Goal: Task Accomplishment & Management: Manage account settings

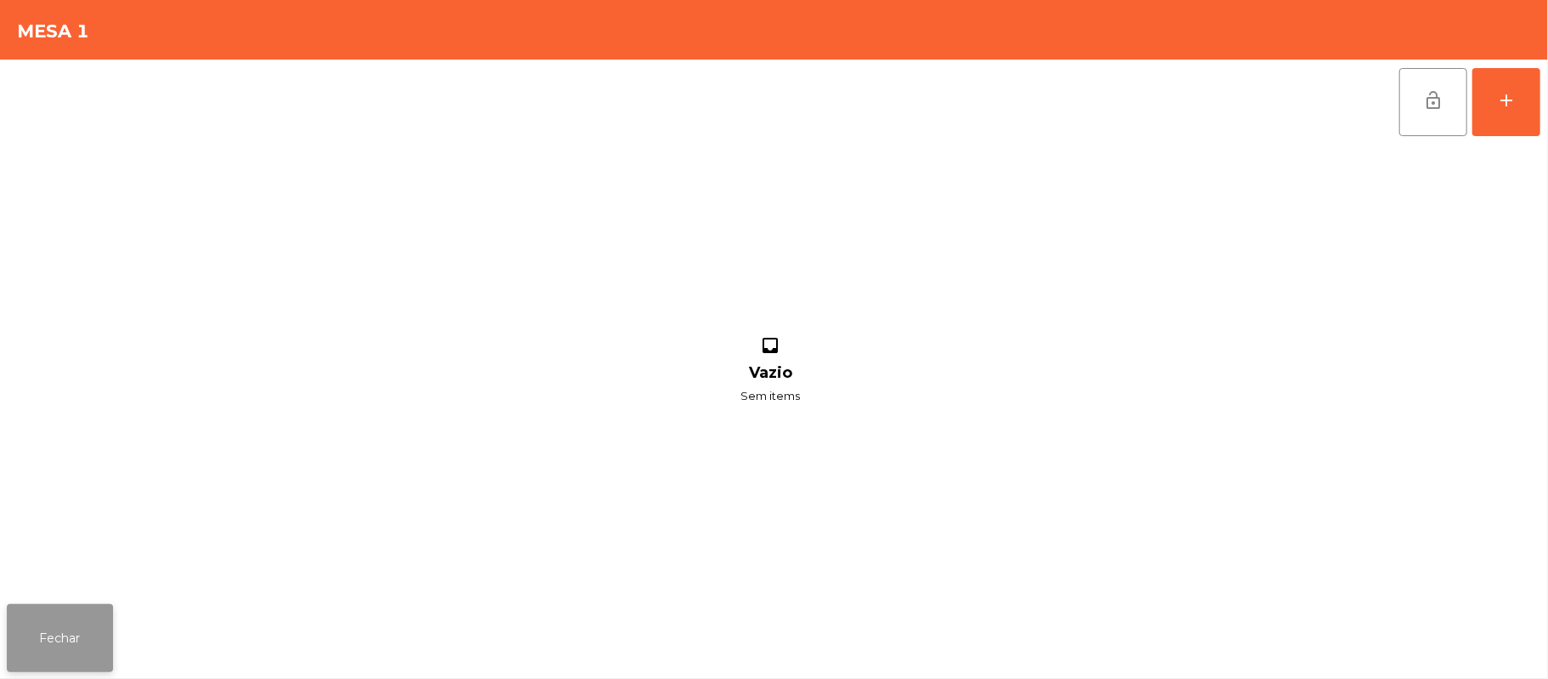
click at [14, 634] on button "Fechar" at bounding box center [60, 638] width 106 height 68
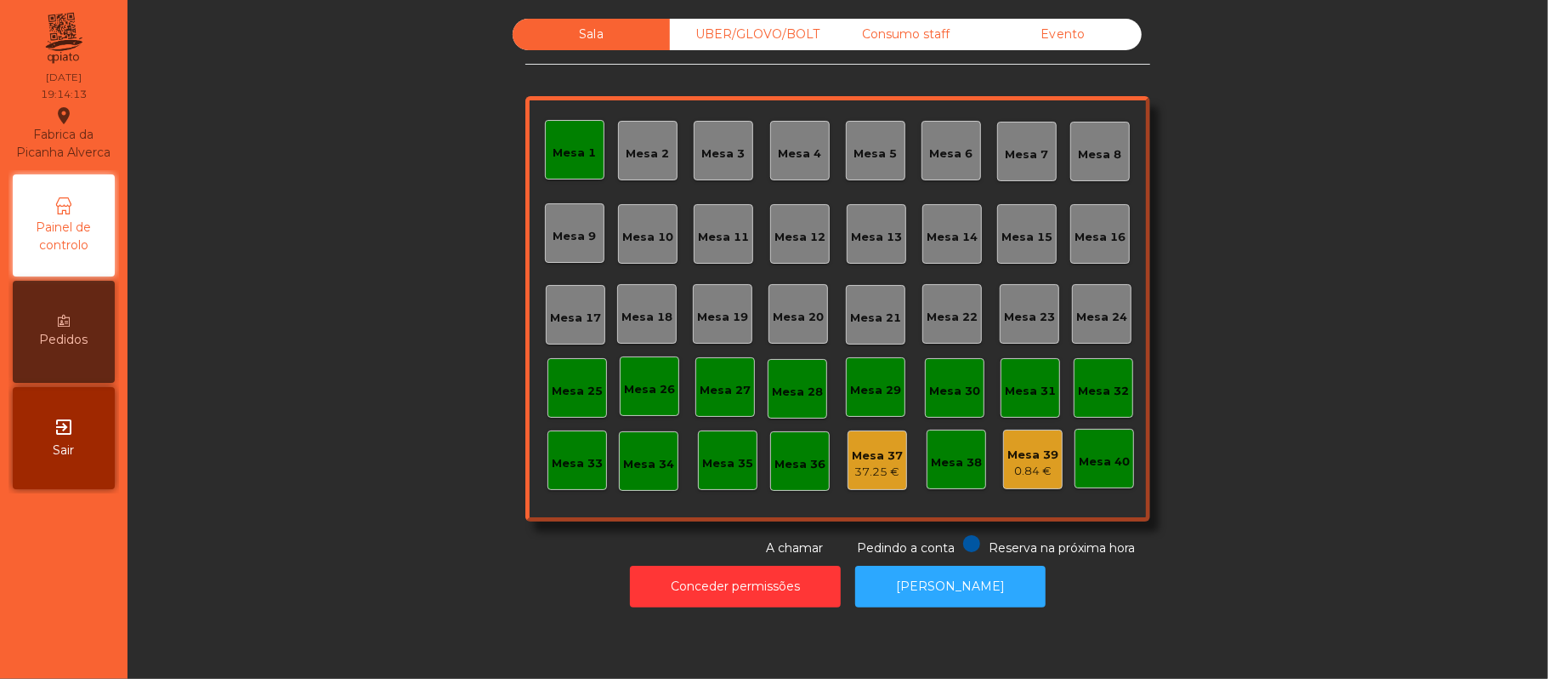
click at [858, 457] on div "Mesa 37" at bounding box center [877, 455] width 51 height 17
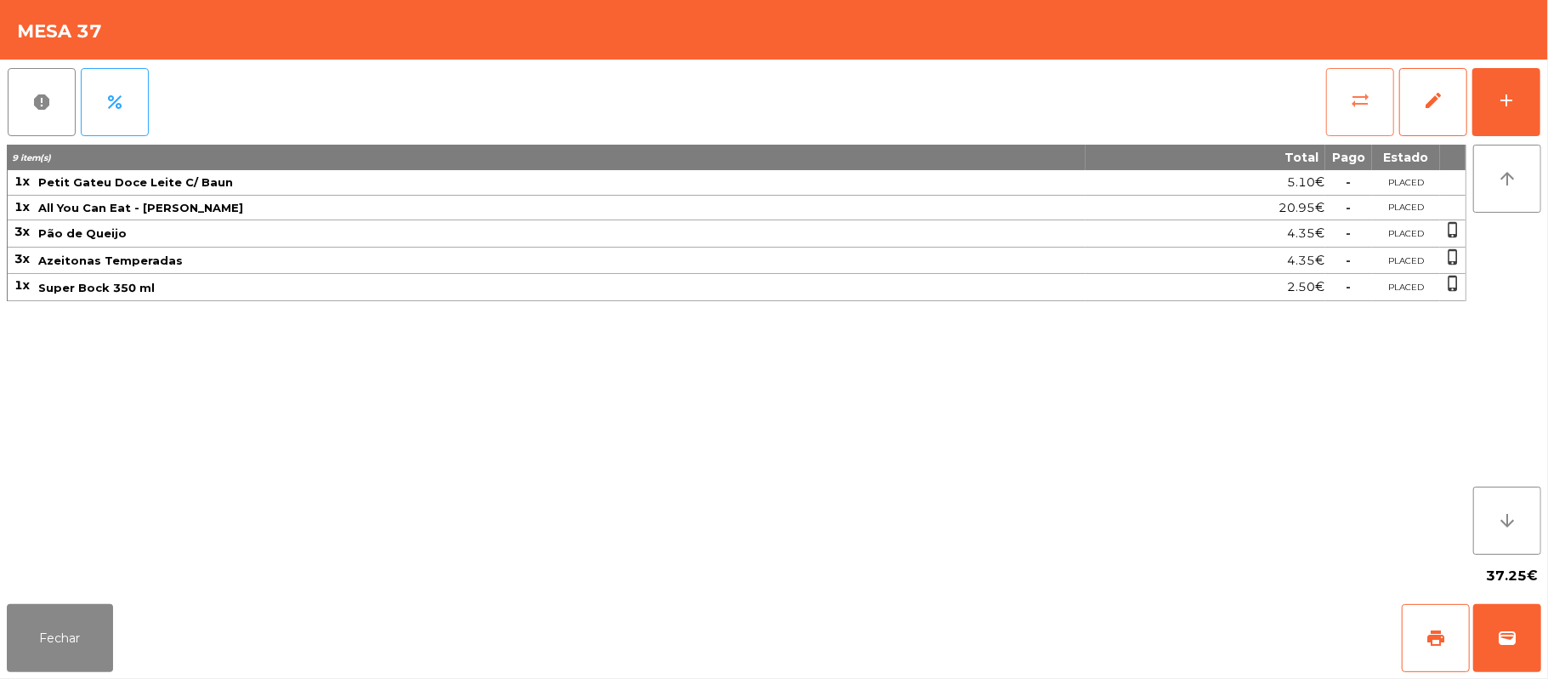
click at [1338, 99] on button "sync_alt" at bounding box center [1361, 102] width 68 height 68
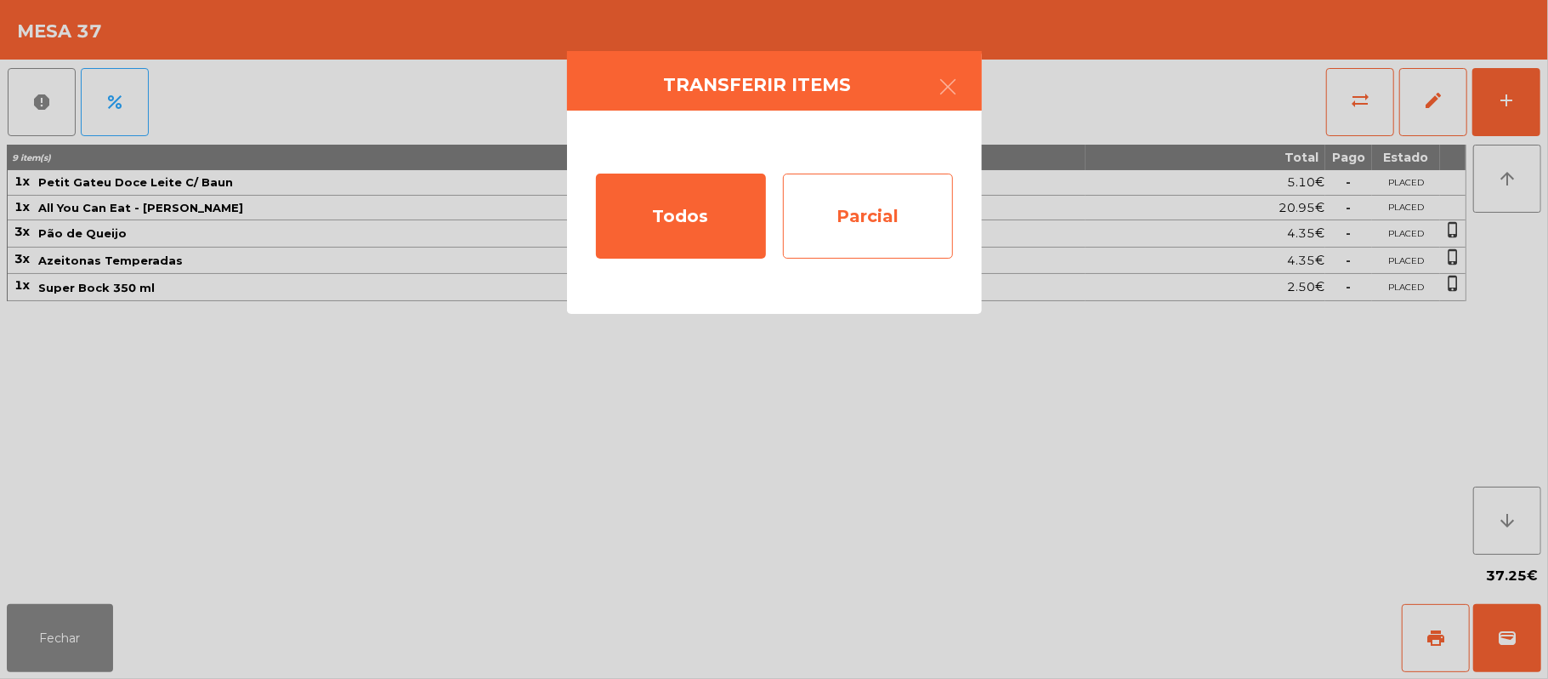
click at [864, 209] on div "Parcial" at bounding box center [868, 215] width 170 height 85
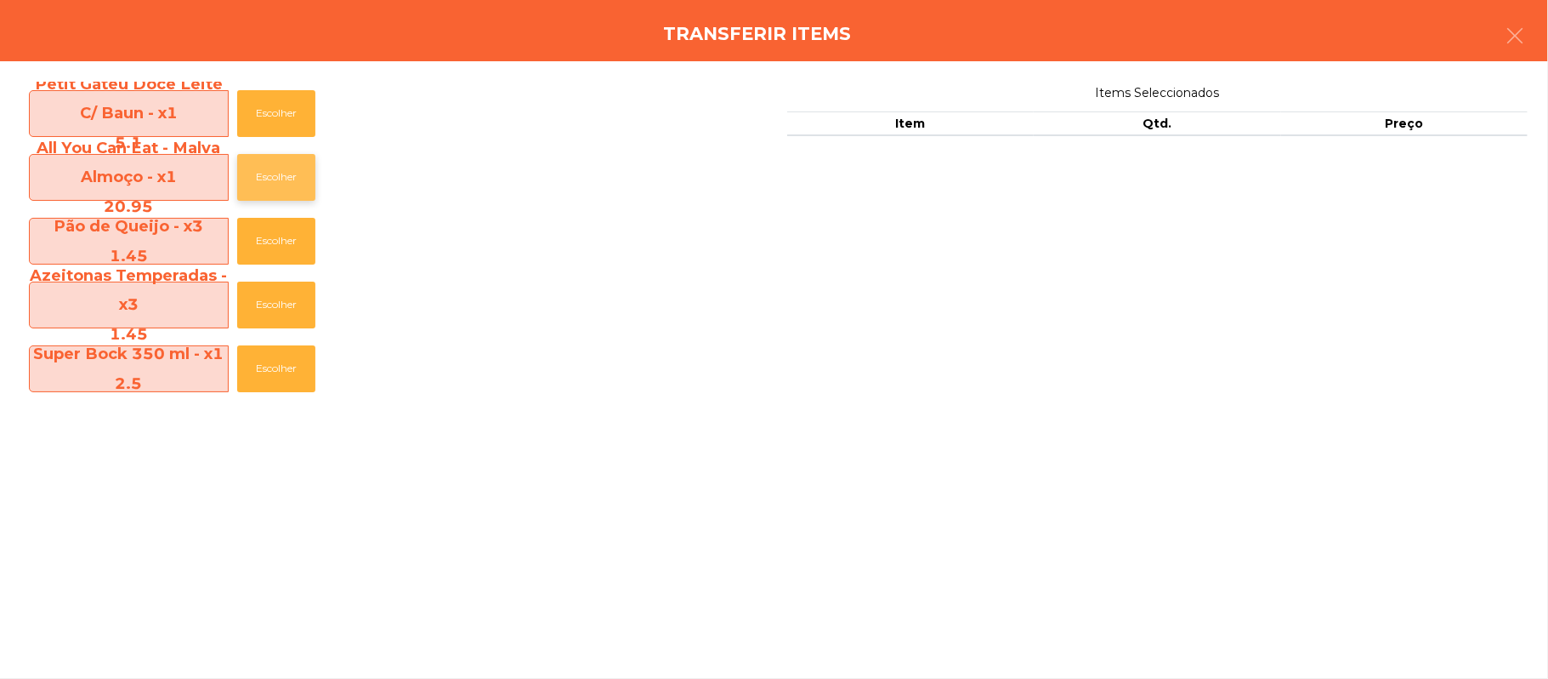
click at [286, 179] on button "Escolher" at bounding box center [276, 177] width 78 height 47
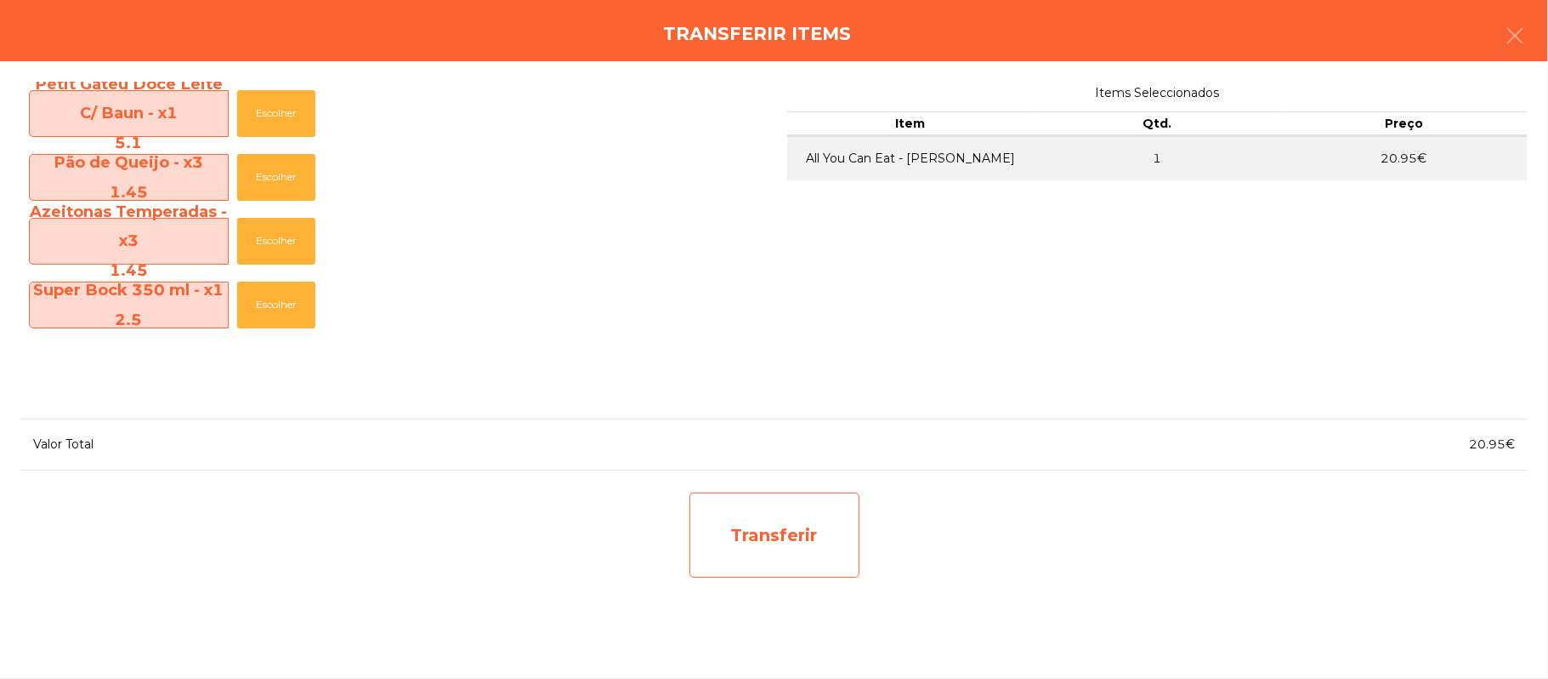
click at [775, 541] on div "Transferir" at bounding box center [775, 534] width 170 height 85
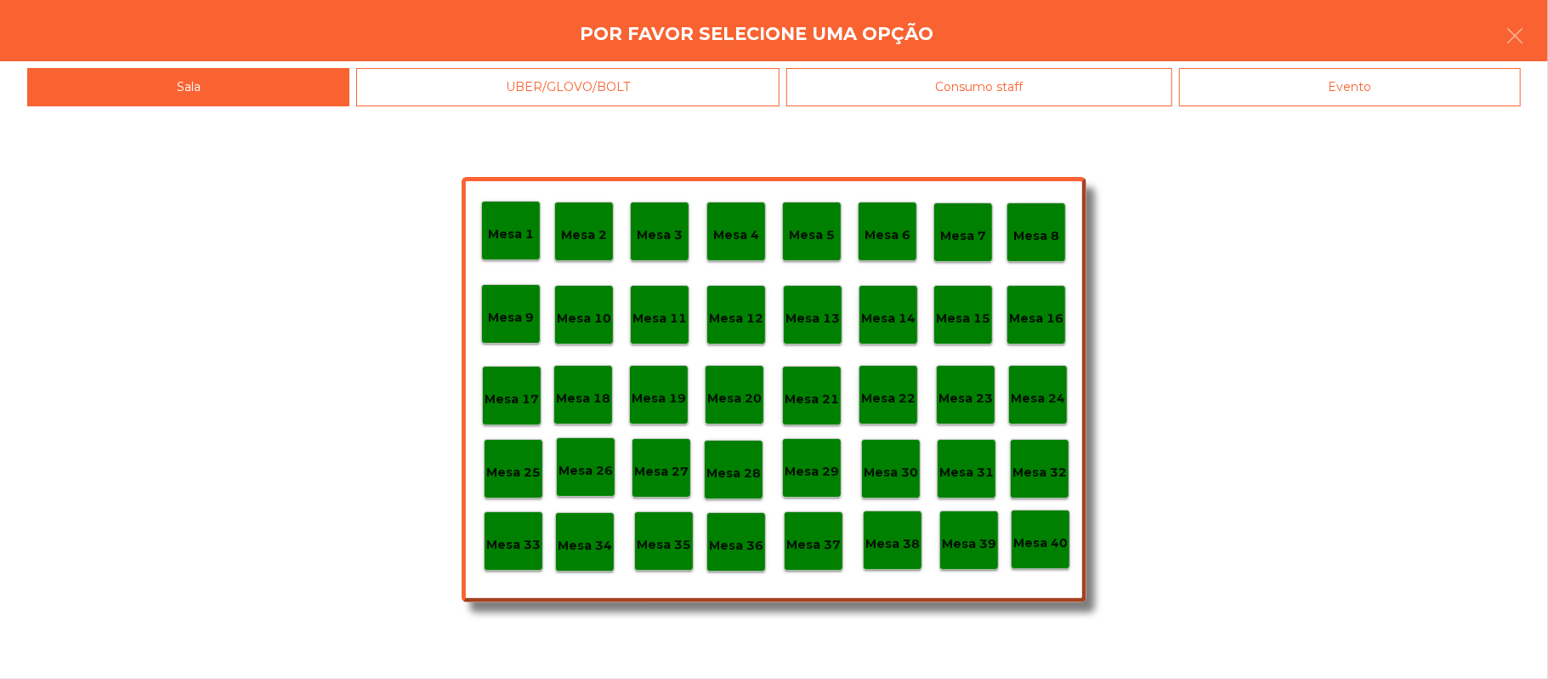
click at [525, 235] on p "Mesa 1" at bounding box center [511, 234] width 46 height 20
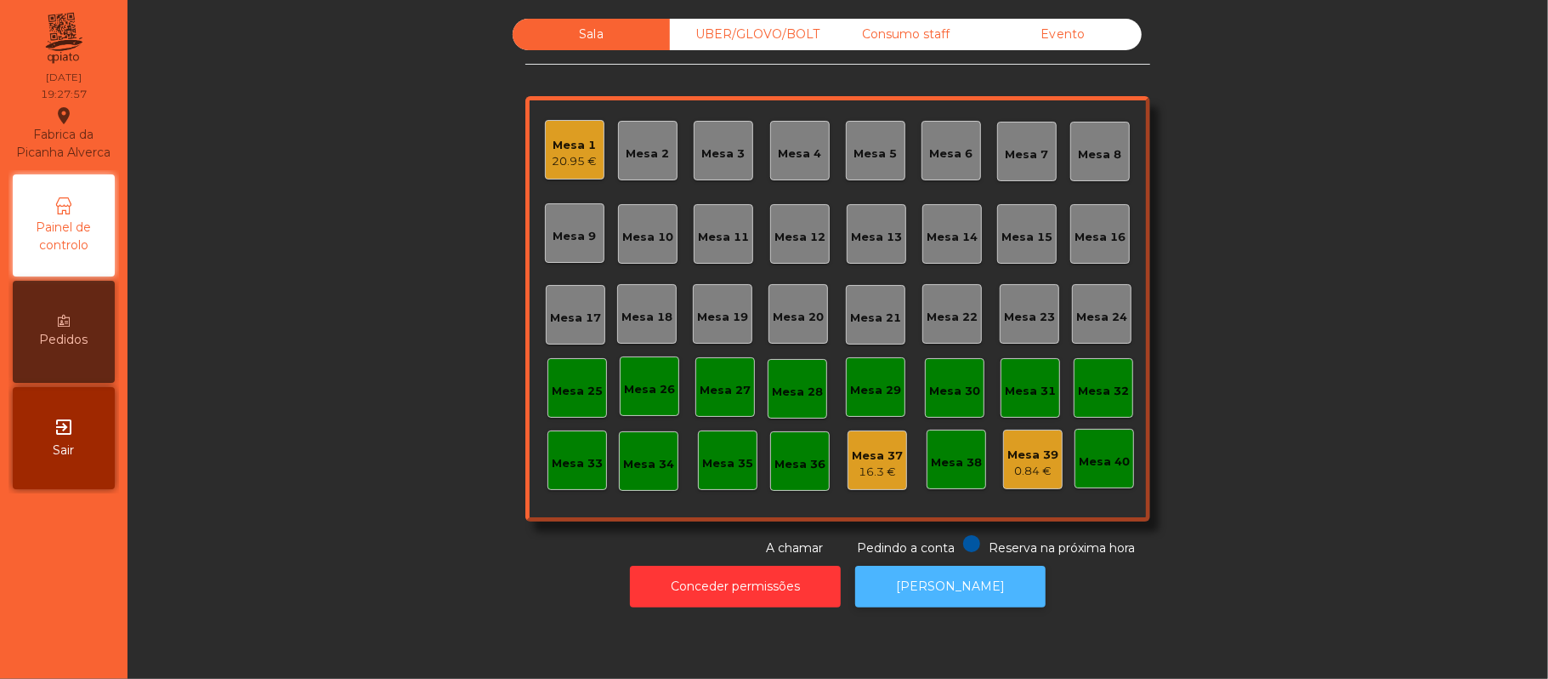
click at [967, 573] on button "[PERSON_NAME]" at bounding box center [950, 586] width 190 height 42
click at [746, 32] on div "UBER/GLOVO/BOLT" at bounding box center [748, 34] width 157 height 31
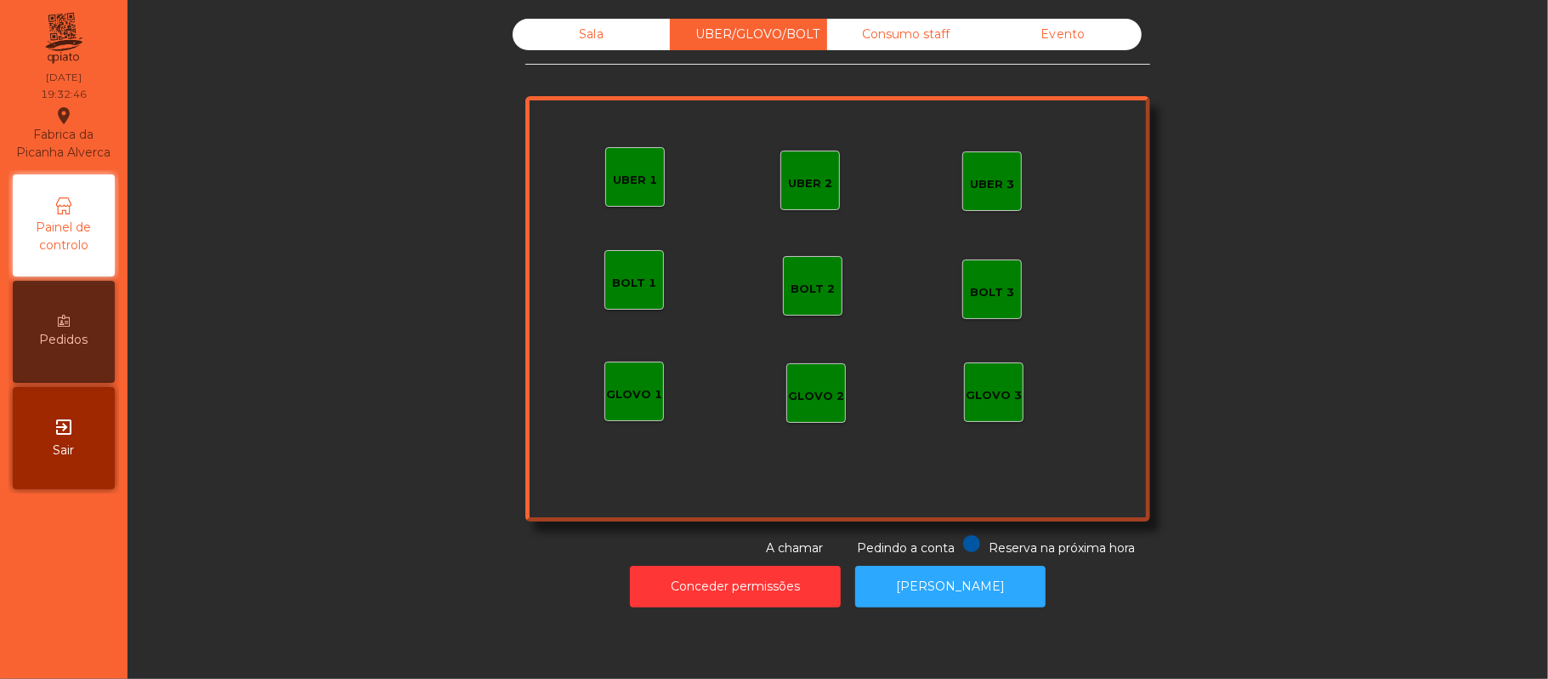
click at [613, 406] on div "GLOVO 1" at bounding box center [635, 391] width 60 height 60
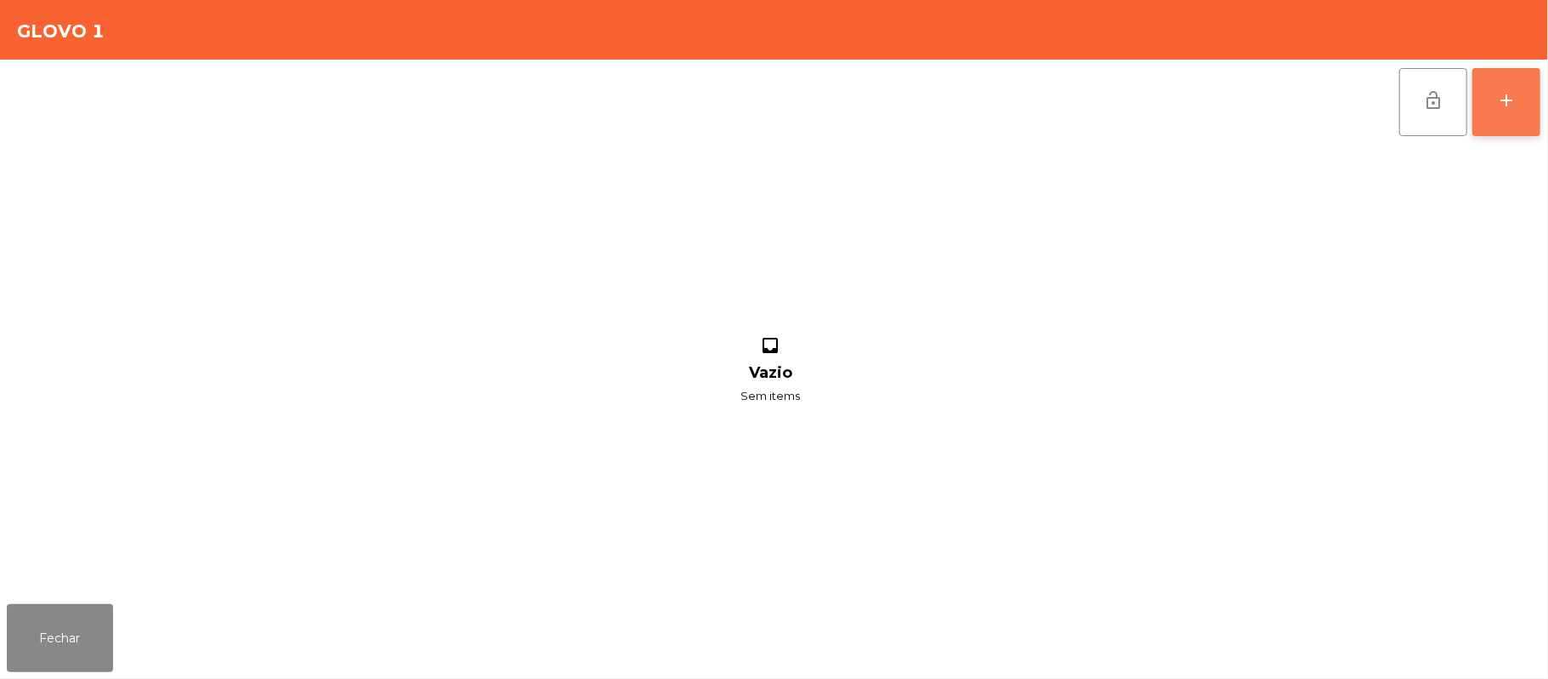
click at [1491, 116] on button "add" at bounding box center [1507, 102] width 68 height 68
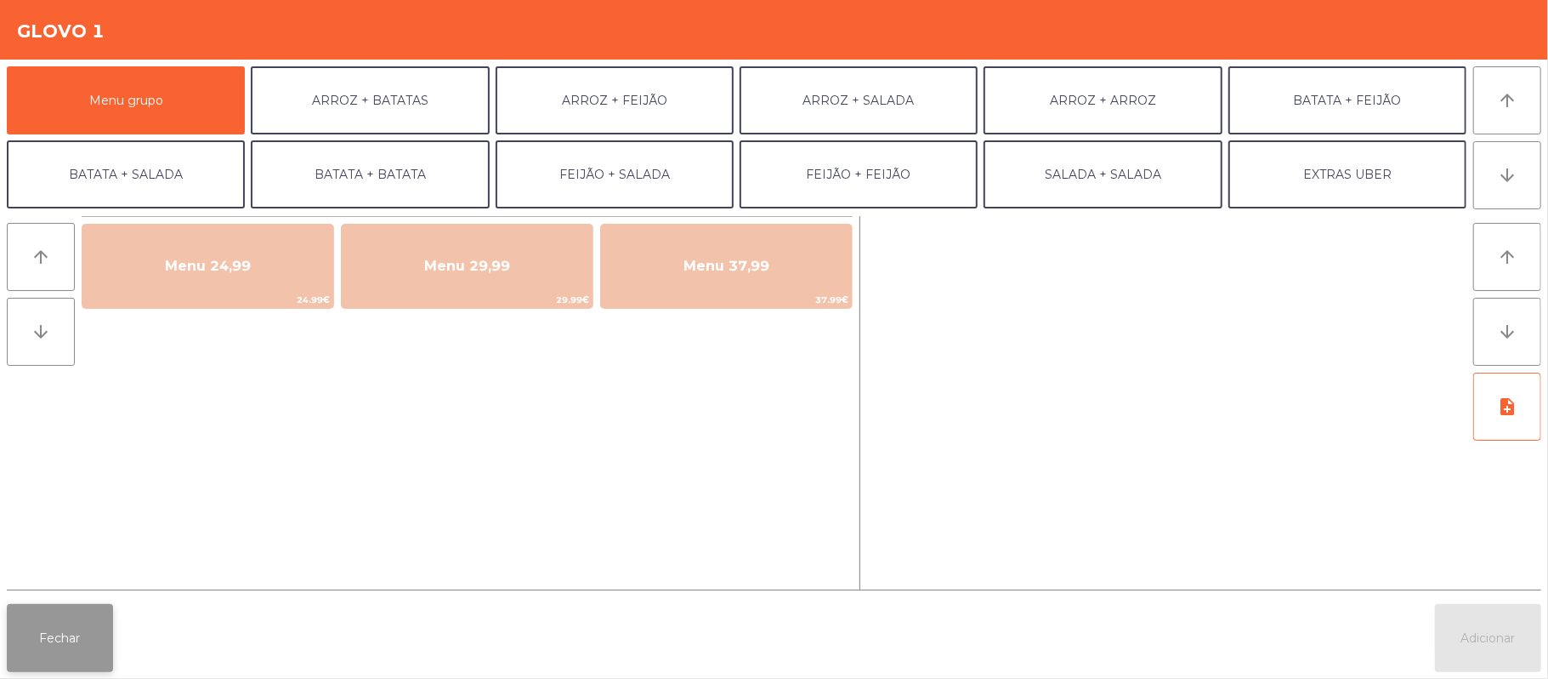
click at [71, 637] on button "Fechar" at bounding box center [60, 638] width 106 height 68
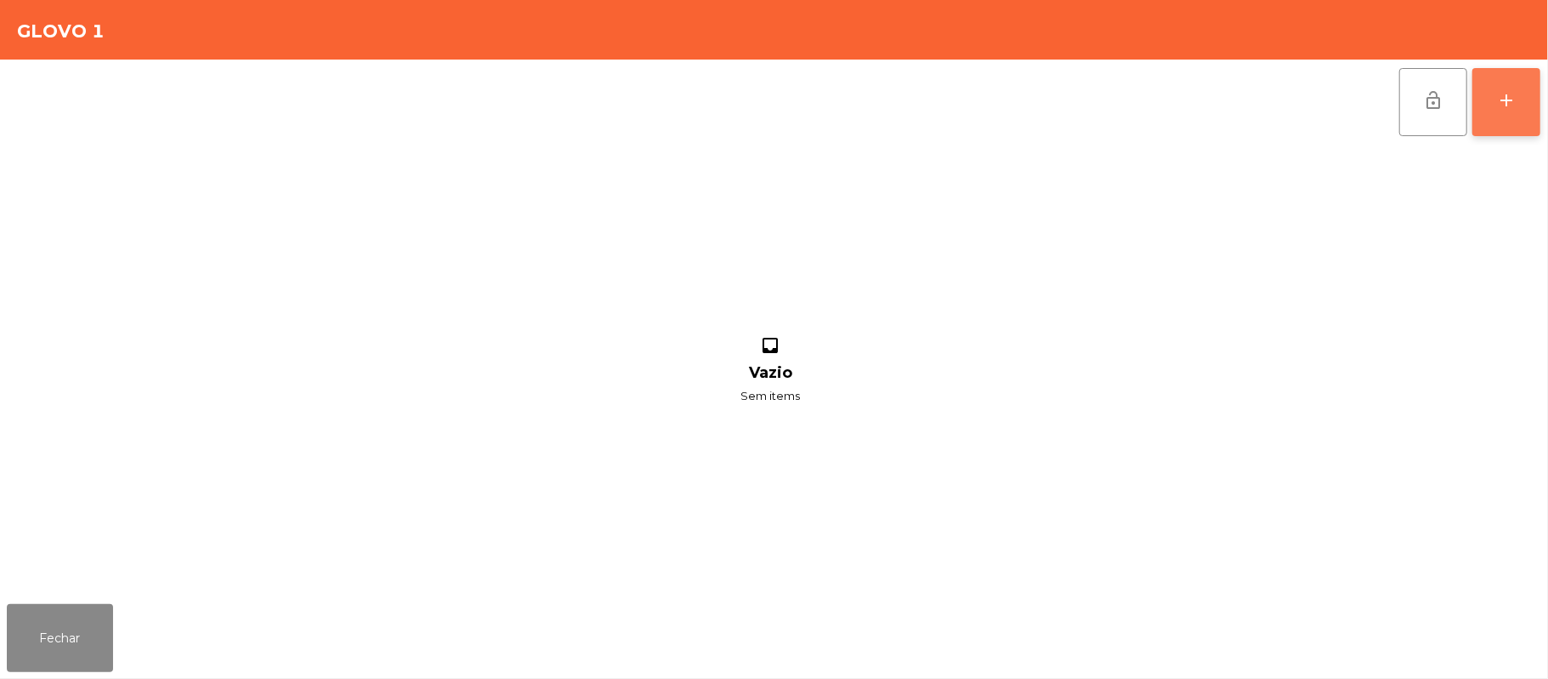
click at [1494, 99] on button "add" at bounding box center [1507, 102] width 68 height 68
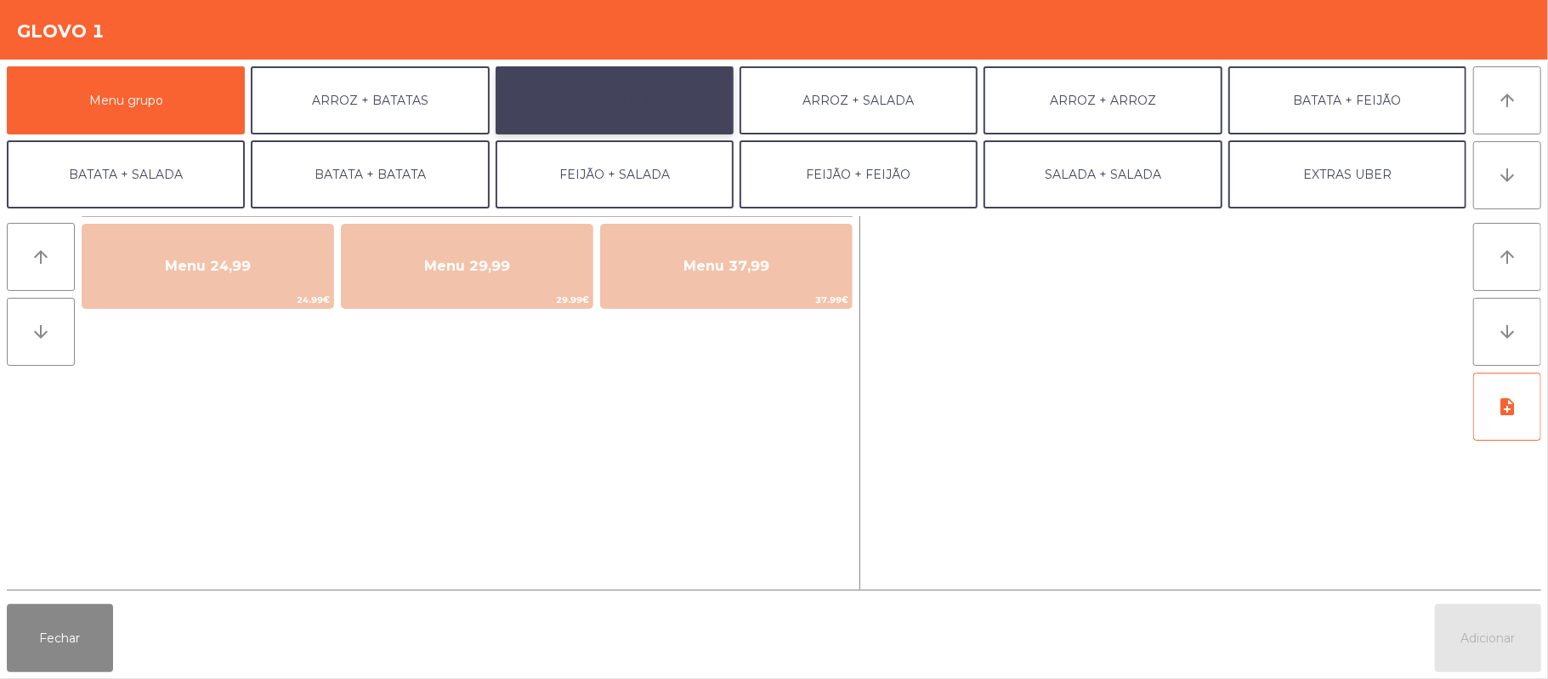
click at [629, 112] on button "ARROZ + FEIJÃO" at bounding box center [615, 100] width 238 height 68
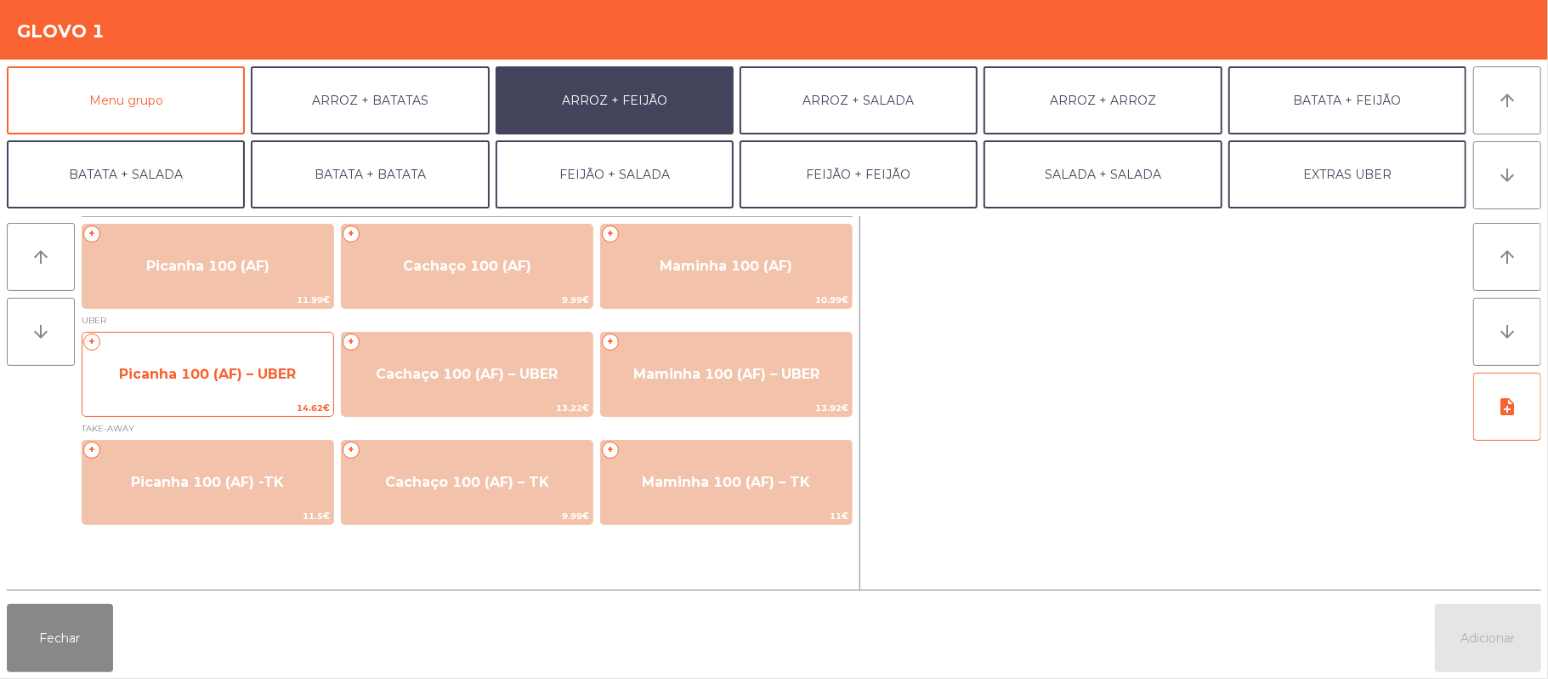
click at [214, 362] on span "Picanha 100 (AF) – UBER" at bounding box center [207, 374] width 251 height 46
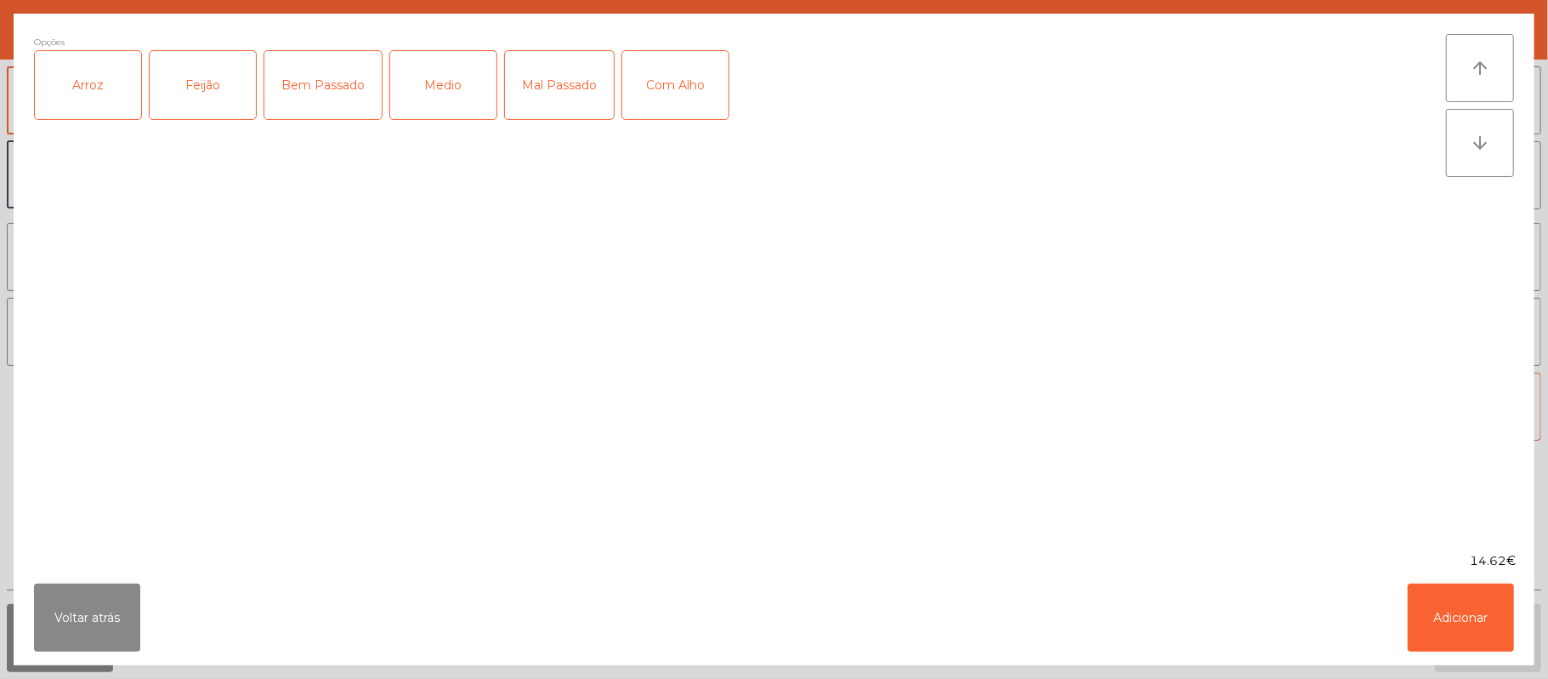
click at [90, 78] on div "Arroz" at bounding box center [88, 85] width 106 height 68
click at [199, 71] on div "Feijão" at bounding box center [203, 85] width 106 height 68
click at [111, 628] on button "Voltar atrás" at bounding box center [87, 617] width 106 height 68
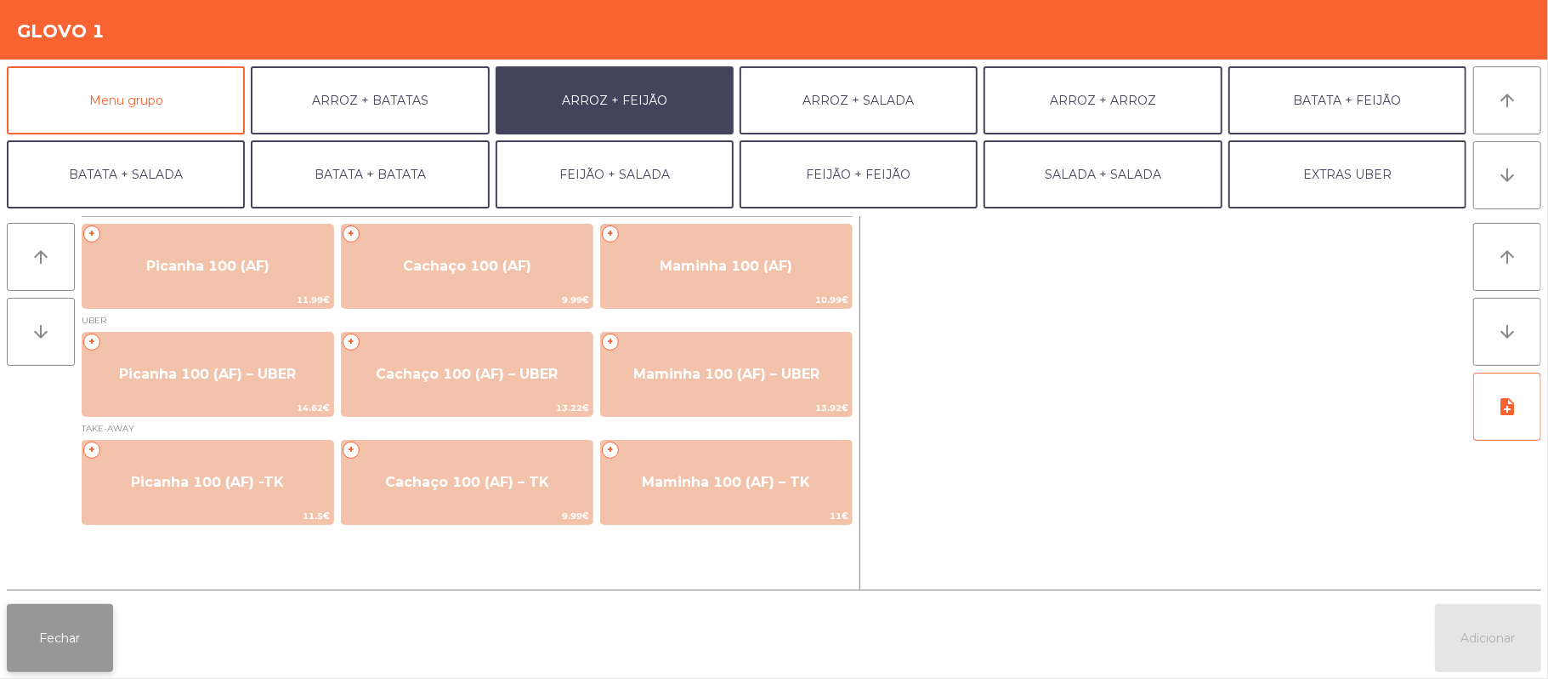
click at [83, 644] on button "Fechar" at bounding box center [60, 638] width 106 height 68
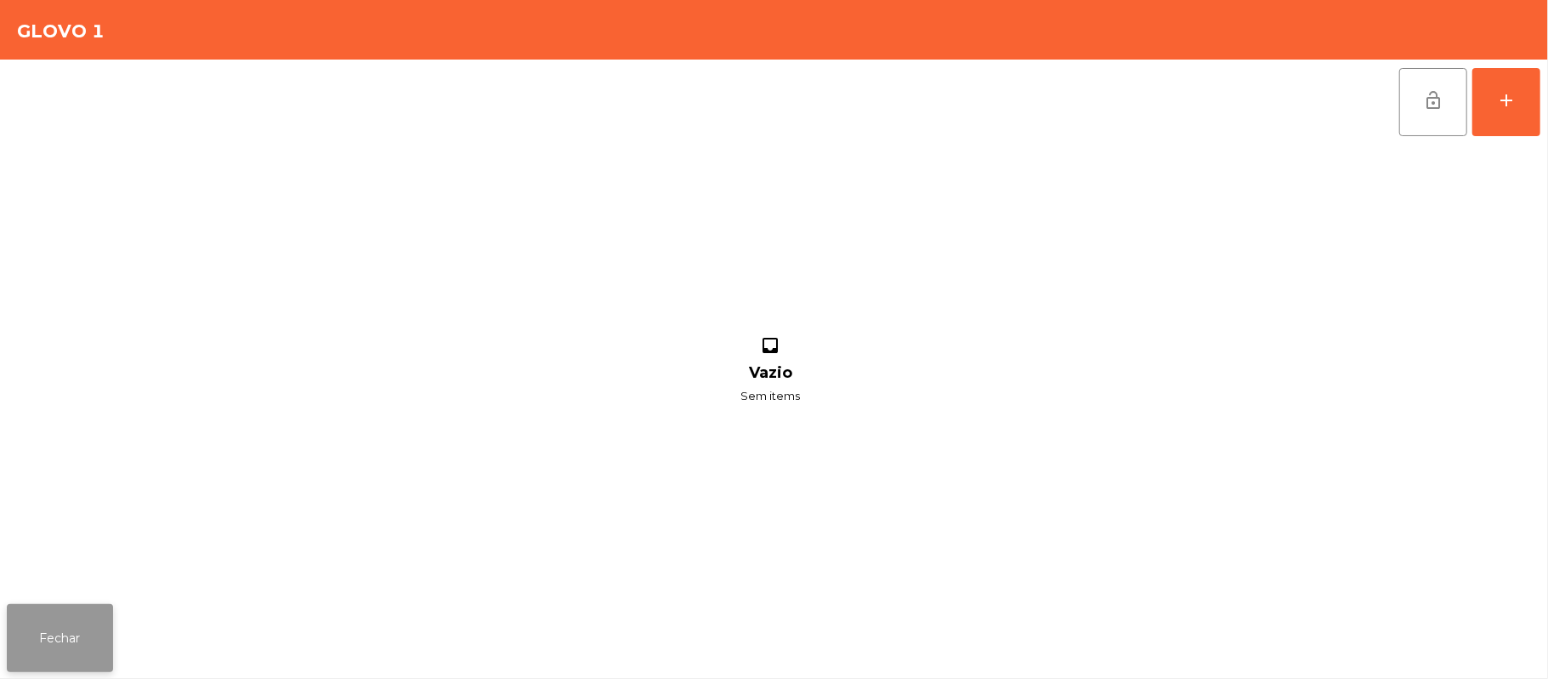
click at [90, 648] on button "Fechar" at bounding box center [60, 638] width 106 height 68
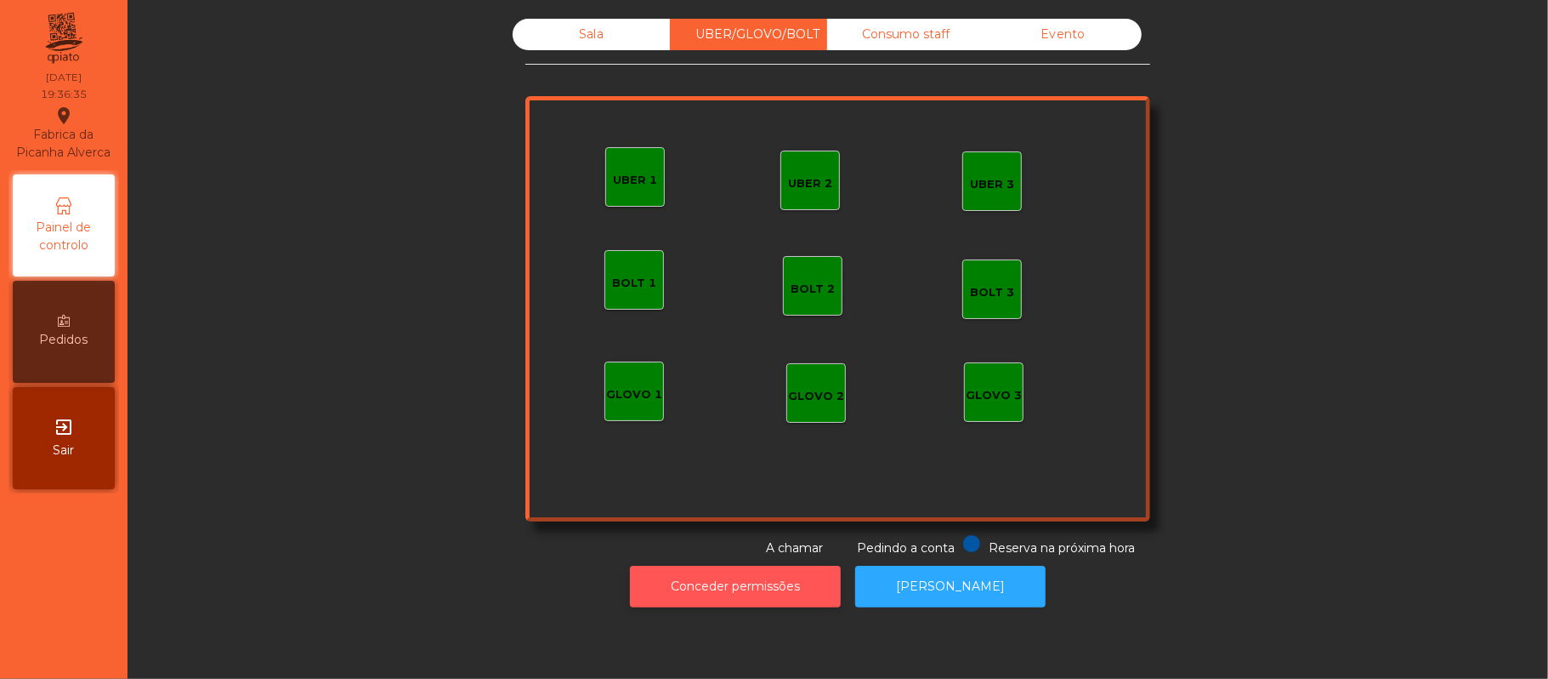
click at [752, 593] on button "Conceder permissões" at bounding box center [735, 586] width 211 height 42
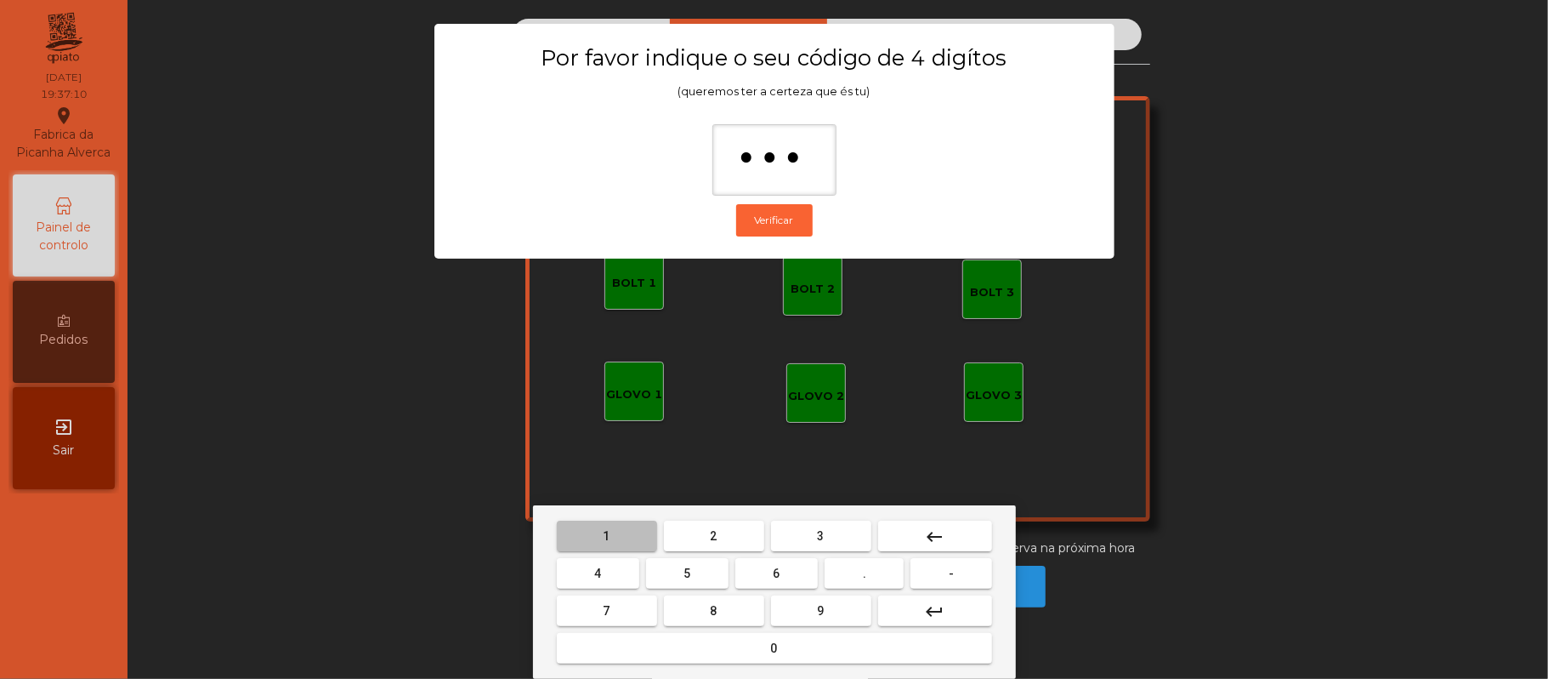
type input "****"
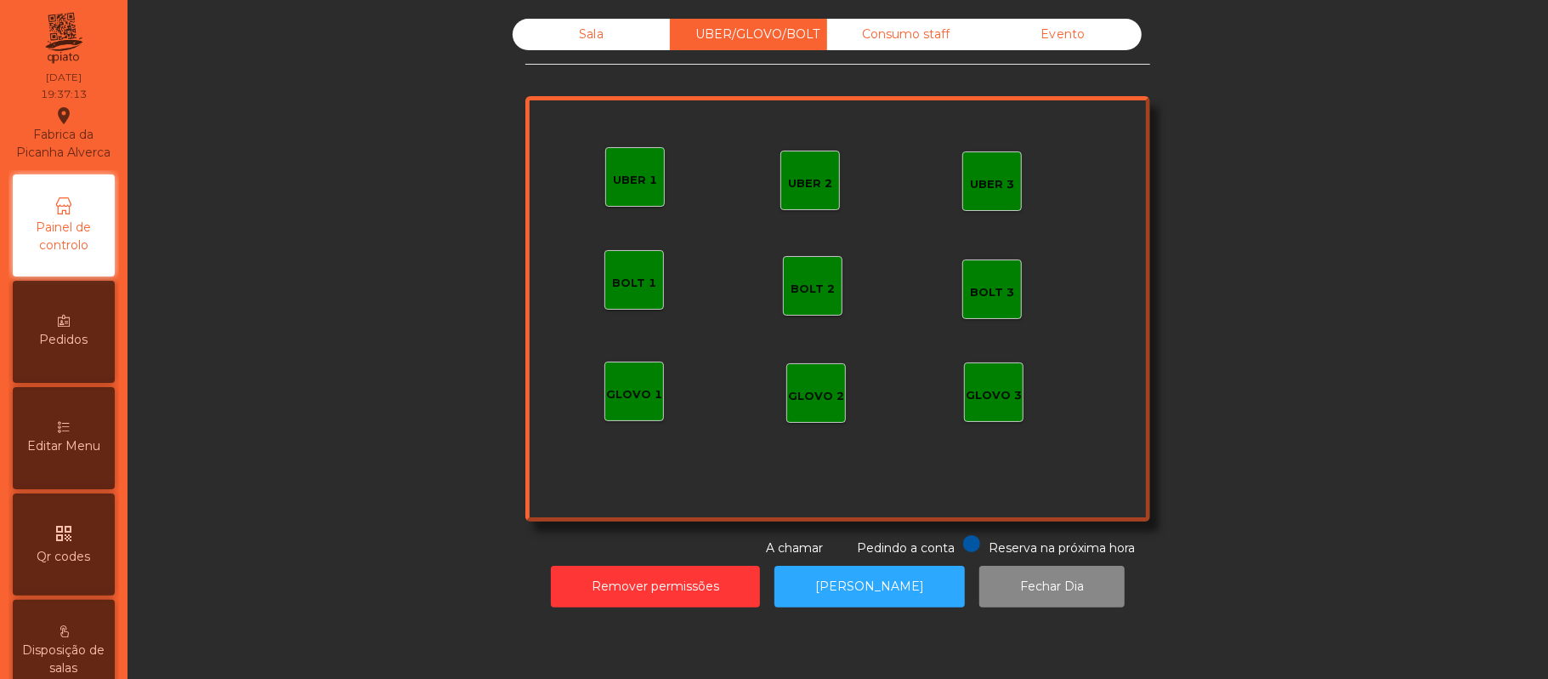
click at [1289, 184] on div "Sala UBER/GLOVO/BOLT Consumo staff Evento UBER 2 UBER 3 BOLT 1 BOLT 2 BOLT 3 GL…" at bounding box center [838, 288] width 1375 height 538
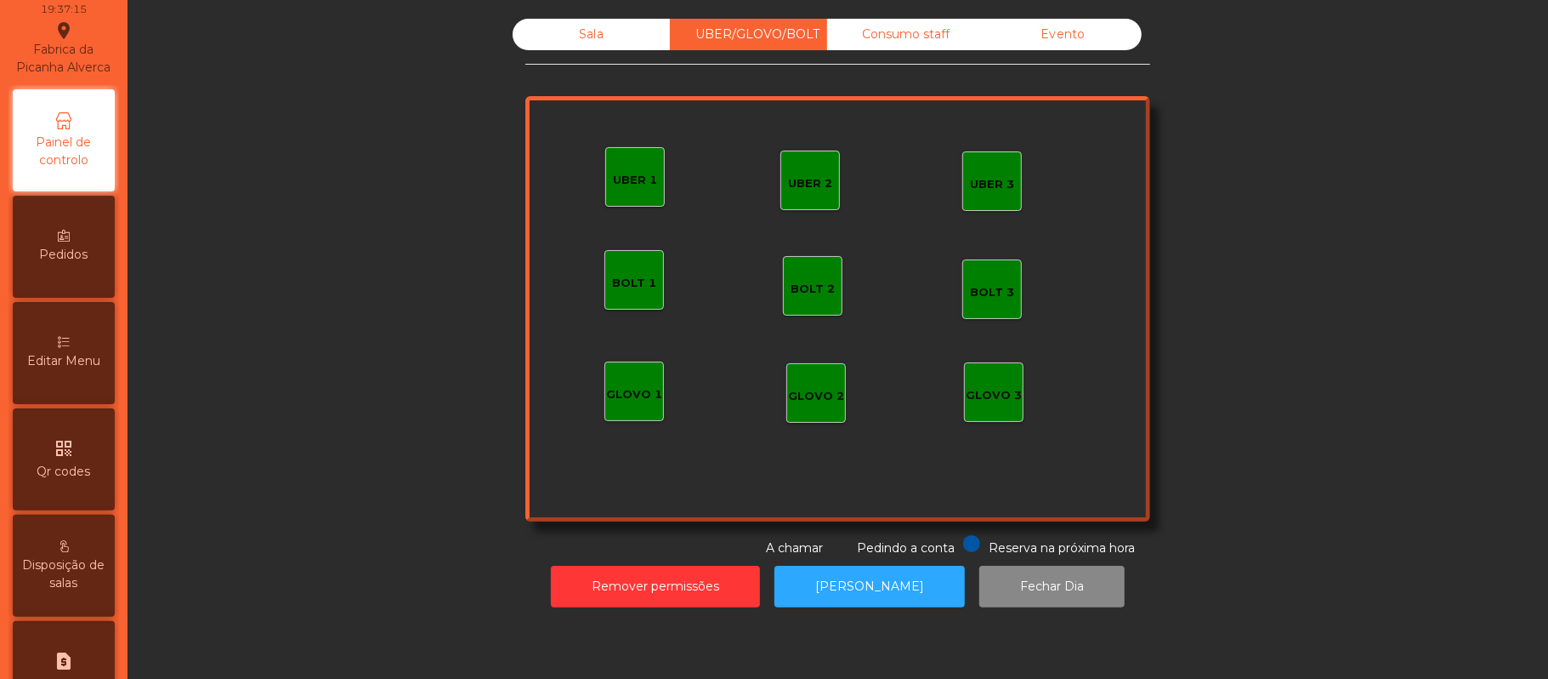
click at [86, 404] on div "Editar Menu" at bounding box center [64, 353] width 102 height 102
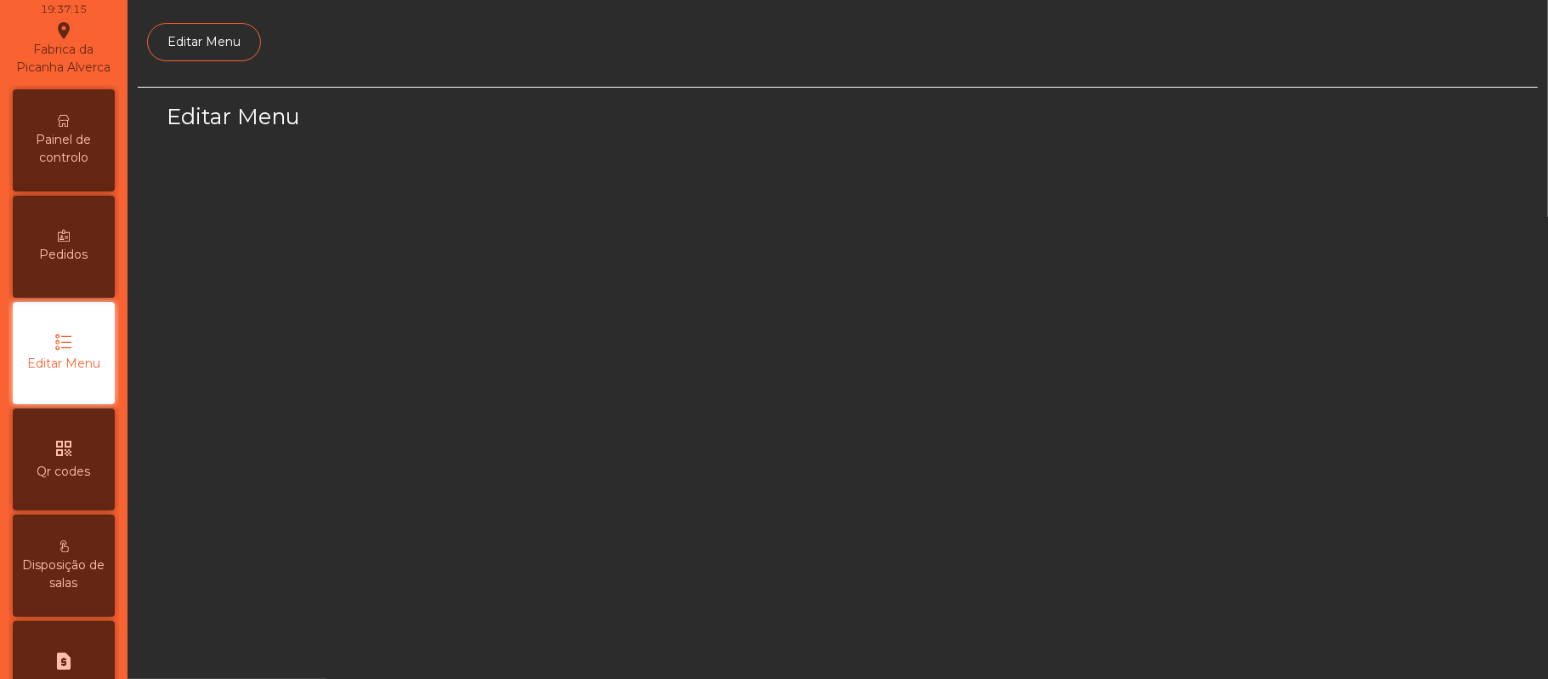
scroll to position [116, 0]
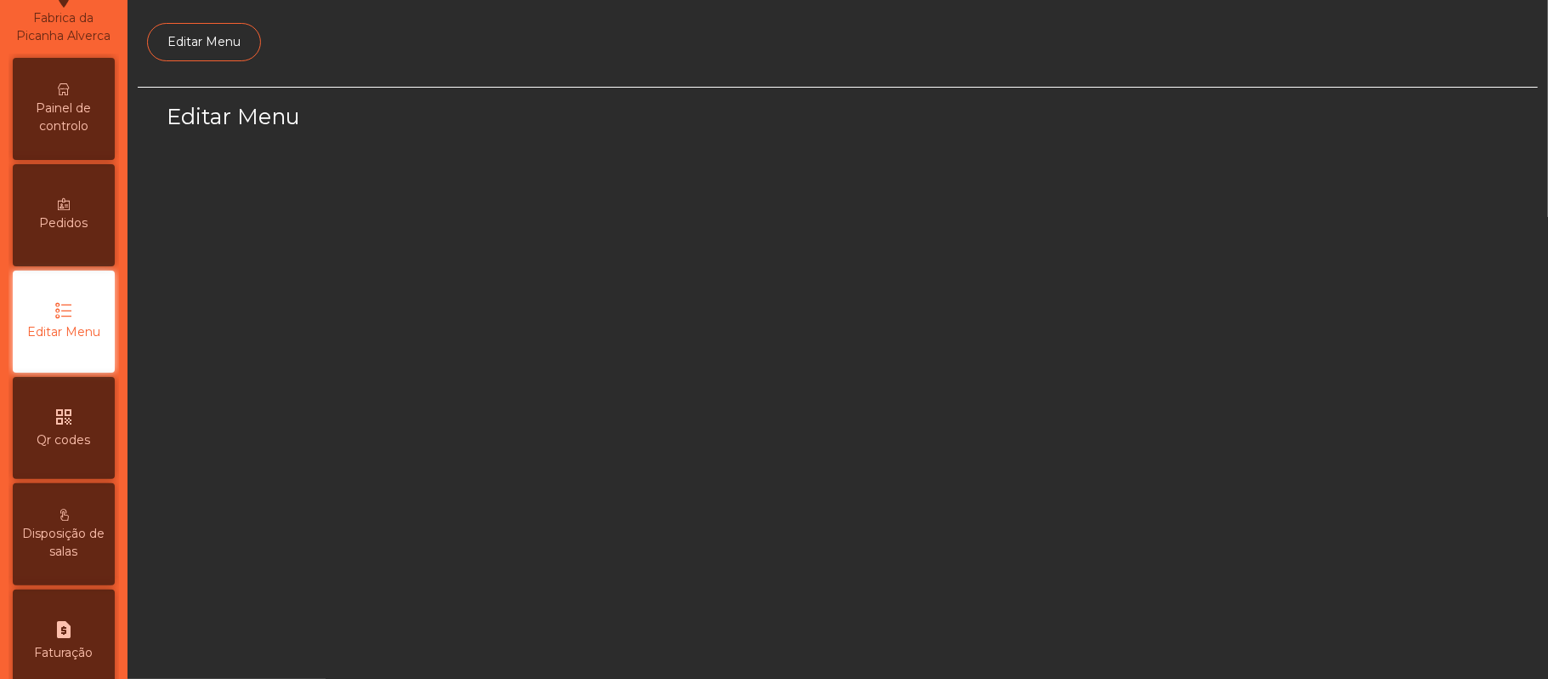
select select "*"
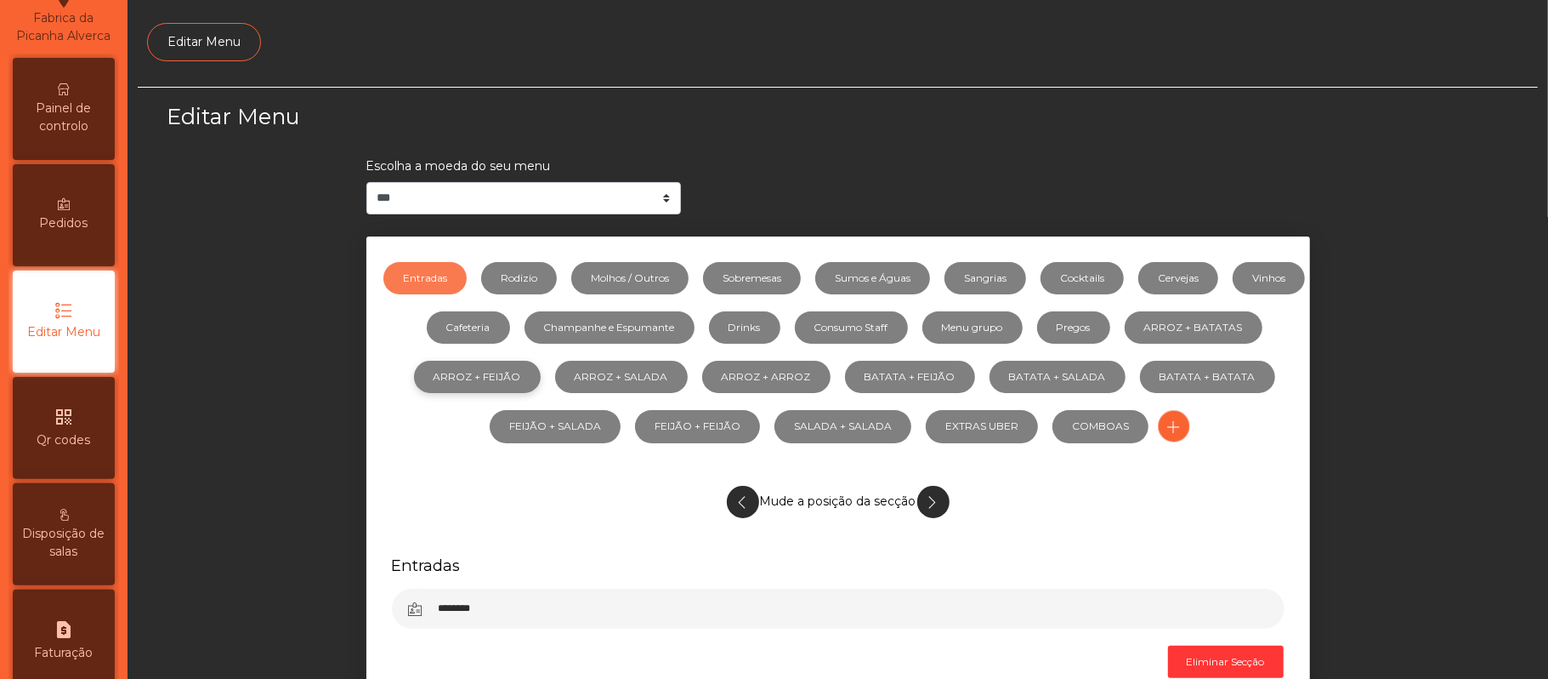
click at [541, 378] on link "ARROZ + FEIJÃO" at bounding box center [477, 377] width 127 height 32
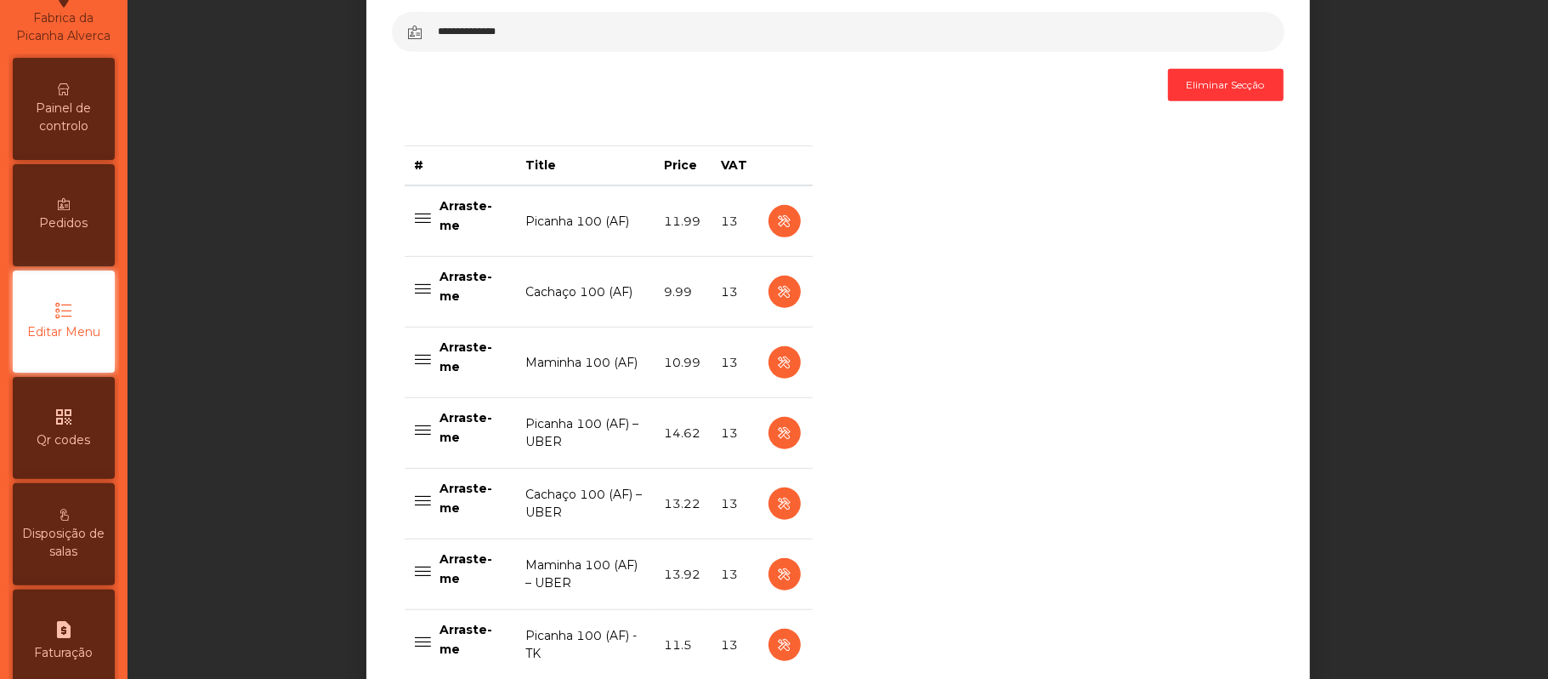
scroll to position [592, 0]
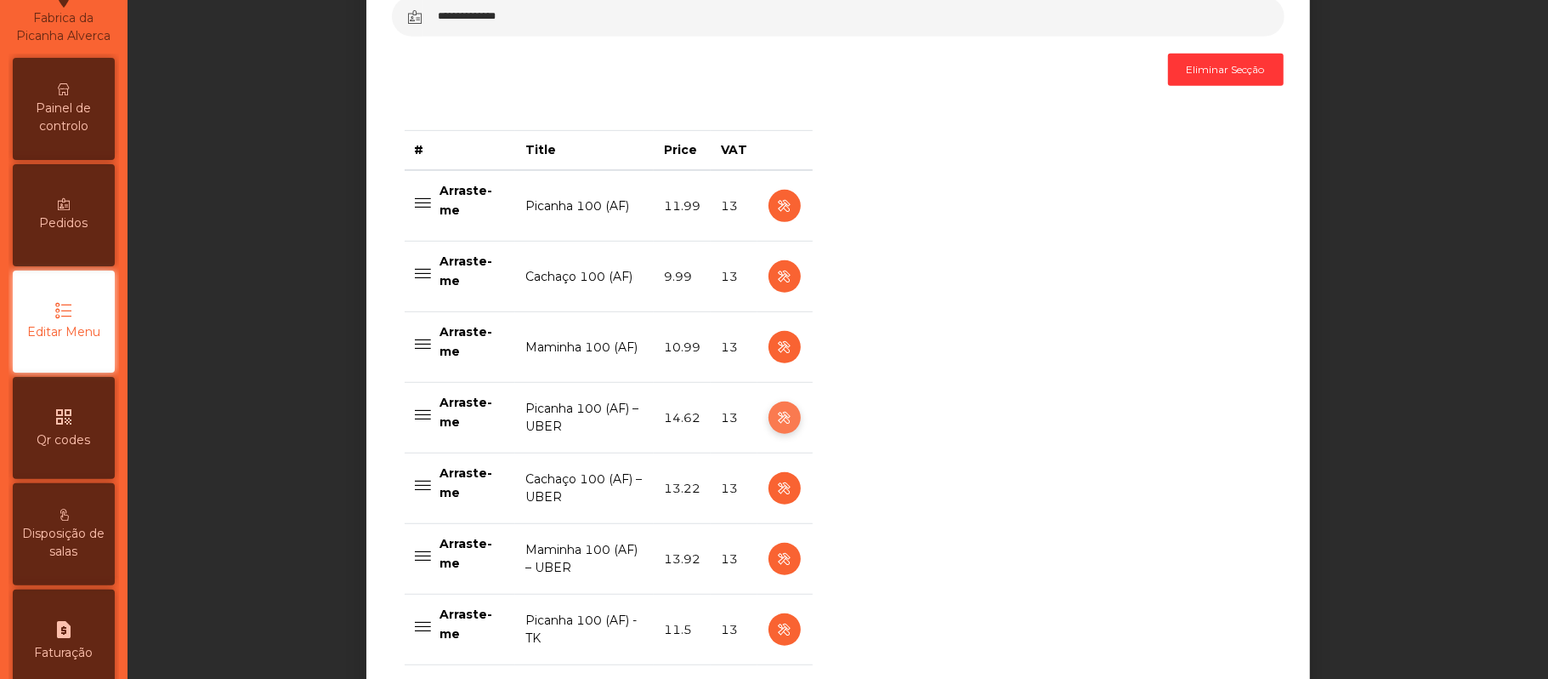
click at [776, 420] on icon "button" at bounding box center [785, 417] width 20 height 21
select select "**"
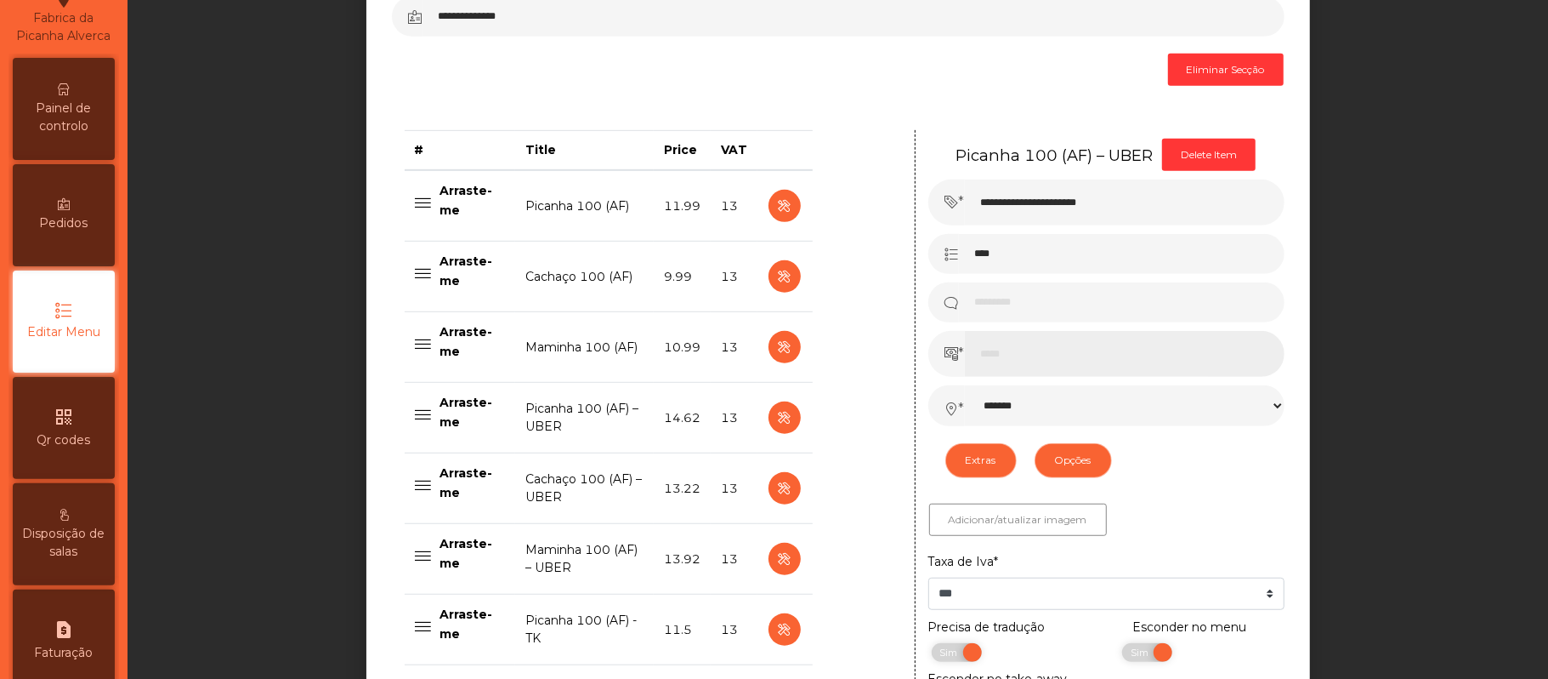
click at [1100, 361] on input "*****" at bounding box center [1125, 354] width 320 height 46
type input "*"
type input "**"
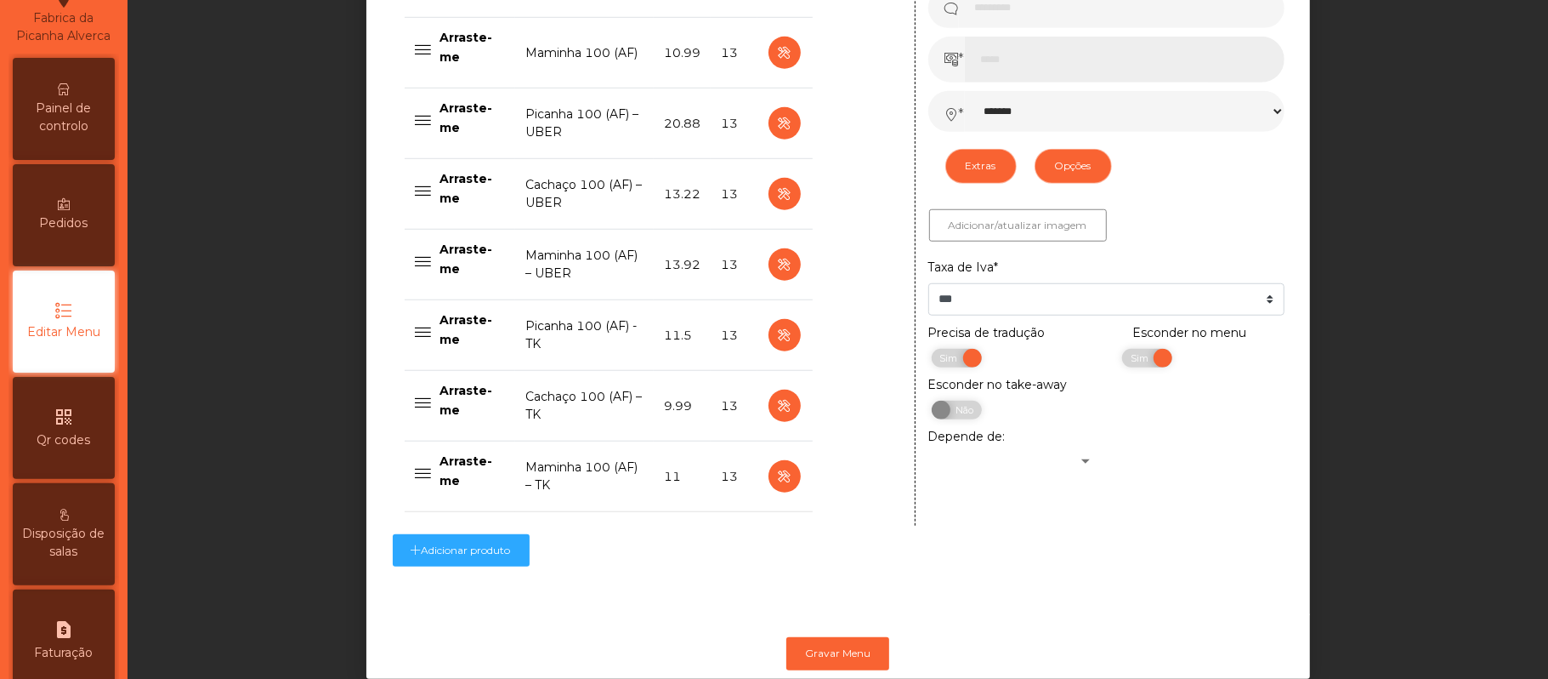
scroll to position [940, 0]
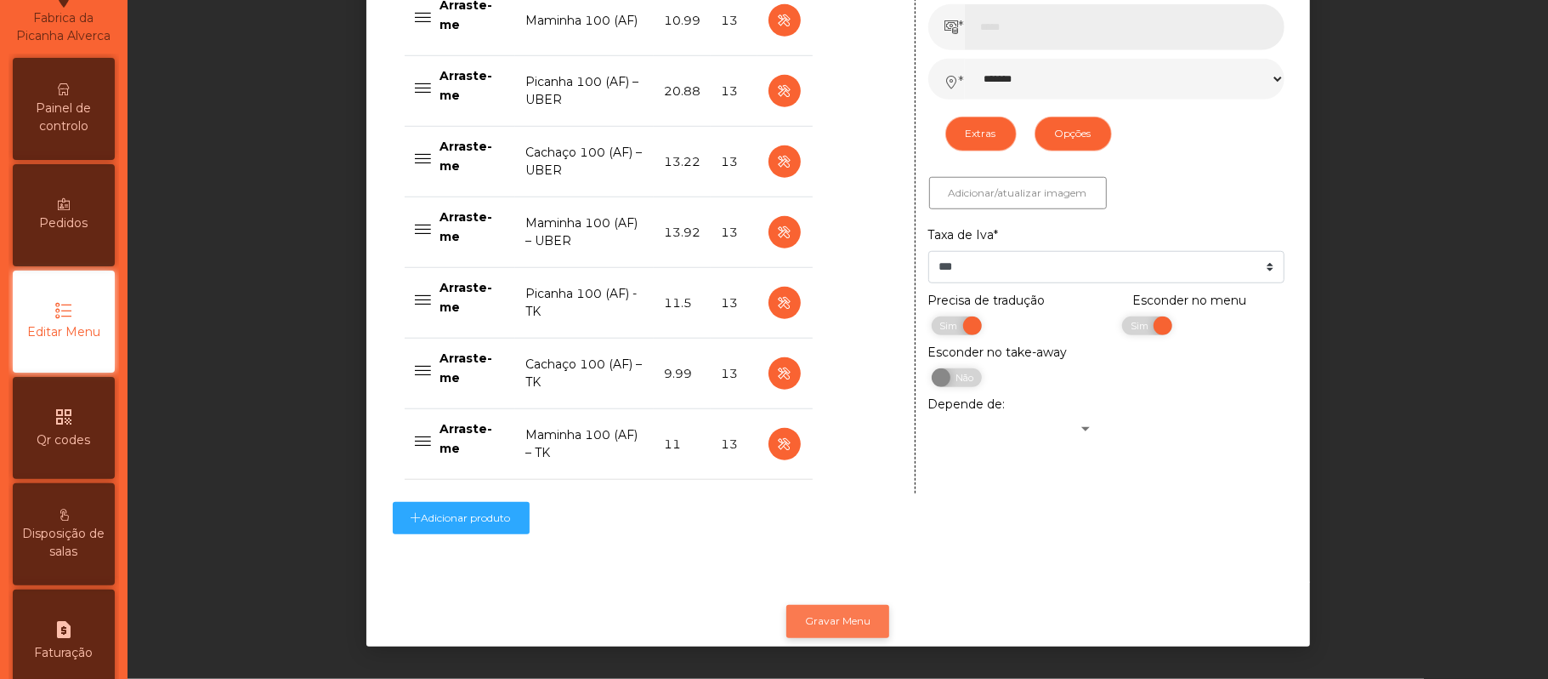
type input "*****"
click at [850, 605] on button "Gravar Menu" at bounding box center [838, 621] width 103 height 32
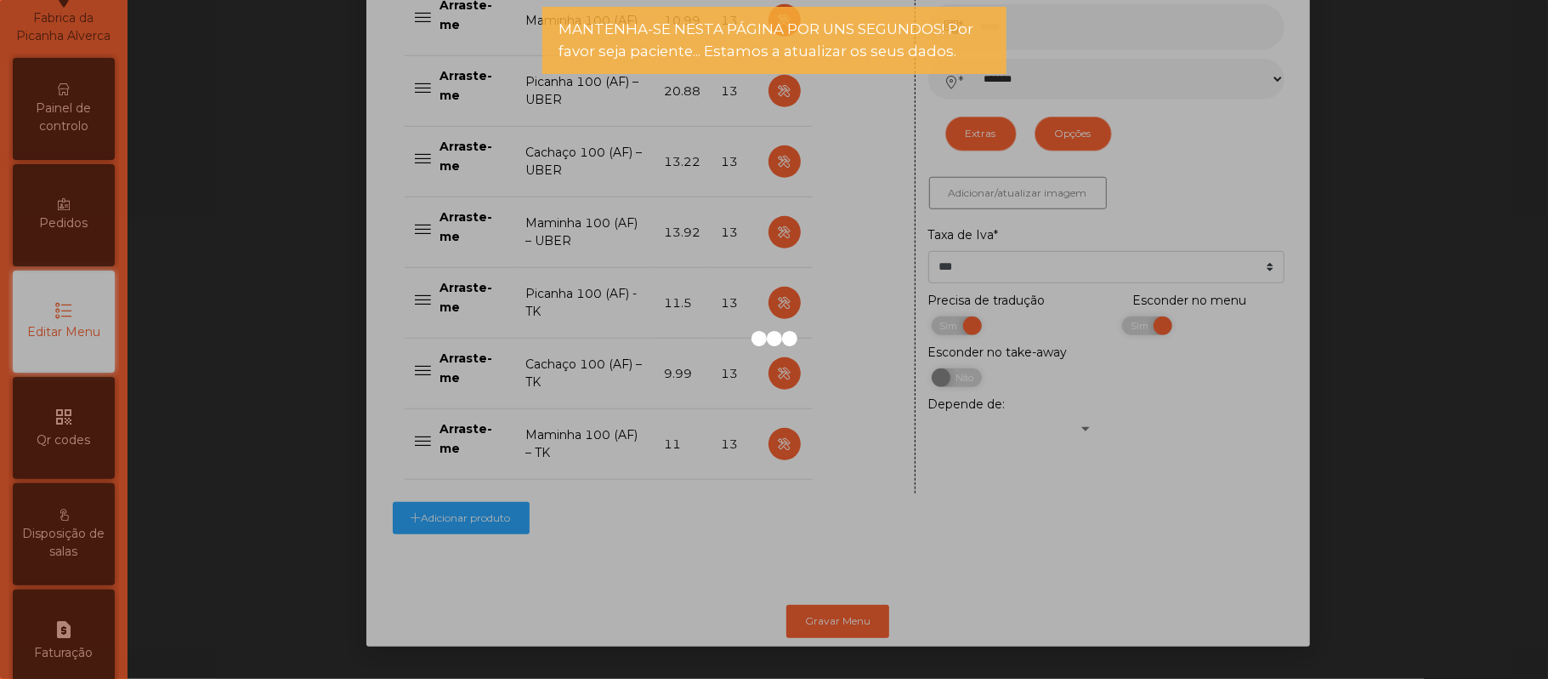
click at [85, 128] on span "Painel de controlo" at bounding box center [64, 117] width 94 height 36
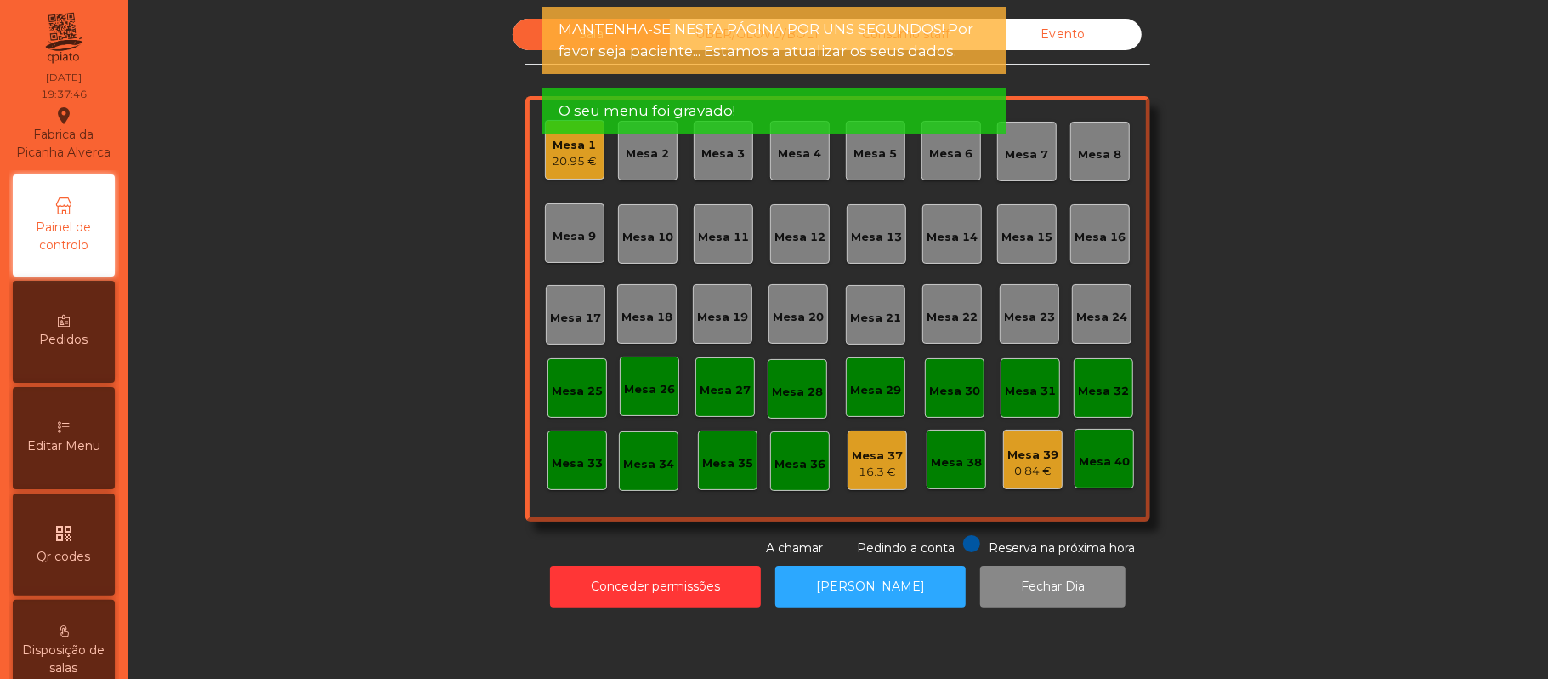
click at [65, 139] on div "Fabrica da Picanha Alverca location_on" at bounding box center [64, 133] width 100 height 56
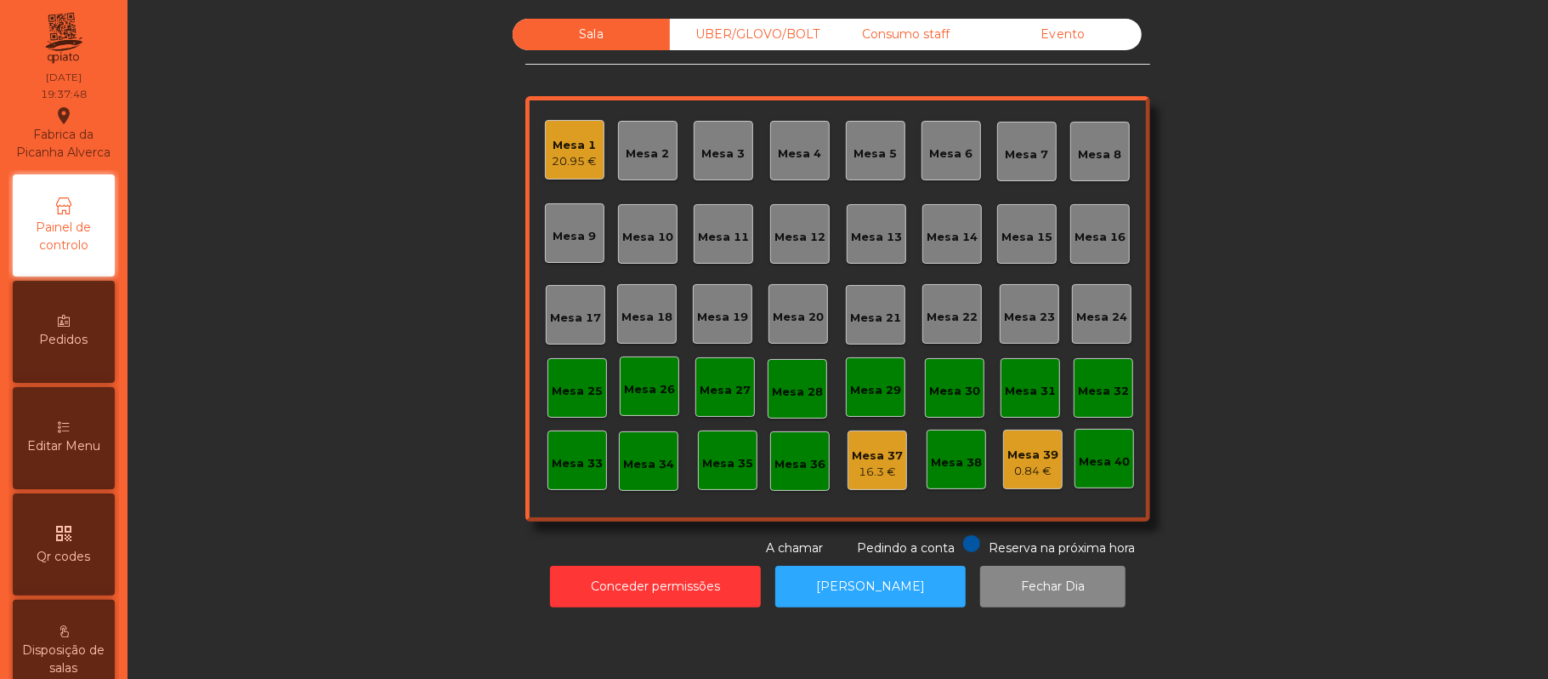
click at [729, 42] on div "UBER/GLOVO/BOLT" at bounding box center [748, 34] width 157 height 31
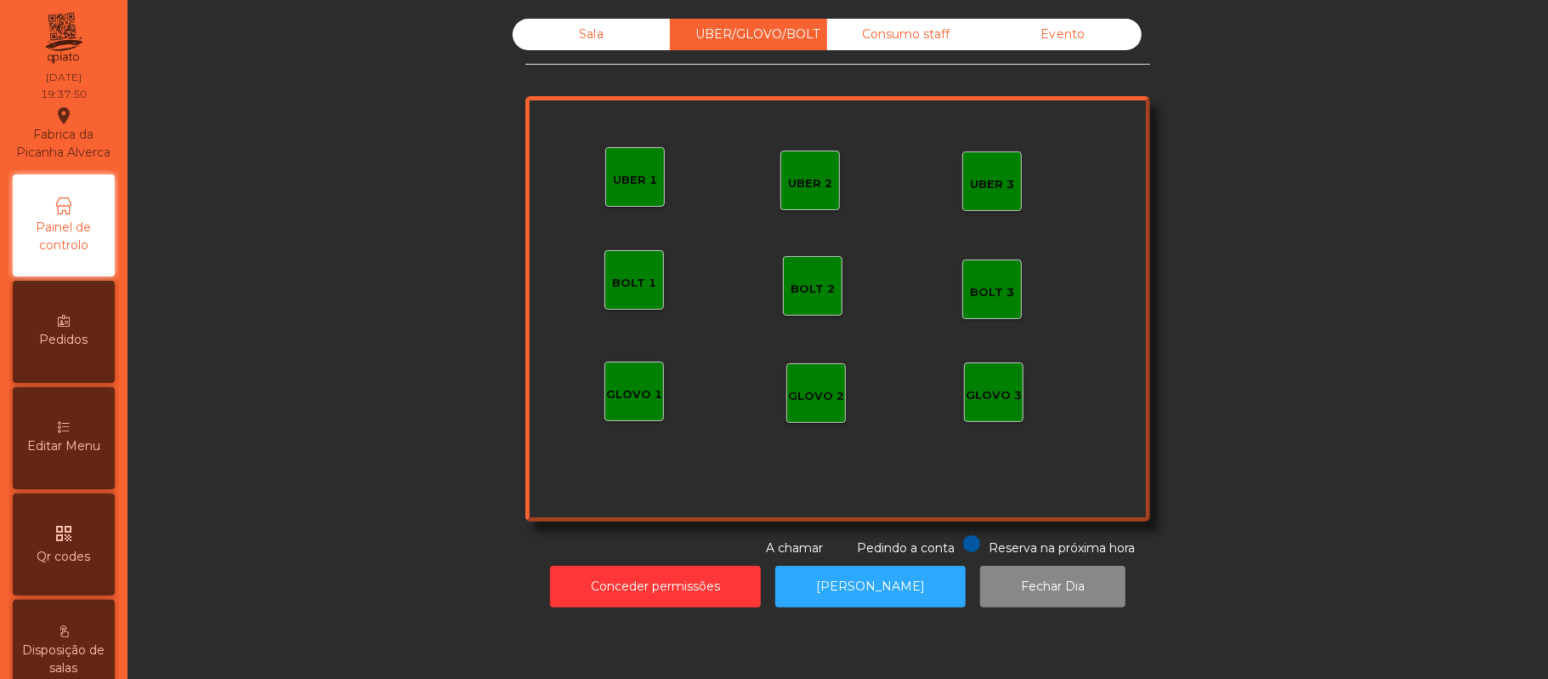
click at [636, 172] on div "UBER 1" at bounding box center [635, 180] width 44 height 17
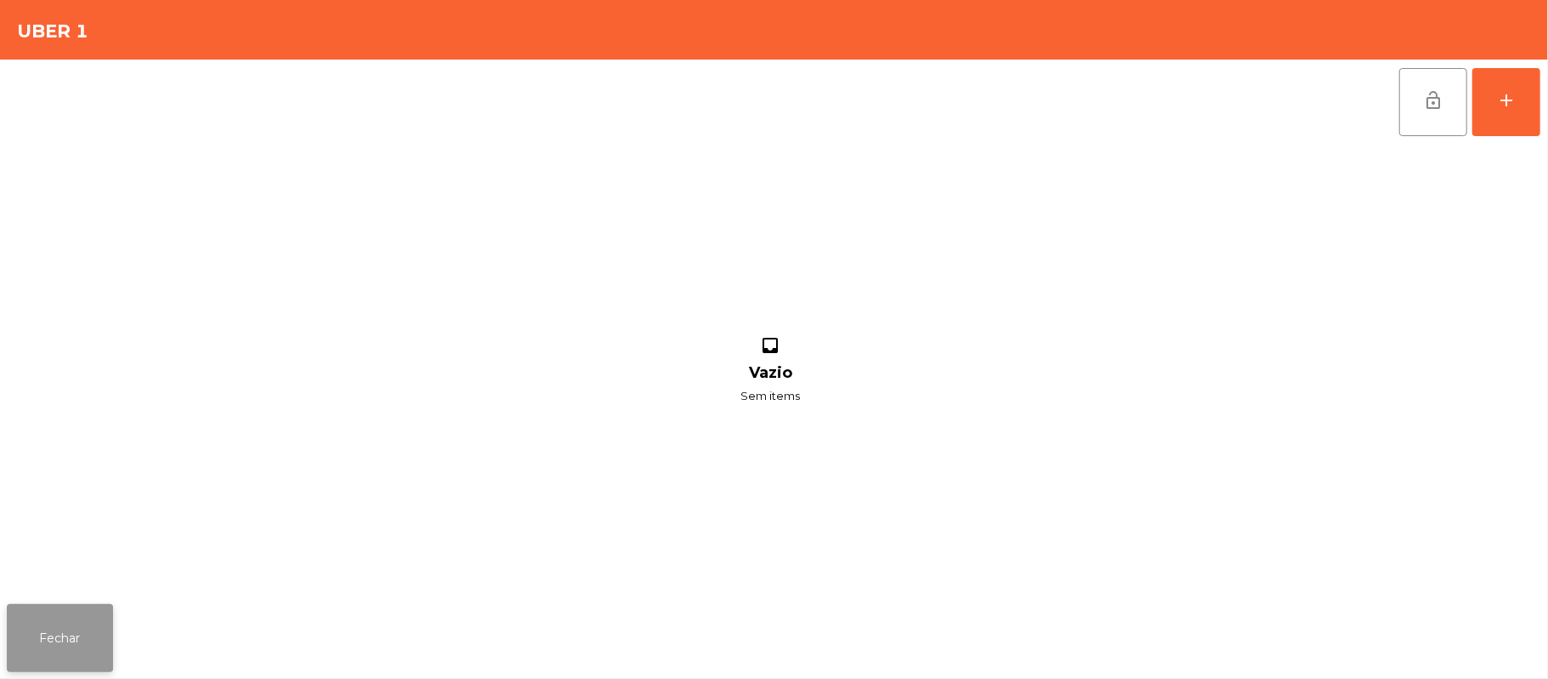
click at [99, 639] on button "Fechar" at bounding box center [60, 638] width 106 height 68
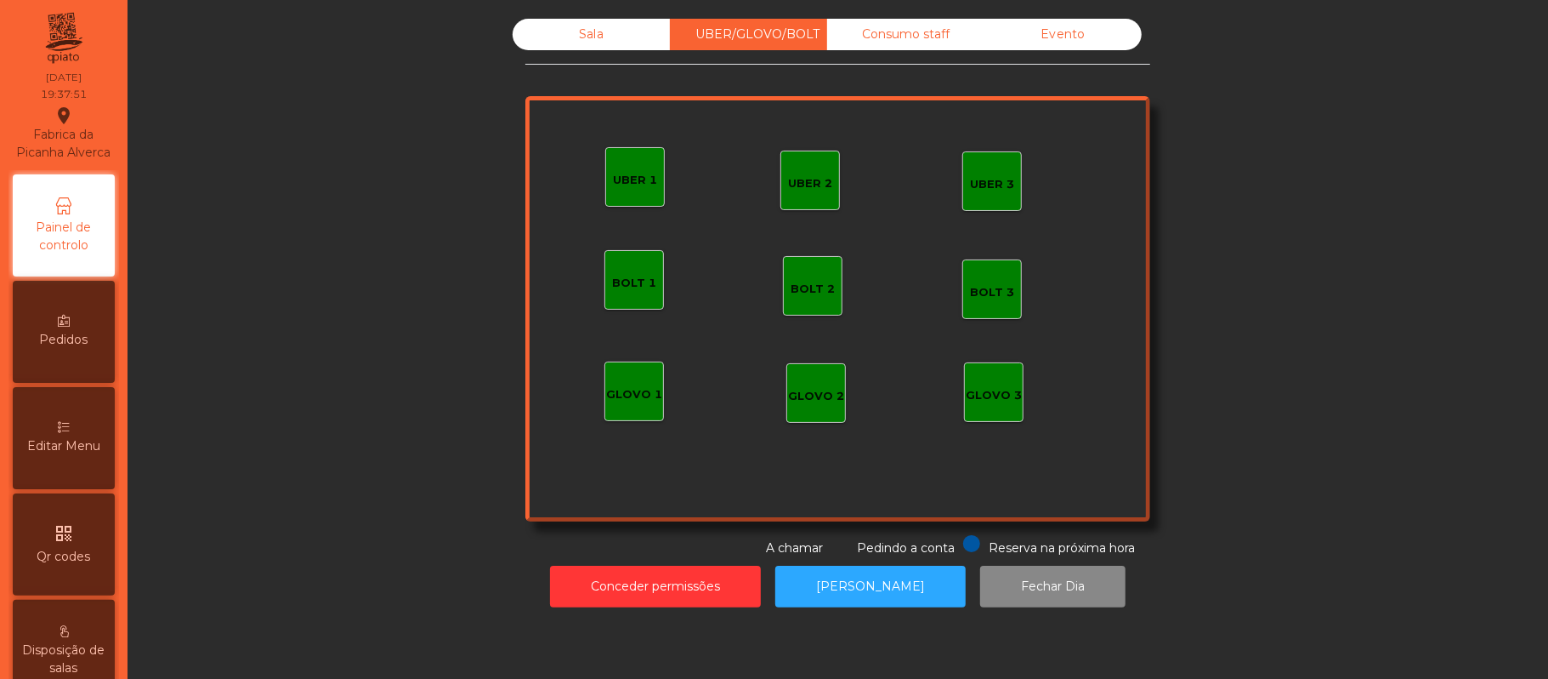
click at [630, 393] on div "GLOVO 1" at bounding box center [634, 394] width 56 height 17
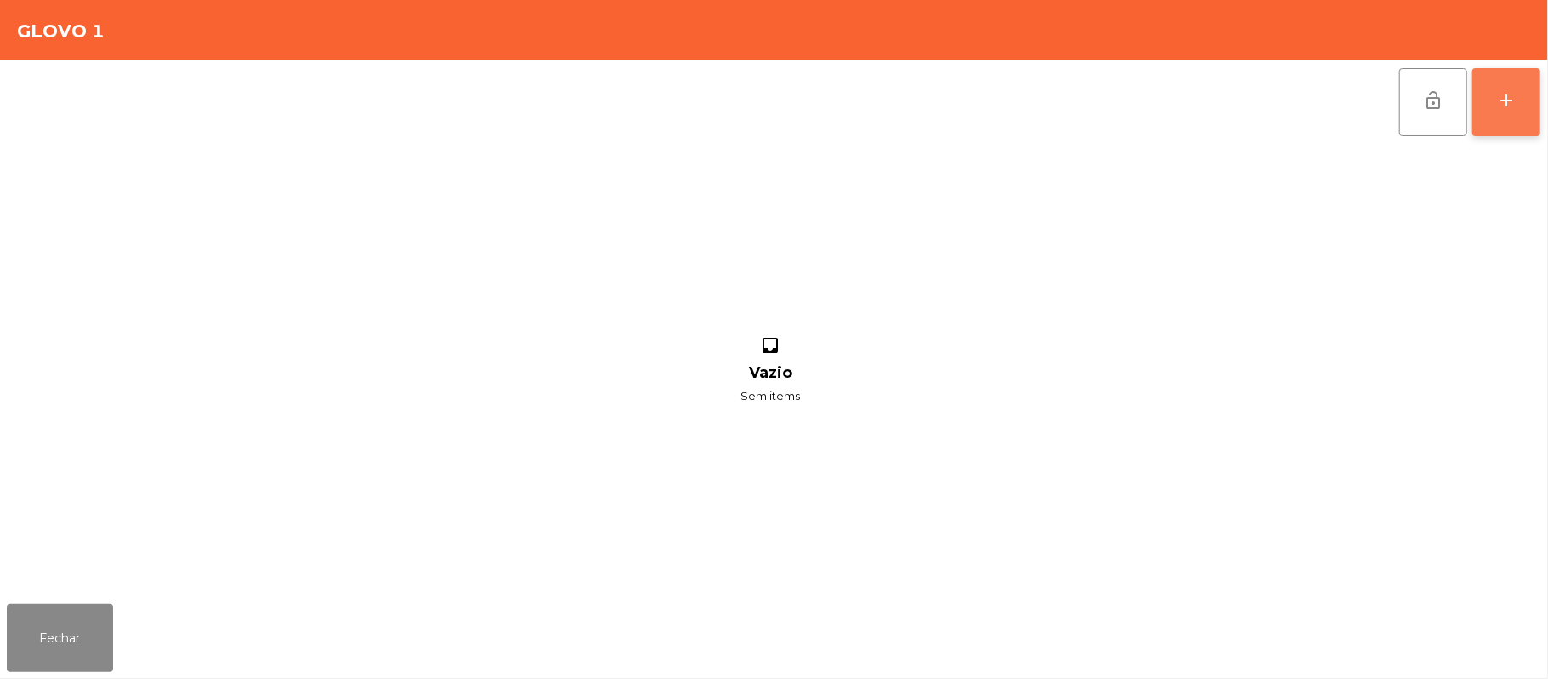
click at [1488, 120] on button "add" at bounding box center [1507, 102] width 68 height 68
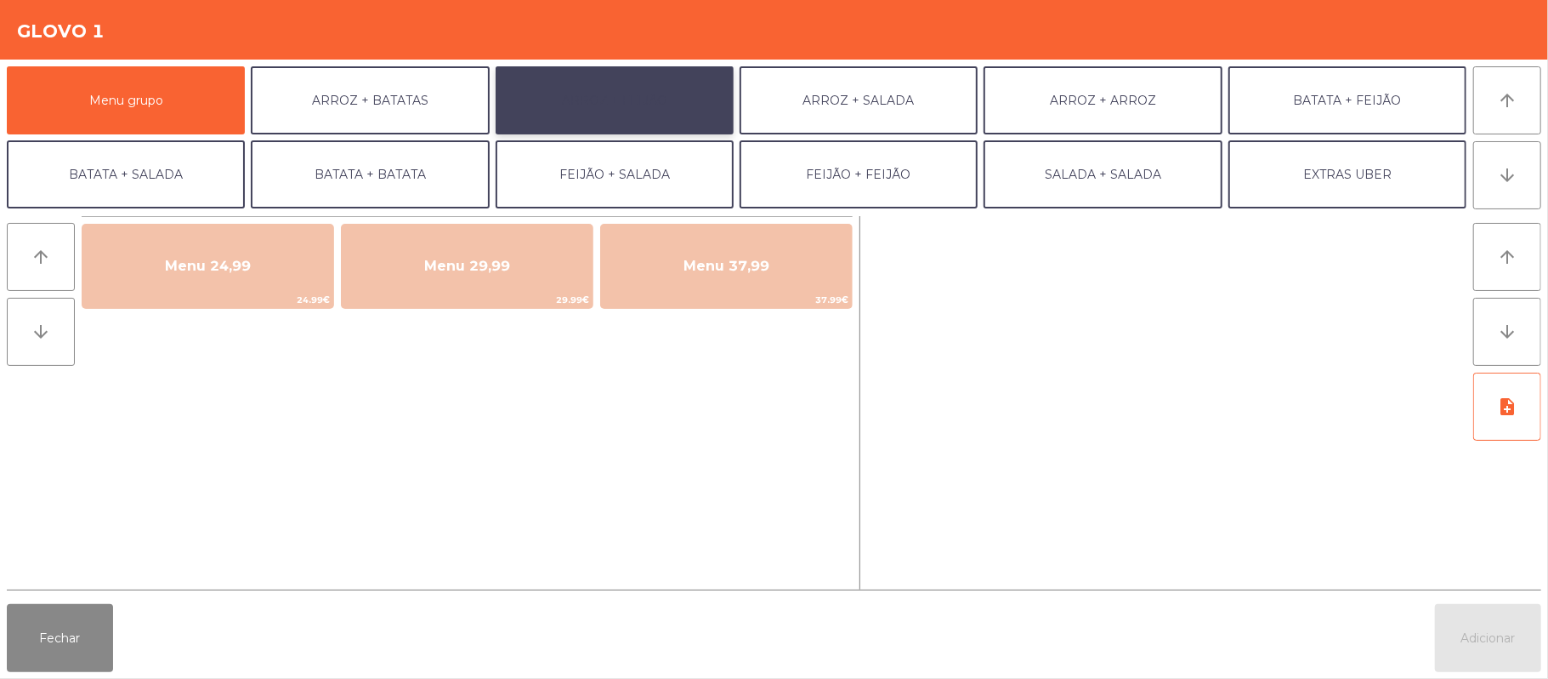
click at [673, 99] on button "ARROZ + FEIJÃO" at bounding box center [615, 100] width 238 height 68
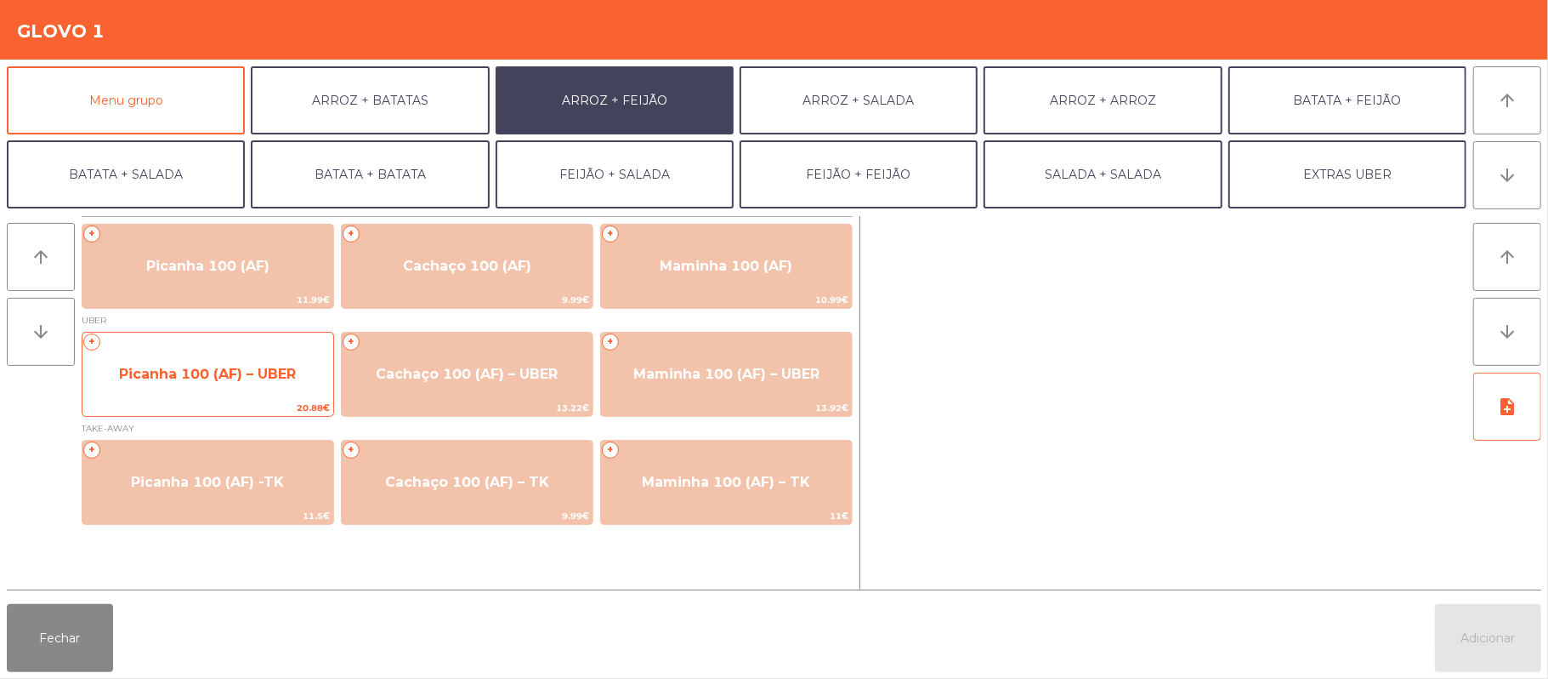
click at [281, 382] on span "Picanha 100 (AF) – UBER" at bounding box center [207, 374] width 251 height 46
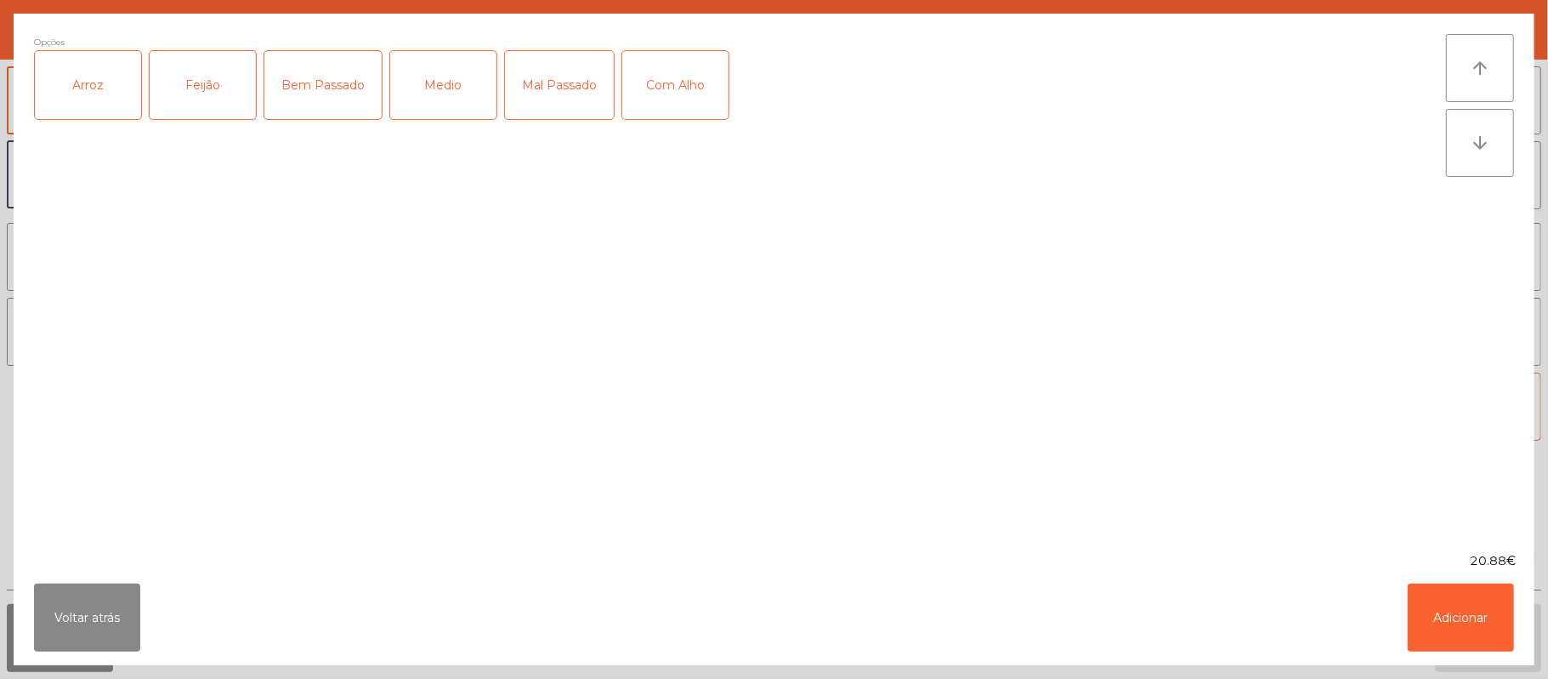
click at [106, 96] on div "Arroz" at bounding box center [88, 85] width 106 height 68
click at [207, 85] on div "Feijão" at bounding box center [203, 85] width 106 height 68
click at [330, 103] on div "Bem Passado" at bounding box center [322, 85] width 117 height 68
click at [1461, 610] on button "Adicionar" at bounding box center [1461, 617] width 106 height 68
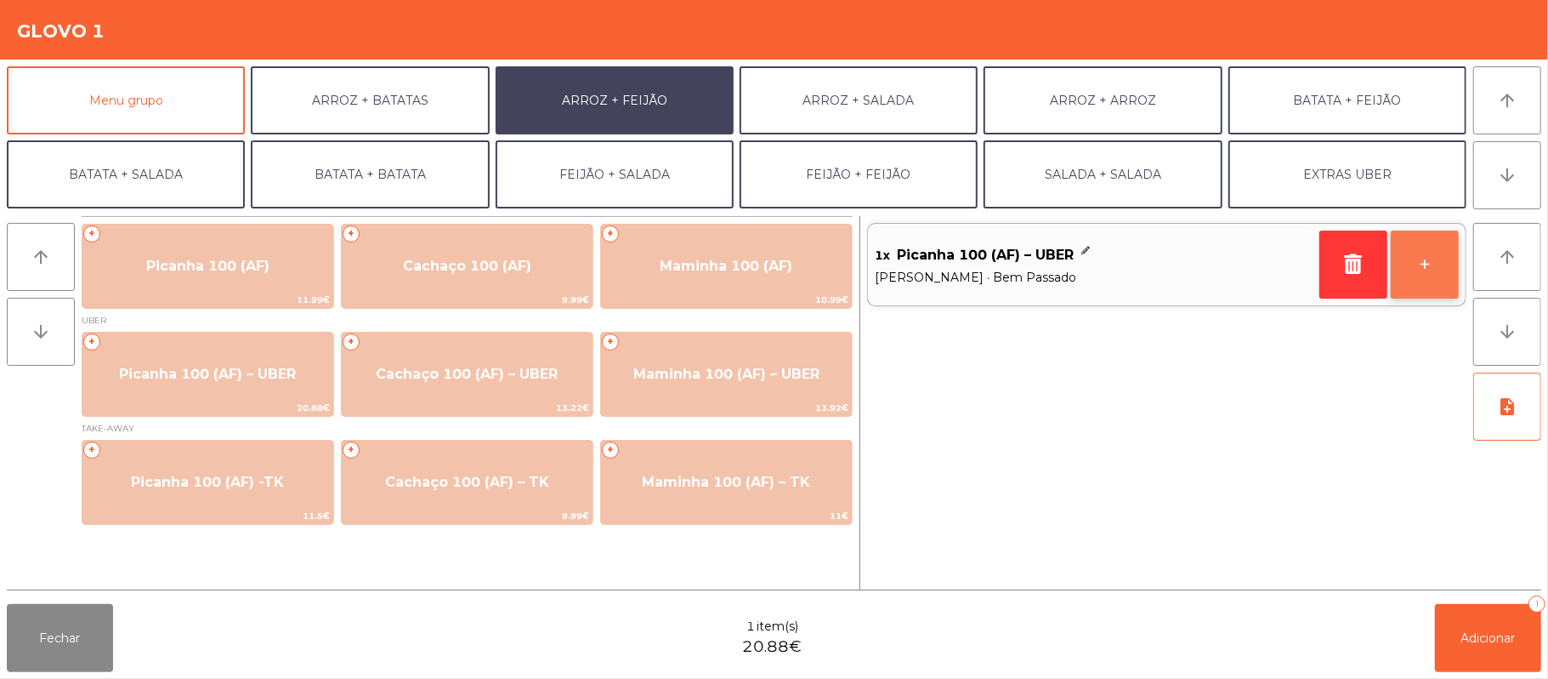
click at [1419, 270] on button "+" at bounding box center [1425, 264] width 68 height 68
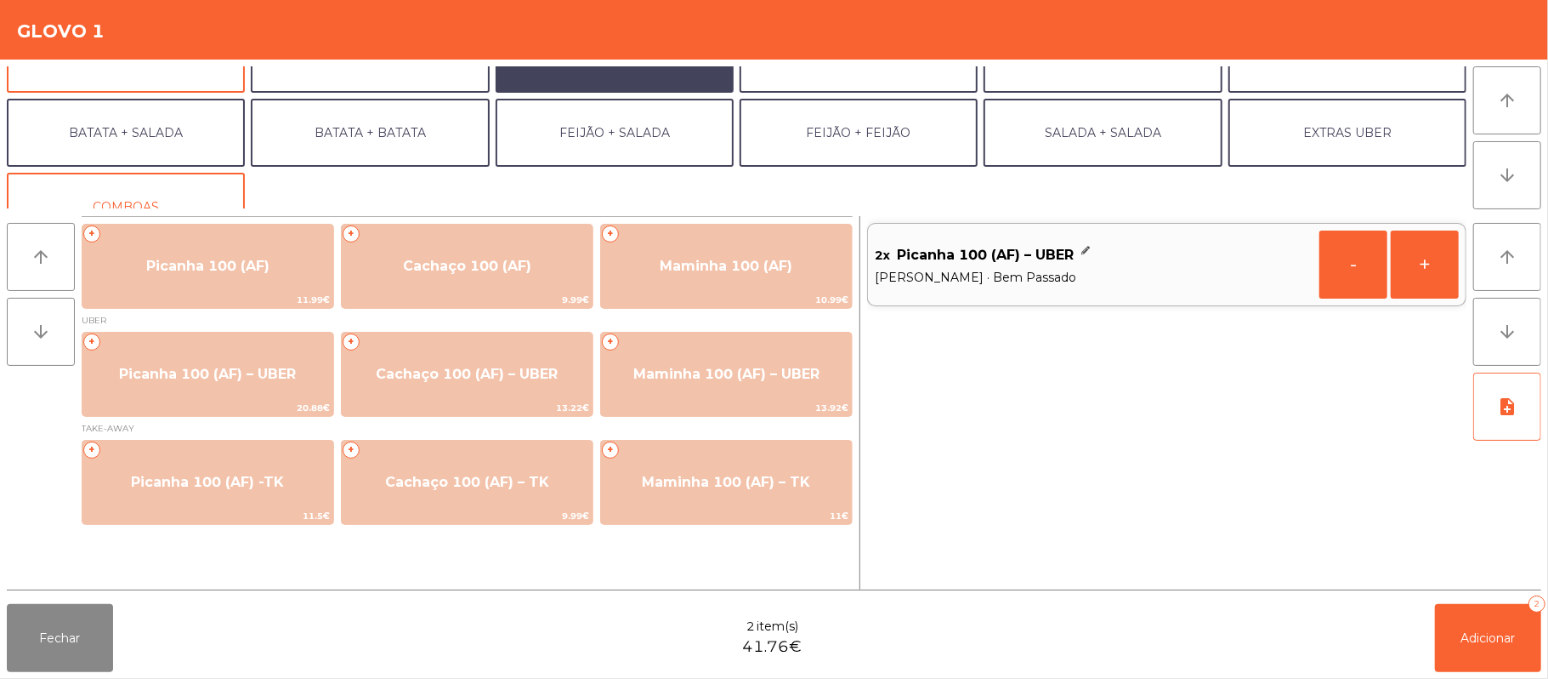
scroll to position [73, 0]
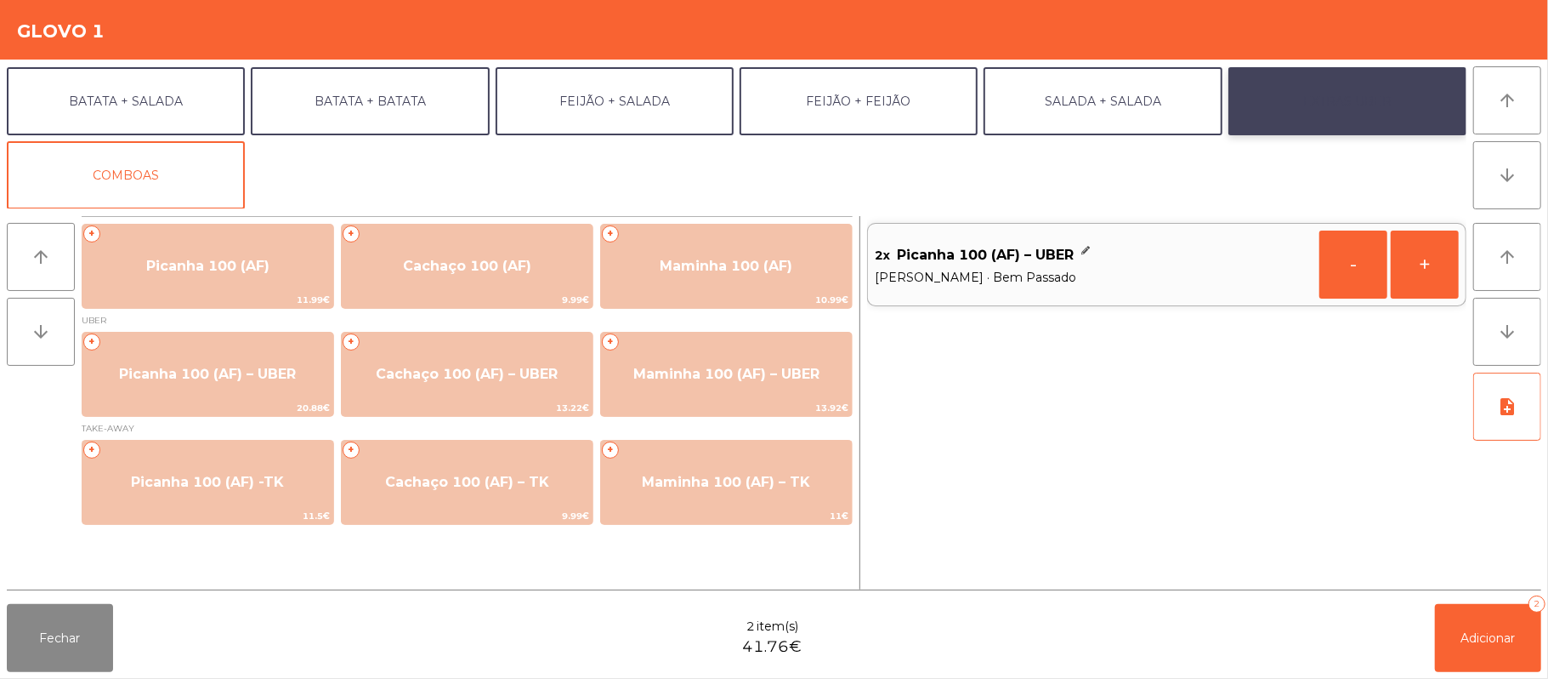
click at [1344, 131] on button "EXTRAS UBER" at bounding box center [1348, 101] width 238 height 68
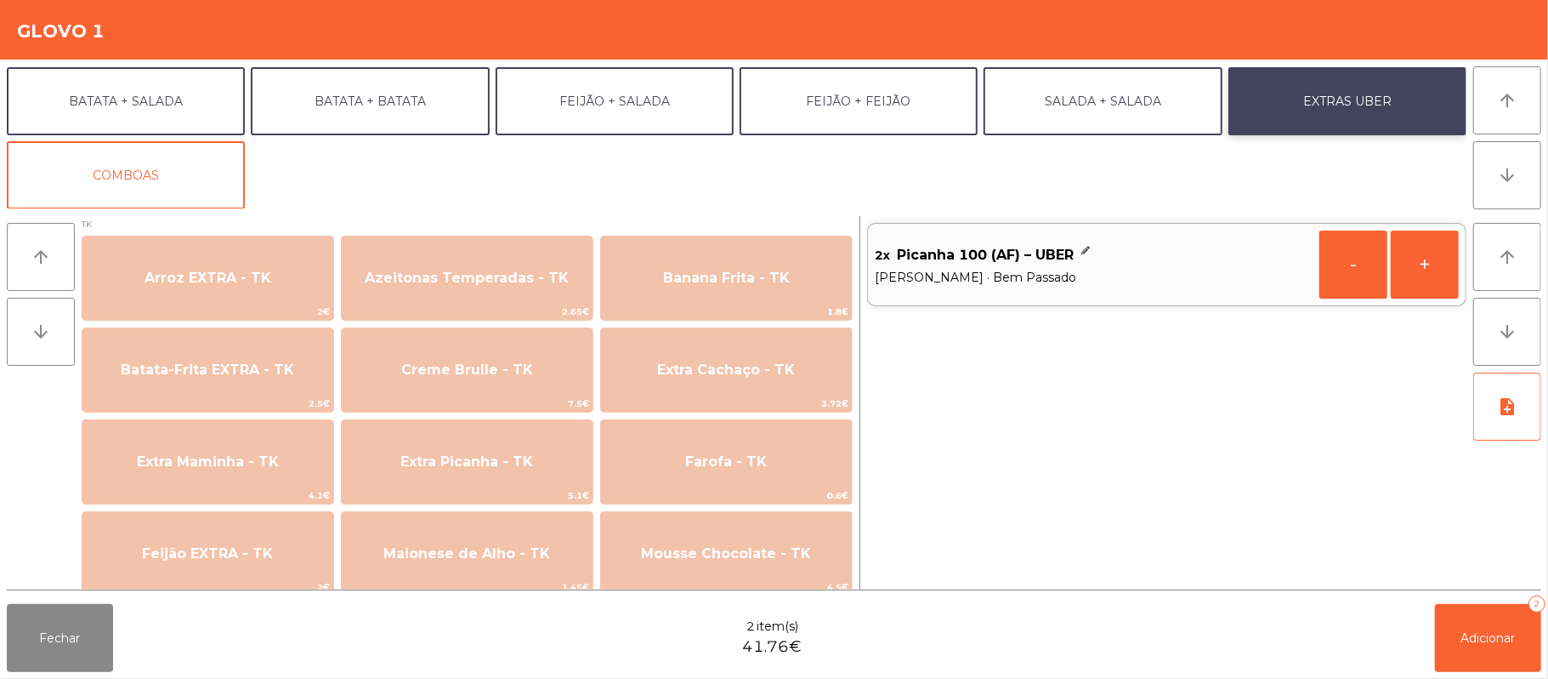
scroll to position [678, 0]
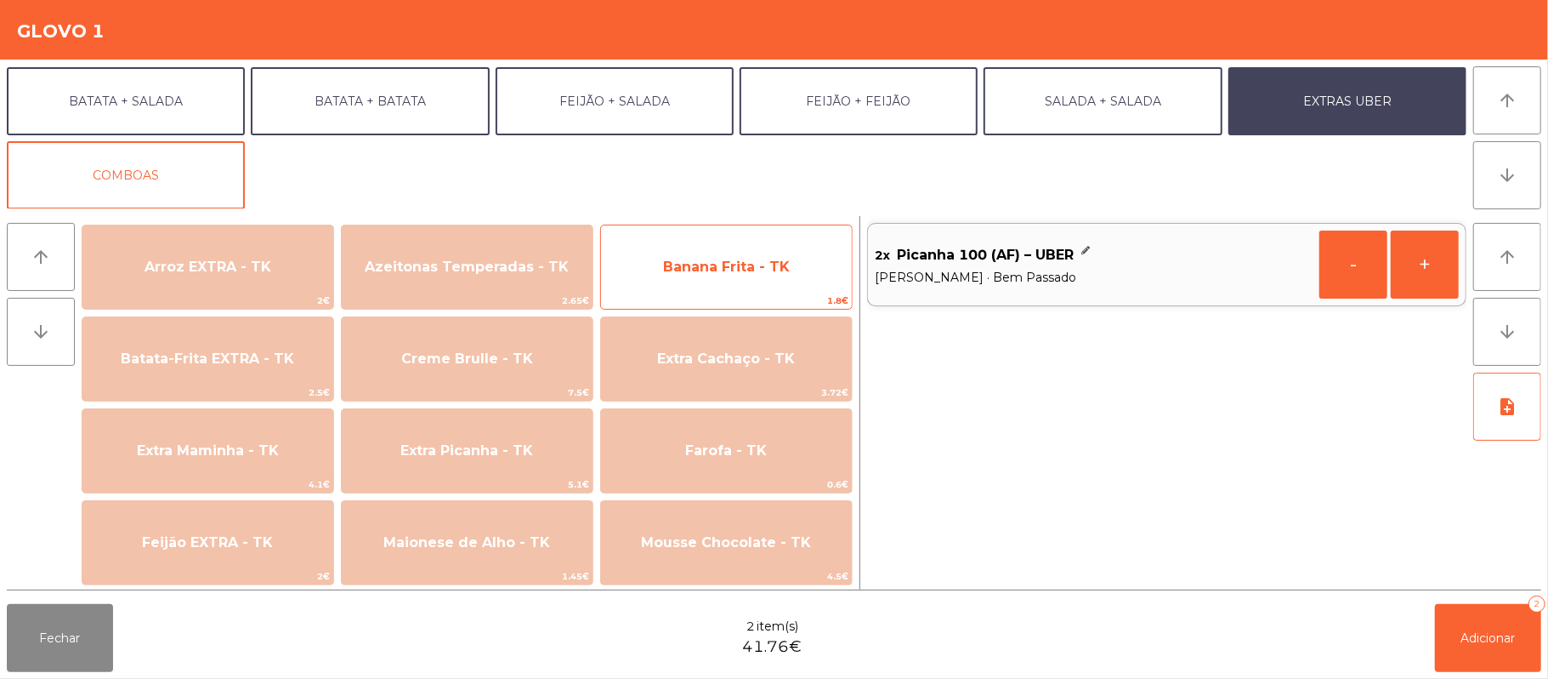
click at [776, 282] on span "Banana Frita - TK" at bounding box center [726, 267] width 251 height 46
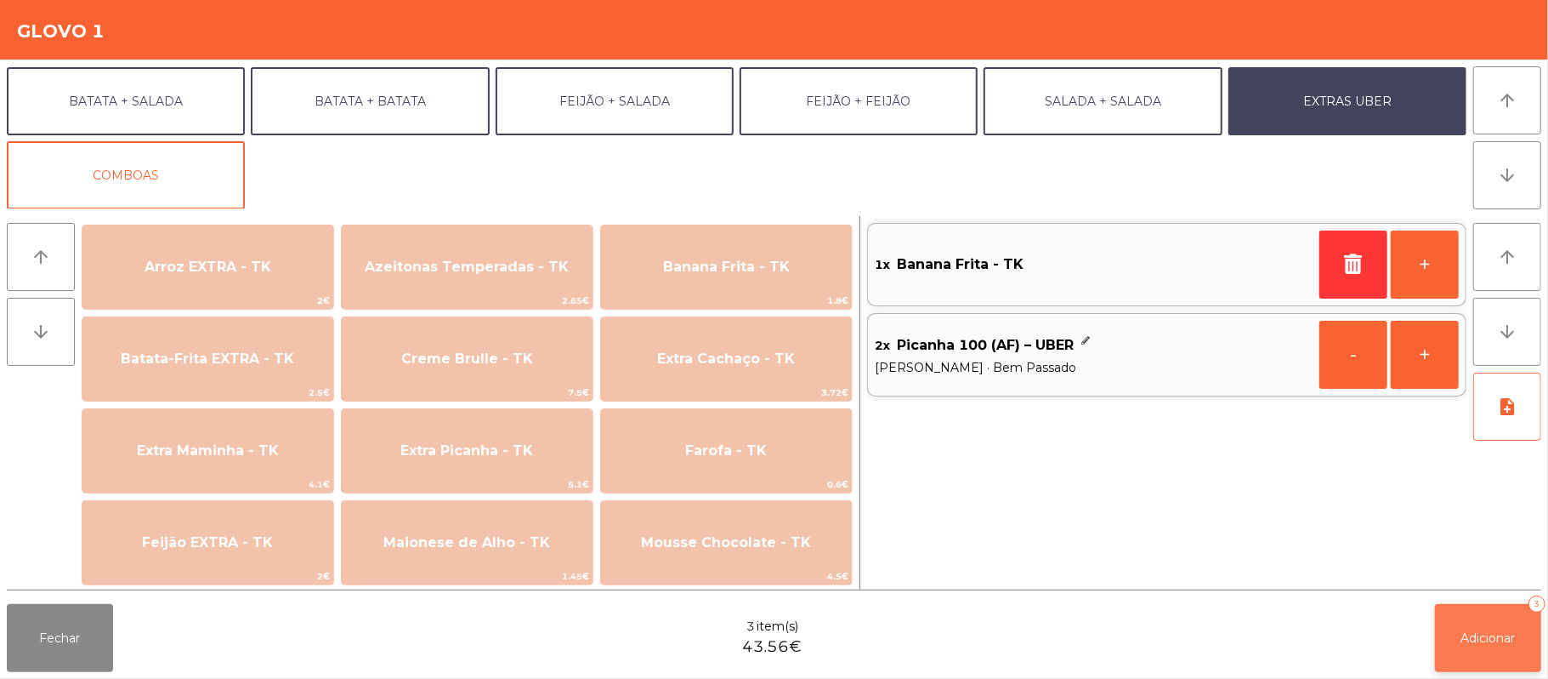
click at [1490, 633] on span "Adicionar" at bounding box center [1489, 637] width 54 height 15
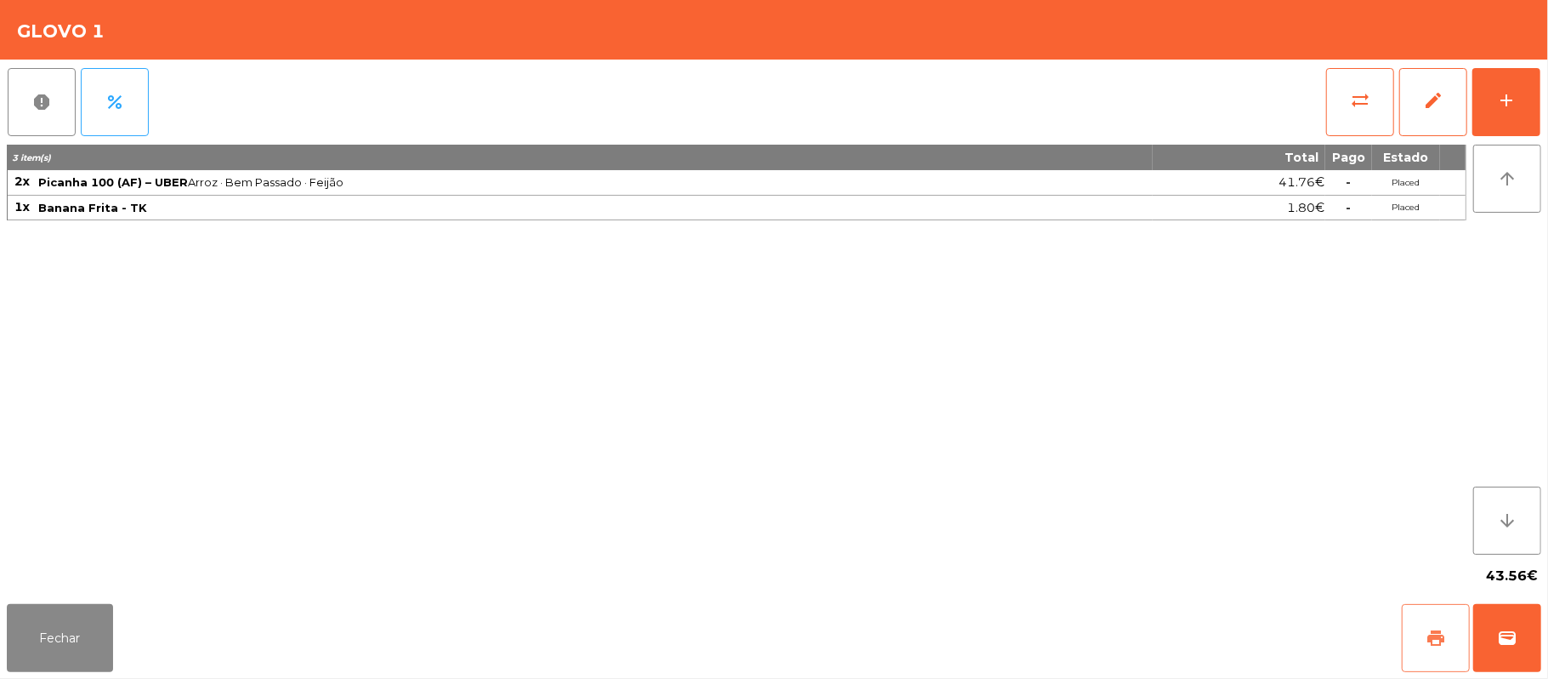
click at [1440, 650] on button "print" at bounding box center [1436, 638] width 68 height 68
click at [75, 643] on button "Fechar" at bounding box center [60, 638] width 106 height 68
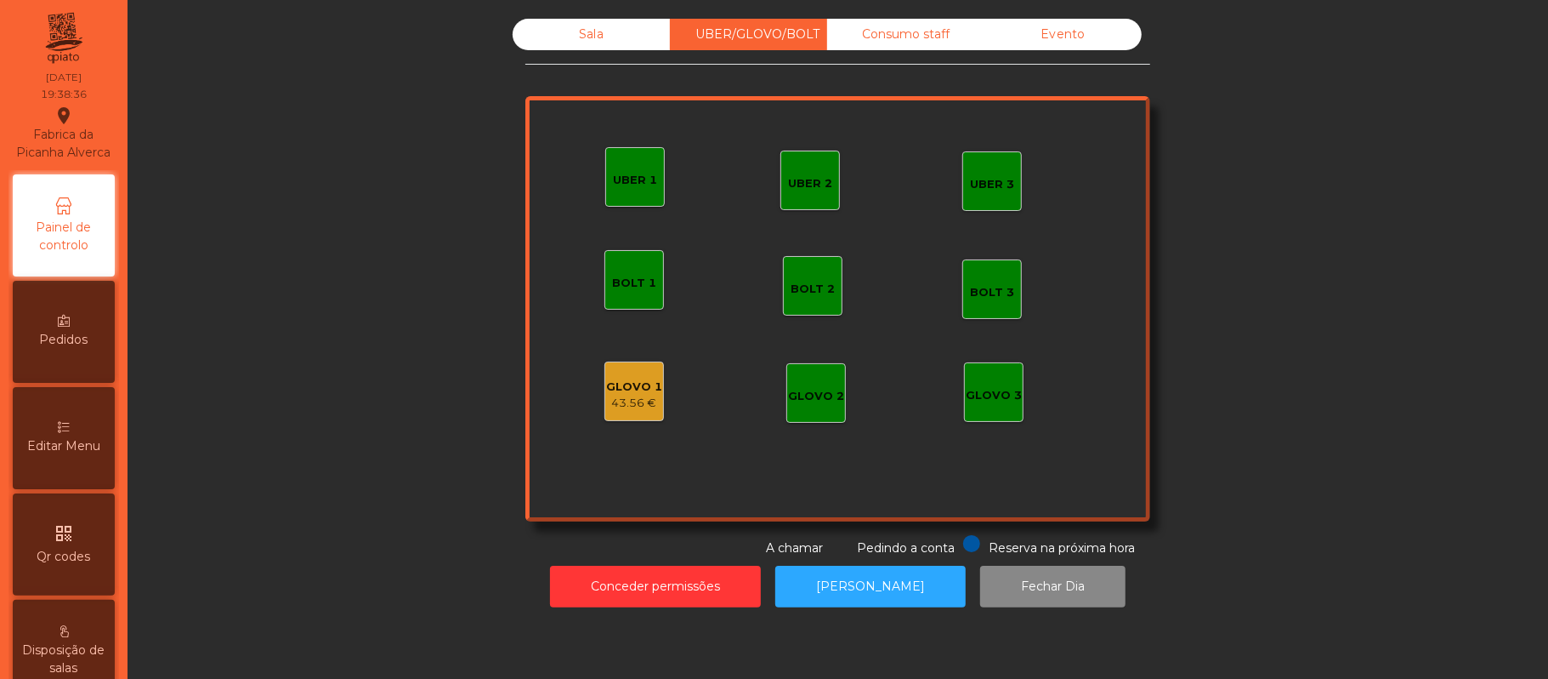
click at [583, 38] on div "Sala" at bounding box center [591, 34] width 157 height 31
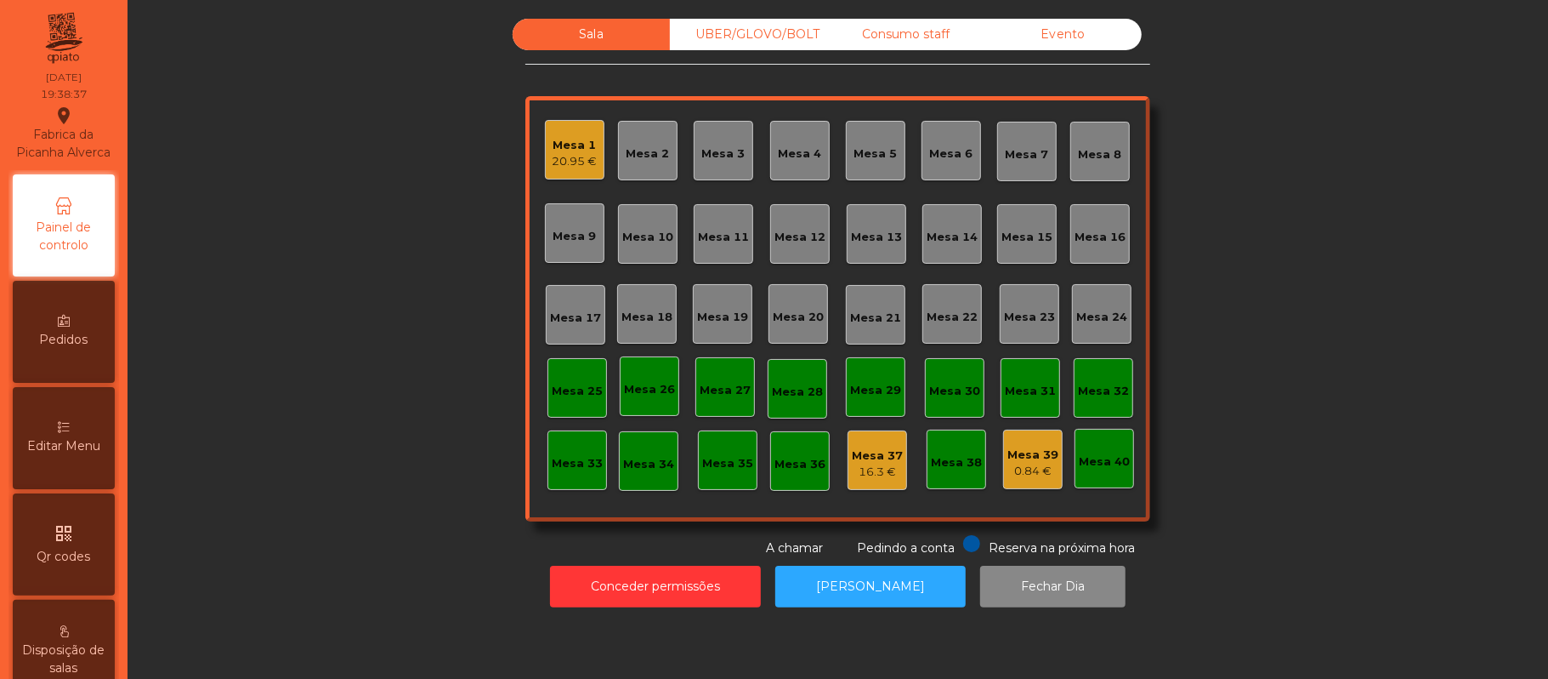
click at [578, 150] on div "Mesa 1" at bounding box center [575, 145] width 45 height 17
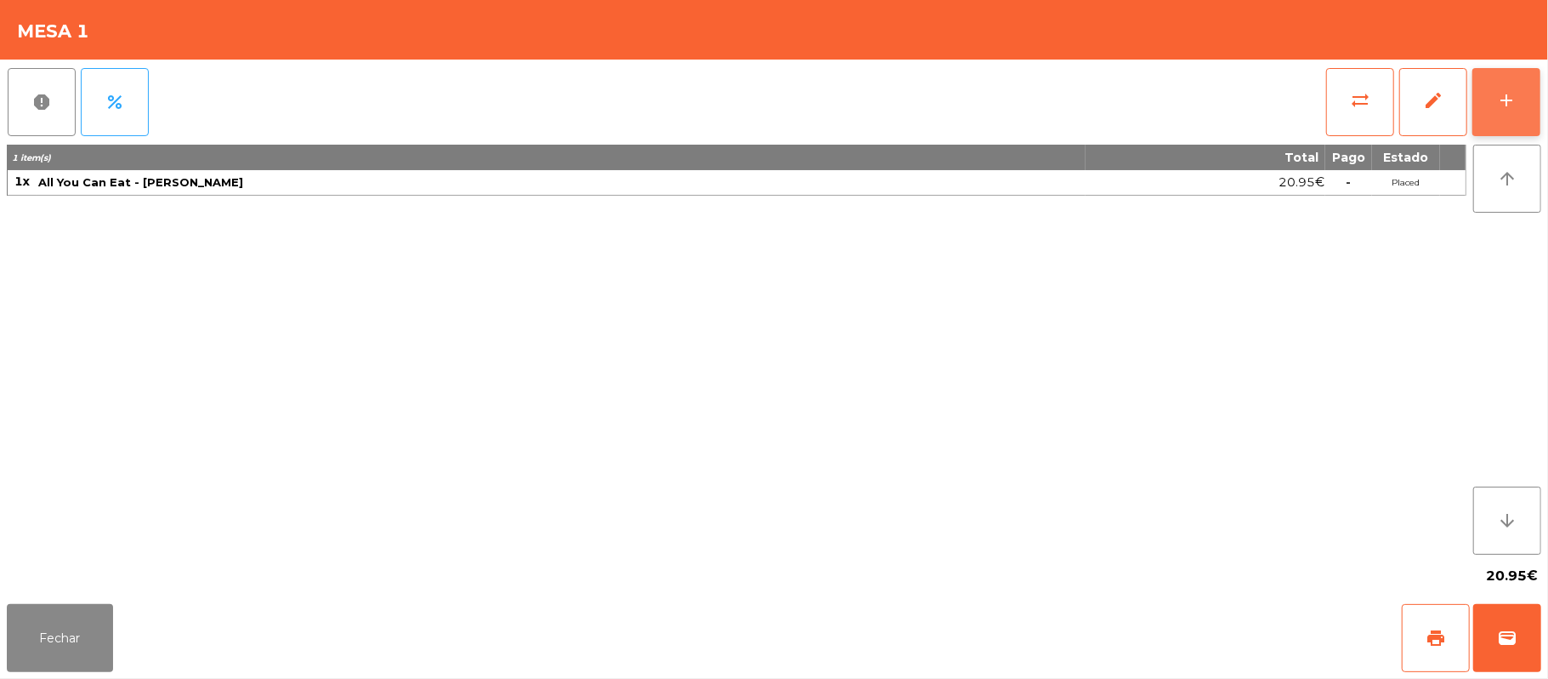
click at [1497, 99] on div "add" at bounding box center [1507, 100] width 20 height 20
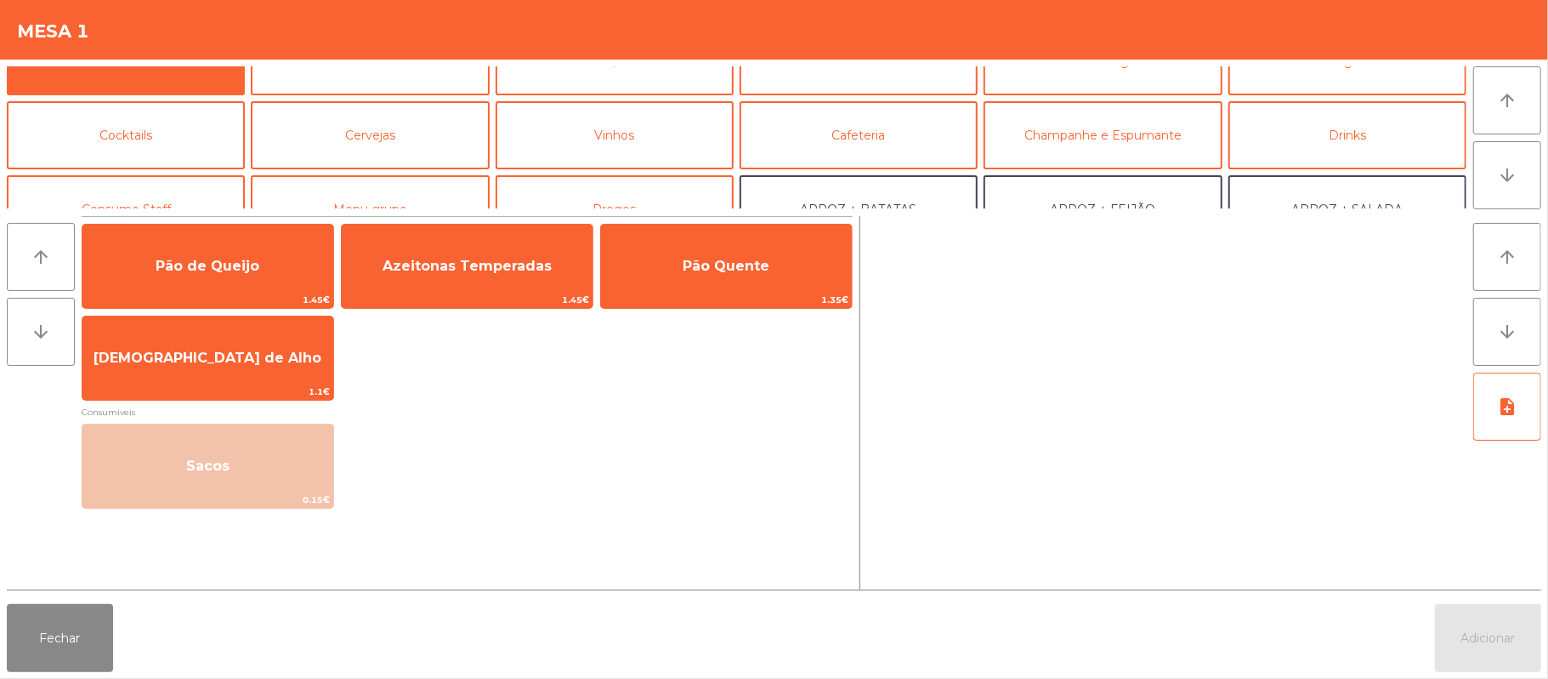
scroll to position [25, 0]
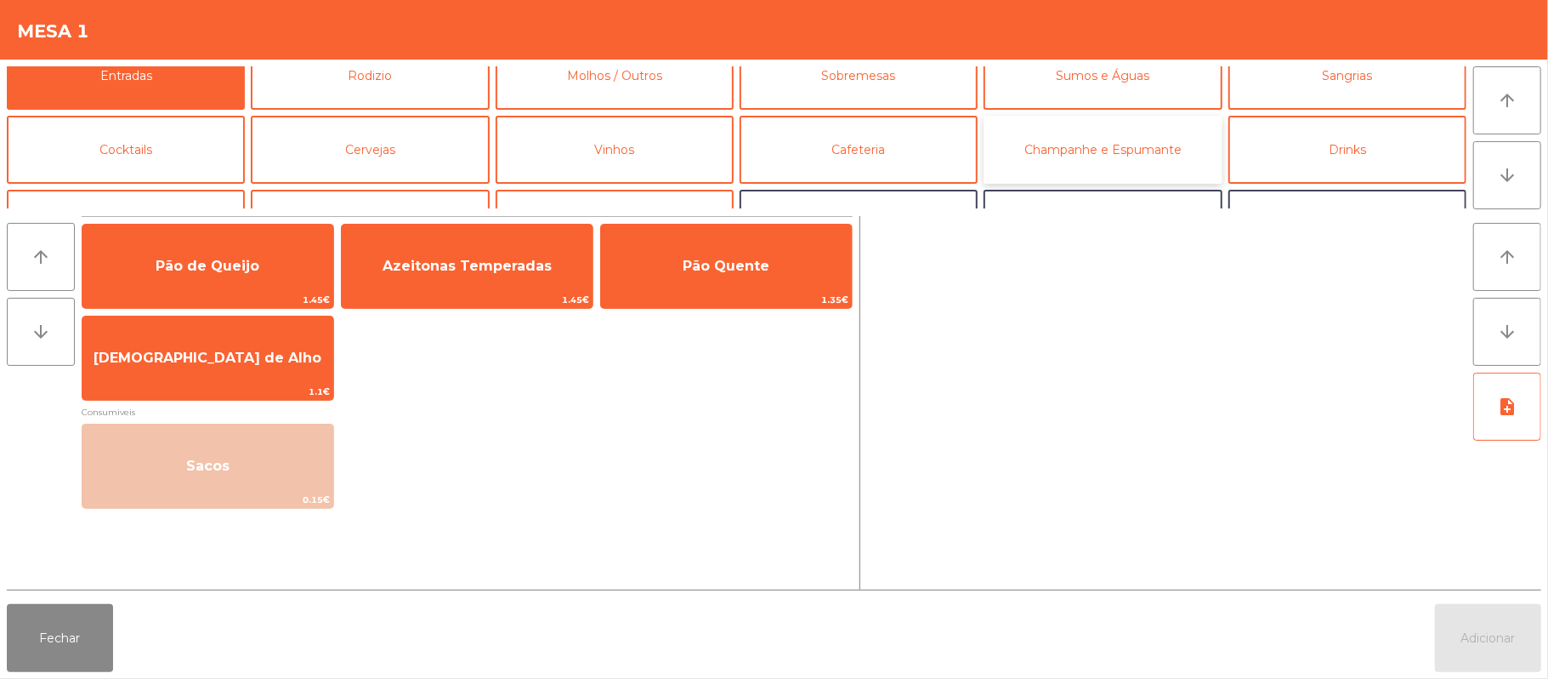
click at [1090, 140] on button "Champanhe e Espumante" at bounding box center [1103, 150] width 238 height 68
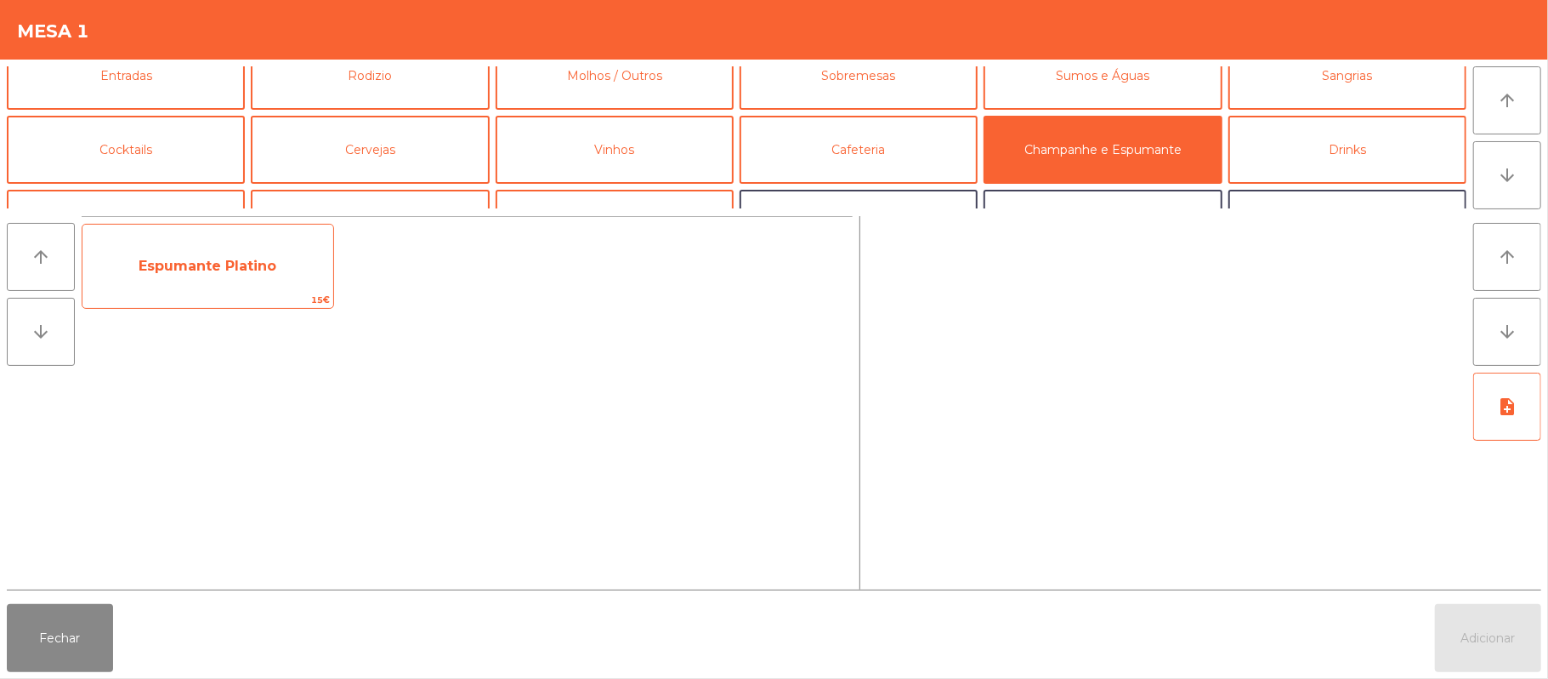
click at [279, 265] on span "Espumante Platino" at bounding box center [207, 266] width 251 height 46
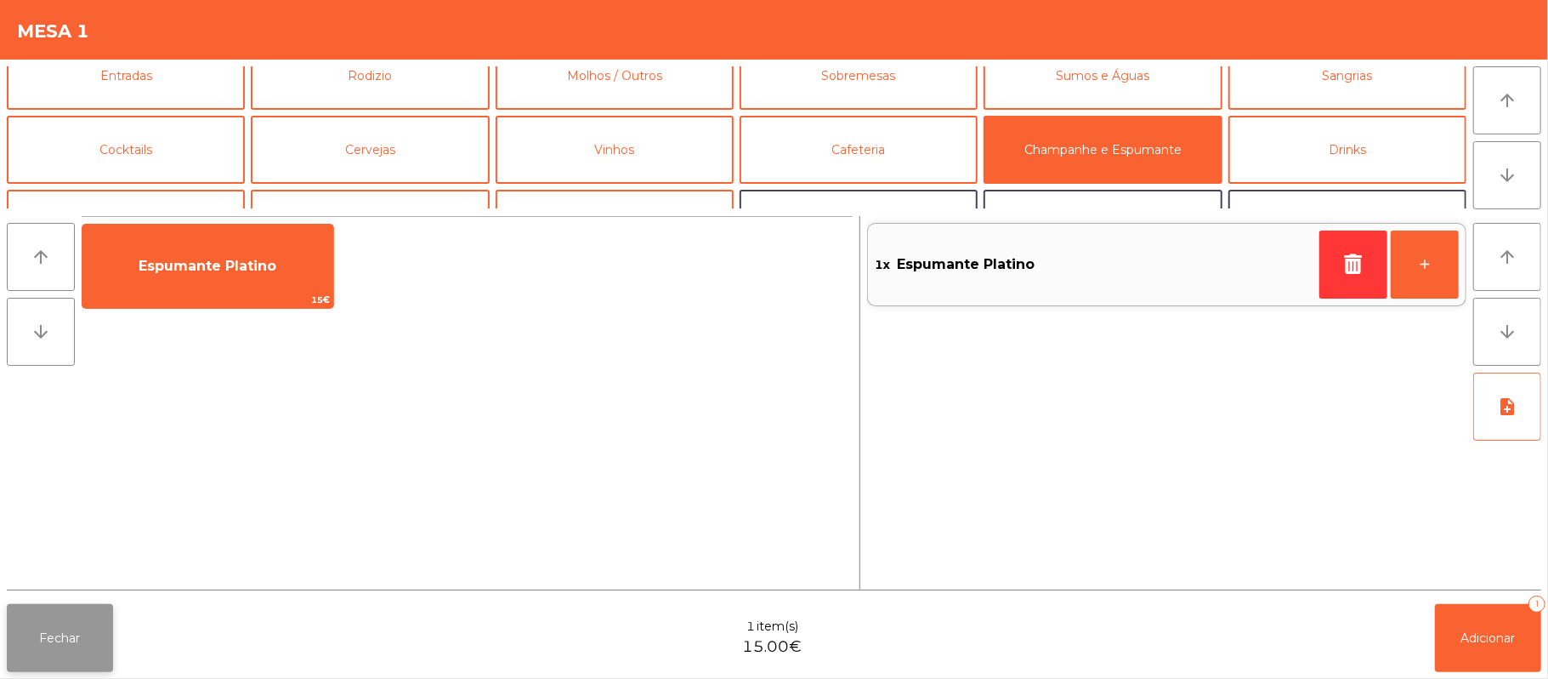
click at [80, 611] on button "Fechar" at bounding box center [60, 638] width 106 height 68
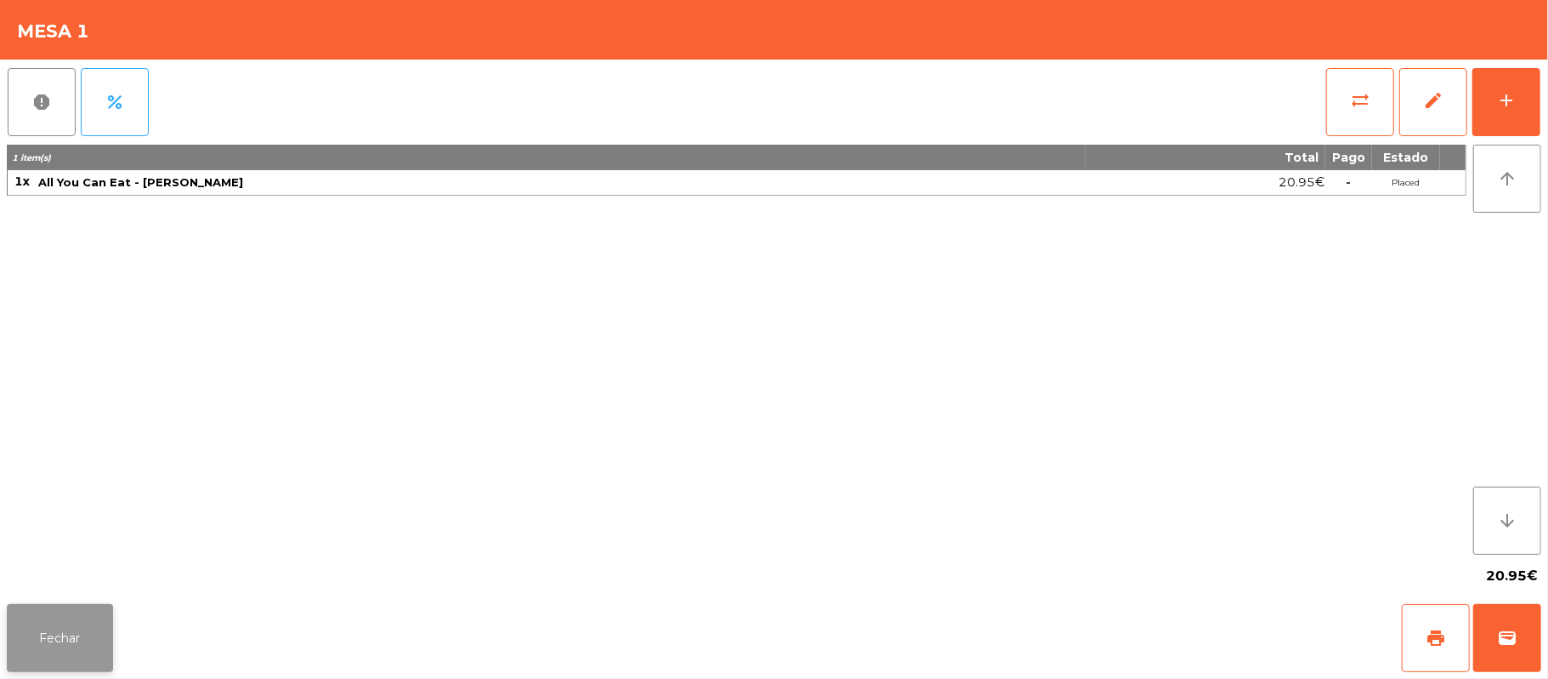
click at [65, 630] on button "Fechar" at bounding box center [60, 638] width 106 height 68
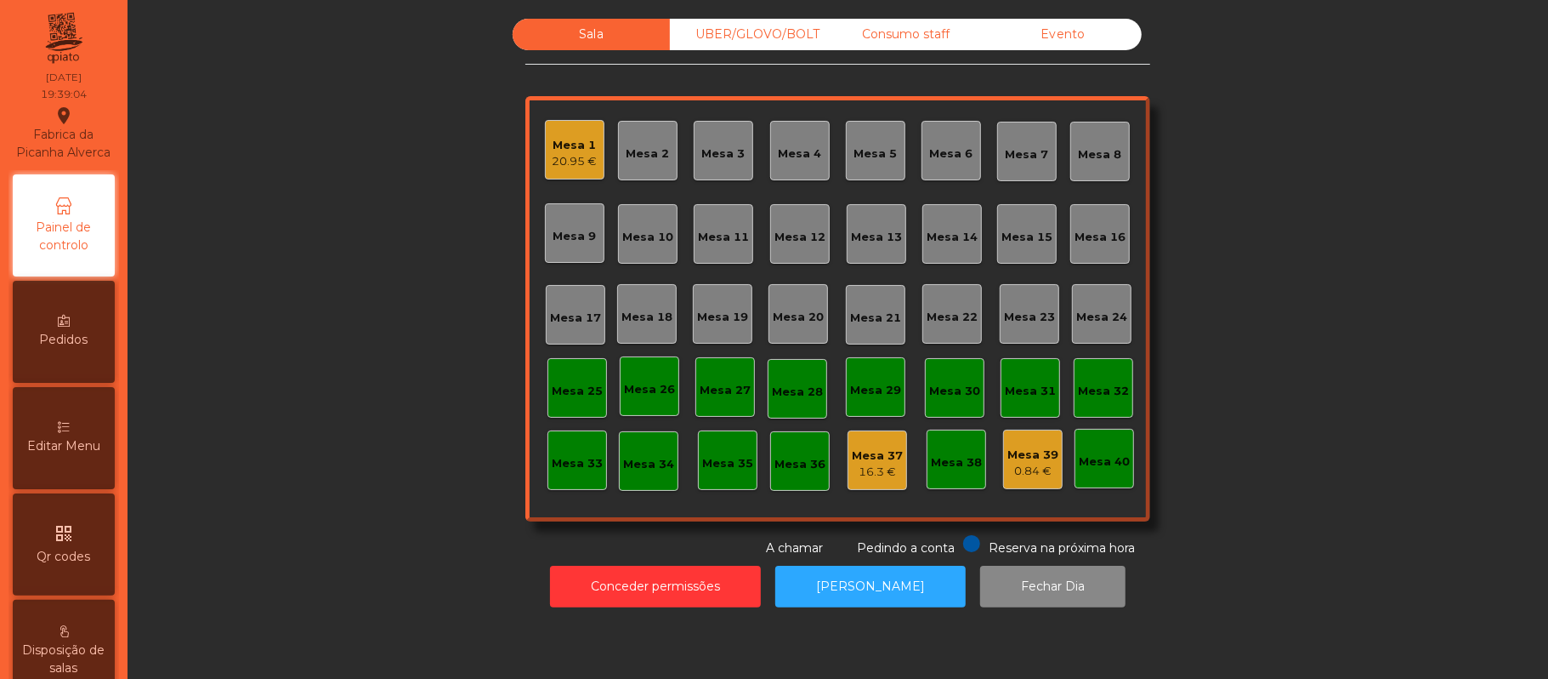
click at [742, 45] on div "UBER/GLOVO/BOLT" at bounding box center [748, 34] width 157 height 31
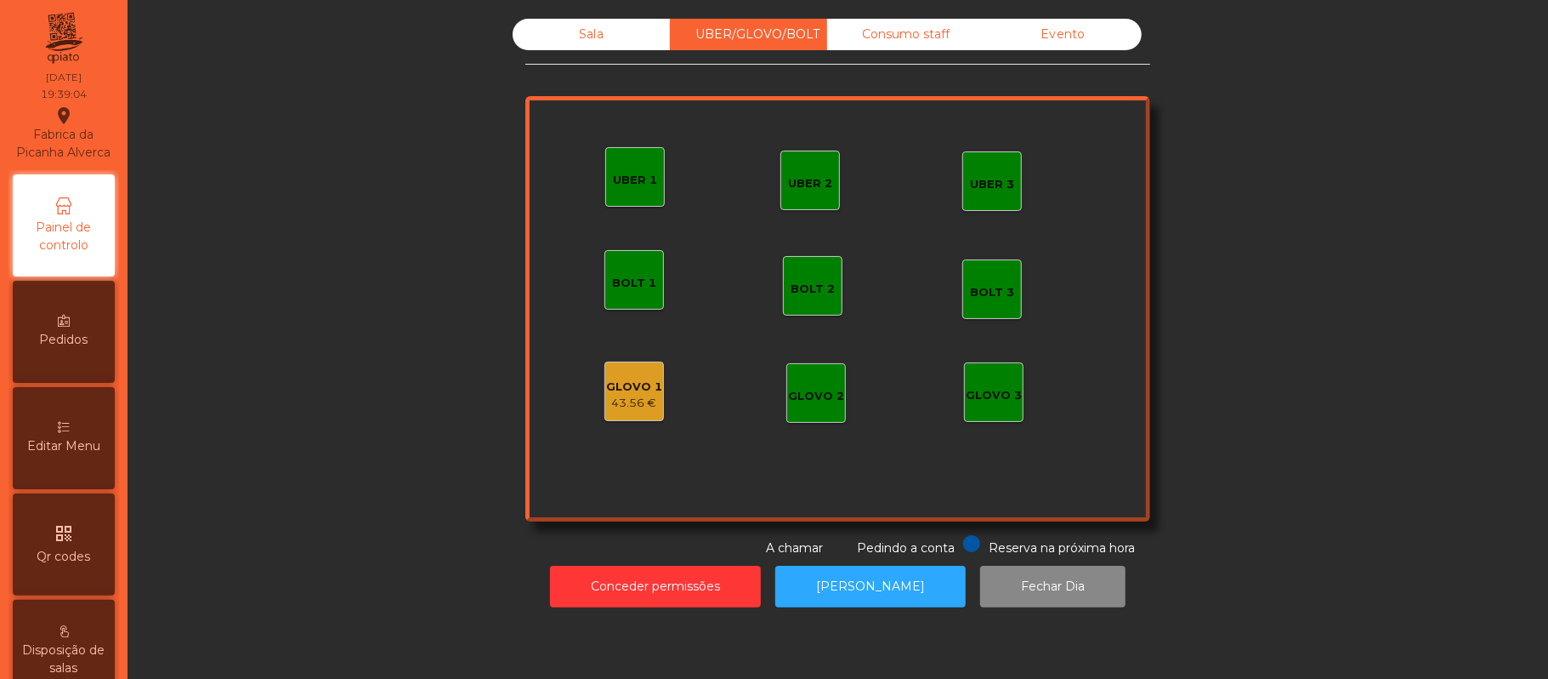
click at [653, 389] on div "GLOVO 1 43.56 €" at bounding box center [635, 391] width 60 height 60
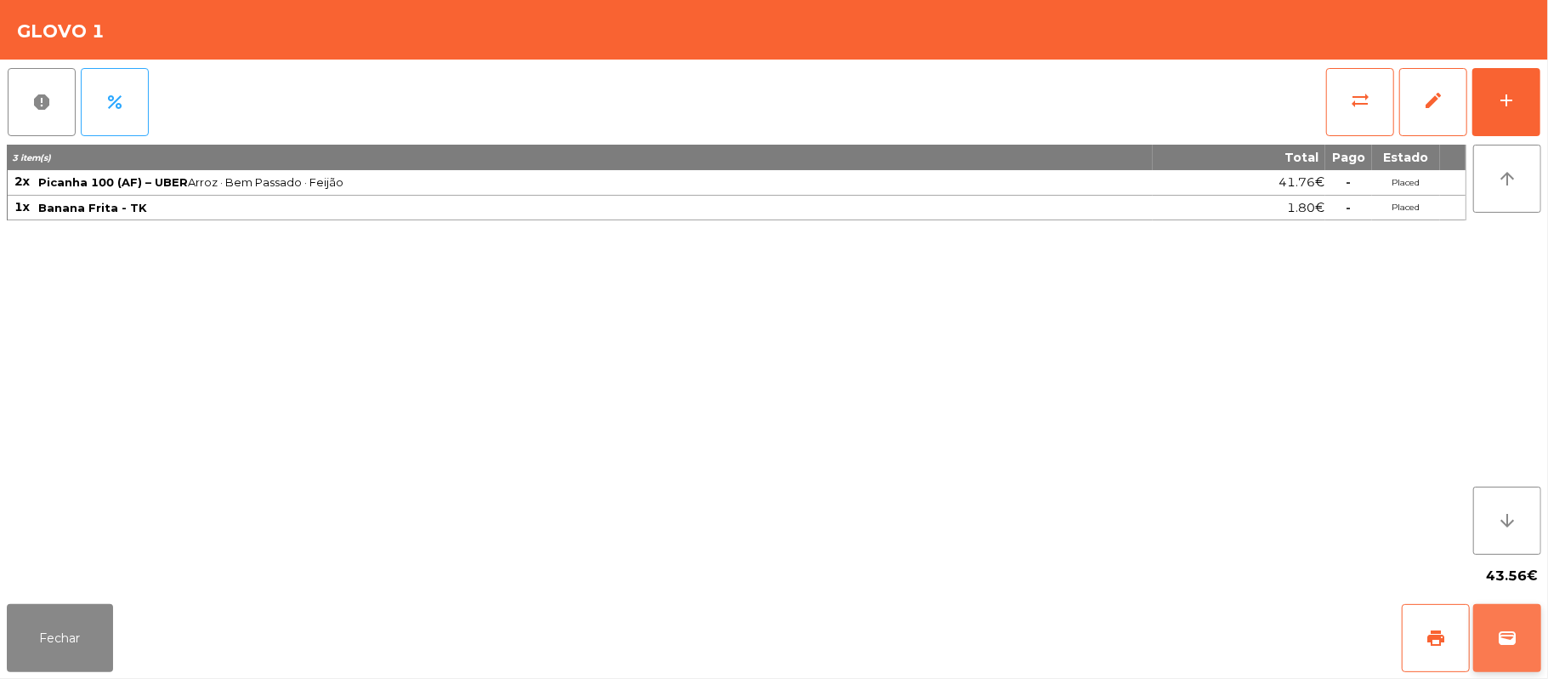
click at [1504, 623] on button "wallet" at bounding box center [1508, 638] width 68 height 68
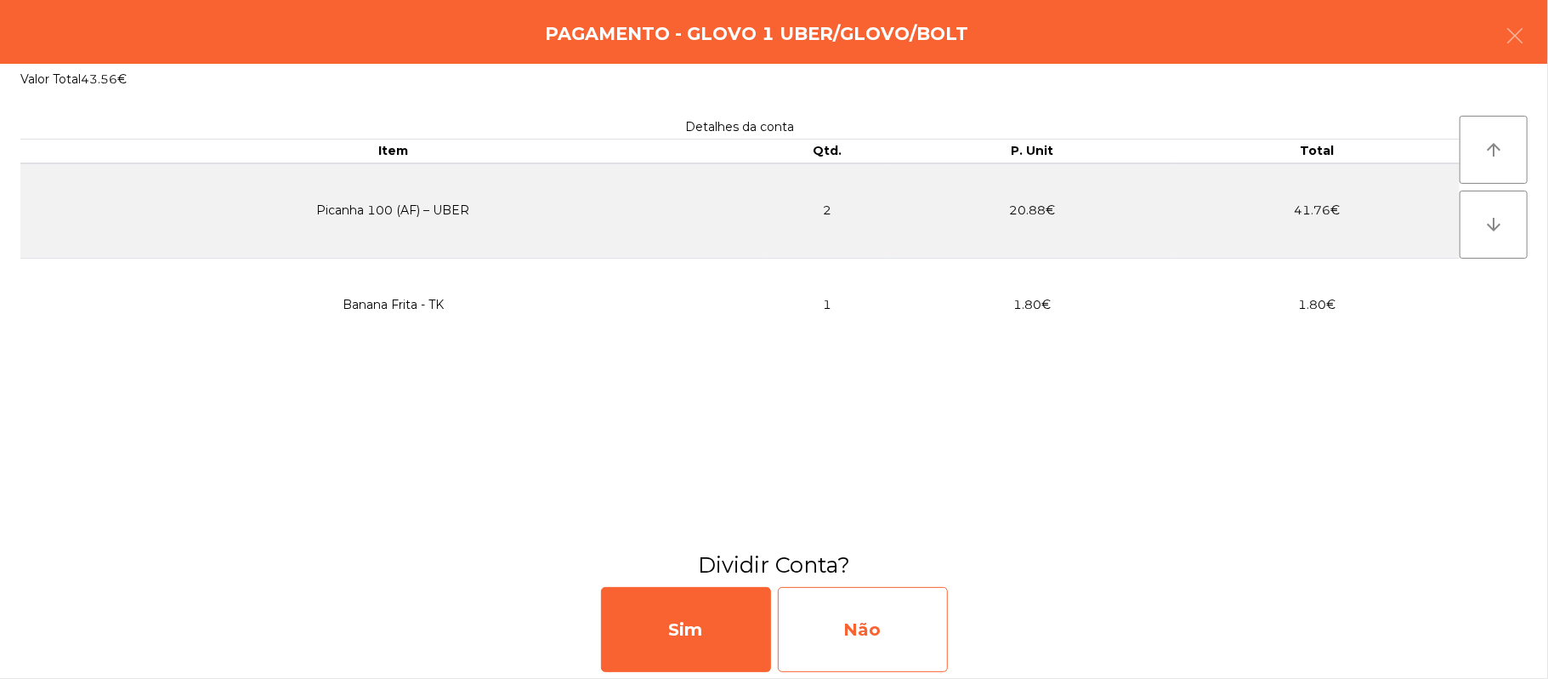
click at [848, 624] on div "Não" at bounding box center [863, 629] width 170 height 85
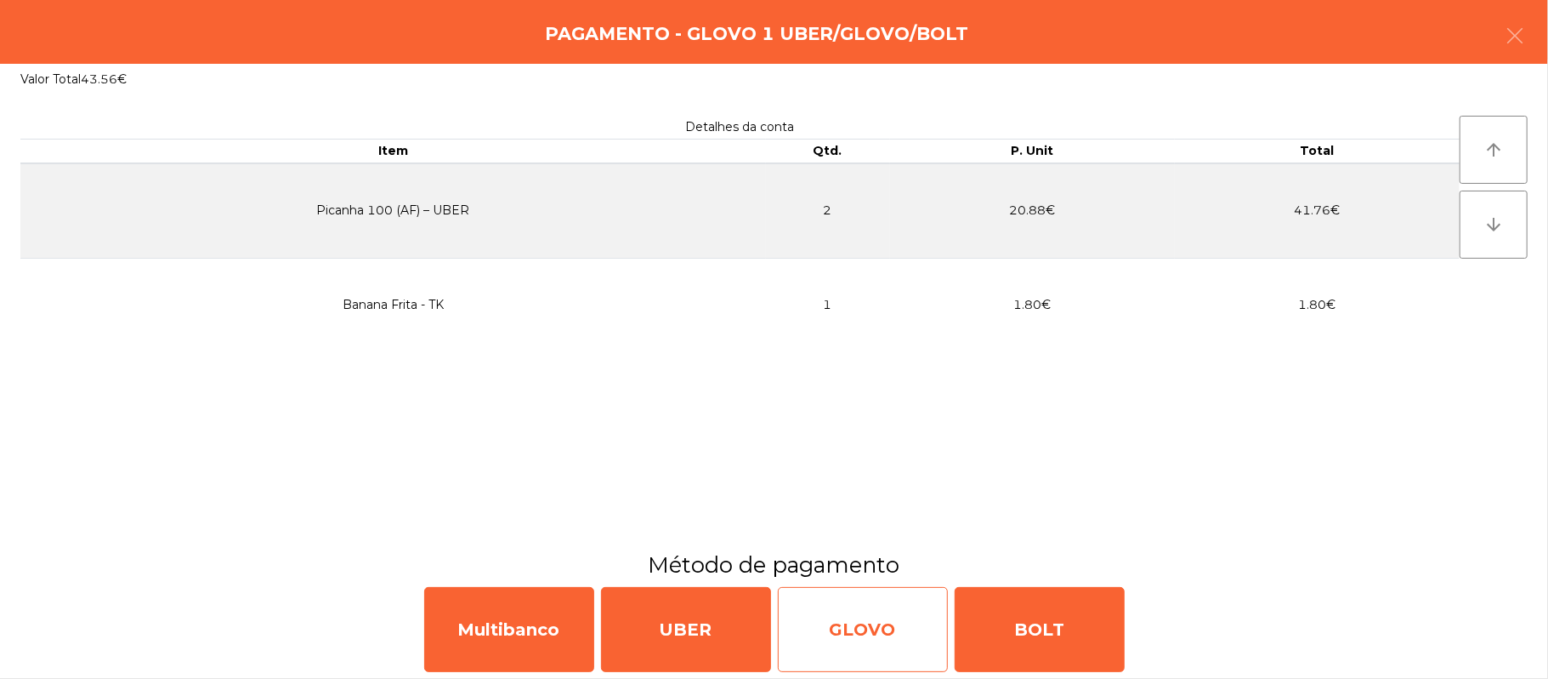
click at [852, 605] on div "GLOVO" at bounding box center [863, 629] width 170 height 85
select select "**"
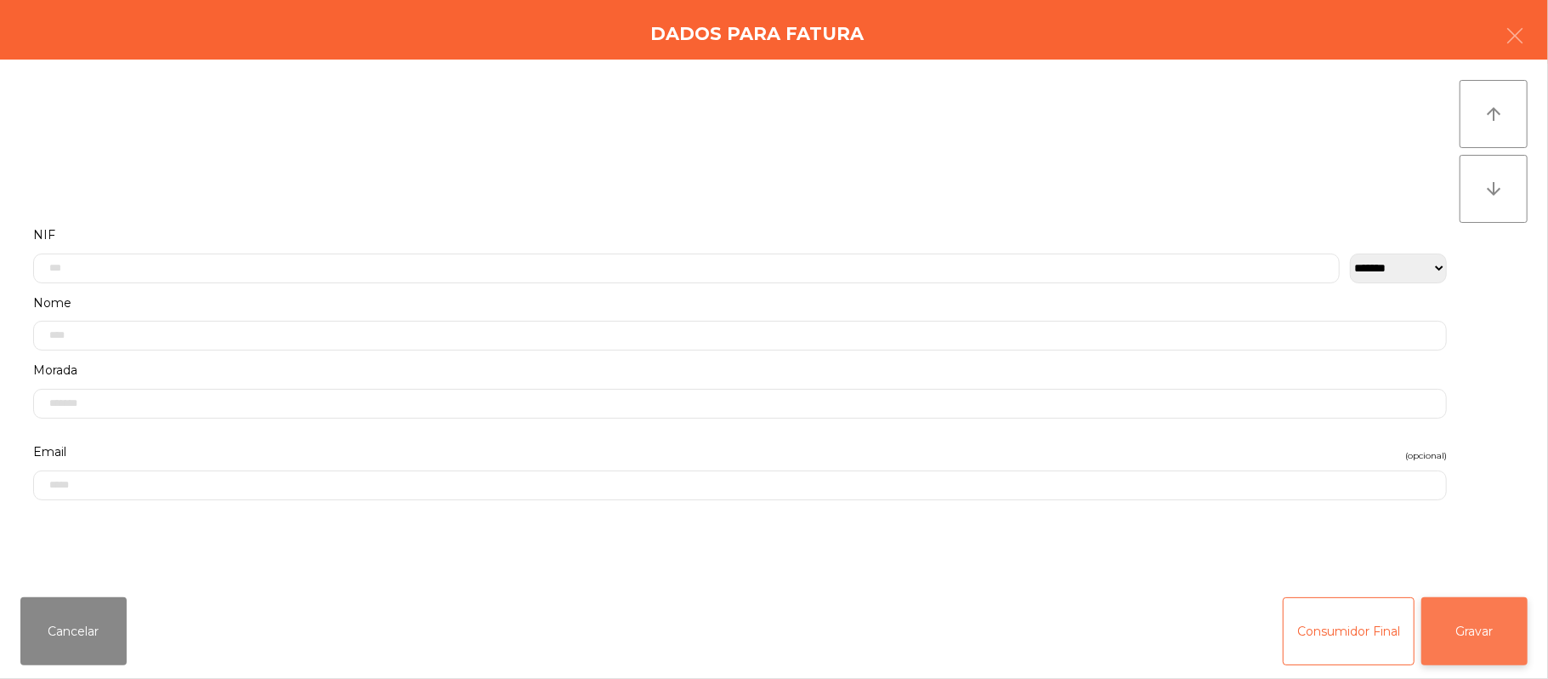
click at [1459, 630] on button "Gravar" at bounding box center [1475, 631] width 106 height 68
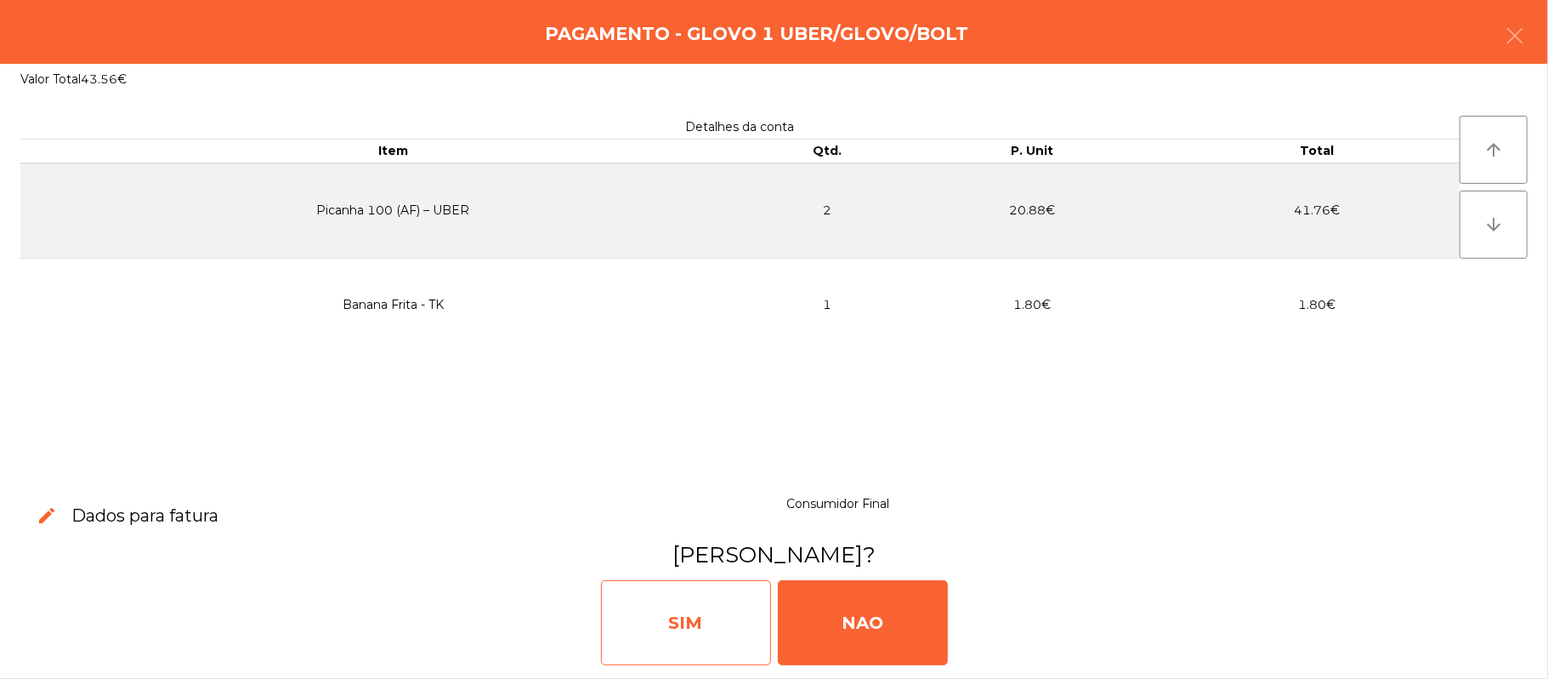
click at [682, 639] on div "SIM" at bounding box center [686, 622] width 170 height 85
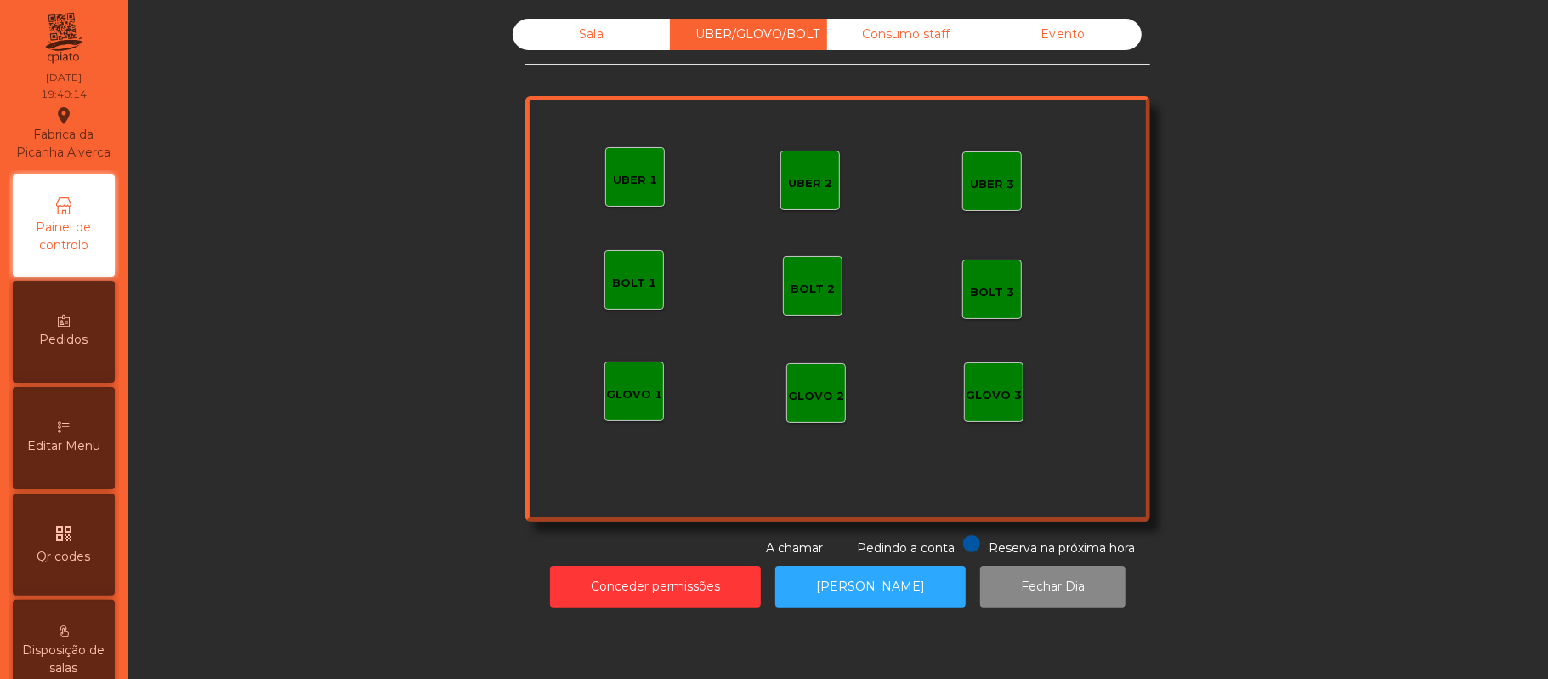
click at [613, 174] on div "UBER 1" at bounding box center [635, 180] width 44 height 17
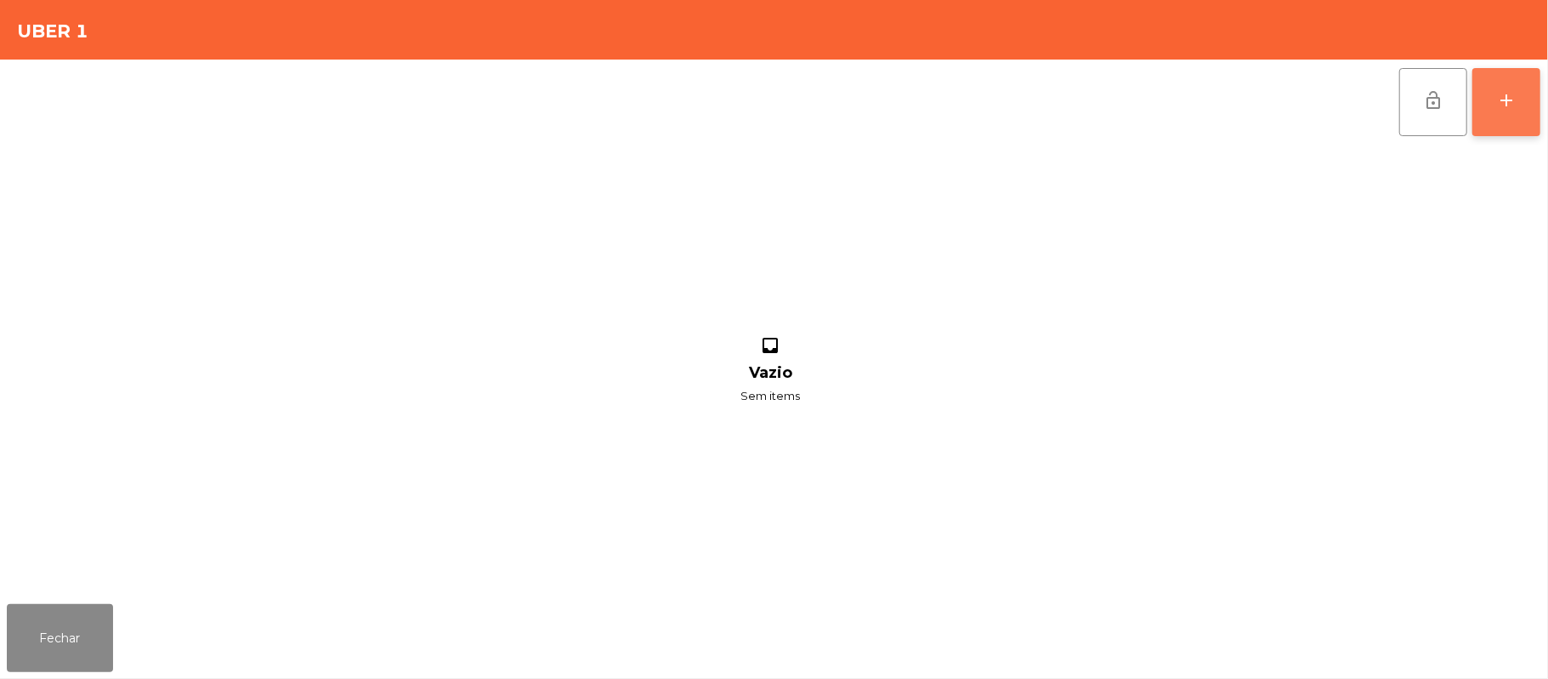
click at [1539, 94] on button "add" at bounding box center [1507, 102] width 68 height 68
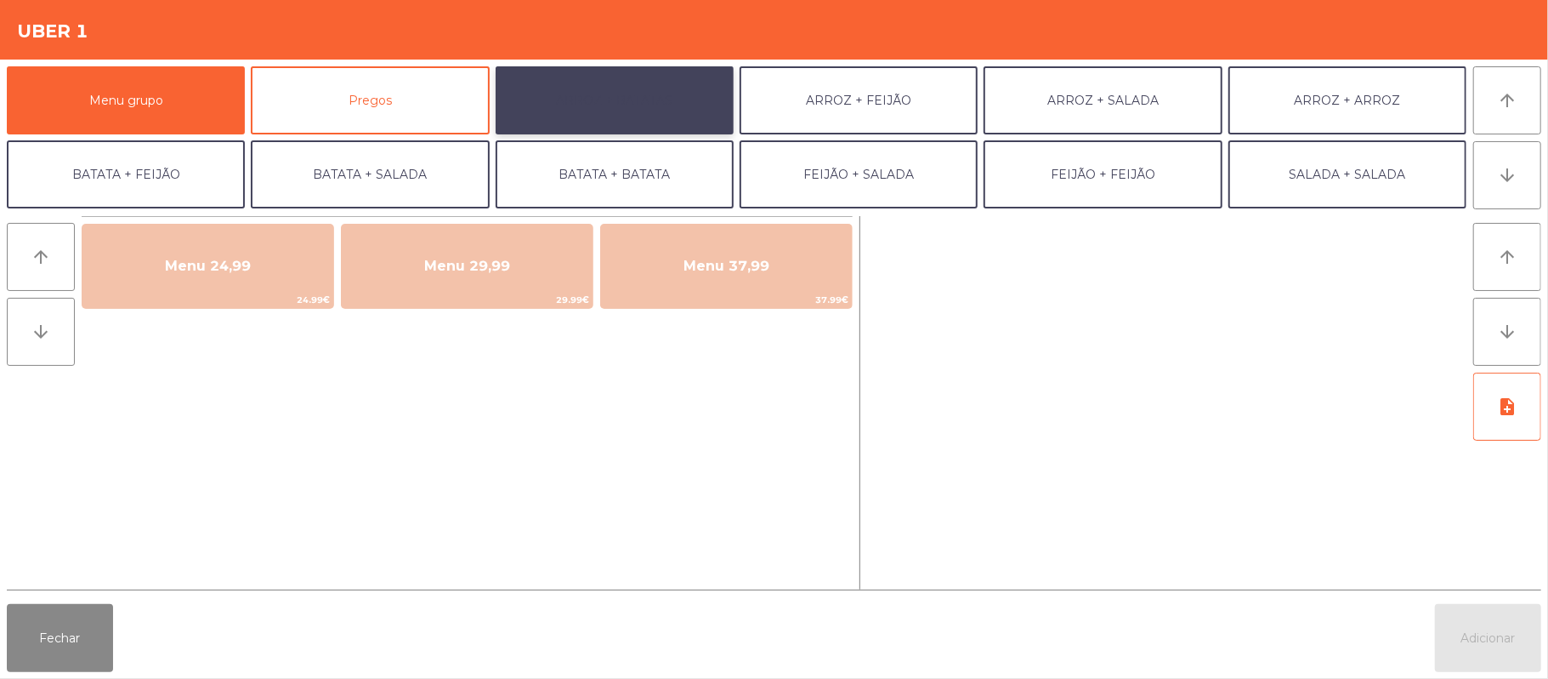
click at [627, 110] on button "ARROZ + BATATAS" at bounding box center [615, 100] width 238 height 68
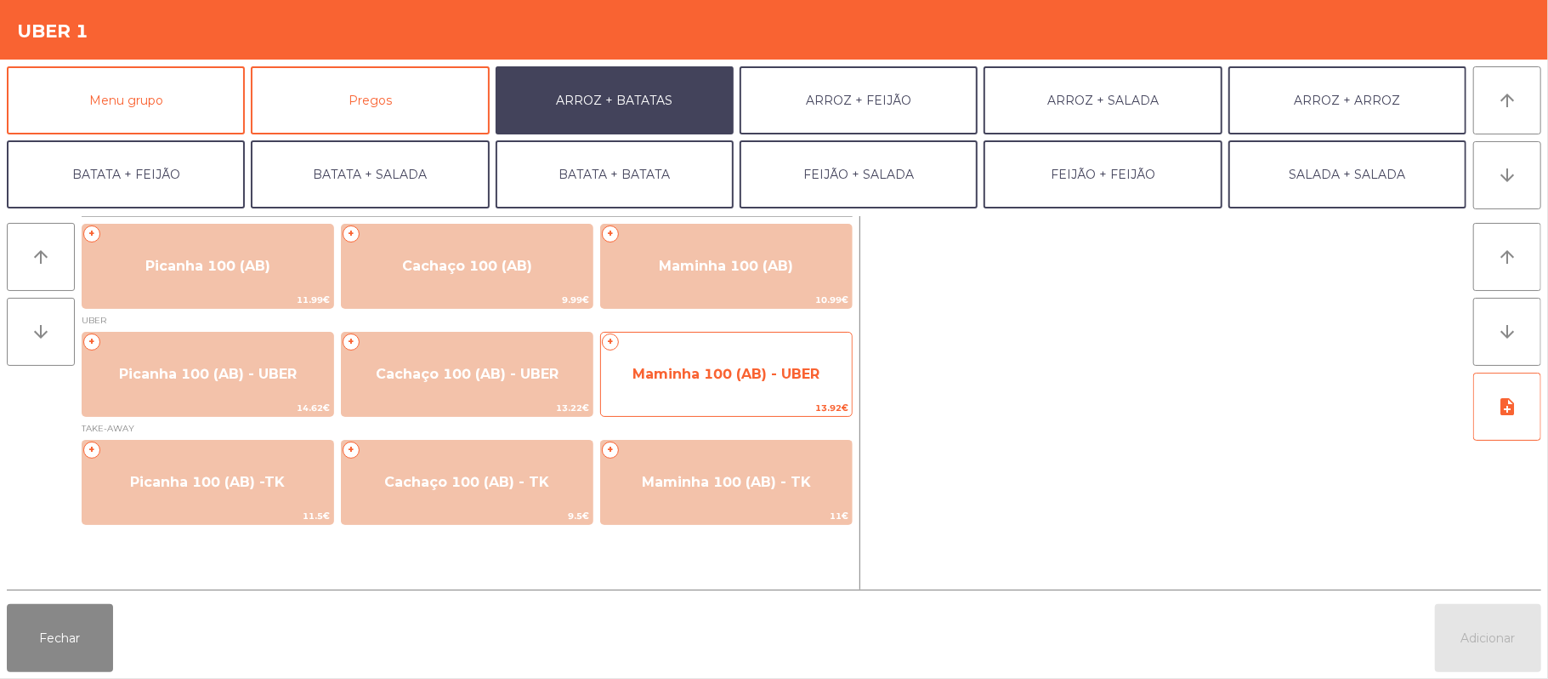
click at [728, 367] on span "Maminha 100 (AB) - UBER" at bounding box center [726, 374] width 187 height 16
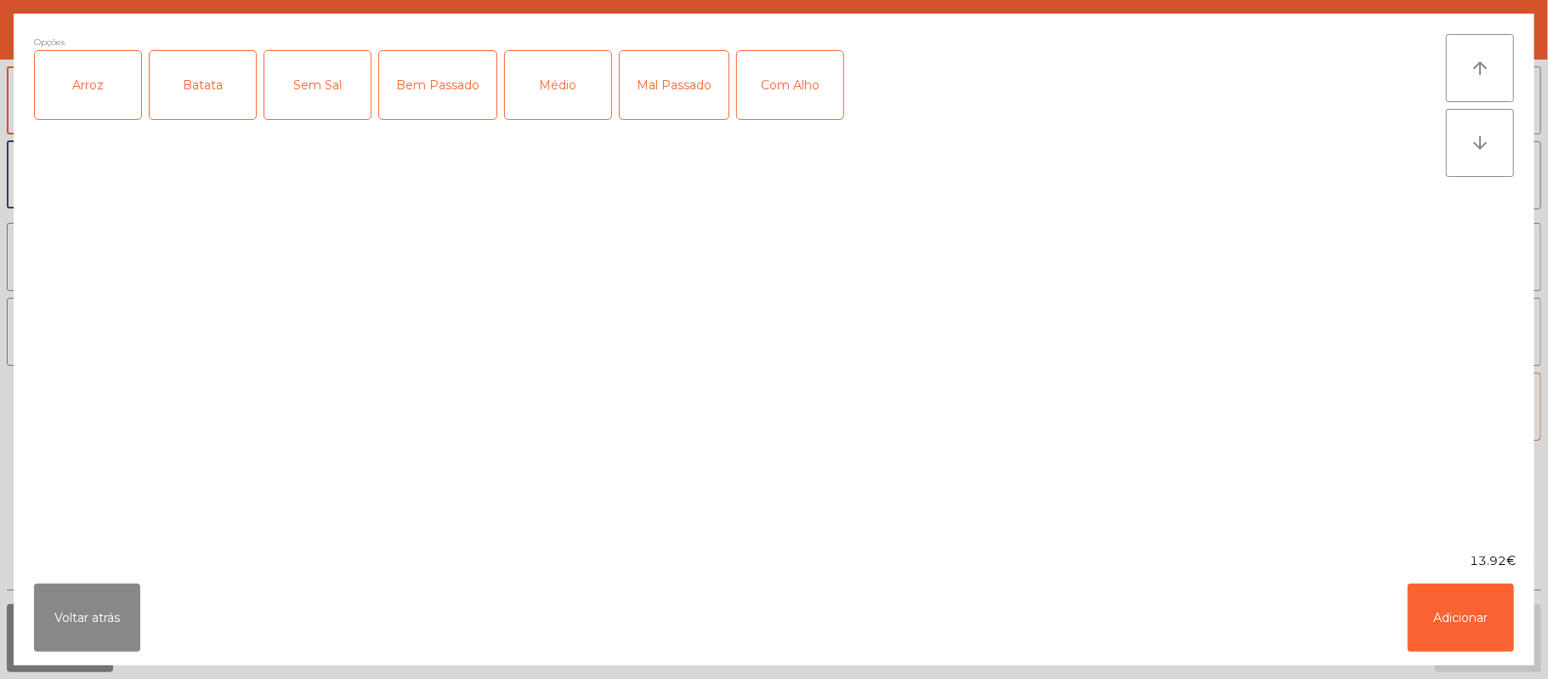
click at [90, 100] on div "Arroz" at bounding box center [88, 85] width 106 height 68
click at [182, 85] on div "Batata" at bounding box center [203, 85] width 106 height 68
click at [425, 85] on div "Bem Passado" at bounding box center [437, 85] width 117 height 68
click at [1446, 623] on button "Adicionar" at bounding box center [1461, 617] width 106 height 68
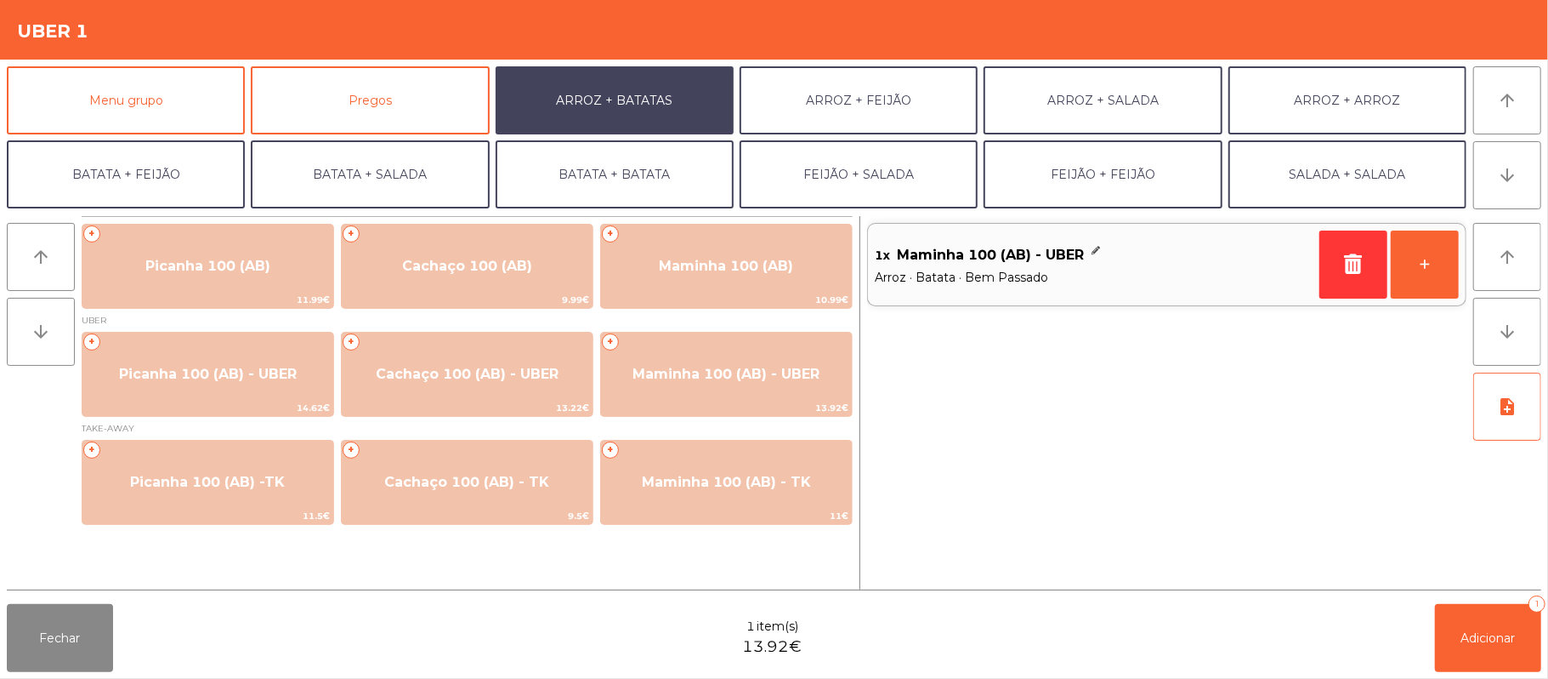
scroll to position [73, 0]
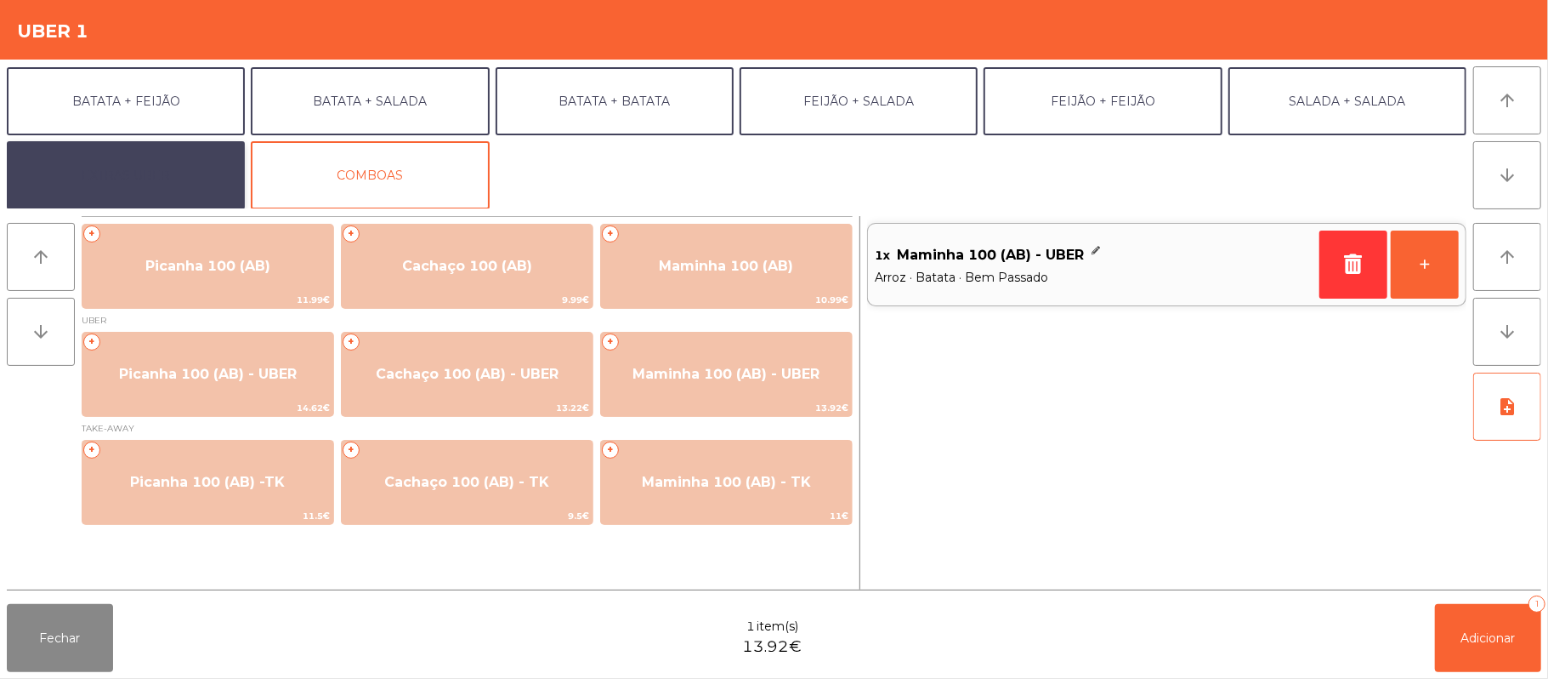
click at [168, 181] on button "EXTRAS UBER" at bounding box center [126, 175] width 238 height 68
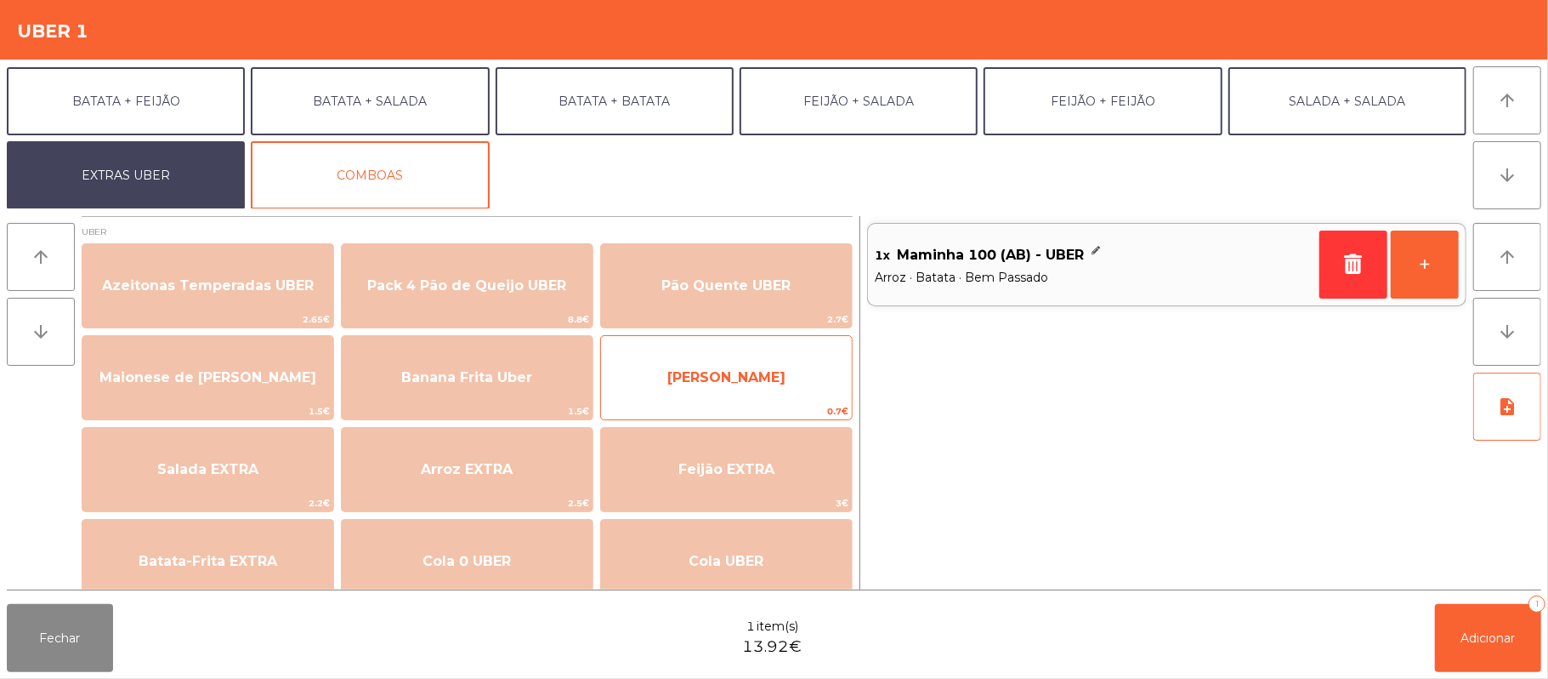
click at [733, 388] on span "[PERSON_NAME]" at bounding box center [726, 378] width 251 height 46
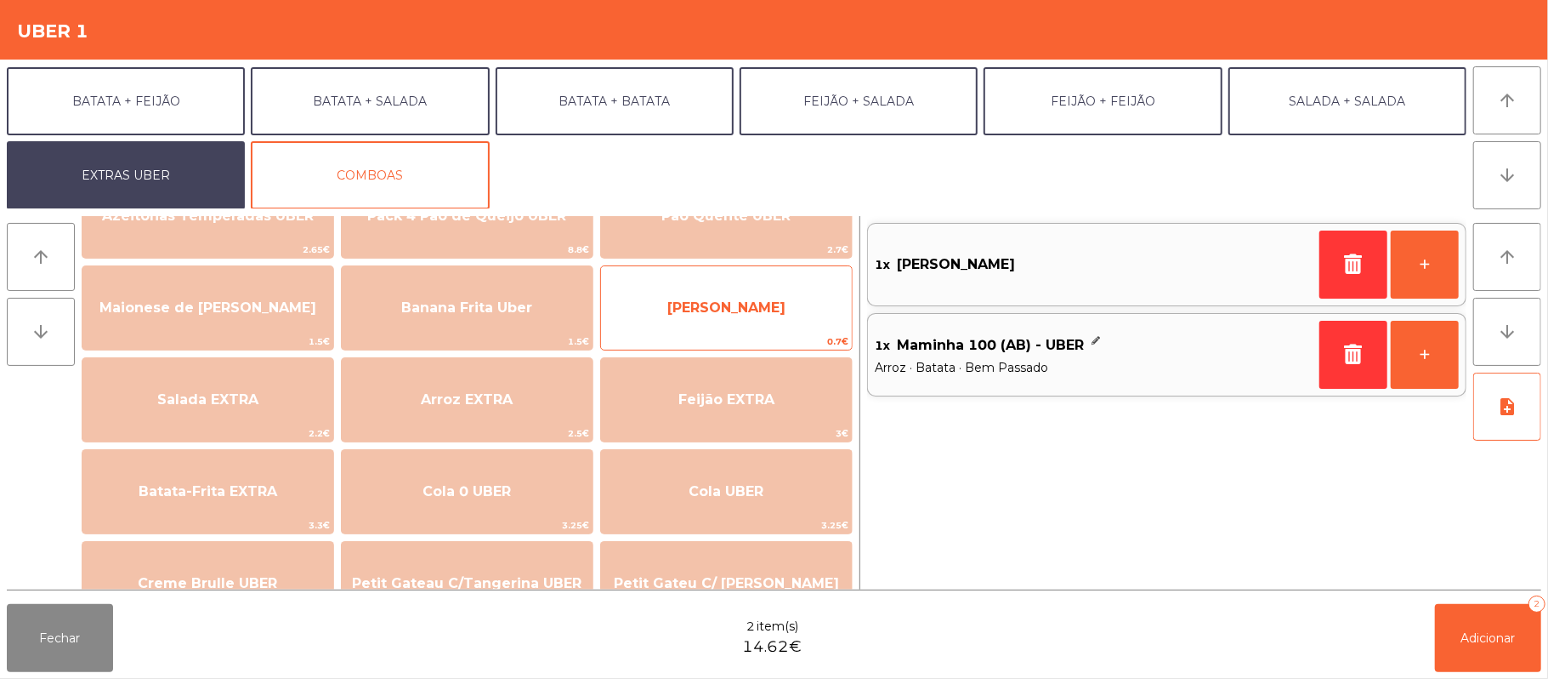
scroll to position [71, 0]
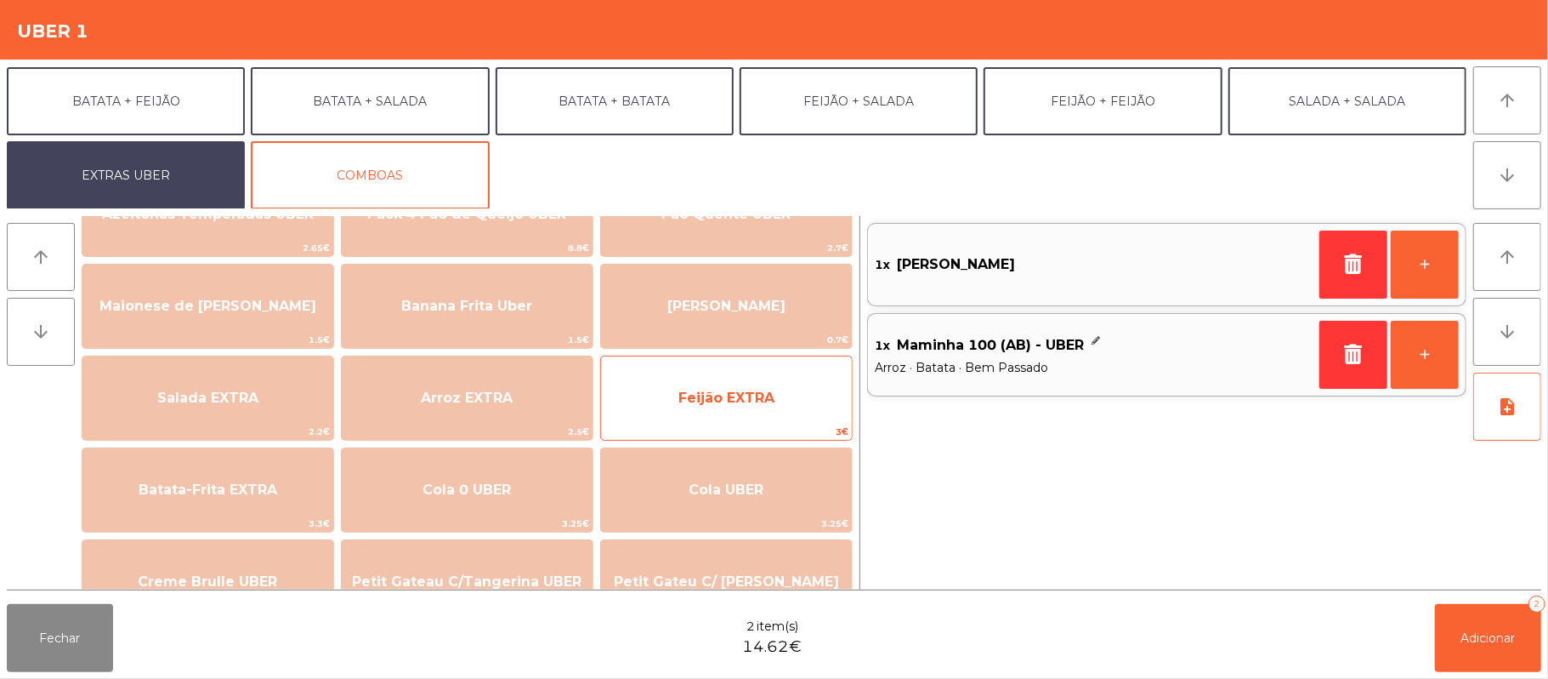
click at [748, 403] on span "Feijão EXTRA" at bounding box center [727, 397] width 96 height 16
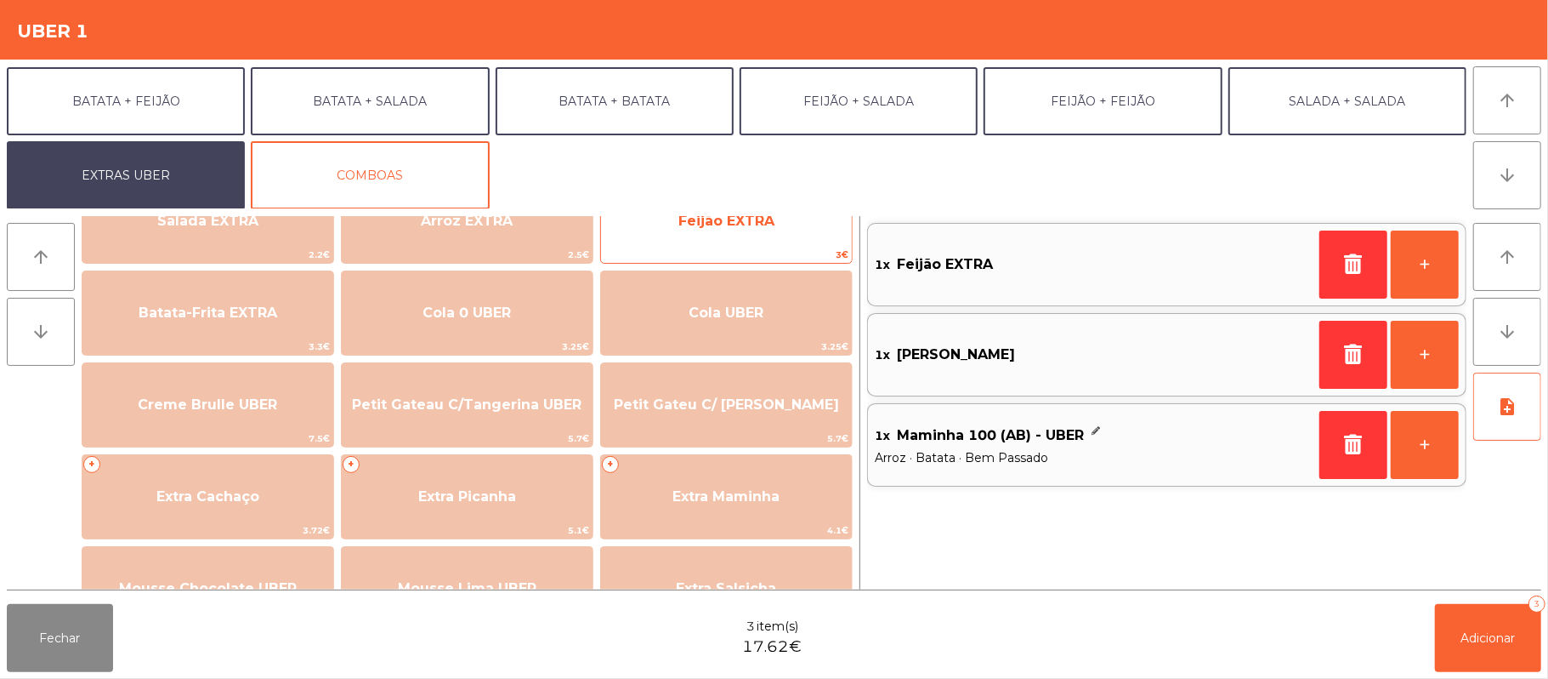
scroll to position [287, 0]
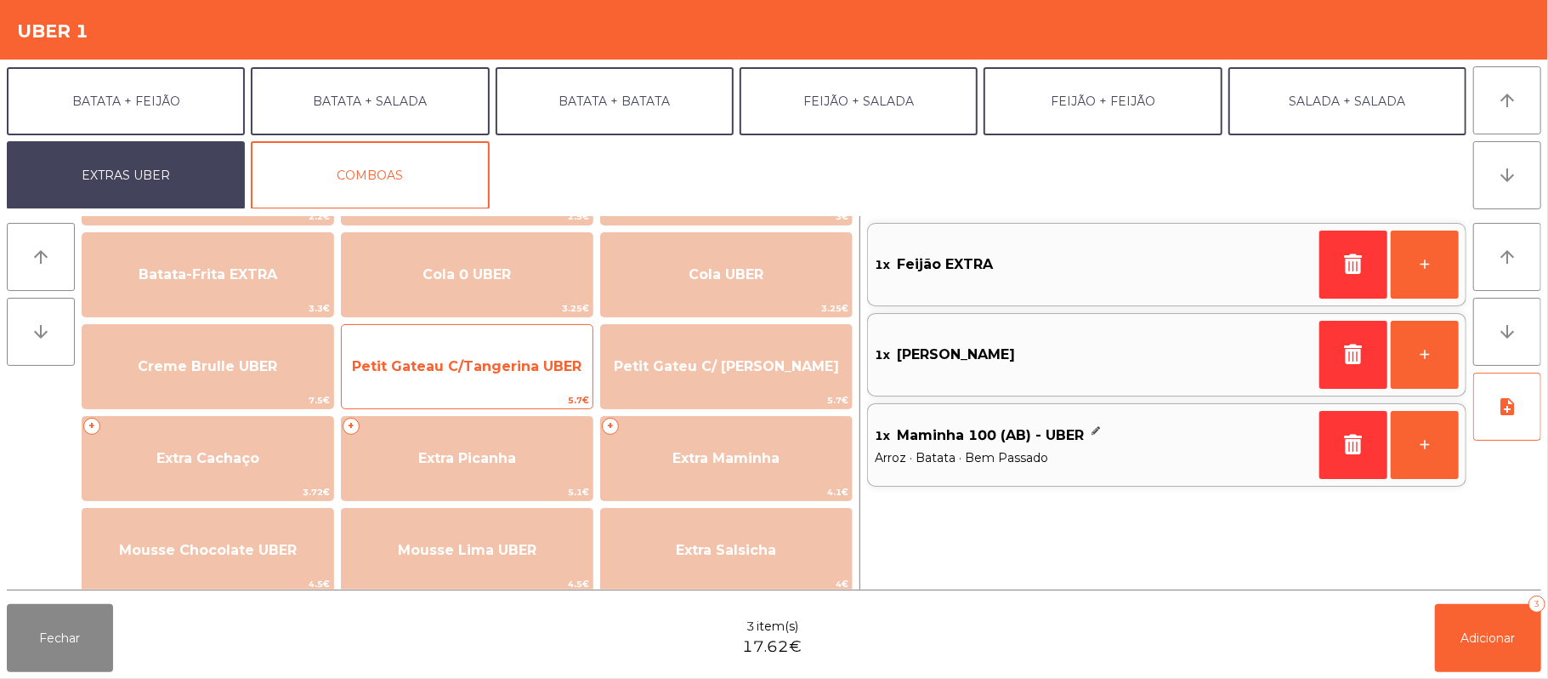
click at [511, 384] on span "Petit Gateau C/Tangerina UBER" at bounding box center [467, 367] width 251 height 46
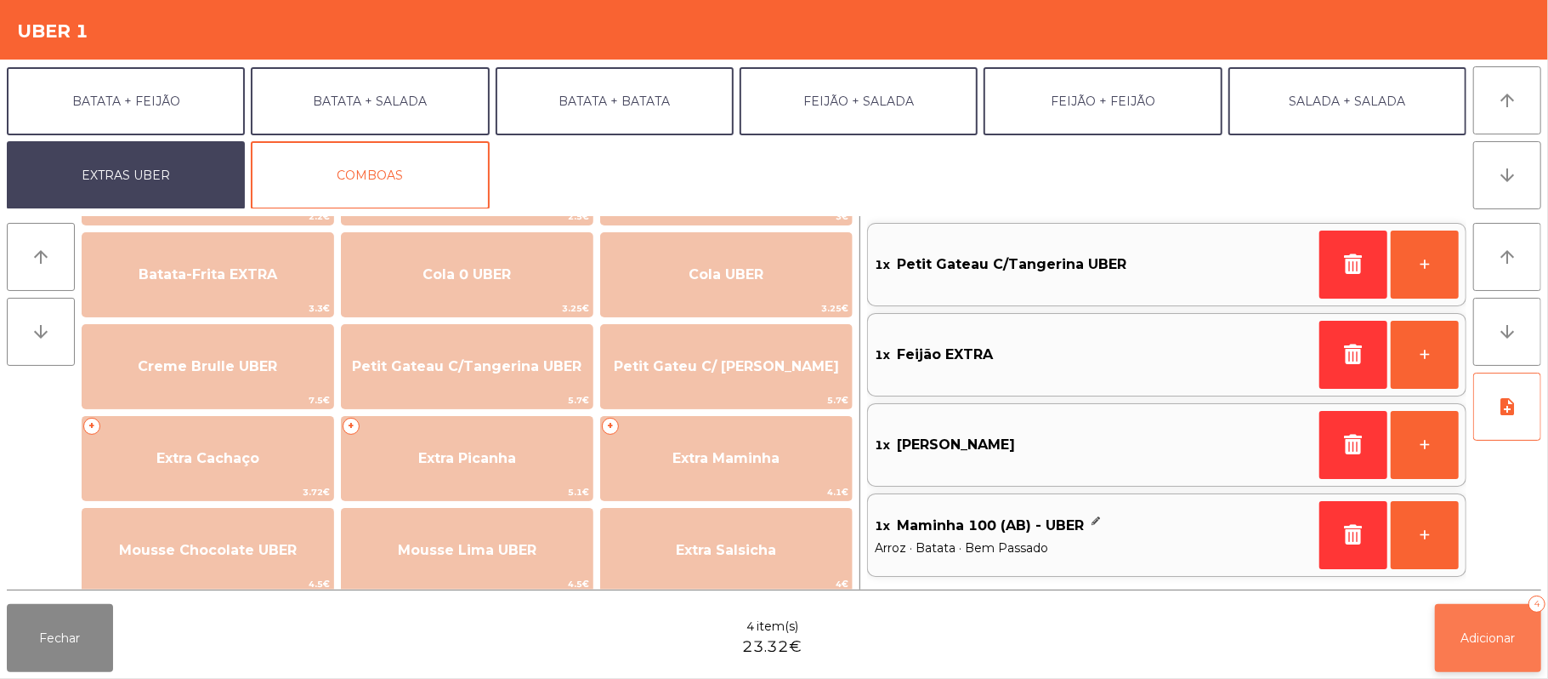
click at [1453, 641] on button "Adicionar 4" at bounding box center [1488, 638] width 106 height 68
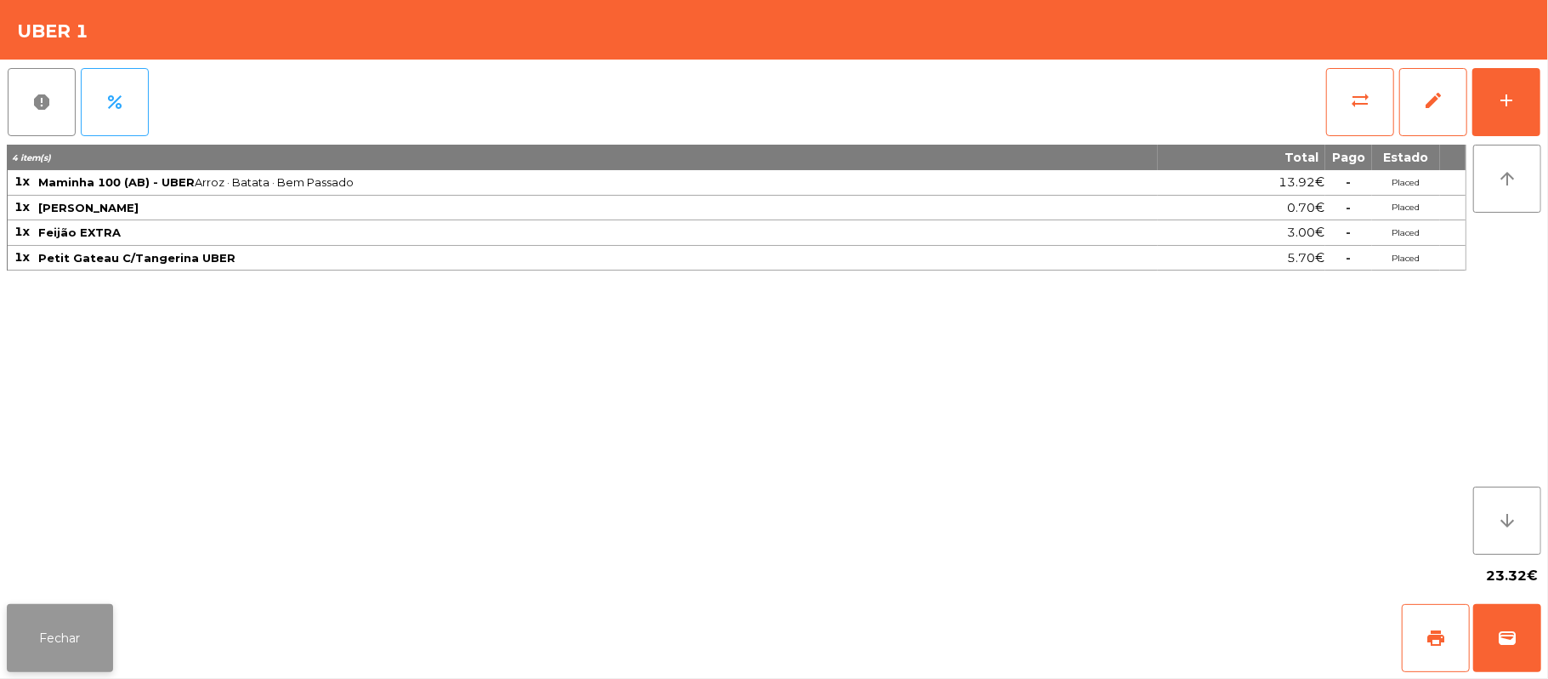
click at [49, 627] on button "Fechar" at bounding box center [60, 638] width 106 height 68
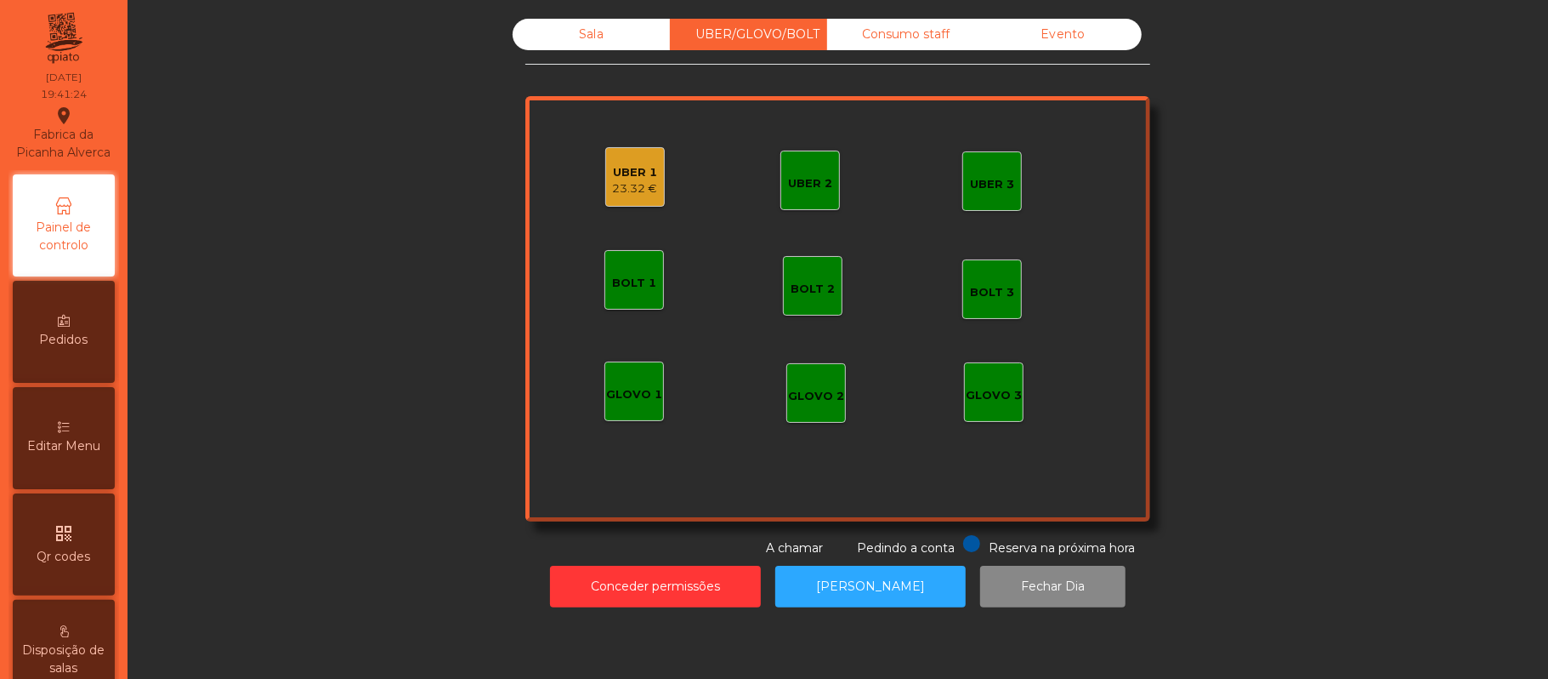
click at [582, 31] on div "Sala" at bounding box center [591, 34] width 157 height 31
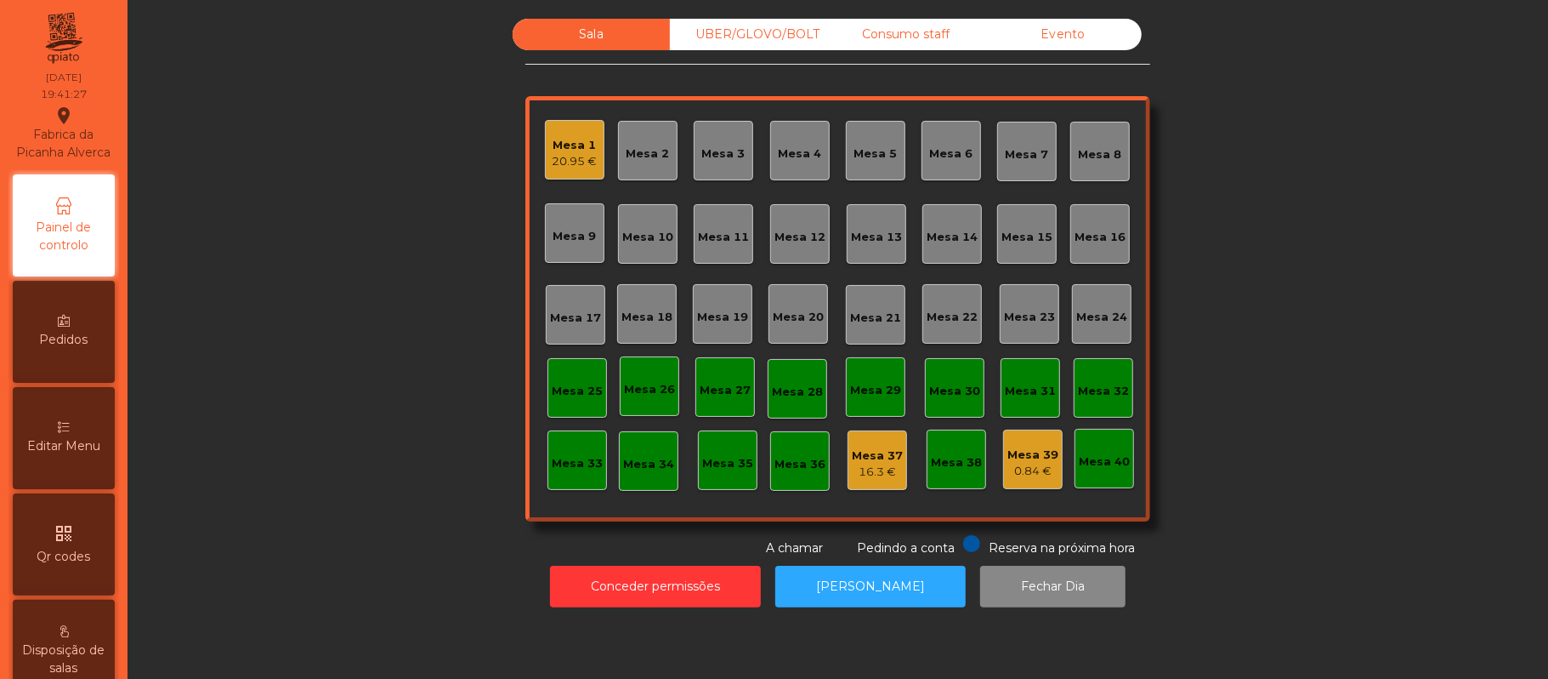
click at [1008, 238] on div "Mesa 15" at bounding box center [1027, 237] width 51 height 17
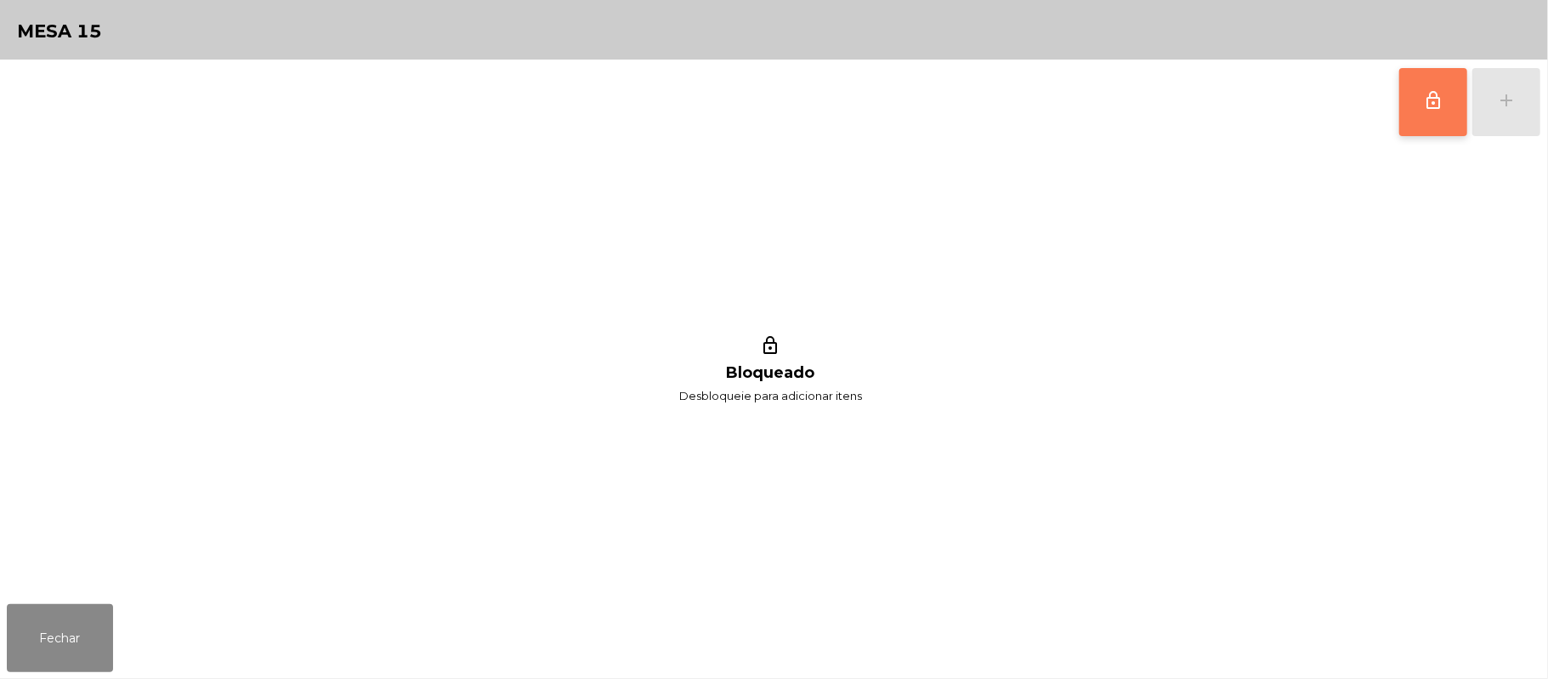
click at [1422, 107] on button "lock_outline" at bounding box center [1434, 102] width 68 height 68
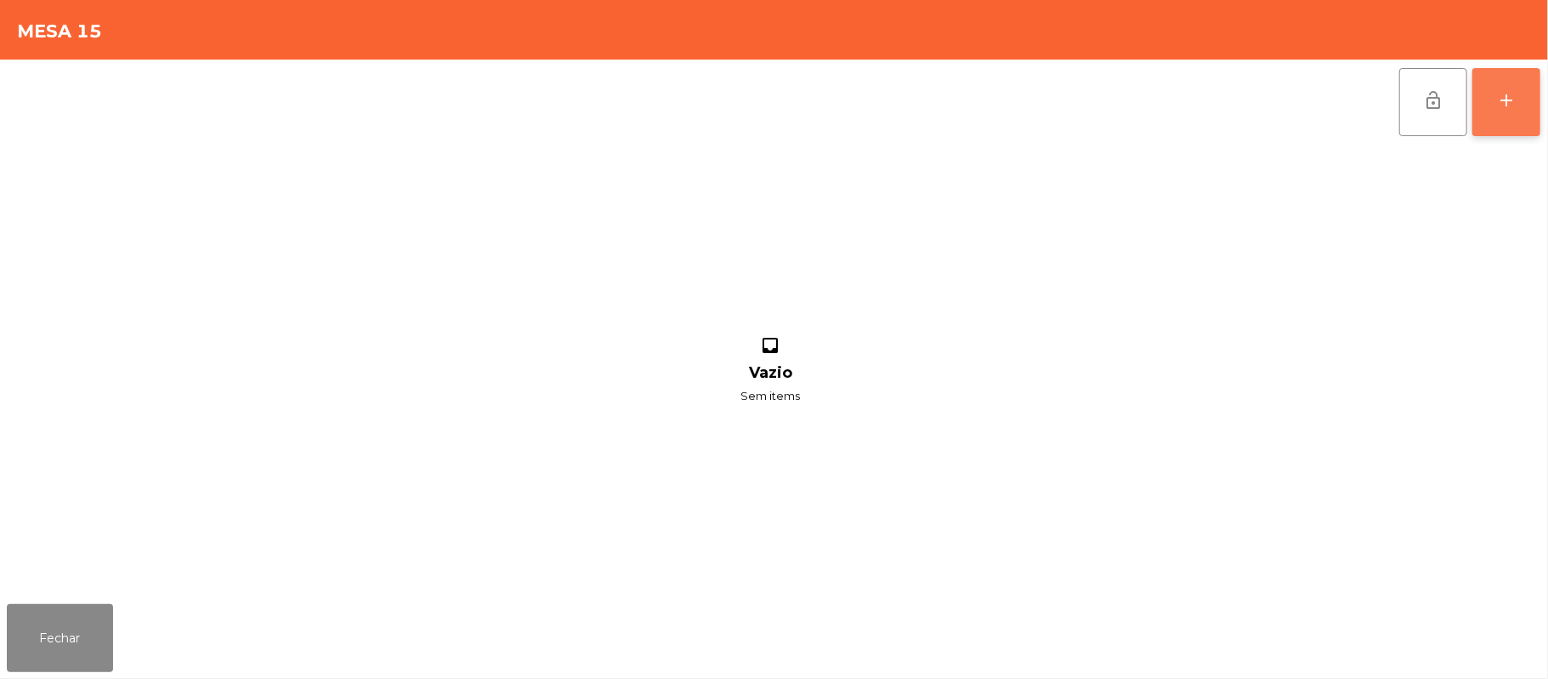
click at [1502, 94] on div "add" at bounding box center [1507, 100] width 20 height 20
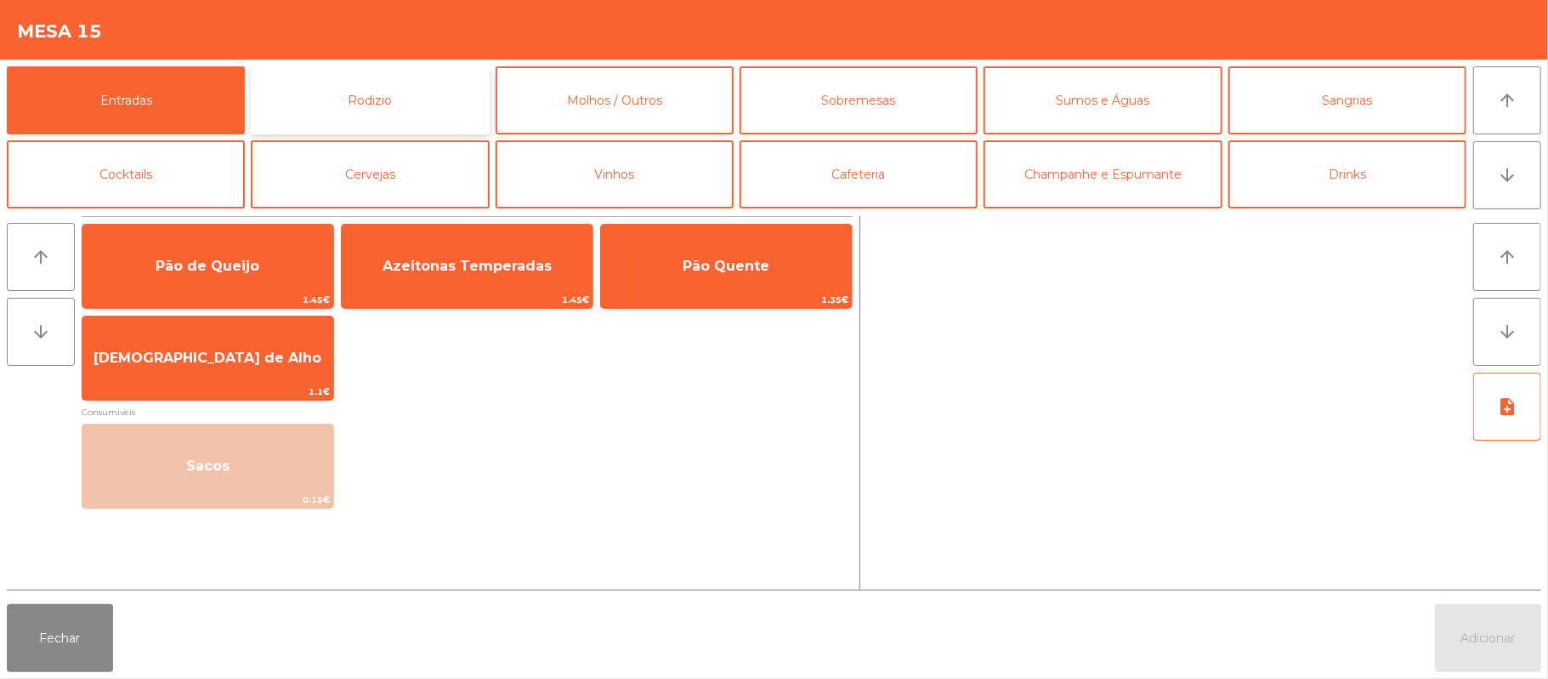
click at [417, 100] on button "Rodizio" at bounding box center [370, 100] width 238 height 68
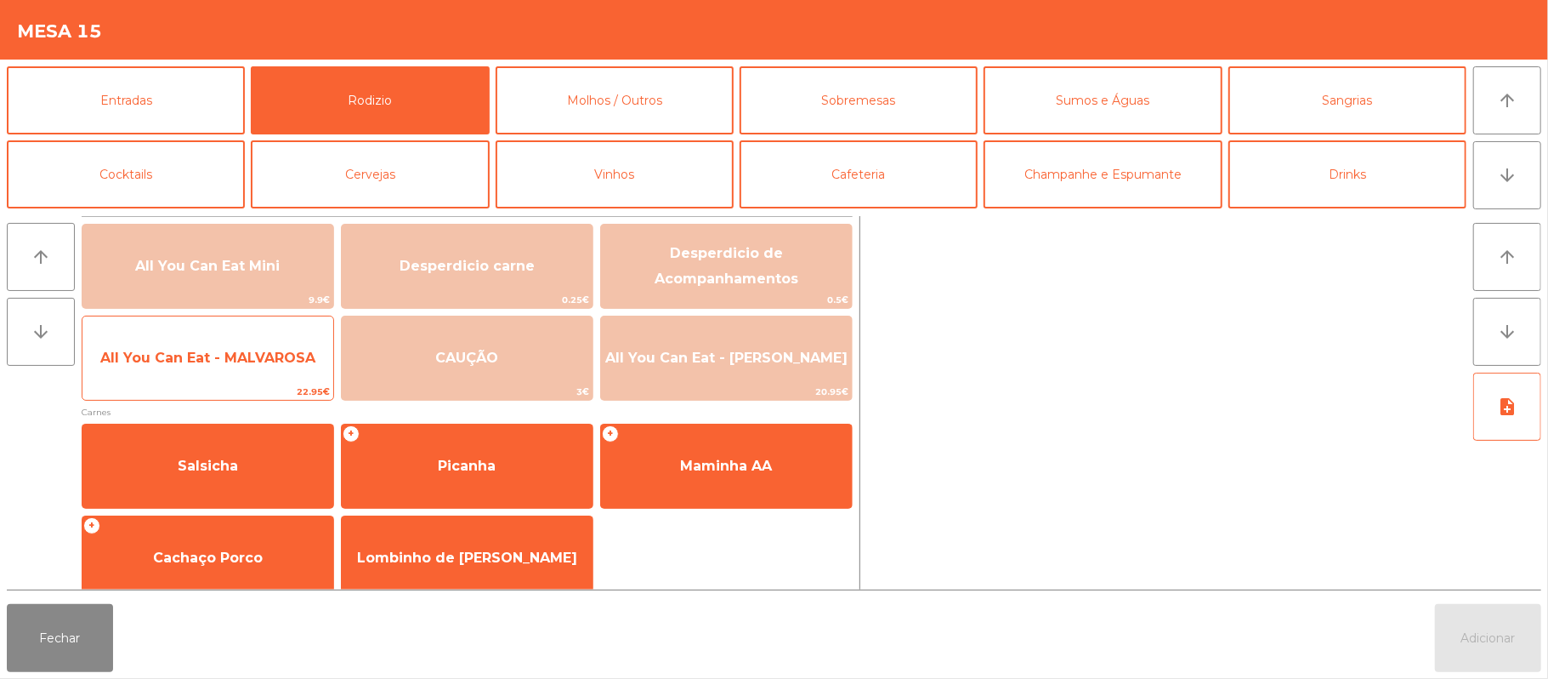
click at [209, 369] on span "All You Can Eat - MALVAROSA" at bounding box center [207, 358] width 251 height 46
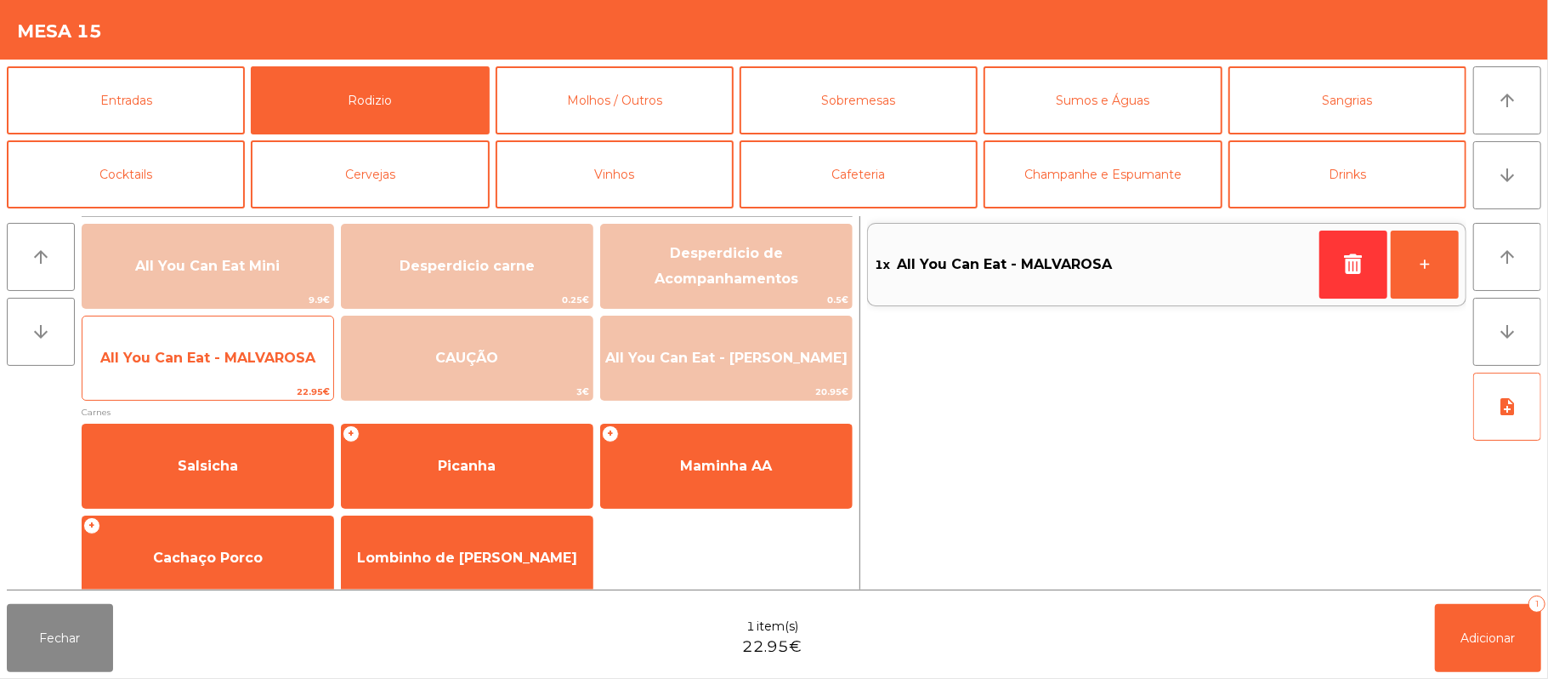
click at [204, 362] on span "All You Can Eat - MALVAROSA" at bounding box center [207, 357] width 215 height 16
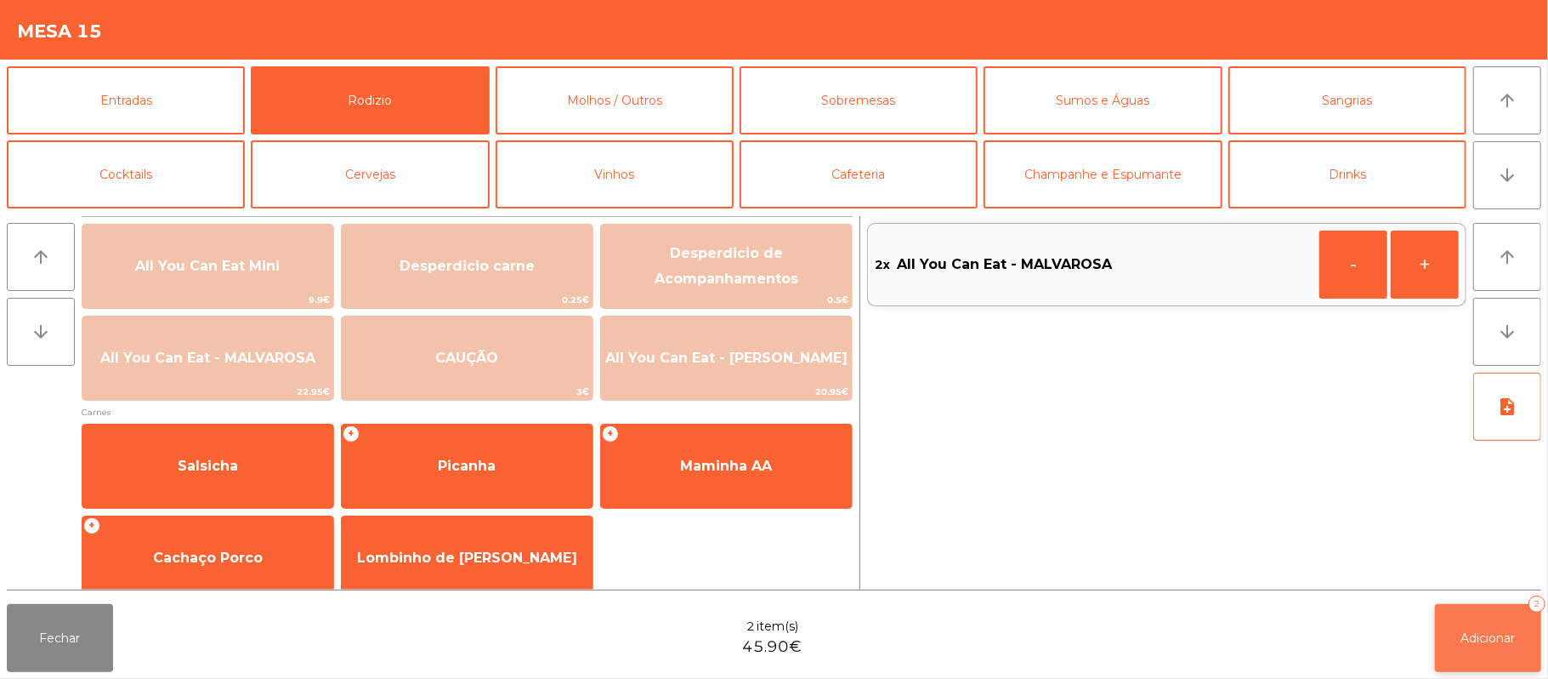
click at [1495, 643] on span "Adicionar" at bounding box center [1489, 637] width 54 height 15
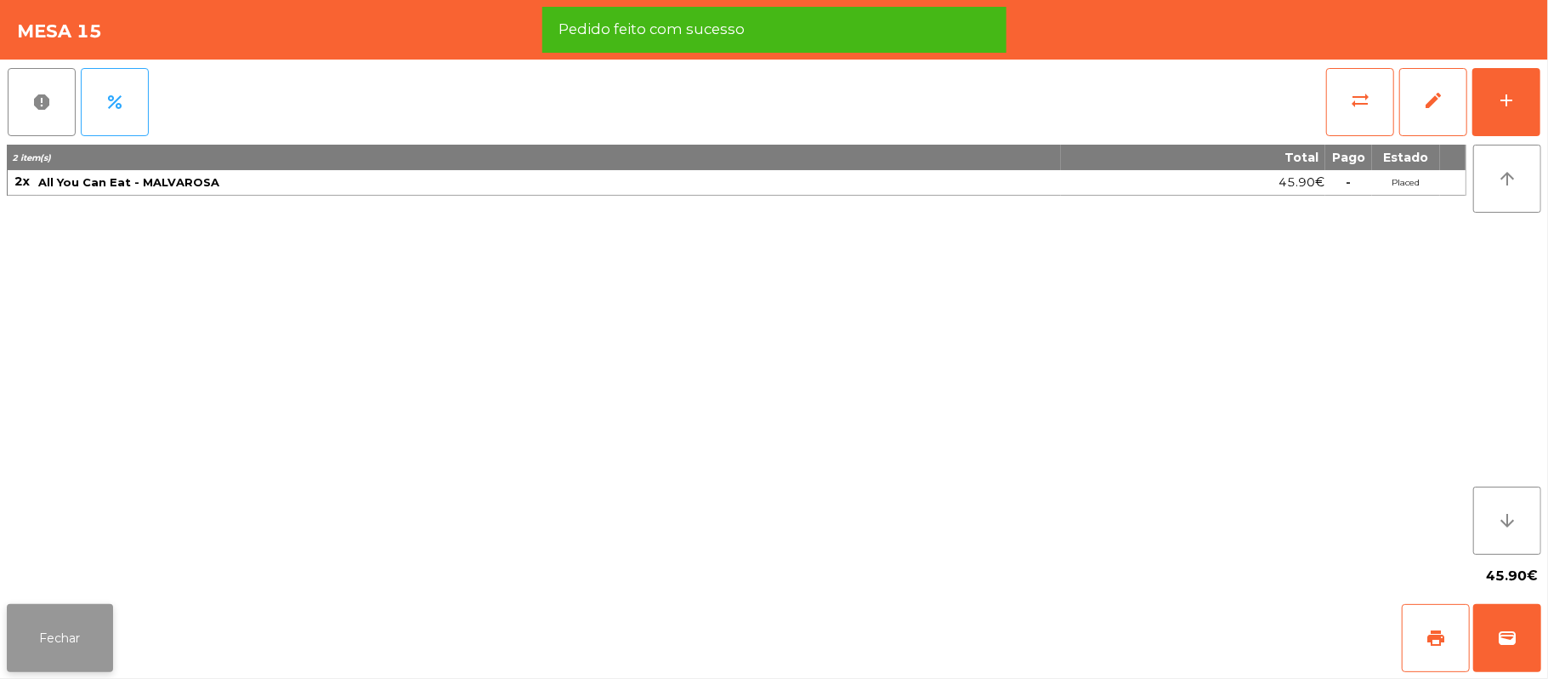
click at [54, 610] on button "Fechar" at bounding box center [60, 638] width 106 height 68
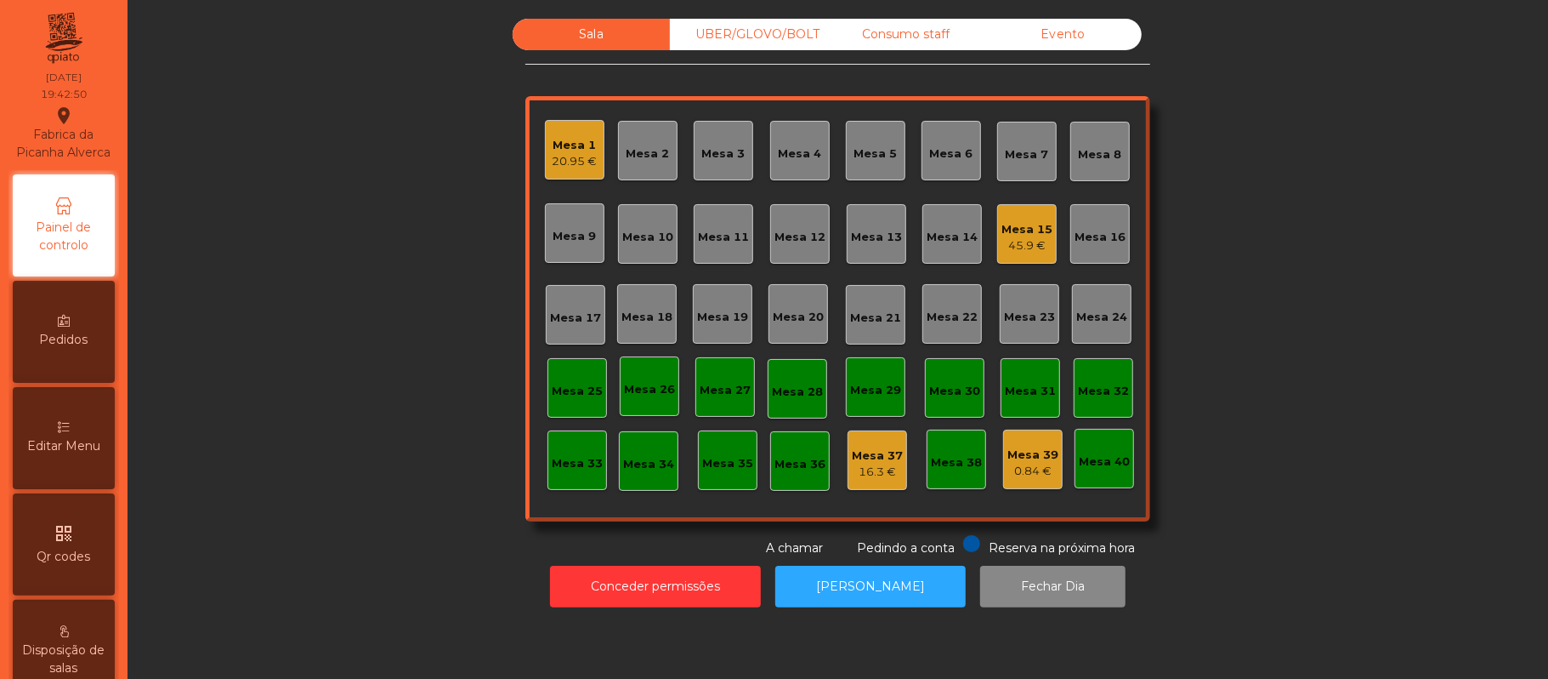
click at [954, 335] on div "Mesa 22" at bounding box center [953, 314] width 60 height 60
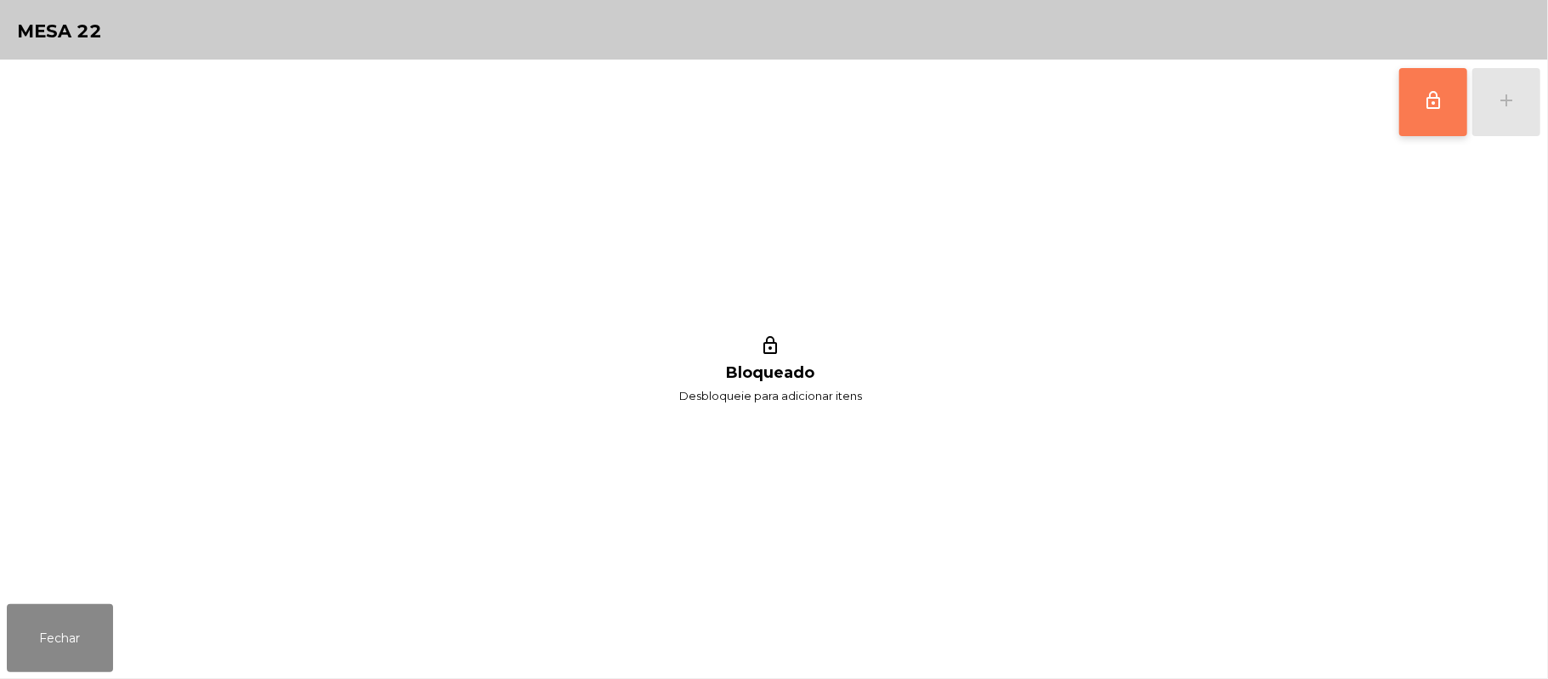
click at [1432, 102] on span "lock_outline" at bounding box center [1433, 100] width 20 height 20
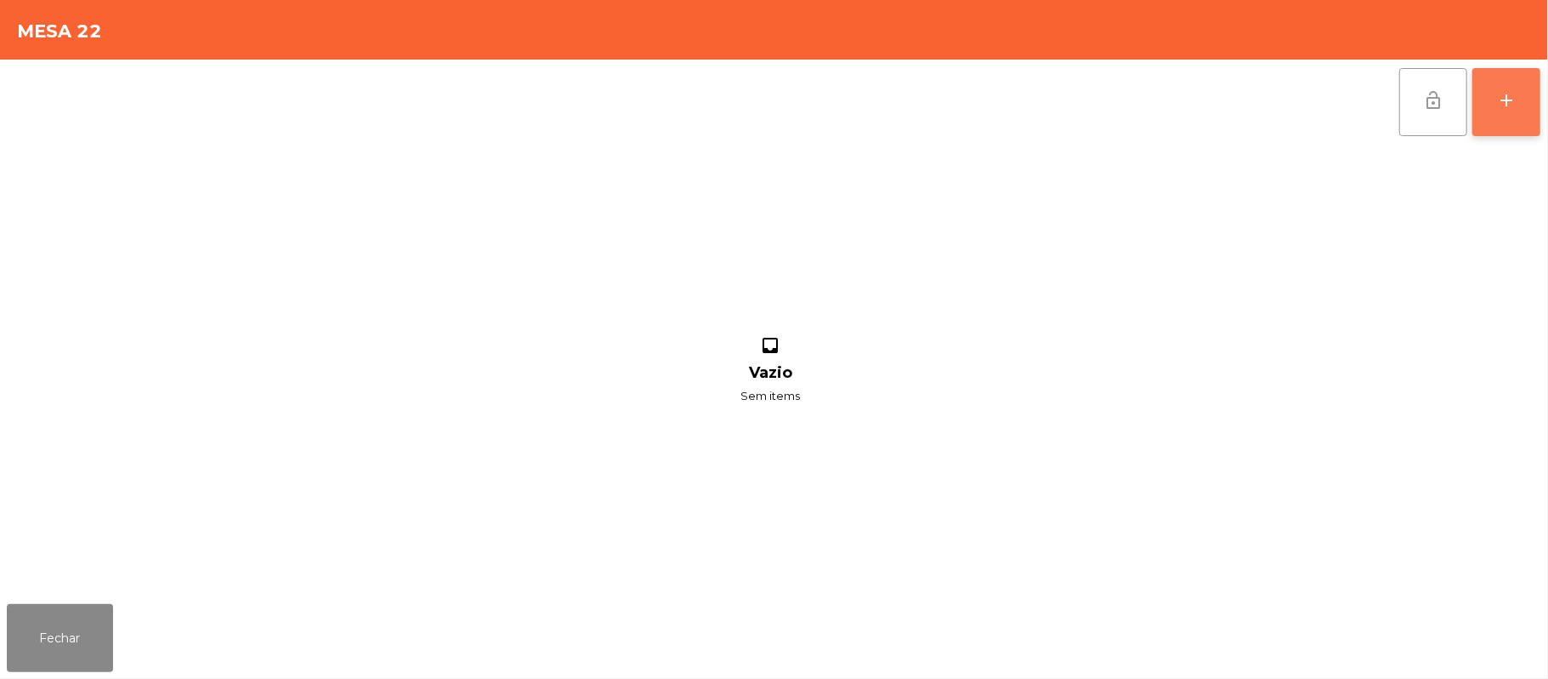
click at [1494, 99] on button "add" at bounding box center [1507, 102] width 68 height 68
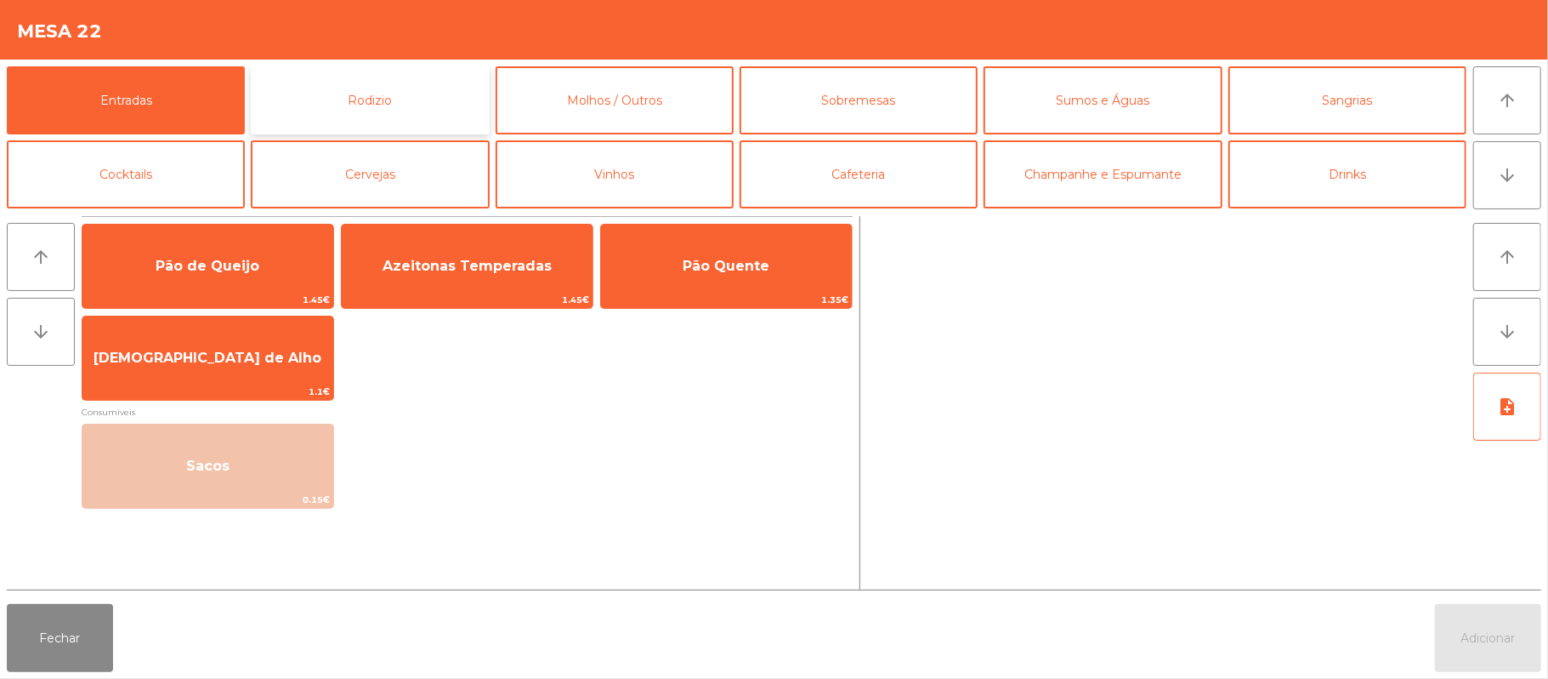
click at [364, 104] on button "Rodizio" at bounding box center [370, 100] width 238 height 68
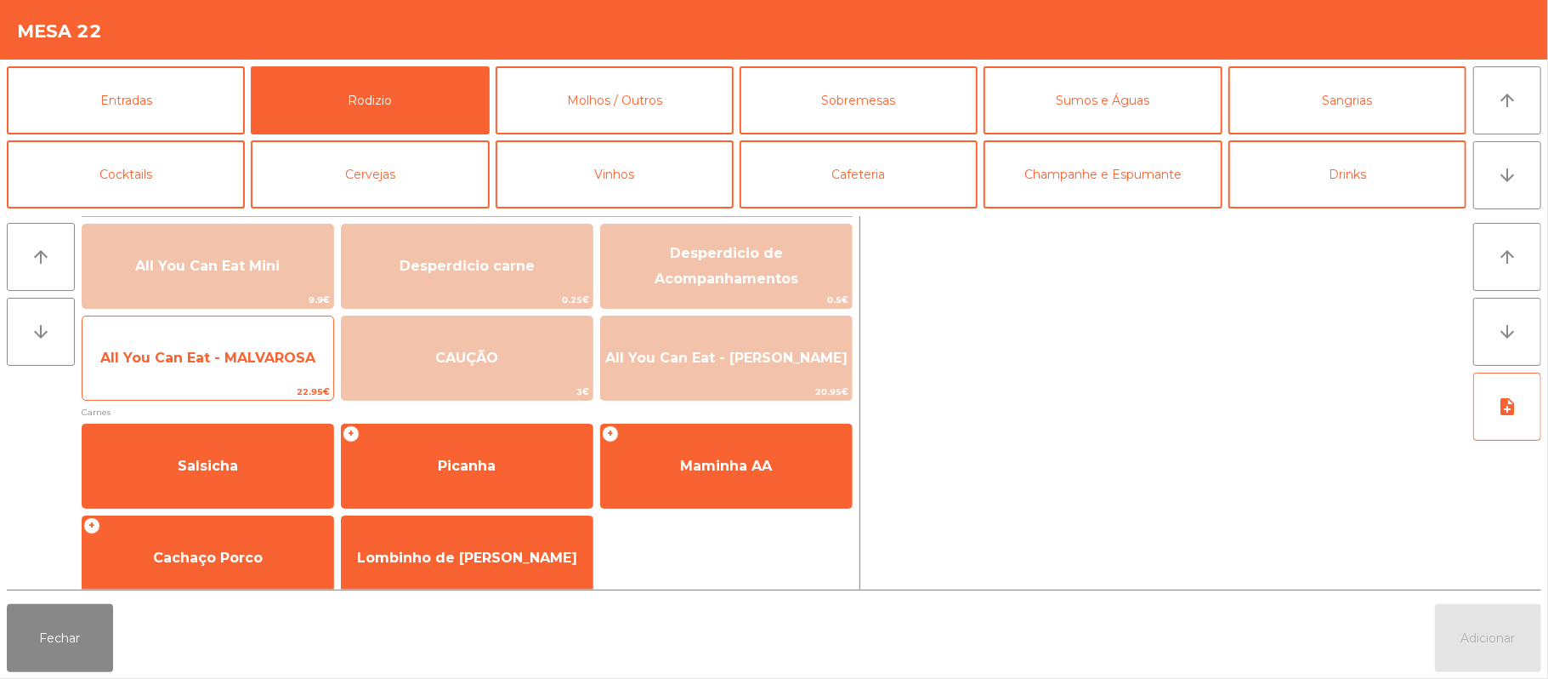
click at [207, 368] on span "All You Can Eat - MALVAROSA" at bounding box center [207, 358] width 251 height 46
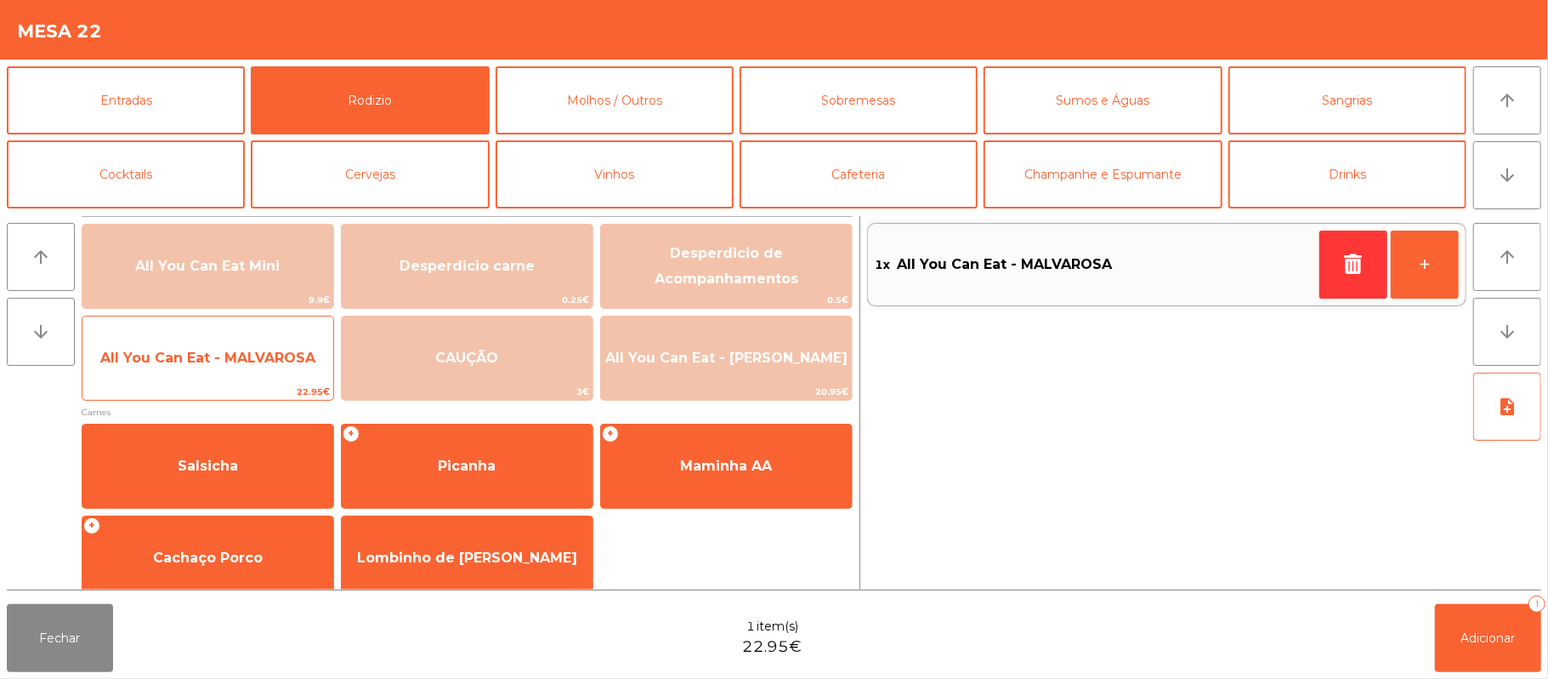
click at [207, 358] on span "All You Can Eat - MALVAROSA" at bounding box center [207, 357] width 215 height 16
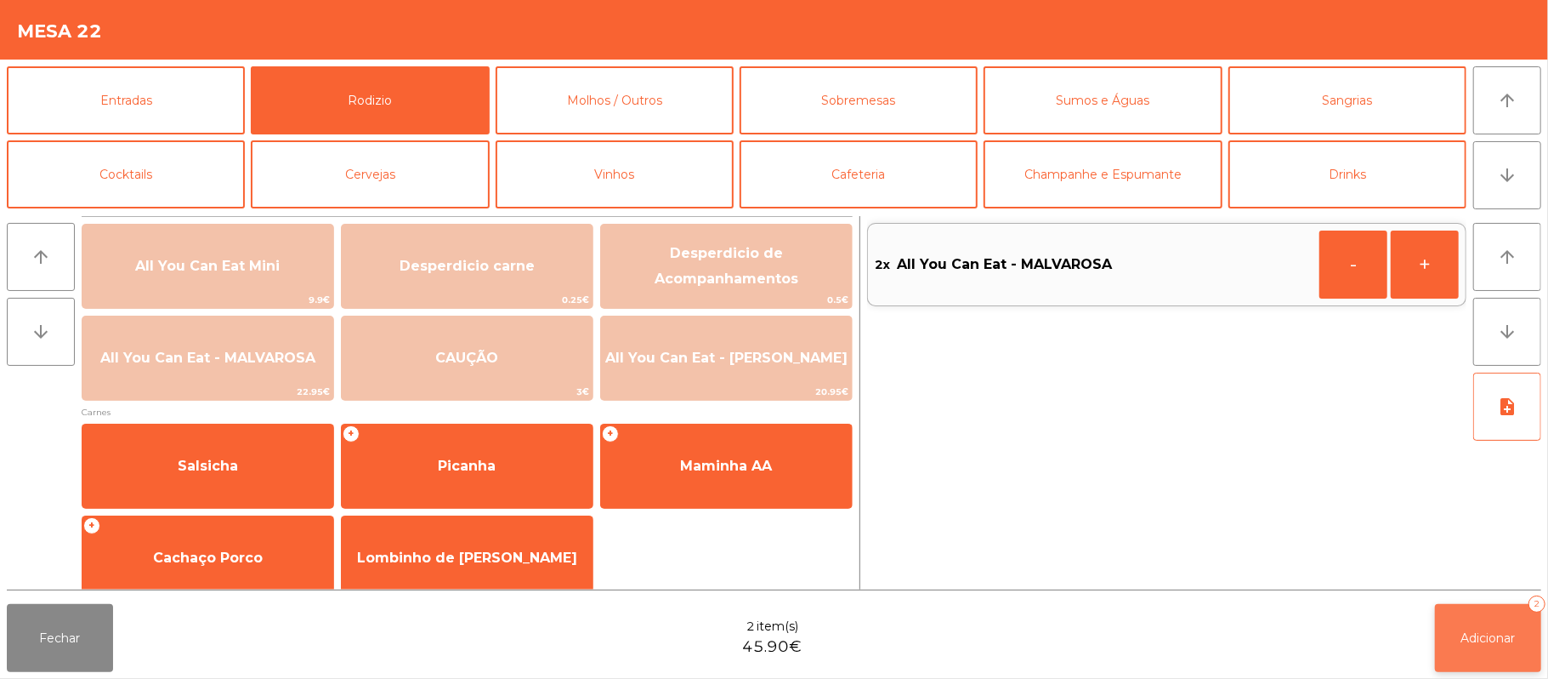
click at [1494, 626] on button "Adicionar 2" at bounding box center [1488, 638] width 106 height 68
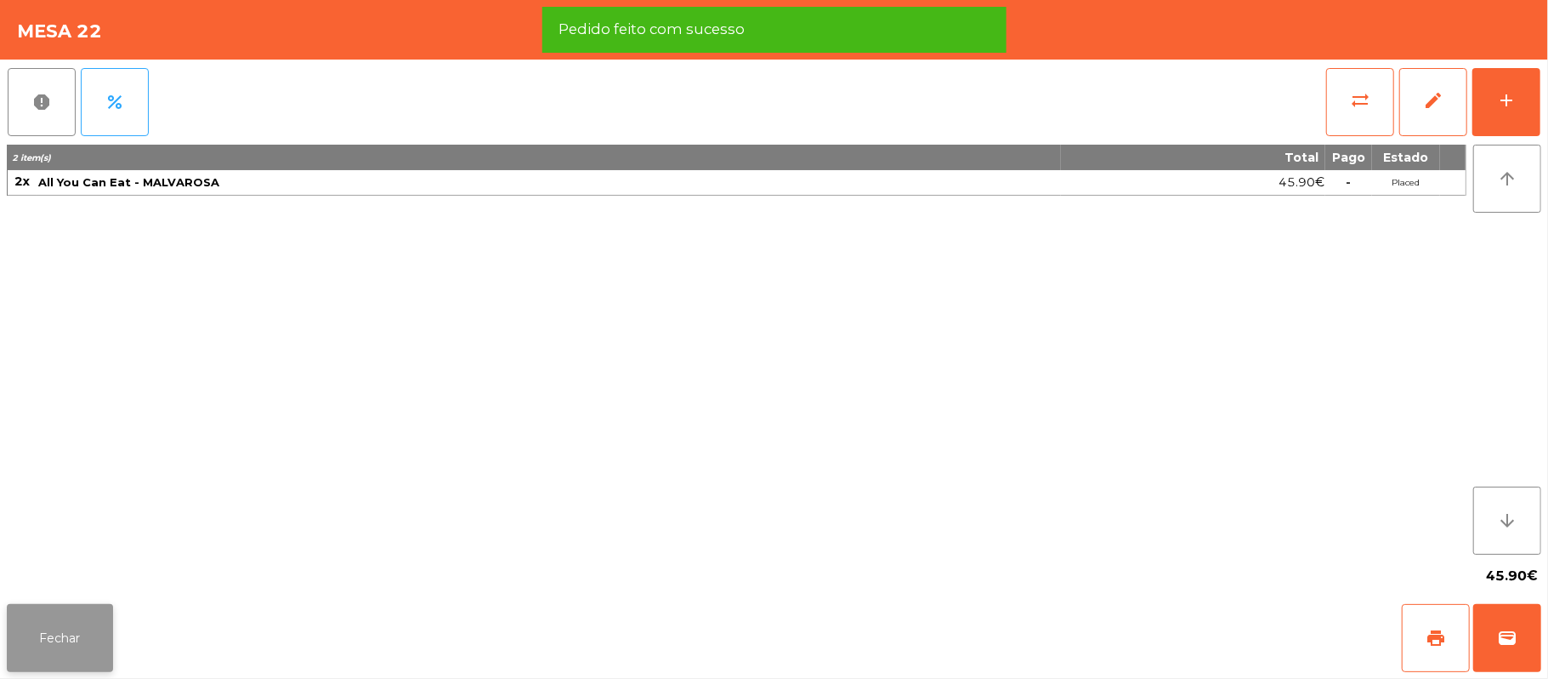
click at [63, 664] on button "Fechar" at bounding box center [60, 638] width 106 height 68
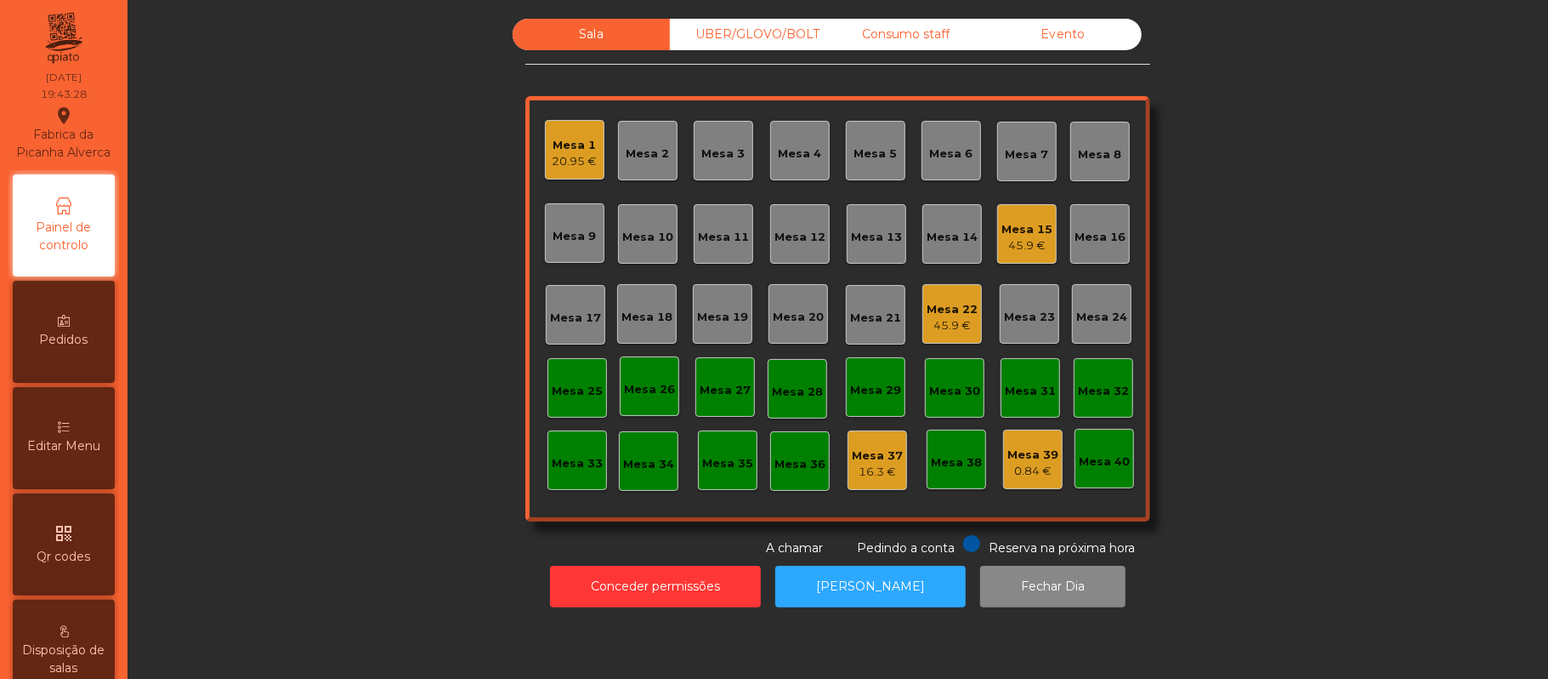
click at [930, 306] on div "Mesa 22" at bounding box center [952, 309] width 51 height 17
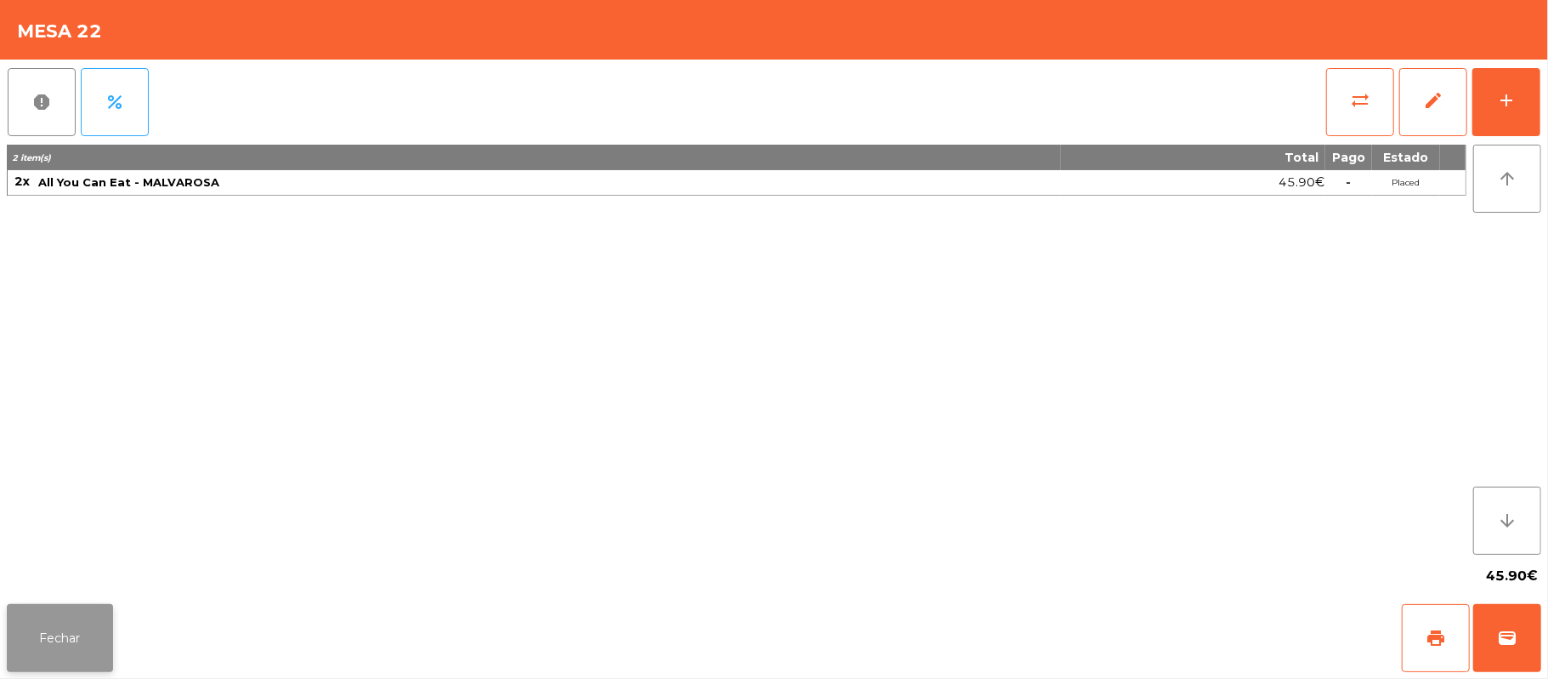
click at [69, 639] on button "Fechar" at bounding box center [60, 638] width 106 height 68
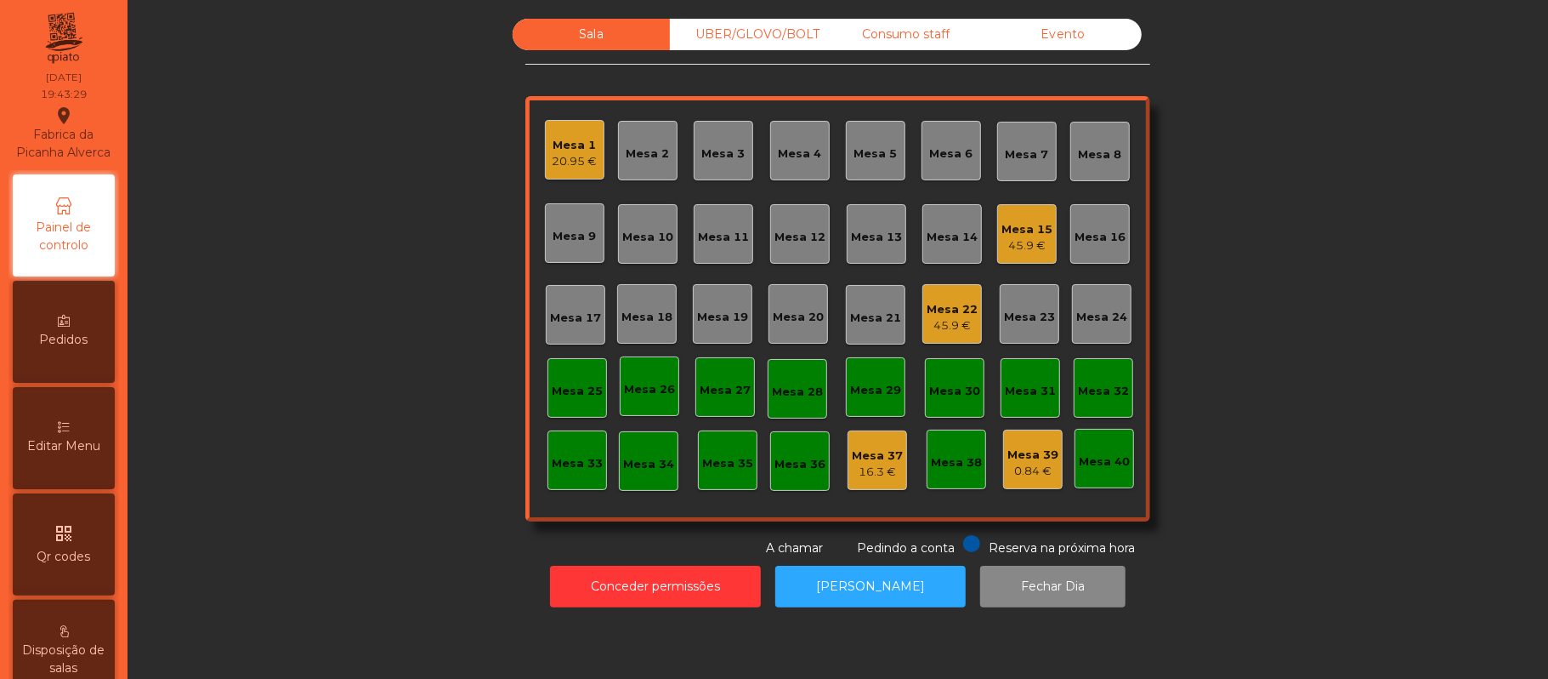
click at [1017, 232] on div "Mesa 15" at bounding box center [1027, 229] width 51 height 17
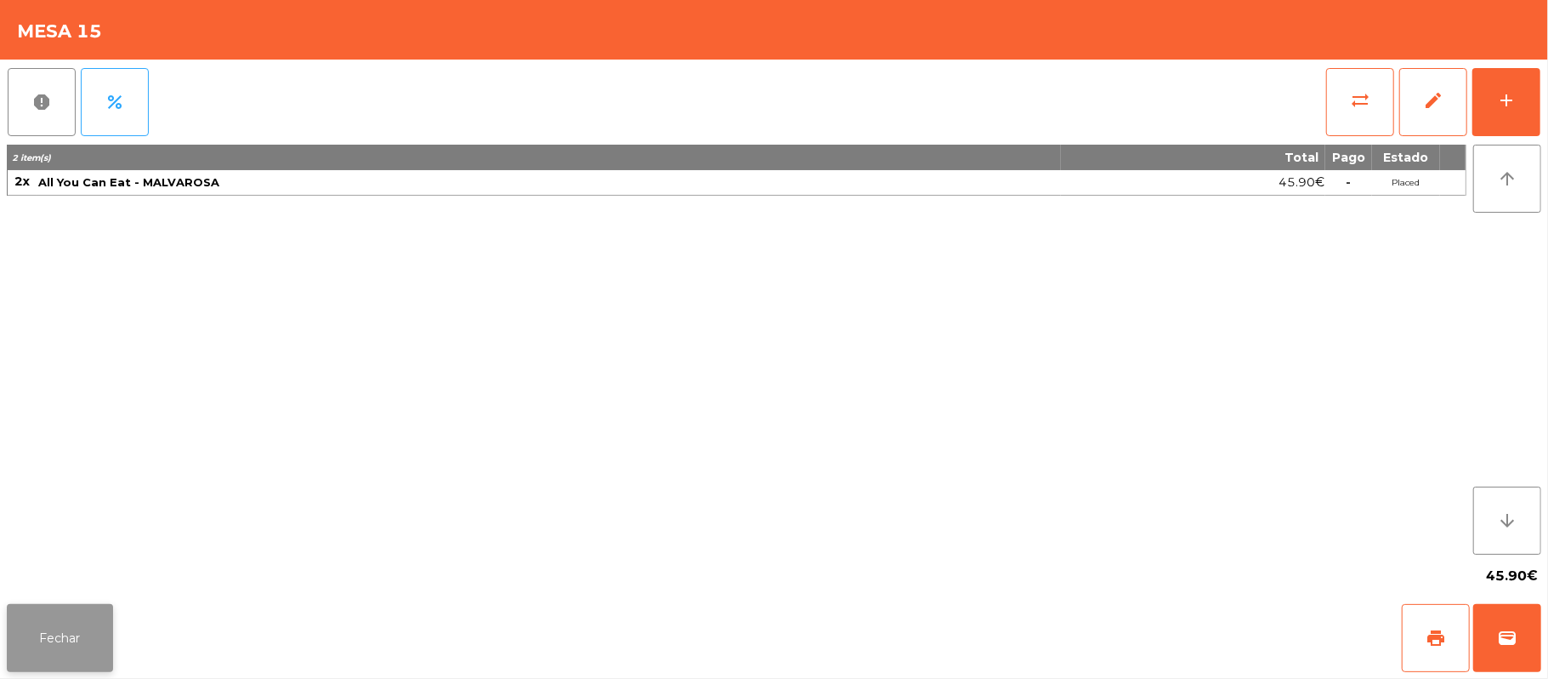
click at [60, 648] on button "Fechar" at bounding box center [60, 638] width 106 height 68
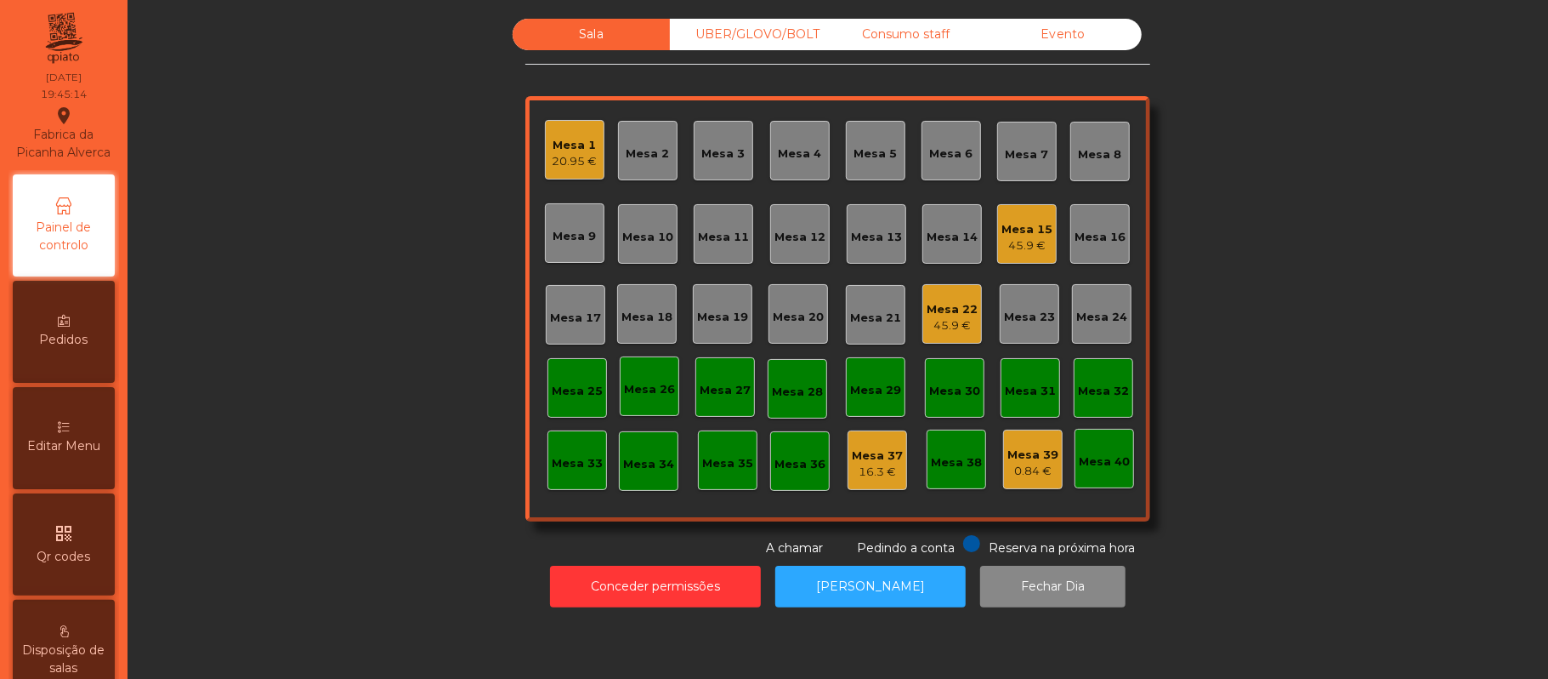
click at [781, 37] on div "UBER/GLOVO/BOLT" at bounding box center [748, 34] width 157 height 31
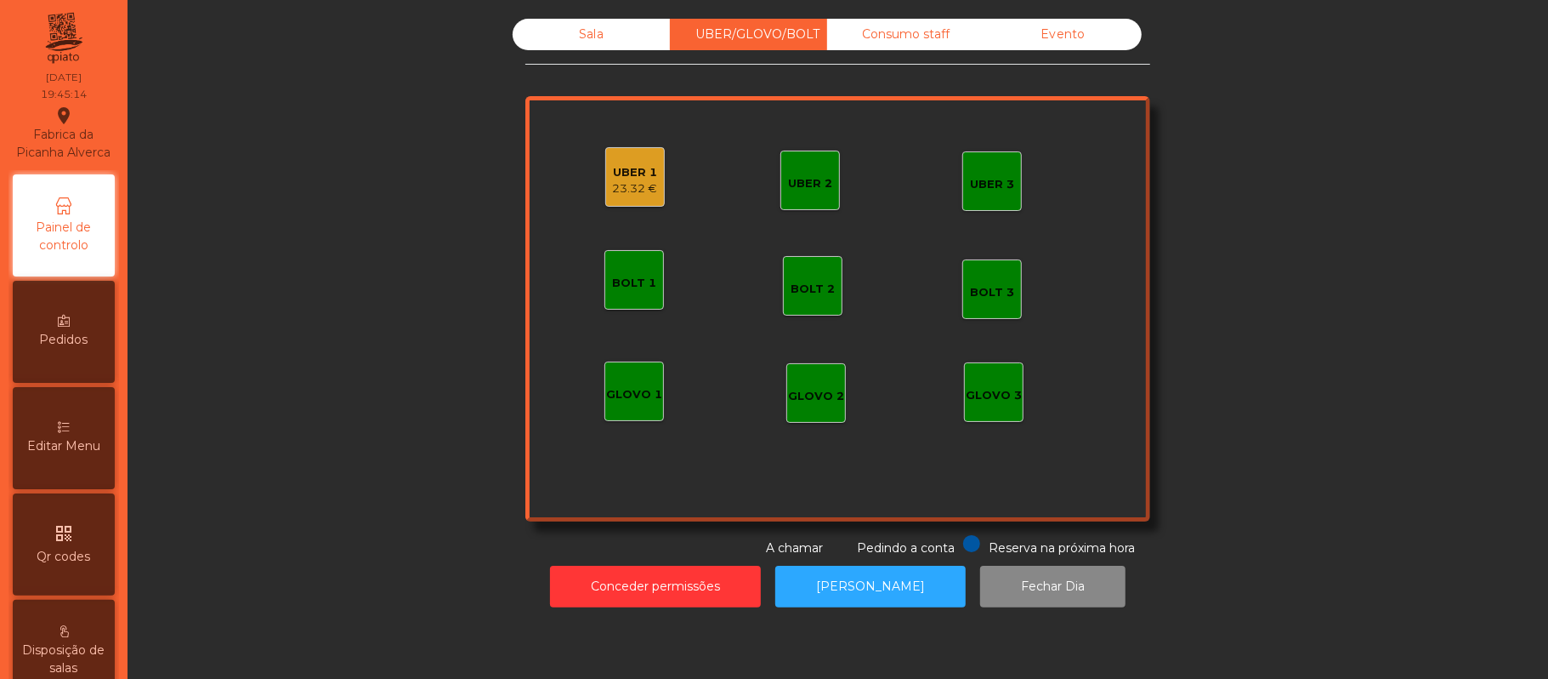
click at [609, 202] on div "UBER 1 23.32 €" at bounding box center [635, 177] width 60 height 60
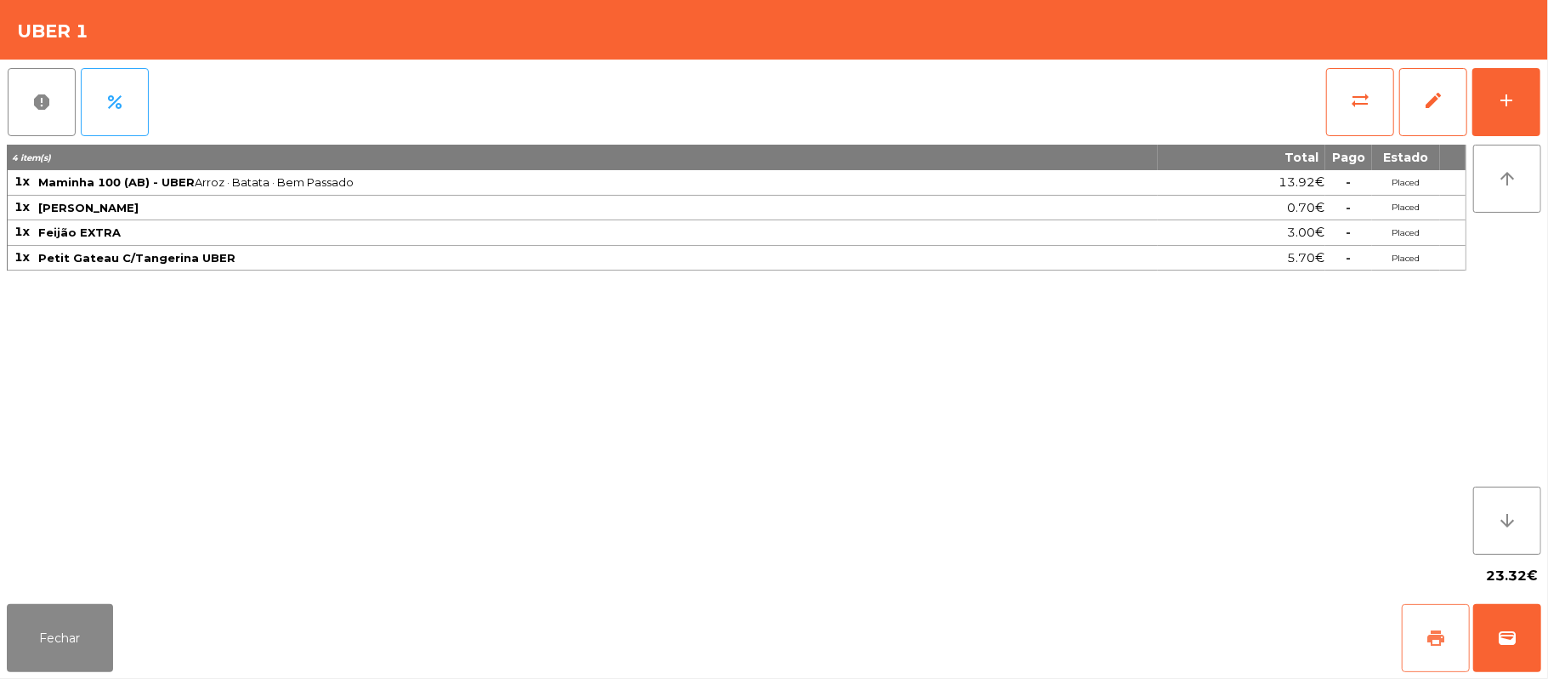
click at [1443, 631] on span "print" at bounding box center [1436, 638] width 20 height 20
click at [1501, 653] on button "wallet" at bounding box center [1508, 638] width 68 height 68
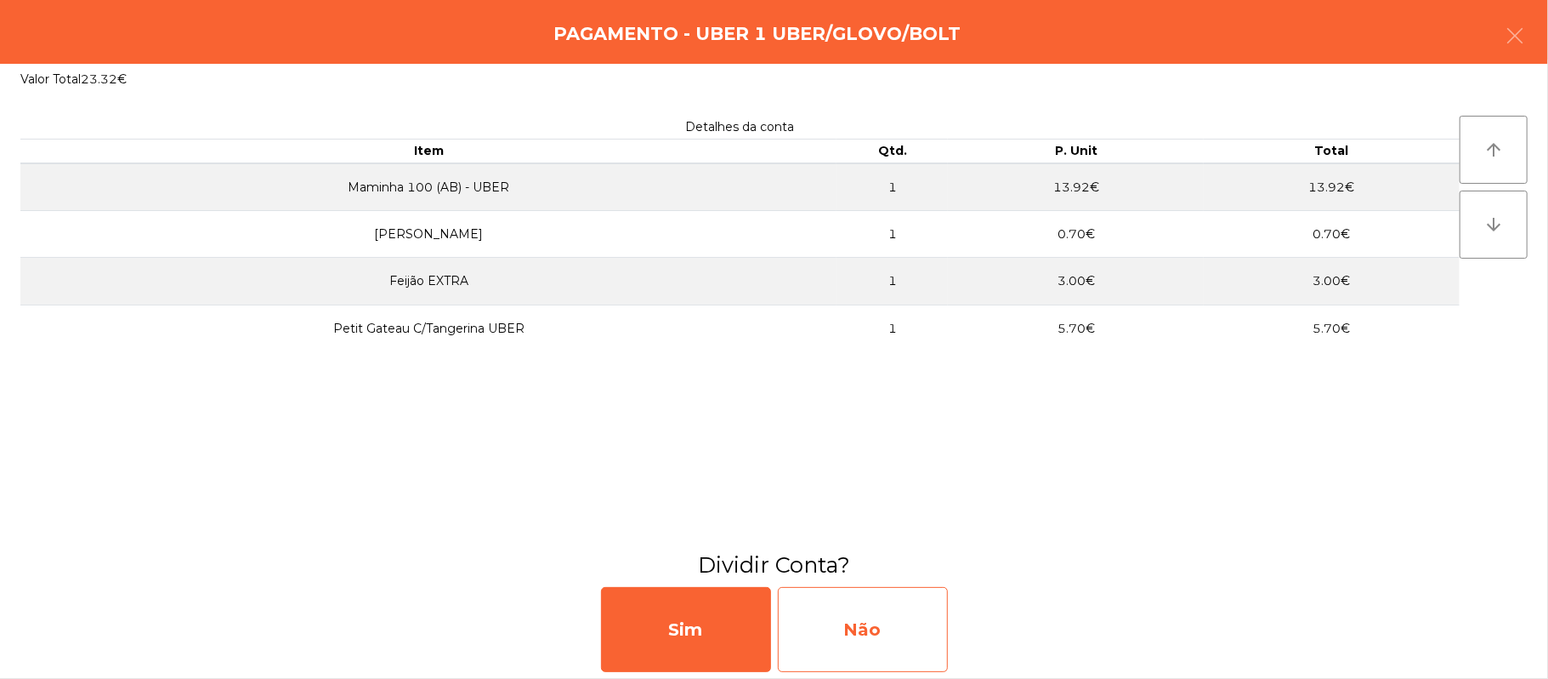
click at [855, 607] on div "Não" at bounding box center [863, 629] width 170 height 85
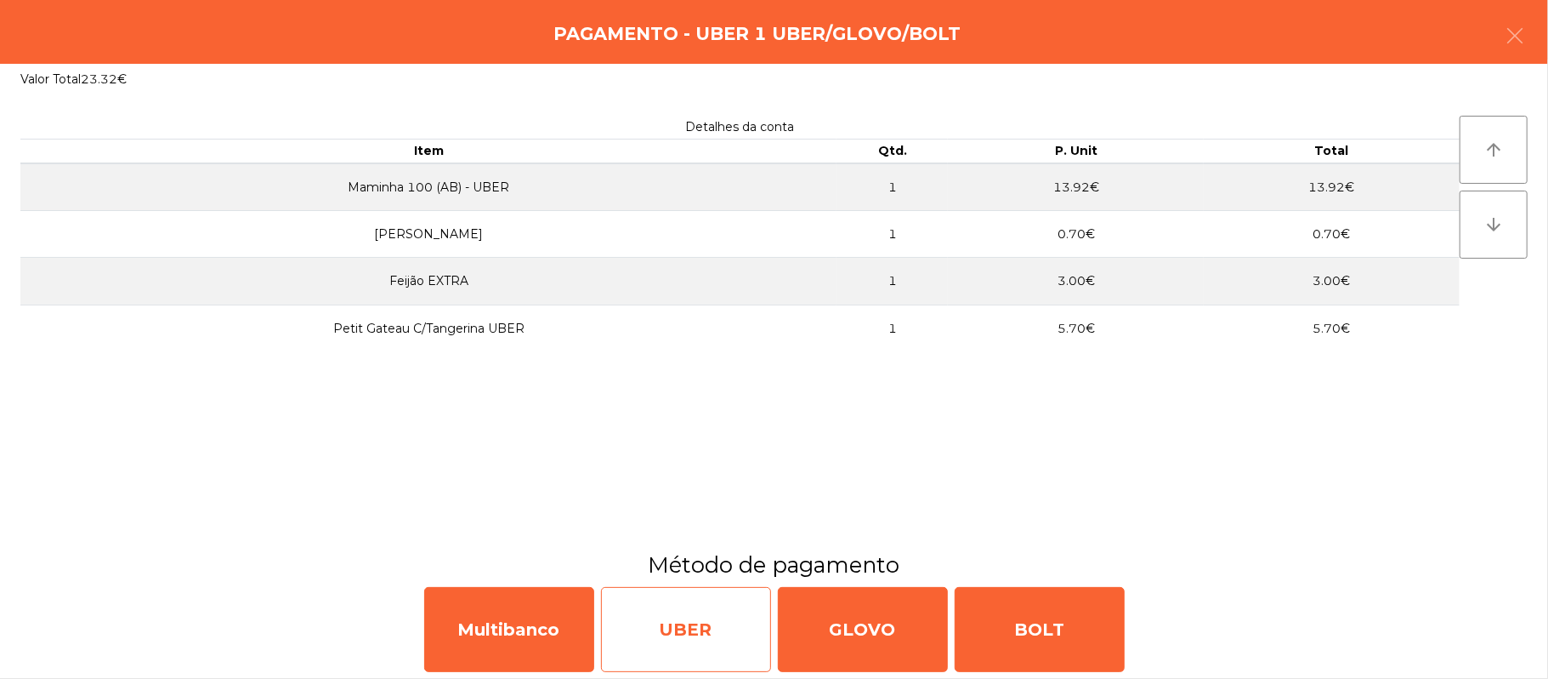
click at [691, 631] on div "UBER" at bounding box center [686, 629] width 170 height 85
select select "**"
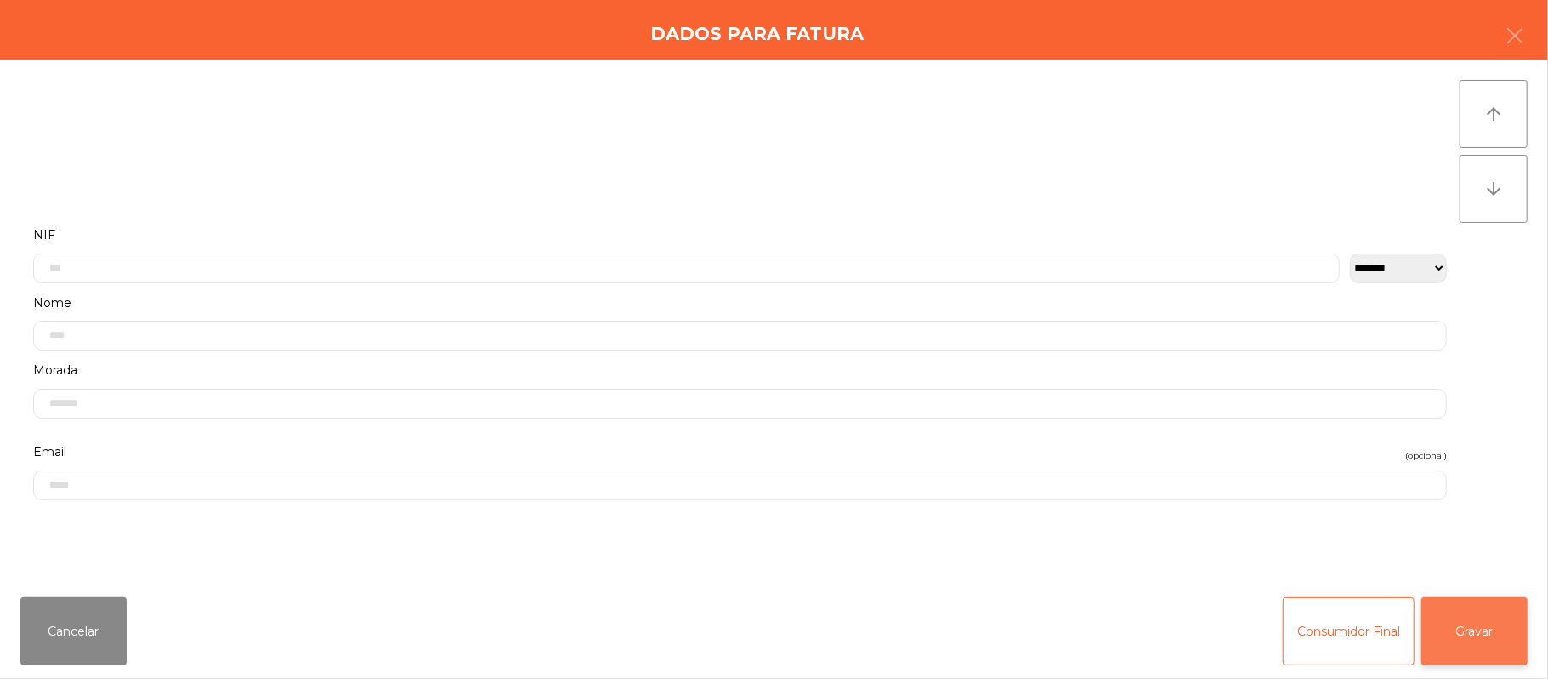
click at [1473, 636] on button "Gravar" at bounding box center [1475, 631] width 106 height 68
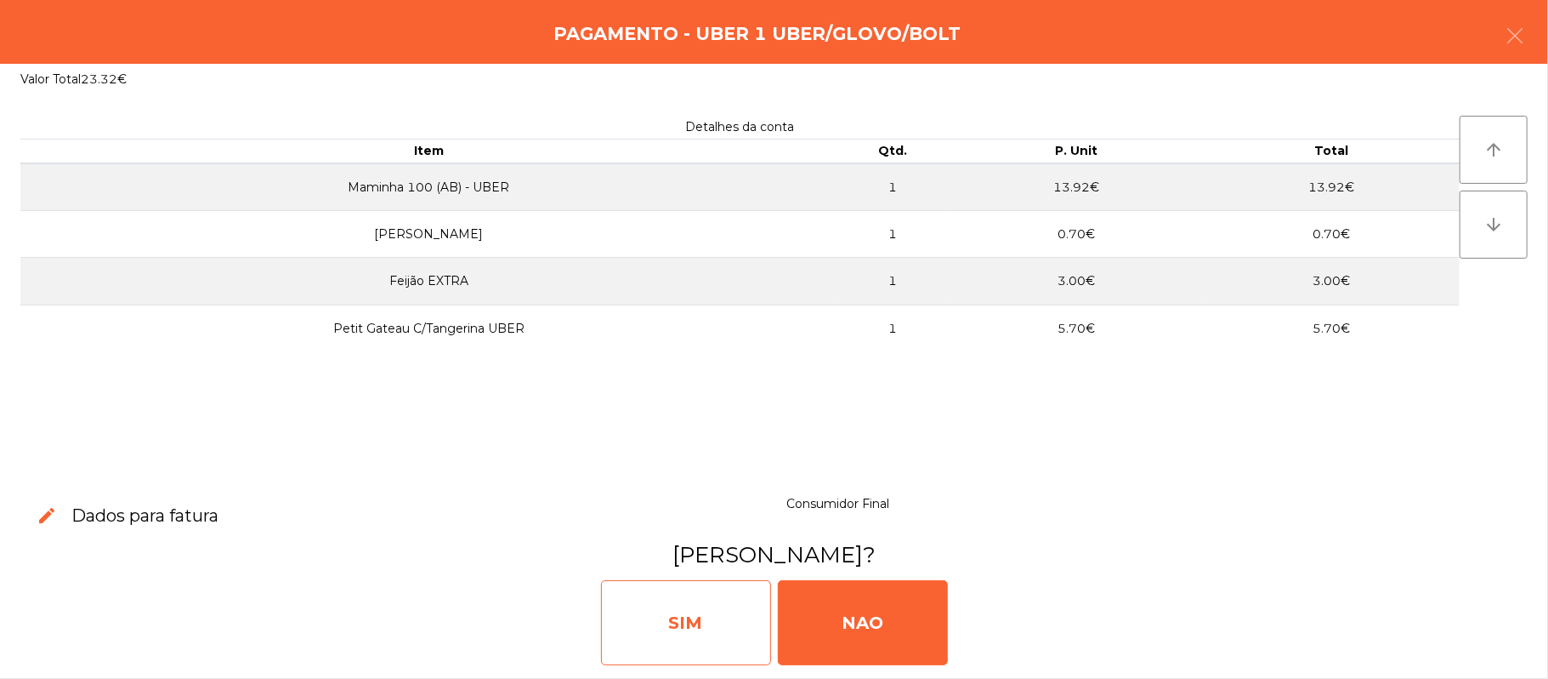
click at [657, 626] on div "SIM" at bounding box center [686, 622] width 170 height 85
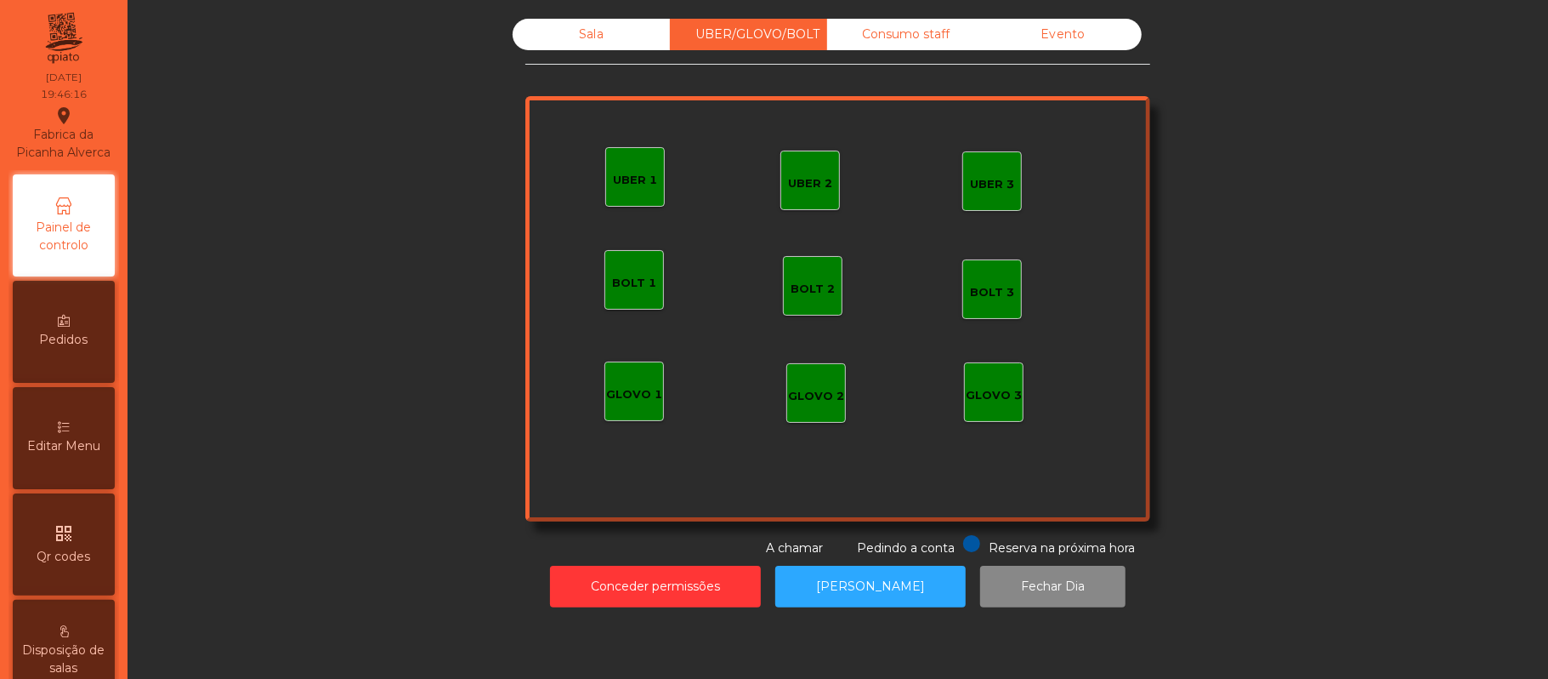
click at [587, 39] on div "Sala" at bounding box center [591, 34] width 157 height 31
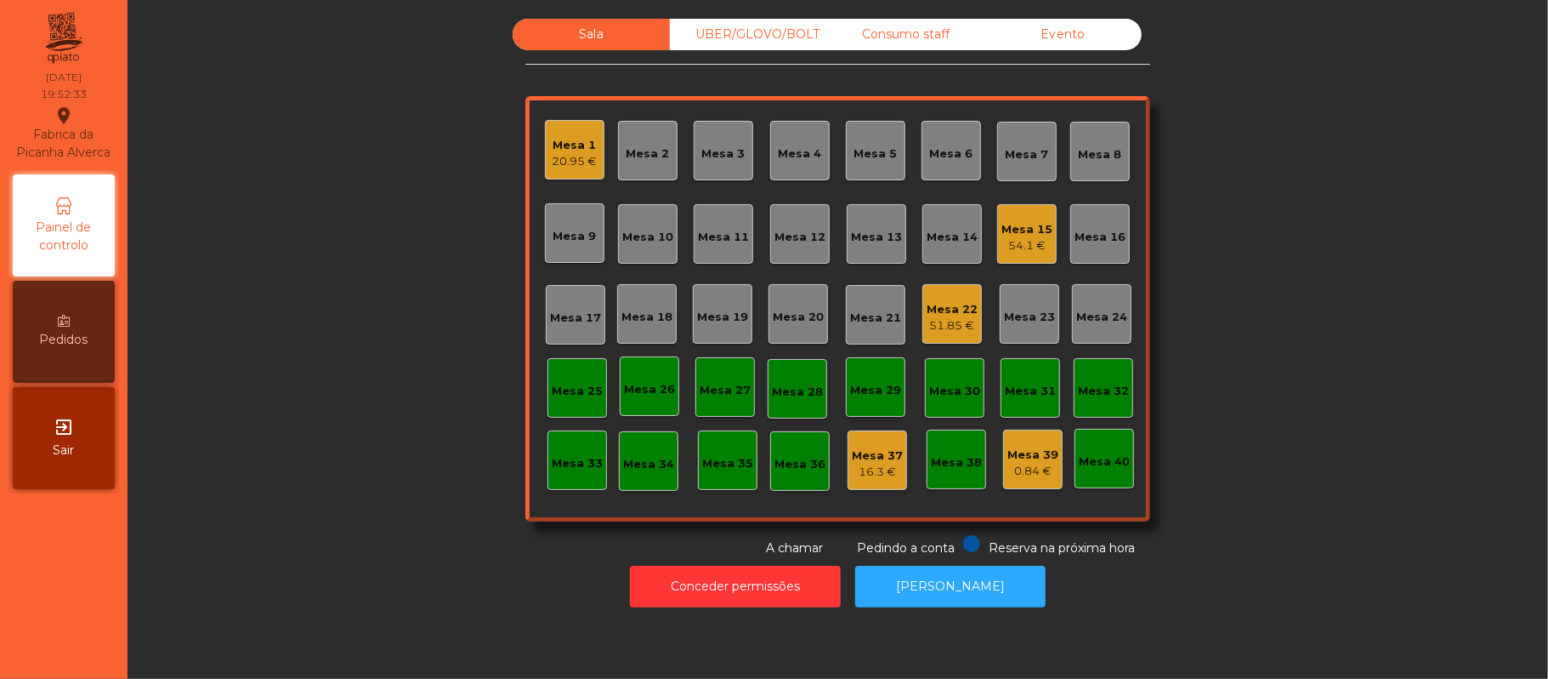
click at [926, 39] on div "Consumo staff" at bounding box center [905, 34] width 157 height 31
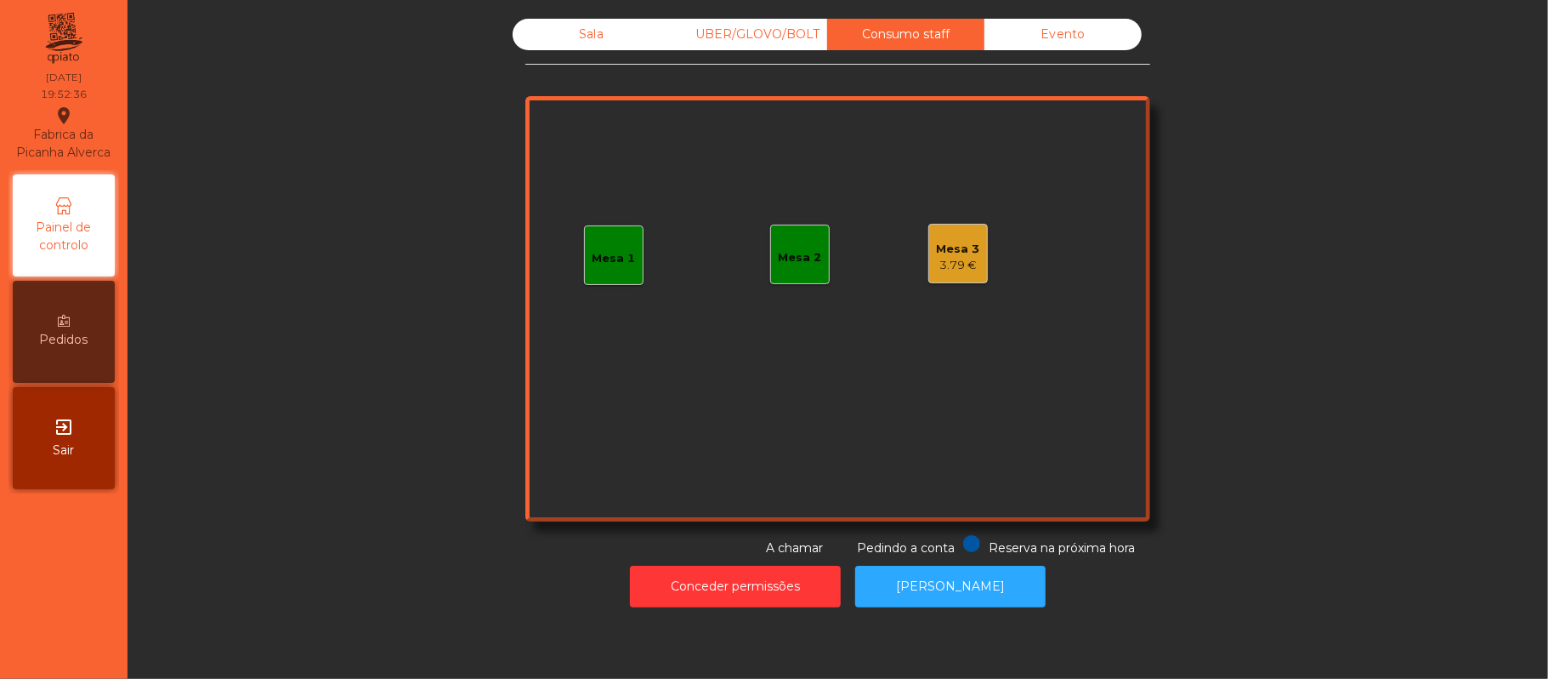
click at [620, 37] on div "Sala" at bounding box center [591, 34] width 157 height 31
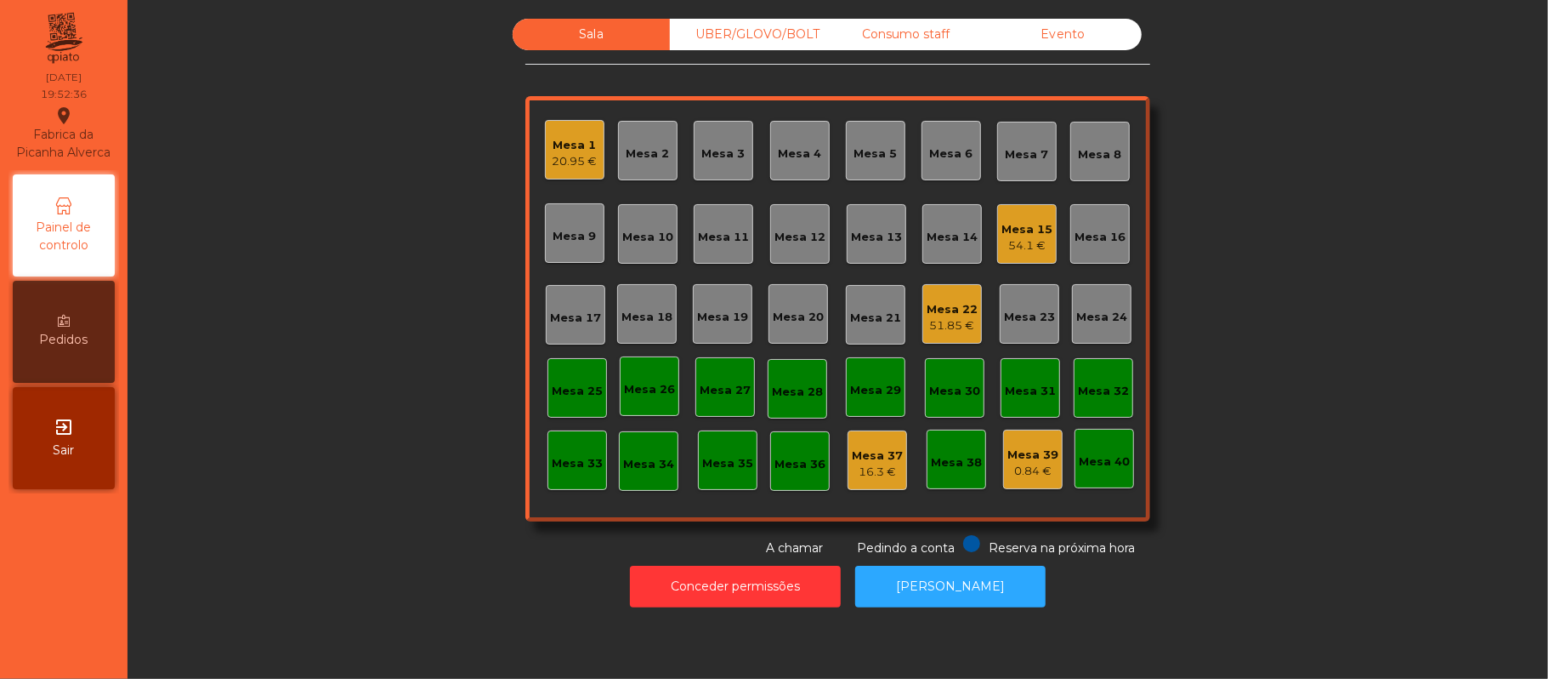
click at [736, 45] on div "UBER/GLOVO/BOLT" at bounding box center [748, 34] width 157 height 31
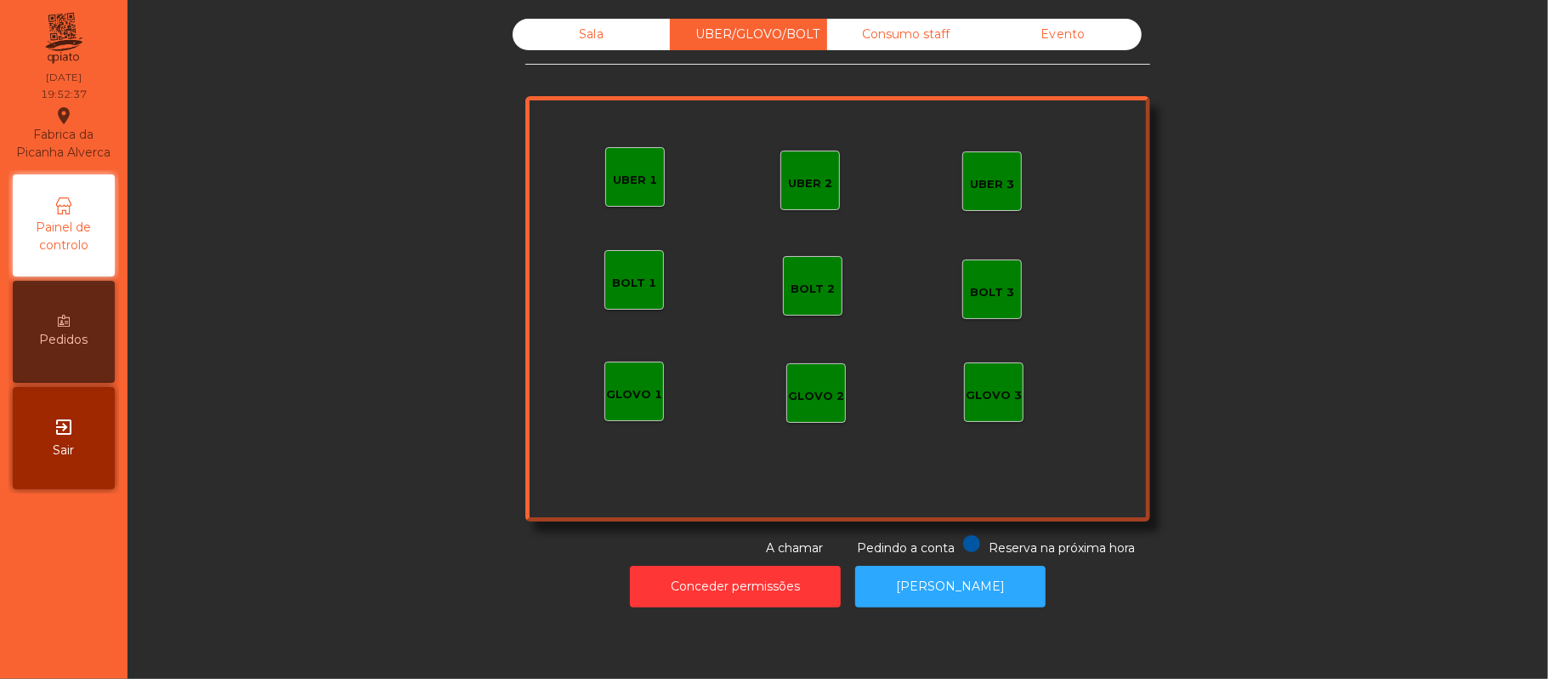
click at [620, 177] on div "UBER 1" at bounding box center [635, 180] width 44 height 17
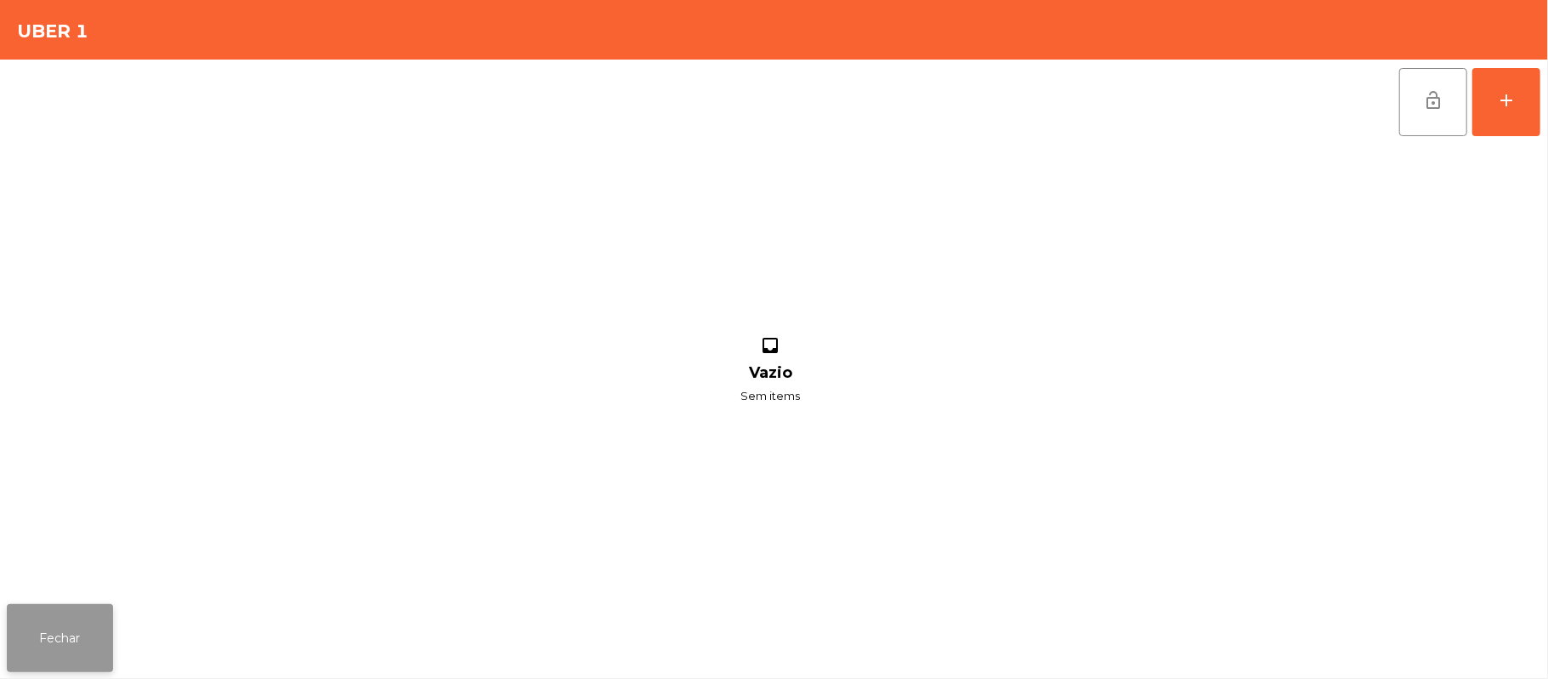
click at [94, 639] on button "Fechar" at bounding box center [60, 638] width 106 height 68
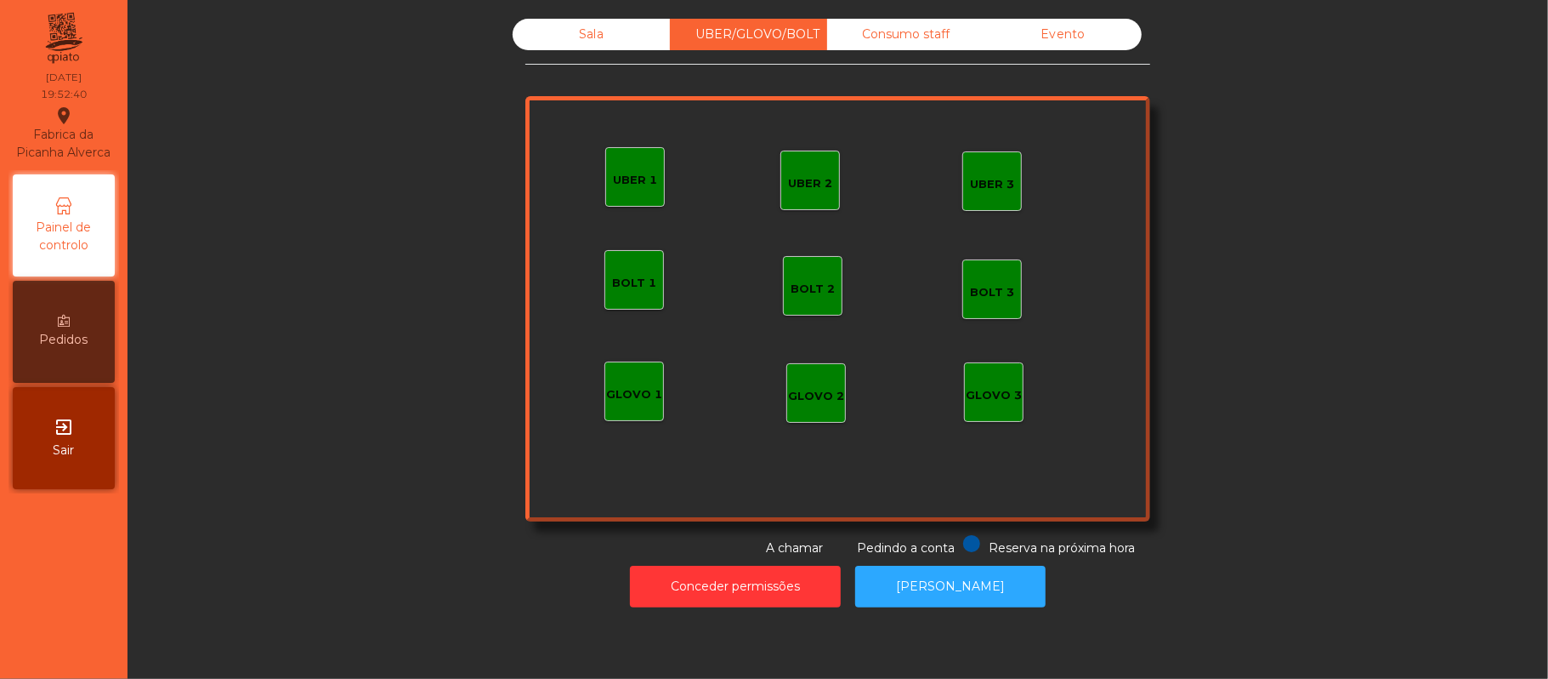
click at [810, 191] on div "UBER 2" at bounding box center [811, 181] width 60 height 60
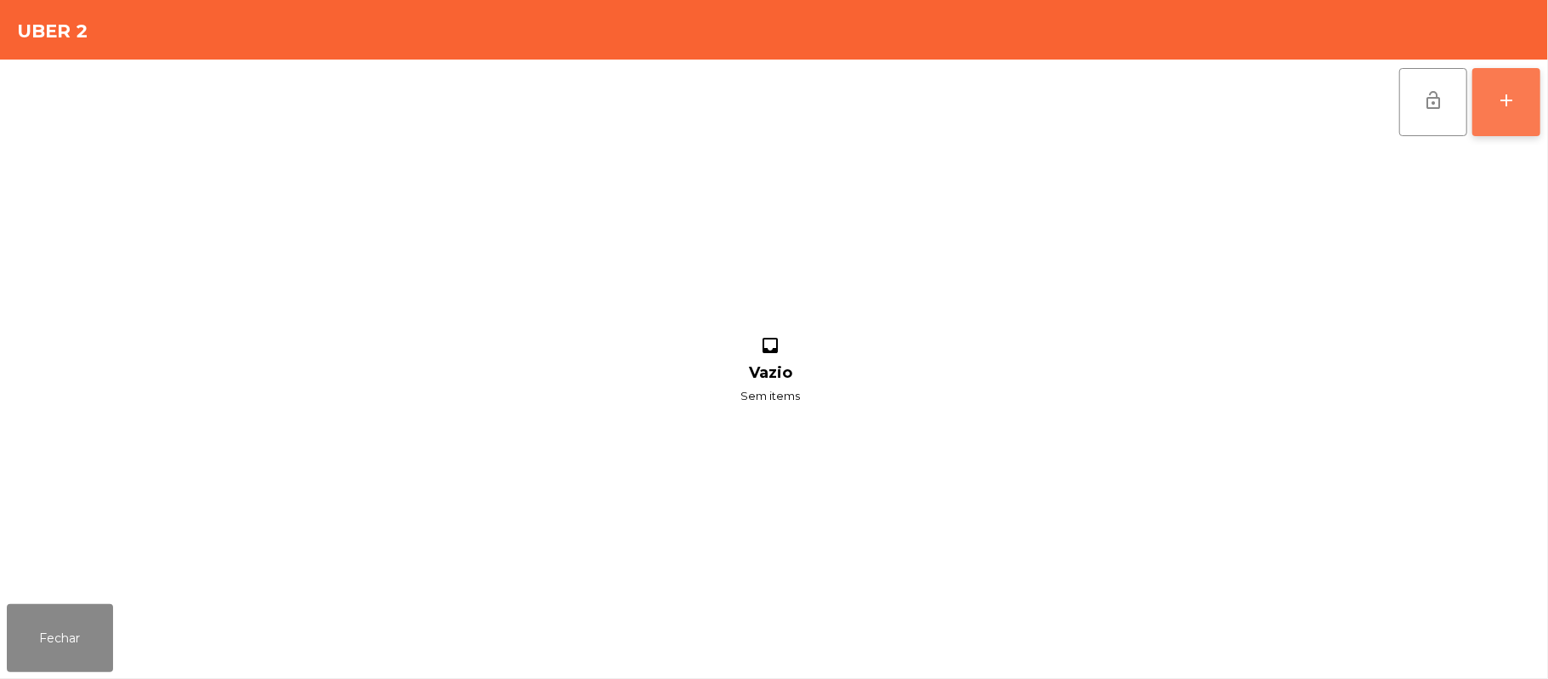
click at [1527, 99] on button "add" at bounding box center [1507, 102] width 68 height 68
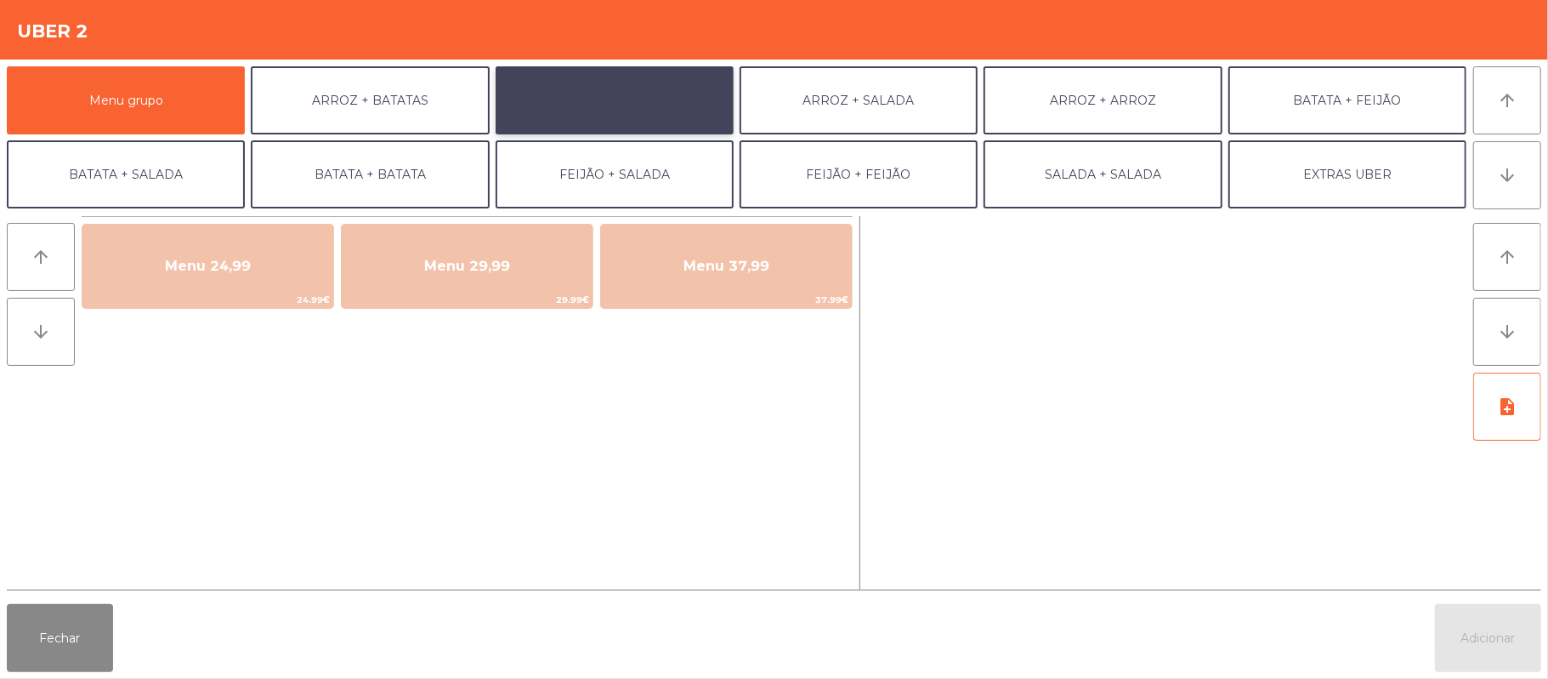
click at [690, 88] on button "ARROZ + FEIJÃO" at bounding box center [615, 100] width 238 height 68
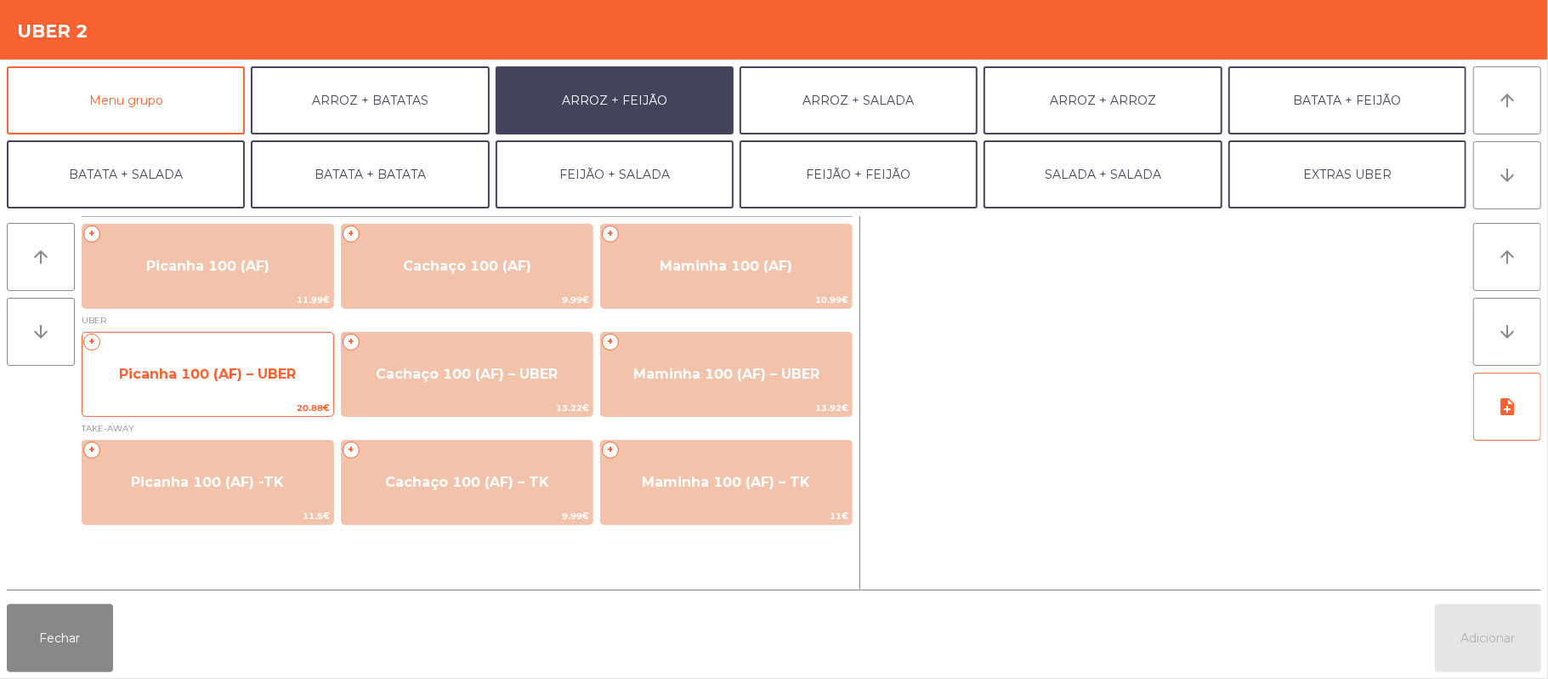
click at [267, 405] on span "20.88€" at bounding box center [207, 408] width 251 height 16
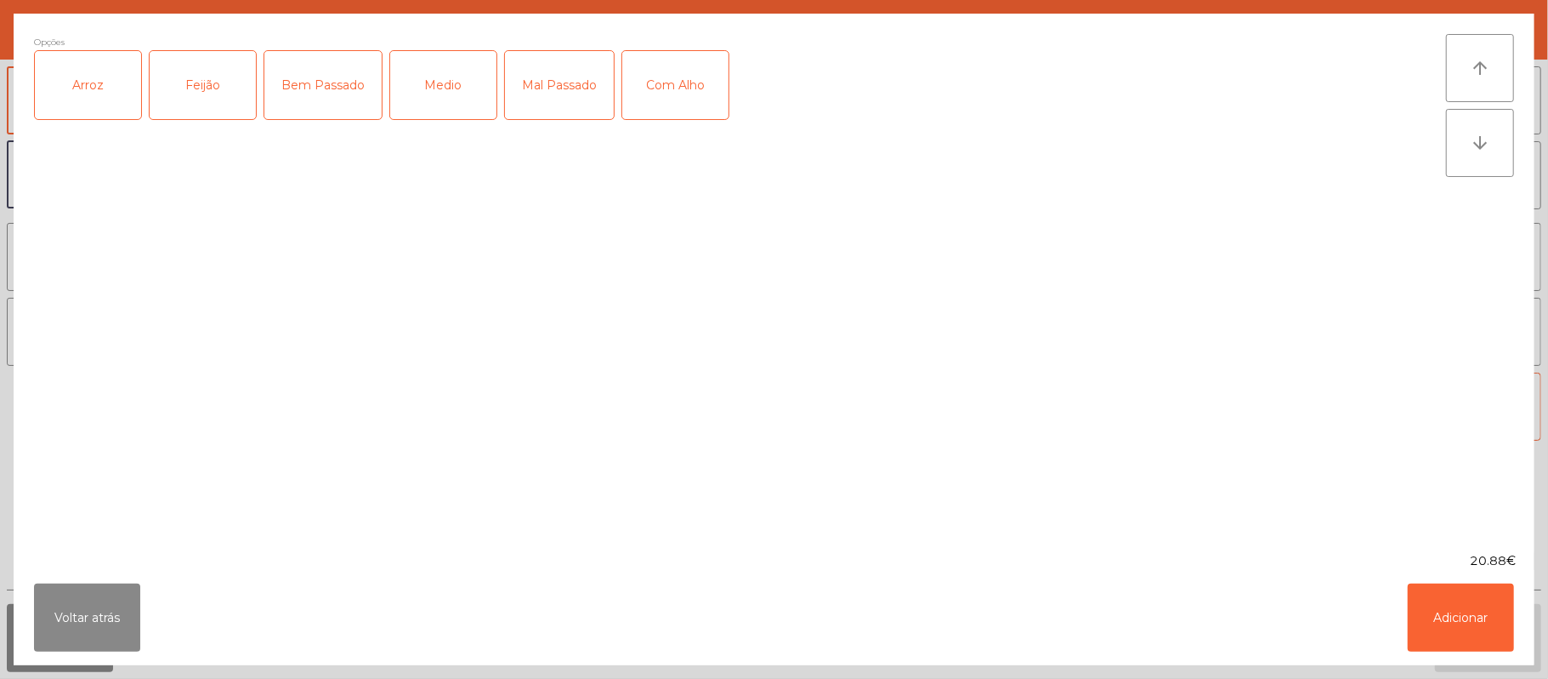
click at [110, 113] on div "Arroz" at bounding box center [88, 85] width 106 height 68
click at [202, 97] on div "Feijão" at bounding box center [203, 85] width 106 height 68
click at [357, 109] on div "Bem Passado" at bounding box center [322, 85] width 117 height 68
click at [1450, 610] on button "Adicionar" at bounding box center [1461, 617] width 106 height 68
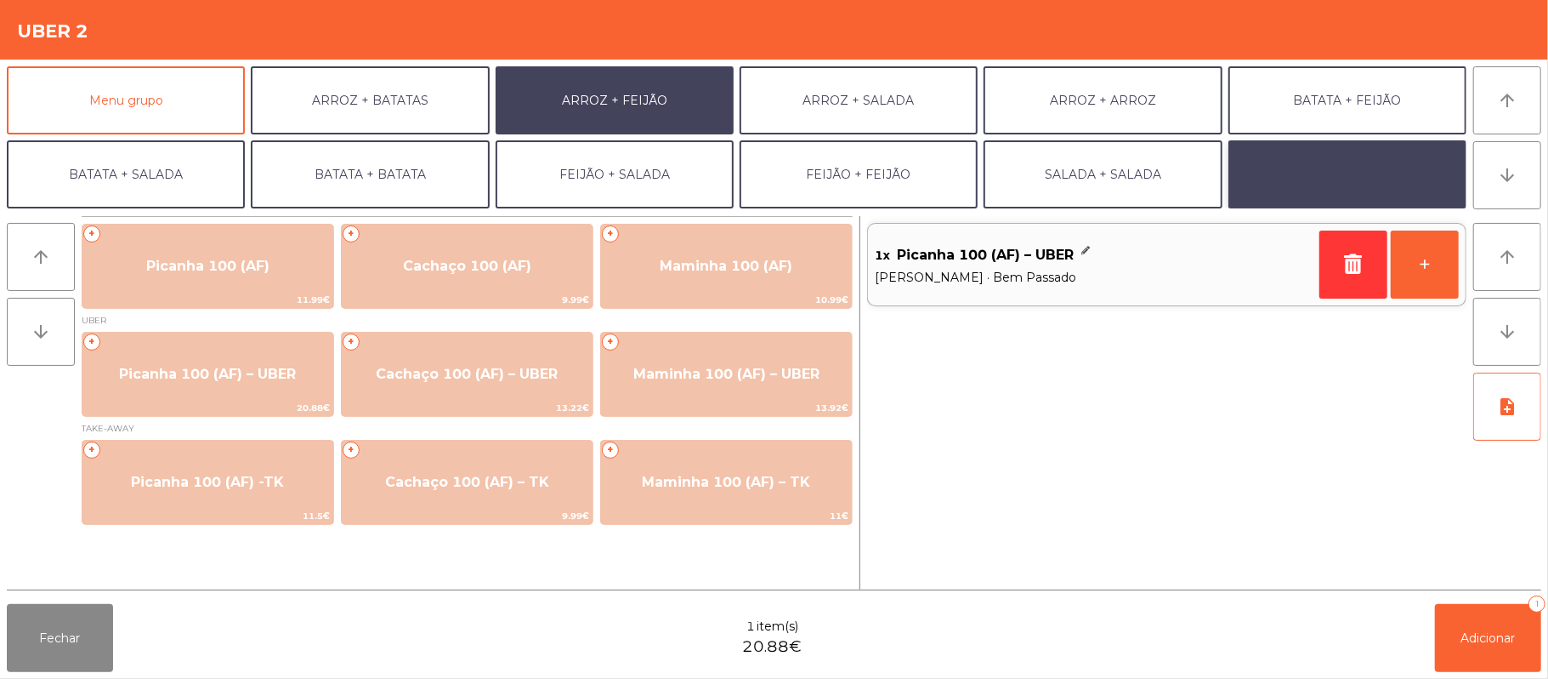
click at [1368, 188] on button "EXTRAS UBER" at bounding box center [1348, 174] width 238 height 68
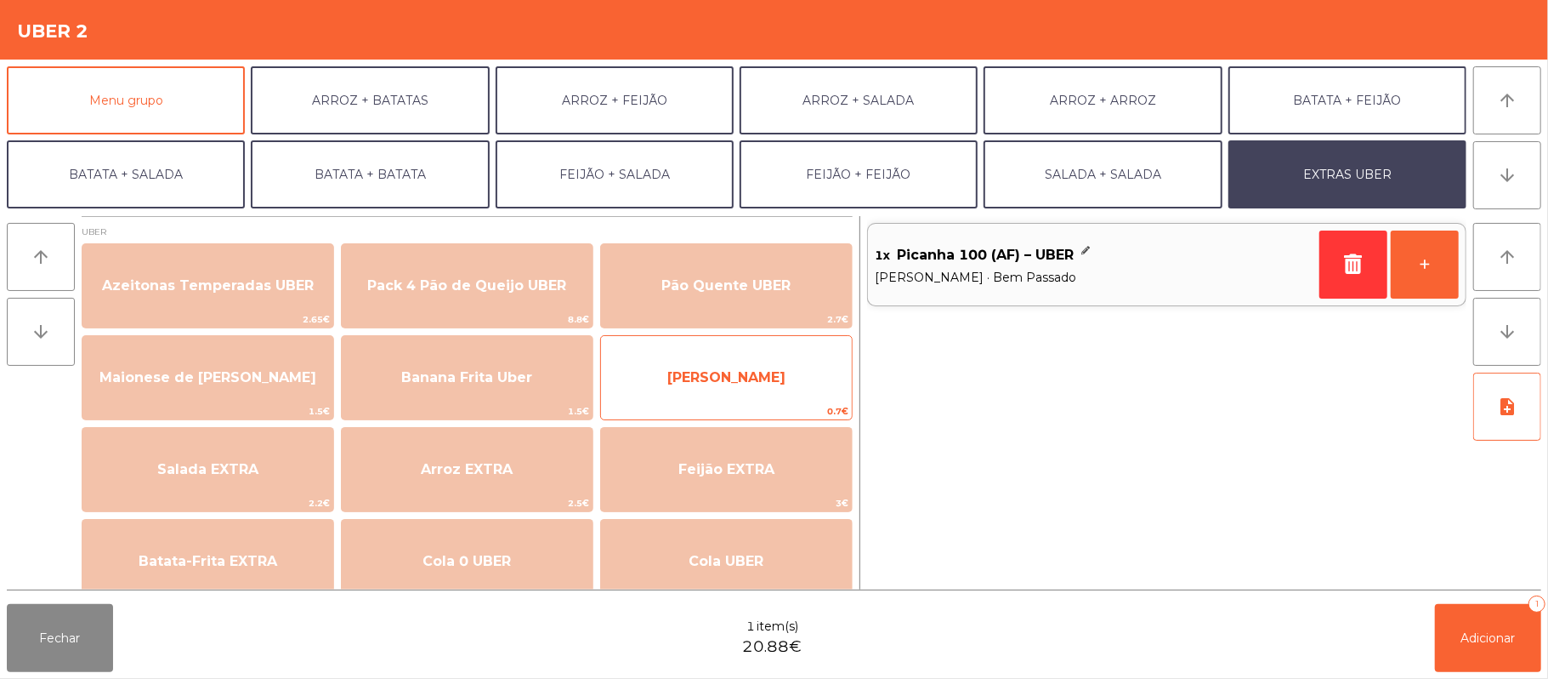
click at [780, 384] on span "[PERSON_NAME]" at bounding box center [726, 378] width 251 height 46
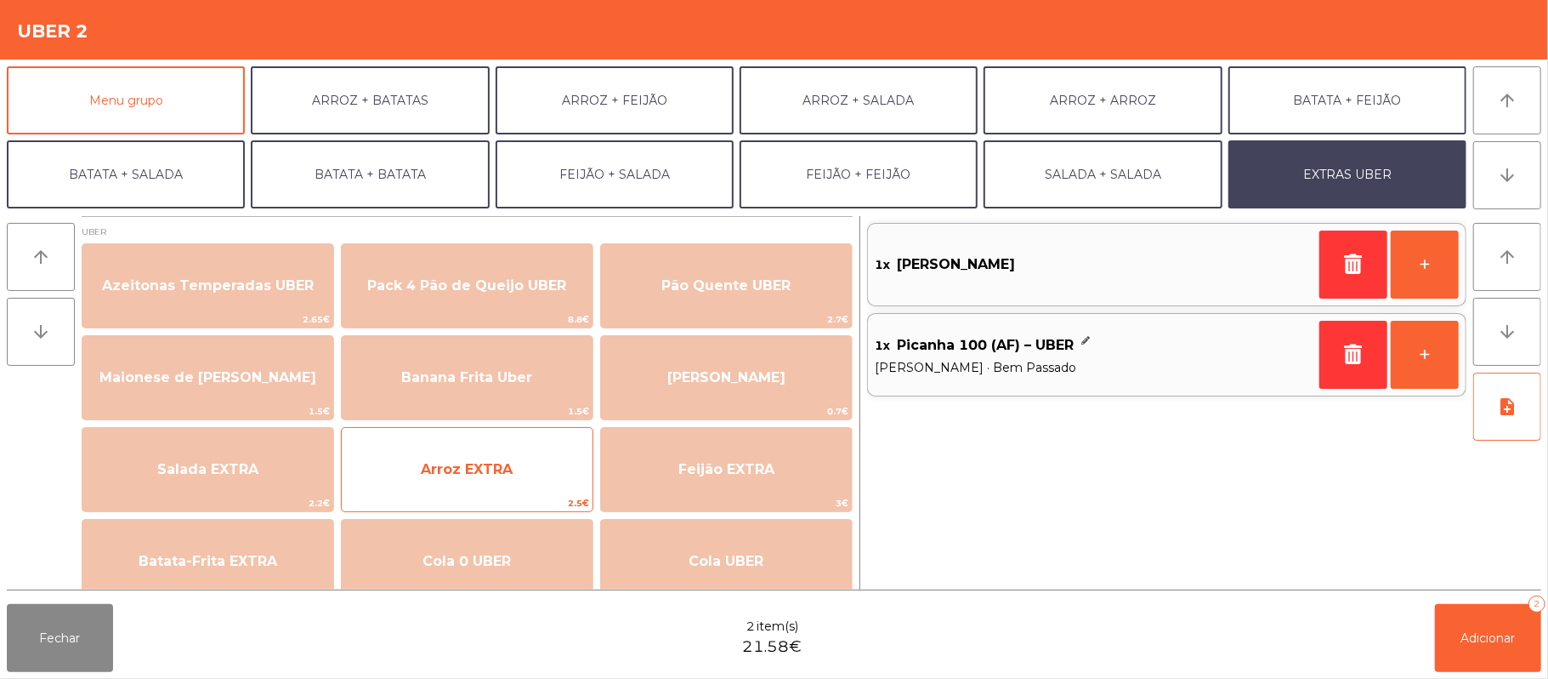
click at [539, 481] on span "Arroz EXTRA" at bounding box center [467, 469] width 251 height 46
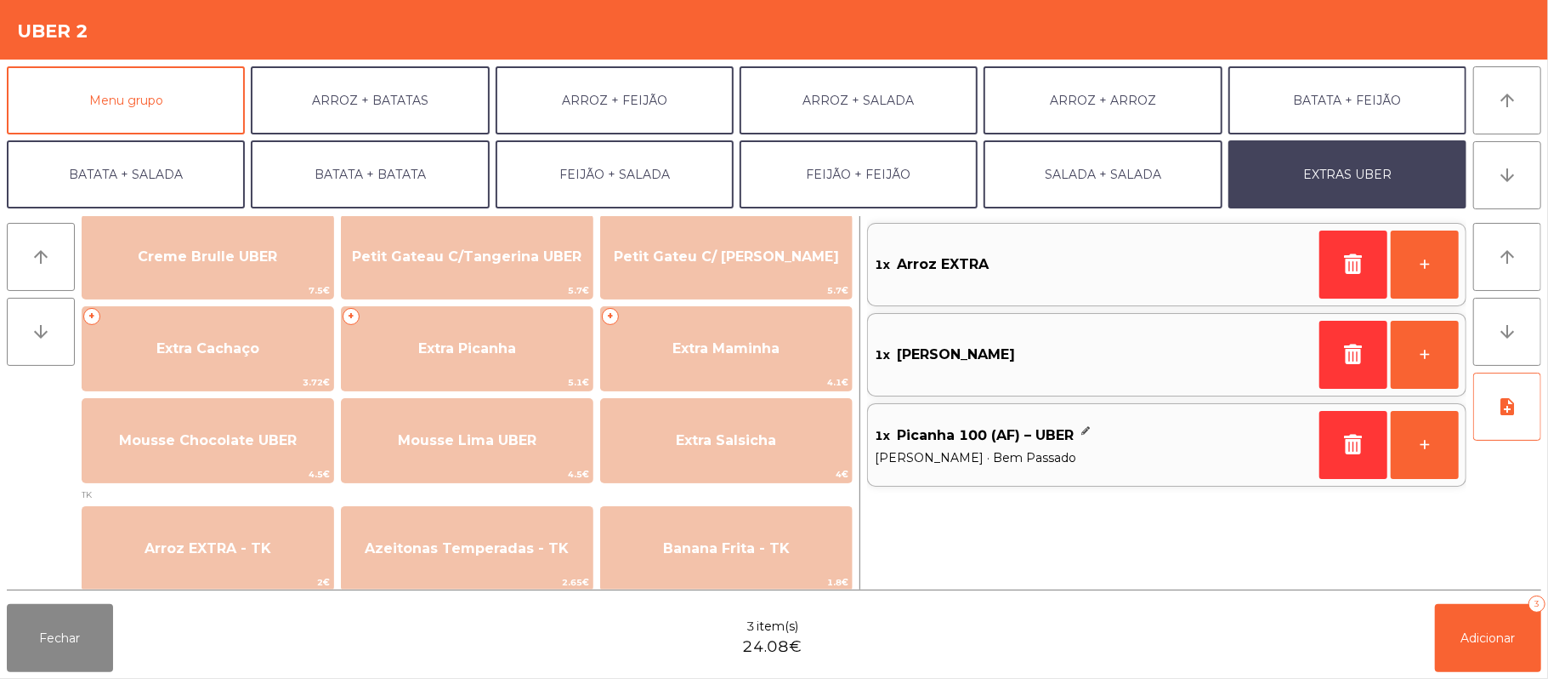
scroll to position [395, 0]
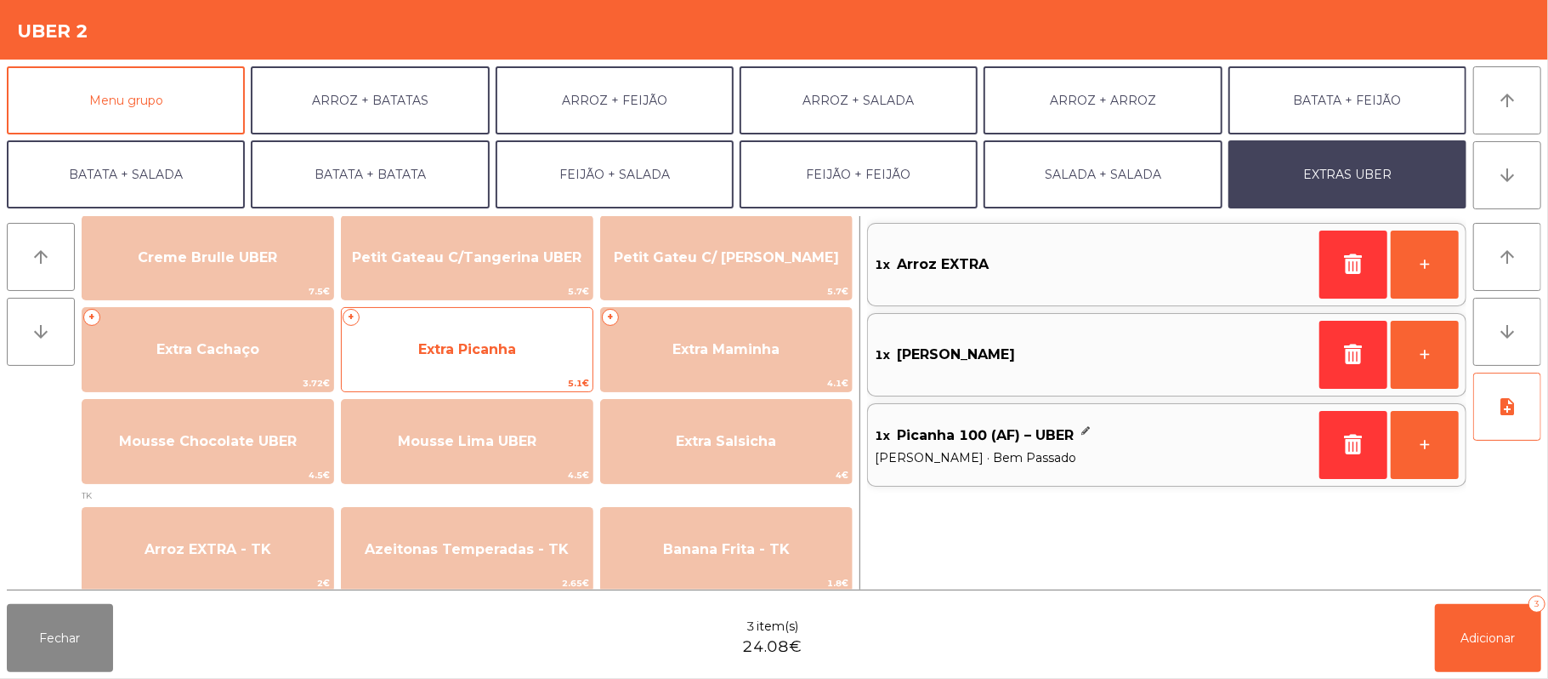
click at [534, 371] on span "Extra Picanha" at bounding box center [467, 350] width 251 height 46
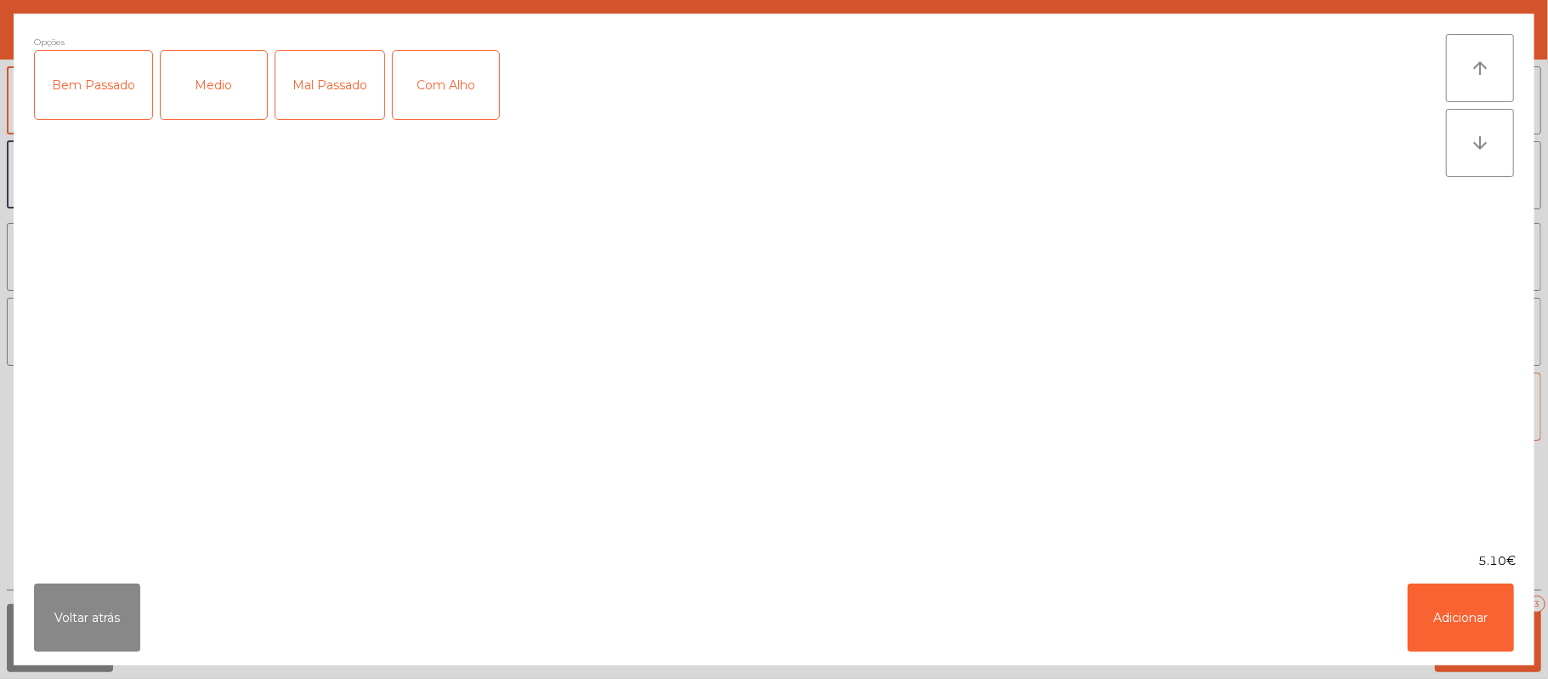
click at [79, 111] on div "Bem Passado" at bounding box center [93, 85] width 117 height 68
click at [1463, 614] on button "Adicionar" at bounding box center [1461, 617] width 106 height 68
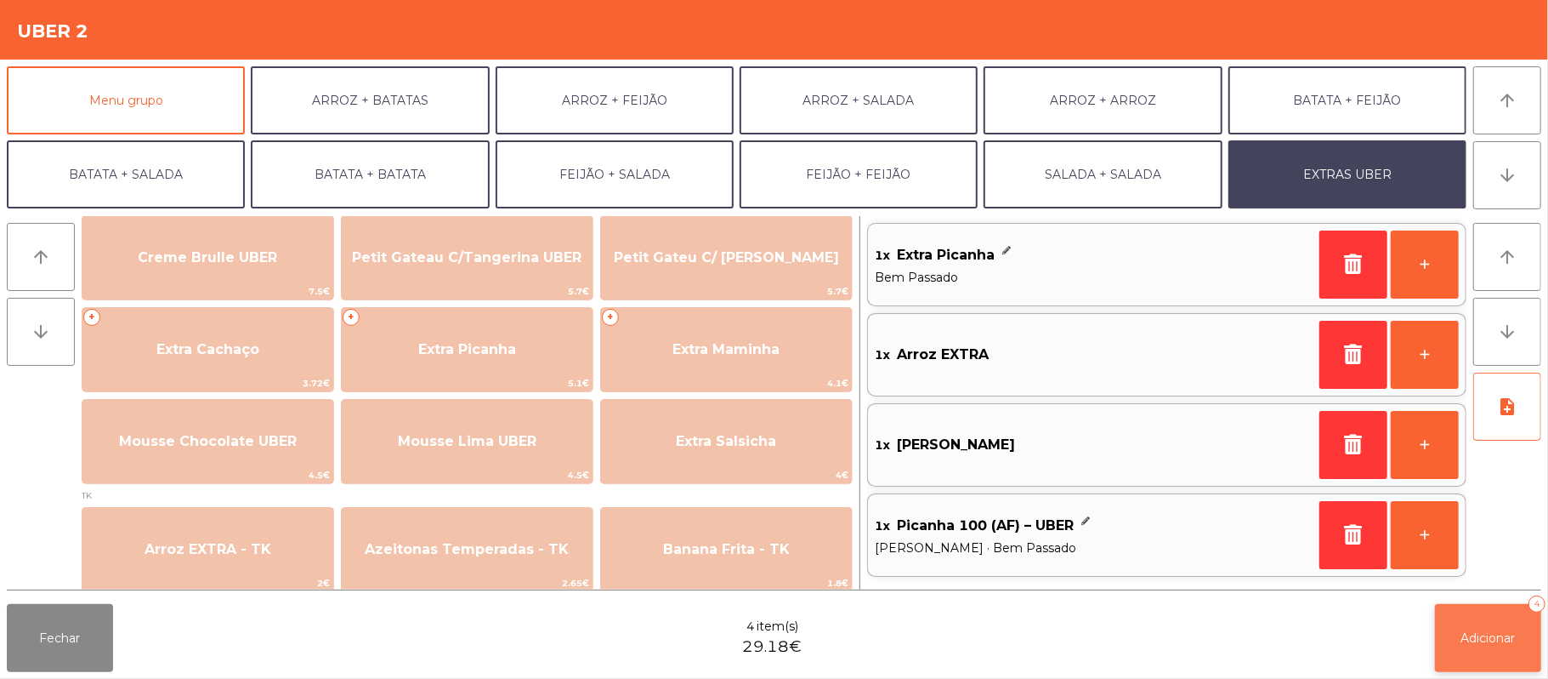
click at [1497, 626] on button "Adicionar 4" at bounding box center [1488, 638] width 106 height 68
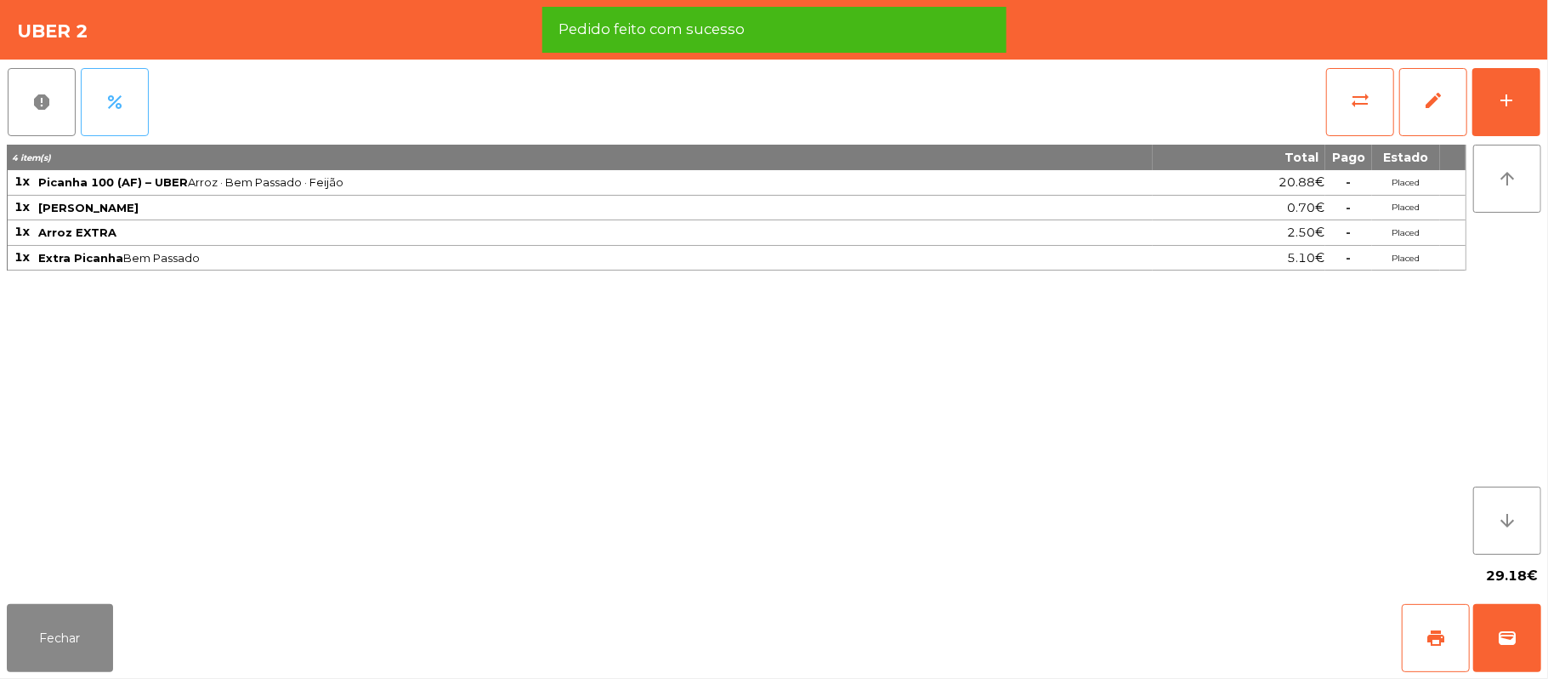
click at [119, 116] on button "percent" at bounding box center [115, 102] width 68 height 68
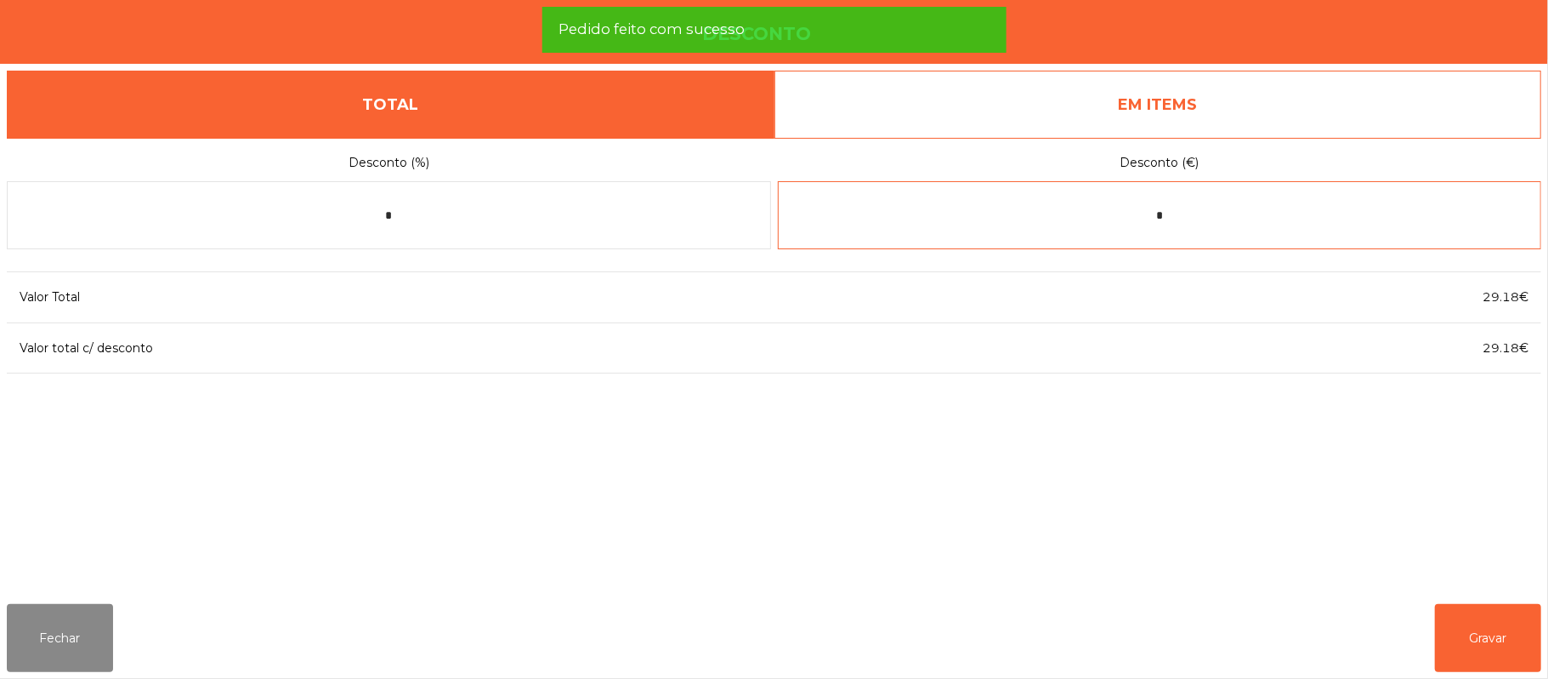
click at [1192, 216] on input "*" at bounding box center [1160, 215] width 764 height 68
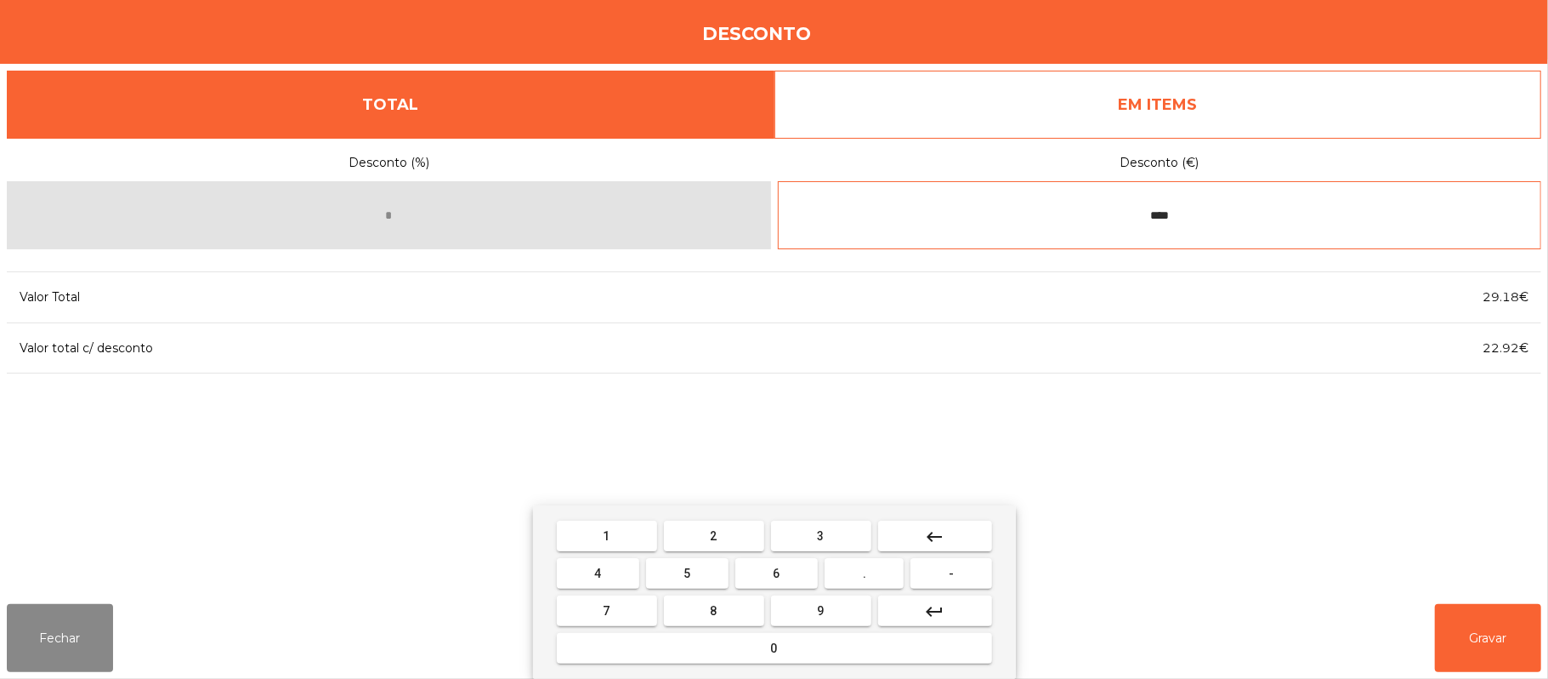
type input "****"
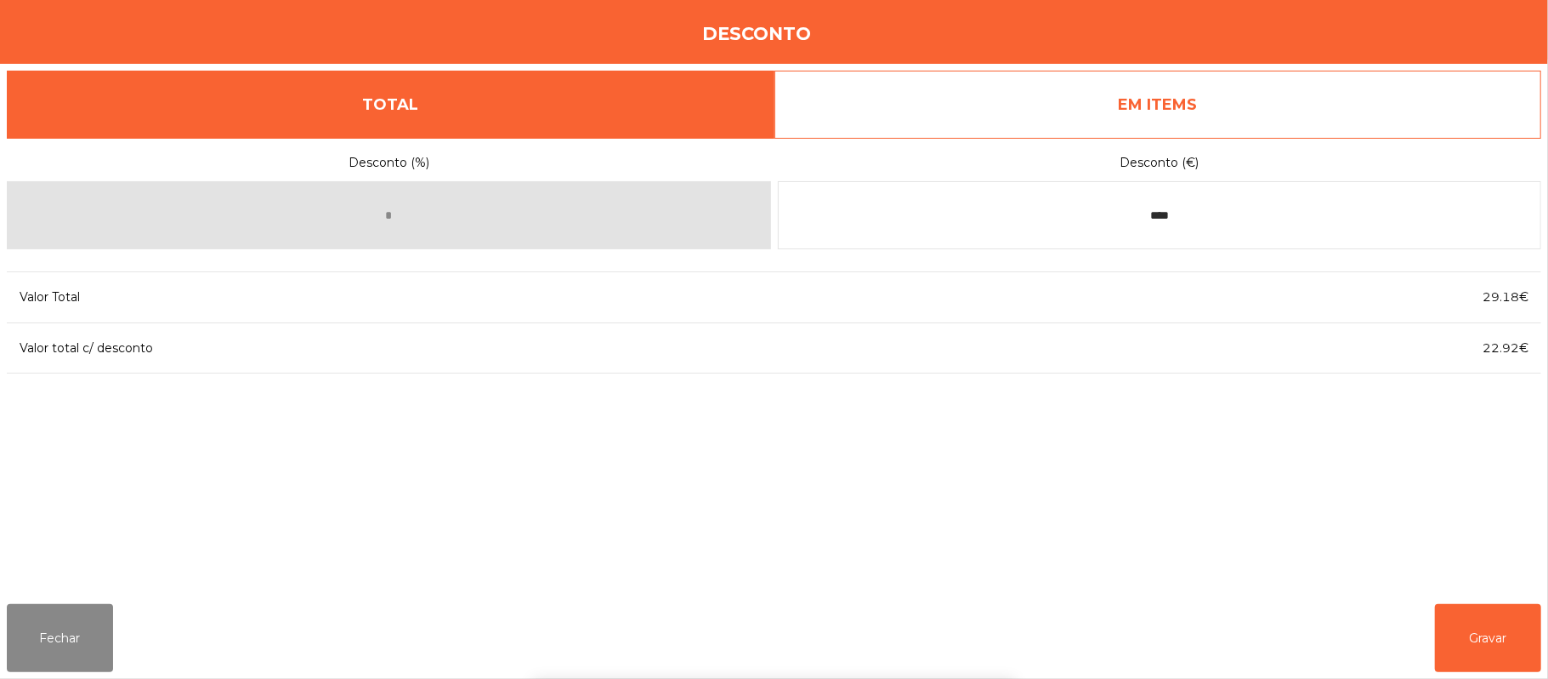
click at [1468, 616] on div "1 2 3 keyboard_backspace 4 5 6 . - 7 8 9 keyboard_return 0" at bounding box center [774, 591] width 1548 height 173
click at [1534, 657] on button "Gravar" at bounding box center [1488, 638] width 106 height 68
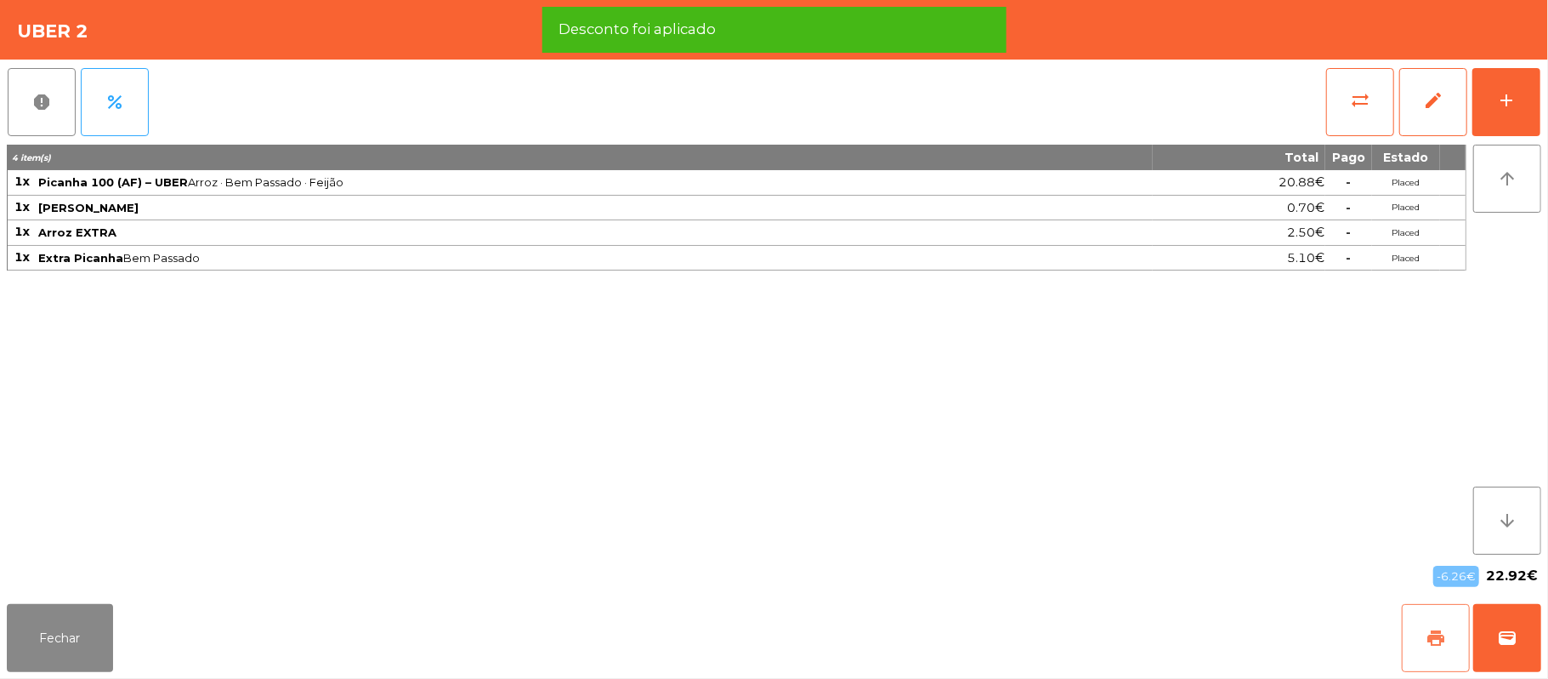
click at [1446, 620] on button "print" at bounding box center [1436, 638] width 68 height 68
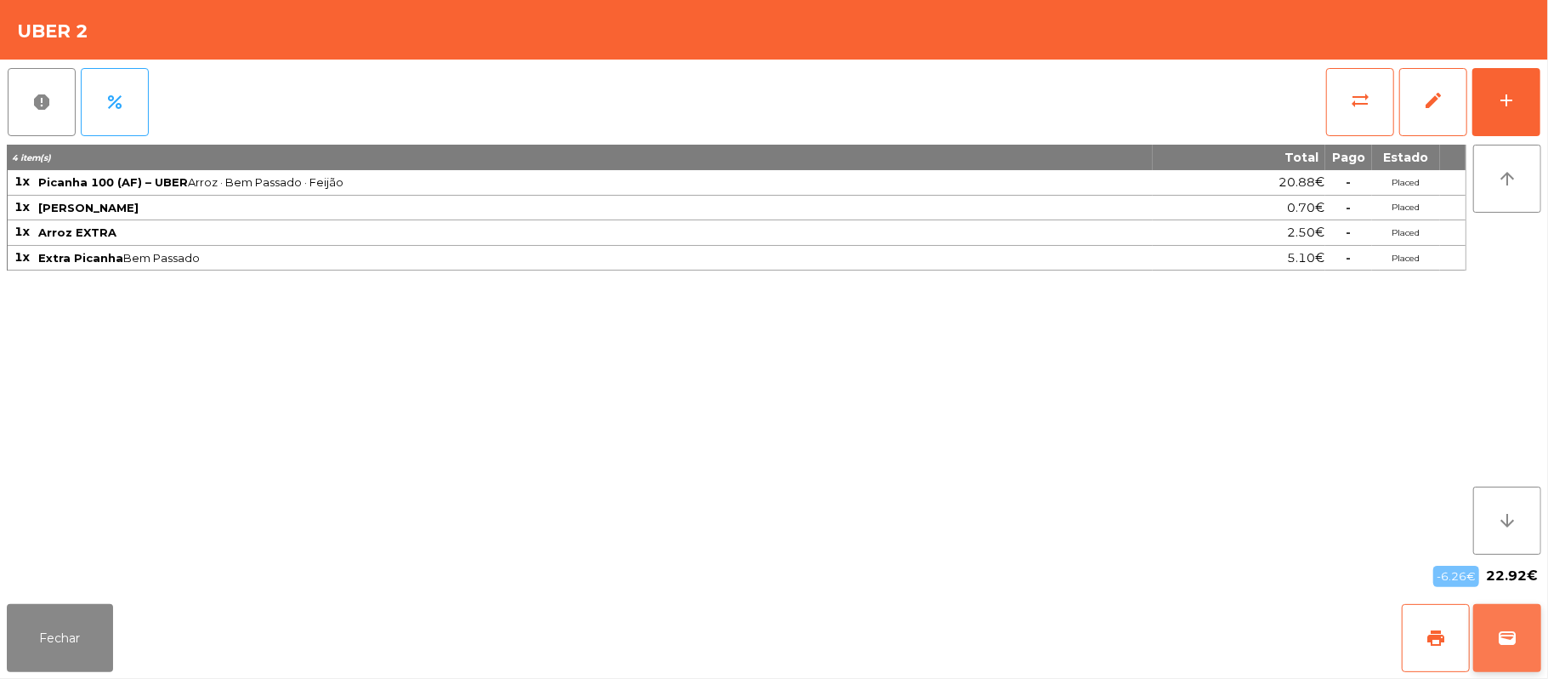
click at [1524, 644] on button "wallet" at bounding box center [1508, 638] width 68 height 68
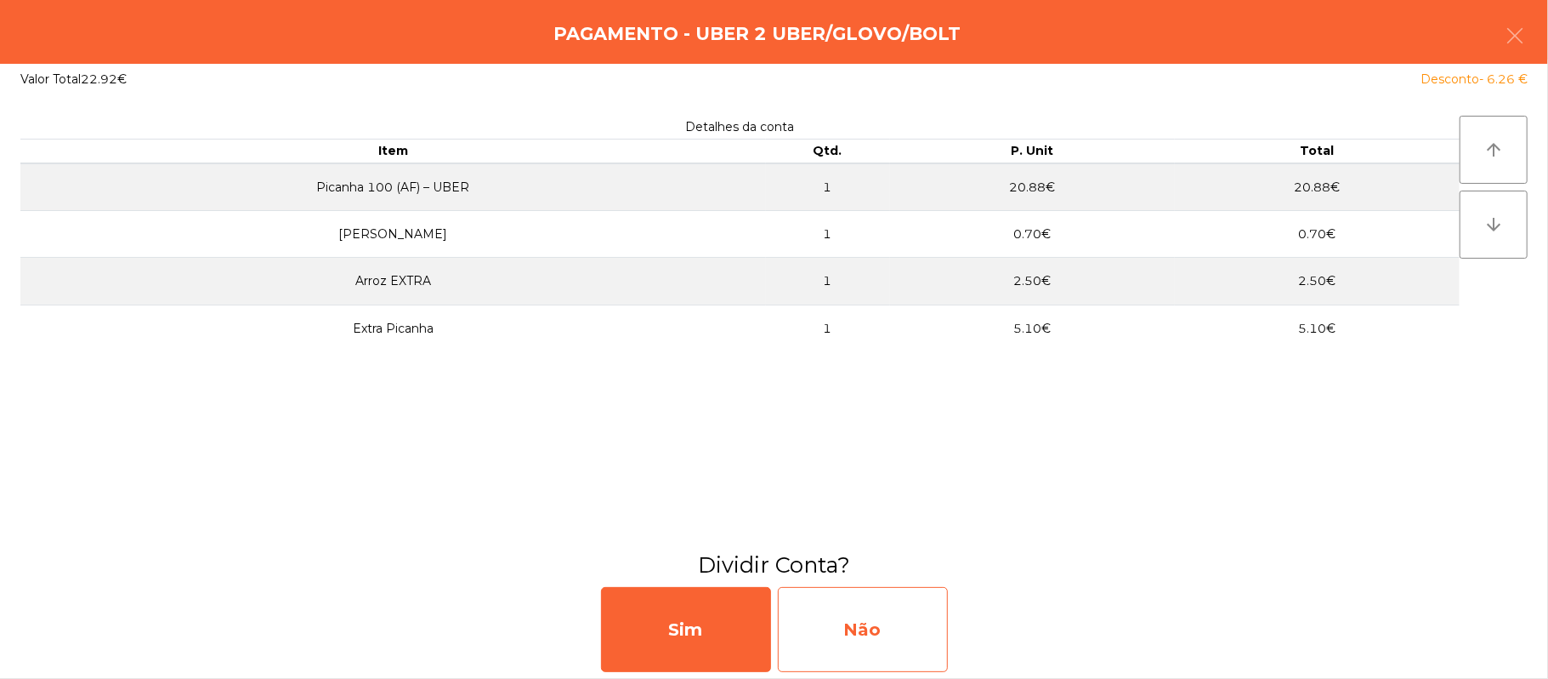
click at [866, 628] on div "Não" at bounding box center [863, 629] width 170 height 85
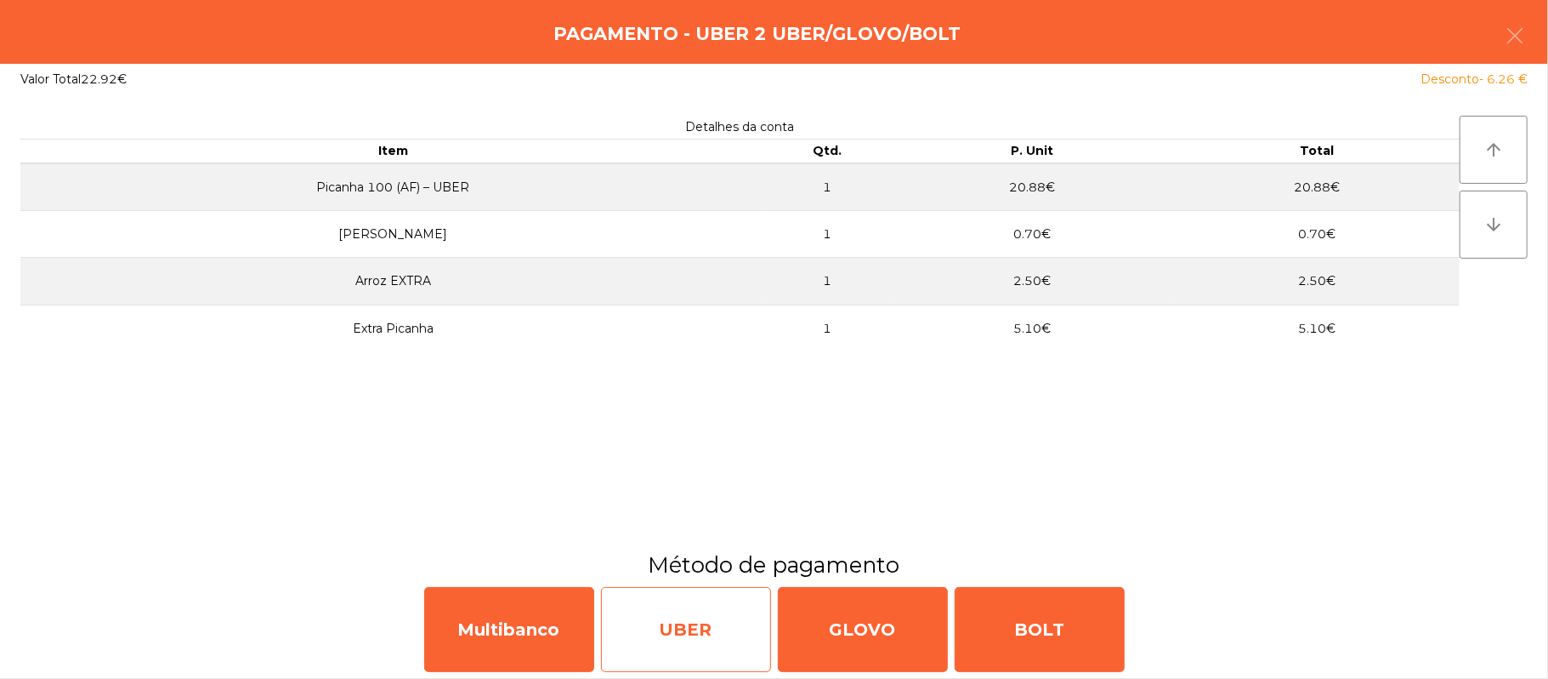
click at [665, 619] on div "UBER" at bounding box center [686, 629] width 170 height 85
select select "**"
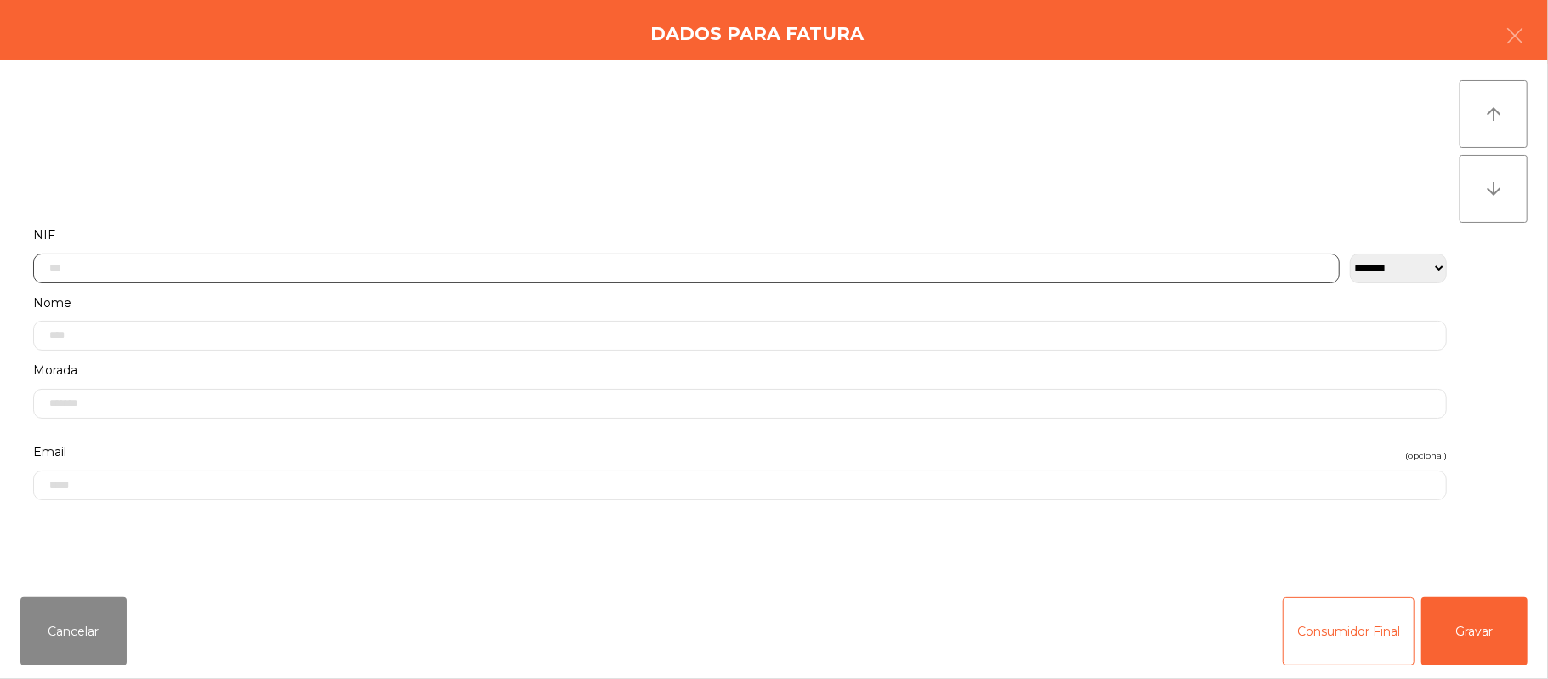
click at [541, 266] on input "text" at bounding box center [686, 268] width 1307 height 30
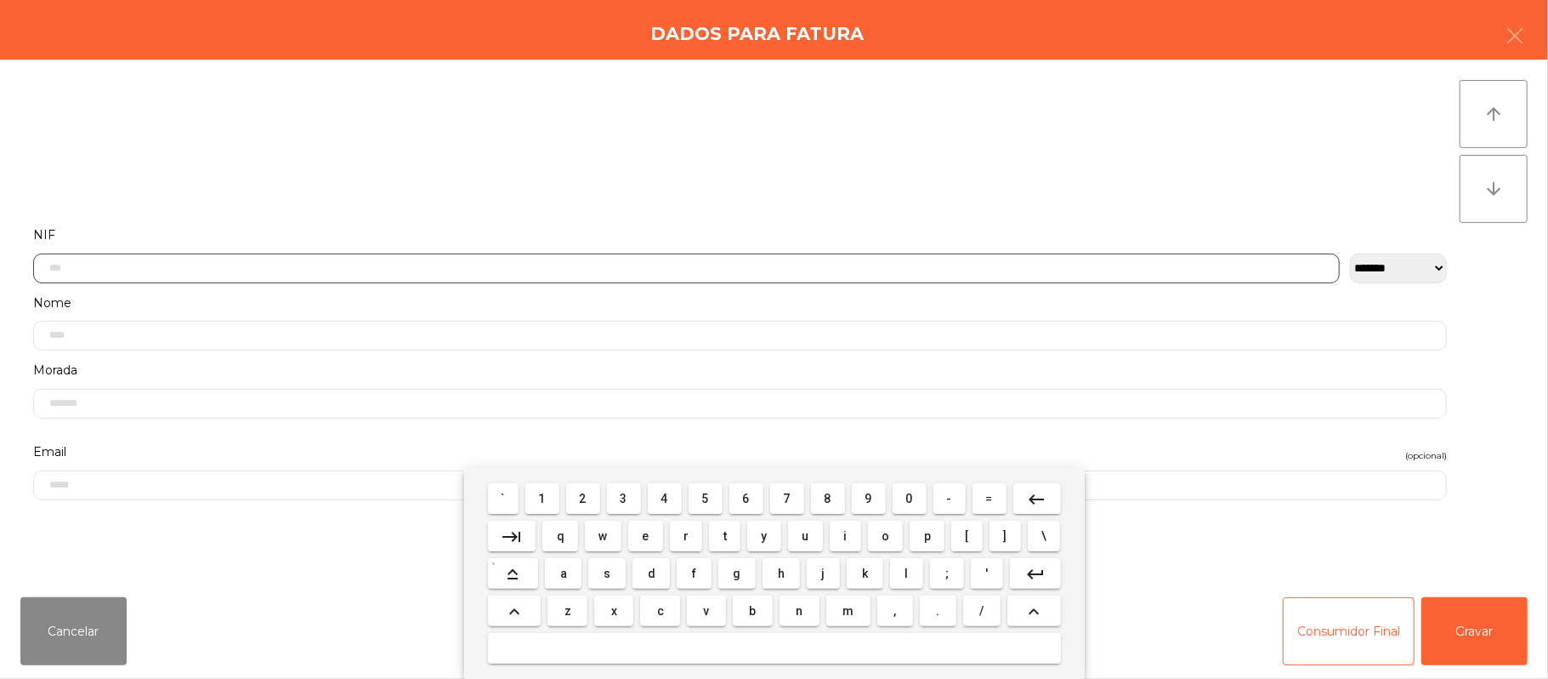
scroll to position [143, 0]
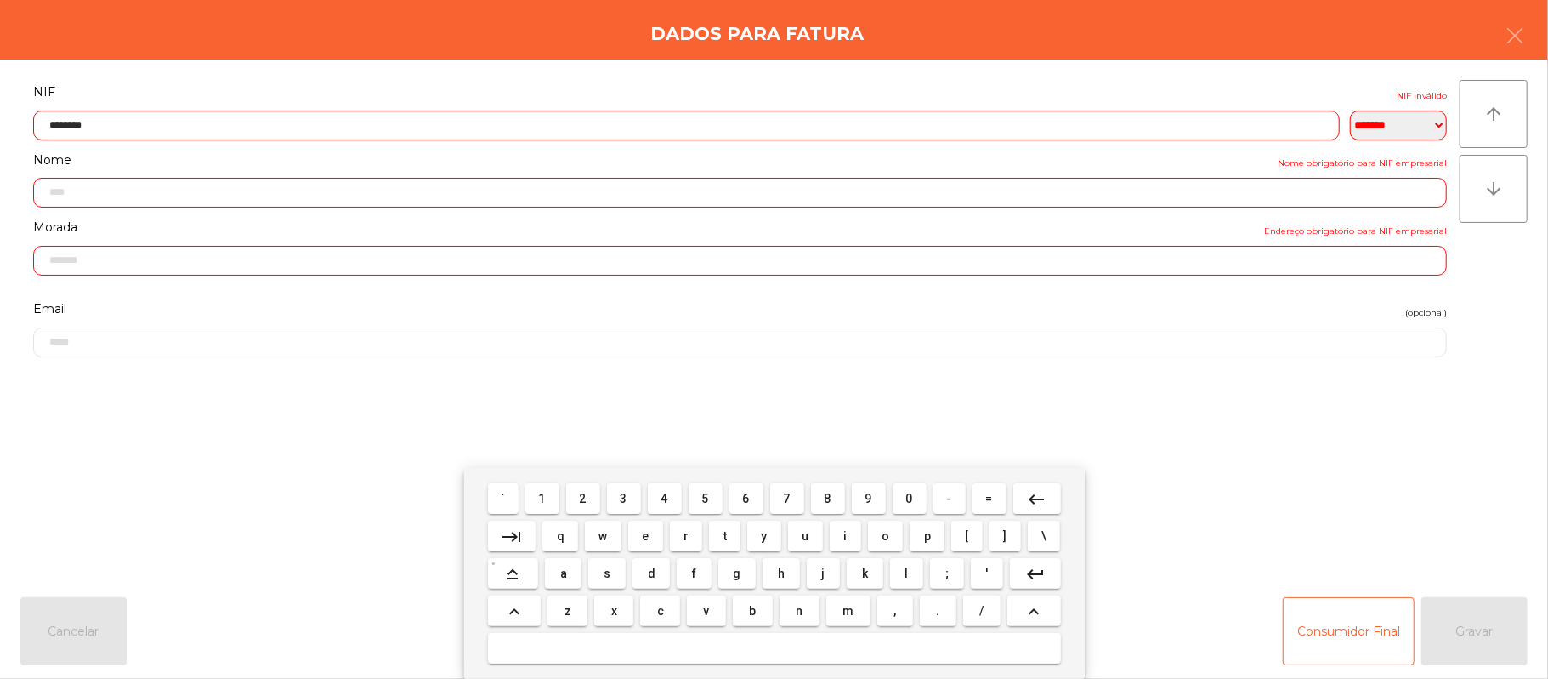
type input "*********"
type input "**********"
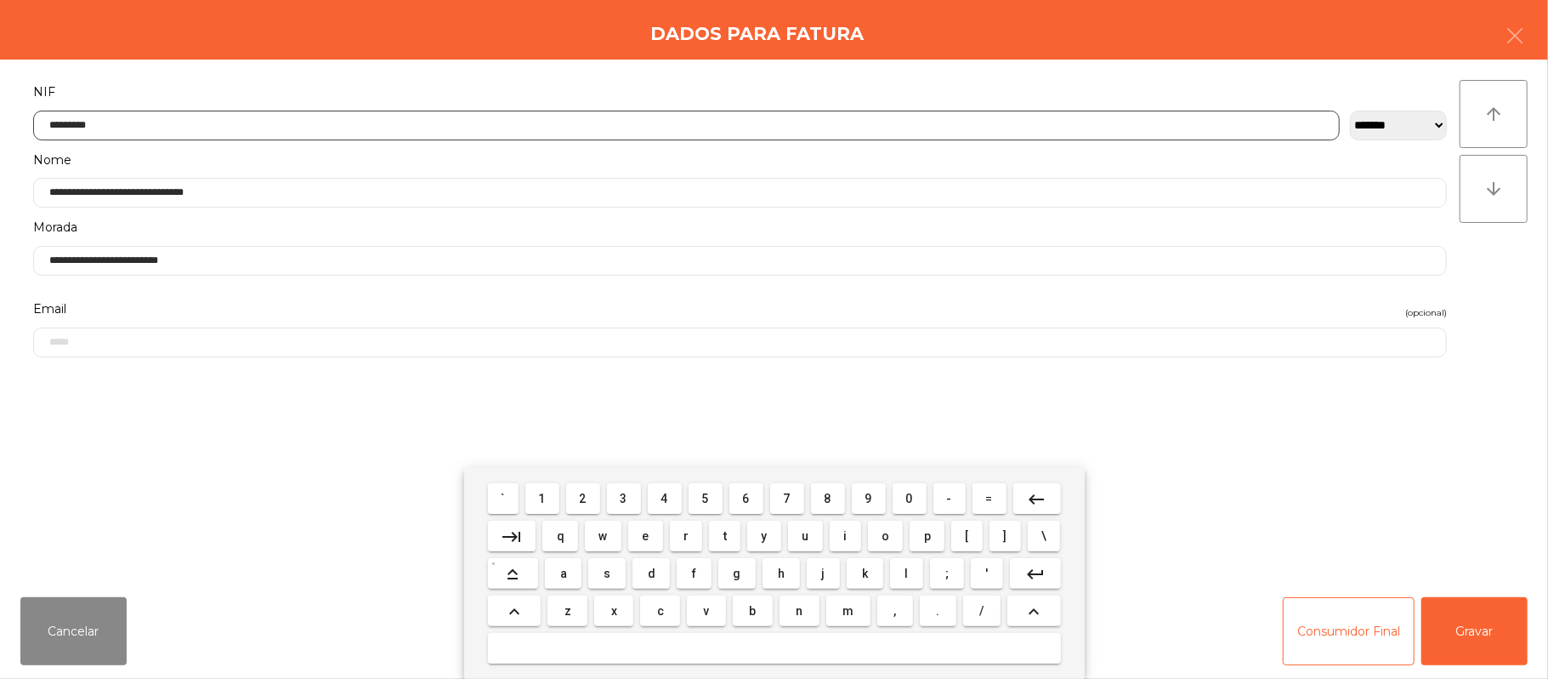
type input "*********"
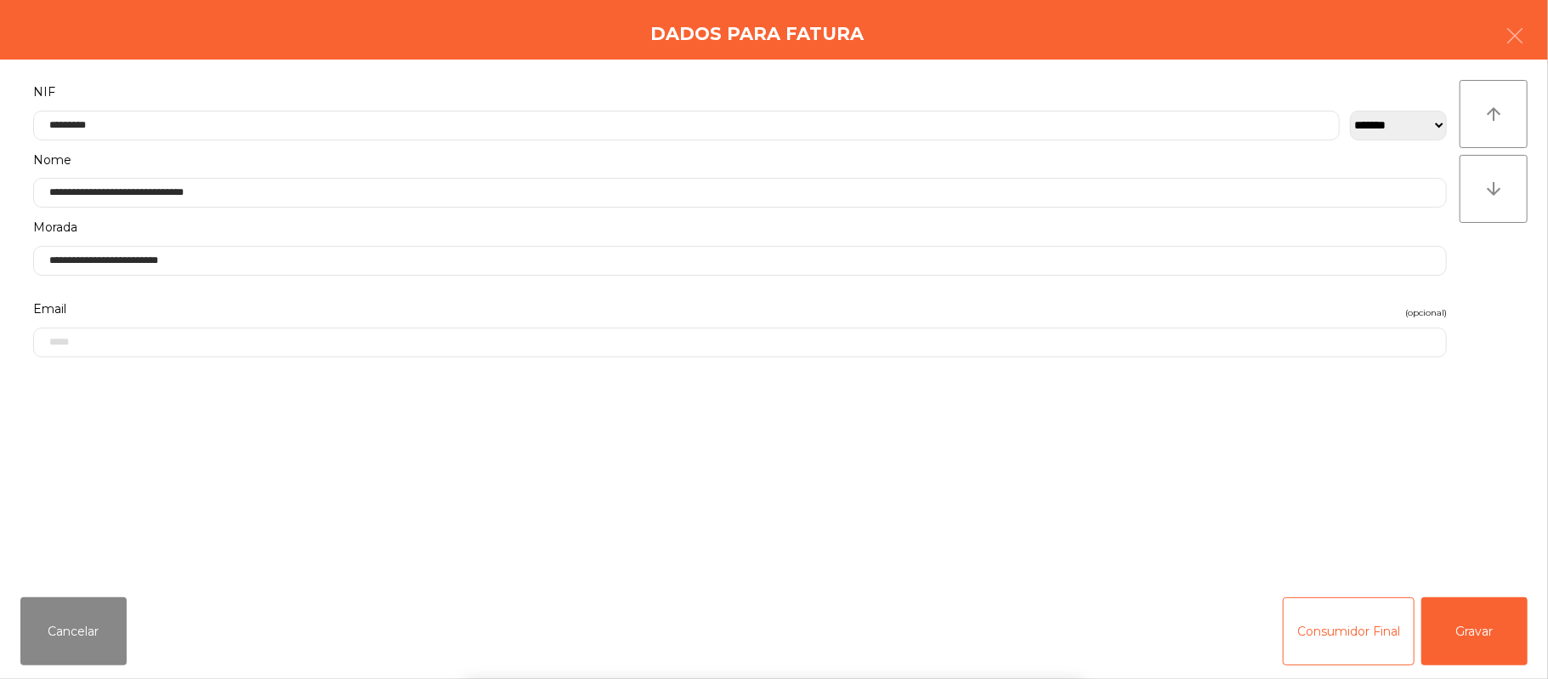
click at [1470, 614] on div "` 1 2 3 4 5 6 7 8 9 0 - = keyboard_backspace keyboard_tab q w e r t y u i o p […" at bounding box center [774, 573] width 1548 height 211
click at [1494, 641] on button "Gravar" at bounding box center [1475, 631] width 106 height 68
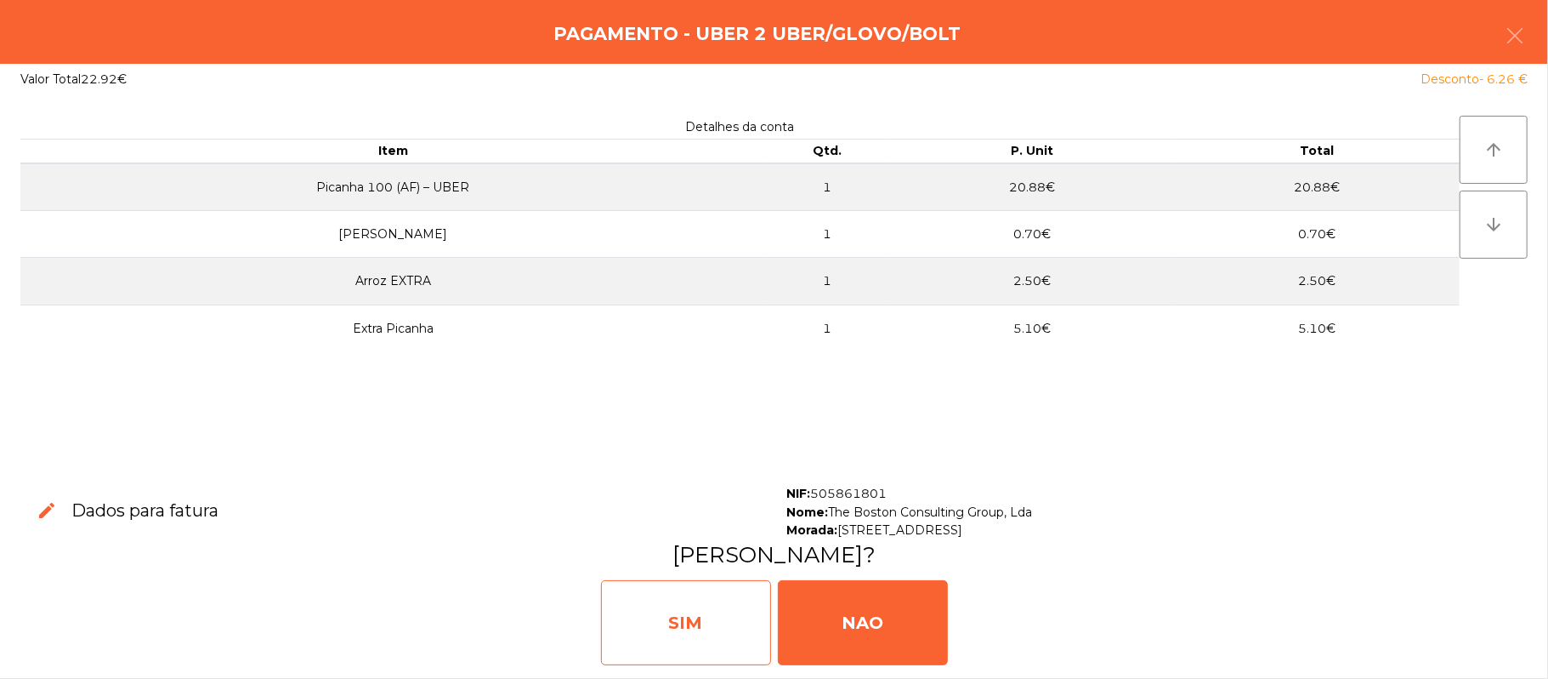
click at [730, 633] on div "SIM" at bounding box center [686, 622] width 170 height 85
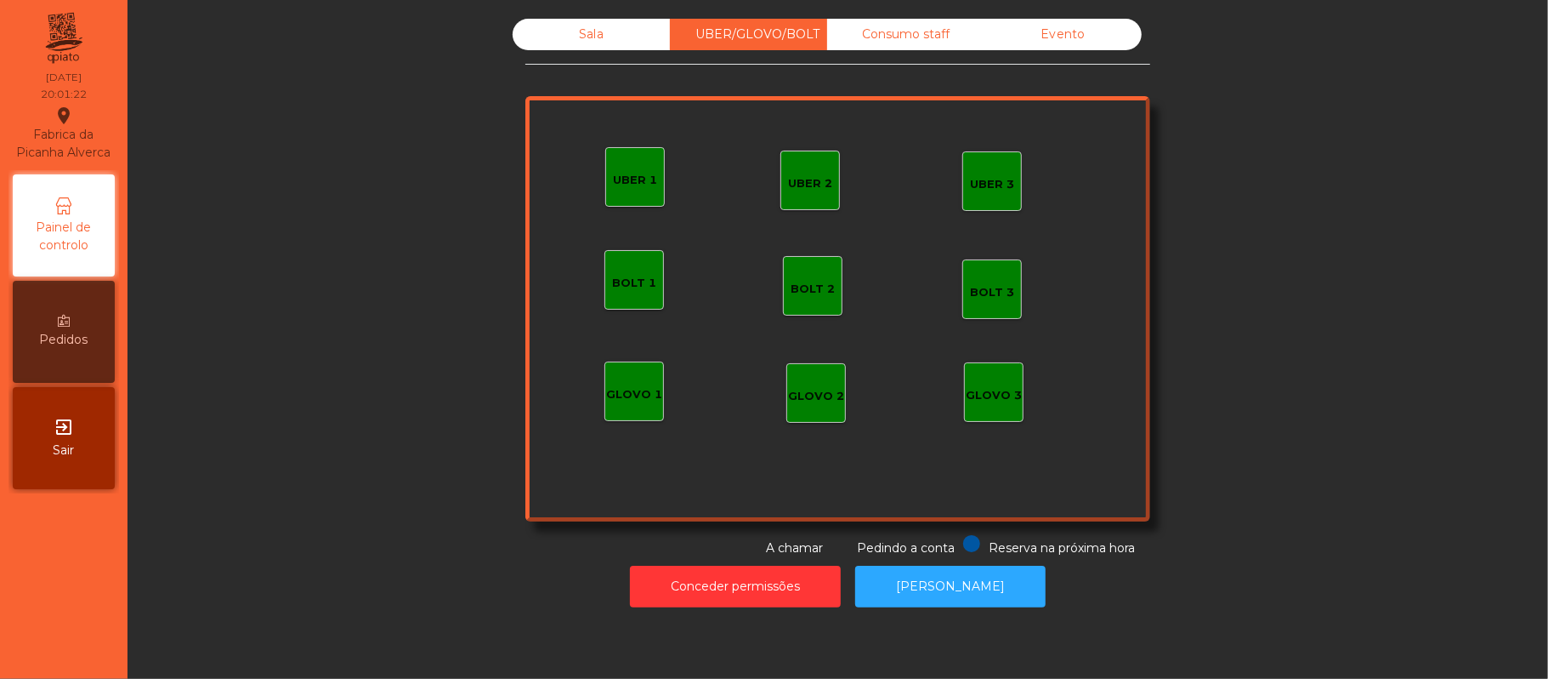
click at [997, 169] on div "UBER 3" at bounding box center [992, 181] width 44 height 24
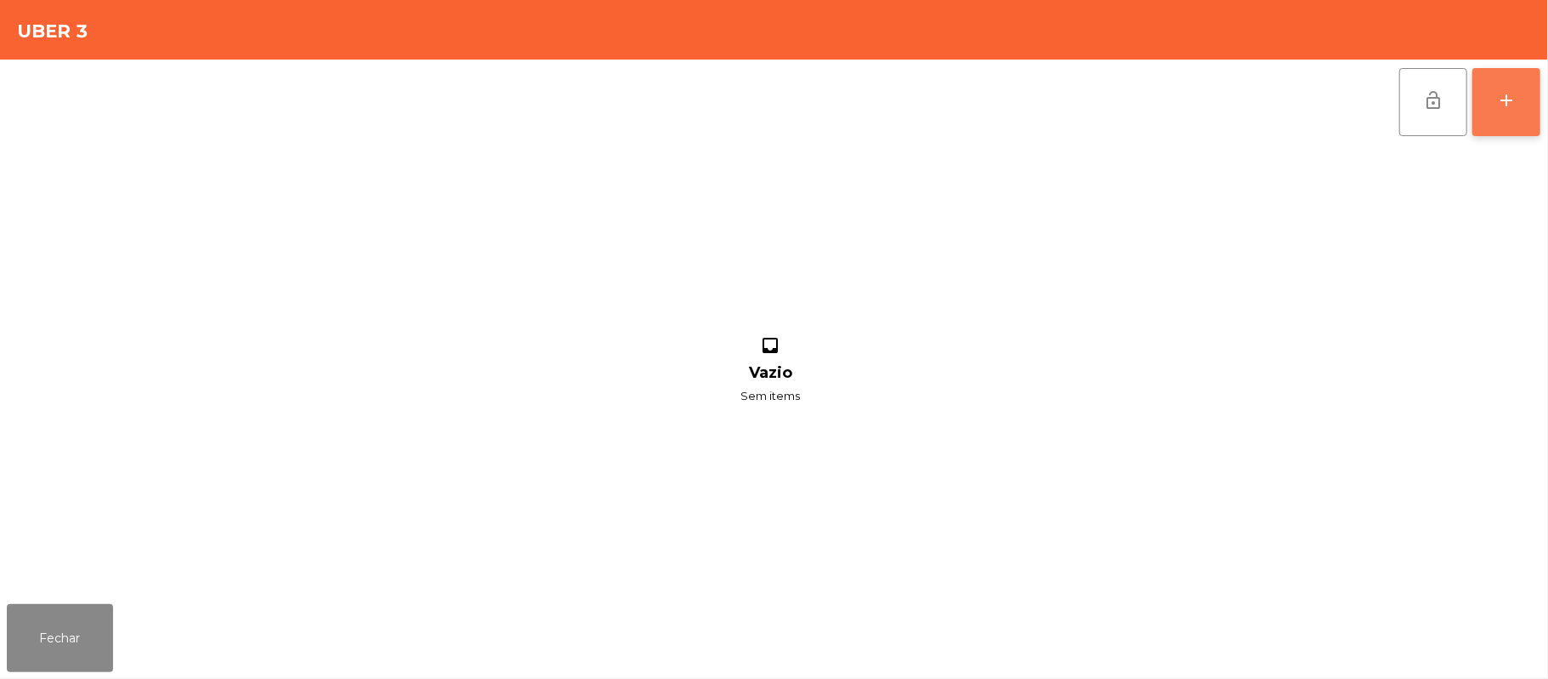
click at [1498, 86] on button "add" at bounding box center [1507, 102] width 68 height 68
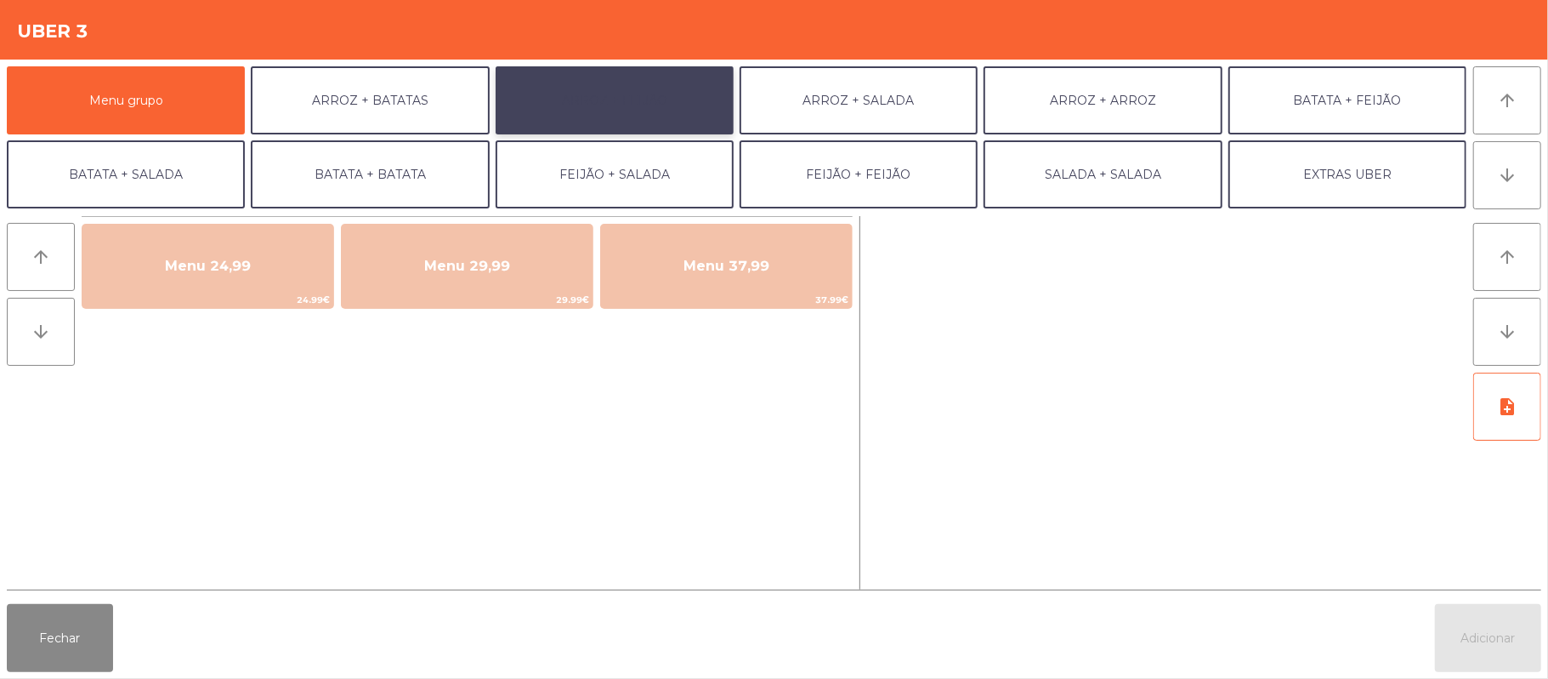
click at [662, 104] on button "ARROZ + FEIJÃO" at bounding box center [615, 100] width 238 height 68
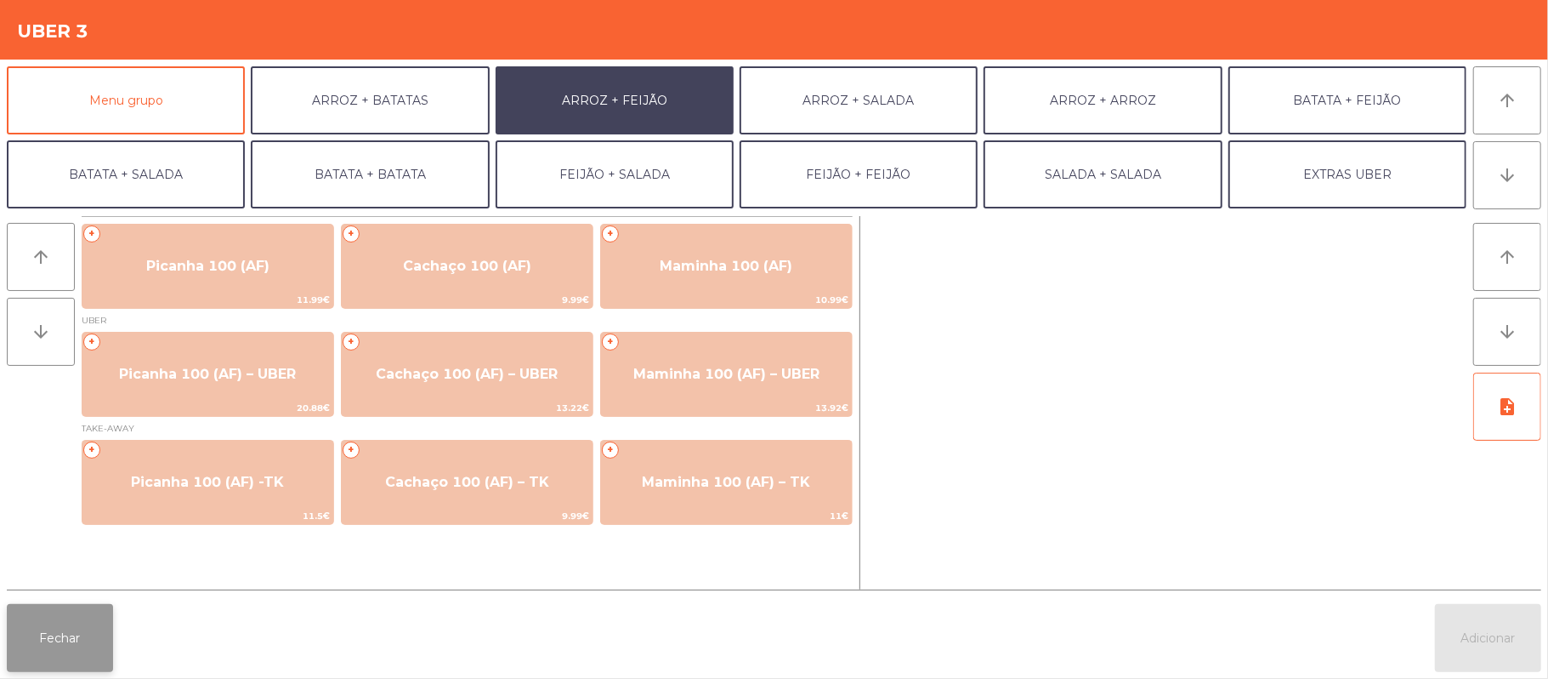
click at [59, 651] on button "Fechar" at bounding box center [60, 638] width 106 height 68
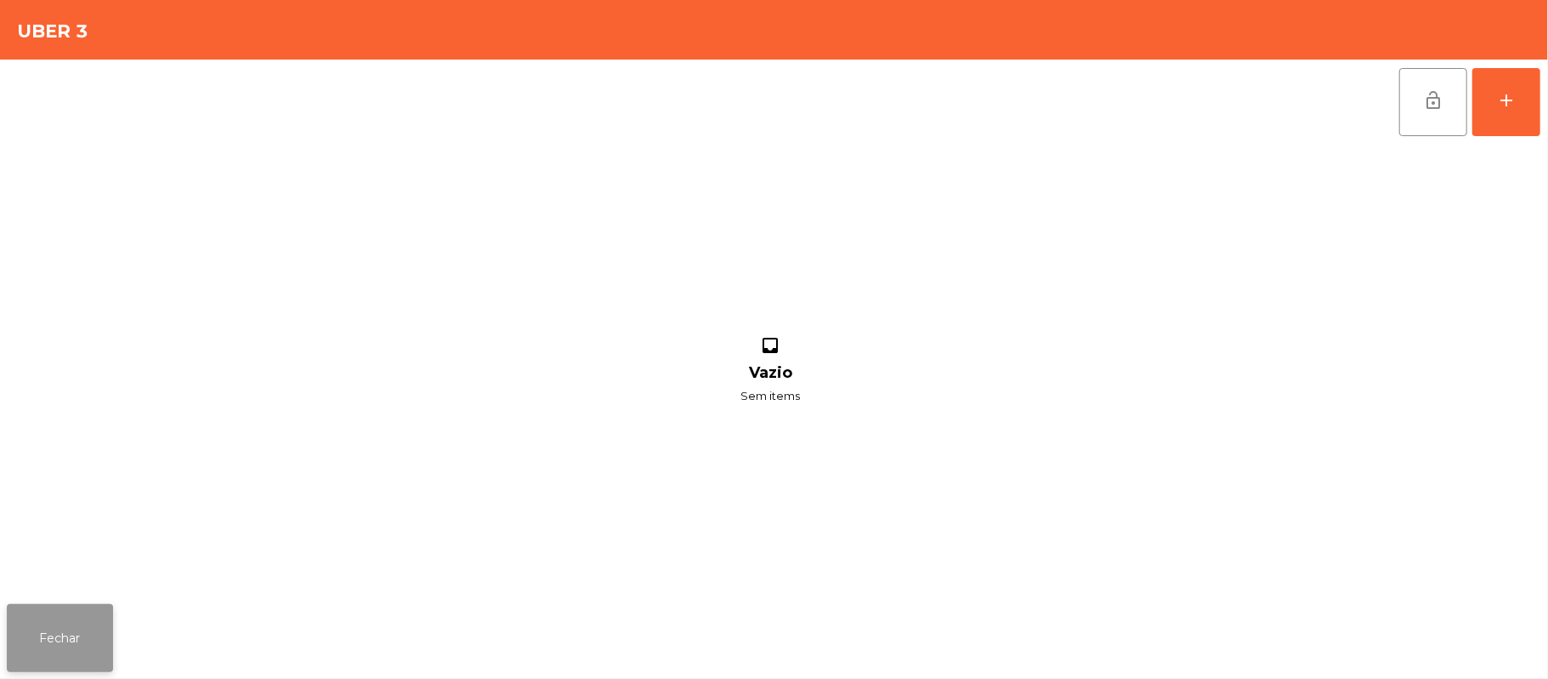
click at [61, 662] on button "Fechar" at bounding box center [60, 638] width 106 height 68
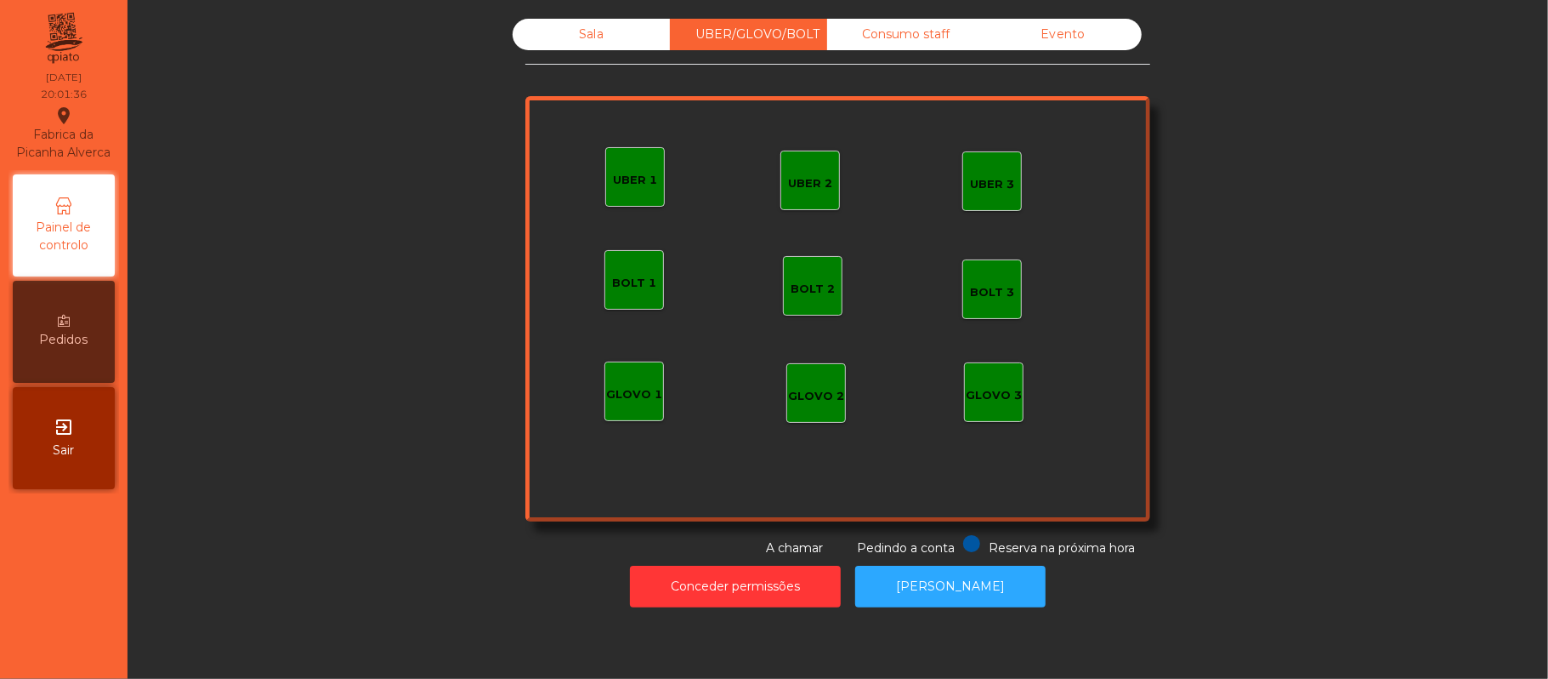
click at [610, 41] on div "Sala" at bounding box center [591, 34] width 157 height 31
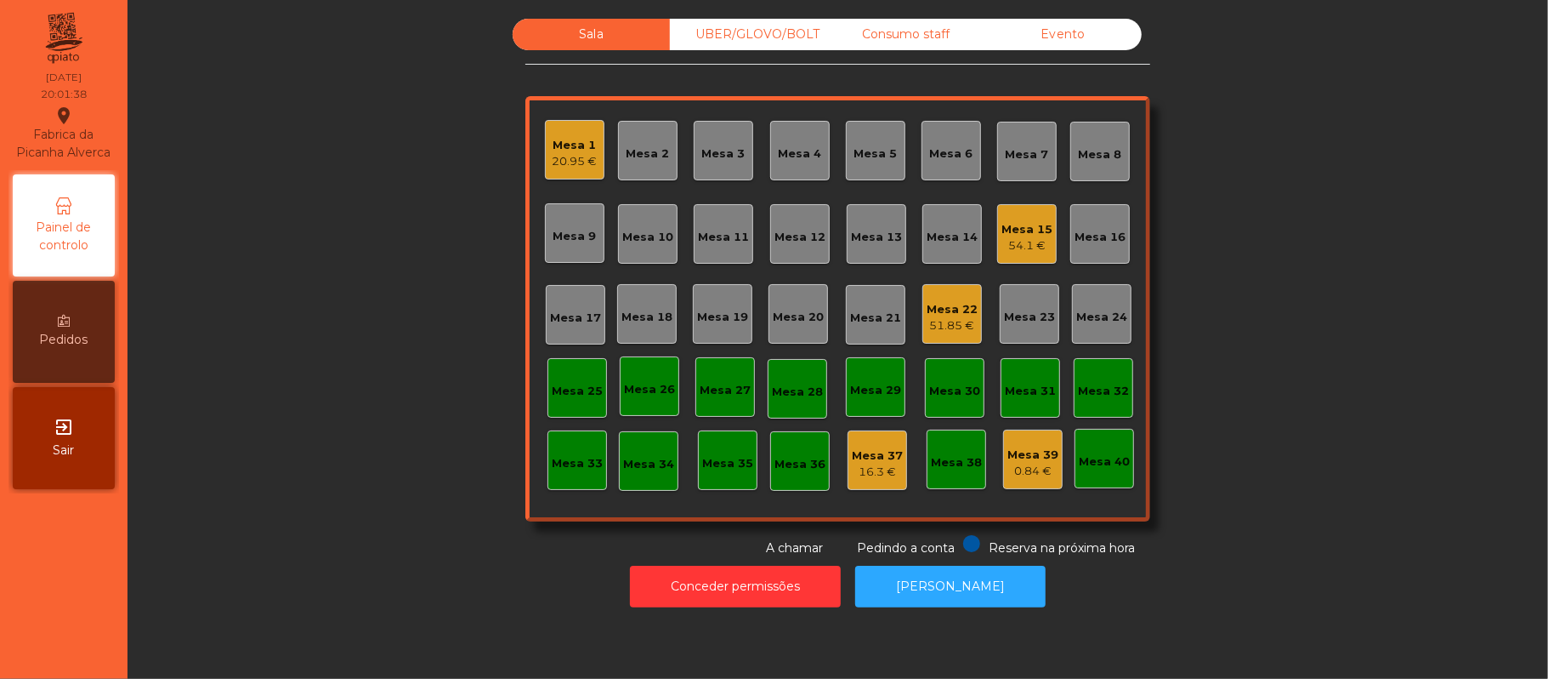
click at [729, 330] on div "Mesa 19" at bounding box center [723, 314] width 60 height 60
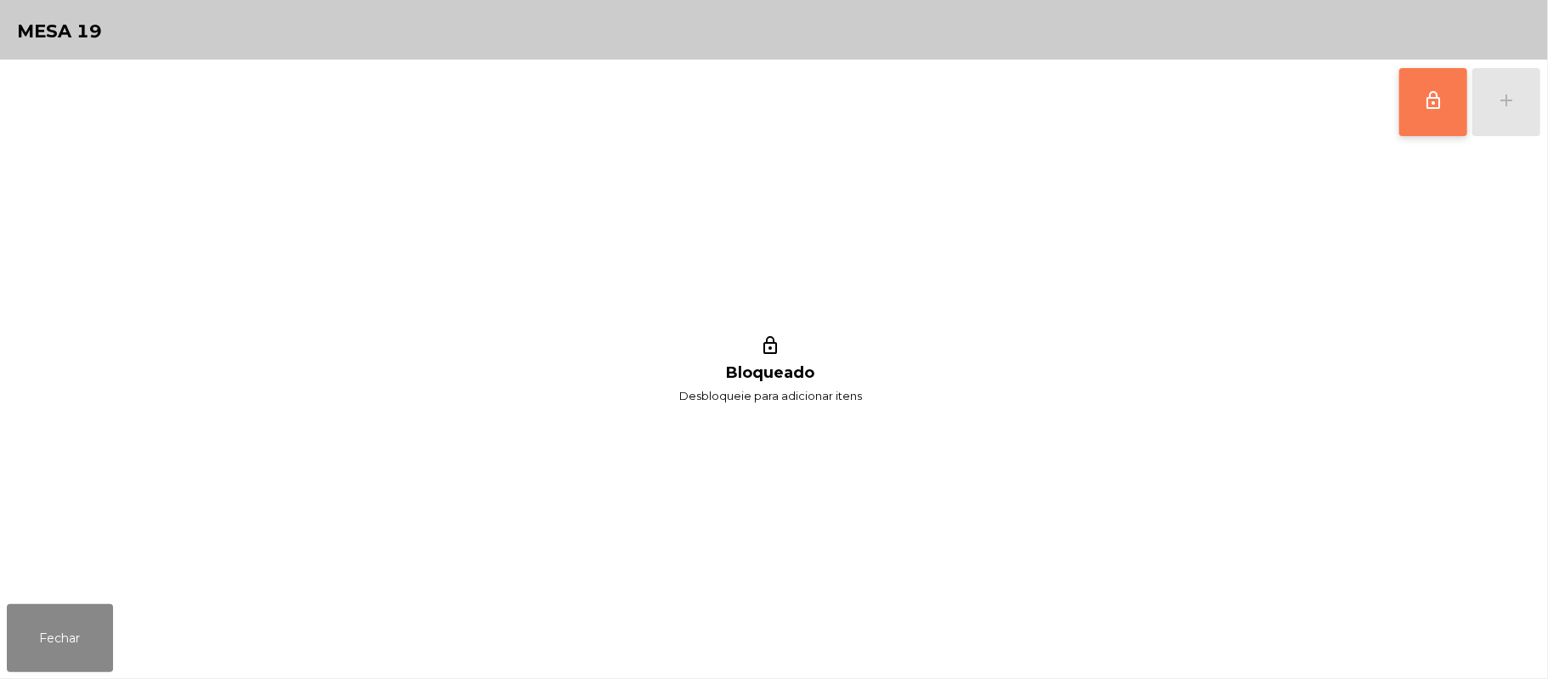
click at [1400, 112] on button "lock_outline" at bounding box center [1434, 102] width 68 height 68
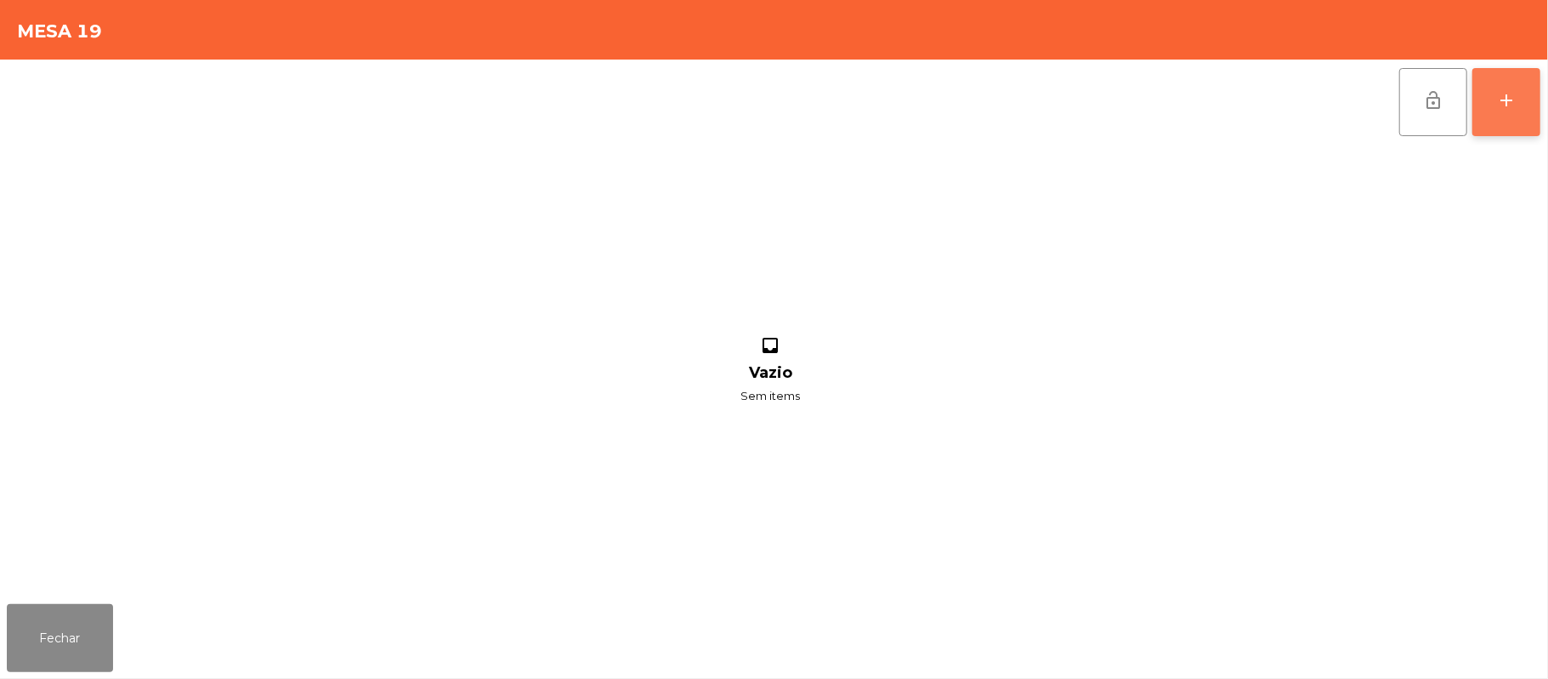
click at [1494, 111] on button "add" at bounding box center [1507, 102] width 68 height 68
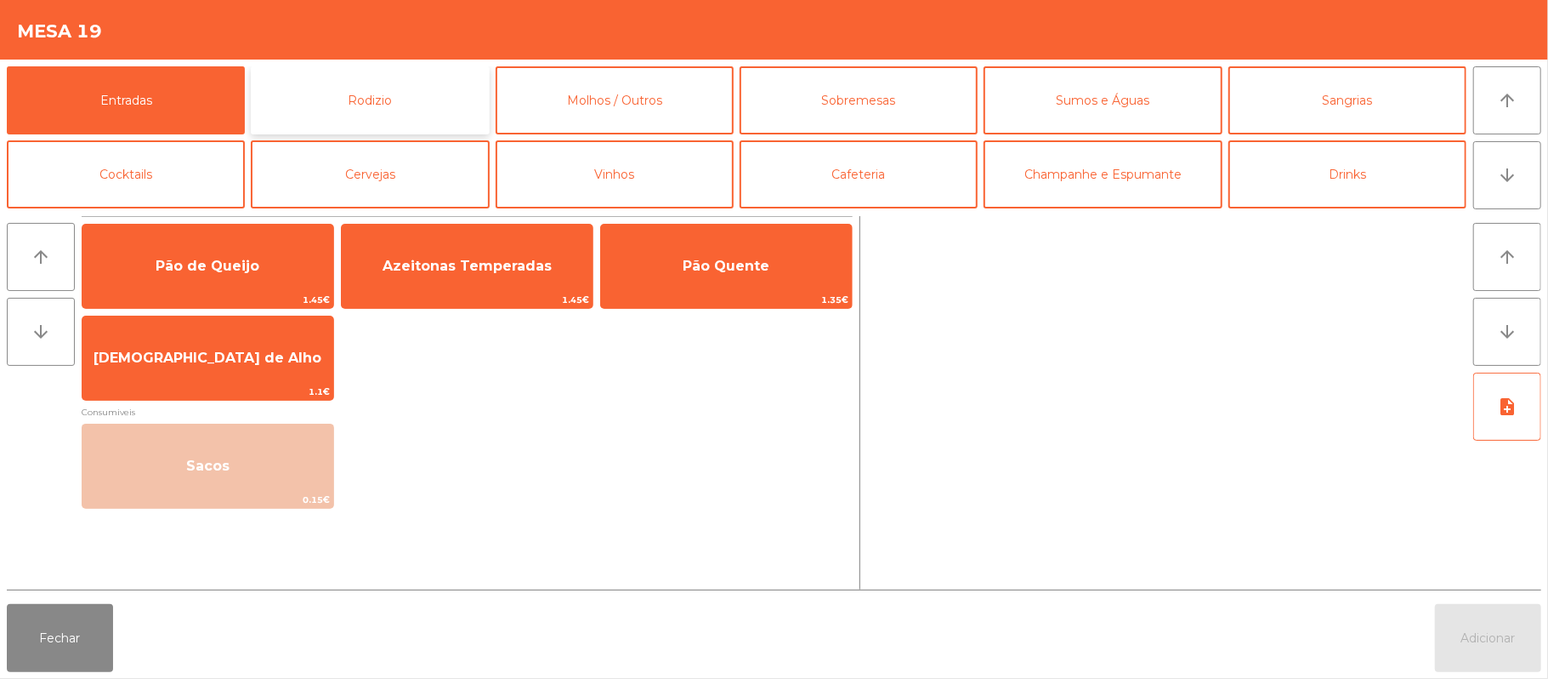
click at [405, 116] on button "Rodizio" at bounding box center [370, 100] width 238 height 68
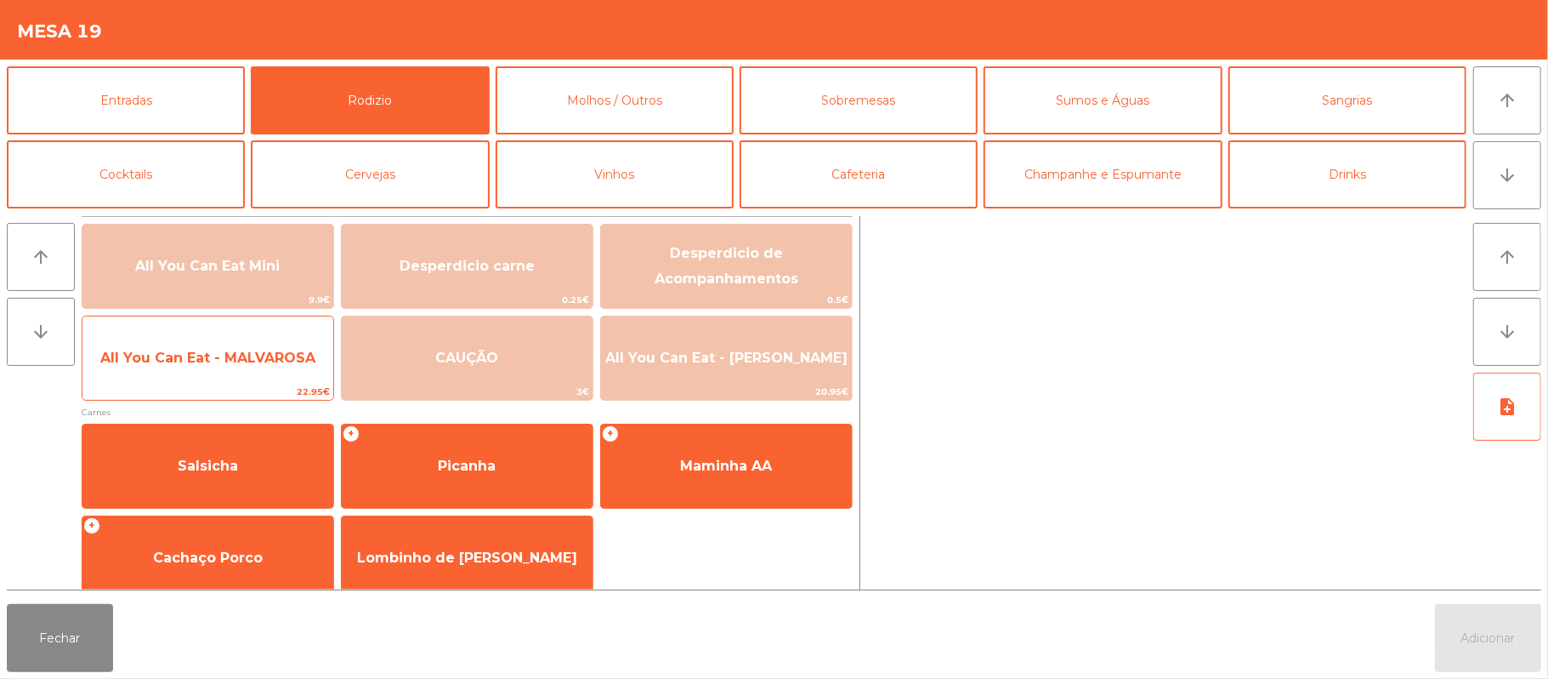
click at [263, 355] on span "All You Can Eat - MALVAROSA" at bounding box center [207, 357] width 215 height 16
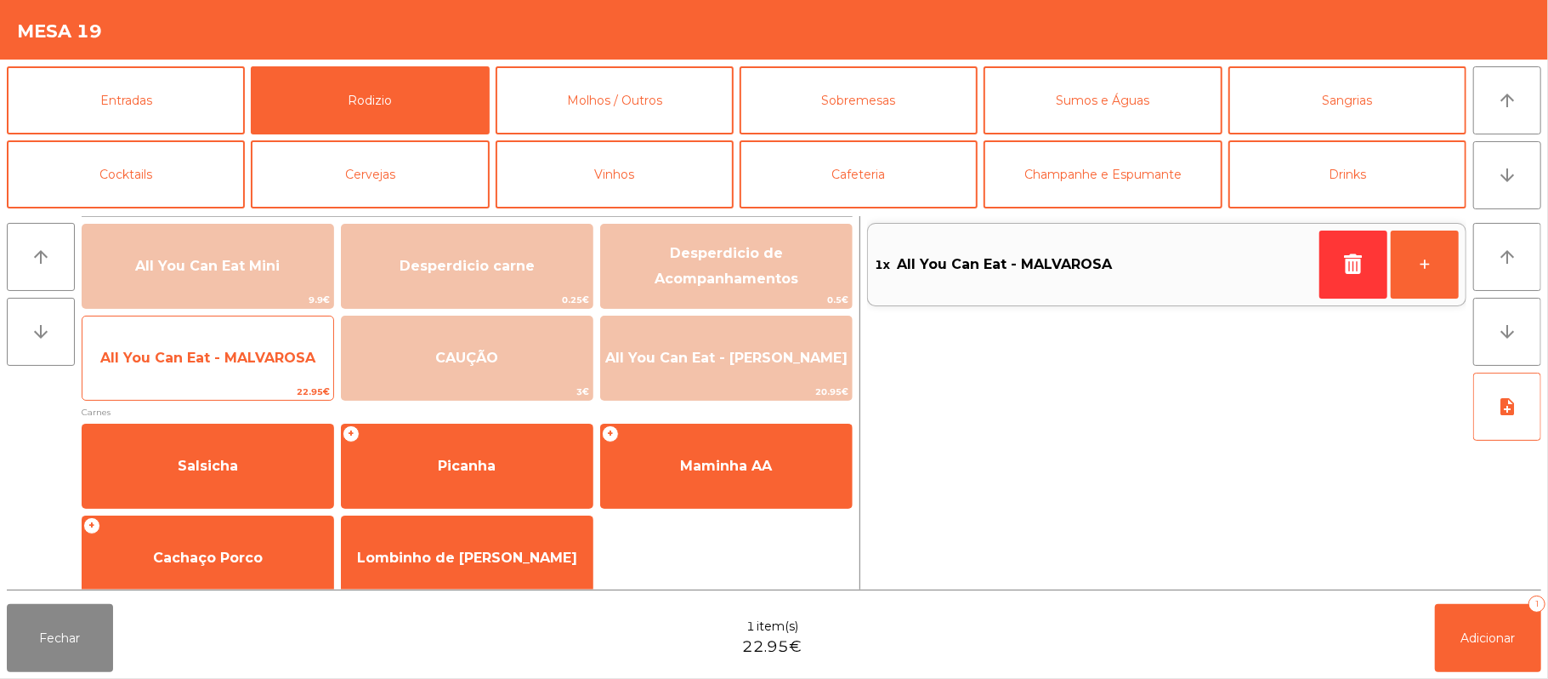
click at [250, 357] on span "All You Can Eat - MALVAROSA" at bounding box center [207, 357] width 215 height 16
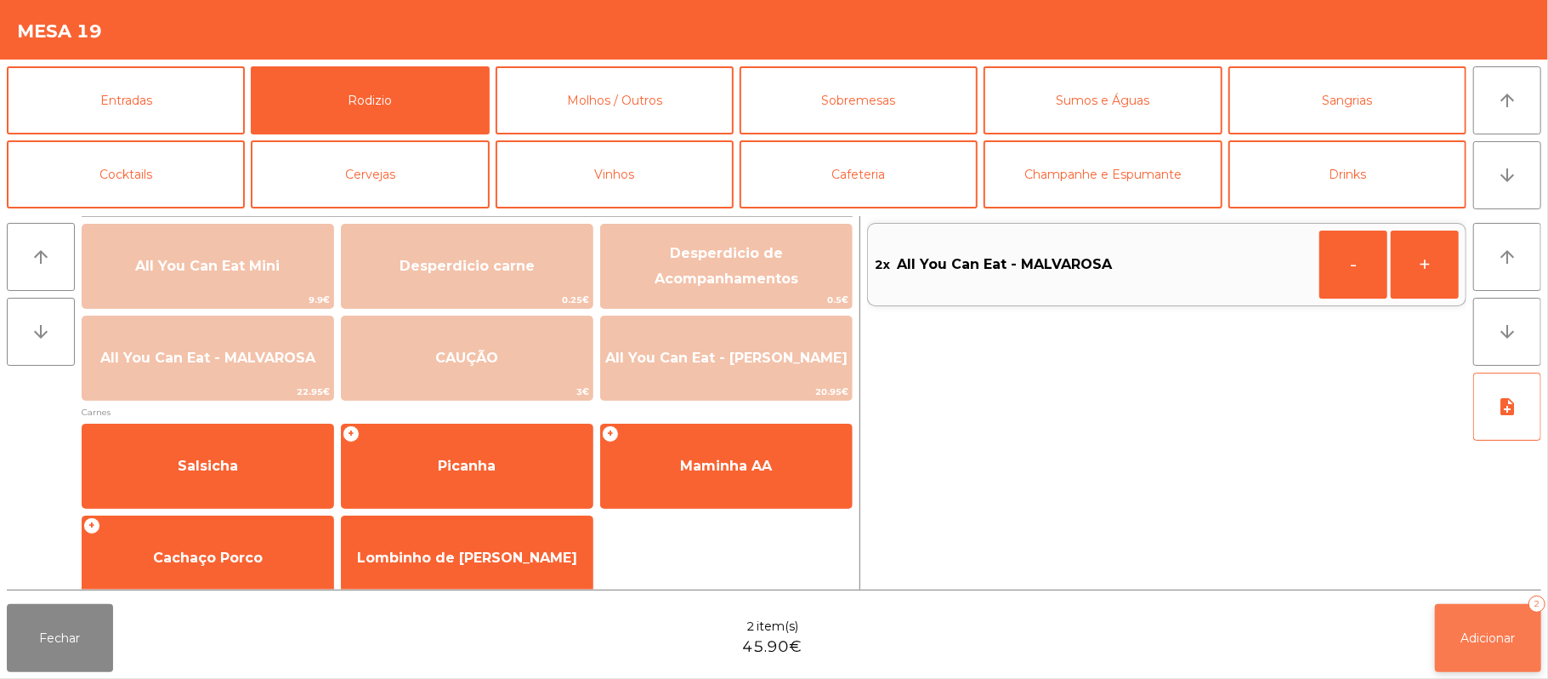
click at [1477, 641] on span "Adicionar" at bounding box center [1489, 637] width 54 height 15
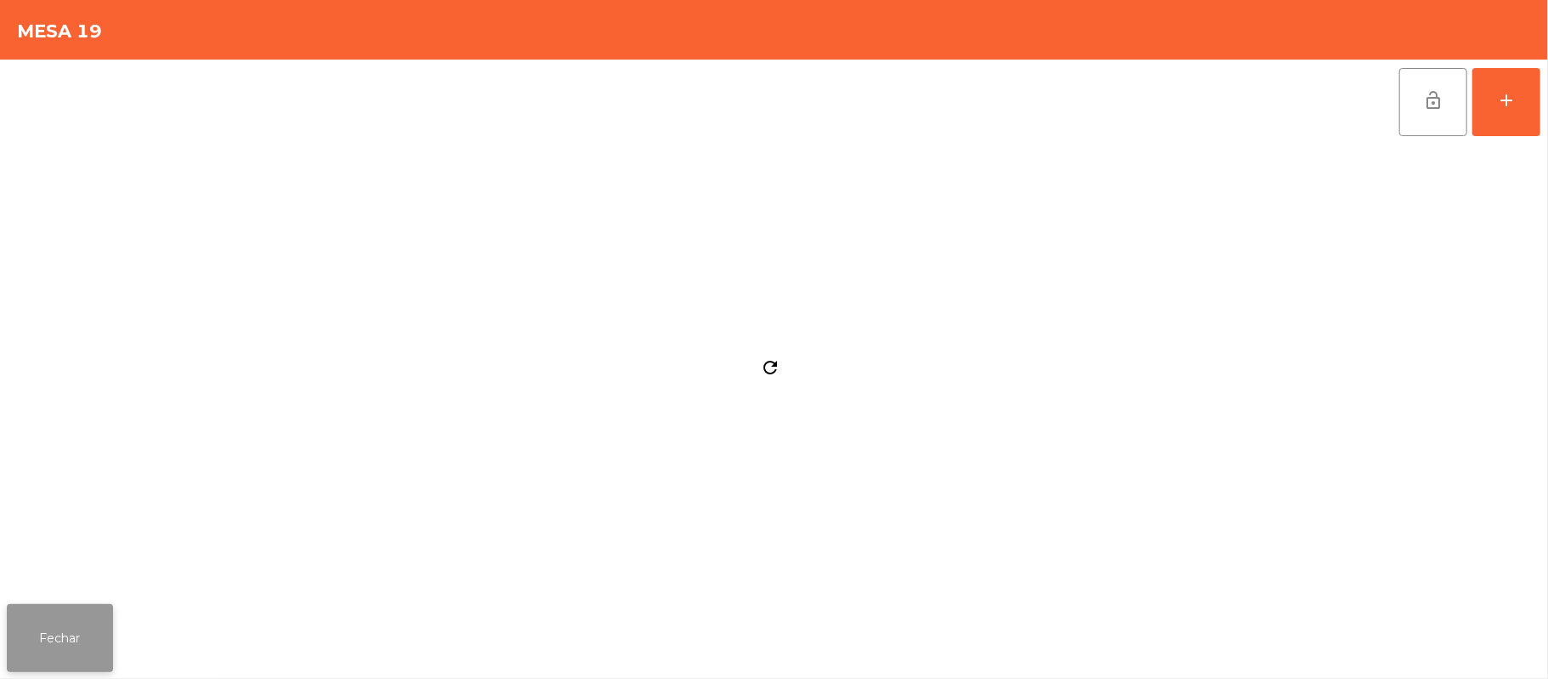
click at [18, 663] on button "Fechar" at bounding box center [60, 638] width 106 height 68
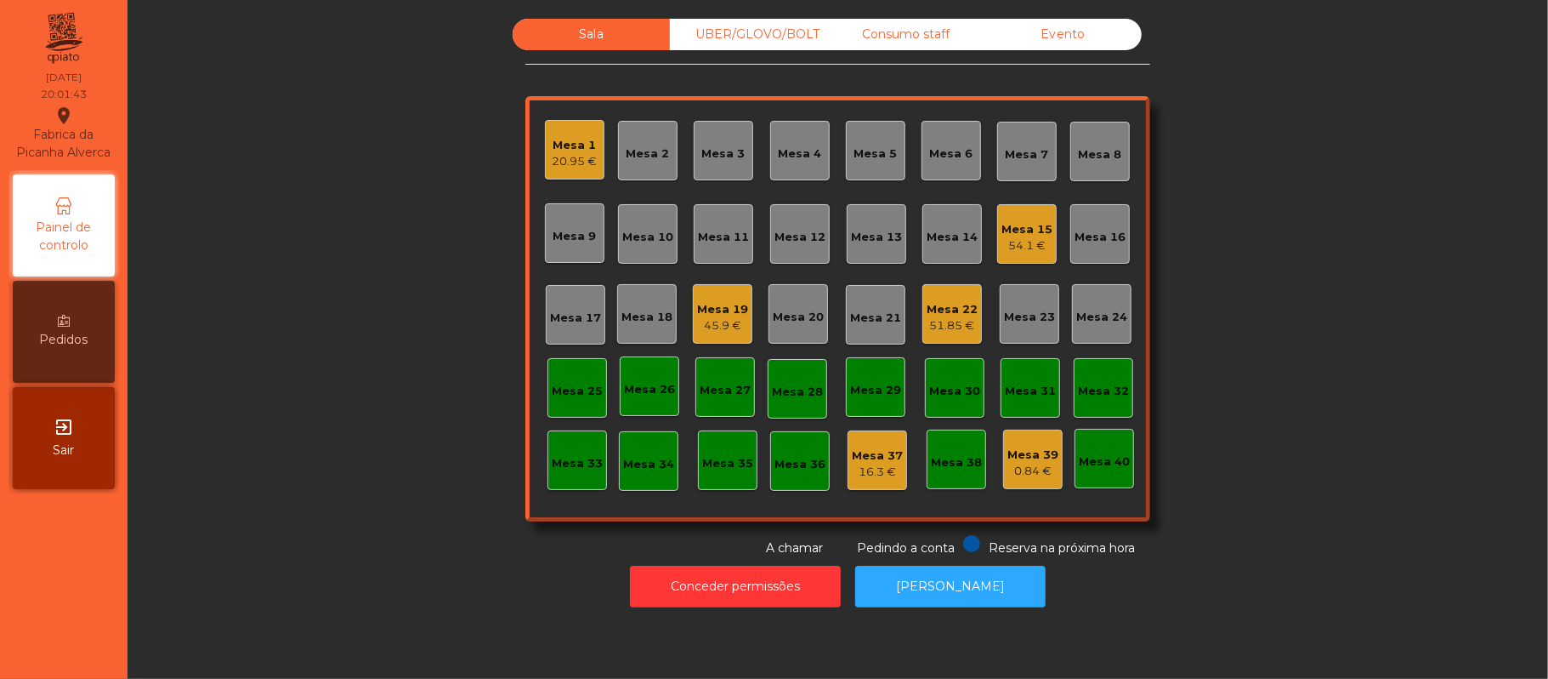
click at [851, 46] on div "Consumo staff" at bounding box center [905, 34] width 157 height 31
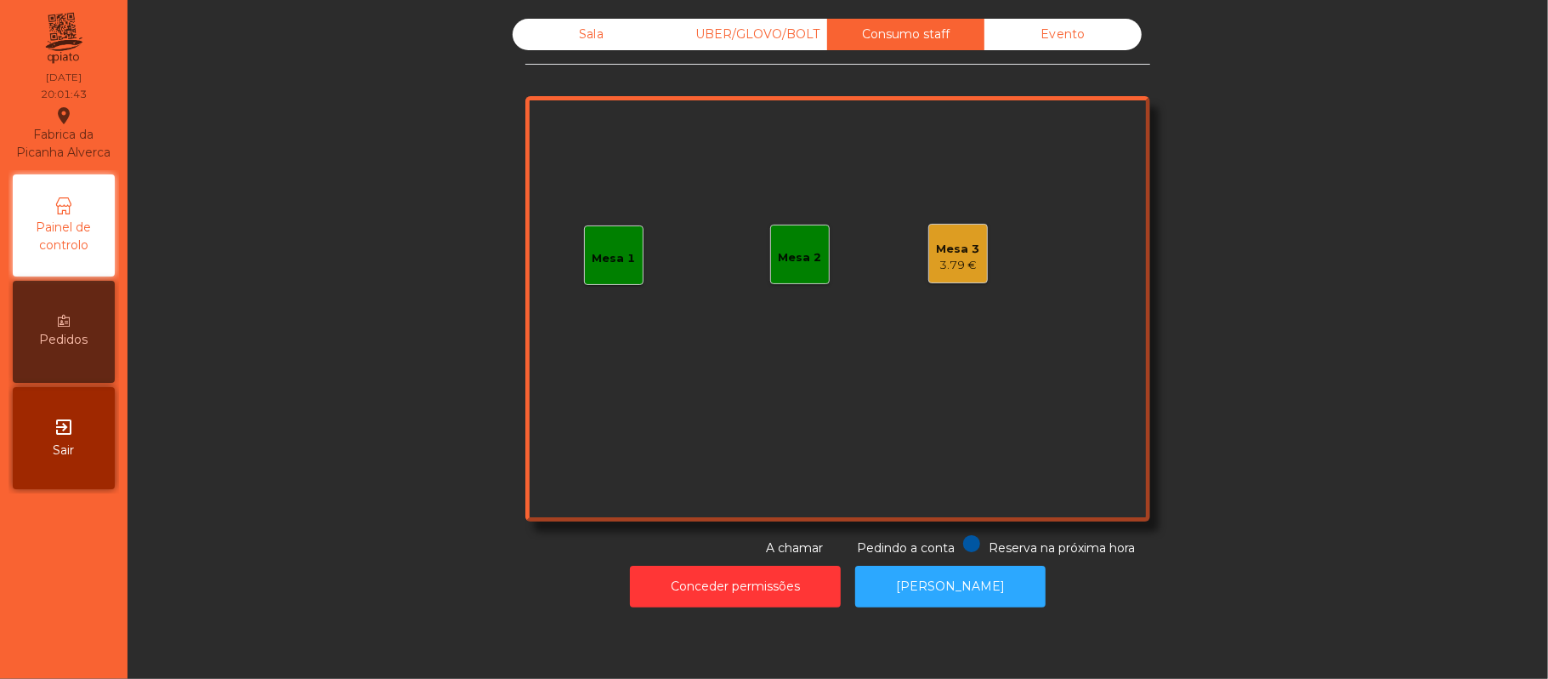
click at [736, 38] on div "UBER/GLOVO/BOLT" at bounding box center [748, 34] width 157 height 31
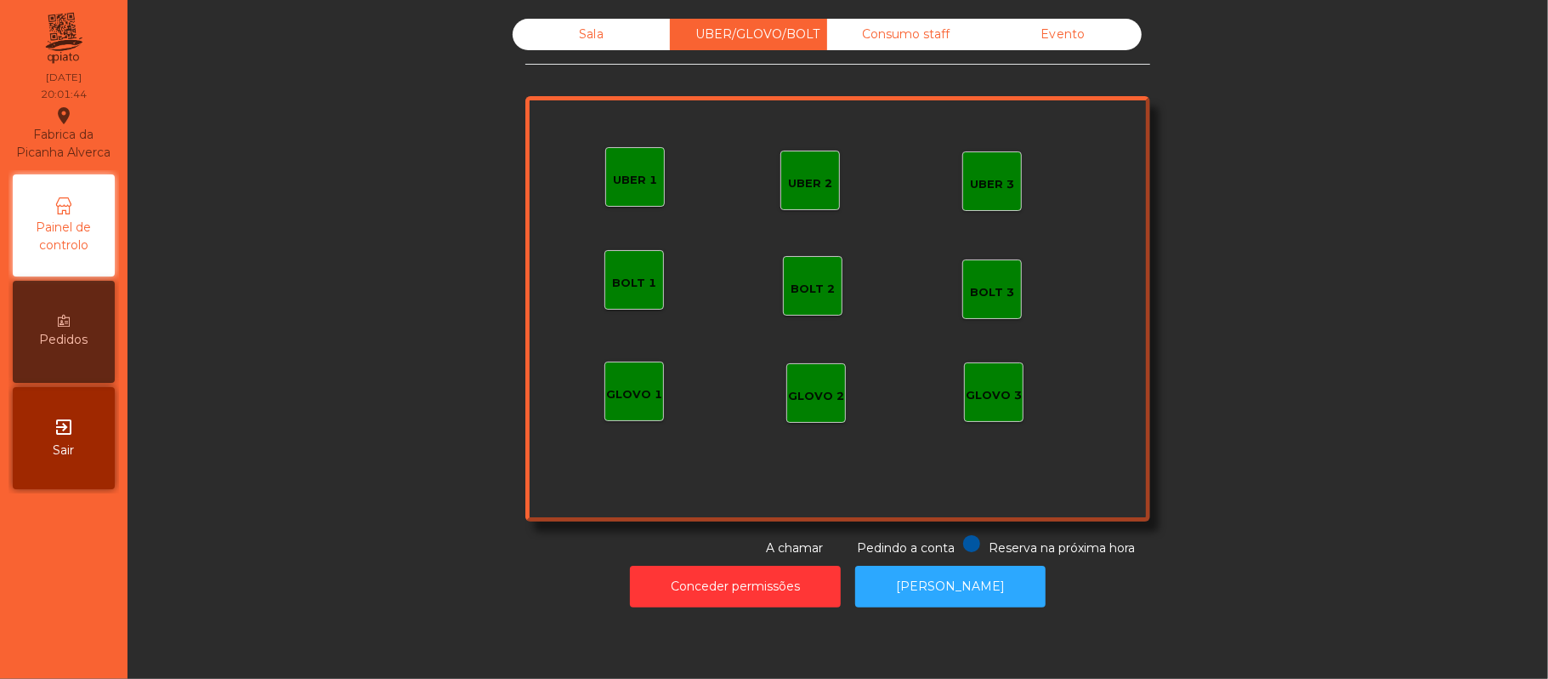
click at [1010, 164] on div "UBER 3" at bounding box center [993, 181] width 60 height 60
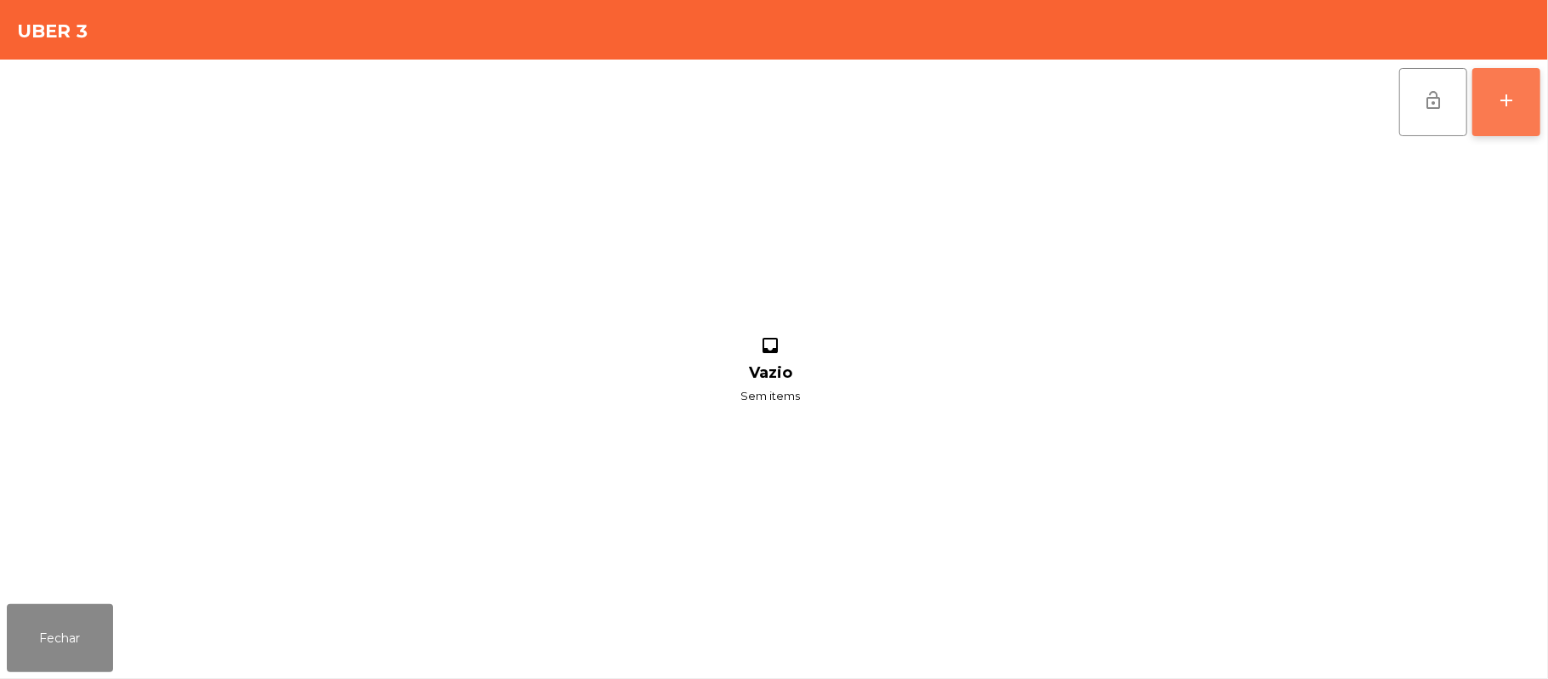
click at [1537, 106] on button "add" at bounding box center [1507, 102] width 68 height 68
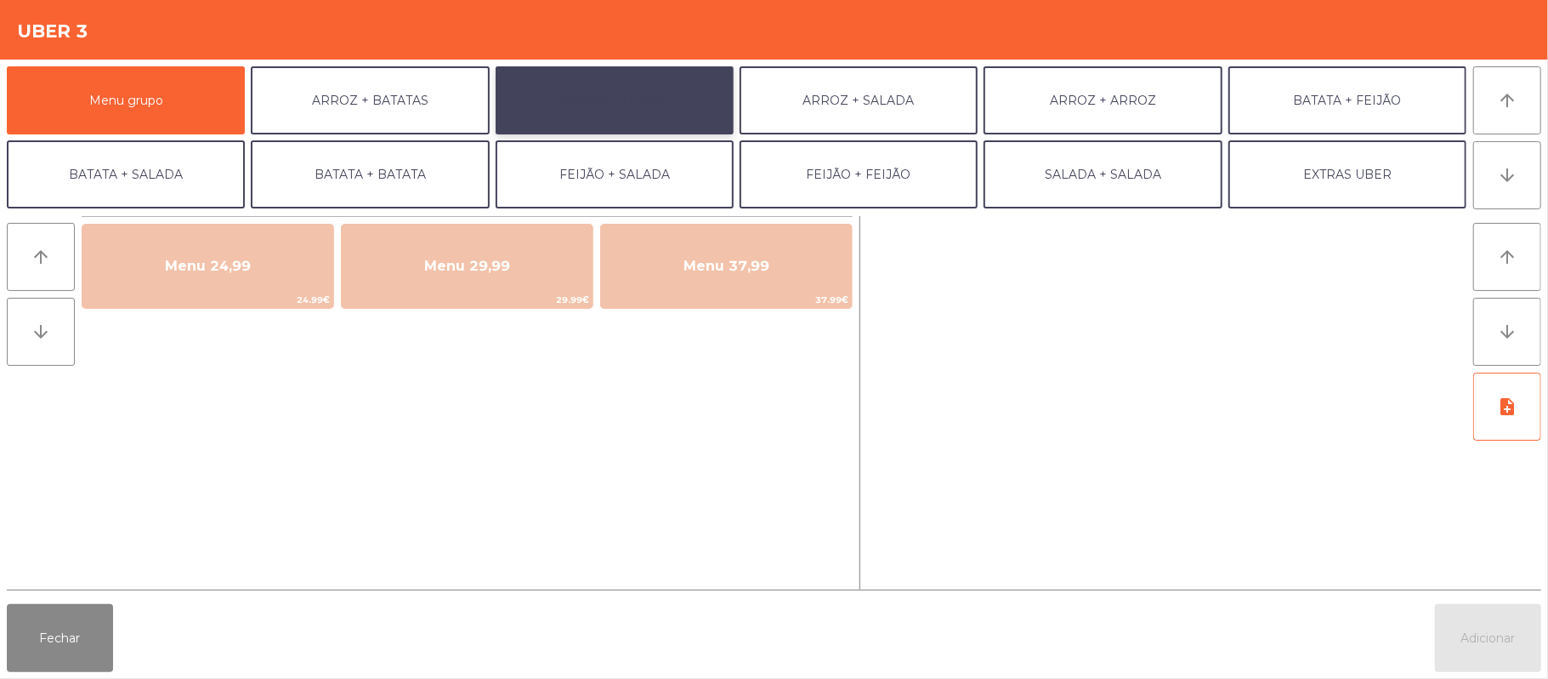
click at [658, 106] on button "ARROZ + FEIJÃO" at bounding box center [615, 100] width 238 height 68
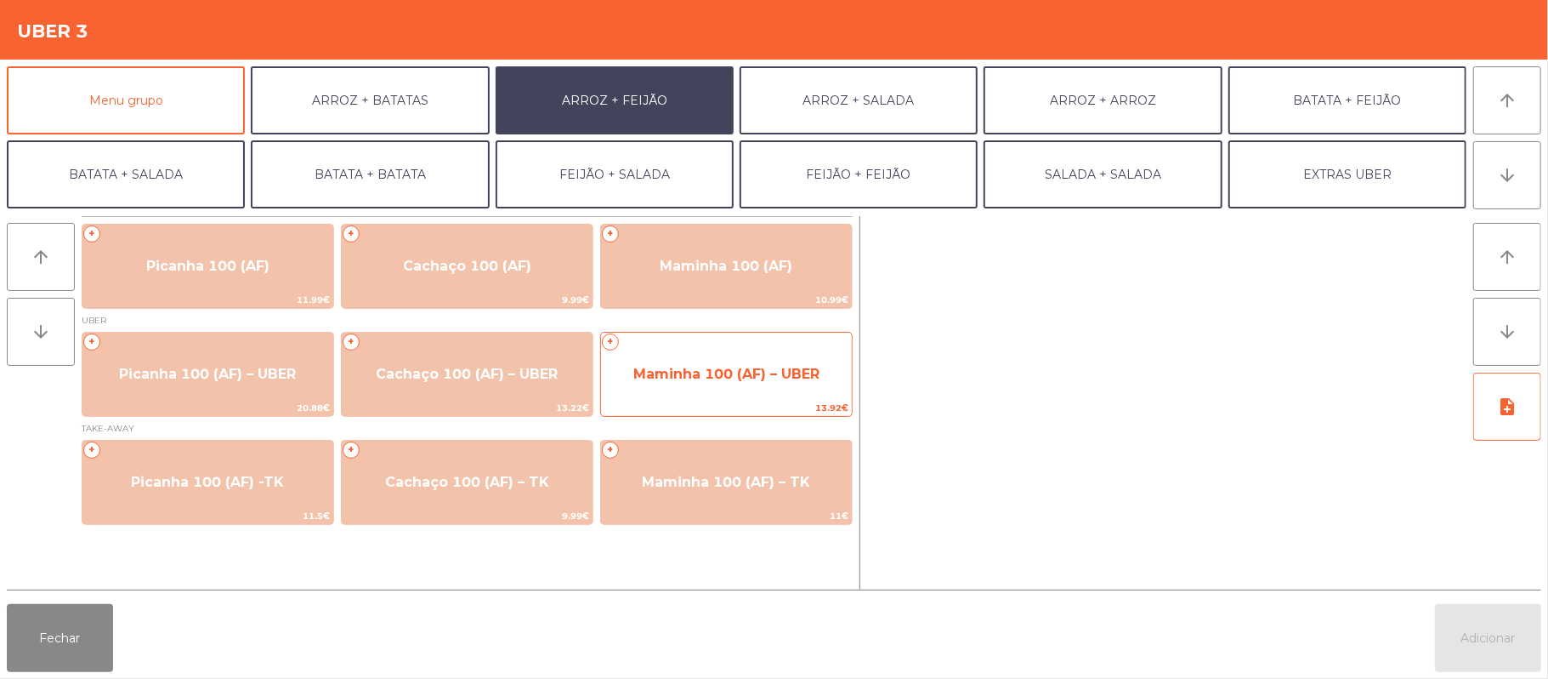
click at [770, 372] on span "Maminha 100 (AF) – UBER" at bounding box center [726, 374] width 186 height 16
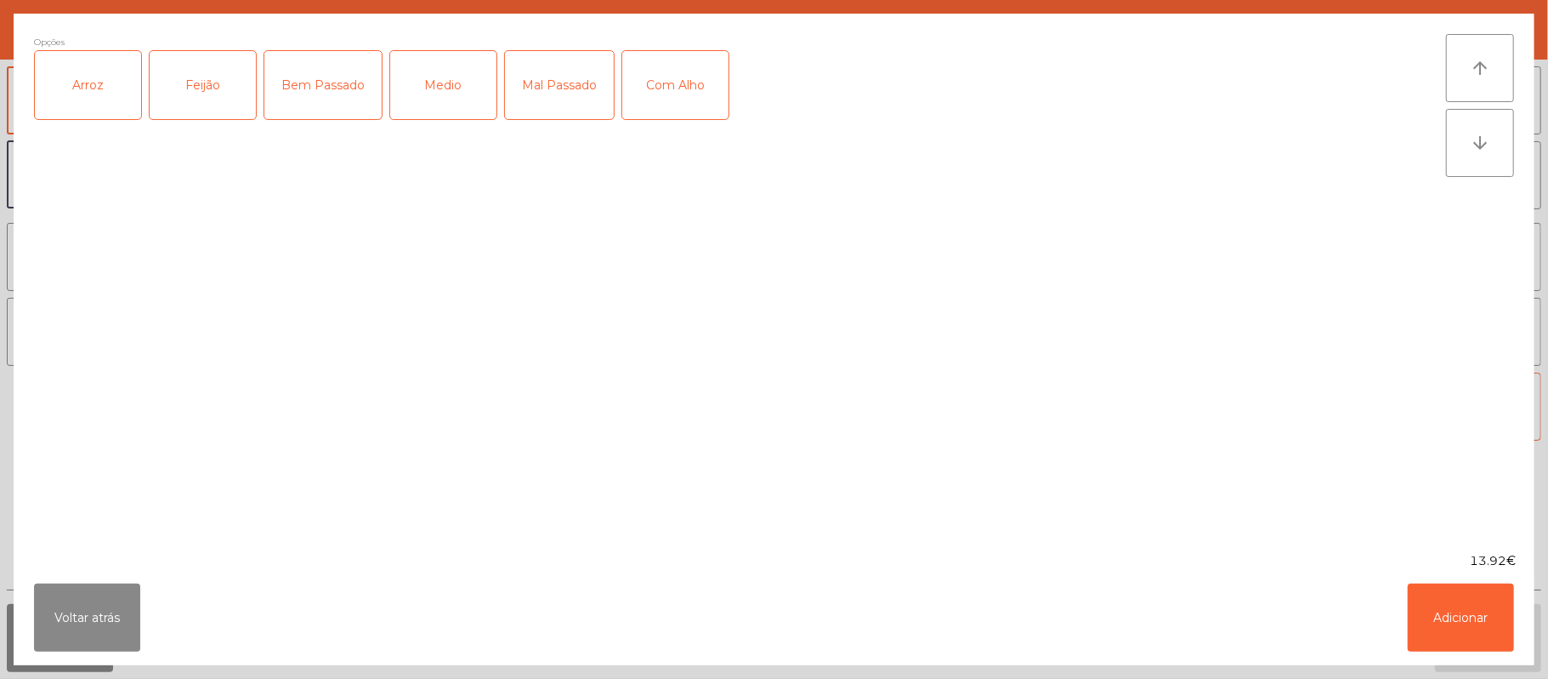
click at [93, 105] on div "Arroz" at bounding box center [88, 85] width 106 height 68
click at [206, 105] on div "Feijão" at bounding box center [203, 85] width 106 height 68
click at [437, 104] on div "Medio" at bounding box center [443, 85] width 106 height 68
click at [1444, 590] on button "Adicionar" at bounding box center [1461, 617] width 106 height 68
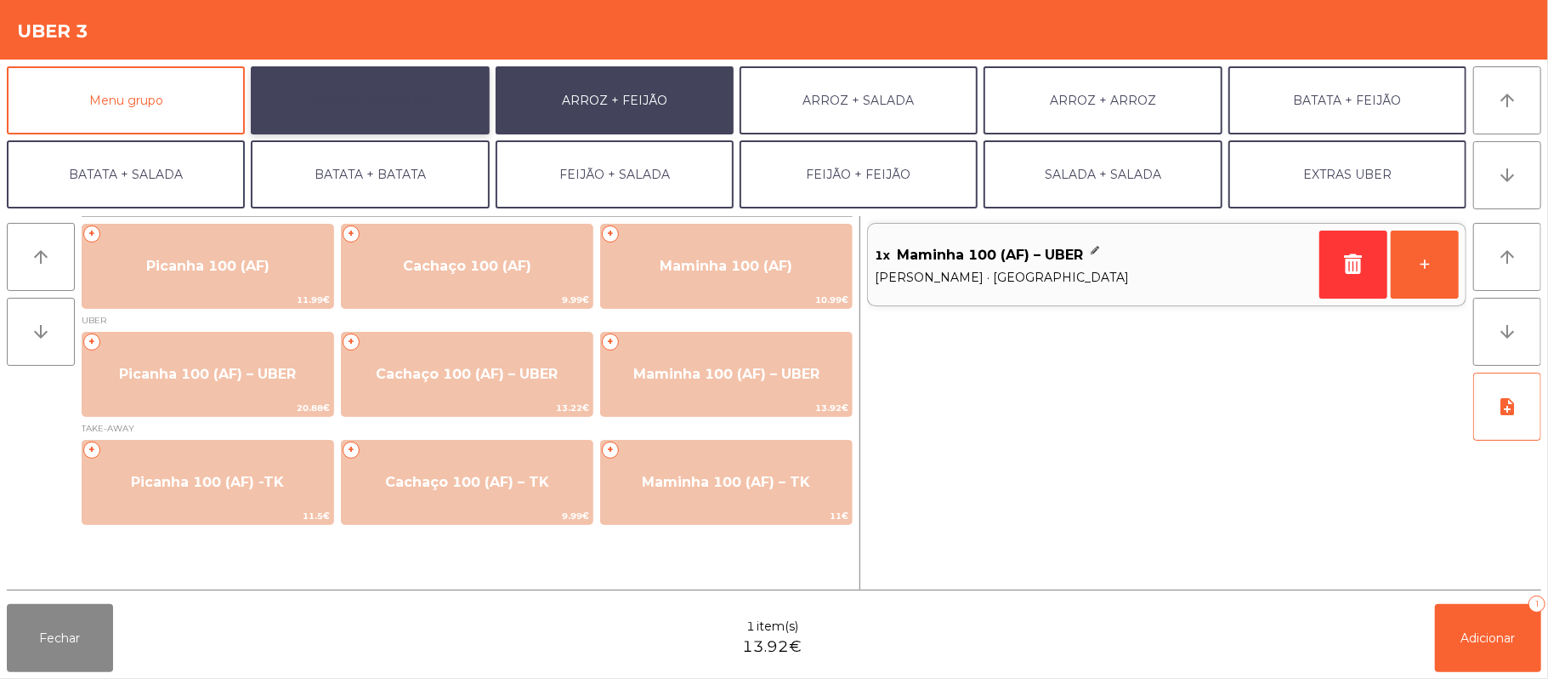
click at [427, 99] on button "ARROZ + BATATAS" at bounding box center [370, 100] width 238 height 68
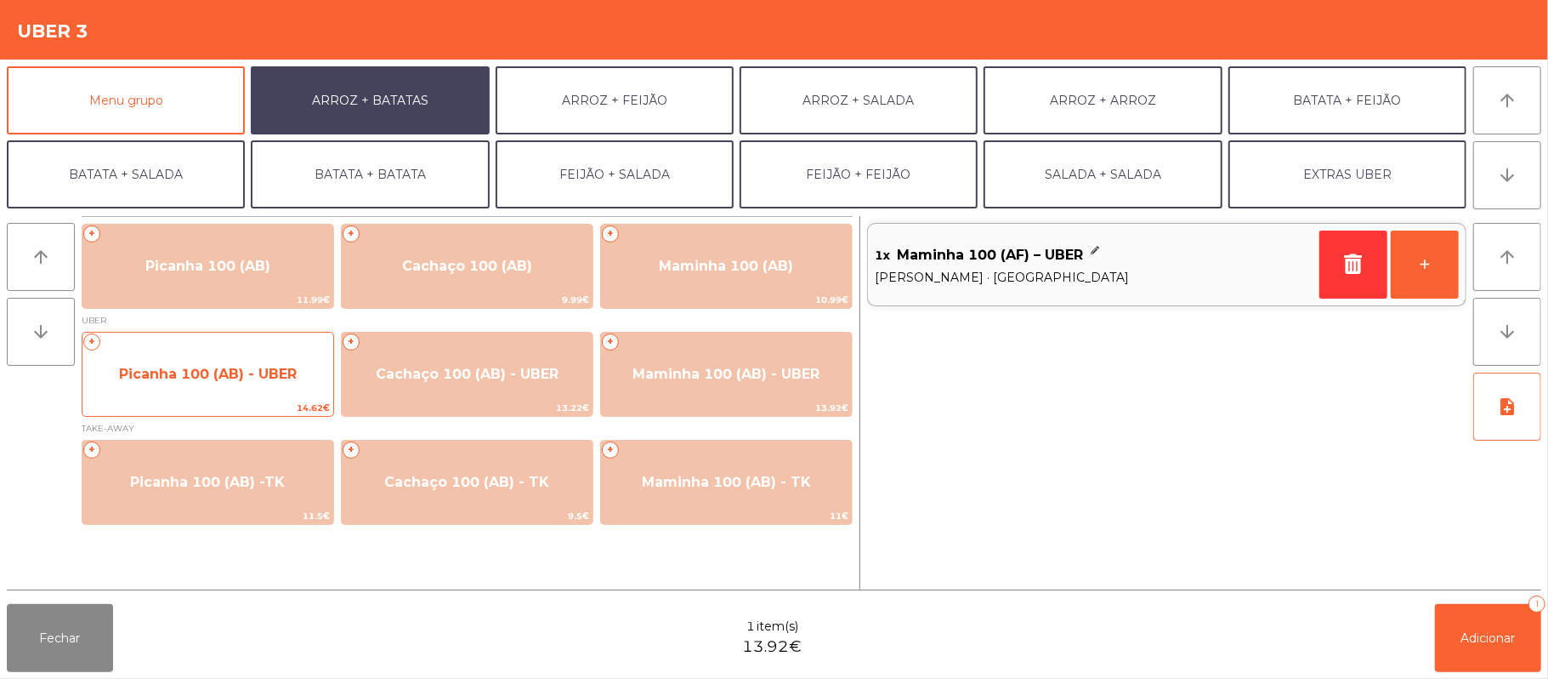
click at [201, 384] on span "Picanha 100 (AB) - UBER" at bounding box center [207, 374] width 251 height 46
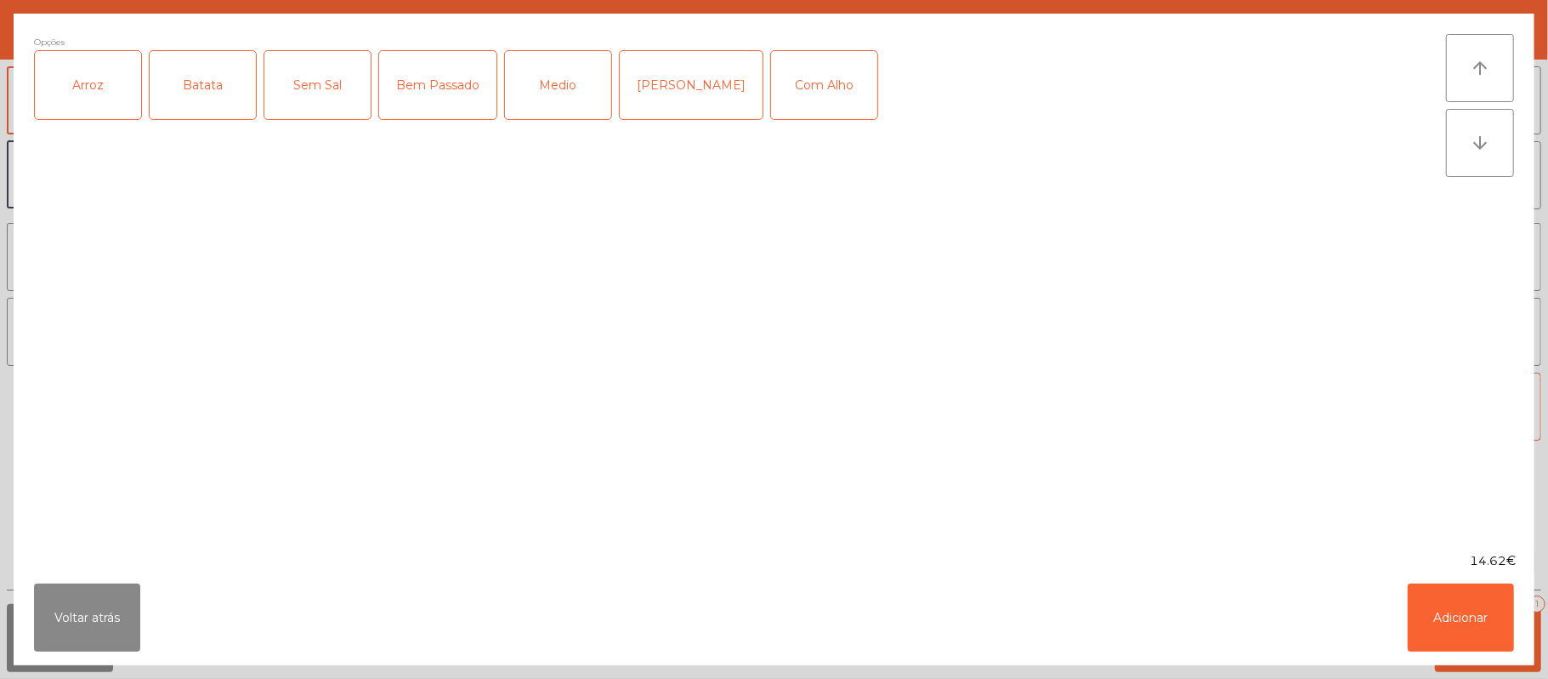
click at [86, 87] on div "Arroz" at bounding box center [88, 85] width 106 height 68
click at [168, 88] on div "Batata" at bounding box center [203, 85] width 106 height 68
click at [583, 94] on div "Medio" at bounding box center [558, 85] width 106 height 68
click at [1440, 634] on button "Adicionar" at bounding box center [1461, 617] width 106 height 68
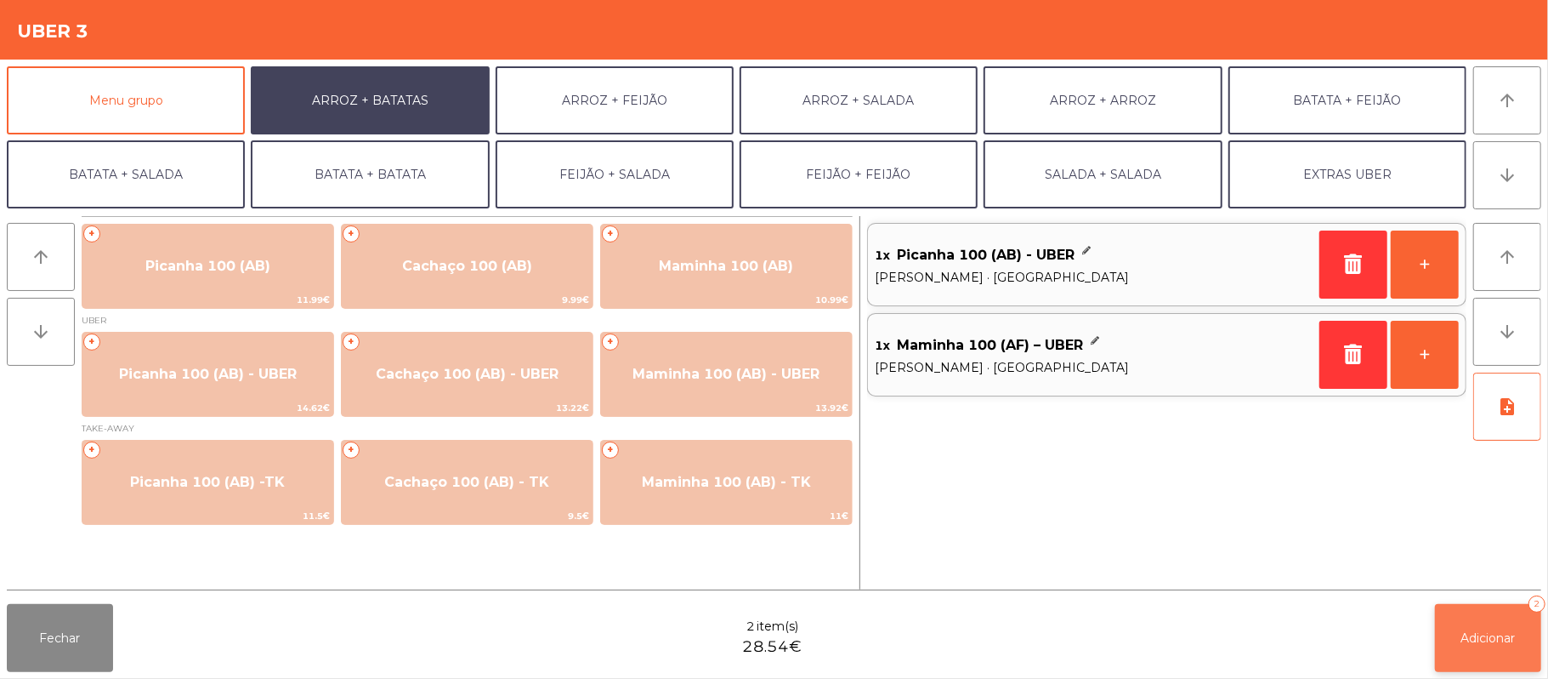
click at [1503, 626] on button "Adicionar 2" at bounding box center [1488, 638] width 106 height 68
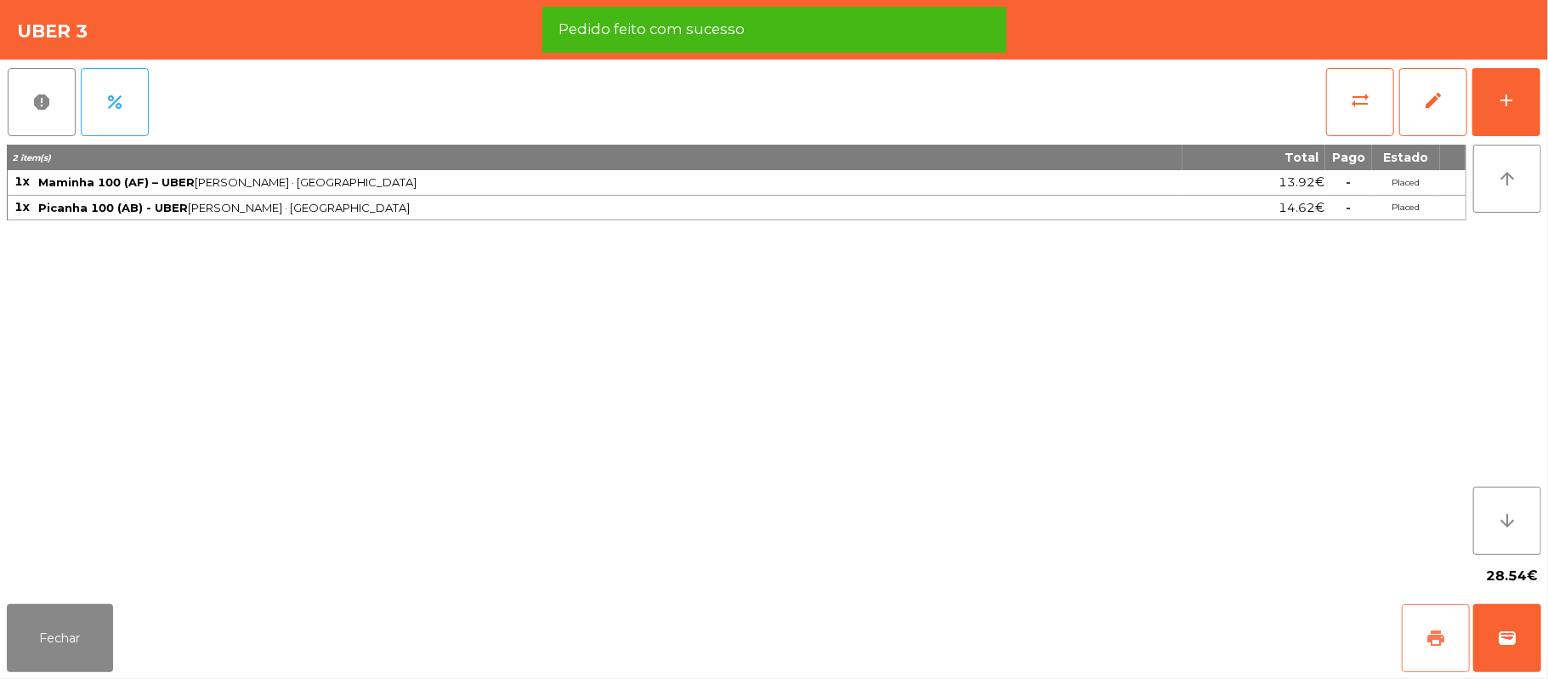
click at [1420, 638] on button "print" at bounding box center [1436, 638] width 68 height 68
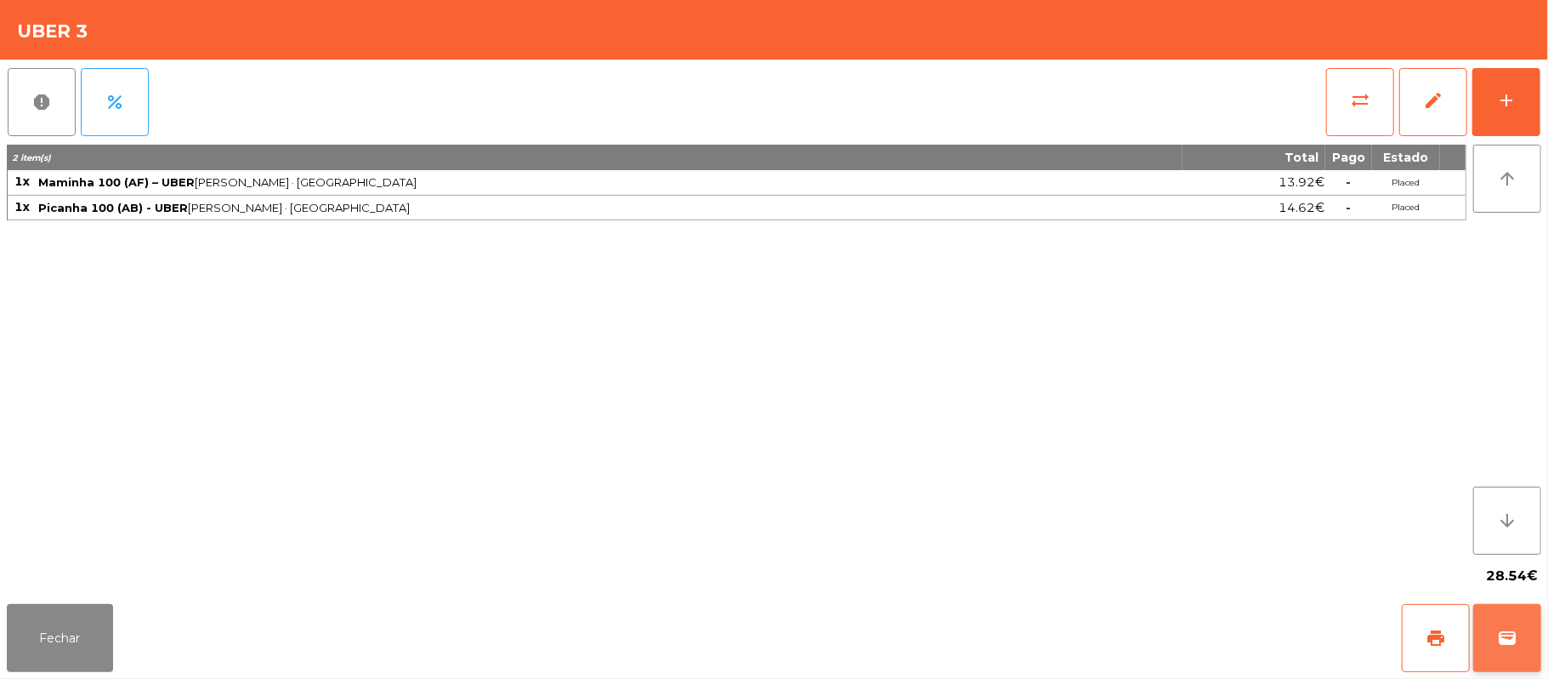
click at [1535, 656] on button "wallet" at bounding box center [1508, 638] width 68 height 68
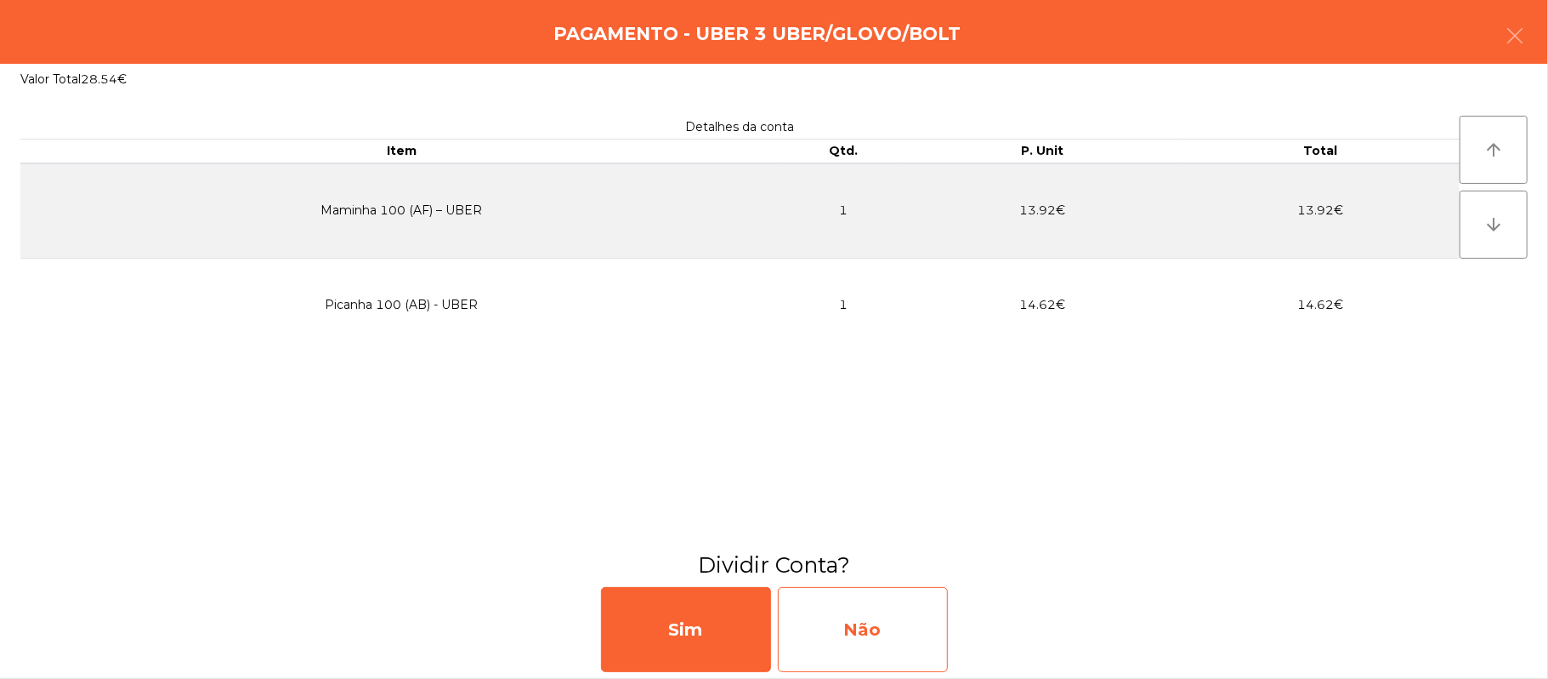
click at [827, 614] on div "Não" at bounding box center [863, 629] width 170 height 85
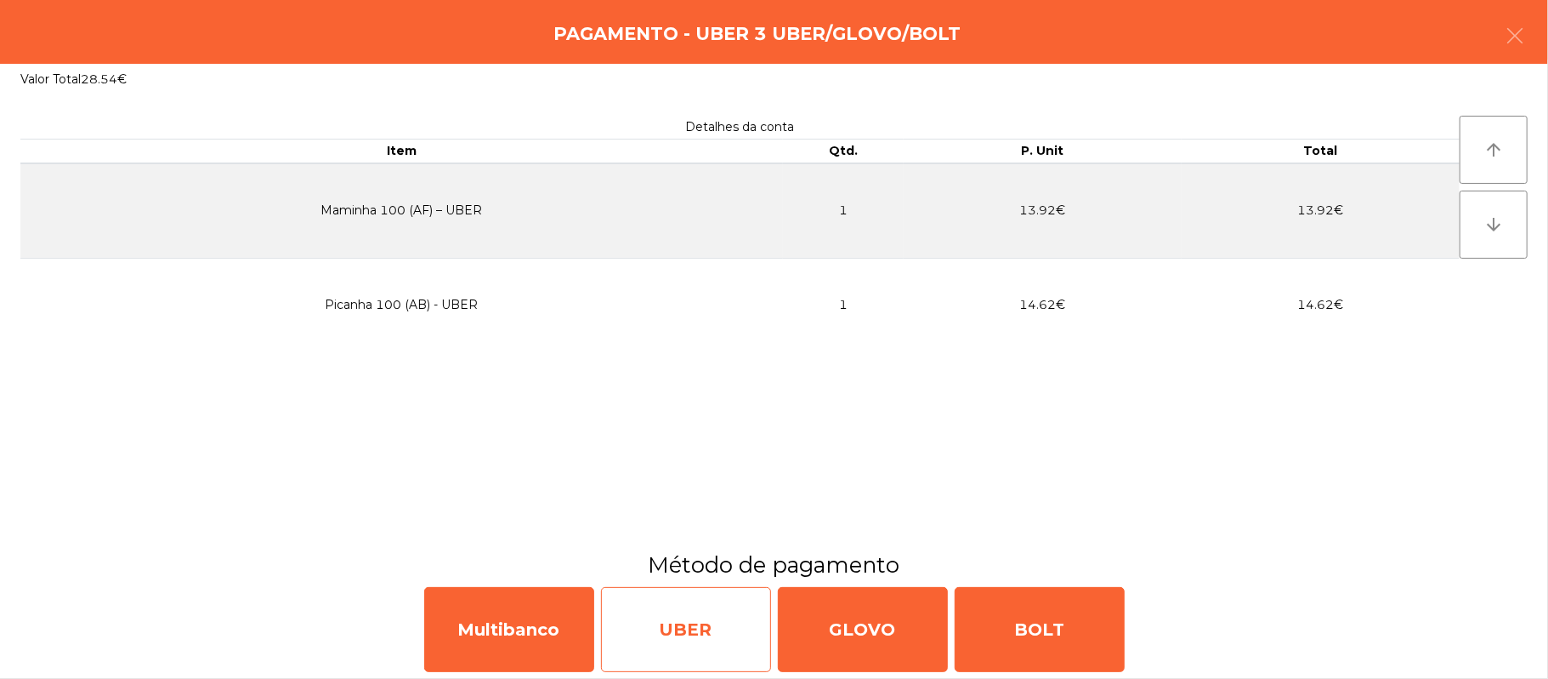
click at [699, 637] on div "UBER" at bounding box center [686, 629] width 170 height 85
select select "**"
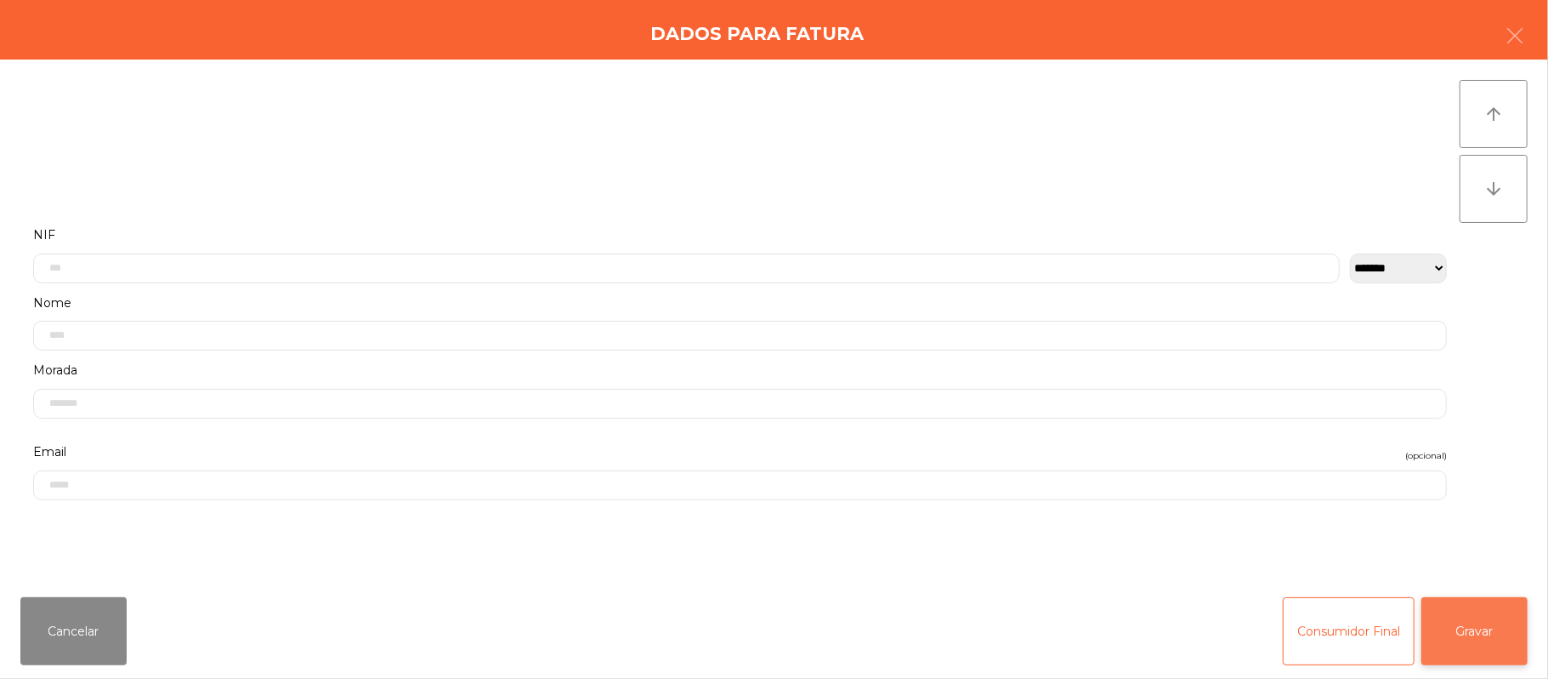
click at [1503, 620] on button "Gravar" at bounding box center [1475, 631] width 106 height 68
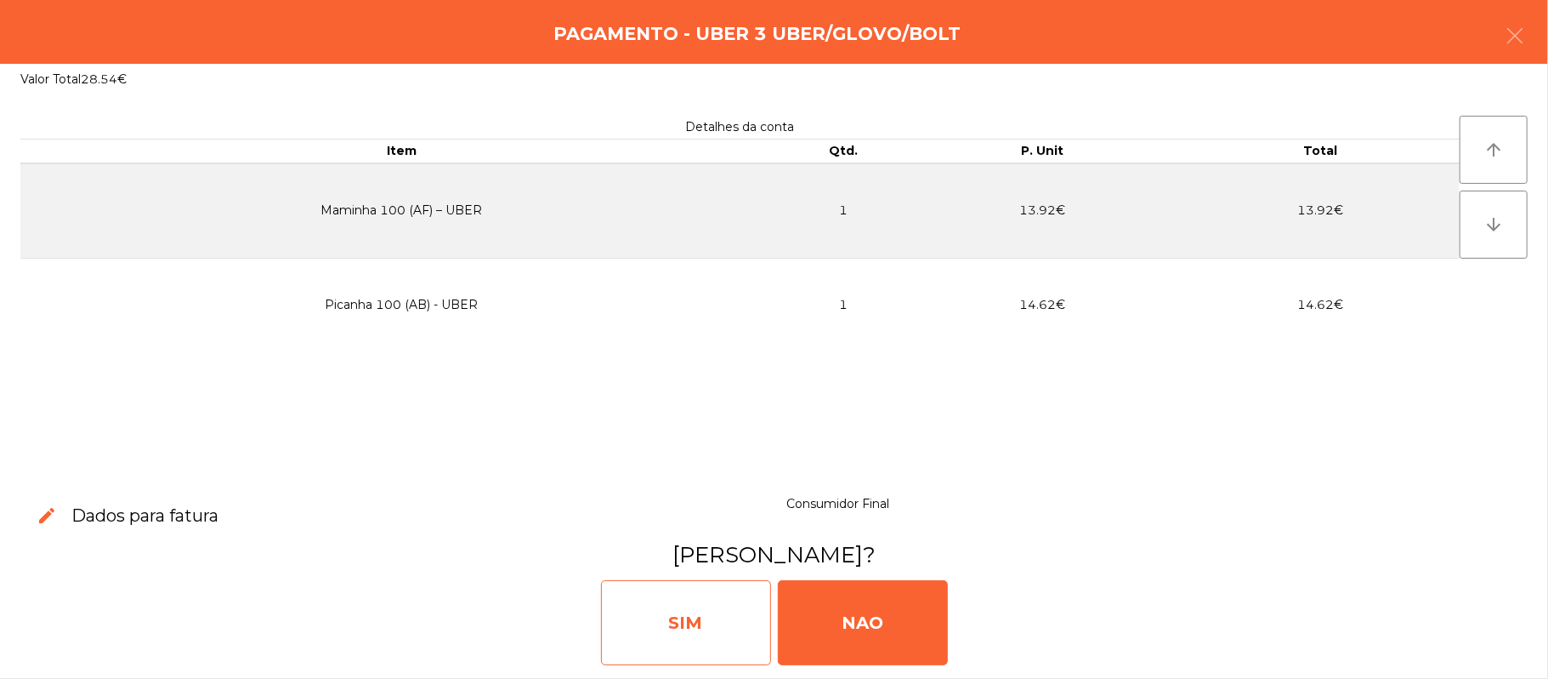
click at [706, 626] on div "SIM" at bounding box center [686, 622] width 170 height 85
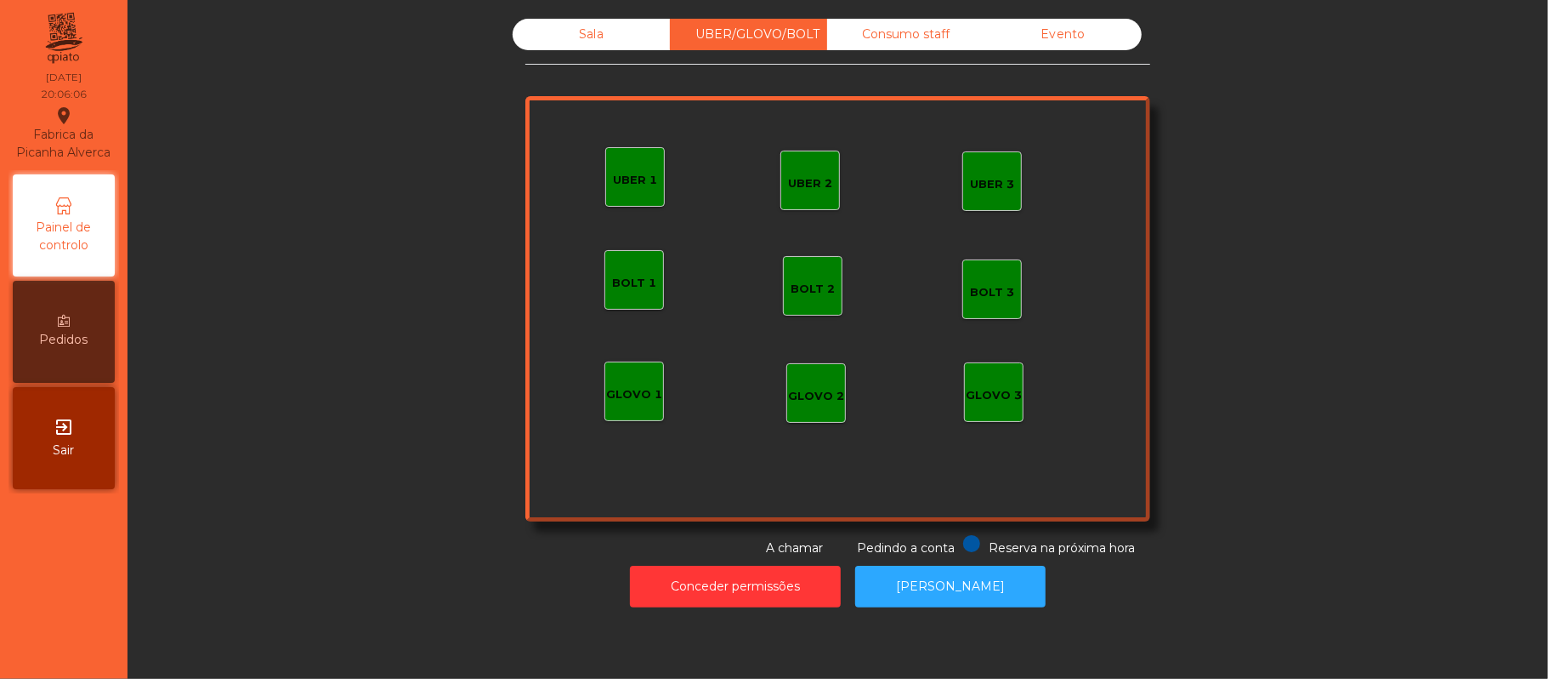
click at [587, 29] on div "Sala" at bounding box center [591, 34] width 157 height 31
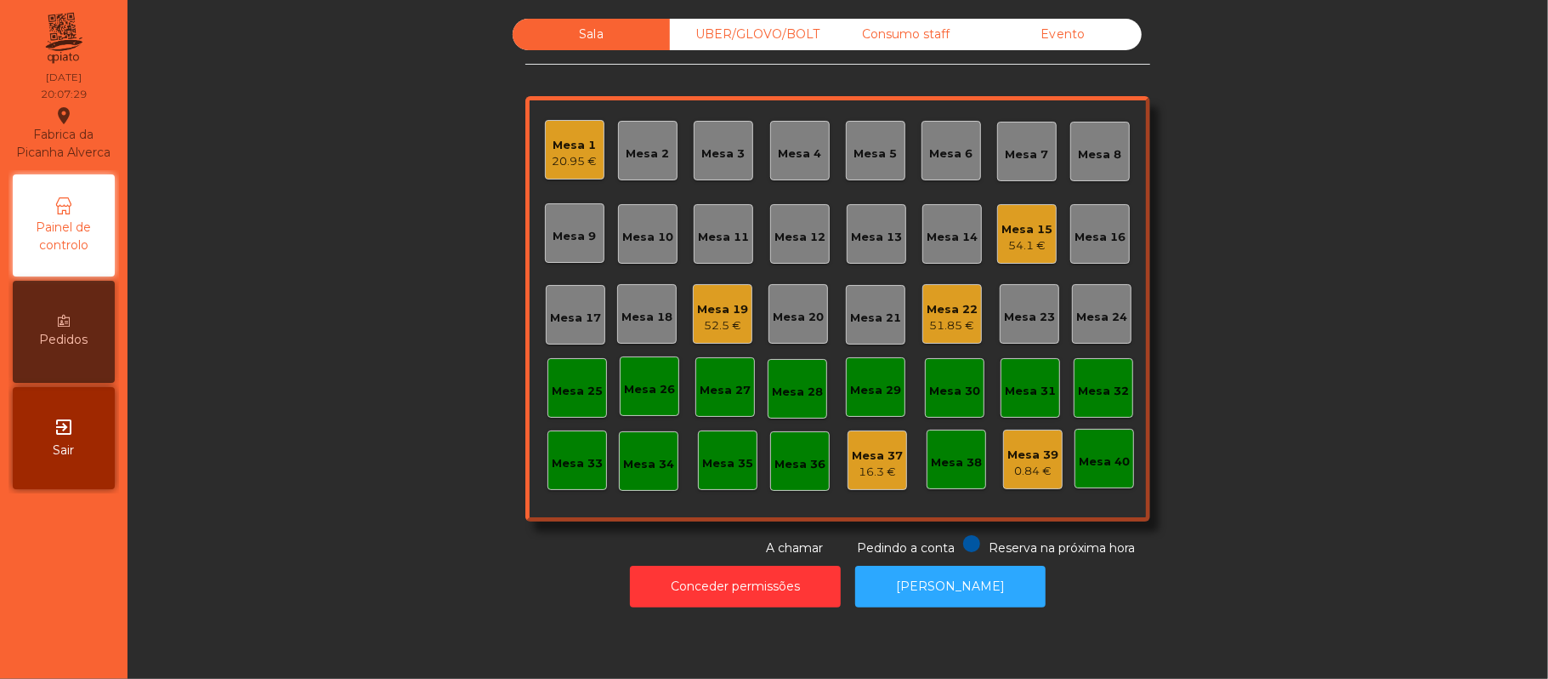
click at [779, 34] on div "UBER/GLOVO/BOLT" at bounding box center [748, 34] width 157 height 31
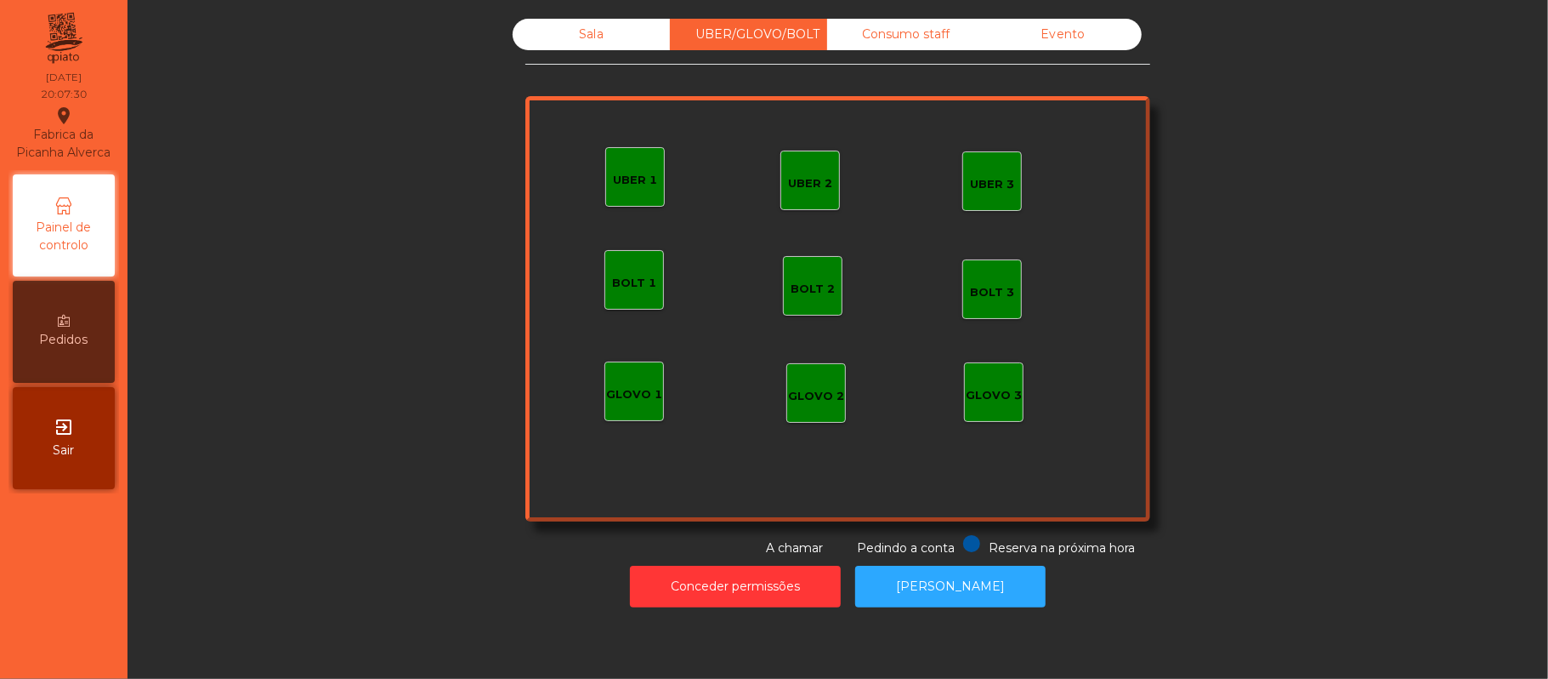
click at [628, 177] on div "UBER 1" at bounding box center [635, 180] width 44 height 17
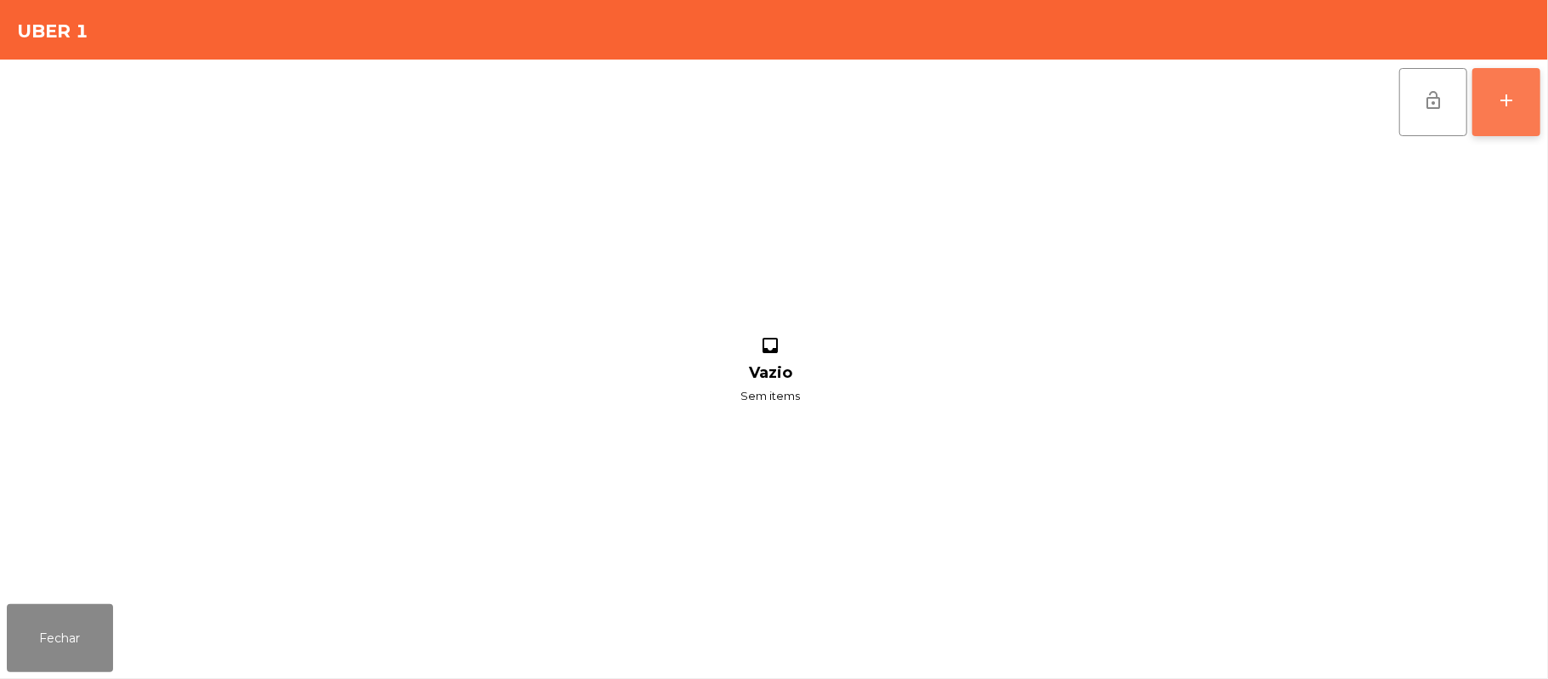
click at [1529, 105] on button "add" at bounding box center [1507, 102] width 68 height 68
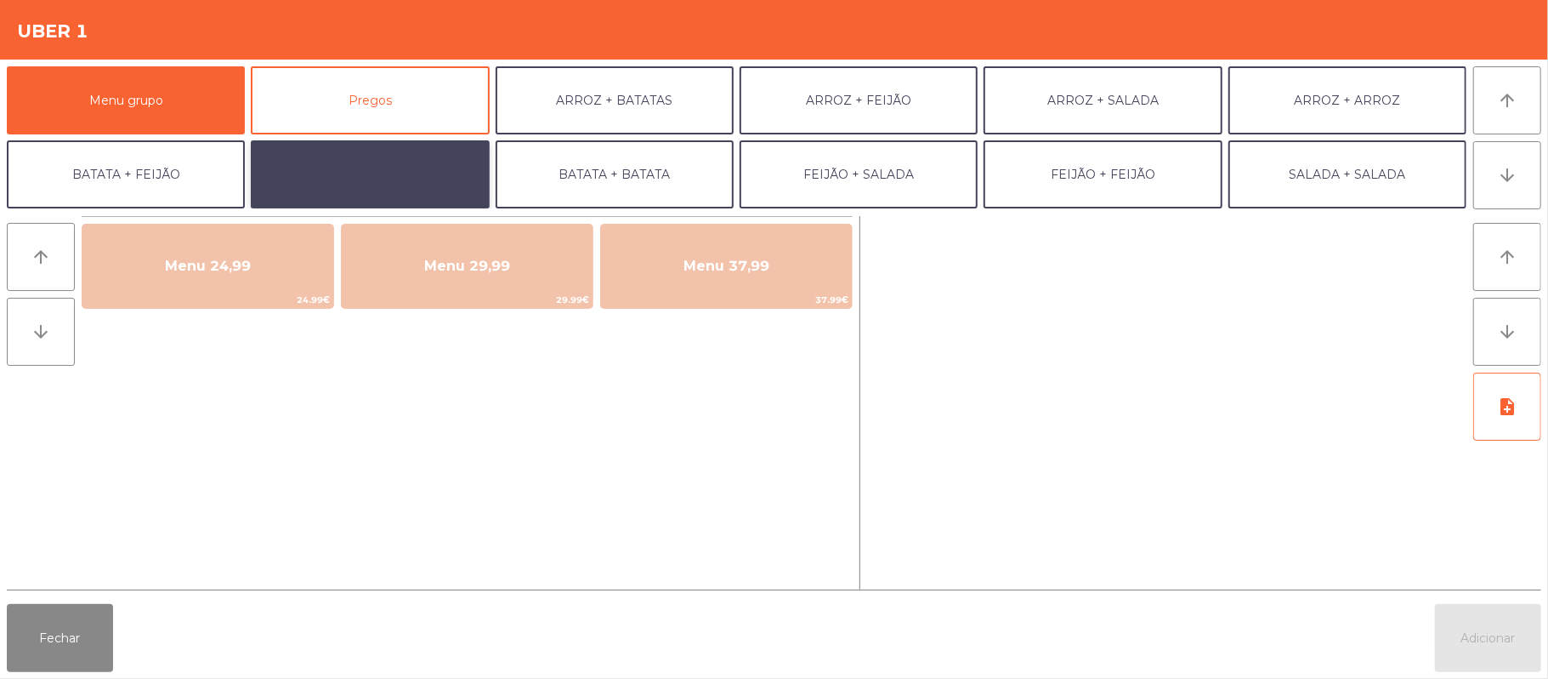
click at [459, 182] on button "BATATA + SALADA" at bounding box center [370, 174] width 238 height 68
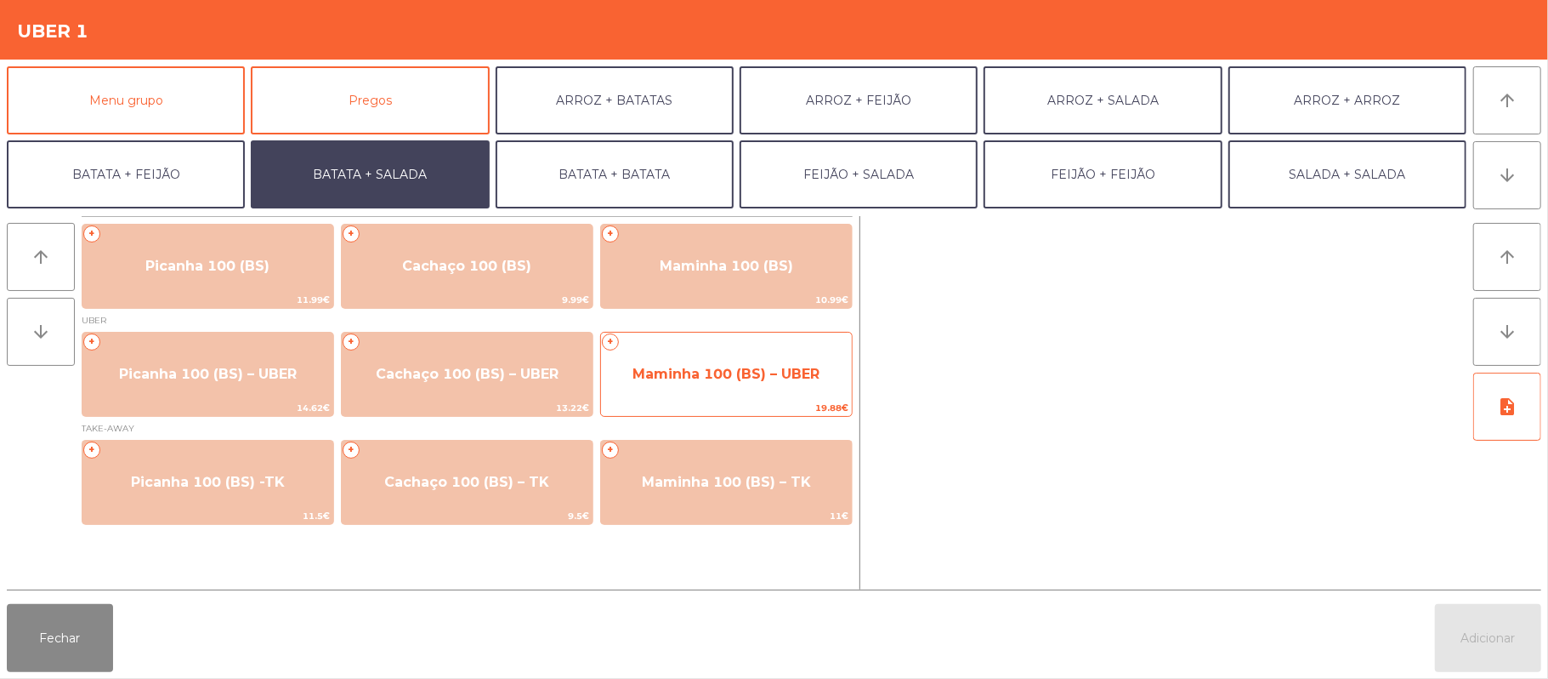
click at [671, 383] on span "Maminha 100 (BS) – UBER" at bounding box center [726, 374] width 251 height 46
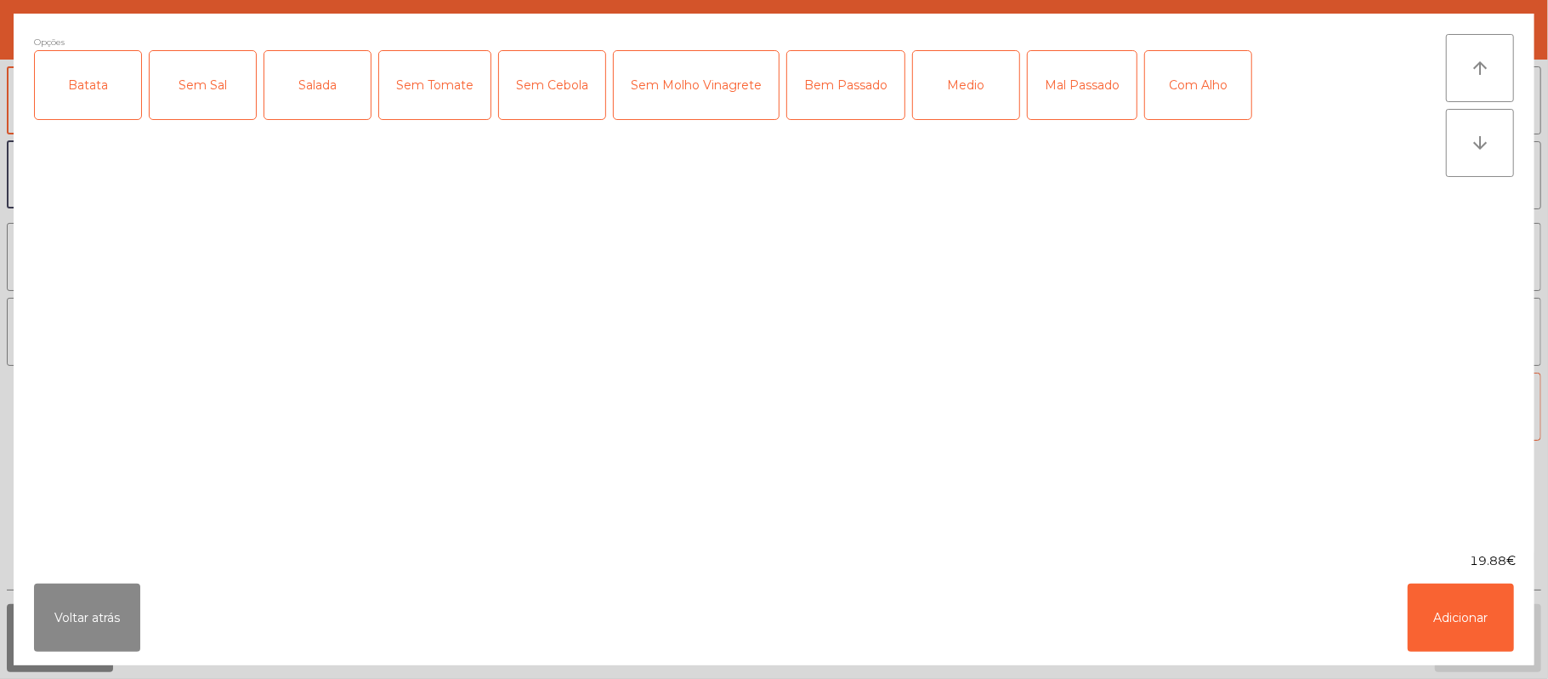
click at [93, 110] on div "Batata" at bounding box center [88, 85] width 106 height 68
click at [324, 89] on div "Salada" at bounding box center [317, 85] width 106 height 68
click at [840, 82] on div "Bem Passado" at bounding box center [845, 85] width 117 height 68
click at [1243, 96] on div "Com Alho" at bounding box center [1198, 85] width 106 height 68
click at [1481, 630] on button "Adicionar" at bounding box center [1461, 617] width 106 height 68
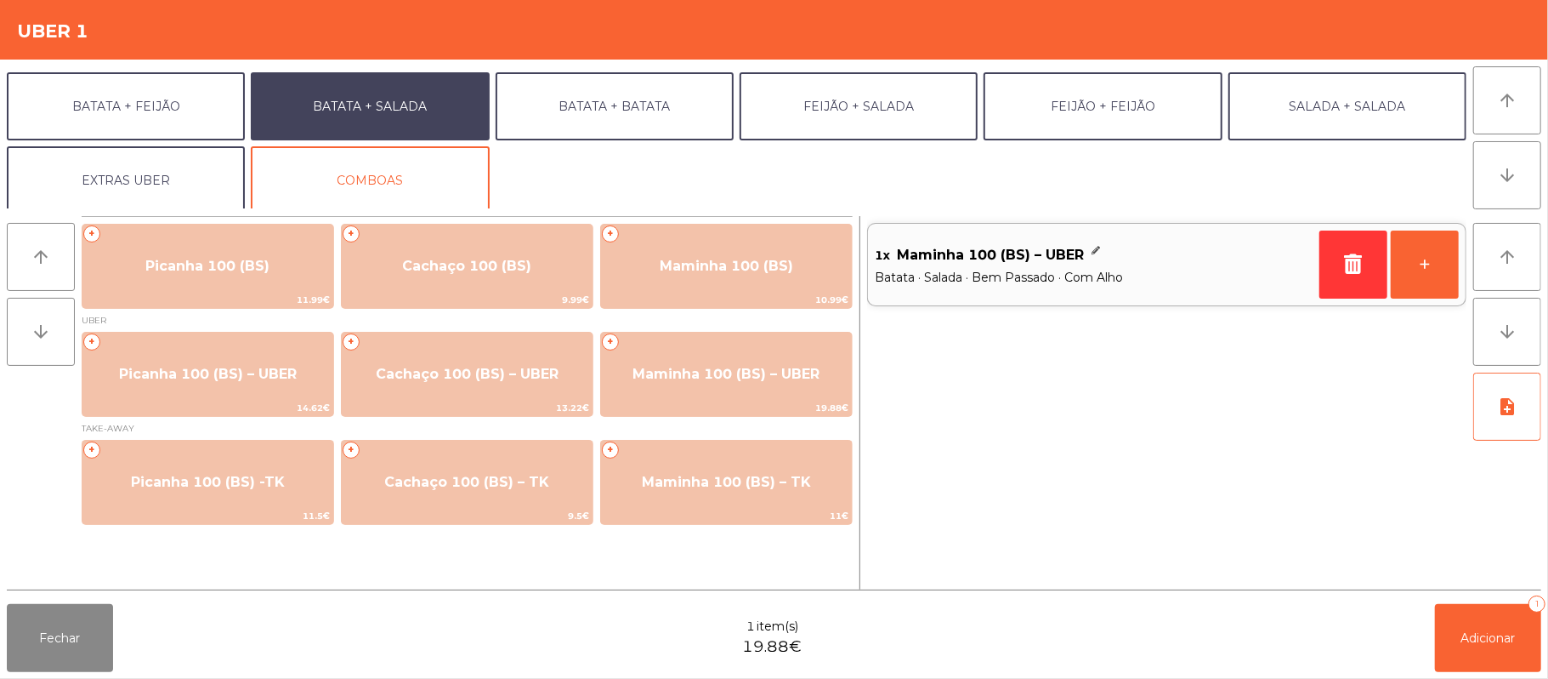
scroll to position [73, 0]
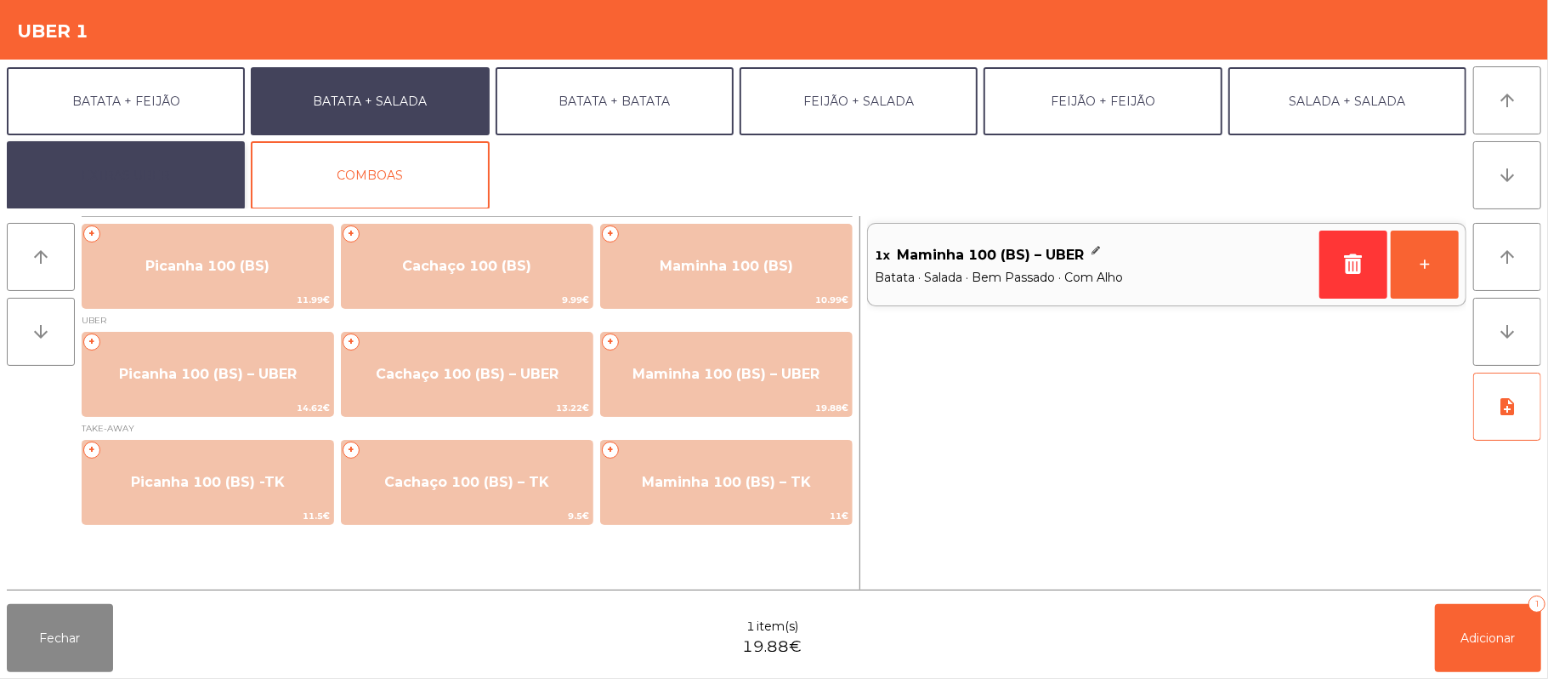
click at [164, 172] on button "EXTRAS UBER" at bounding box center [126, 175] width 238 height 68
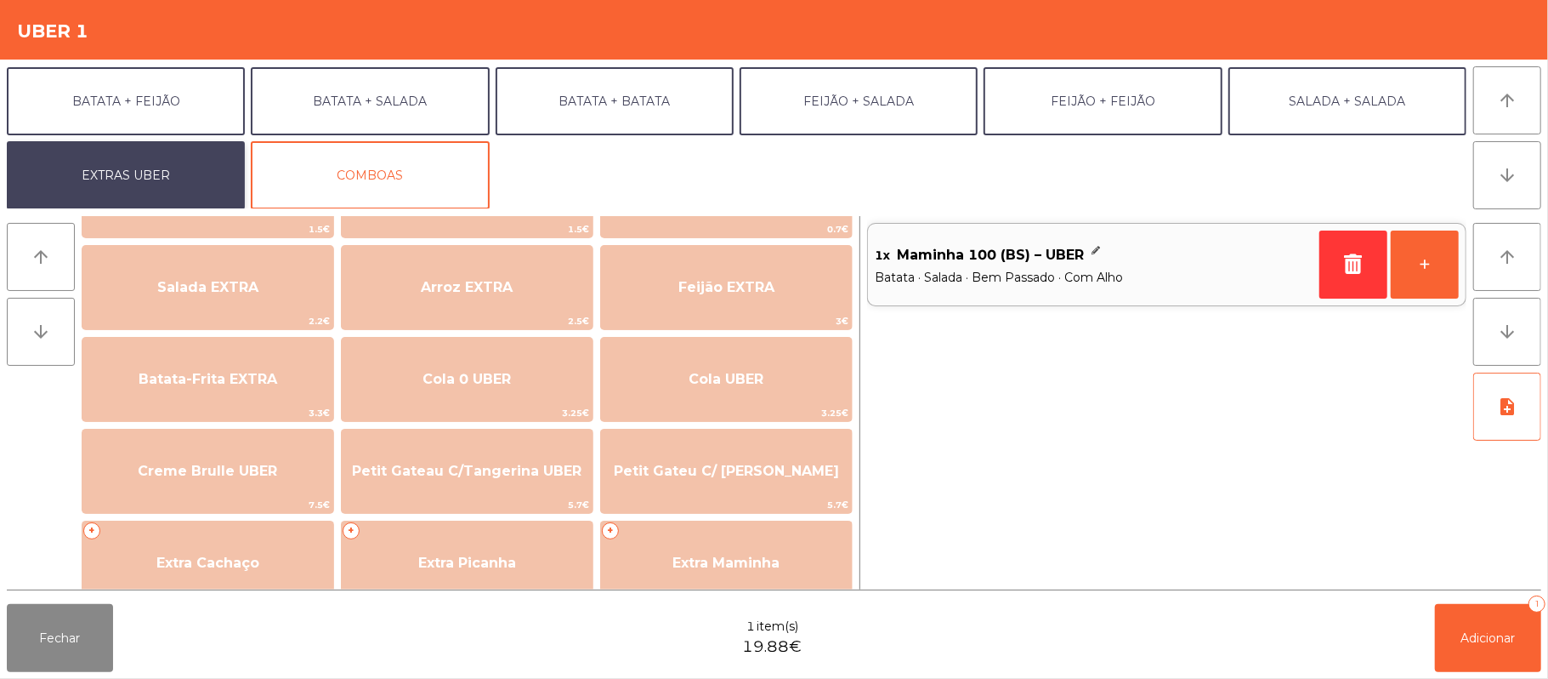
scroll to position [226, 0]
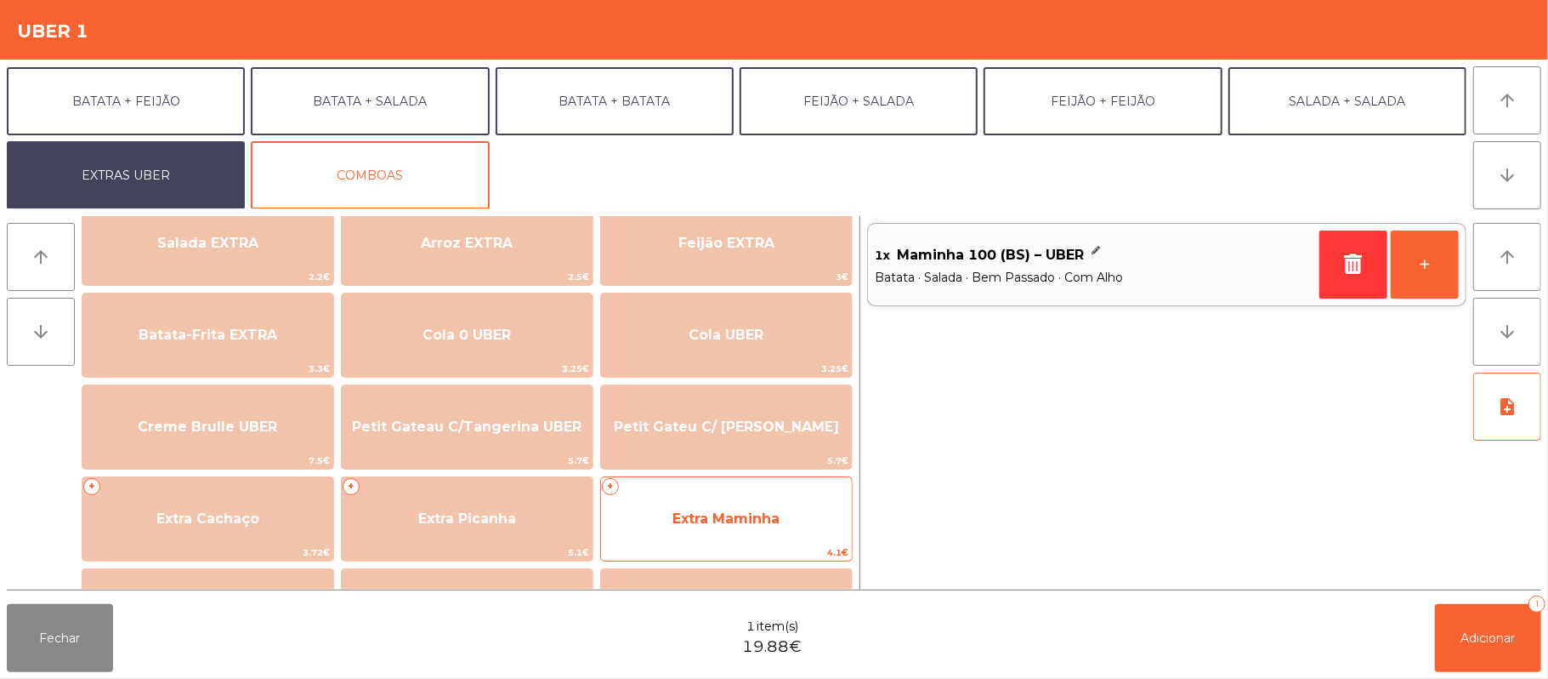
click at [736, 542] on div "+ Extra Maminha 4.1€" at bounding box center [726, 518] width 253 height 85
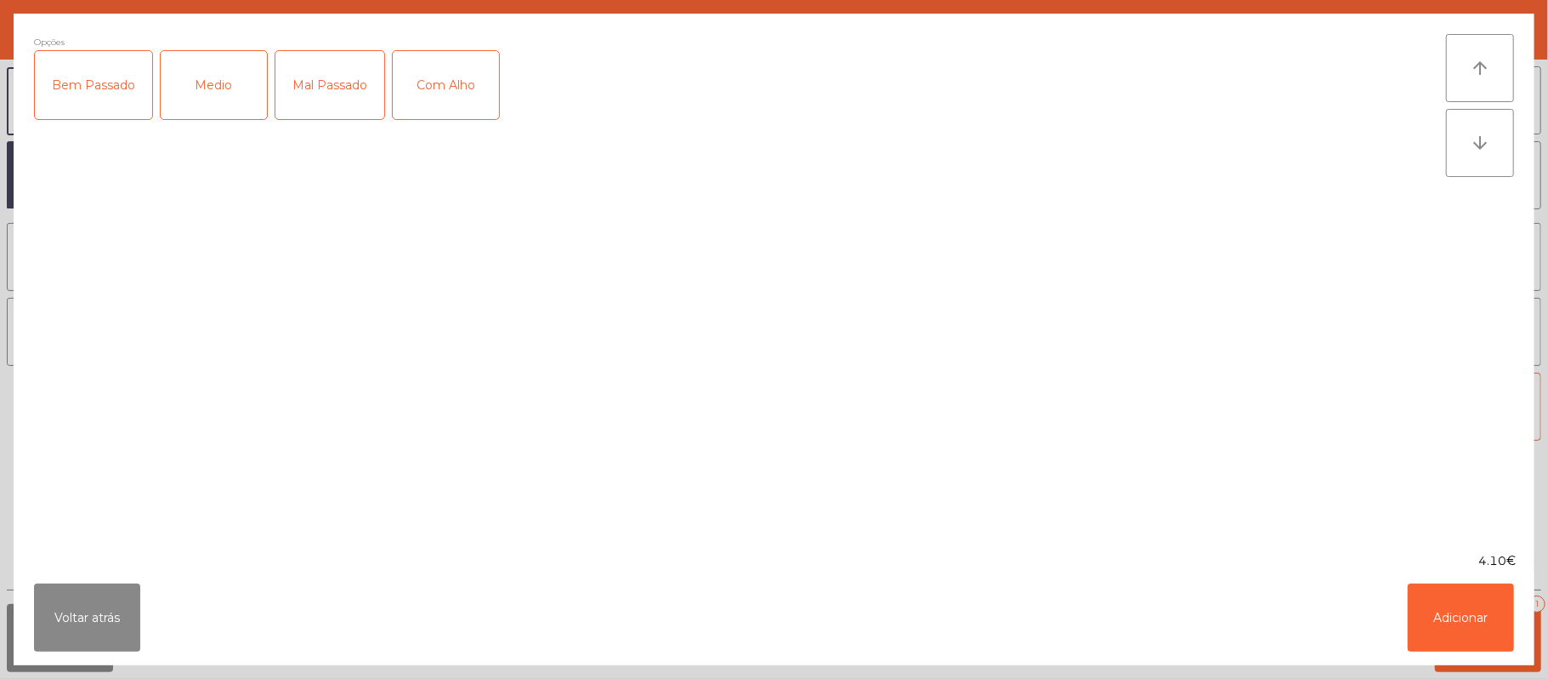
click at [90, 103] on div "Bem Passado" at bounding box center [93, 85] width 117 height 68
click at [461, 82] on div "Com Alho" at bounding box center [446, 85] width 106 height 68
click at [1447, 590] on button "Adicionar" at bounding box center [1461, 617] width 106 height 68
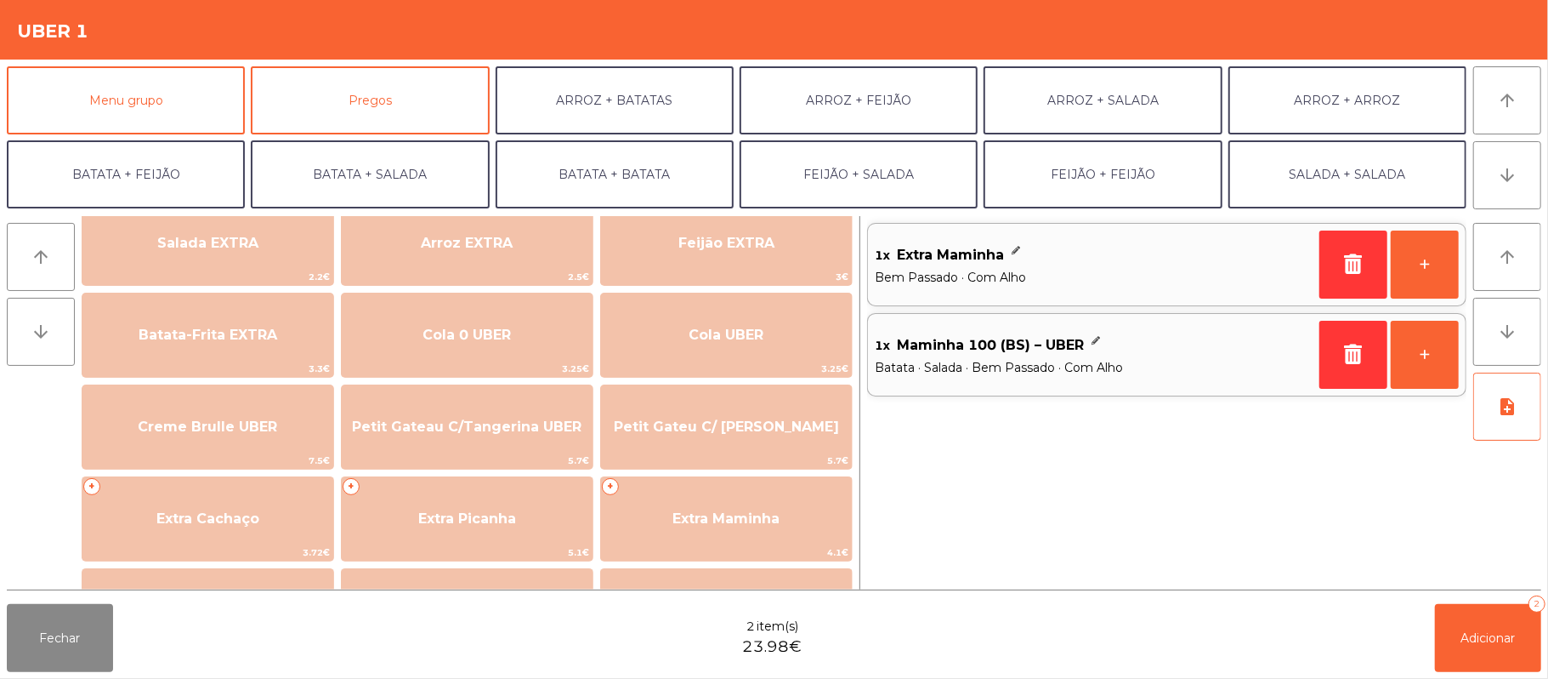
scroll to position [7, 0]
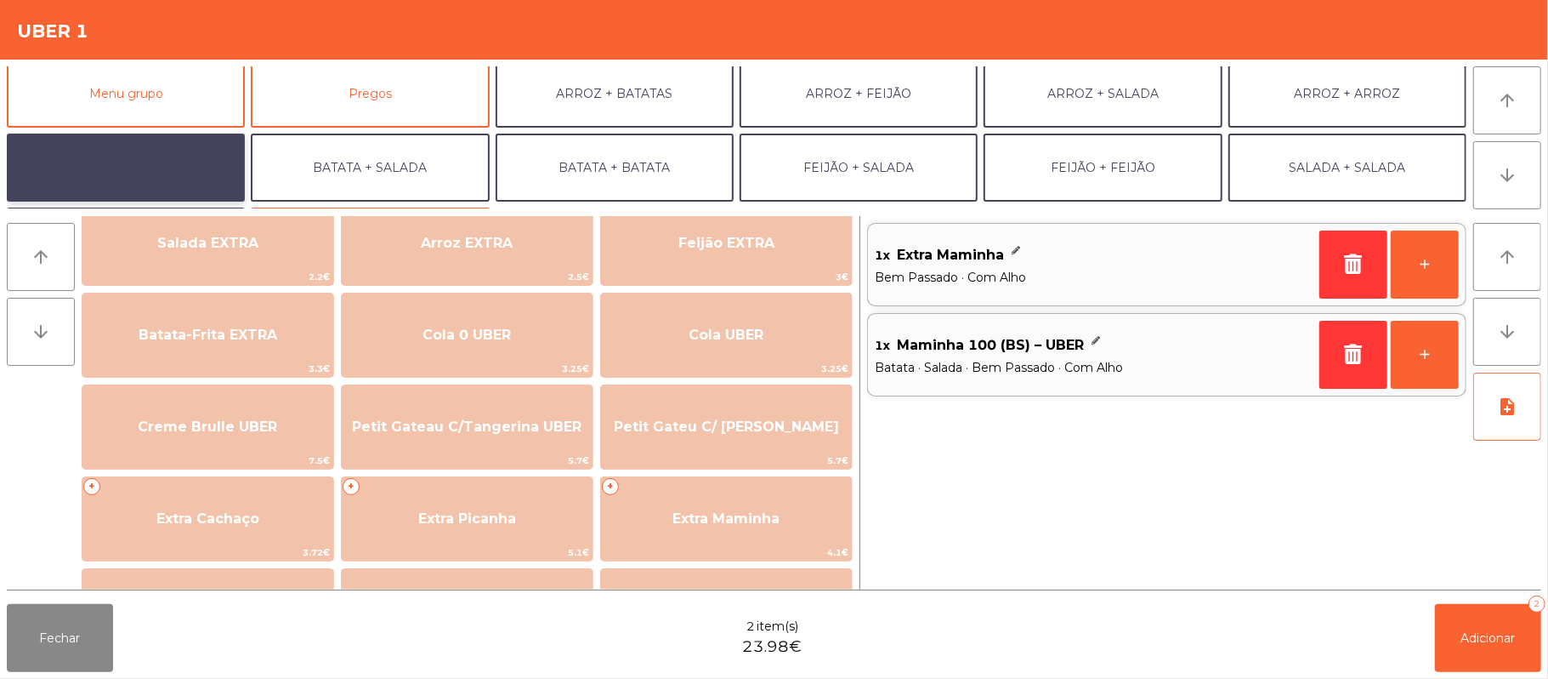
click at [170, 163] on button "BATATA + FEIJÃO" at bounding box center [126, 168] width 238 height 68
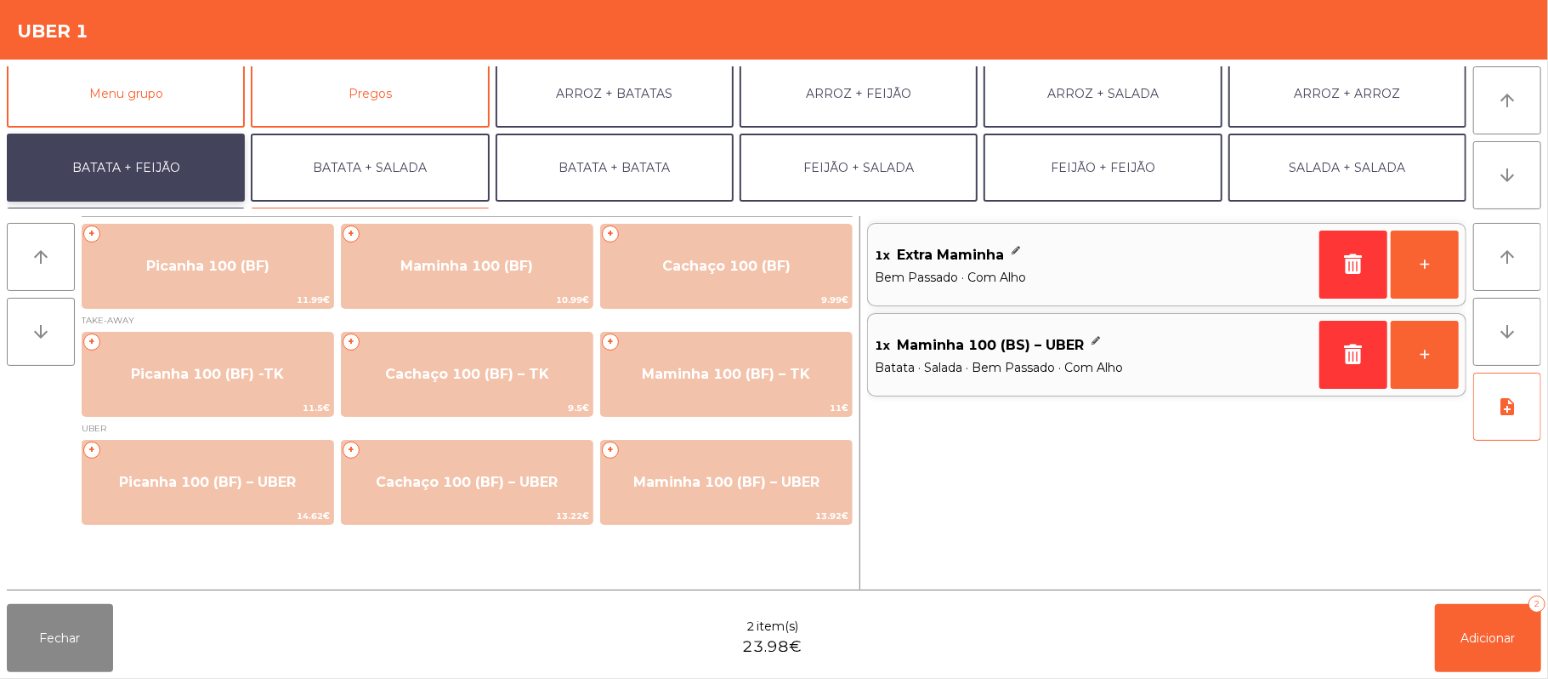
scroll to position [0, 0]
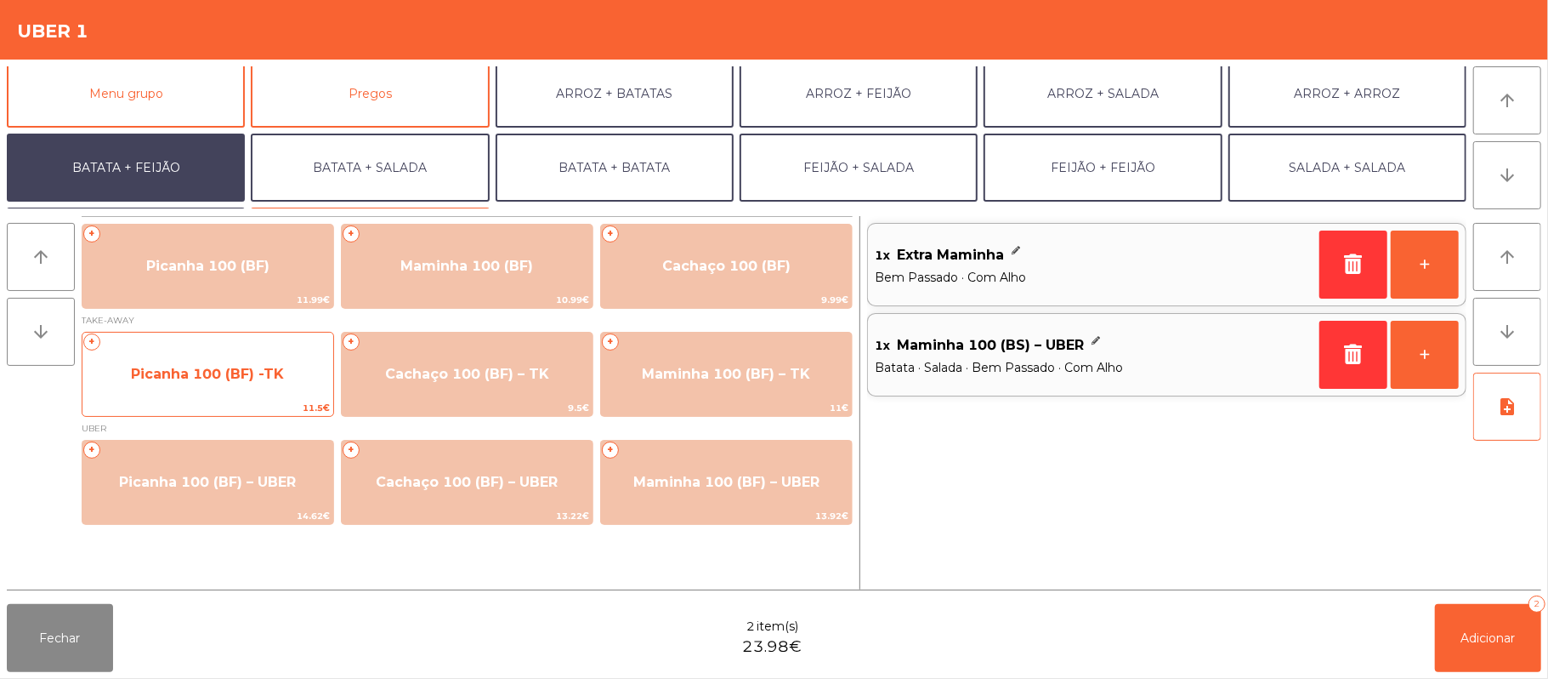
click at [216, 398] on div "+ Picanha 100 (BF) -TK 11.5€" at bounding box center [208, 374] width 253 height 85
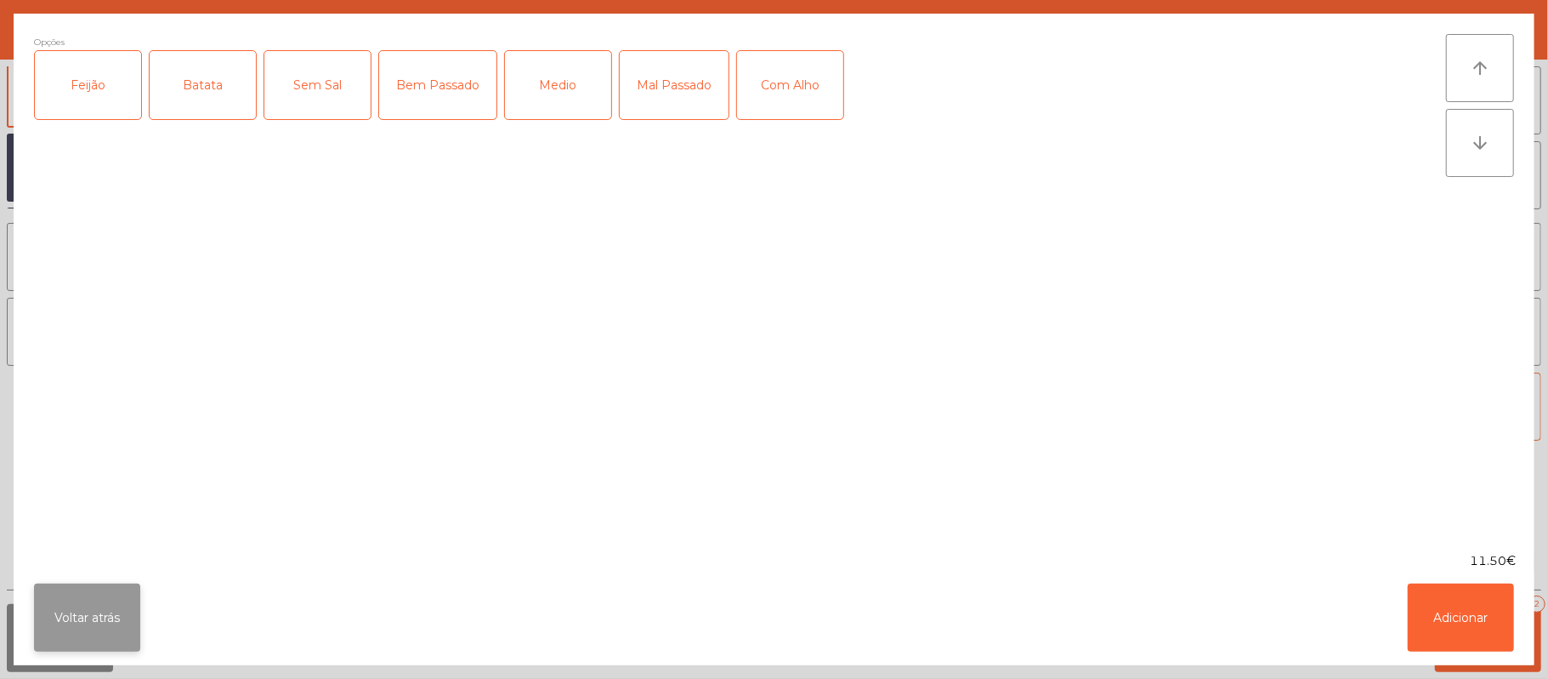
click at [116, 644] on button "Voltar atrás" at bounding box center [87, 617] width 106 height 68
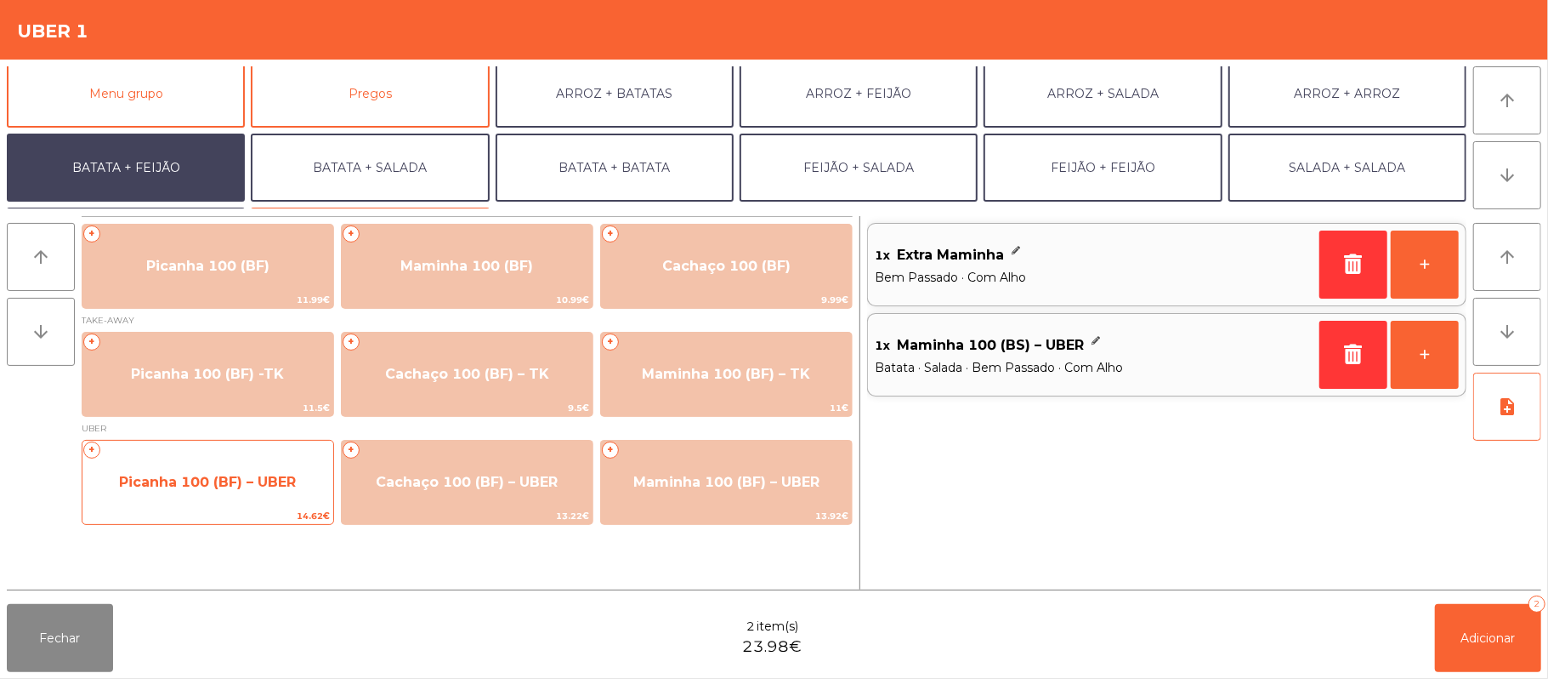
click at [318, 491] on span "Picanha 100 (BF) – UBER" at bounding box center [207, 482] width 251 height 46
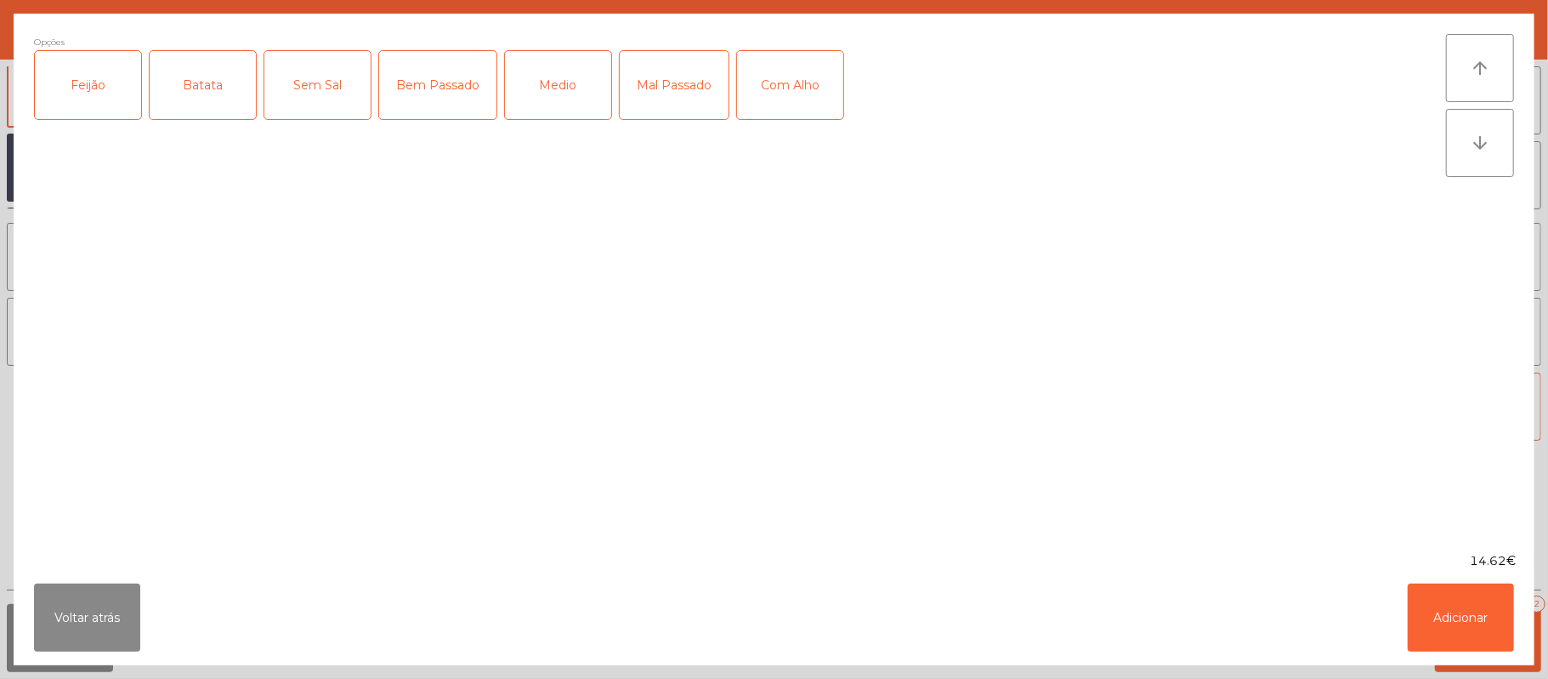
click at [99, 112] on div "Feijão" at bounding box center [88, 85] width 106 height 68
click at [204, 99] on div "Batata" at bounding box center [203, 85] width 106 height 68
click at [439, 97] on div "Bem Passado" at bounding box center [437, 85] width 117 height 68
click at [793, 97] on div "Com Alho" at bounding box center [790, 85] width 106 height 68
click at [1452, 617] on button "Adicionar" at bounding box center [1461, 617] width 106 height 68
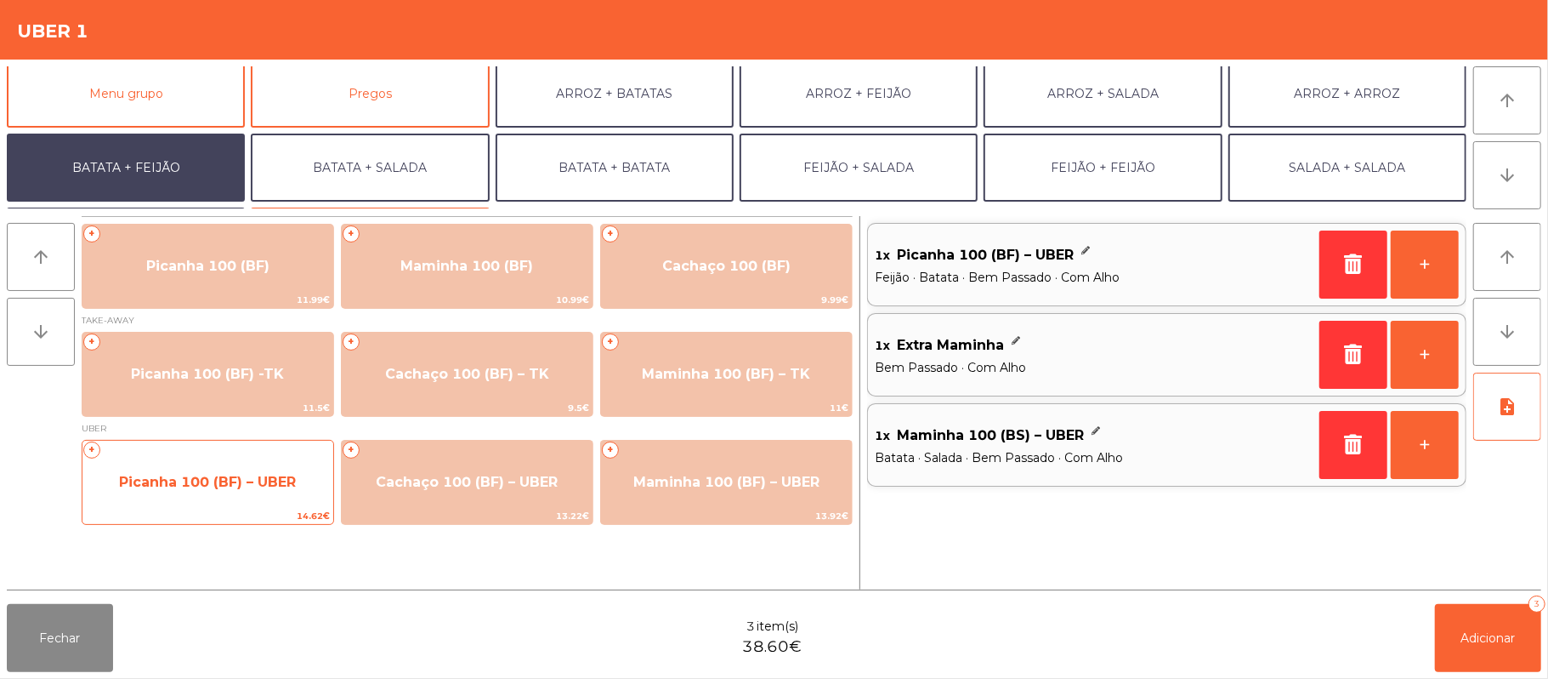
click at [185, 486] on span "Picanha 100 (BF) – UBER" at bounding box center [207, 482] width 177 height 16
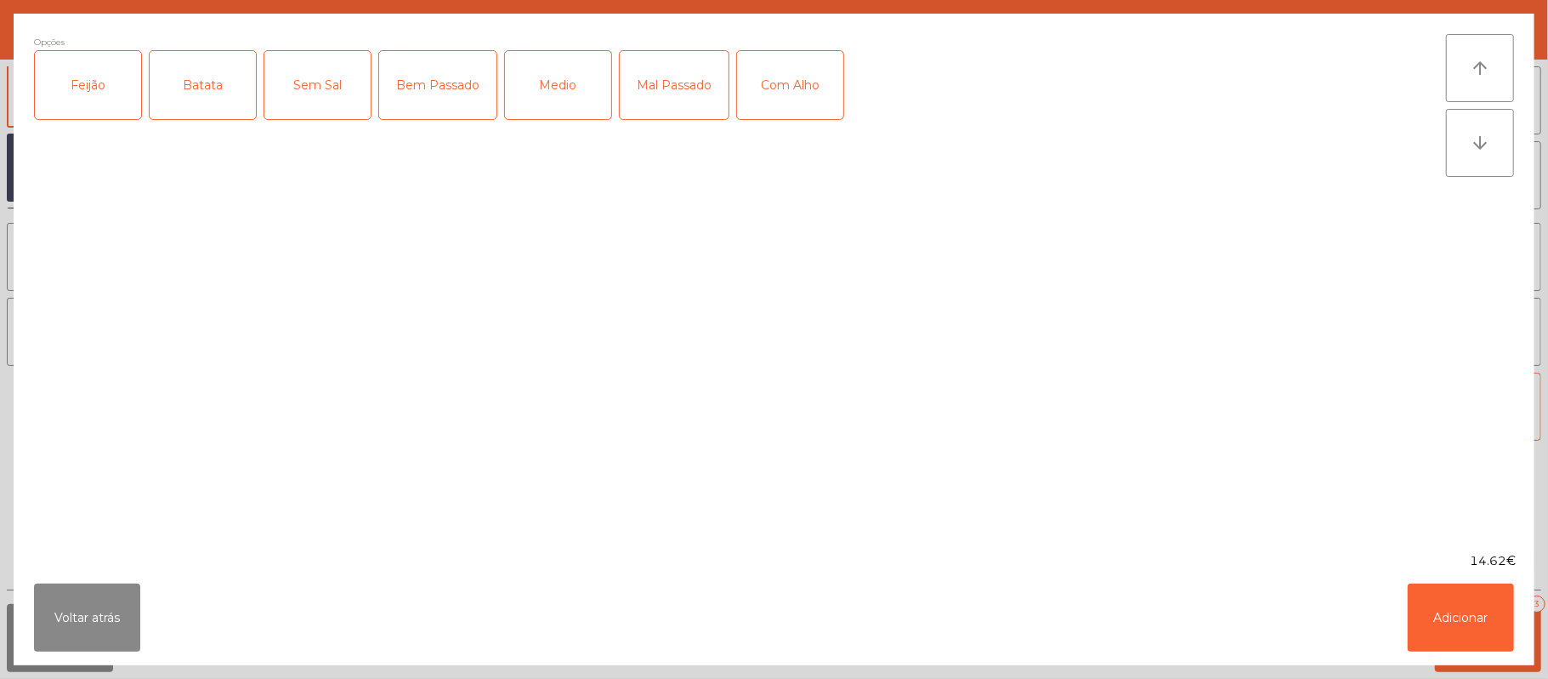
click at [124, 116] on div "Feijão" at bounding box center [88, 85] width 106 height 68
click at [235, 109] on div "Batata" at bounding box center [203, 85] width 106 height 68
click at [433, 109] on div "Bem Passado" at bounding box center [437, 85] width 117 height 68
click at [779, 97] on div "Com Alho" at bounding box center [790, 85] width 106 height 68
click at [1457, 599] on button "Adicionar" at bounding box center [1461, 617] width 106 height 68
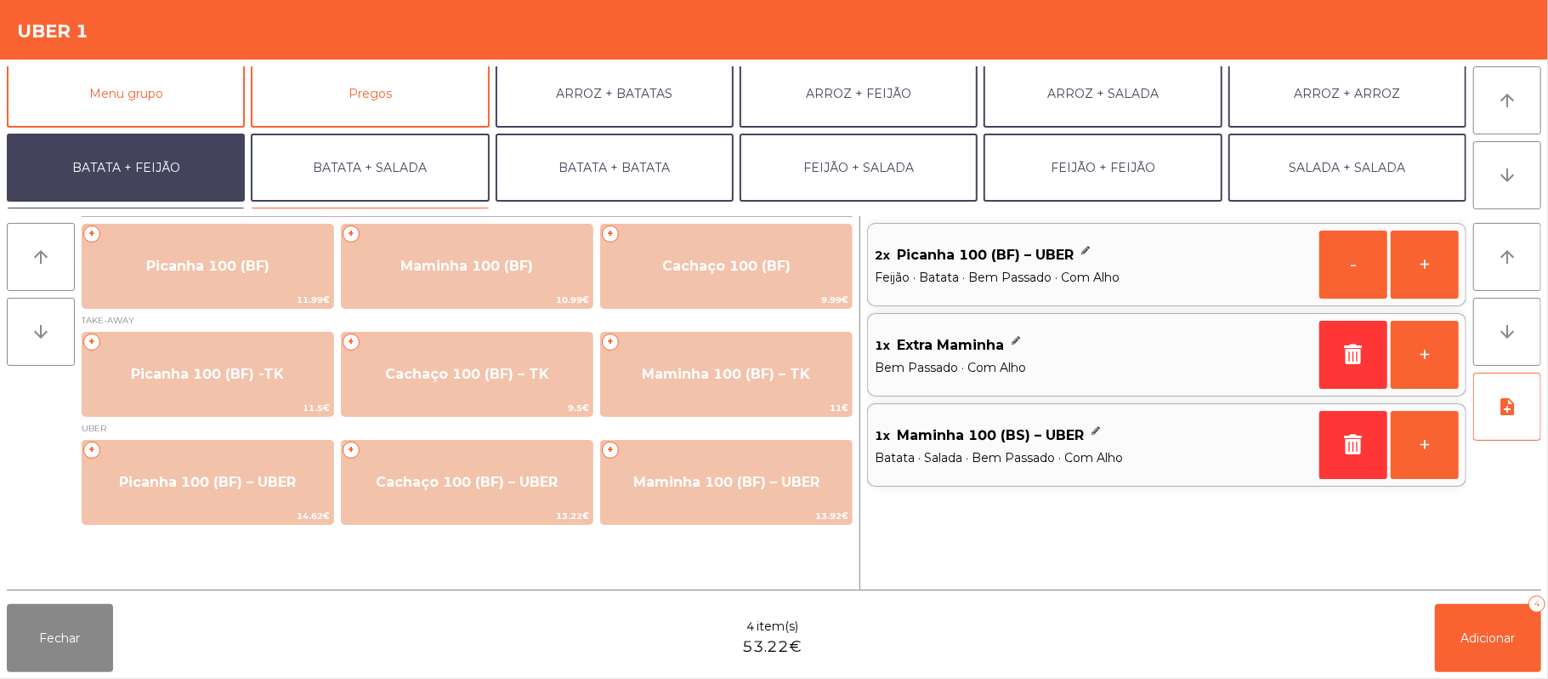
scroll to position [73, 0]
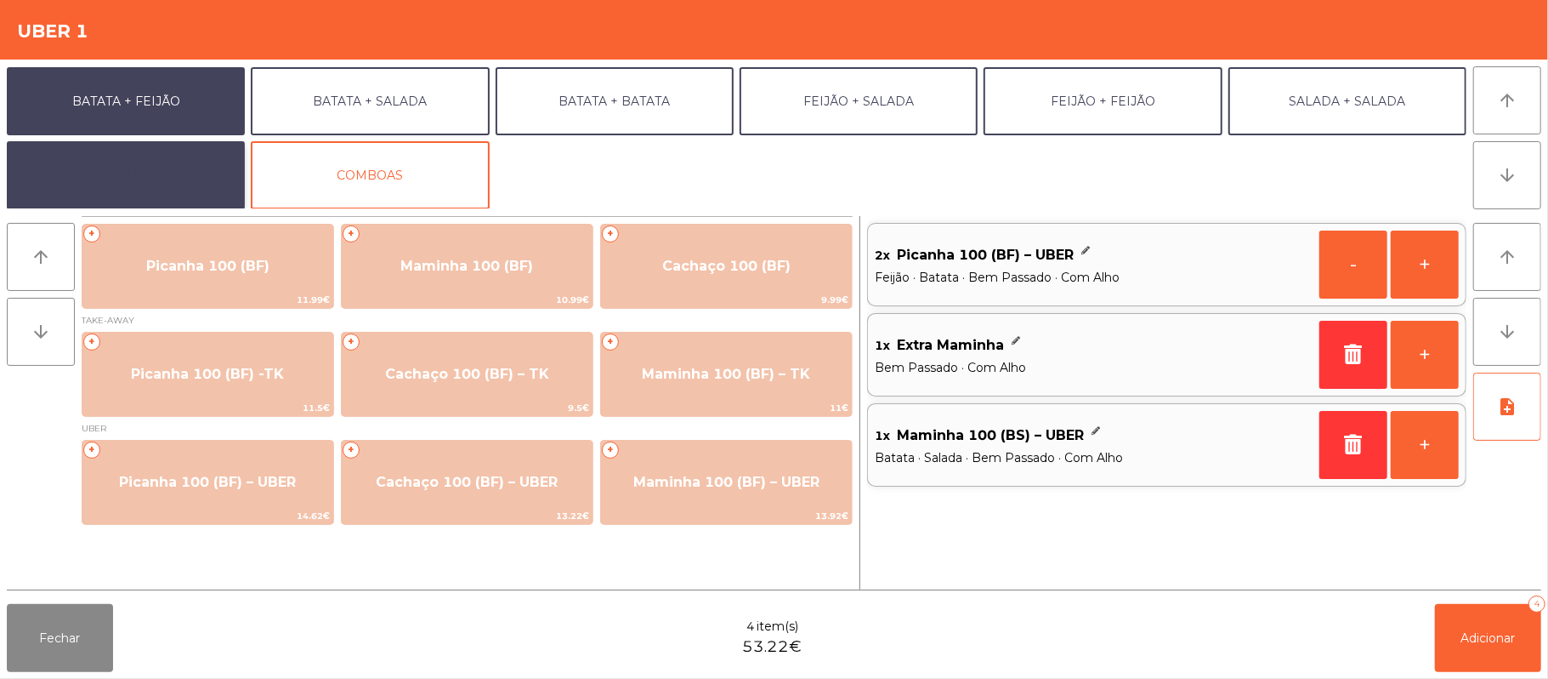
click at [168, 172] on button "EXTRAS UBER" at bounding box center [126, 175] width 238 height 68
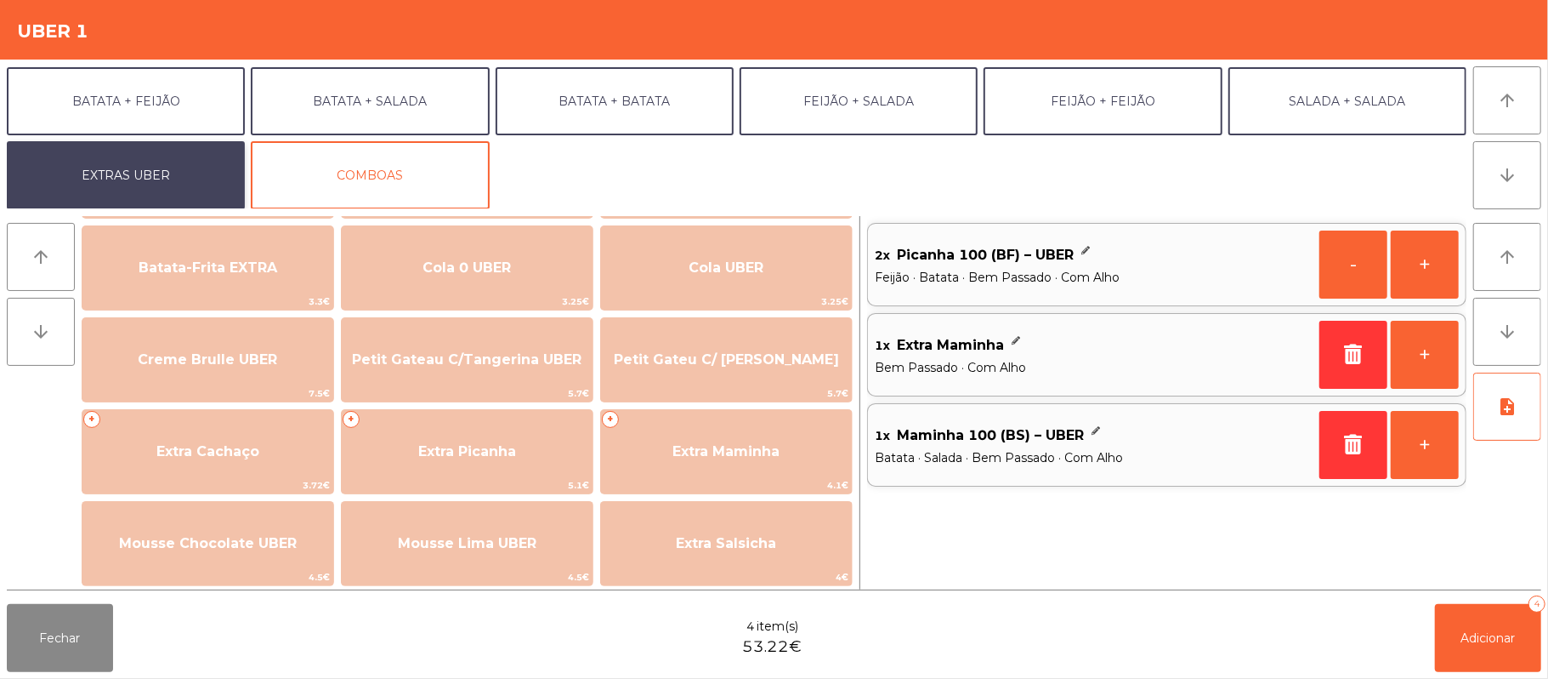
scroll to position [293, 0]
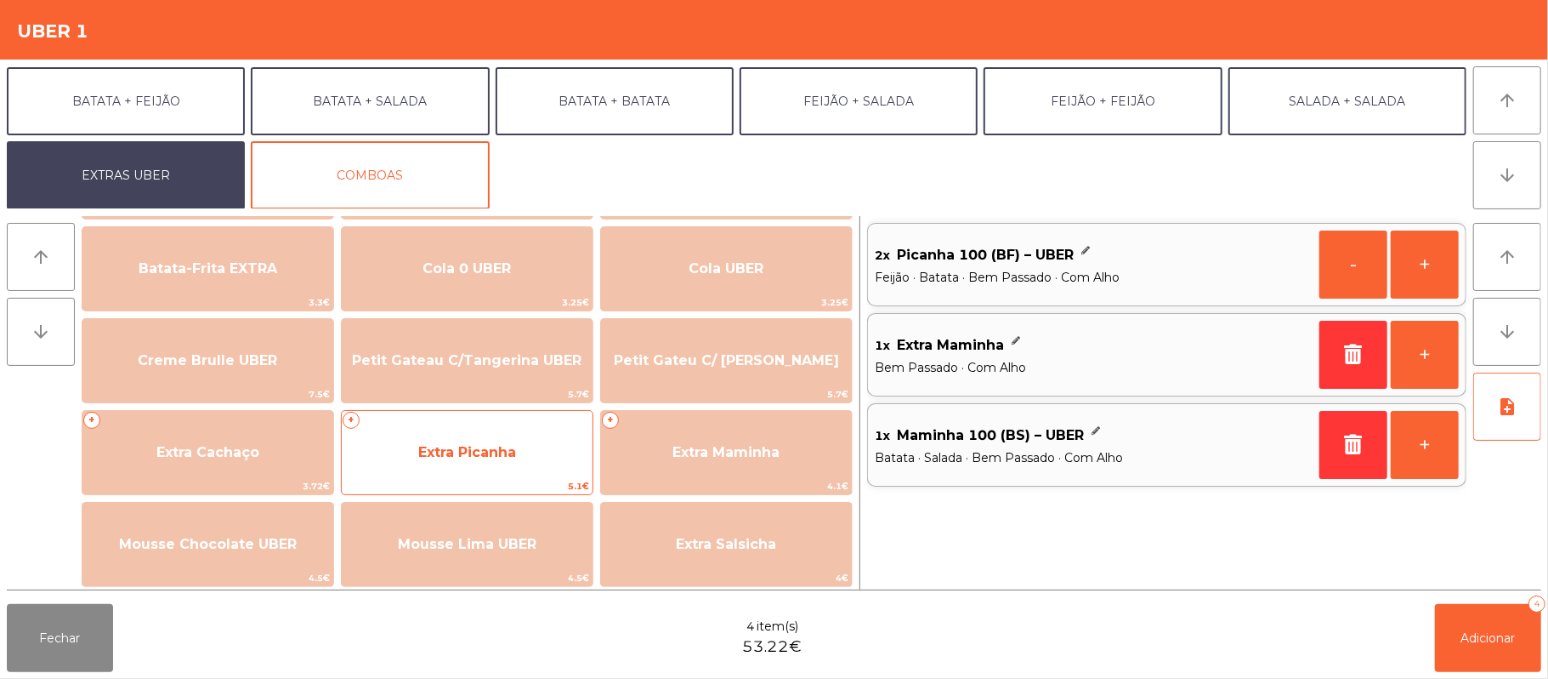
click at [446, 446] on span "Extra Picanha" at bounding box center [467, 452] width 98 height 16
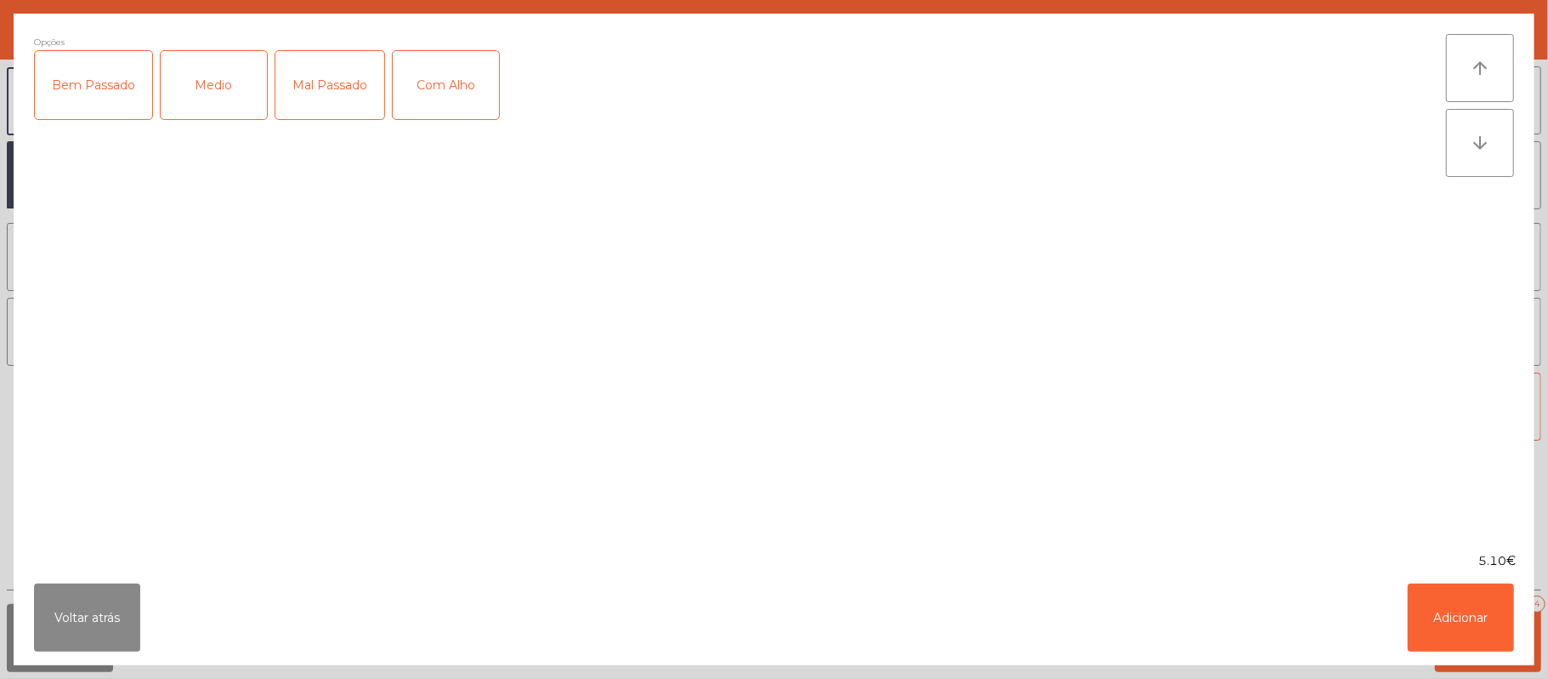
click at [75, 104] on div "Bem Passado" at bounding box center [93, 85] width 117 height 68
click at [434, 97] on div "Com Alho" at bounding box center [446, 85] width 106 height 68
click at [1457, 613] on button "Adicionar" at bounding box center [1461, 617] width 106 height 68
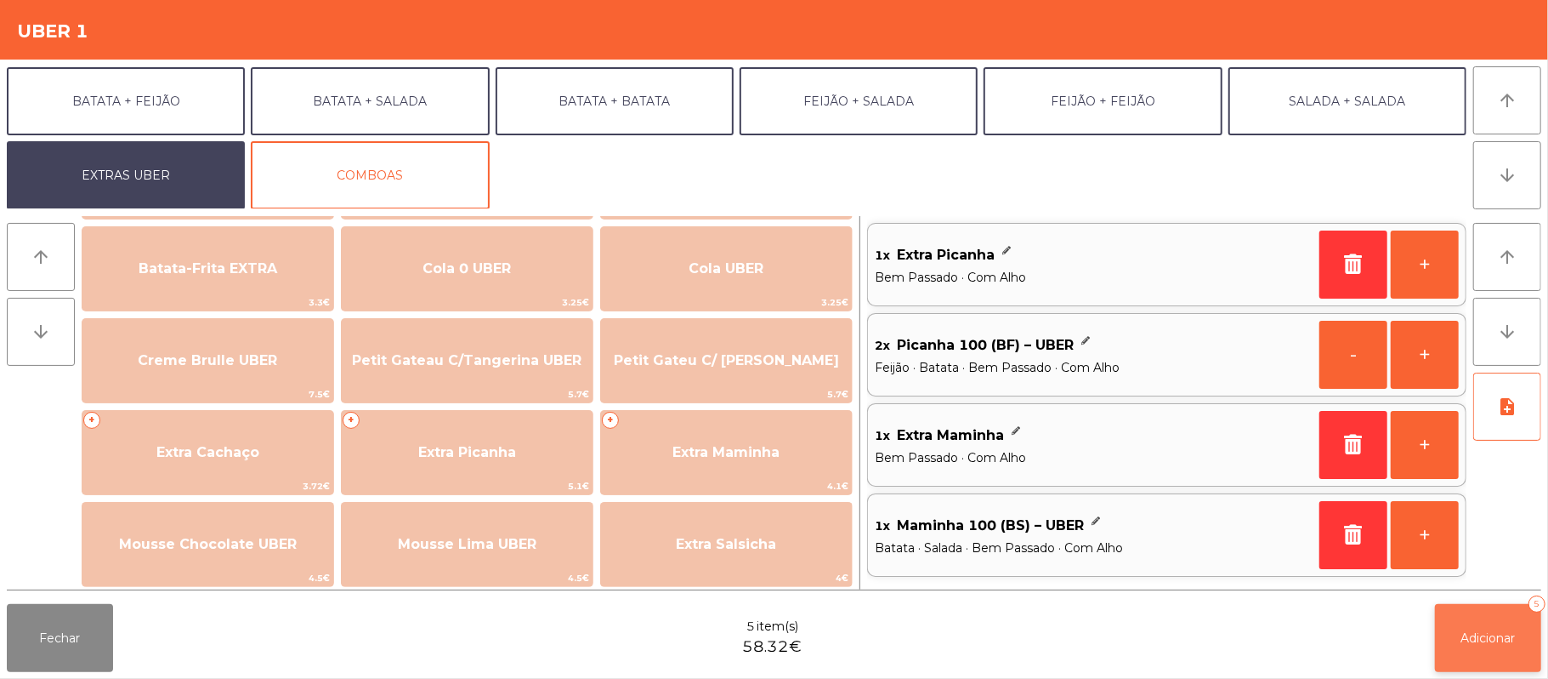
click at [1491, 630] on span "Adicionar" at bounding box center [1489, 637] width 54 height 15
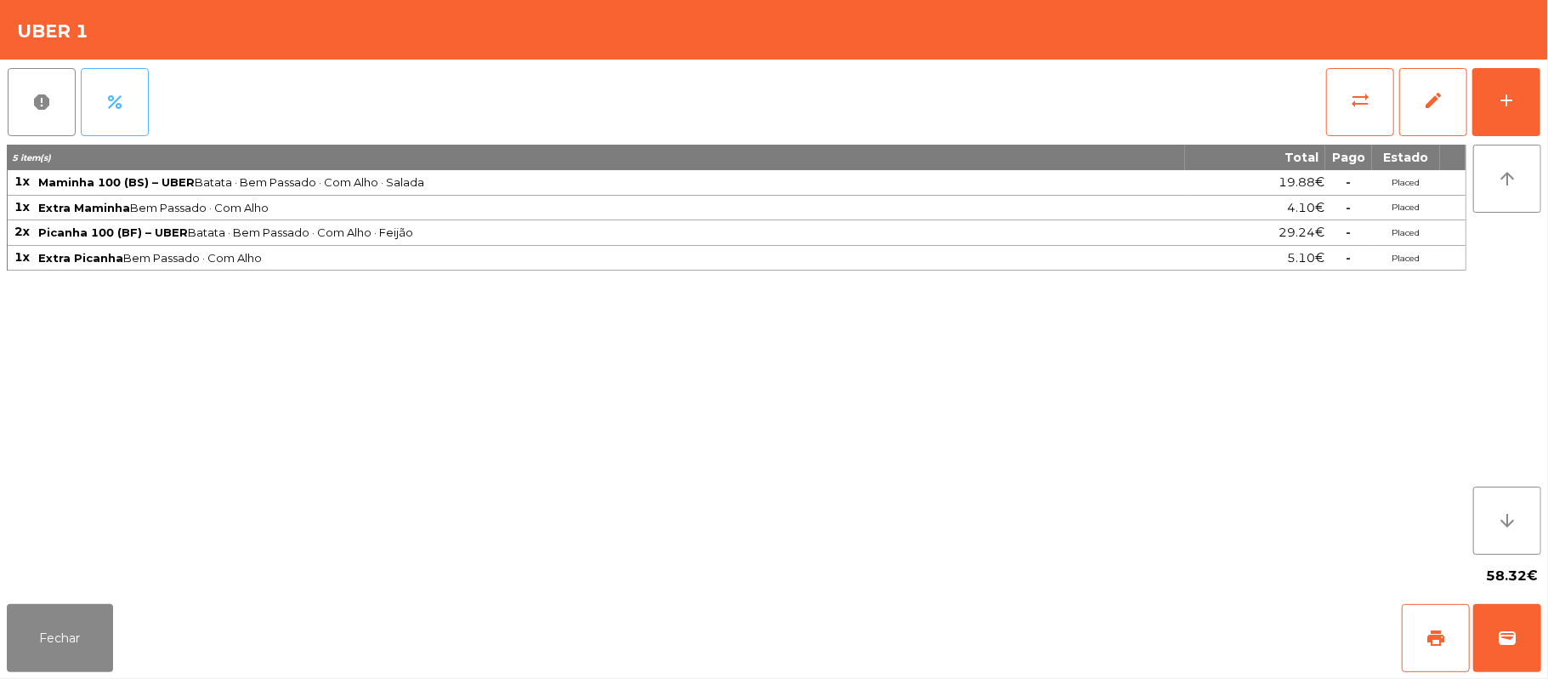
click at [123, 111] on span "percent" at bounding box center [115, 102] width 20 height 20
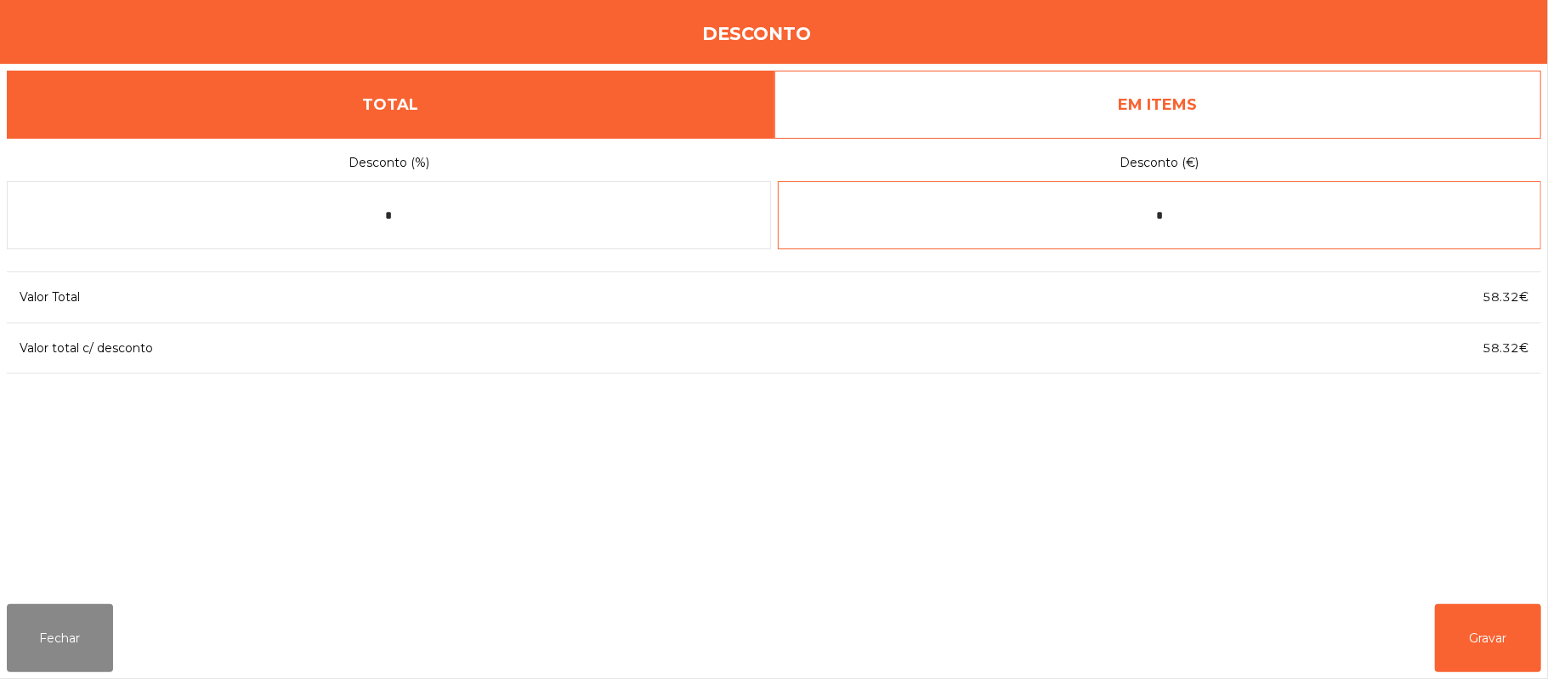
click at [1182, 212] on input "*" at bounding box center [1160, 215] width 764 height 68
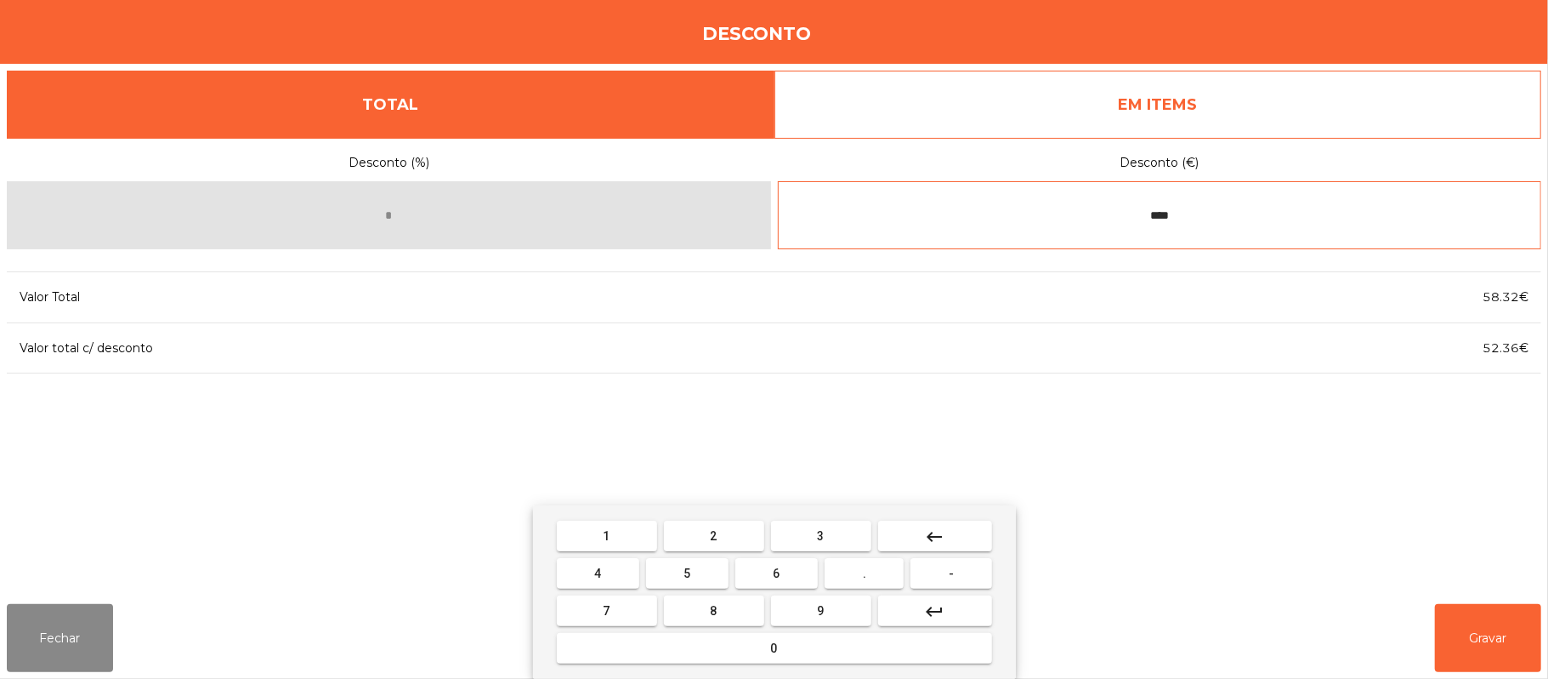
type input "****"
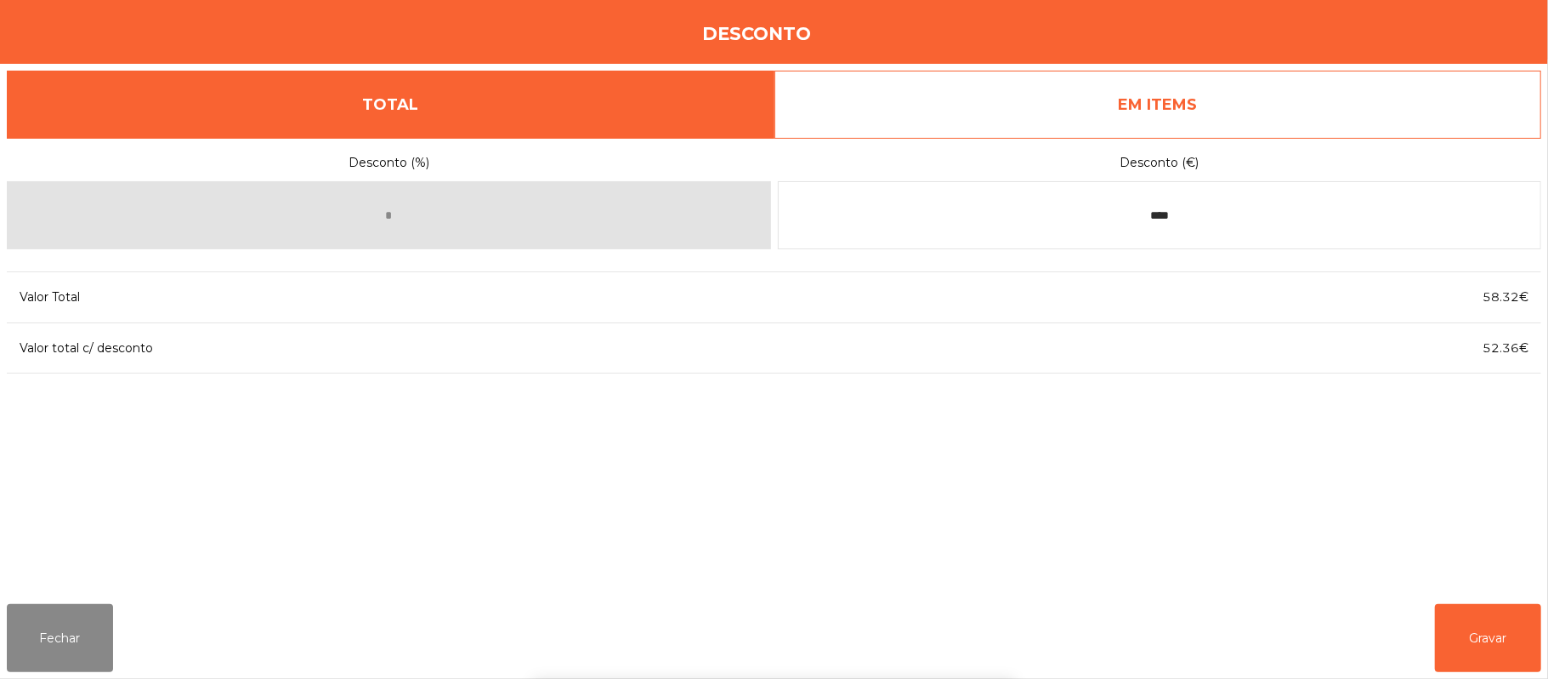
click at [1494, 626] on div "1 2 3 keyboard_backspace 4 5 6 . - 7 8 9 keyboard_return 0" at bounding box center [774, 591] width 1548 height 173
click at [1477, 650] on button "Gravar" at bounding box center [1488, 638] width 106 height 68
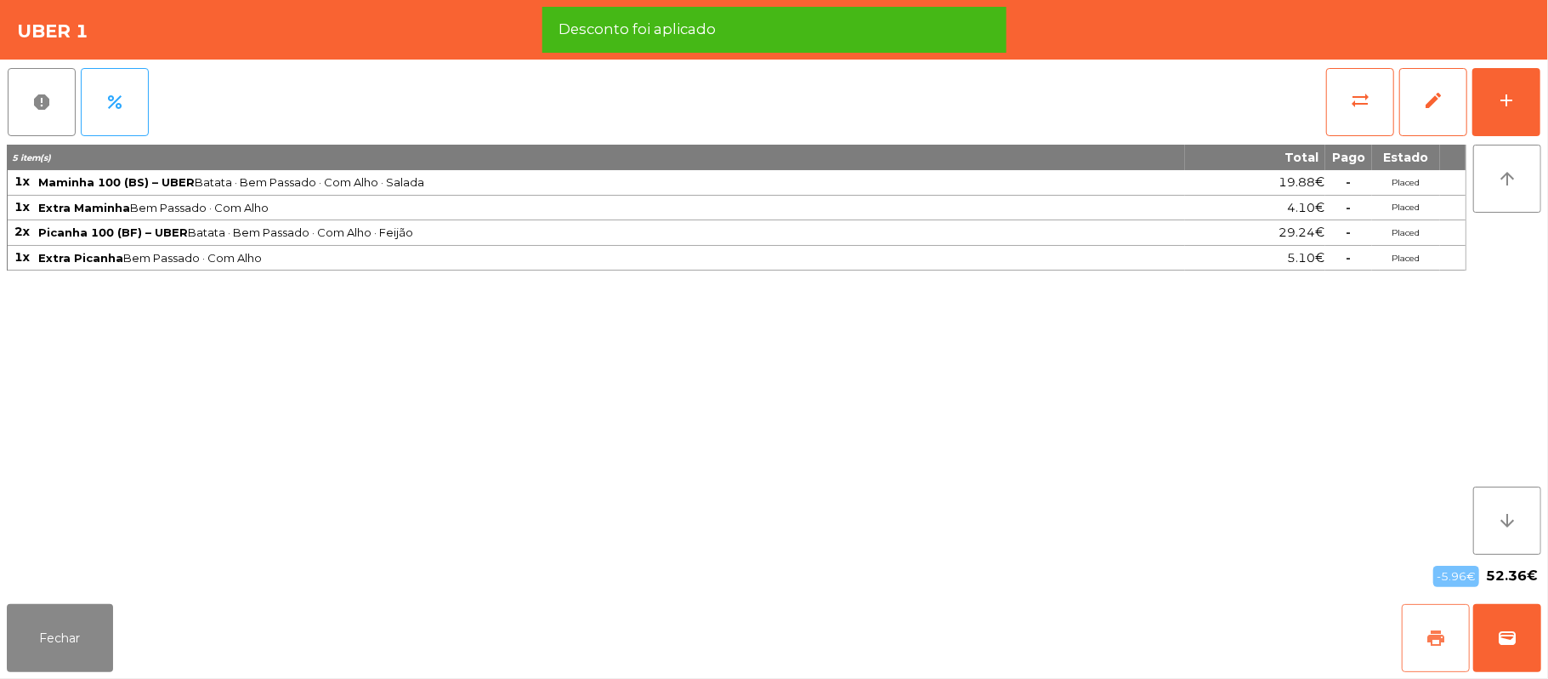
click at [1415, 623] on button "print" at bounding box center [1436, 638] width 68 height 68
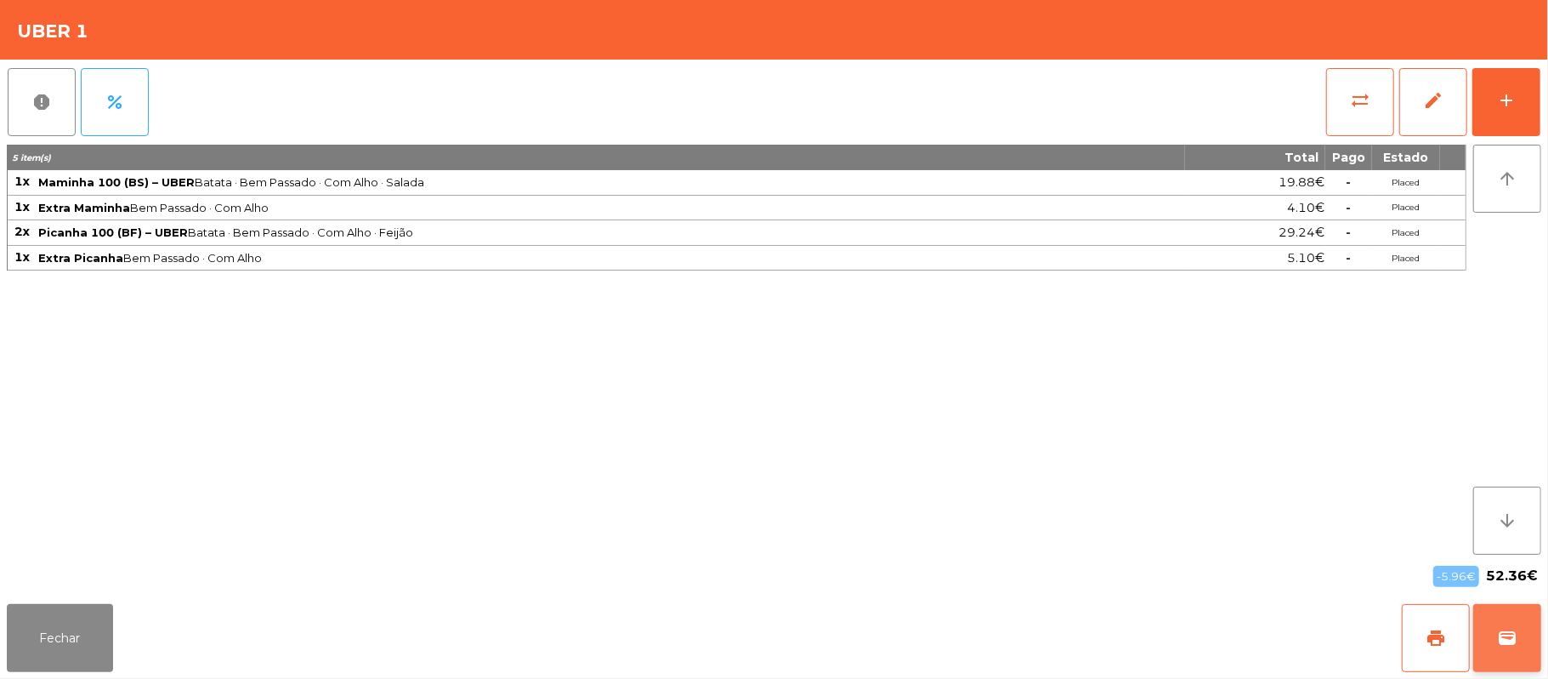
click at [1535, 654] on button "wallet" at bounding box center [1508, 638] width 68 height 68
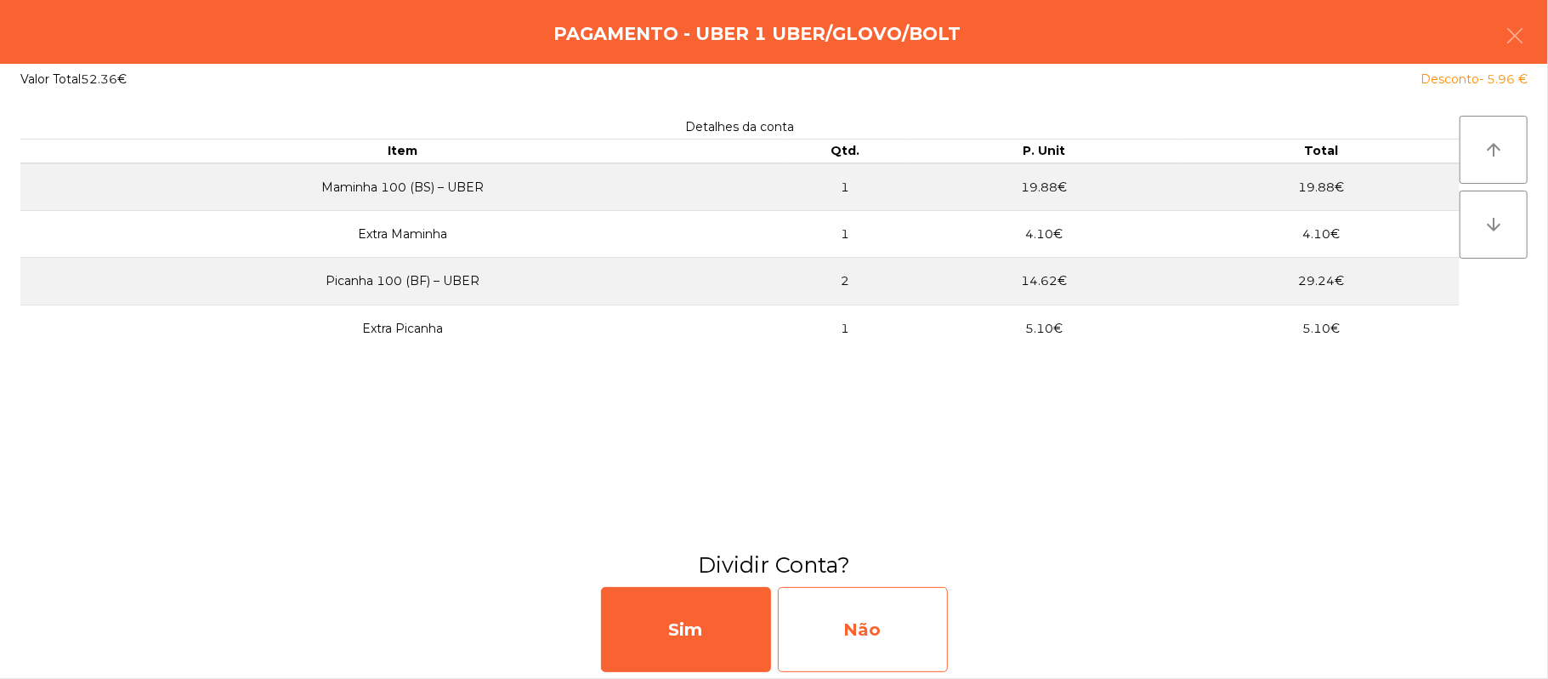
click at [882, 633] on div "Não" at bounding box center [863, 629] width 170 height 85
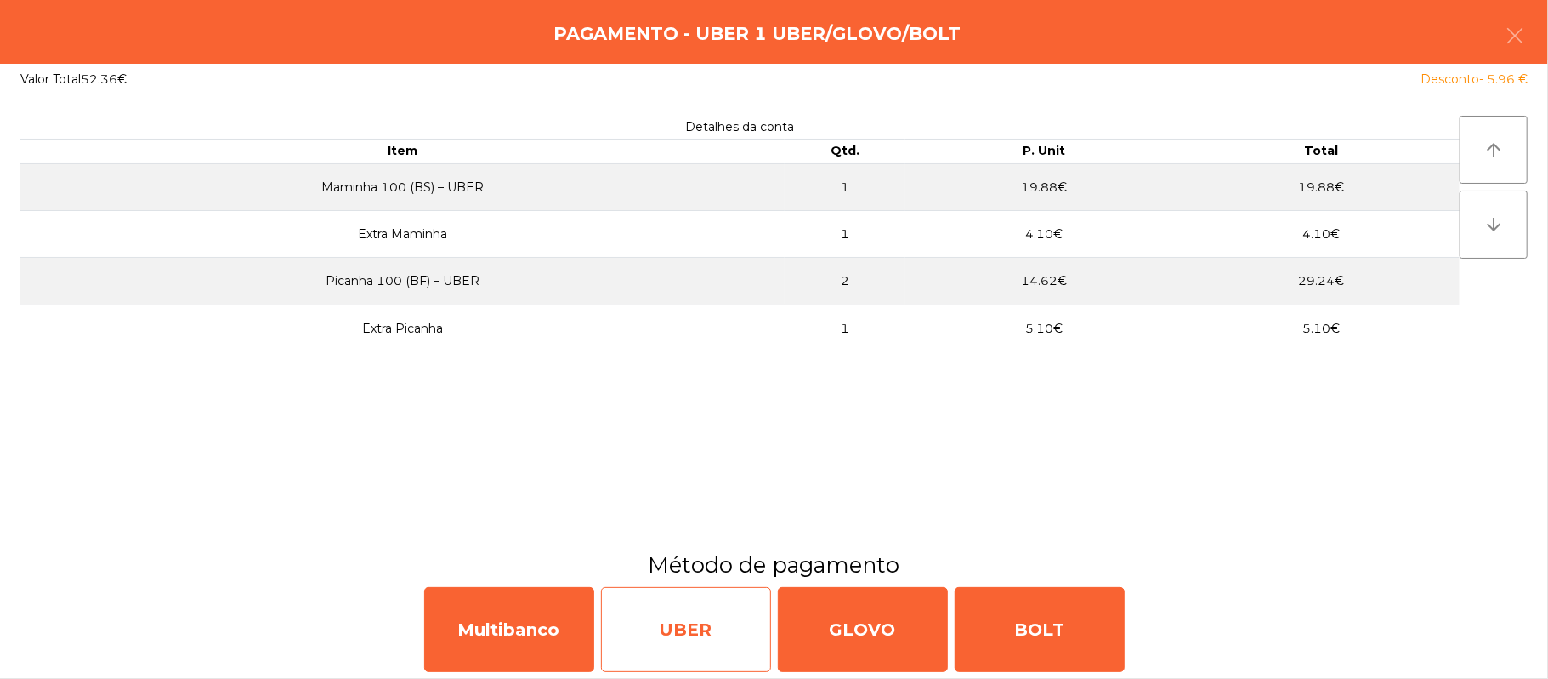
click at [696, 622] on div "UBER" at bounding box center [686, 629] width 170 height 85
select select "**"
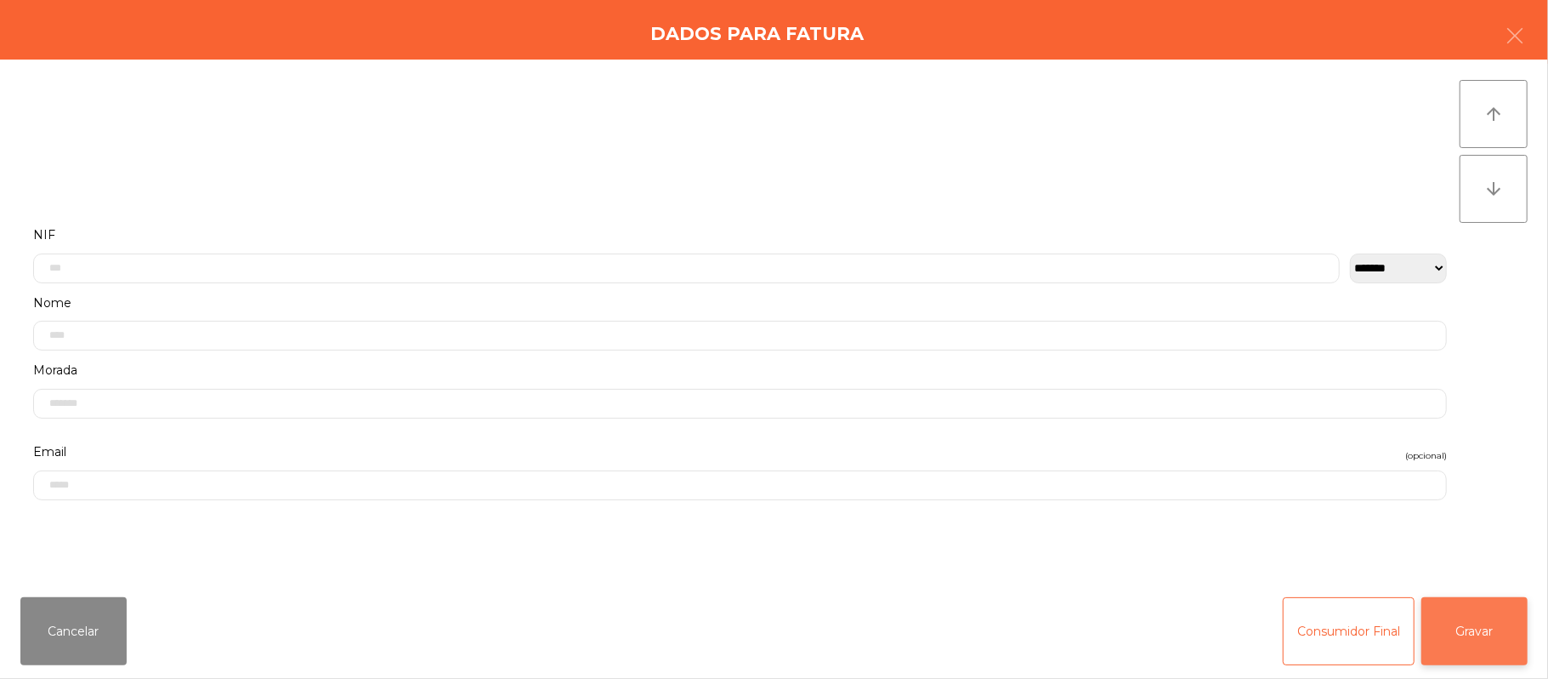
click at [1467, 633] on button "Gravar" at bounding box center [1475, 631] width 106 height 68
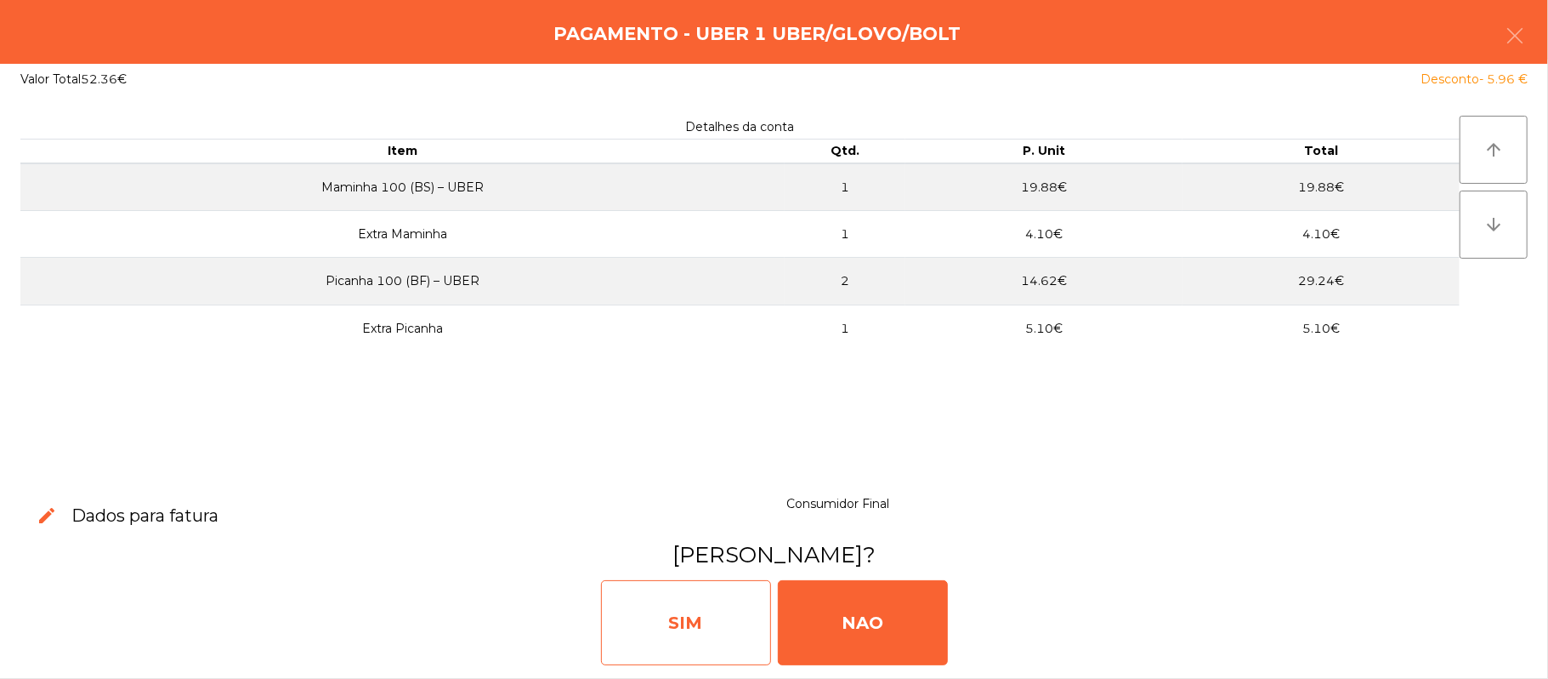
click at [661, 612] on div "SIM" at bounding box center [686, 622] width 170 height 85
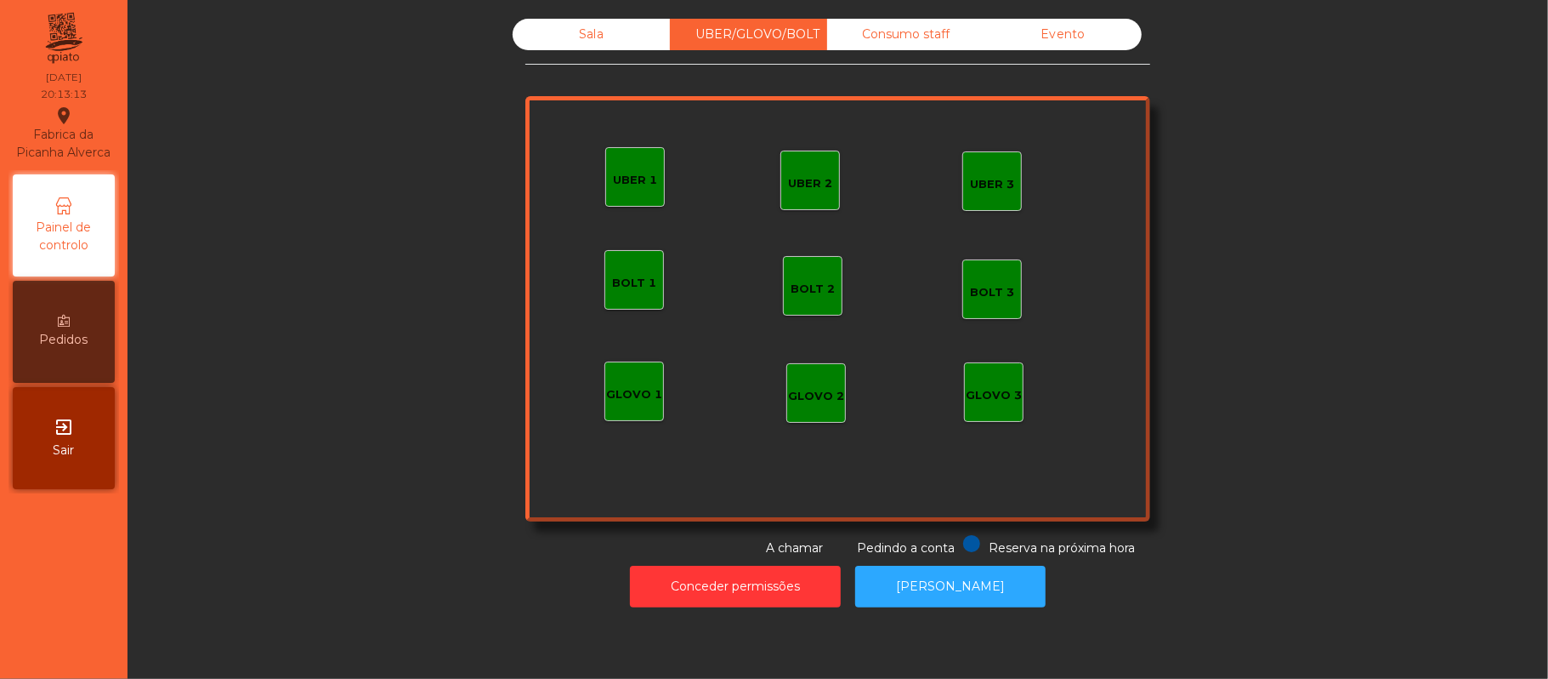
click at [621, 27] on div "Sala" at bounding box center [591, 34] width 157 height 31
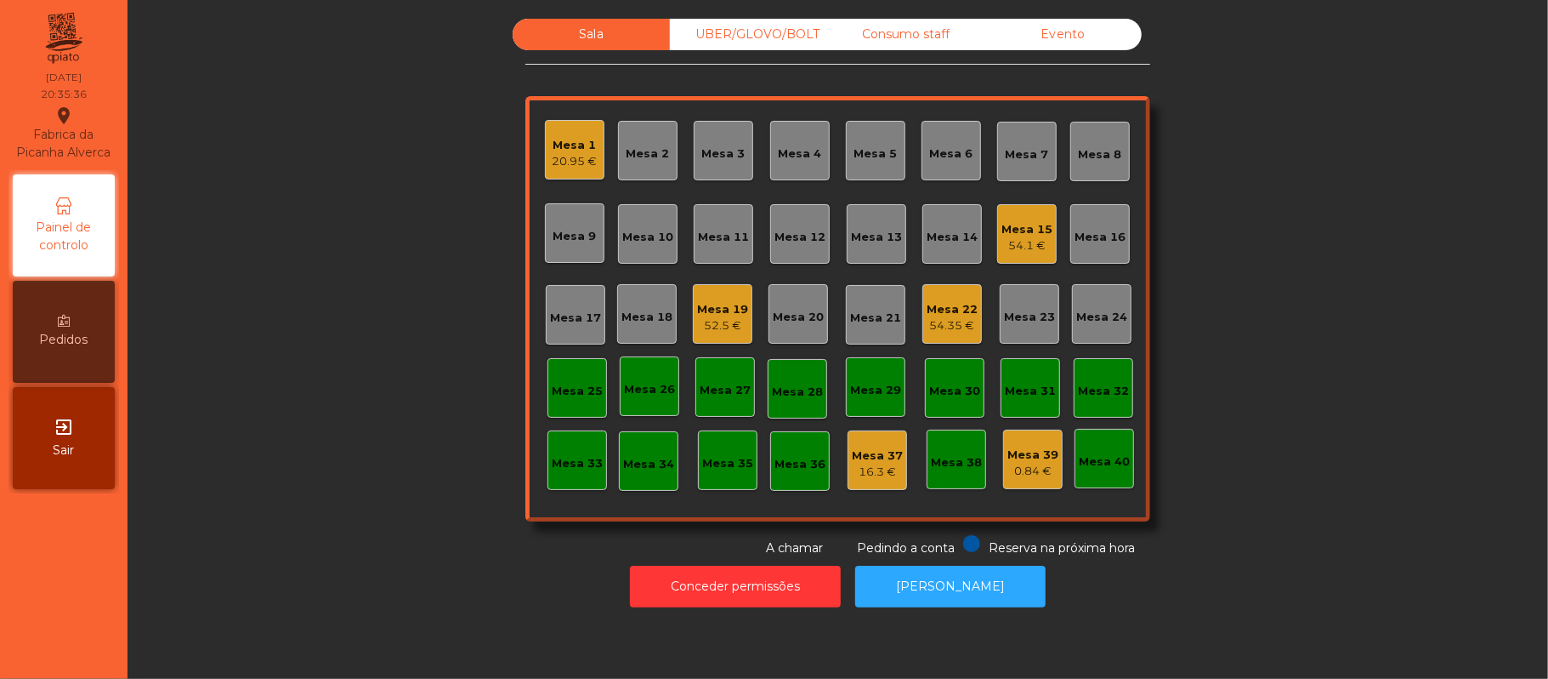
click at [562, 137] on div "Mesa 1" at bounding box center [575, 145] width 45 height 17
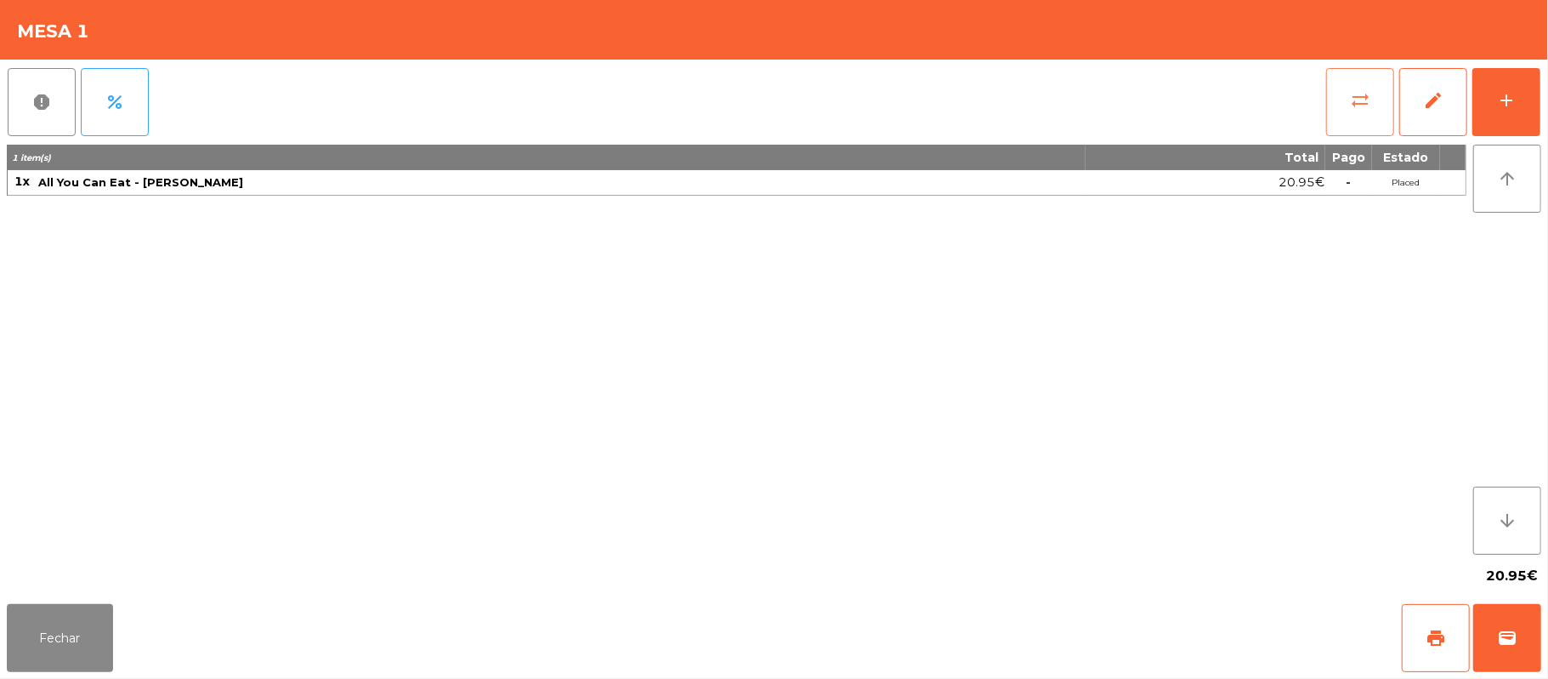
click at [1374, 99] on button "sync_alt" at bounding box center [1361, 102] width 68 height 68
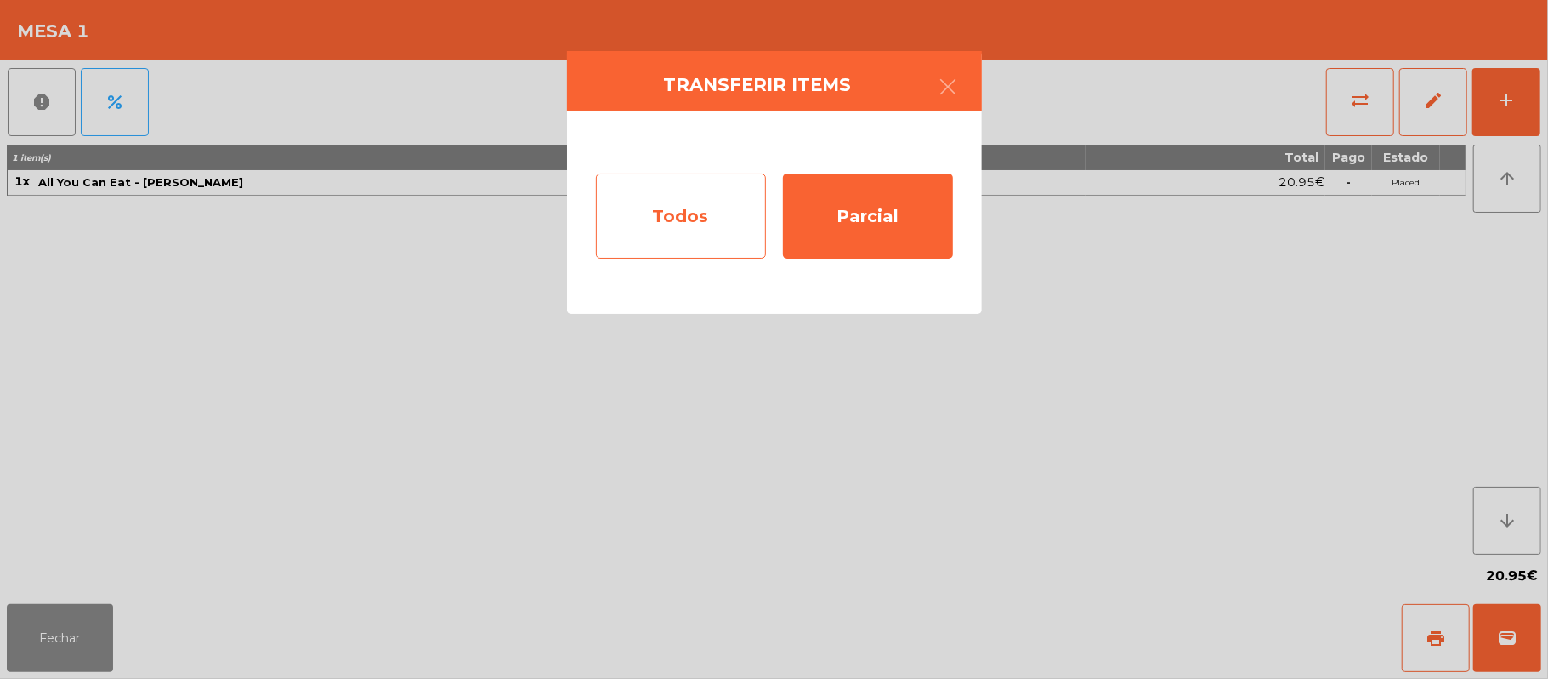
click at [668, 206] on div "Todos" at bounding box center [681, 215] width 170 height 85
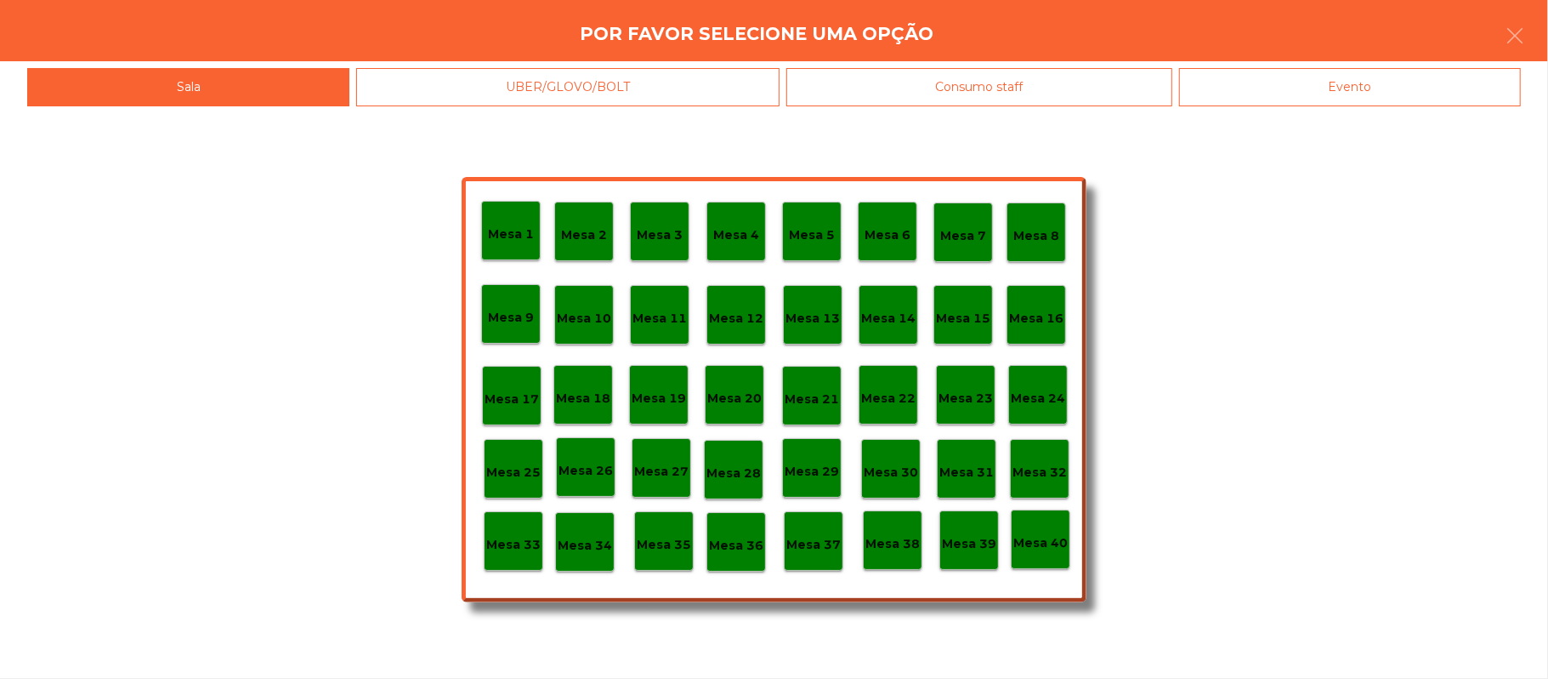
click at [821, 531] on div "Mesa 37" at bounding box center [814, 541] width 54 height 26
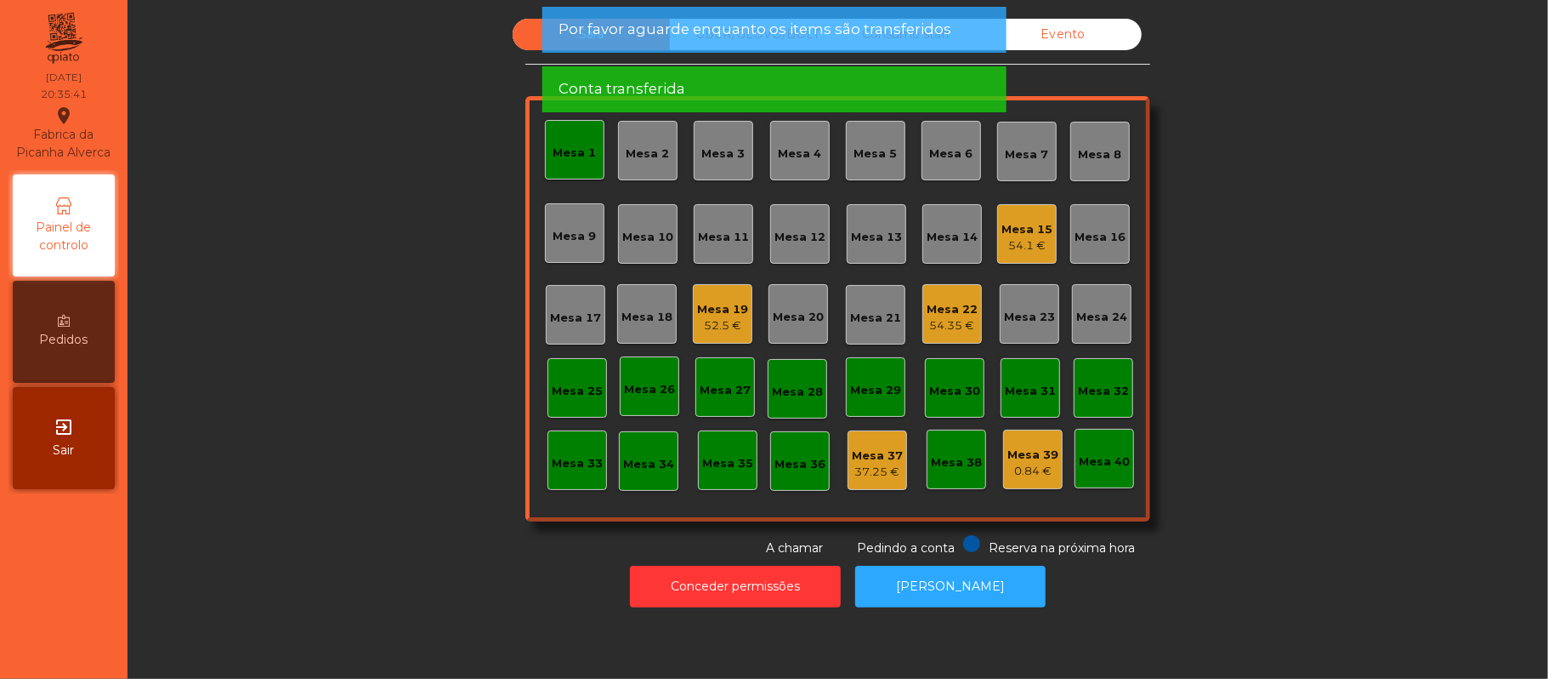
click at [578, 141] on div "Mesa 1" at bounding box center [575, 150] width 43 height 24
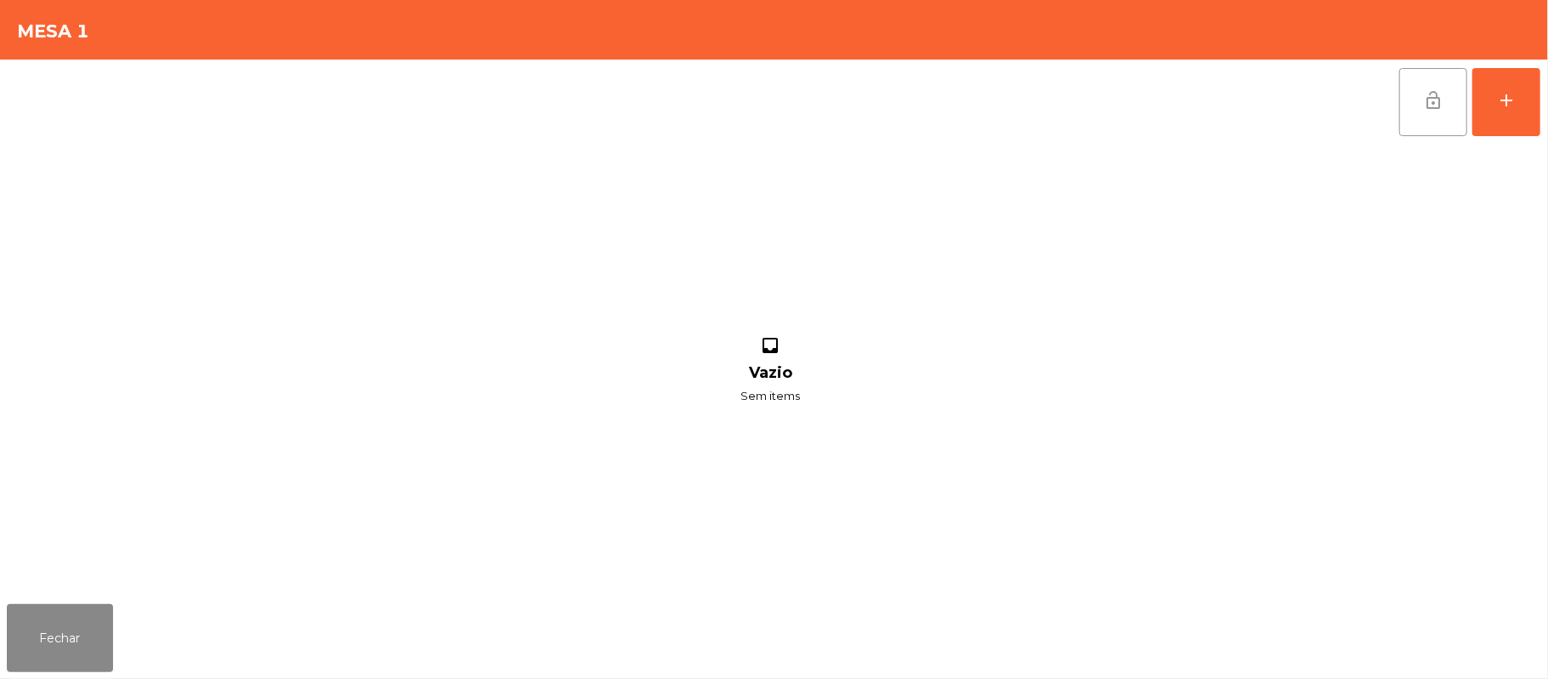
click at [1430, 103] on span "lock_open" at bounding box center [1433, 100] width 20 height 20
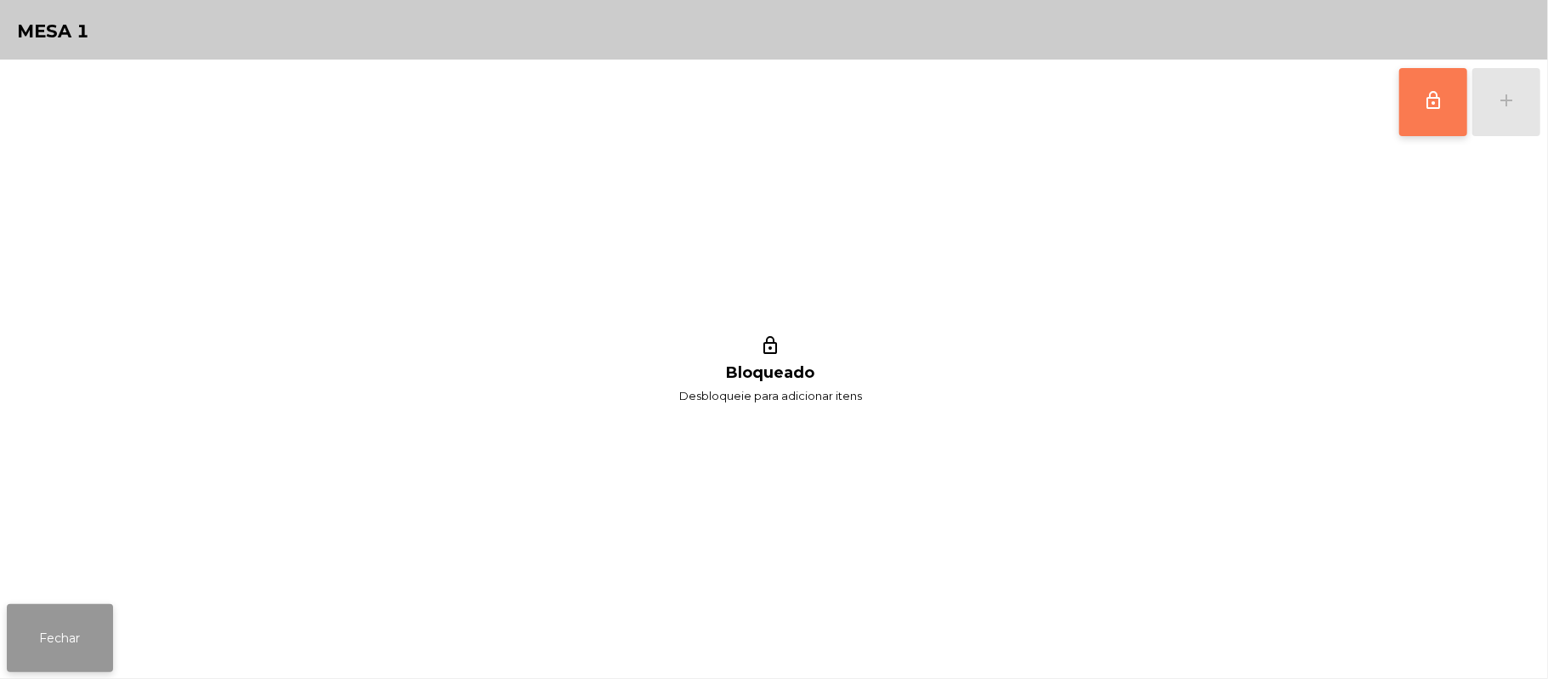
click at [87, 651] on button "Fechar" at bounding box center [60, 638] width 106 height 68
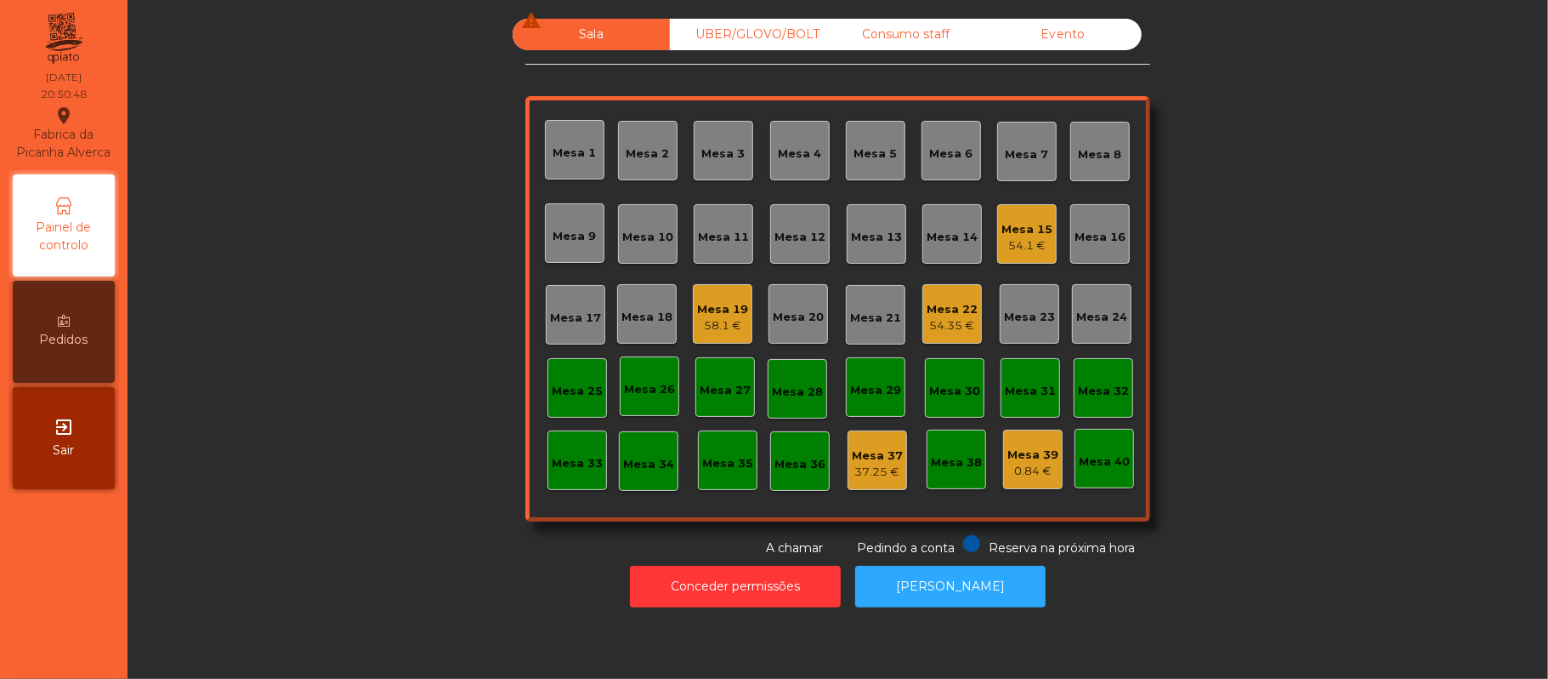
click at [940, 308] on div "Mesa 22" at bounding box center [952, 309] width 51 height 17
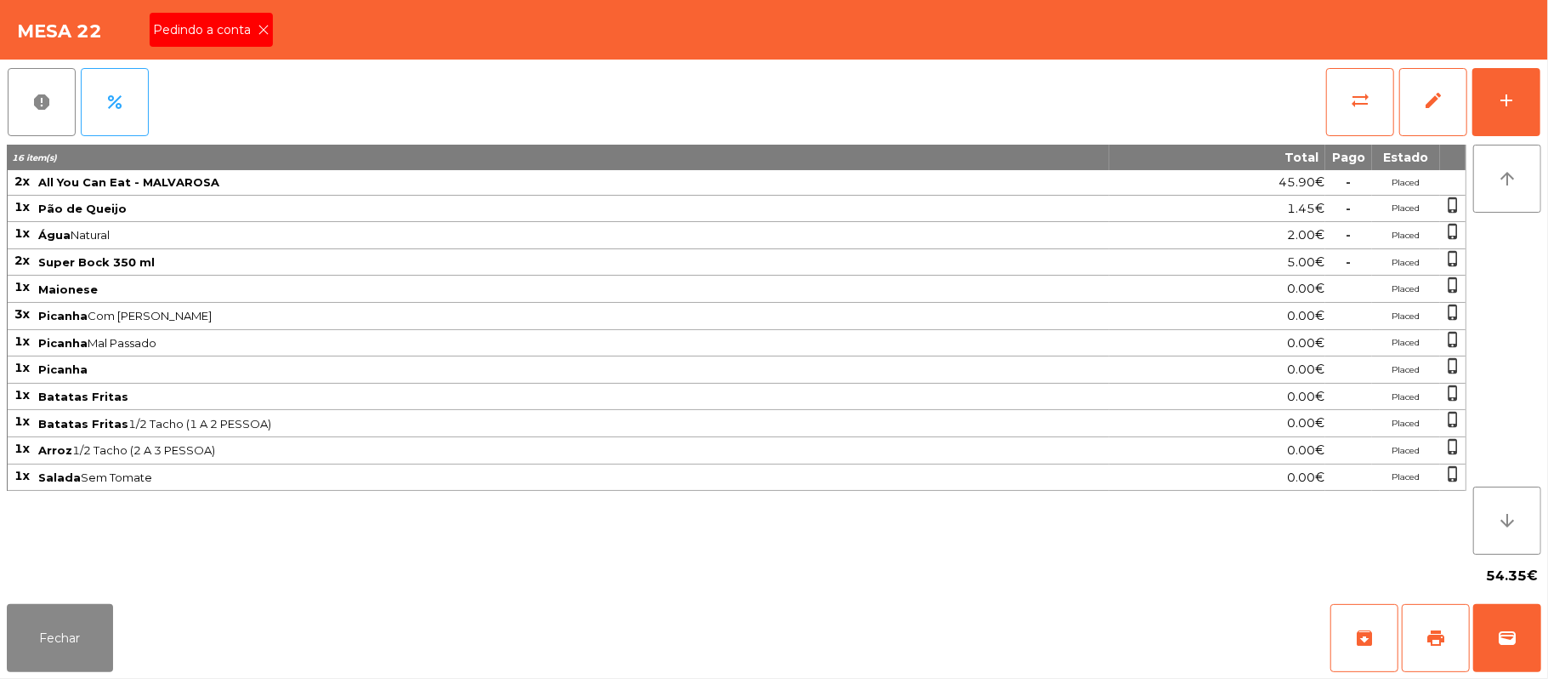
click at [262, 31] on icon at bounding box center [264, 30] width 12 height 12
click at [1451, 662] on button "print" at bounding box center [1436, 638] width 68 height 68
click at [1427, 629] on span "print" at bounding box center [1436, 638] width 20 height 20
click at [61, 620] on button "Fechar" at bounding box center [60, 638] width 106 height 68
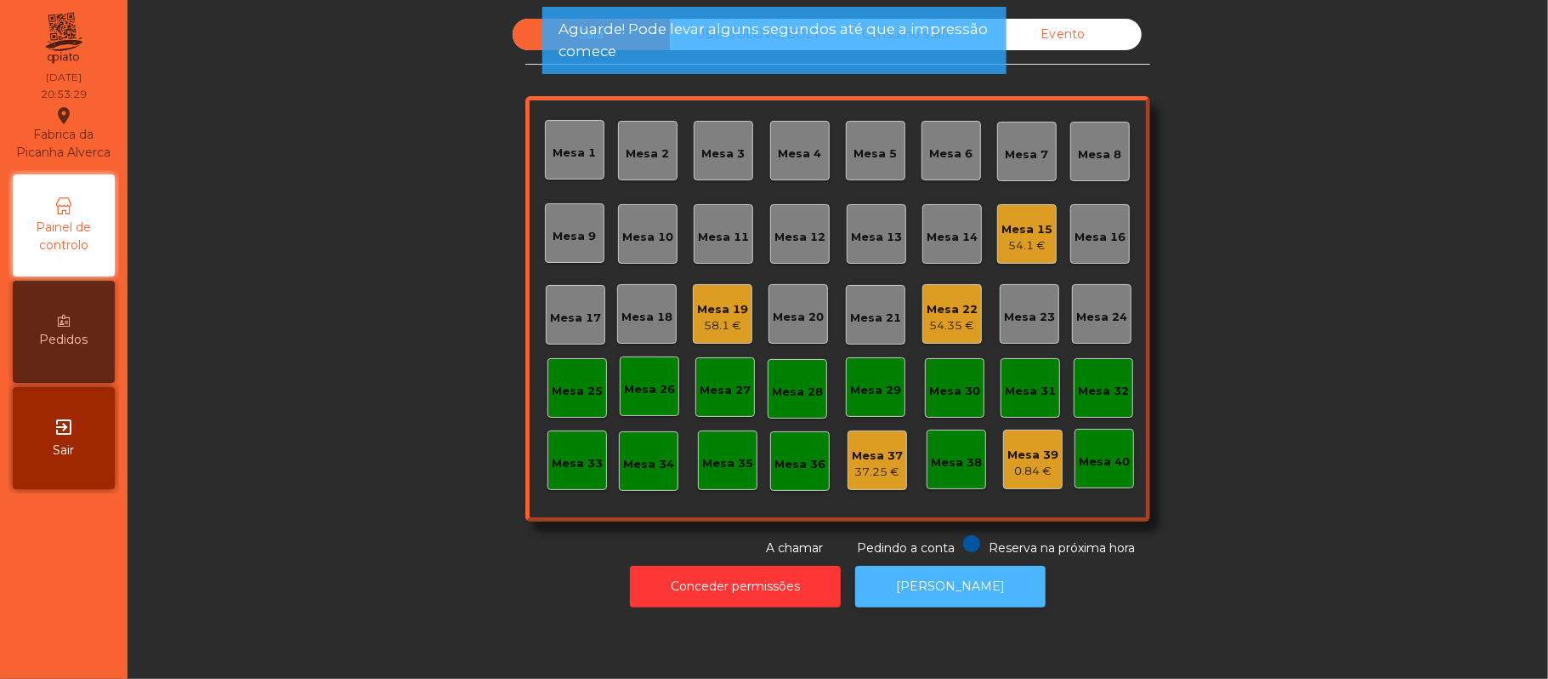
click at [994, 575] on button "[PERSON_NAME]" at bounding box center [950, 586] width 190 height 42
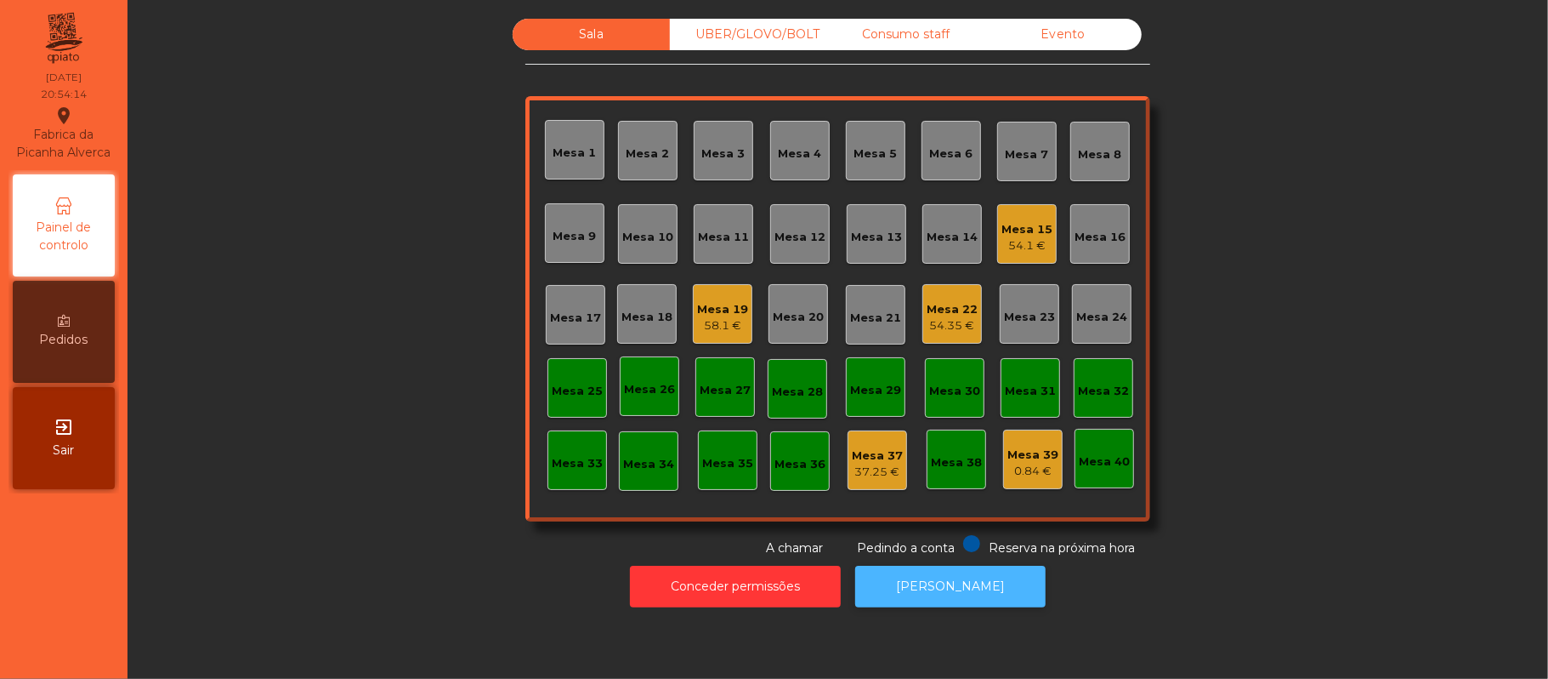
click at [977, 597] on button "[PERSON_NAME]" at bounding box center [950, 586] width 190 height 42
click at [952, 315] on div "Mesa 22" at bounding box center [952, 309] width 51 height 17
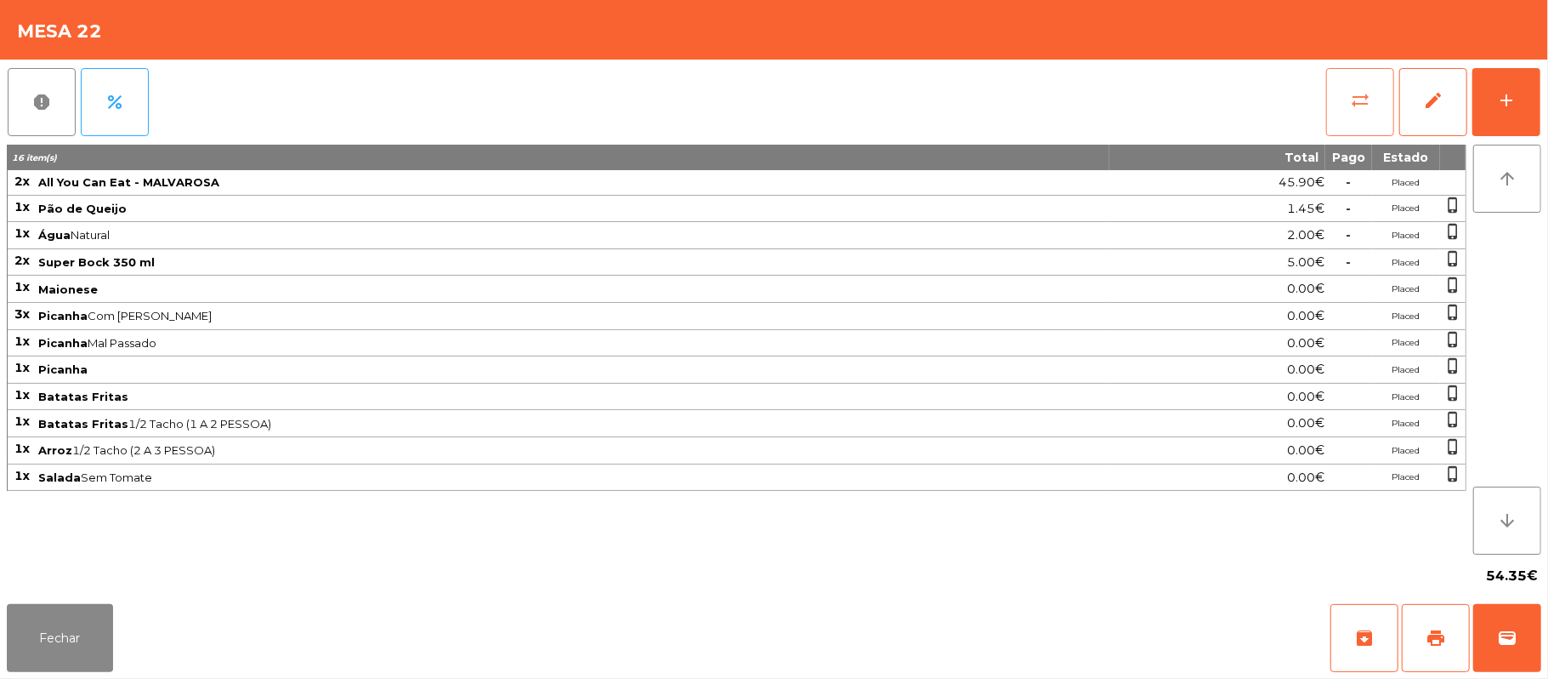
click at [1355, 106] on span "sync_alt" at bounding box center [1360, 100] width 20 height 20
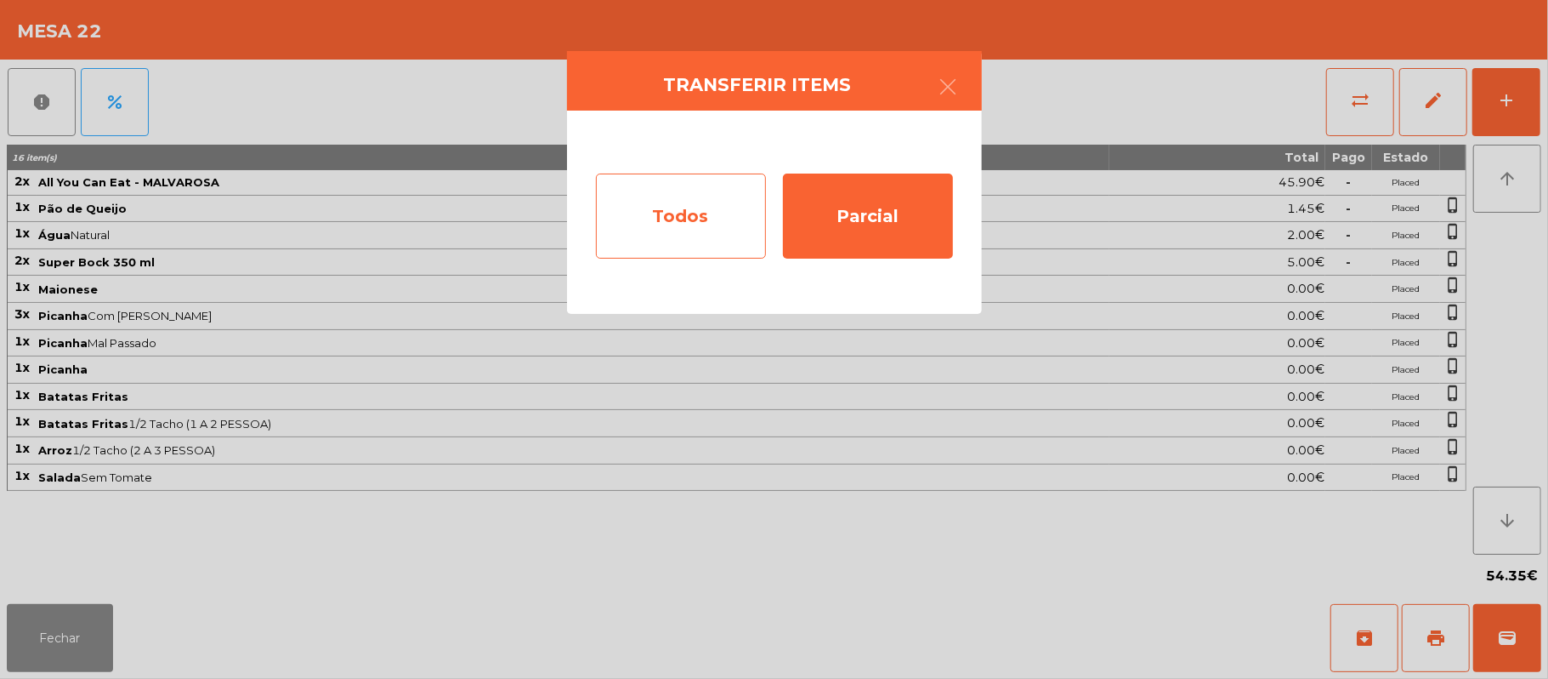
click at [705, 226] on div "Todos" at bounding box center [681, 215] width 170 height 85
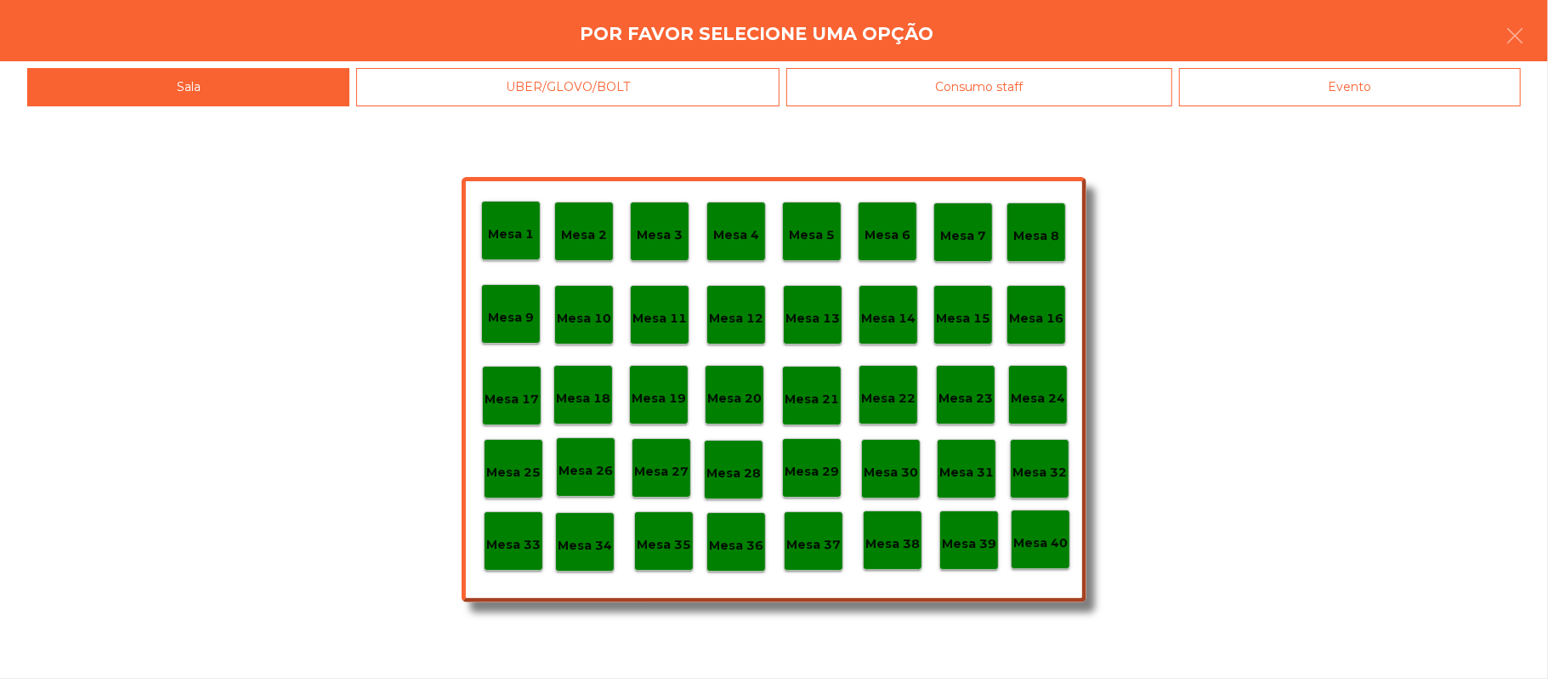
click at [1389, 99] on div "Evento" at bounding box center [1350, 87] width 342 height 38
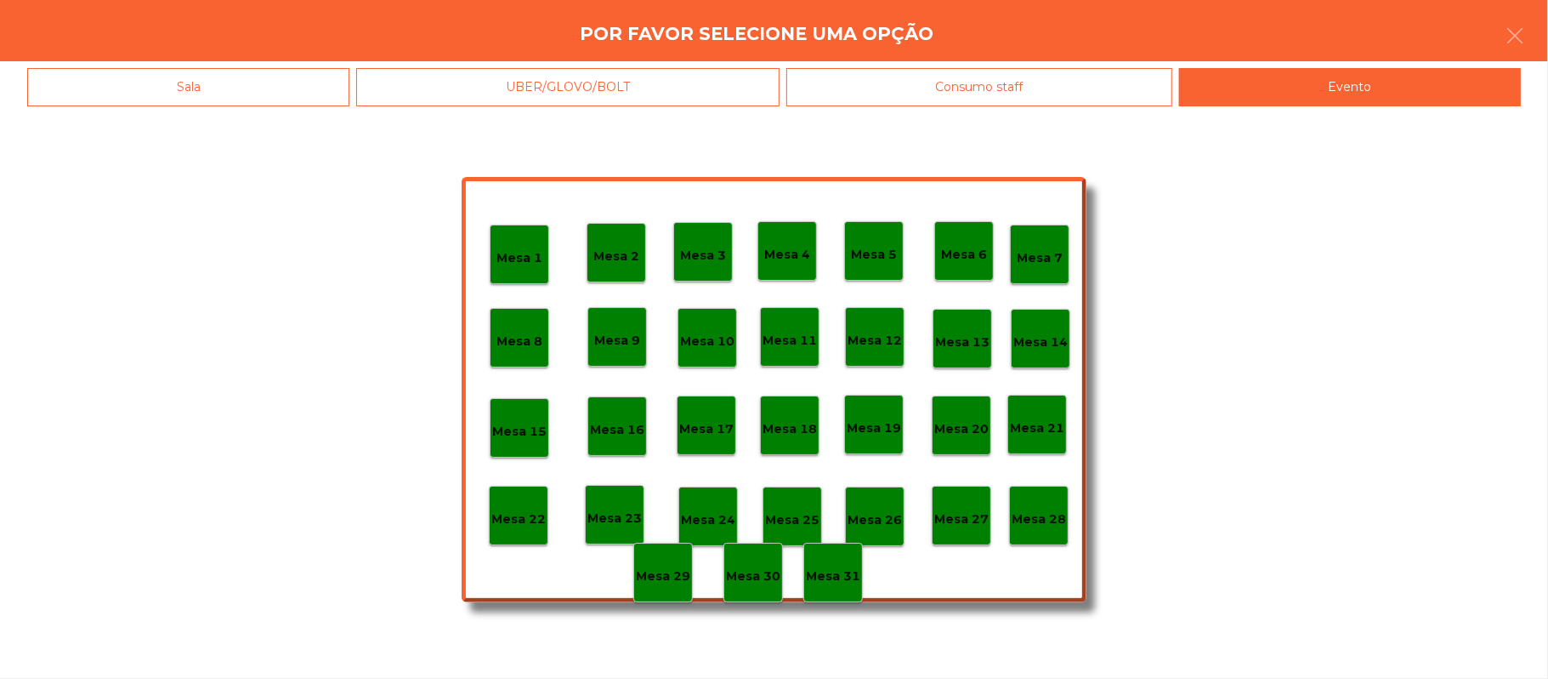
click at [1044, 521] on p "Mesa 28" at bounding box center [1039, 519] width 54 height 20
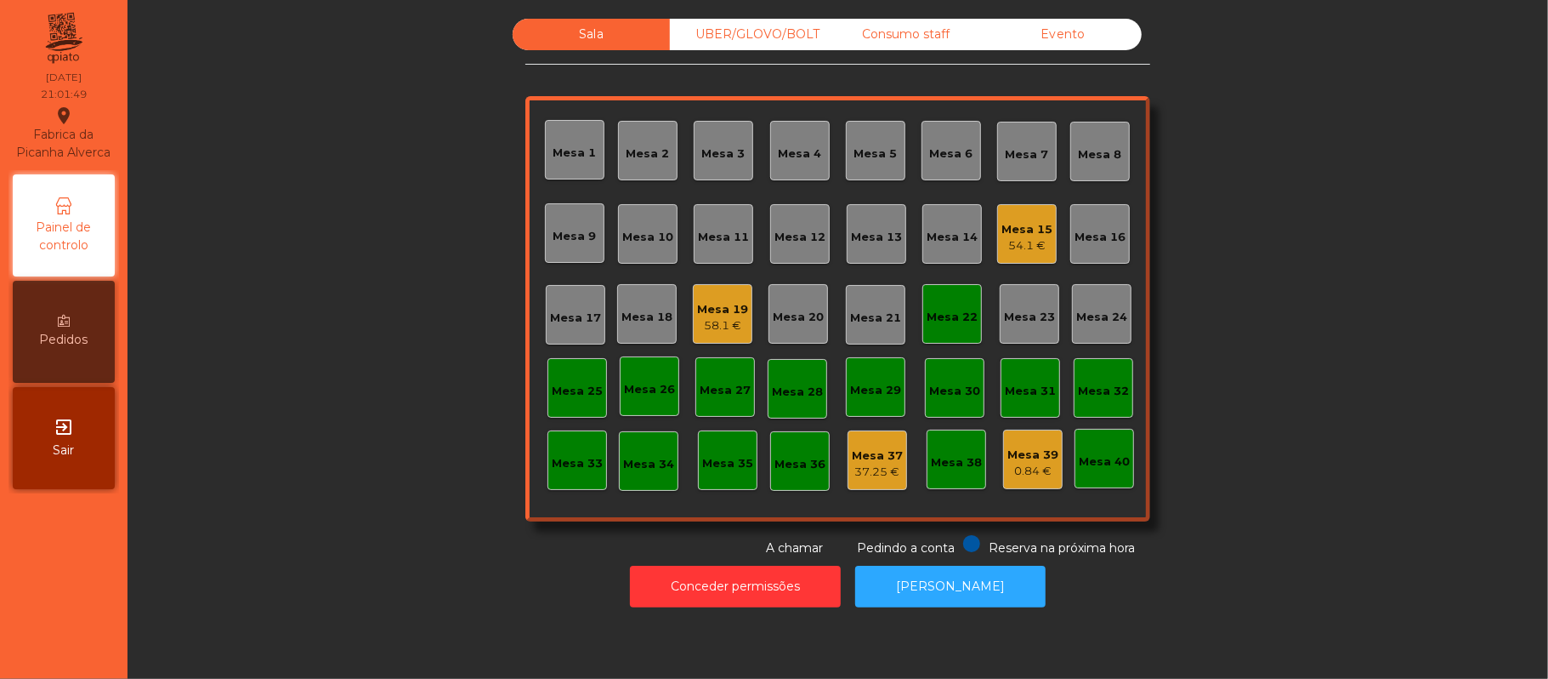
click at [959, 304] on div "Mesa 22" at bounding box center [952, 314] width 51 height 24
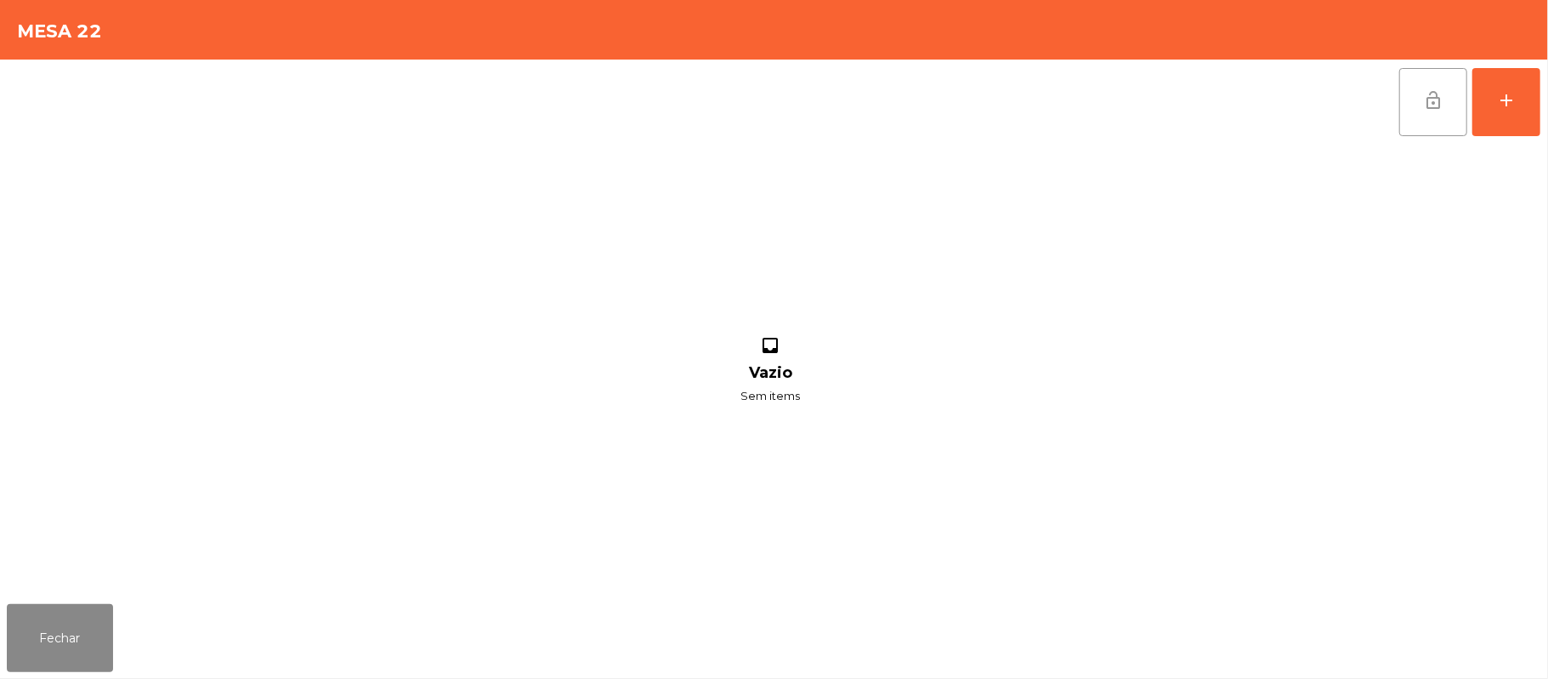
click at [1422, 104] on button "lock_open" at bounding box center [1434, 102] width 68 height 68
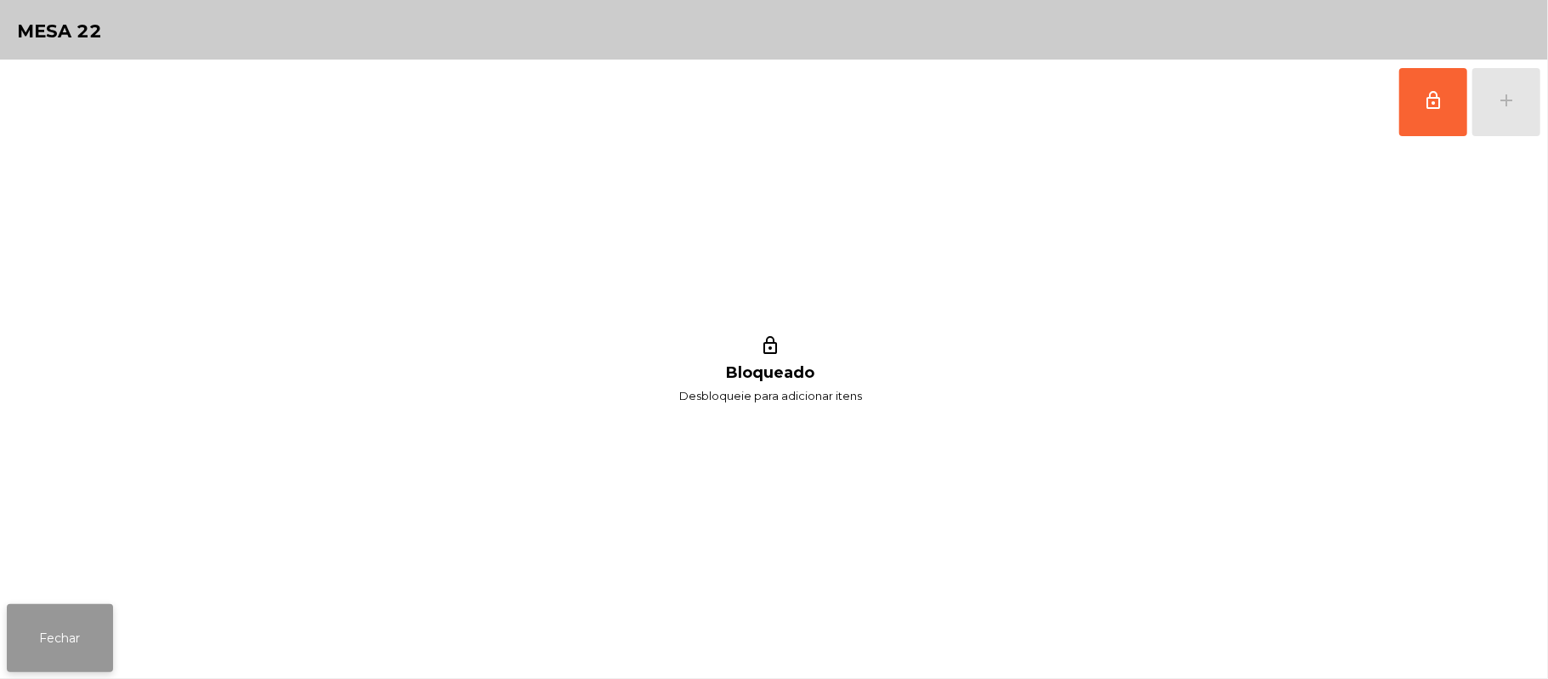
click at [61, 610] on button "Fechar" at bounding box center [60, 638] width 106 height 68
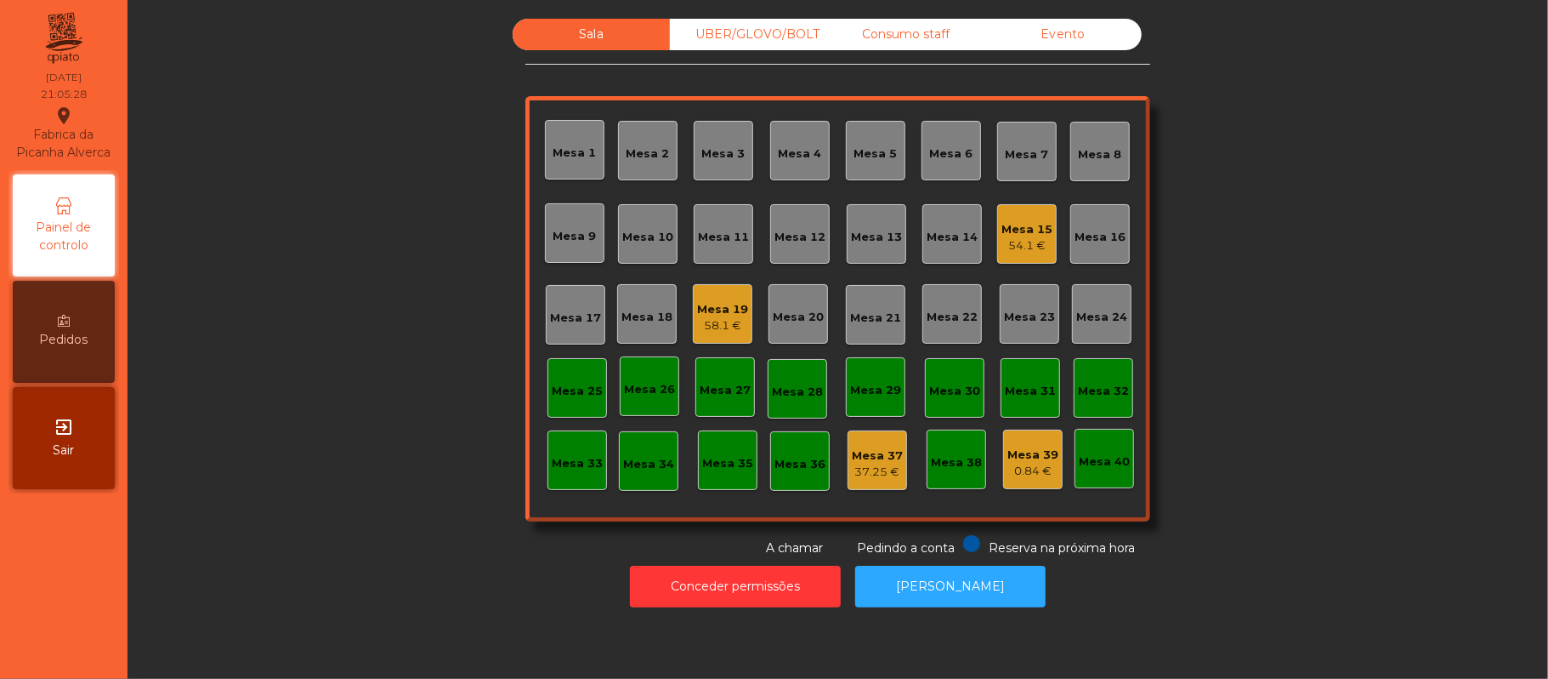
click at [711, 307] on div "Mesa 19" at bounding box center [722, 309] width 51 height 17
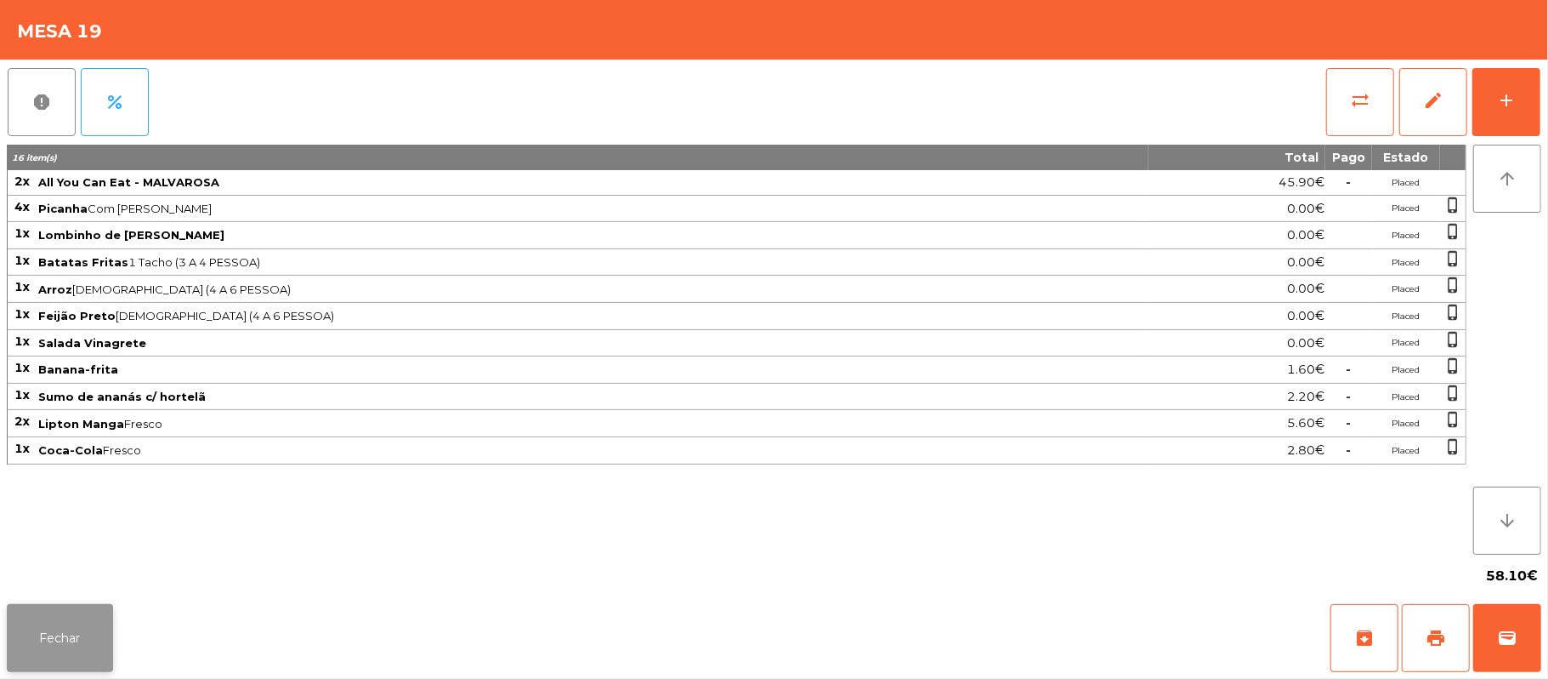
click at [75, 637] on button "Fechar" at bounding box center [60, 638] width 106 height 68
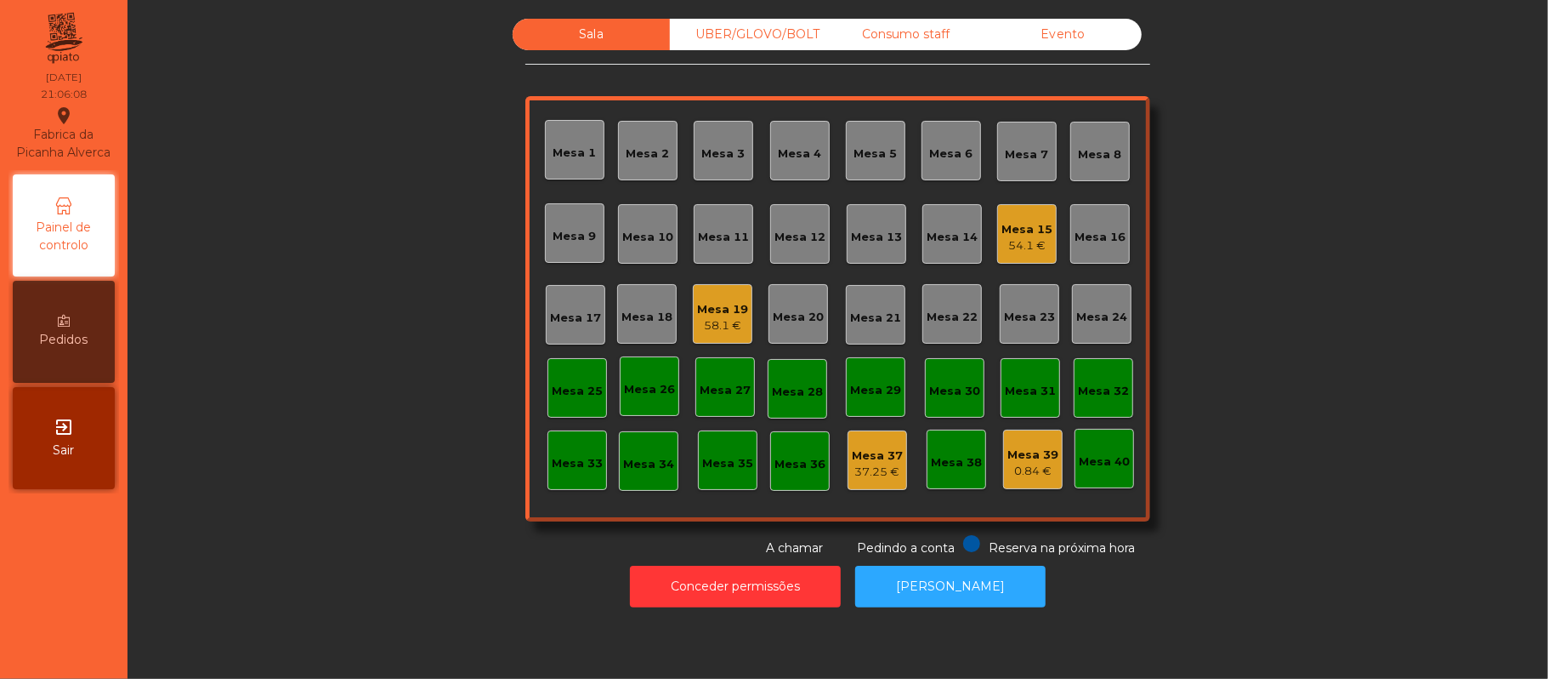
click at [1024, 241] on div "54.1 €" at bounding box center [1027, 245] width 51 height 17
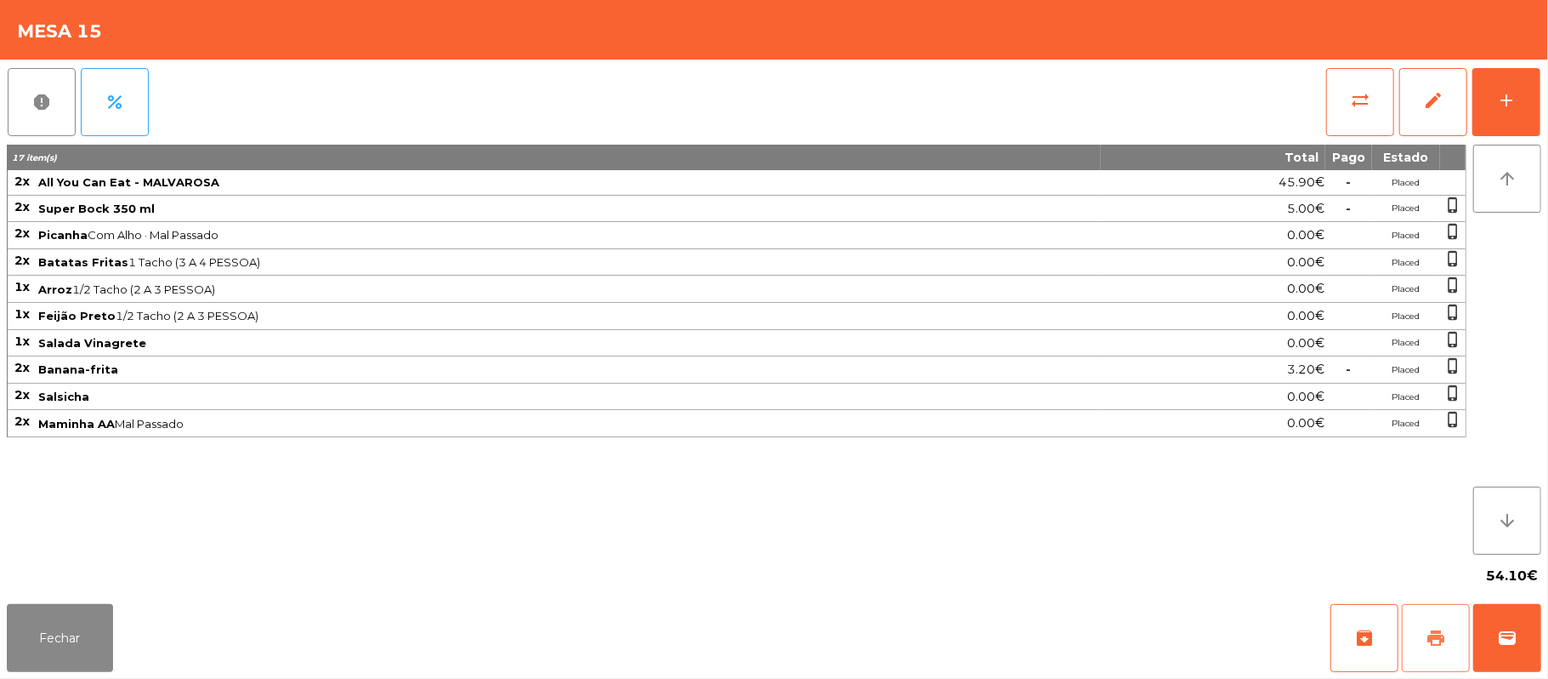
click at [1447, 634] on button "print" at bounding box center [1436, 638] width 68 height 68
click at [1503, 619] on button "wallet" at bounding box center [1508, 638] width 68 height 68
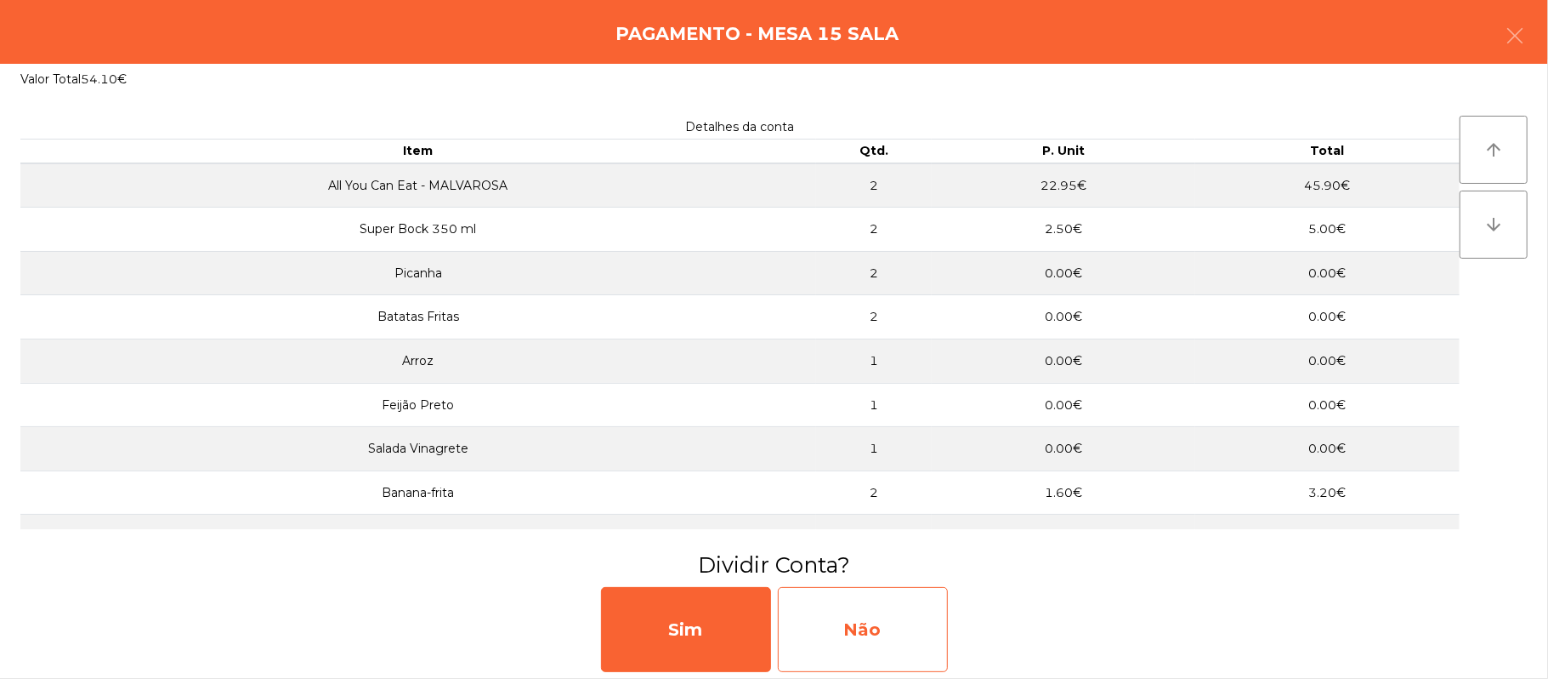
click at [847, 607] on div "Não" at bounding box center [863, 629] width 170 height 85
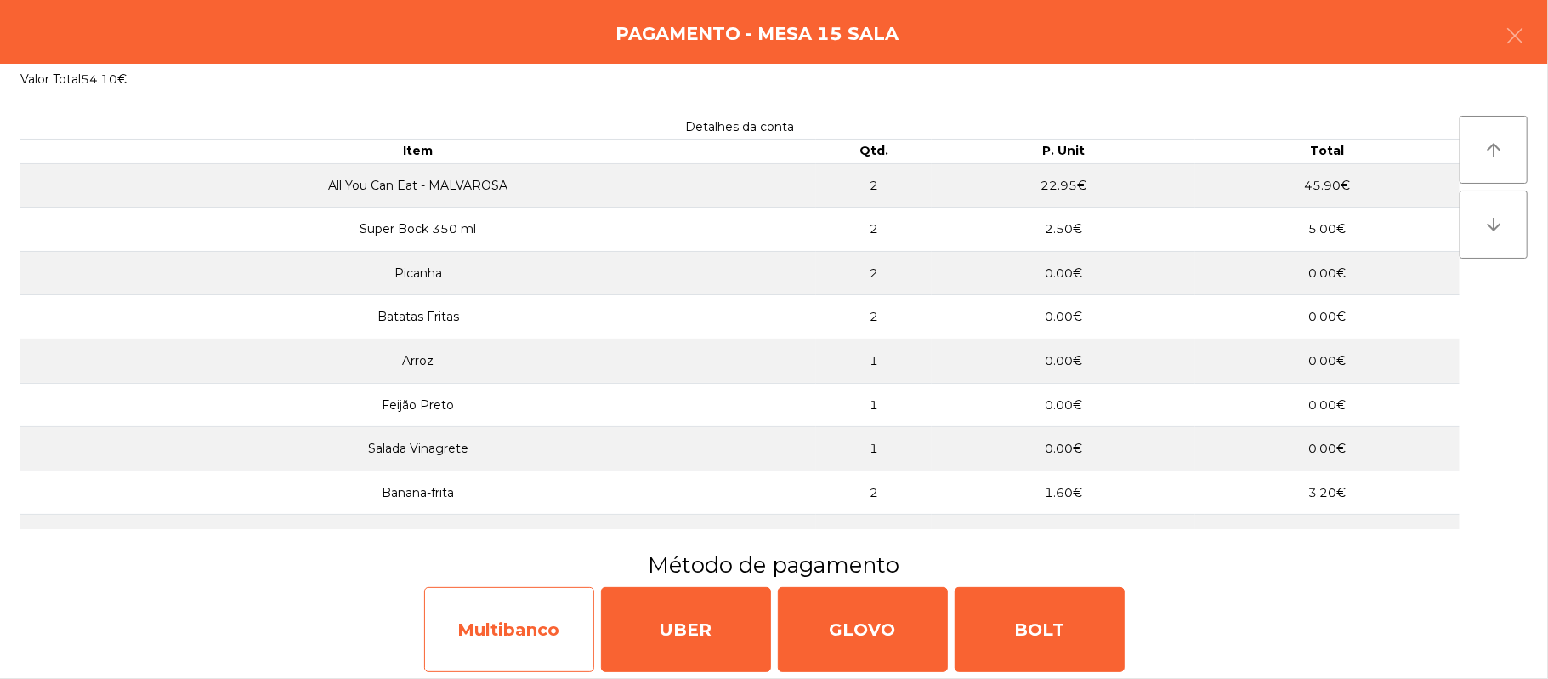
click at [539, 631] on div "Multibanco" at bounding box center [509, 629] width 170 height 85
select select "**"
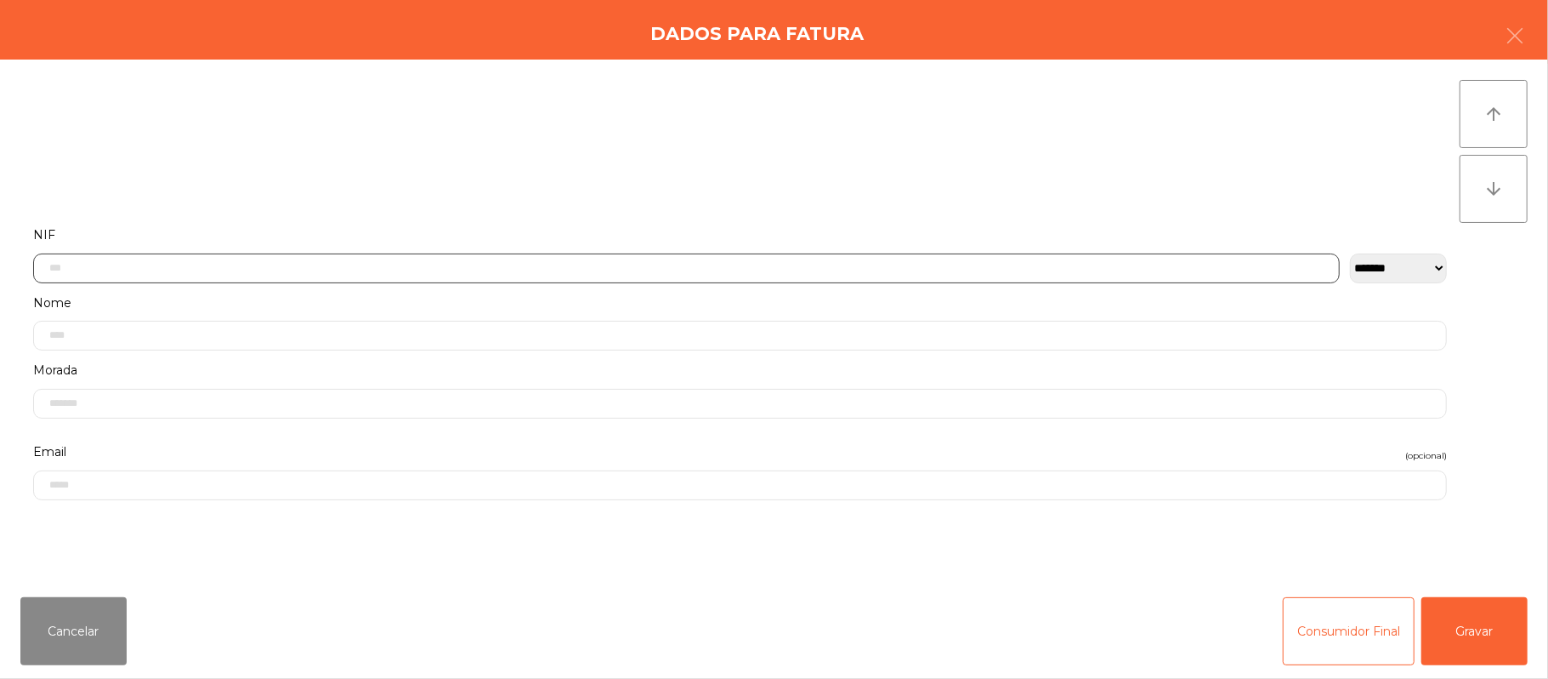
click at [626, 267] on input "text" at bounding box center [686, 268] width 1307 height 30
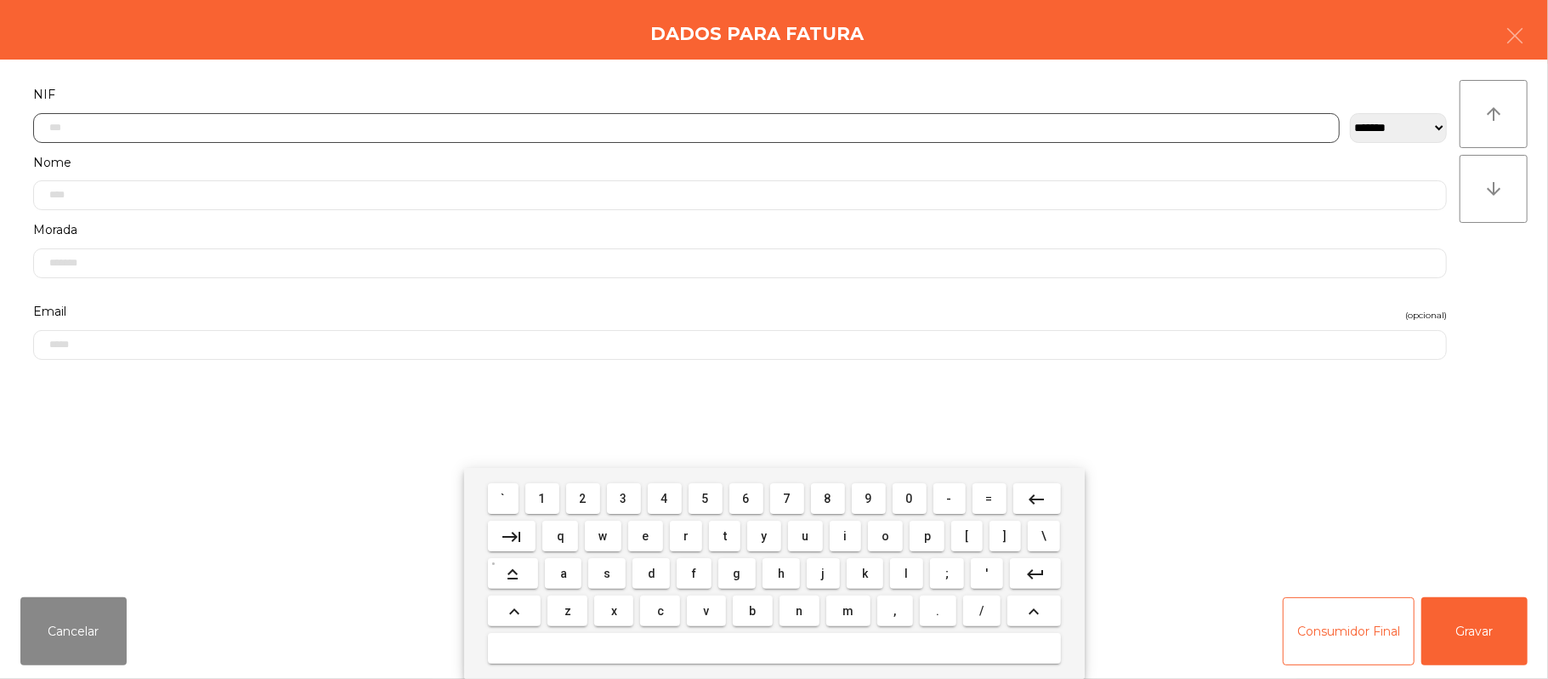
scroll to position [143, 0]
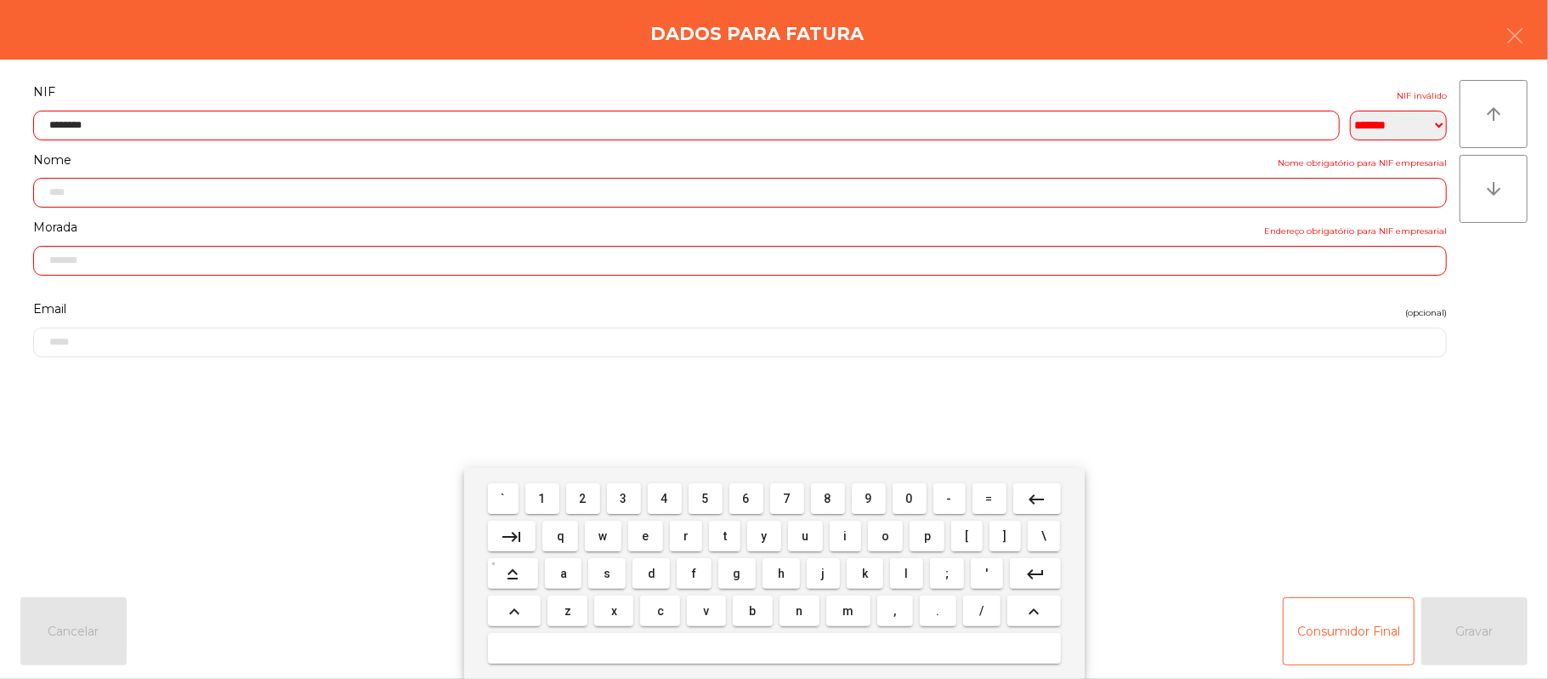
type input "*********"
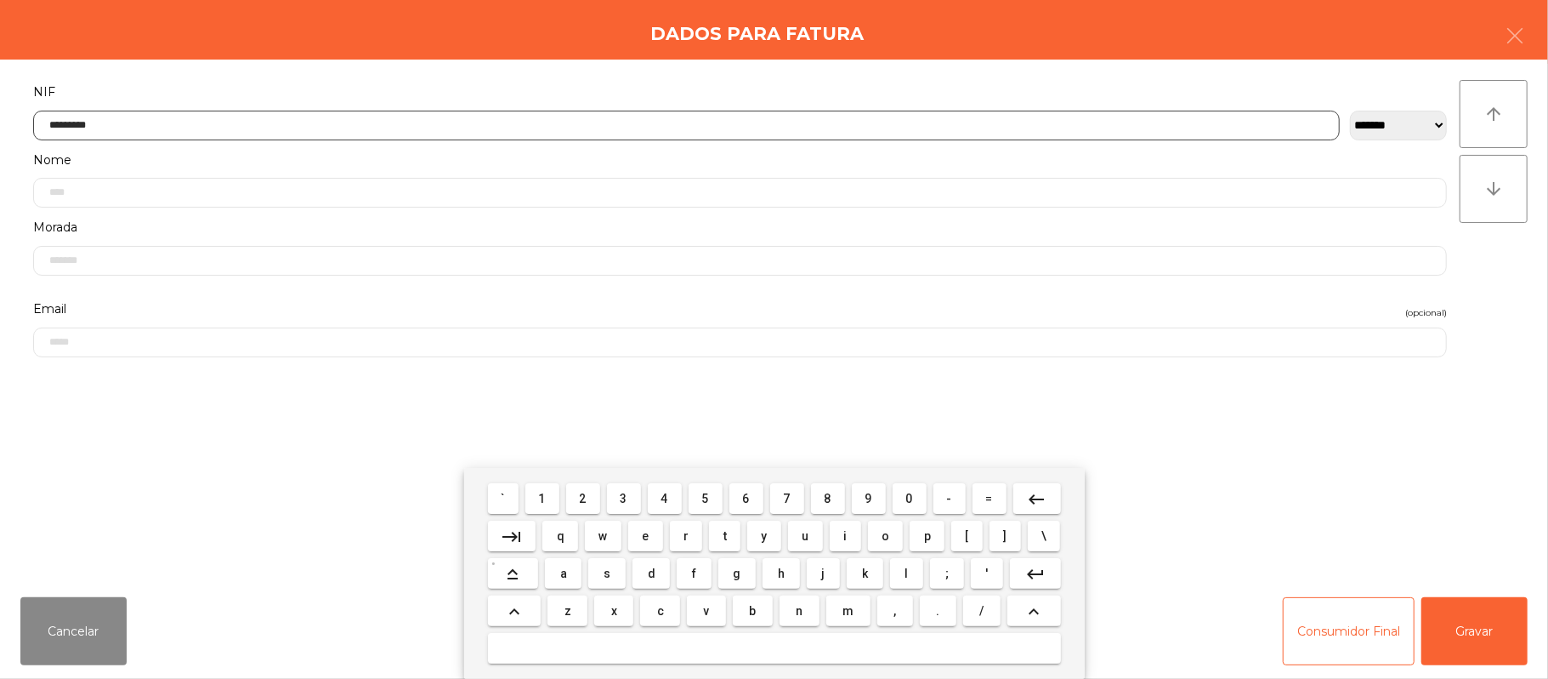
type input "**********"
type input "*********"
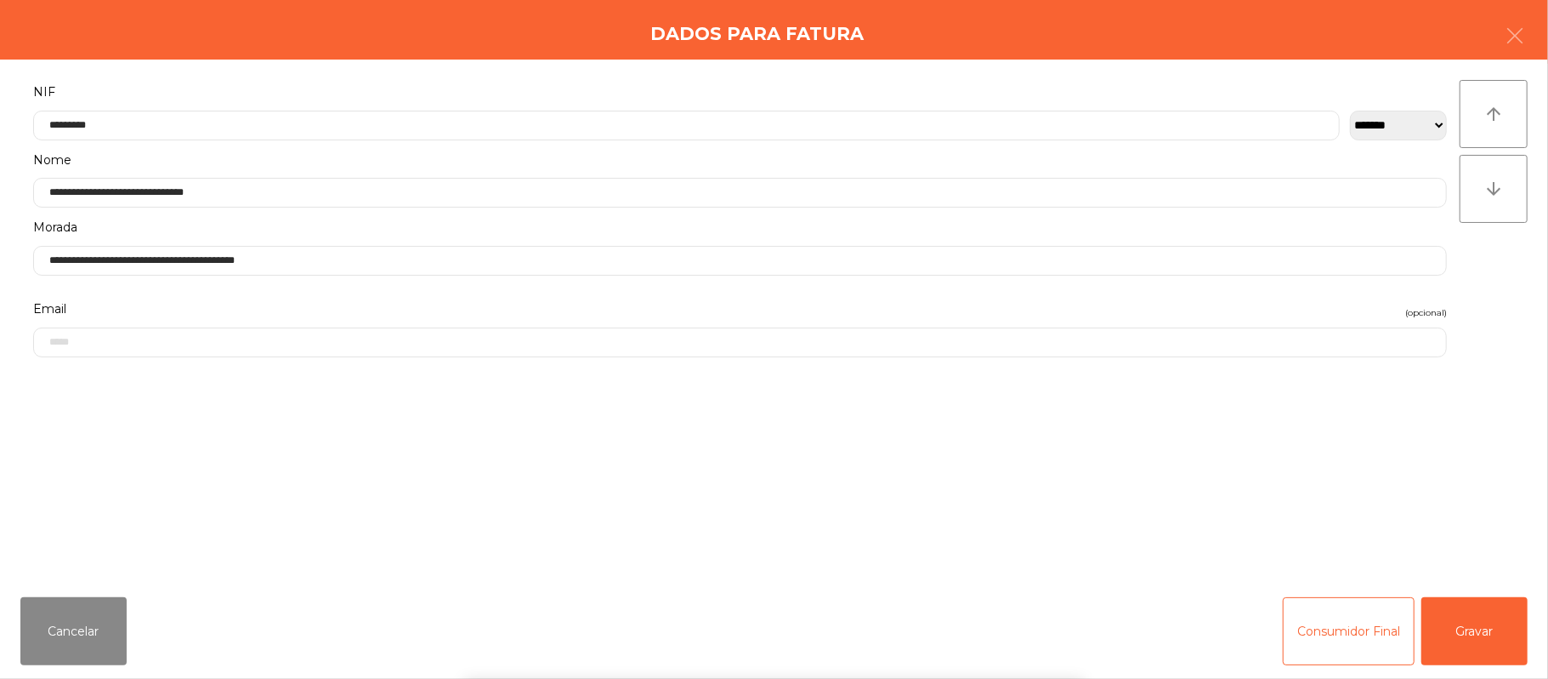
click at [1473, 647] on div "` 1 2 3 4 5 6 7 8 9 0 - = keyboard_backspace keyboard_tab q w e r t y u i o p […" at bounding box center [774, 573] width 1548 height 211
click at [1473, 636] on button "Gravar" at bounding box center [1475, 631] width 106 height 68
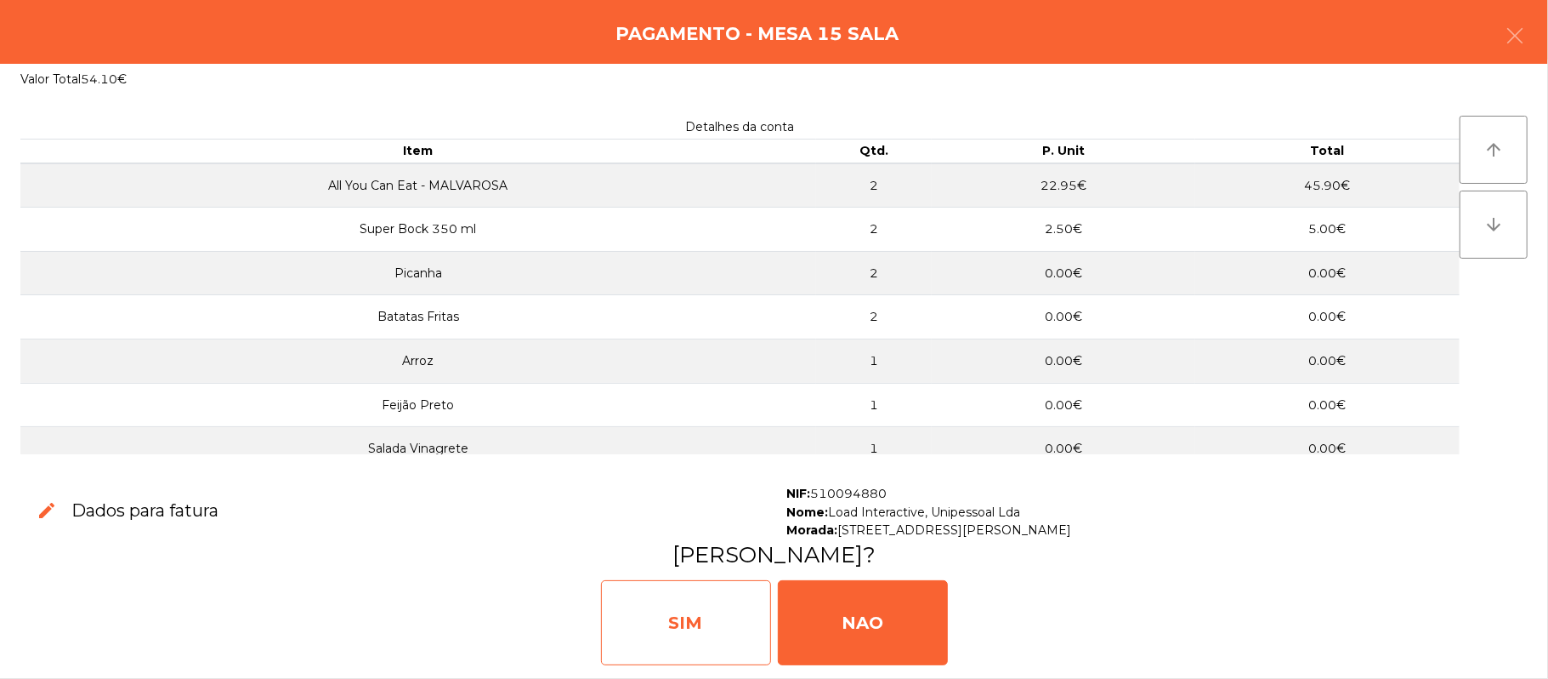
click at [673, 630] on div "SIM" at bounding box center [686, 622] width 170 height 85
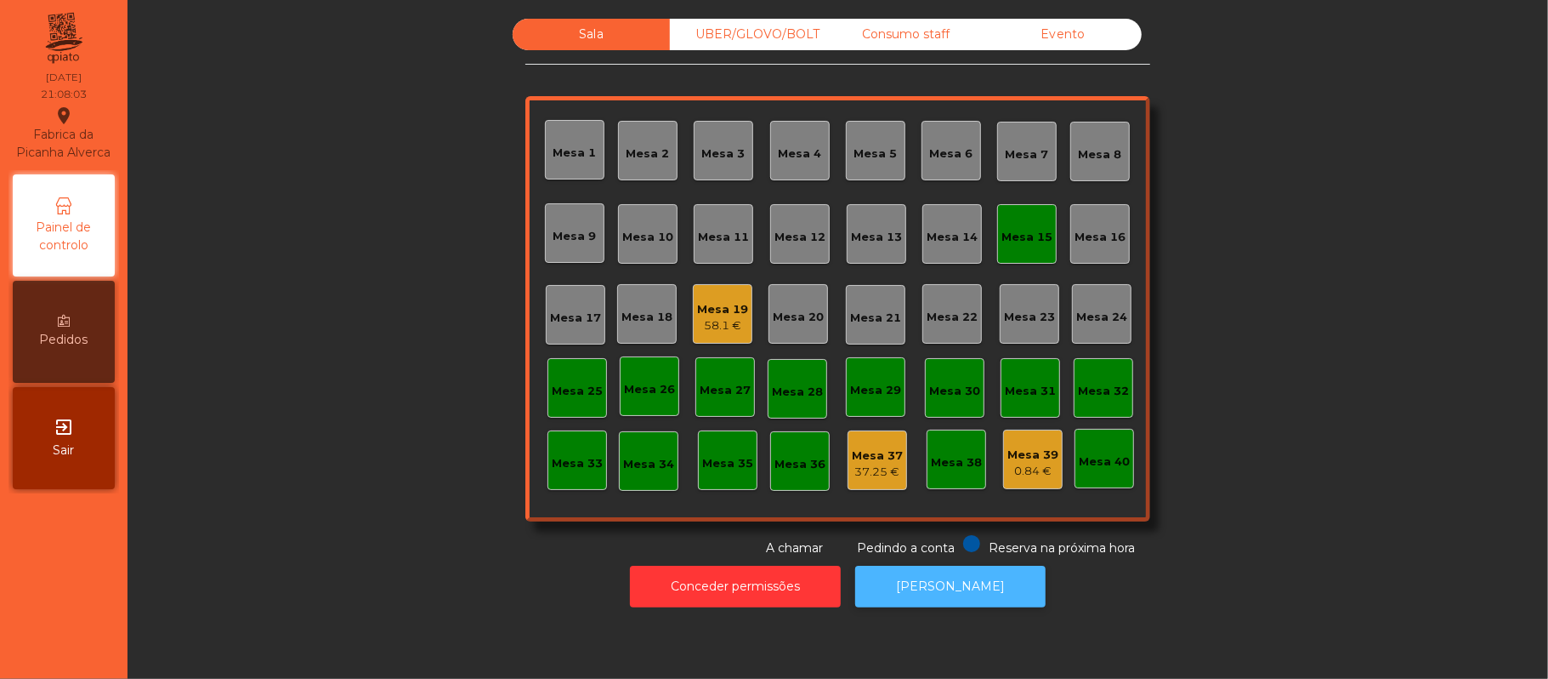
click at [967, 587] on button "[PERSON_NAME]" at bounding box center [950, 586] width 190 height 42
click at [1032, 250] on div "Mesa 15" at bounding box center [1027, 234] width 60 height 60
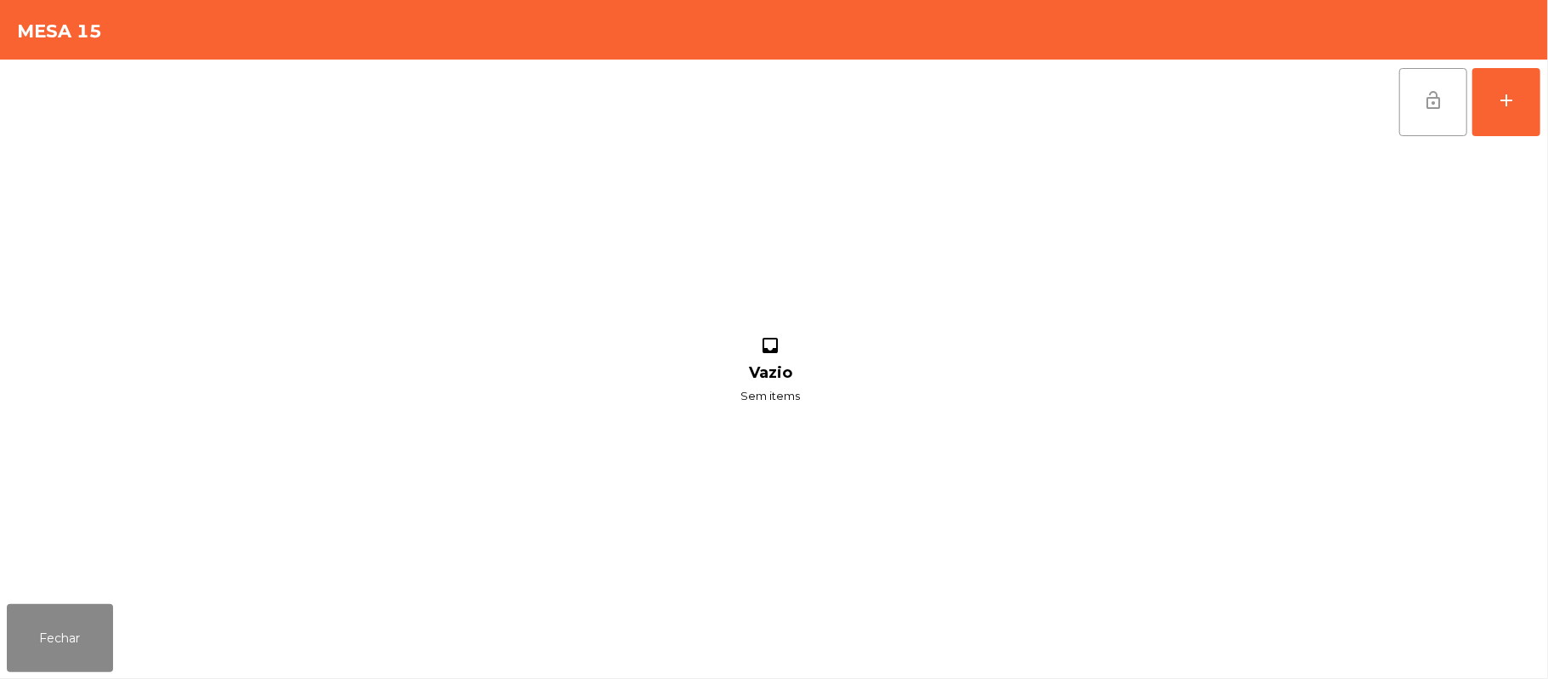
click at [1426, 105] on span "lock_open" at bounding box center [1433, 100] width 20 height 20
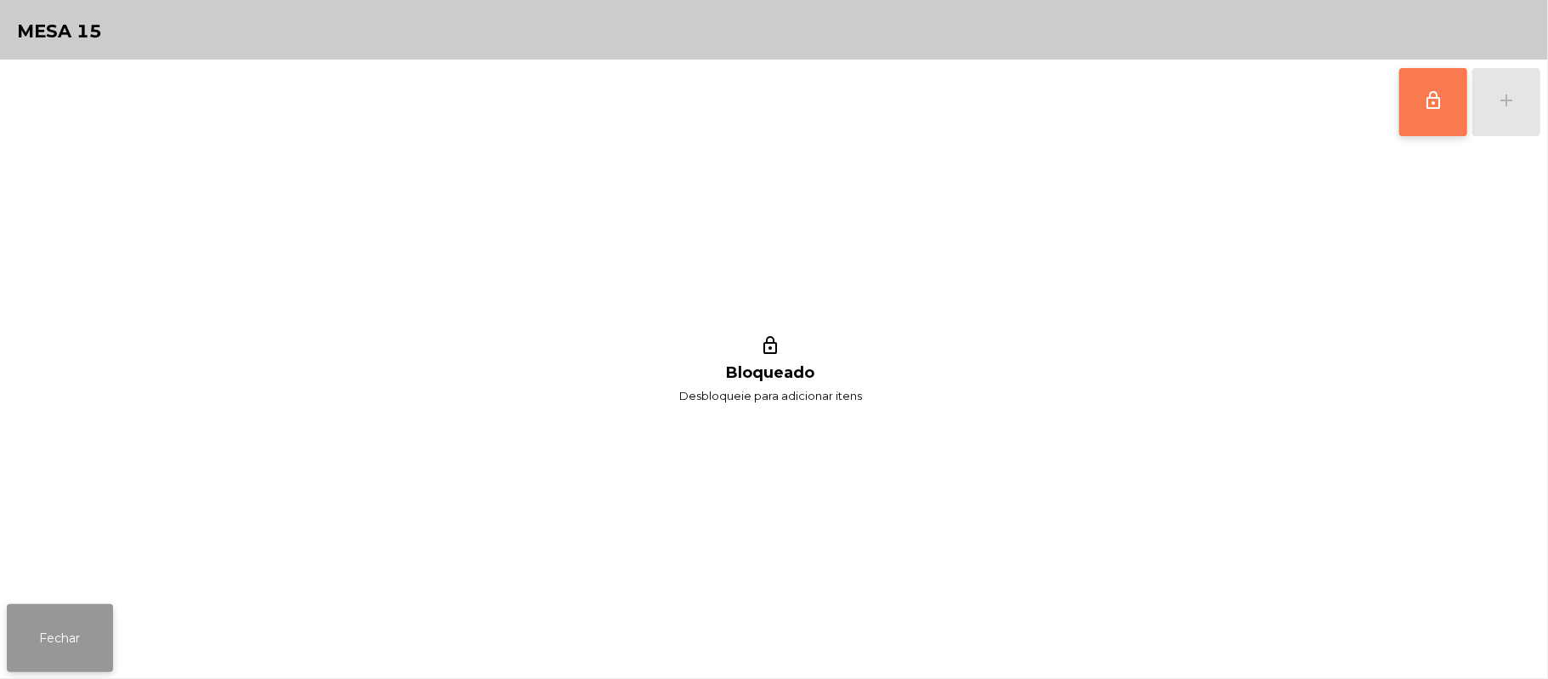
click at [99, 644] on button "Fechar" at bounding box center [60, 638] width 106 height 68
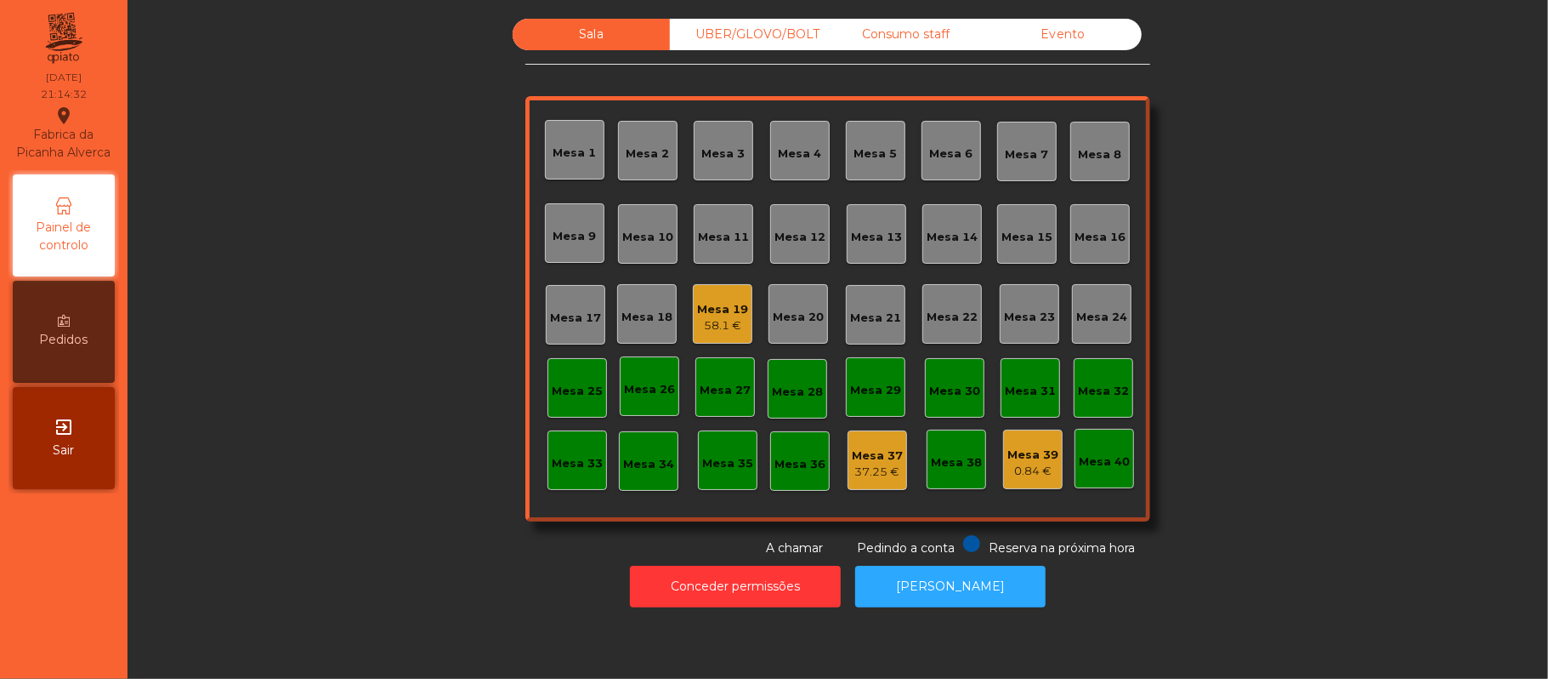
click at [705, 304] on div "Mesa 19" at bounding box center [722, 309] width 51 height 17
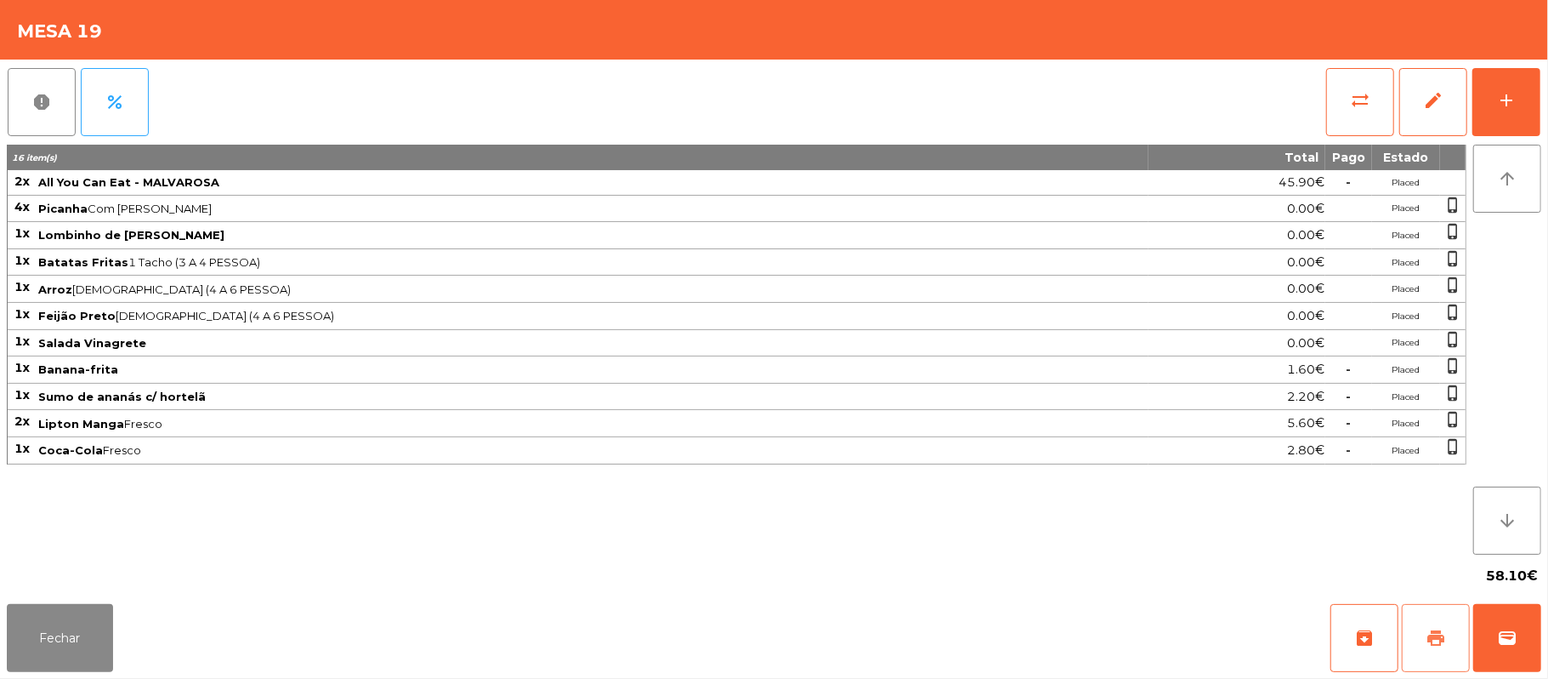
click at [1423, 637] on button "print" at bounding box center [1436, 638] width 68 height 68
click at [1442, 655] on button "print" at bounding box center [1436, 638] width 68 height 68
click at [1406, 629] on button "print" at bounding box center [1436, 638] width 68 height 68
click at [1450, 636] on button "print" at bounding box center [1436, 638] width 68 height 68
click at [1430, 634] on span "print" at bounding box center [1436, 638] width 20 height 20
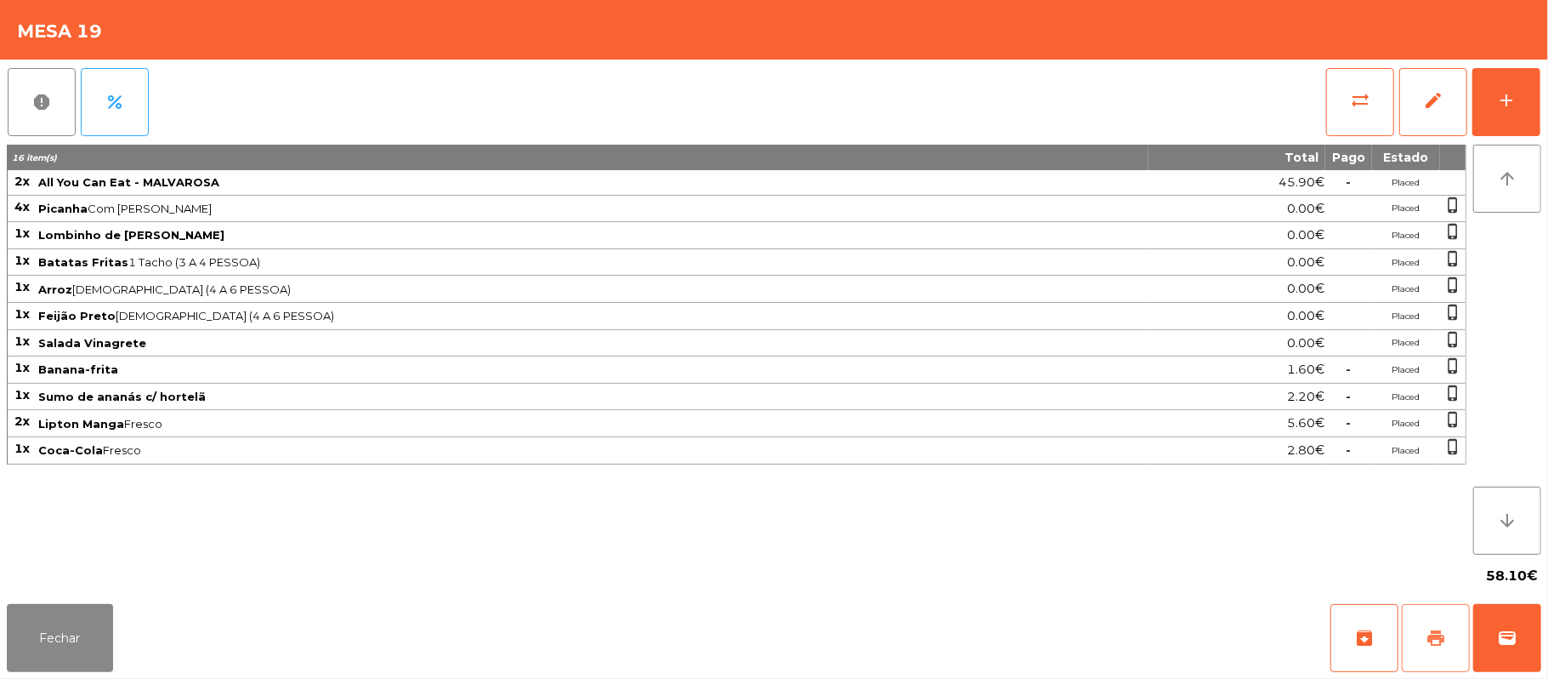
click at [1420, 645] on button "print" at bounding box center [1436, 638] width 68 height 68
click at [1423, 643] on button "print" at bounding box center [1436, 638] width 68 height 68
click at [1429, 644] on span "print" at bounding box center [1436, 638] width 20 height 20
click at [1423, 634] on button "print" at bounding box center [1436, 638] width 68 height 68
click at [1423, 633] on button "print" at bounding box center [1436, 638] width 68 height 68
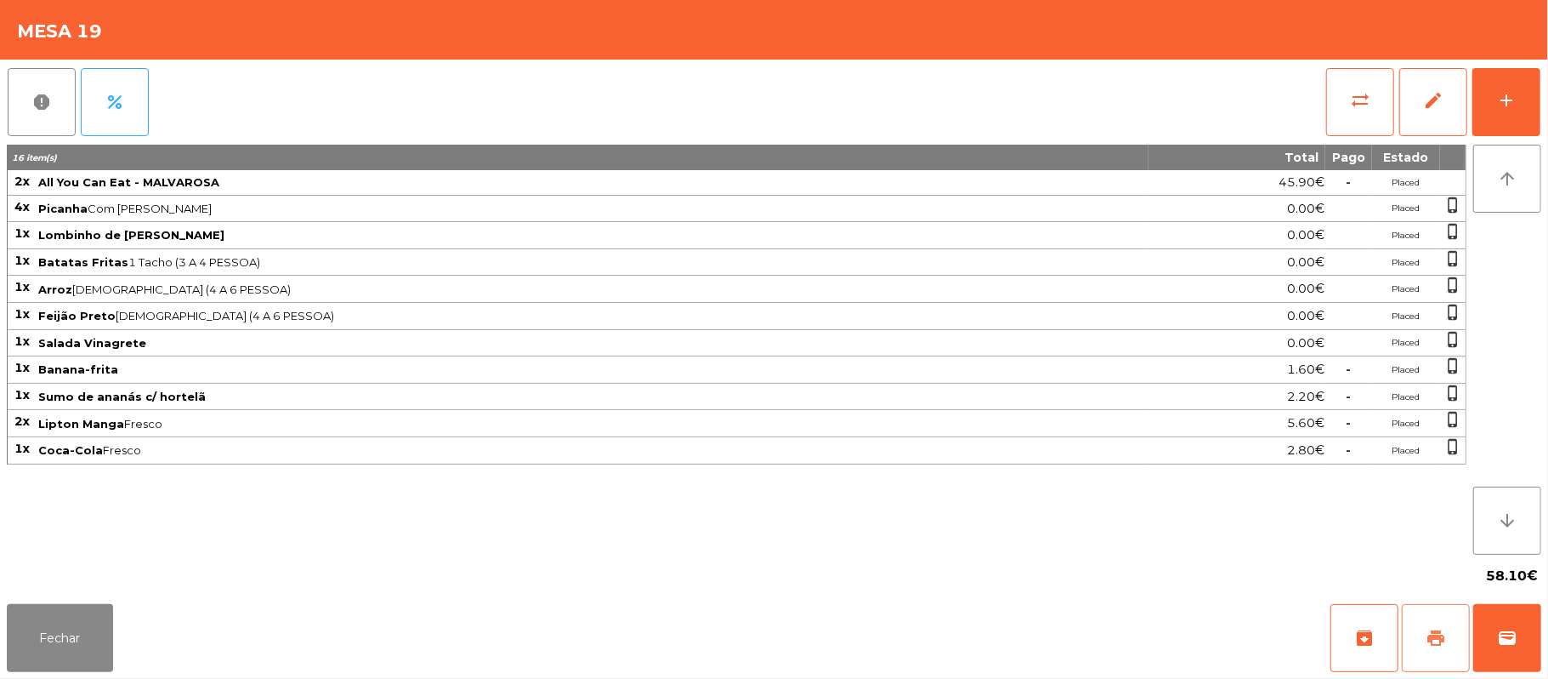
click at [1432, 634] on span "print" at bounding box center [1436, 638] width 20 height 20
click at [1430, 646] on span "print" at bounding box center [1436, 638] width 20 height 20
click at [1429, 644] on span "print" at bounding box center [1436, 638] width 20 height 20
click at [1443, 633] on span "print" at bounding box center [1436, 638] width 20 height 20
click at [1437, 638] on span "print" at bounding box center [1436, 638] width 20 height 20
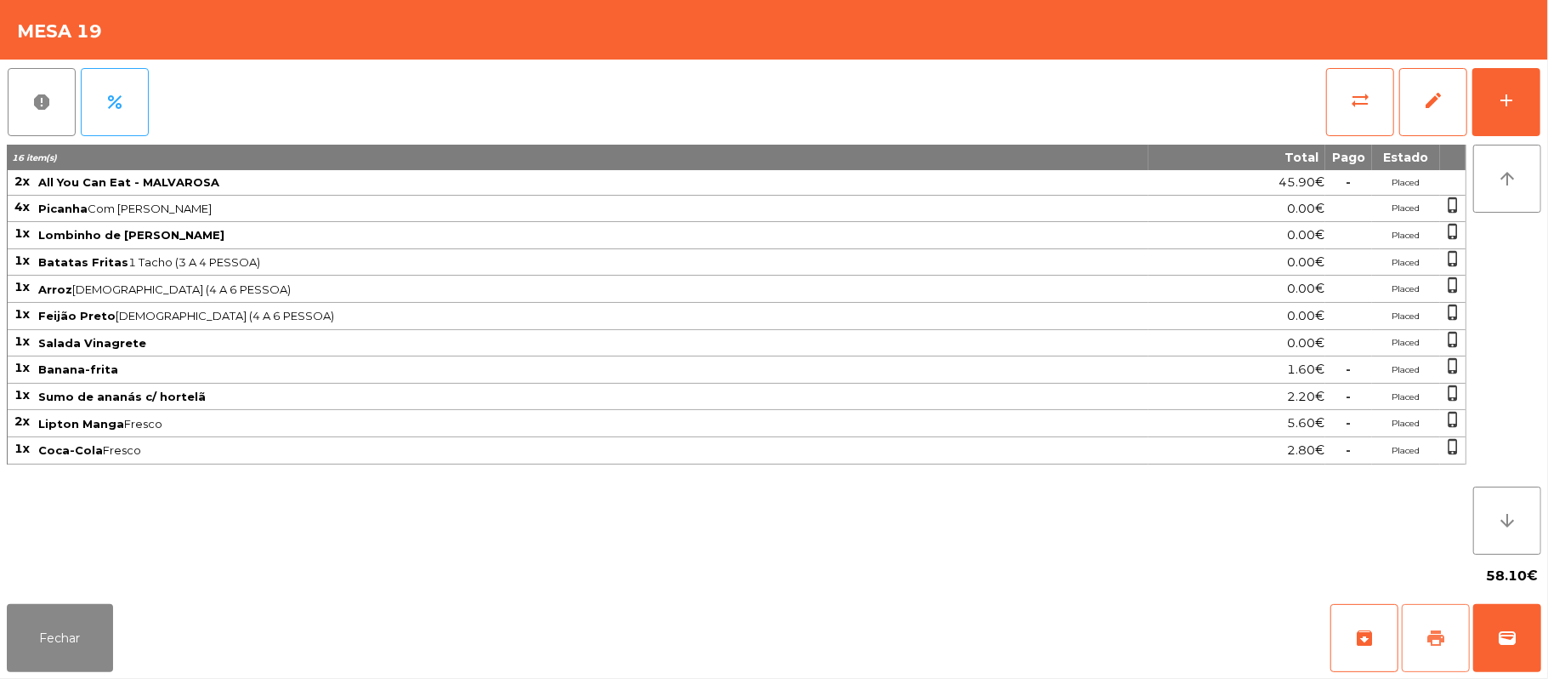
click at [1427, 643] on span "print" at bounding box center [1436, 638] width 20 height 20
click at [1427, 640] on span "print" at bounding box center [1436, 638] width 20 height 20
click at [1423, 636] on button "print" at bounding box center [1436, 638] width 68 height 68
click at [1427, 641] on span "print" at bounding box center [1436, 638] width 20 height 20
click at [1422, 636] on button "print" at bounding box center [1436, 638] width 68 height 68
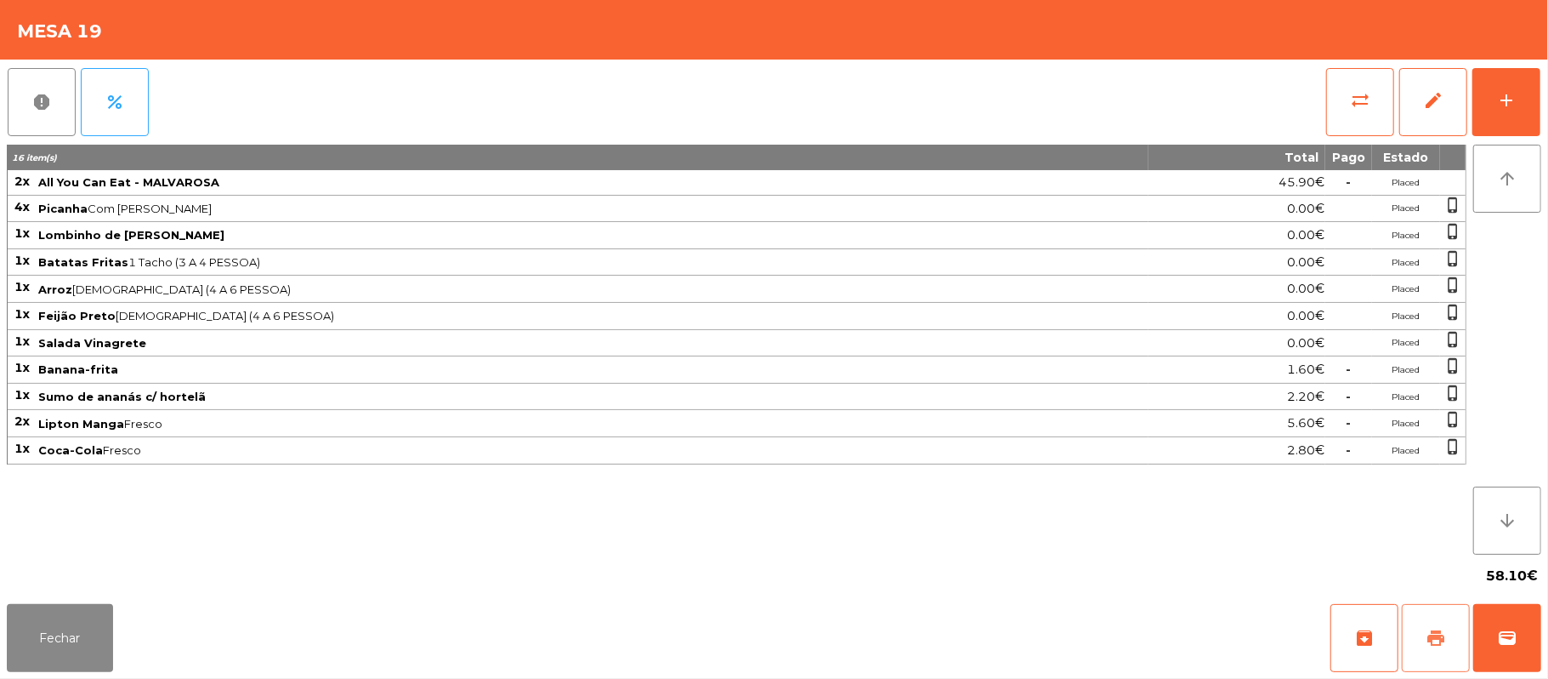
click at [1444, 637] on span "print" at bounding box center [1436, 638] width 20 height 20
click at [1423, 634] on button "print" at bounding box center [1436, 638] width 68 height 68
click at [1420, 633] on button "print" at bounding box center [1436, 638] width 68 height 68
click at [1423, 631] on button "print" at bounding box center [1436, 638] width 68 height 68
click at [1420, 628] on button "print" at bounding box center [1436, 638] width 68 height 68
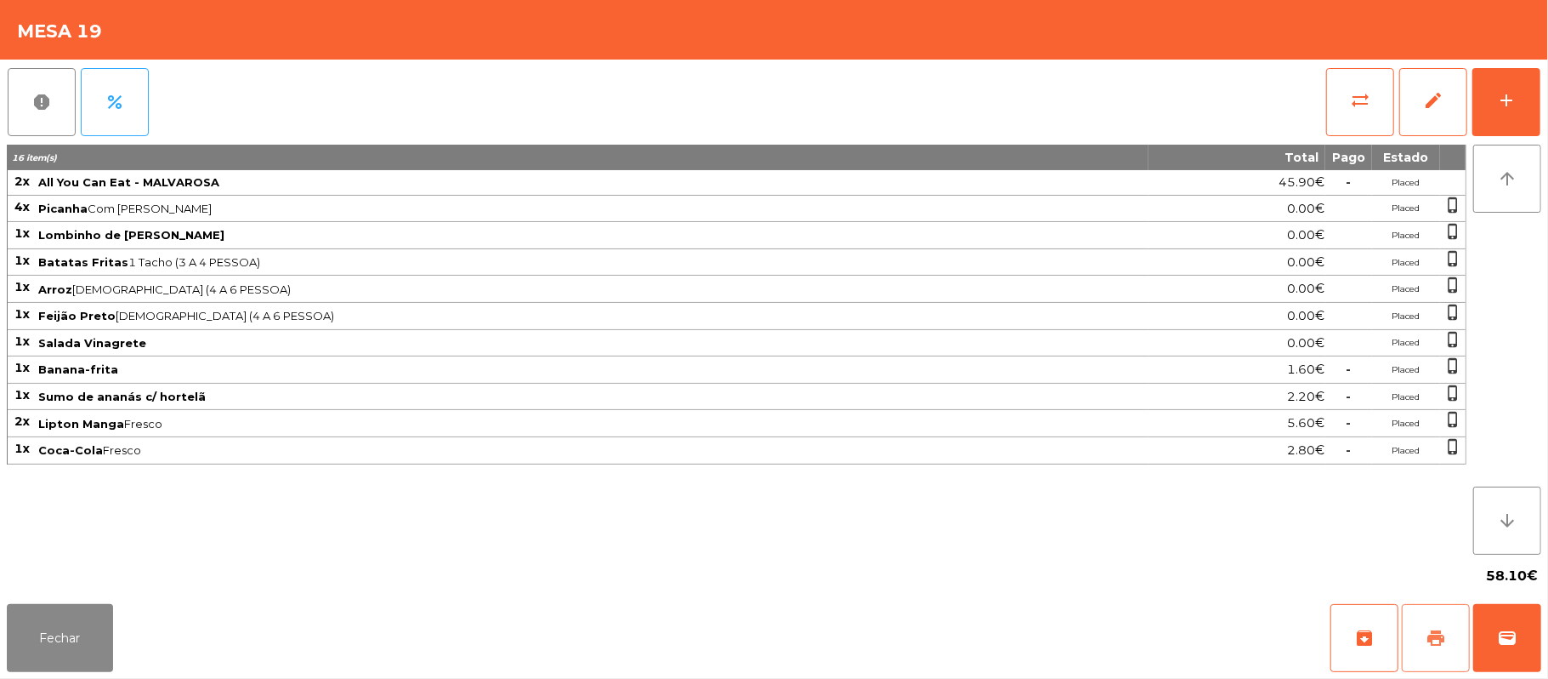
click at [1435, 627] on button "print" at bounding box center [1436, 638] width 68 height 68
click at [1433, 626] on button "print" at bounding box center [1436, 638] width 68 height 68
click at [1430, 633] on span "print" at bounding box center [1436, 638] width 20 height 20
click at [1427, 640] on span "print" at bounding box center [1436, 638] width 20 height 20
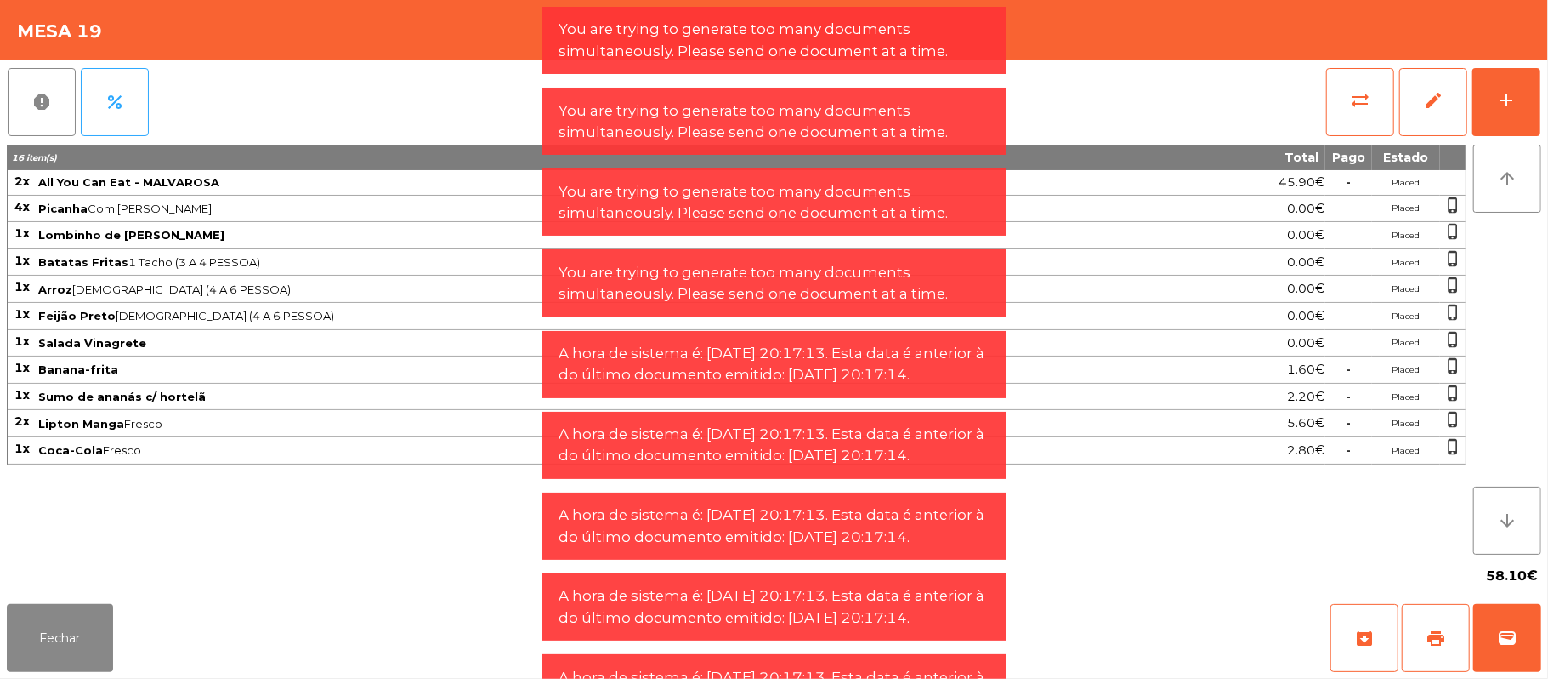
click at [1150, 561] on div "58.10€" at bounding box center [774, 575] width 1535 height 43
click at [1167, 534] on div "16 item(s) Total Pago Estado 2x All You Can Eat - MALVAROSA 45.90€ - Placed 4x …" at bounding box center [737, 350] width 1460 height 410
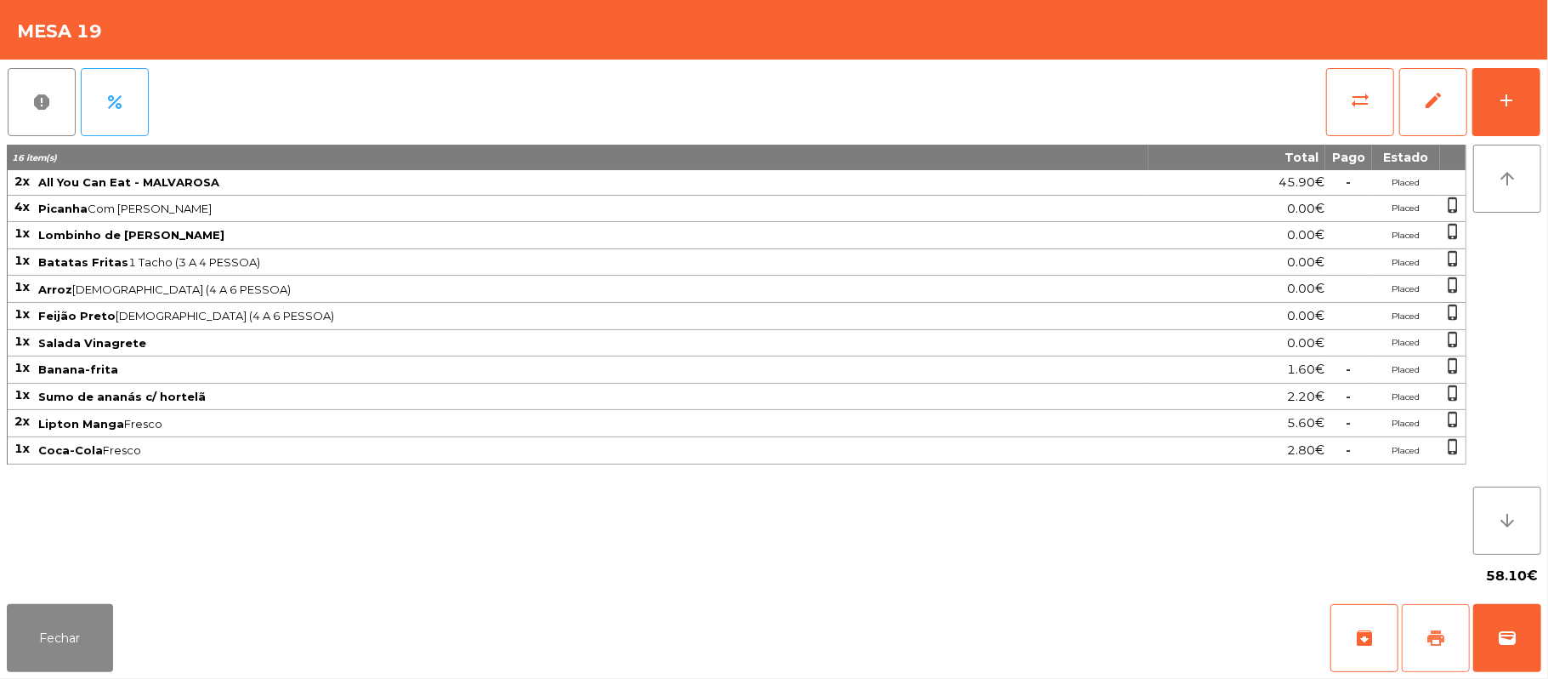
click at [1425, 628] on button "print" at bounding box center [1436, 638] width 68 height 68
click at [1359, 120] on button "sync_alt" at bounding box center [1361, 102] width 68 height 68
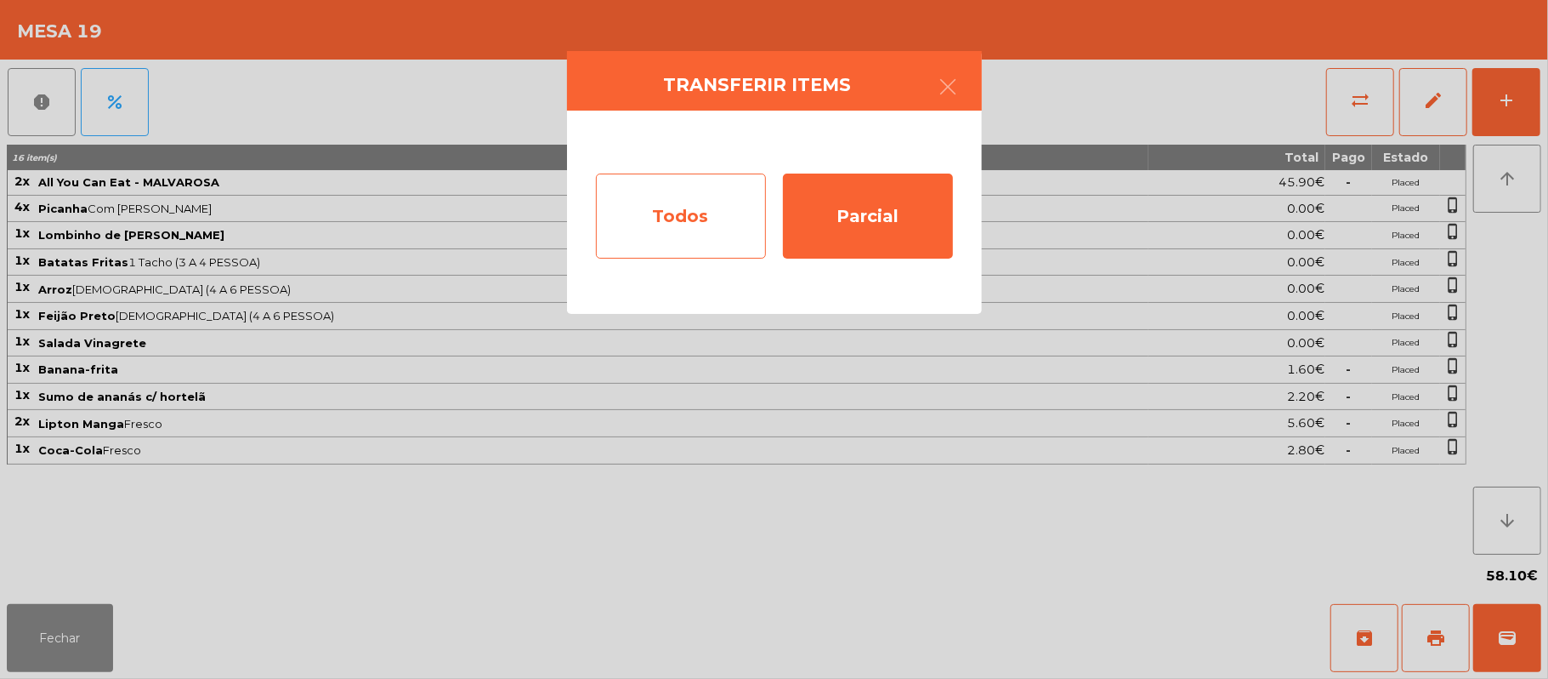
click at [688, 221] on div "Todos" at bounding box center [681, 215] width 170 height 85
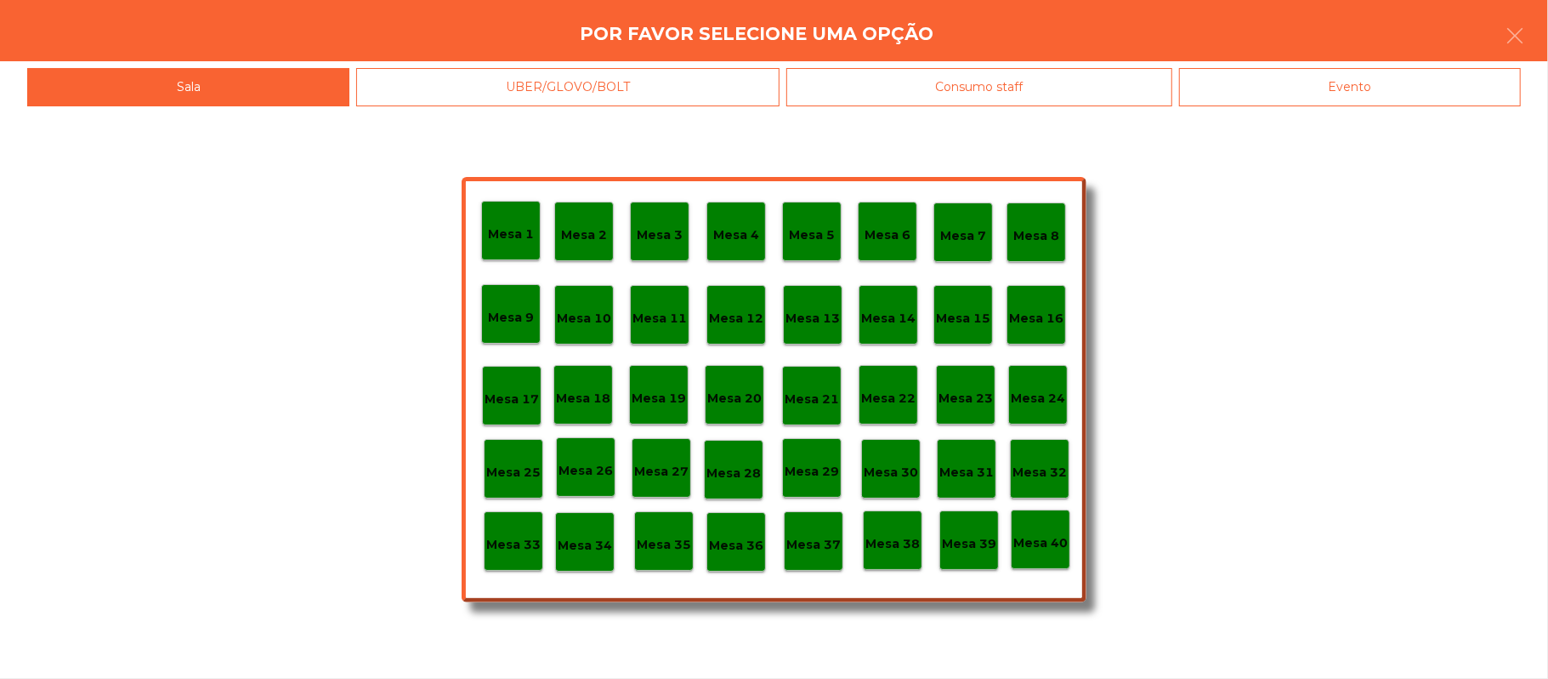
click at [1384, 94] on div "Evento" at bounding box center [1350, 87] width 342 height 38
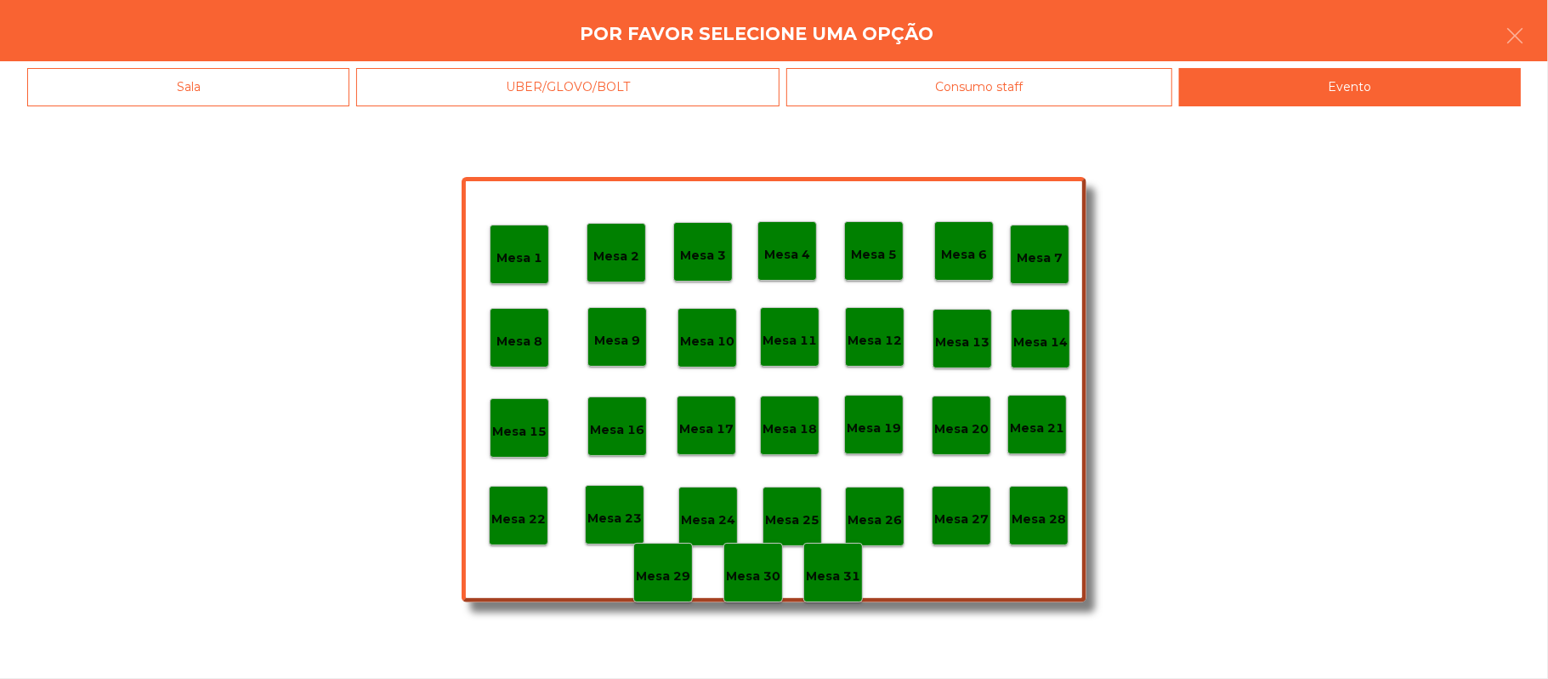
click at [1045, 531] on div "Mesa 28" at bounding box center [1039, 516] width 60 height 60
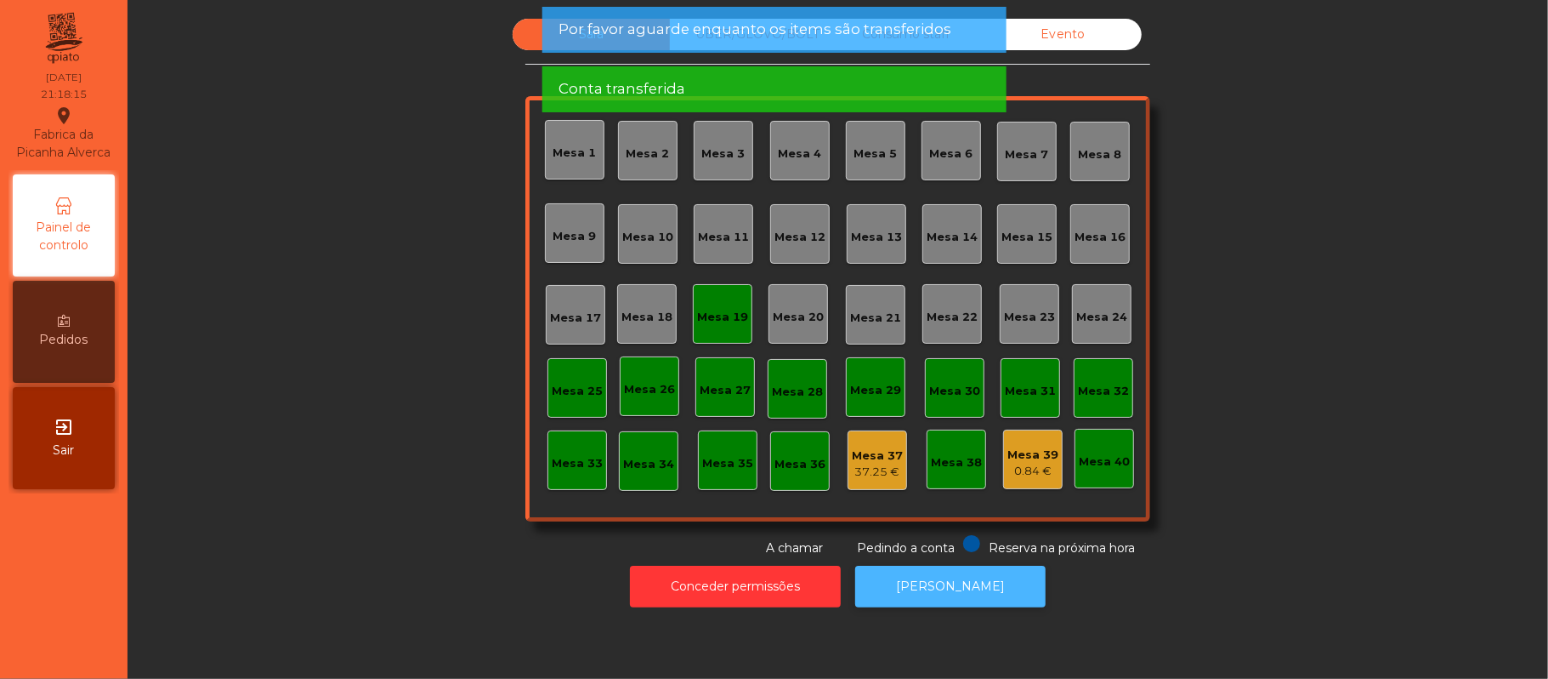
click at [923, 580] on button "[PERSON_NAME]" at bounding box center [950, 586] width 190 height 42
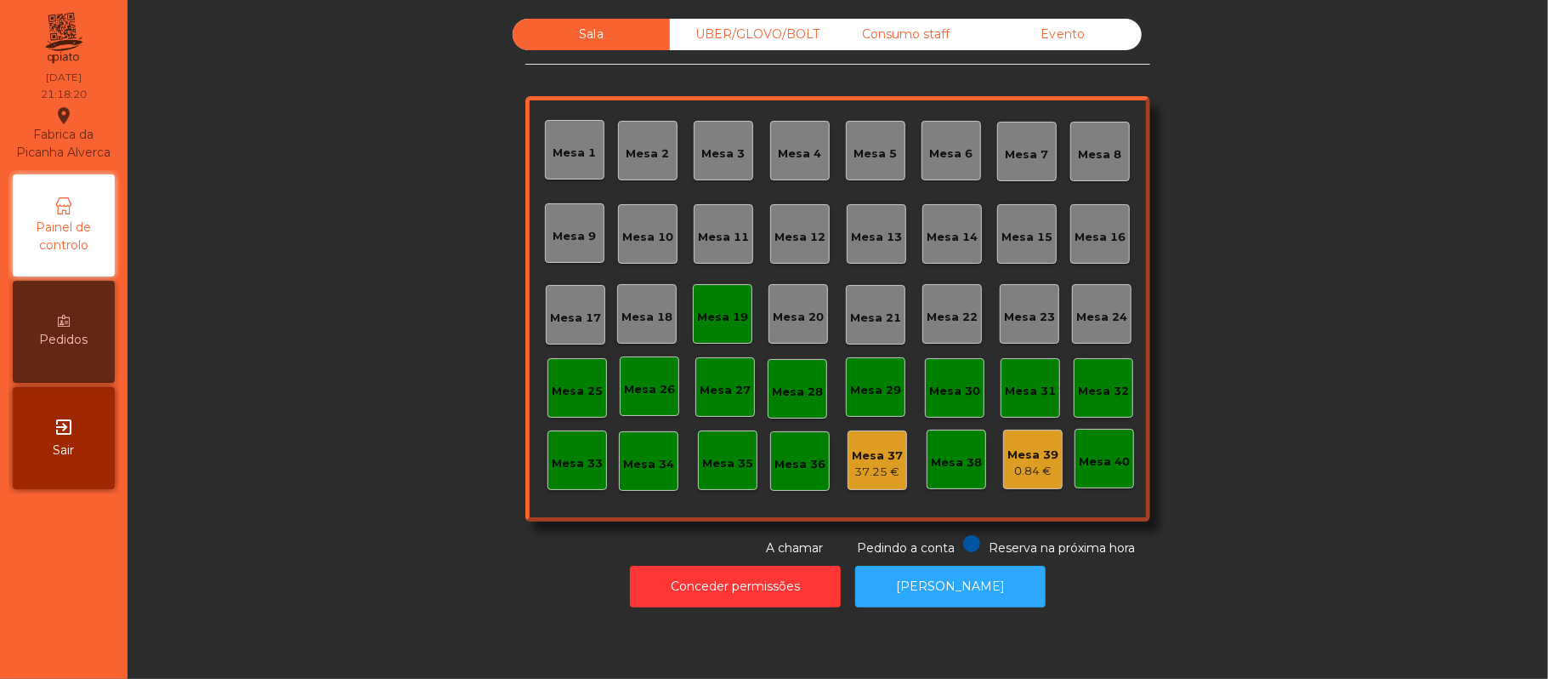
click at [693, 331] on div "Mesa 19" at bounding box center [723, 314] width 60 height 60
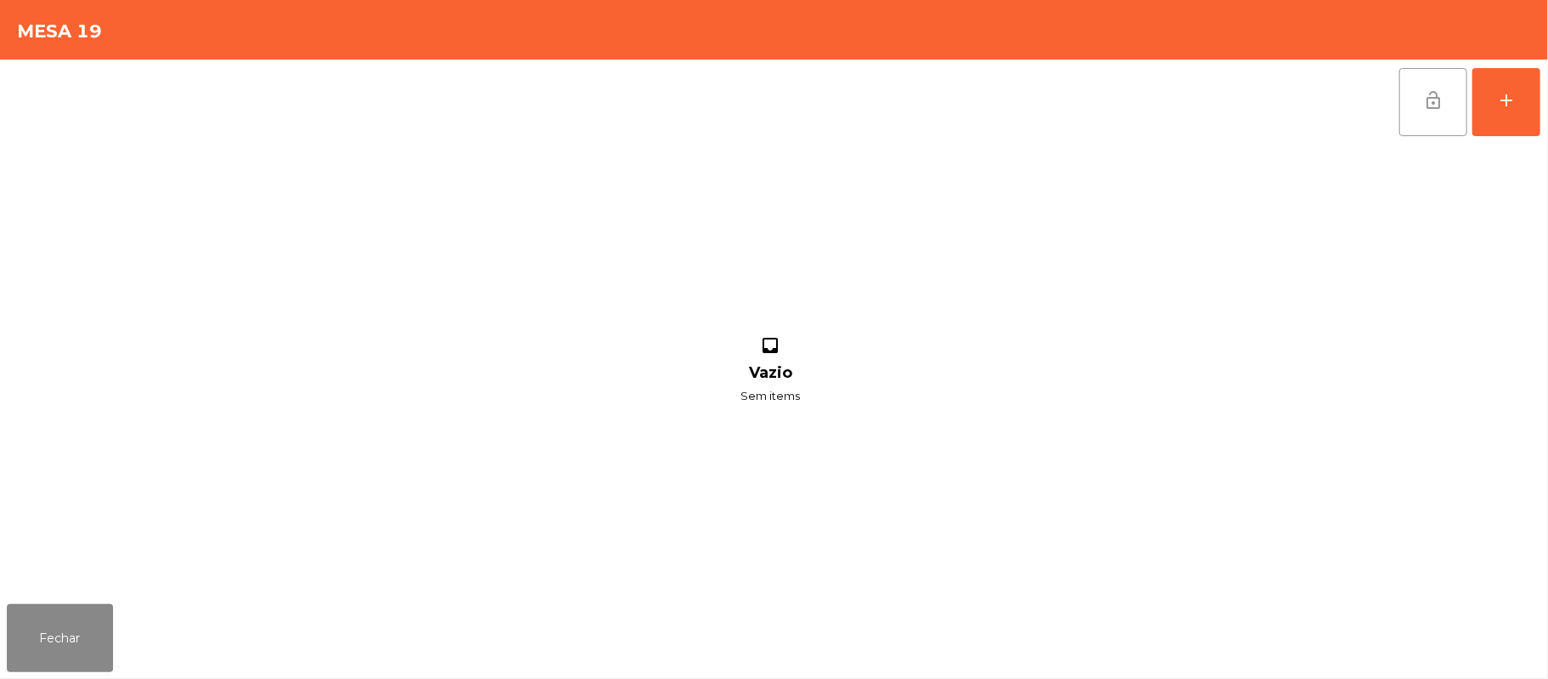
click at [1451, 102] on button "lock_open" at bounding box center [1434, 102] width 68 height 68
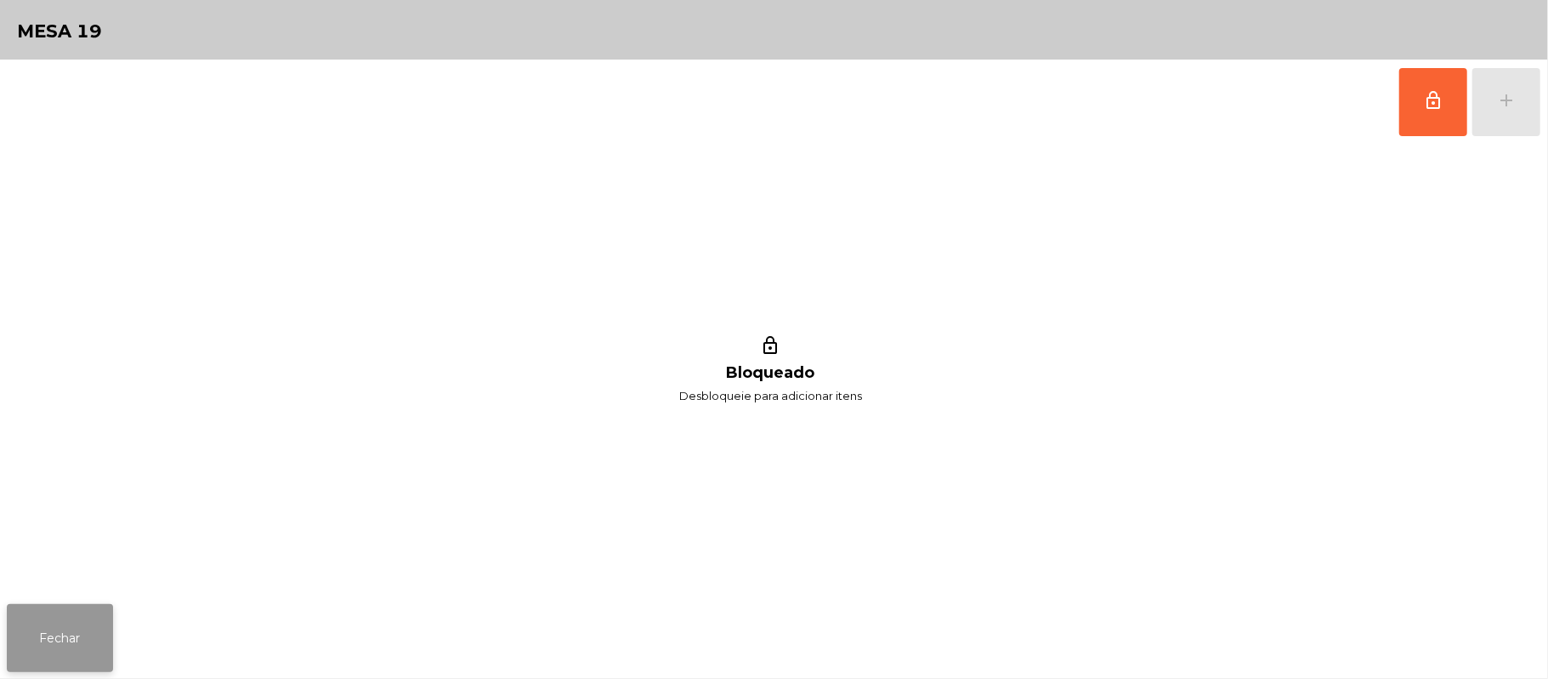
click at [48, 629] on button "Fechar" at bounding box center [60, 638] width 106 height 68
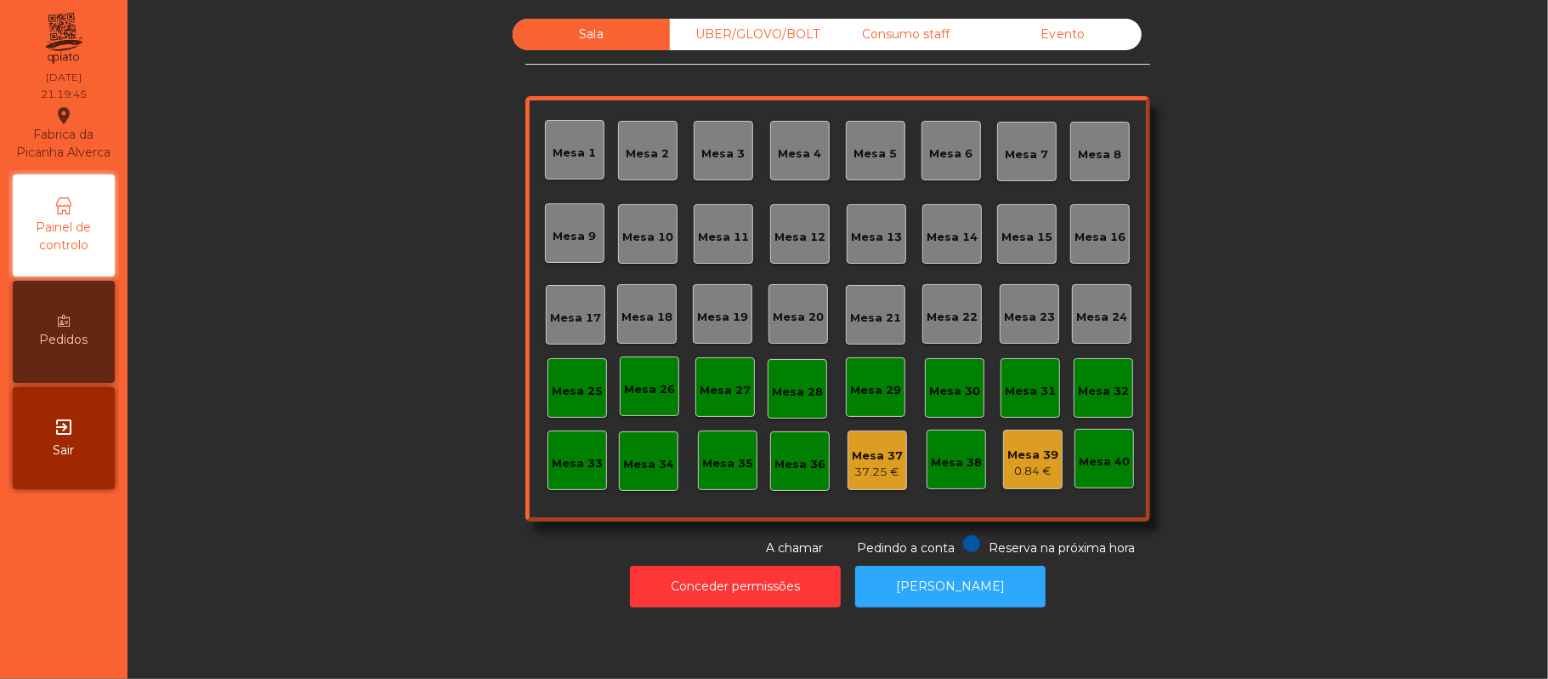
click at [1014, 476] on div "0.84 €" at bounding box center [1033, 471] width 51 height 17
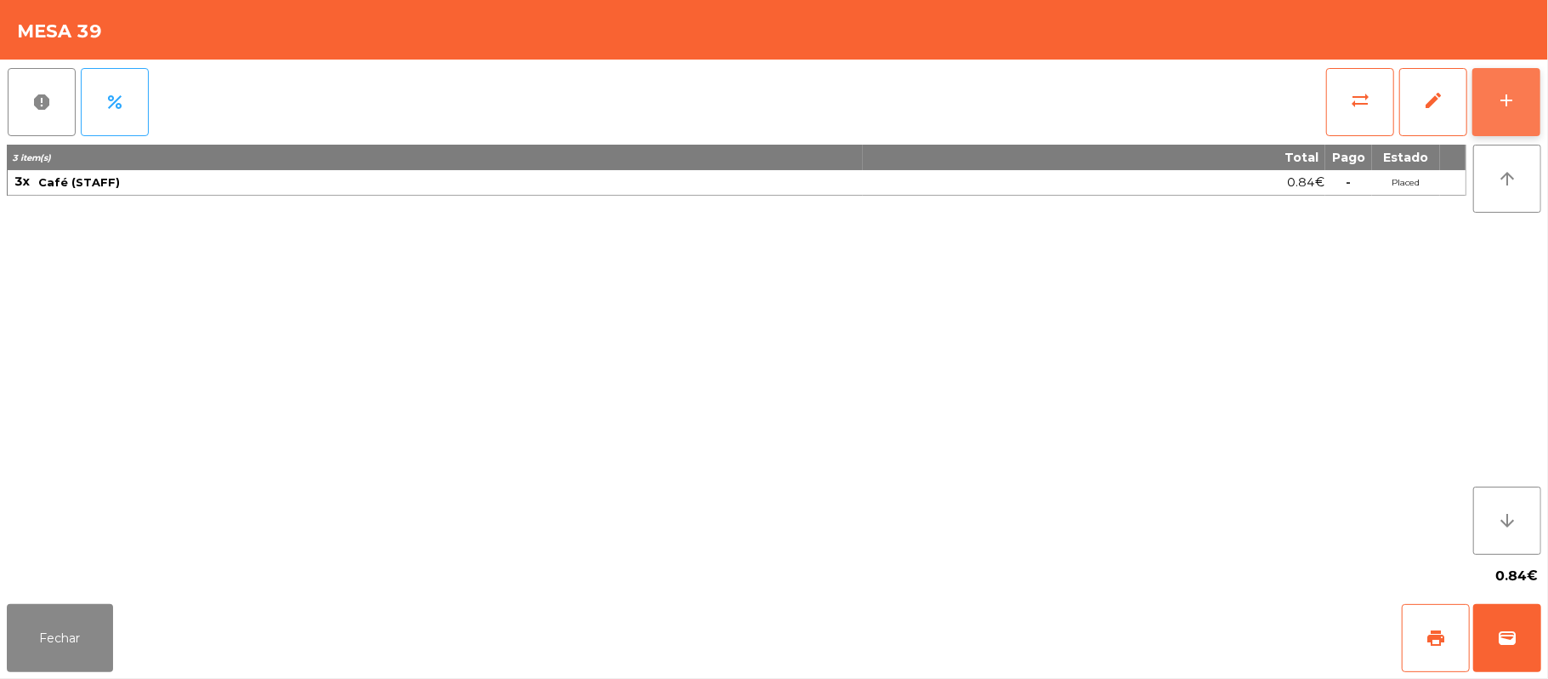
click at [1497, 102] on div "add" at bounding box center [1507, 100] width 20 height 20
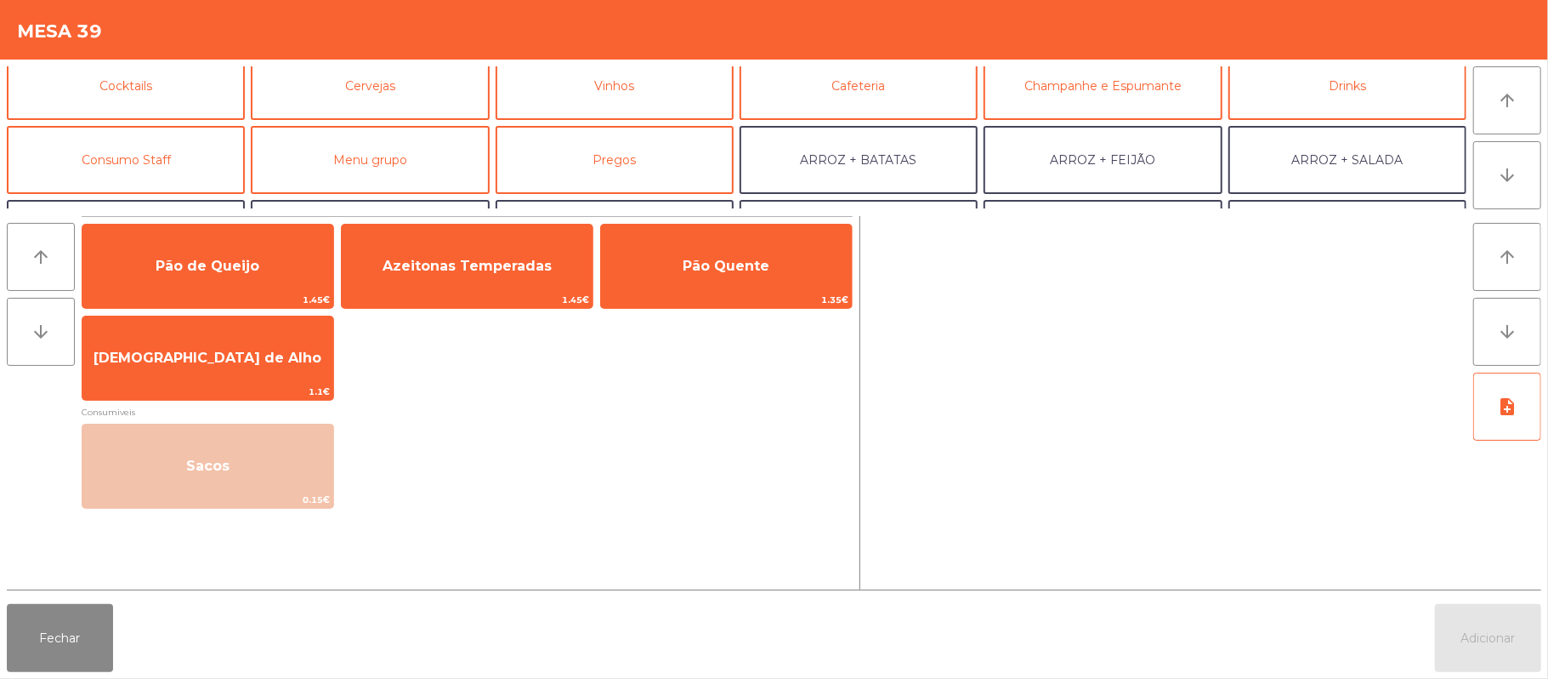
scroll to position [97, 0]
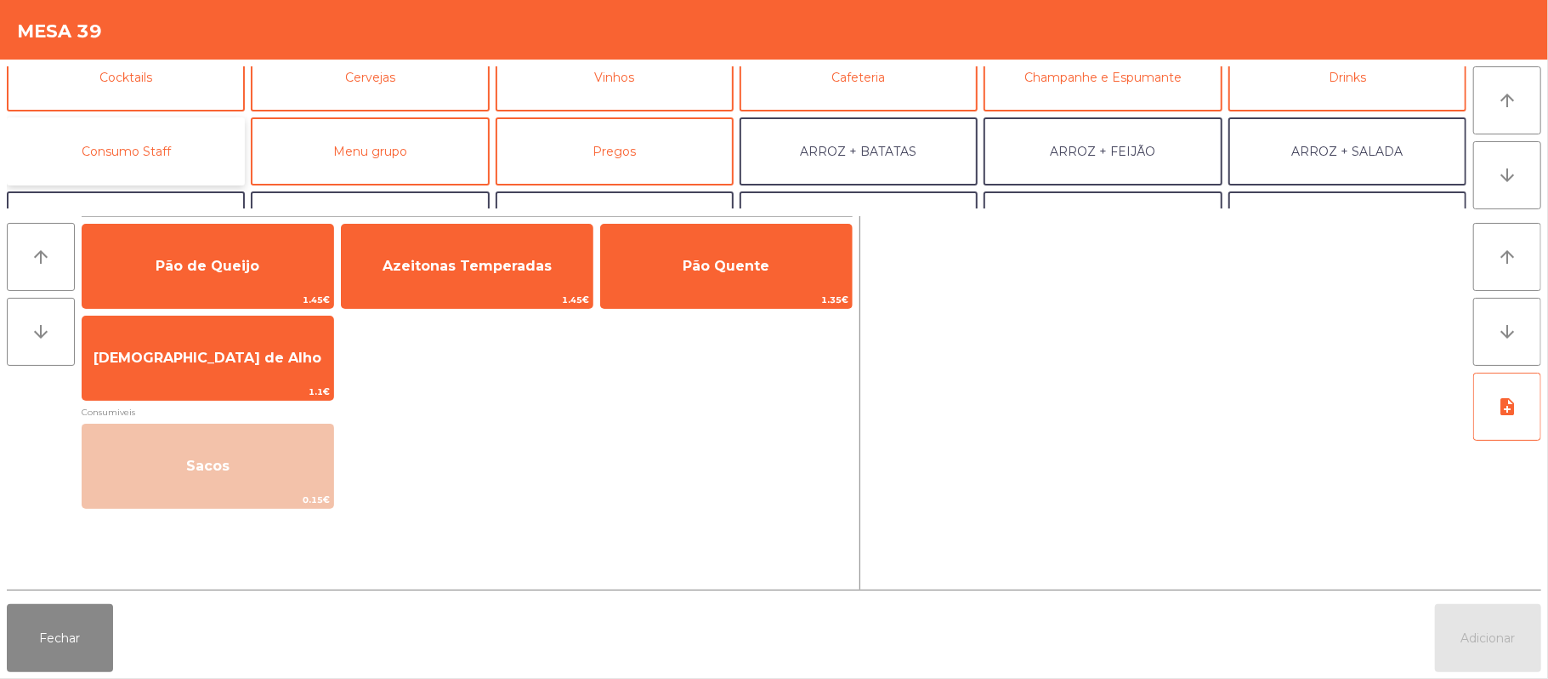
click at [202, 150] on button "Consumo Staff" at bounding box center [126, 151] width 238 height 68
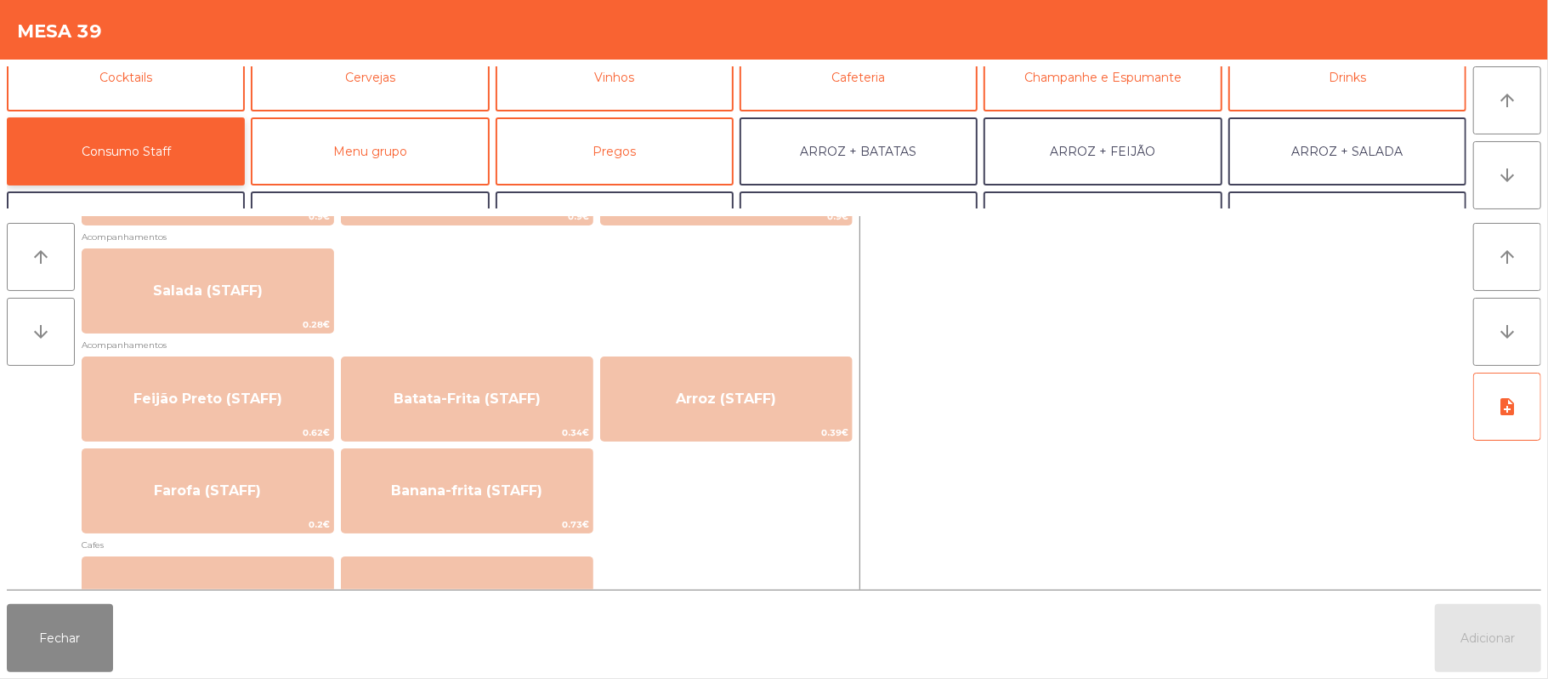
scroll to position [712, 0]
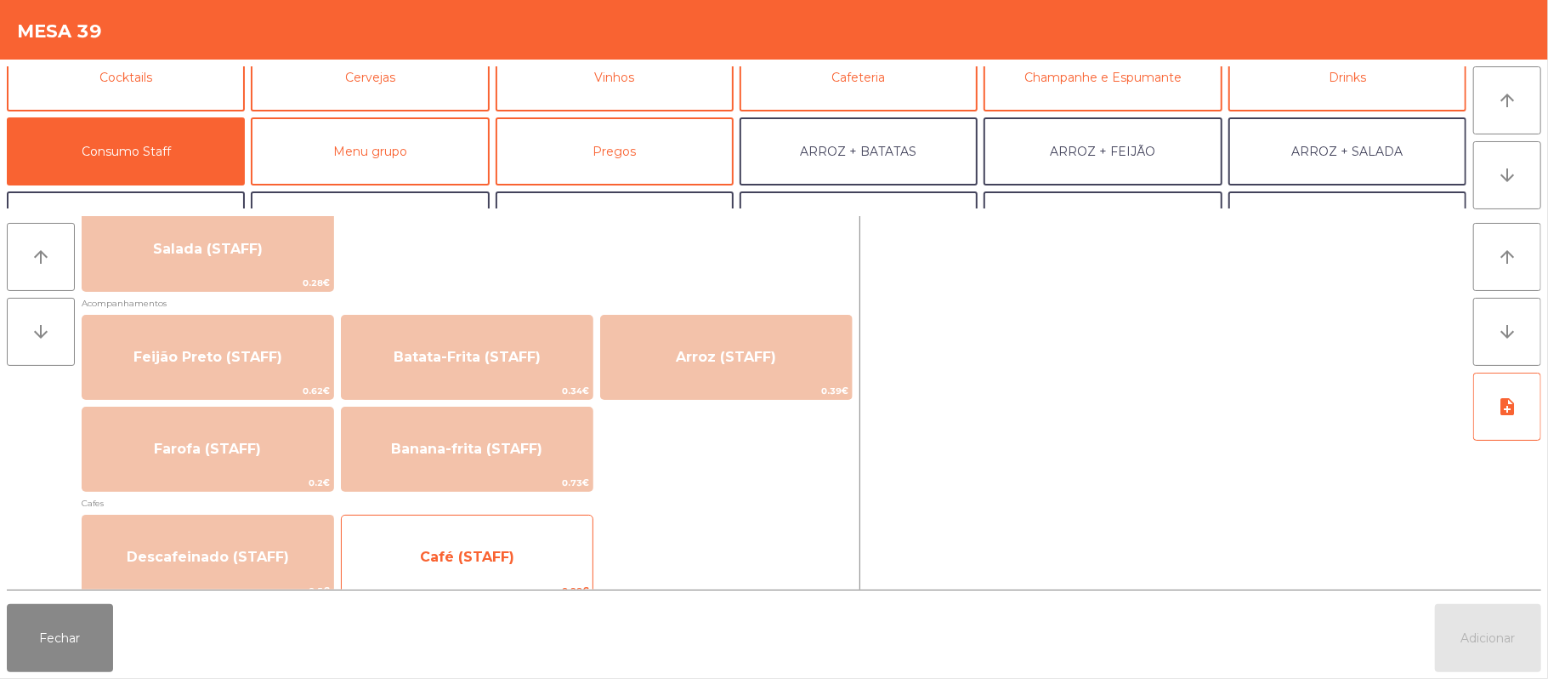
click at [529, 556] on span "Café (STAFF)" at bounding box center [467, 557] width 251 height 46
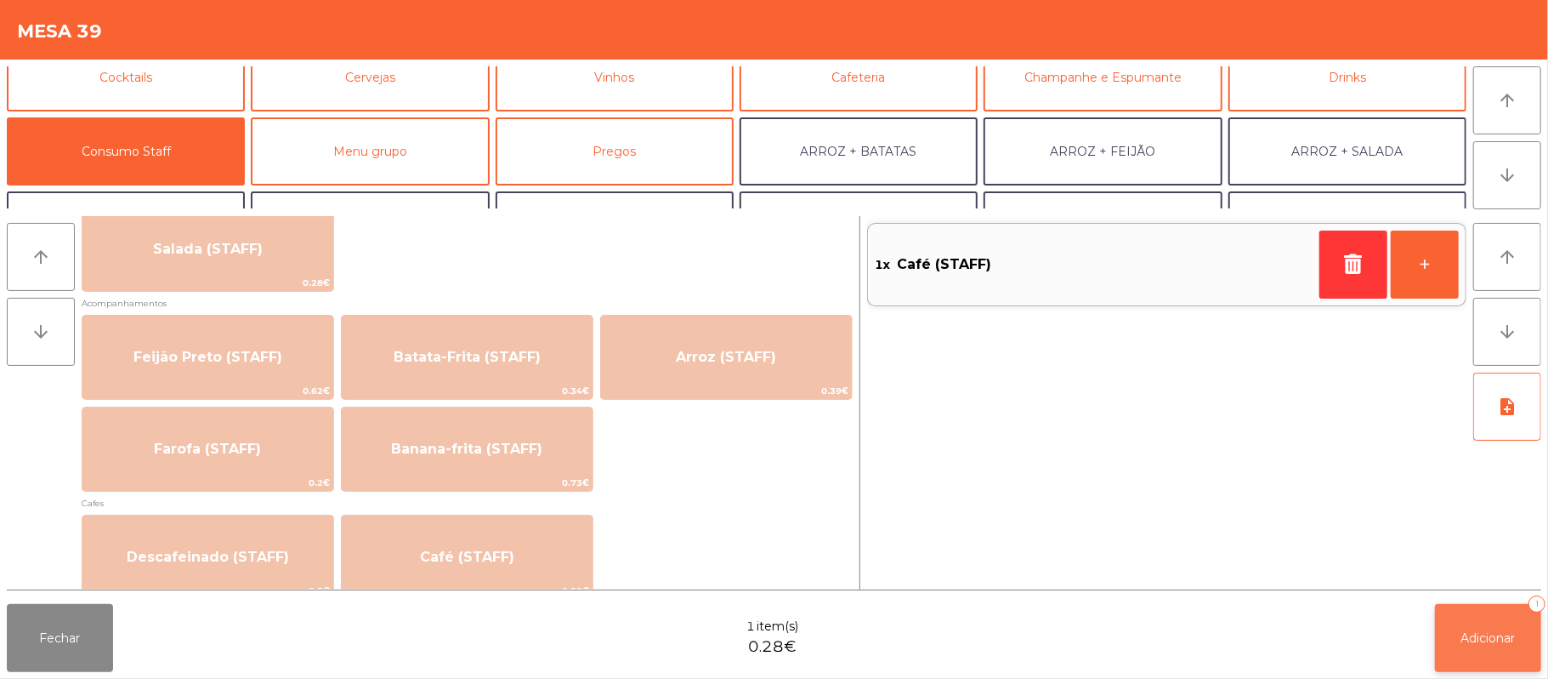
click at [1498, 654] on button "Adicionar 1" at bounding box center [1488, 638] width 106 height 68
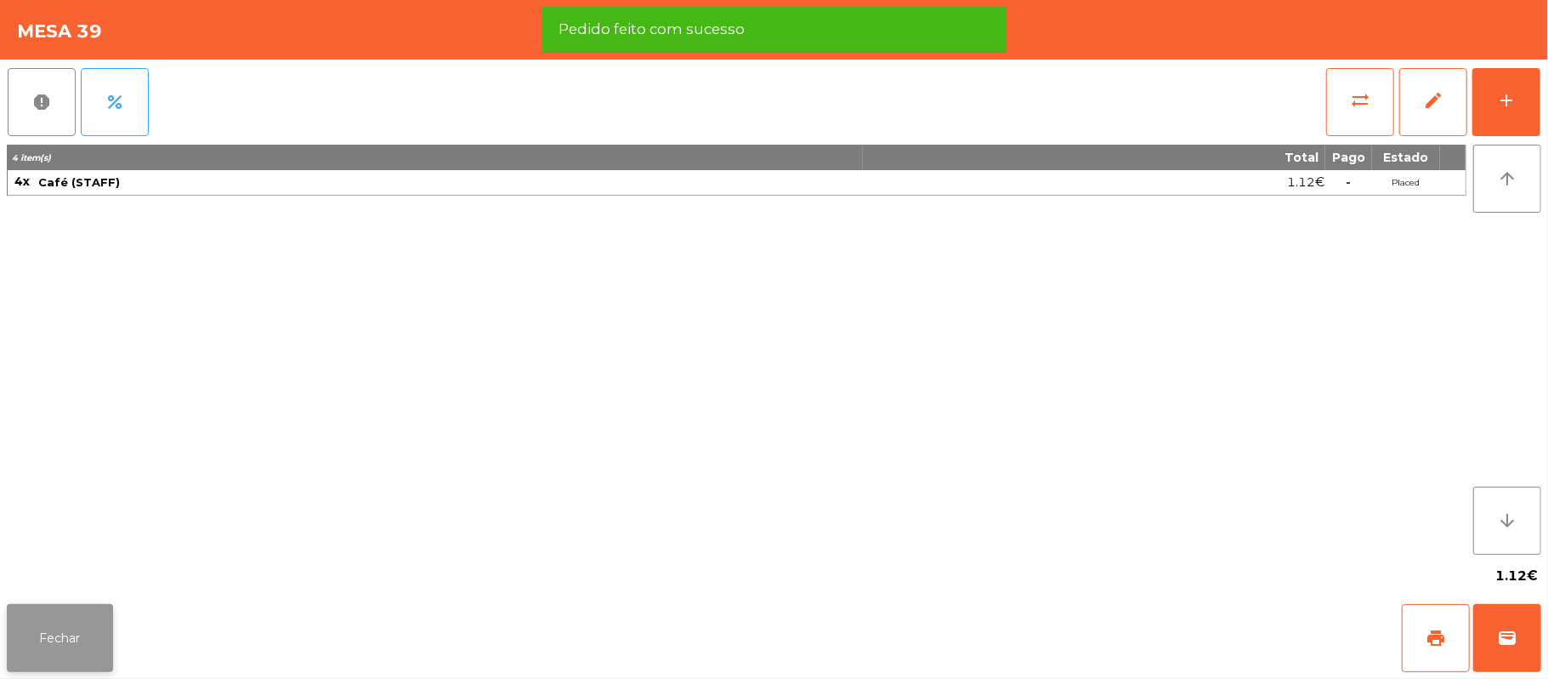
click at [60, 616] on button "Fechar" at bounding box center [60, 638] width 106 height 68
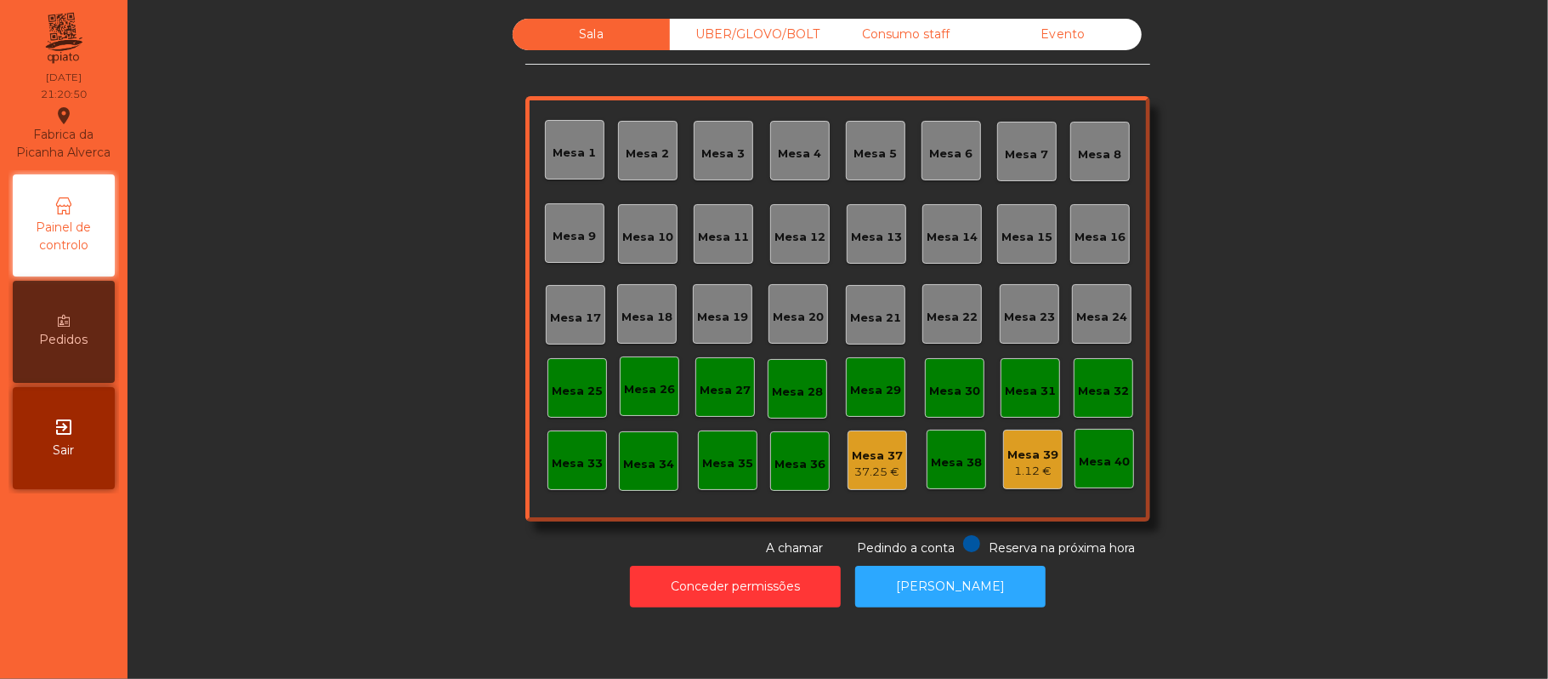
click at [1039, 474] on div "1.12 €" at bounding box center [1033, 471] width 51 height 17
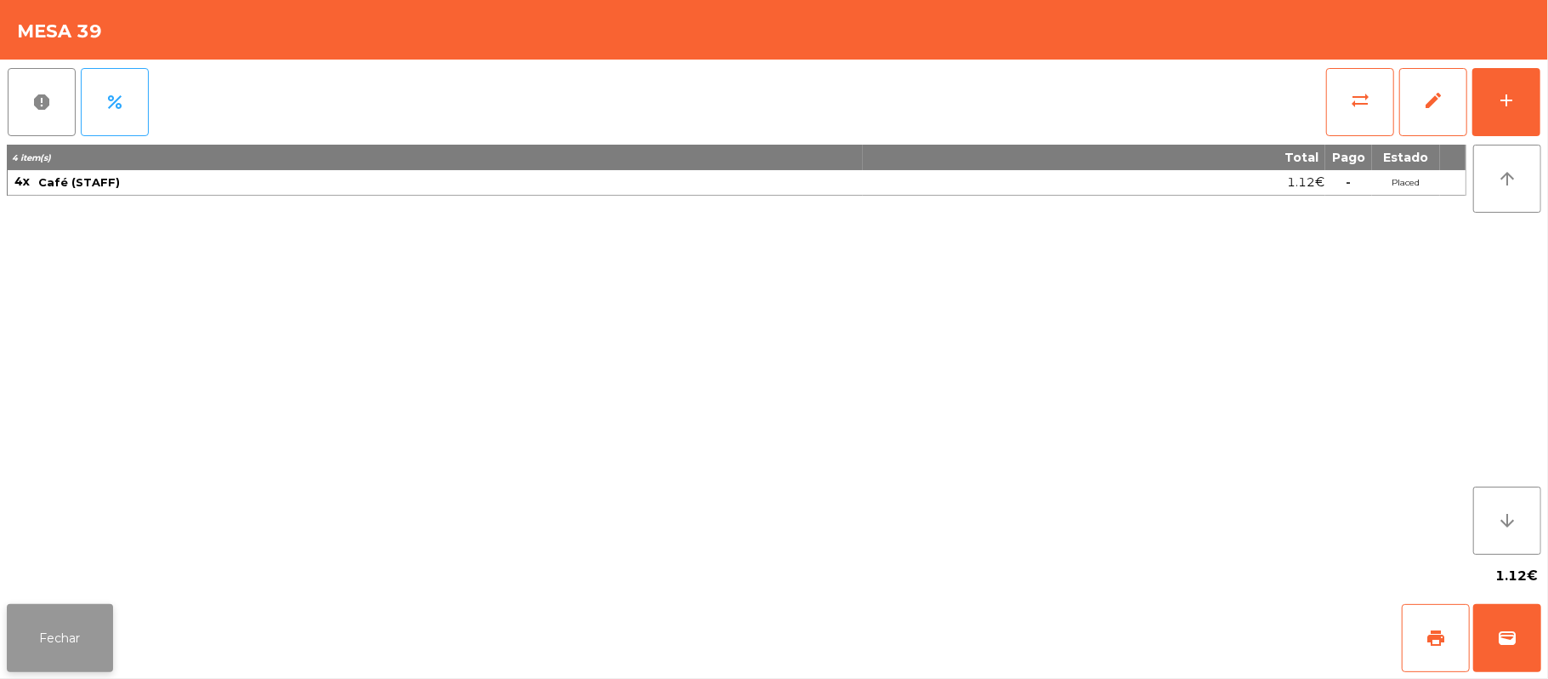
click at [62, 616] on button "Fechar" at bounding box center [60, 638] width 106 height 68
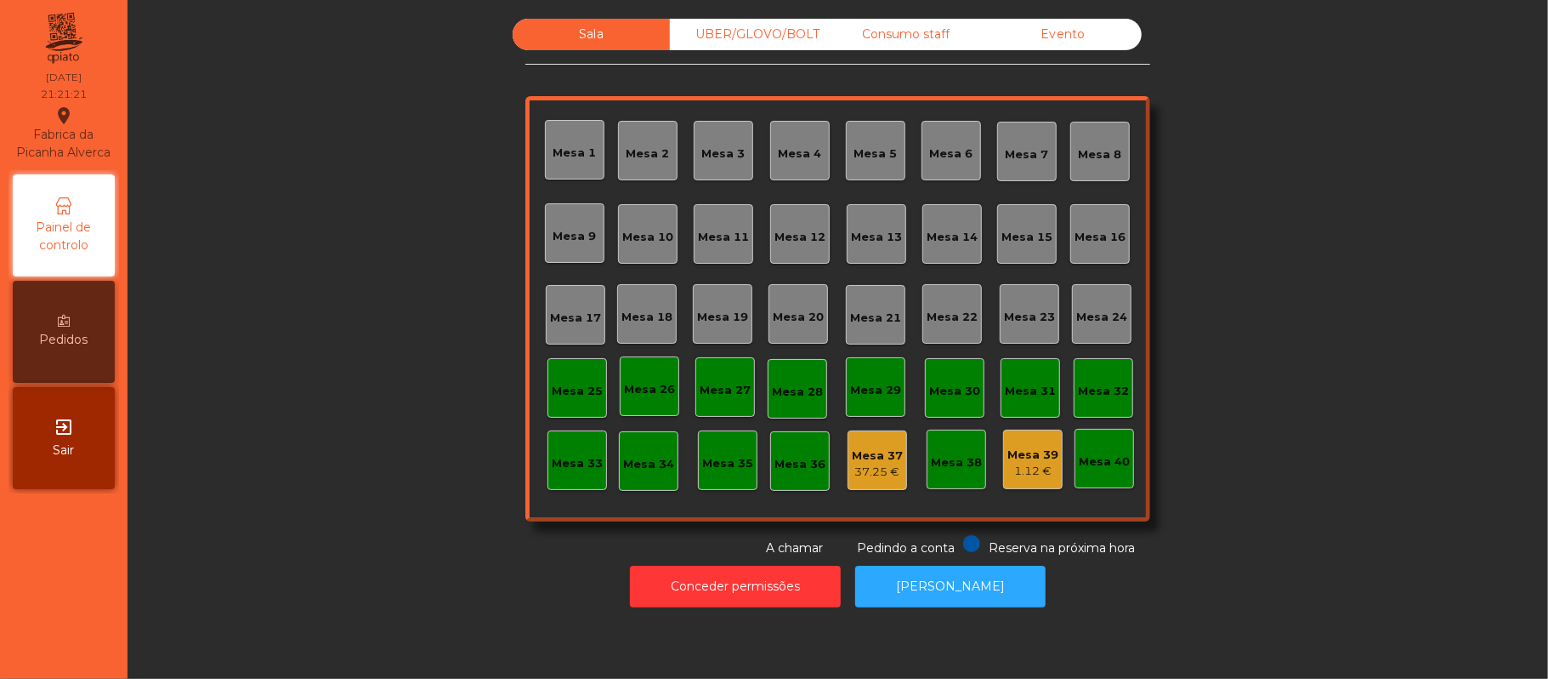
click at [936, 37] on div "Consumo staff" at bounding box center [905, 34] width 157 height 31
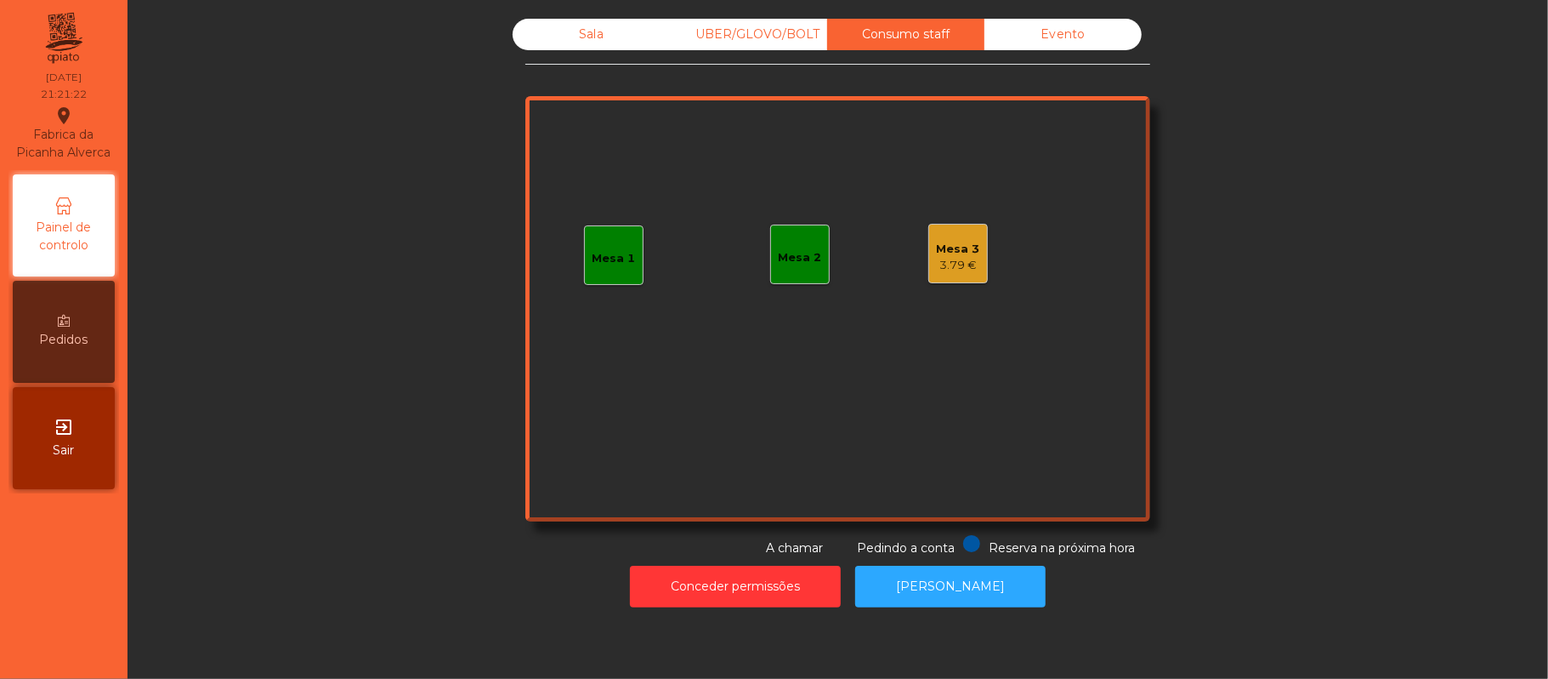
click at [943, 262] on div "3.79 €" at bounding box center [958, 265] width 43 height 17
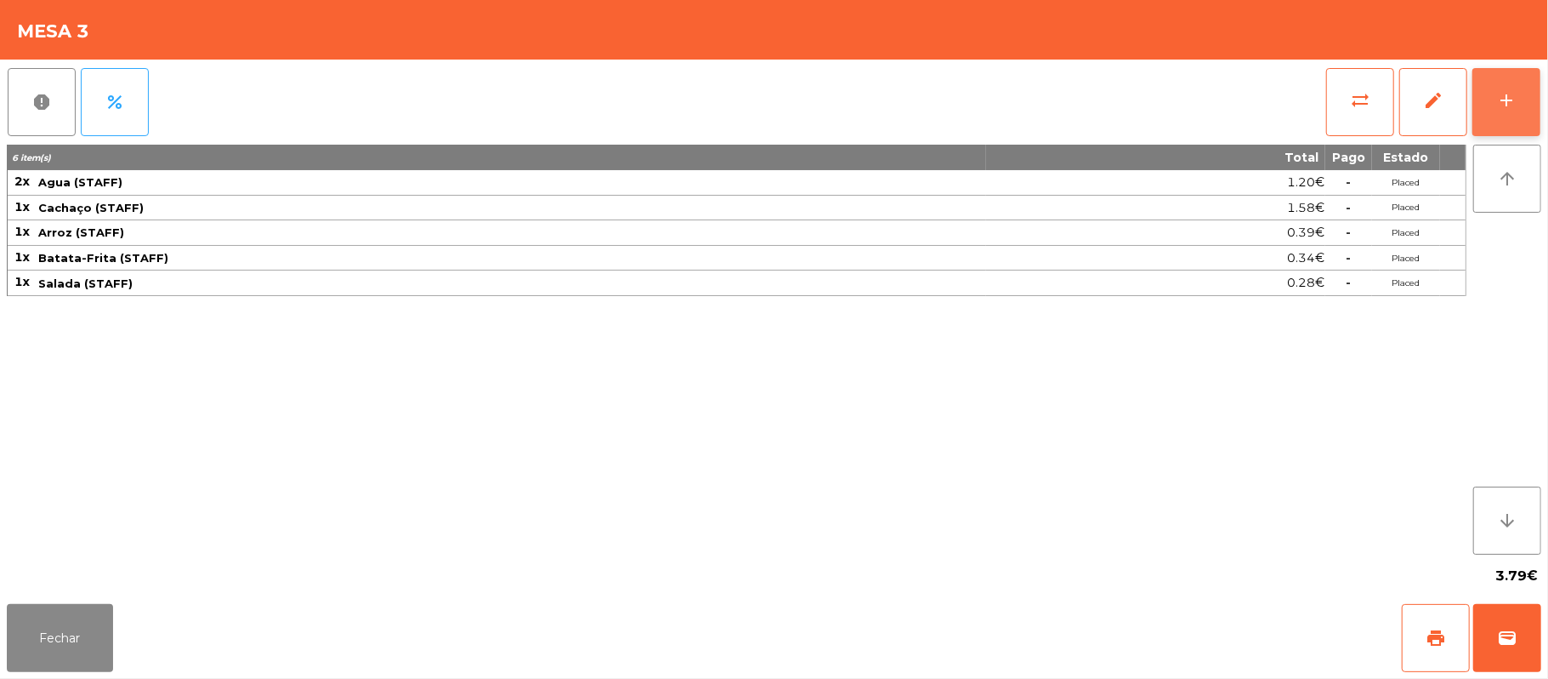
click at [1501, 103] on div "add" at bounding box center [1507, 100] width 20 height 20
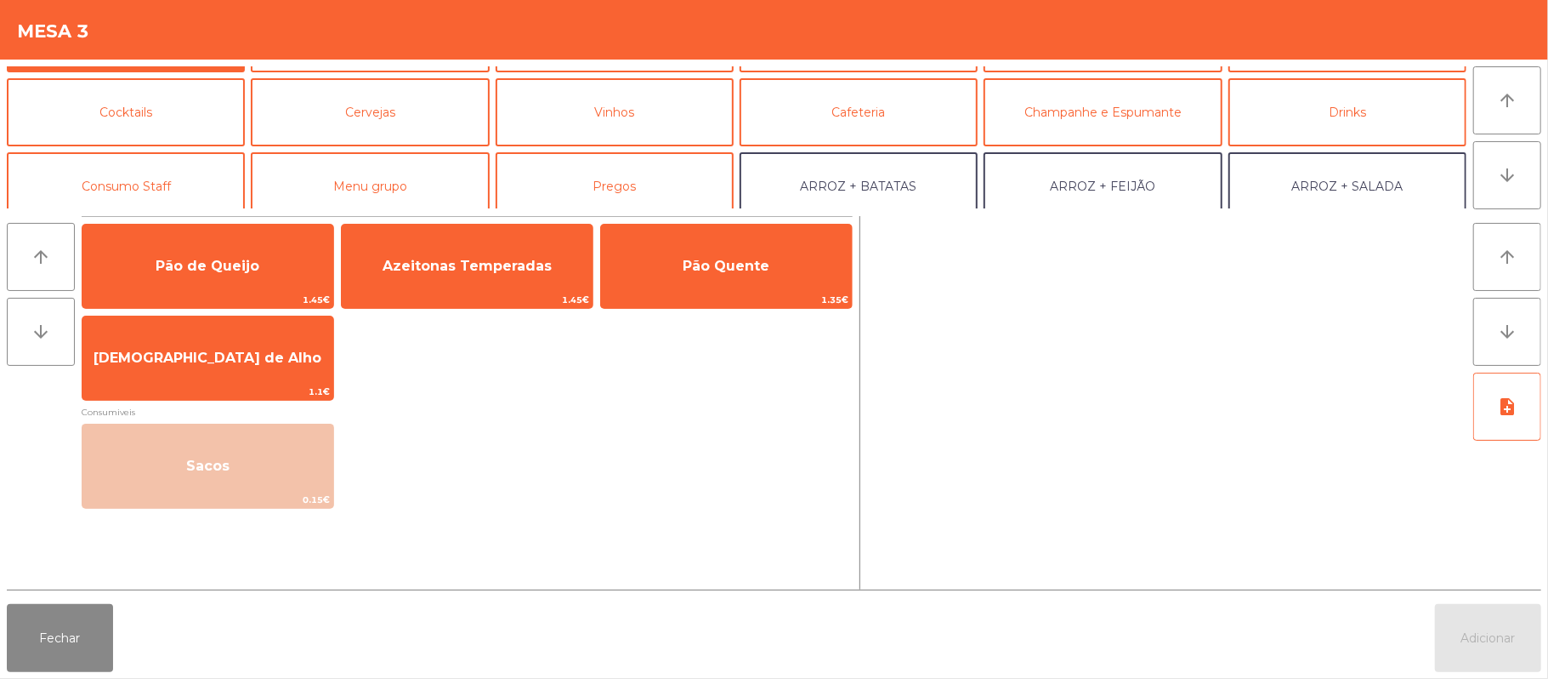
scroll to position [80, 0]
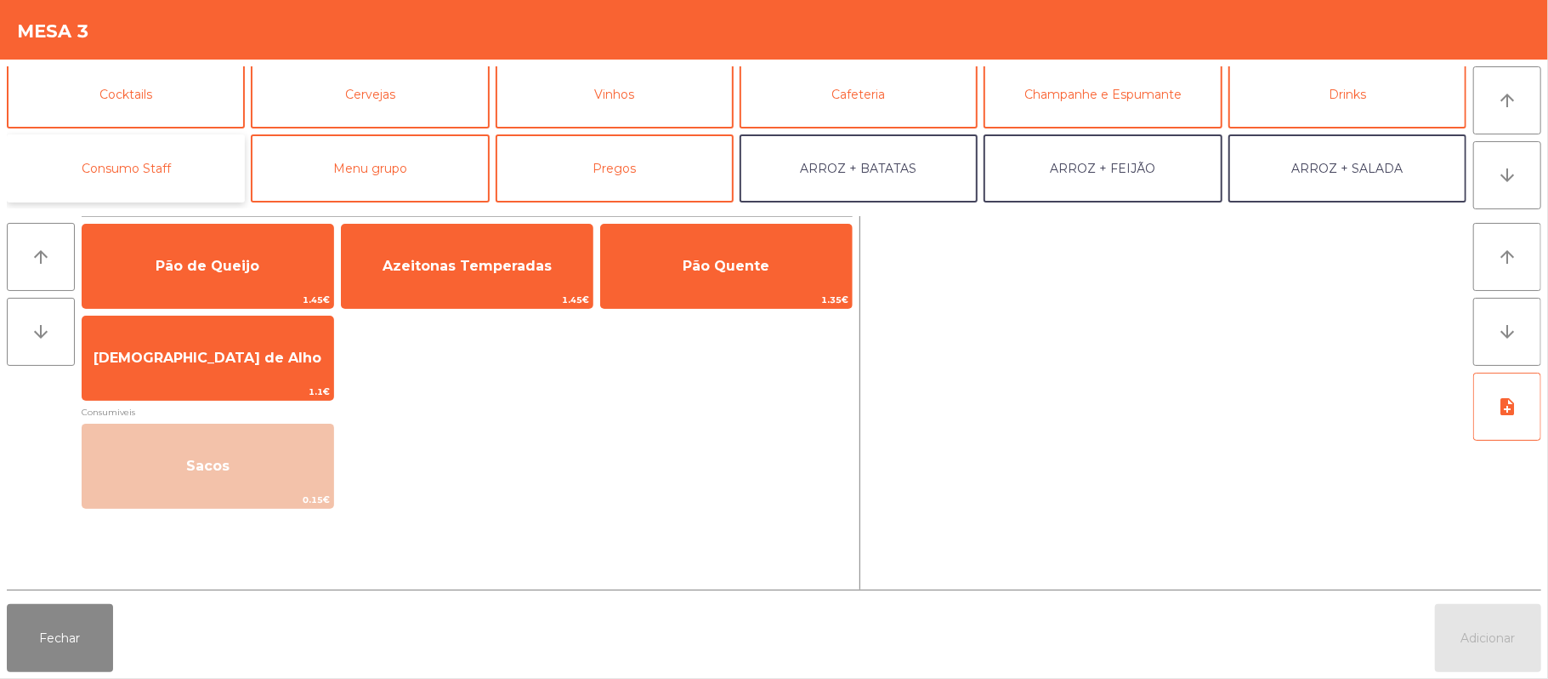
click at [174, 172] on button "Consumo Staff" at bounding box center [126, 168] width 238 height 68
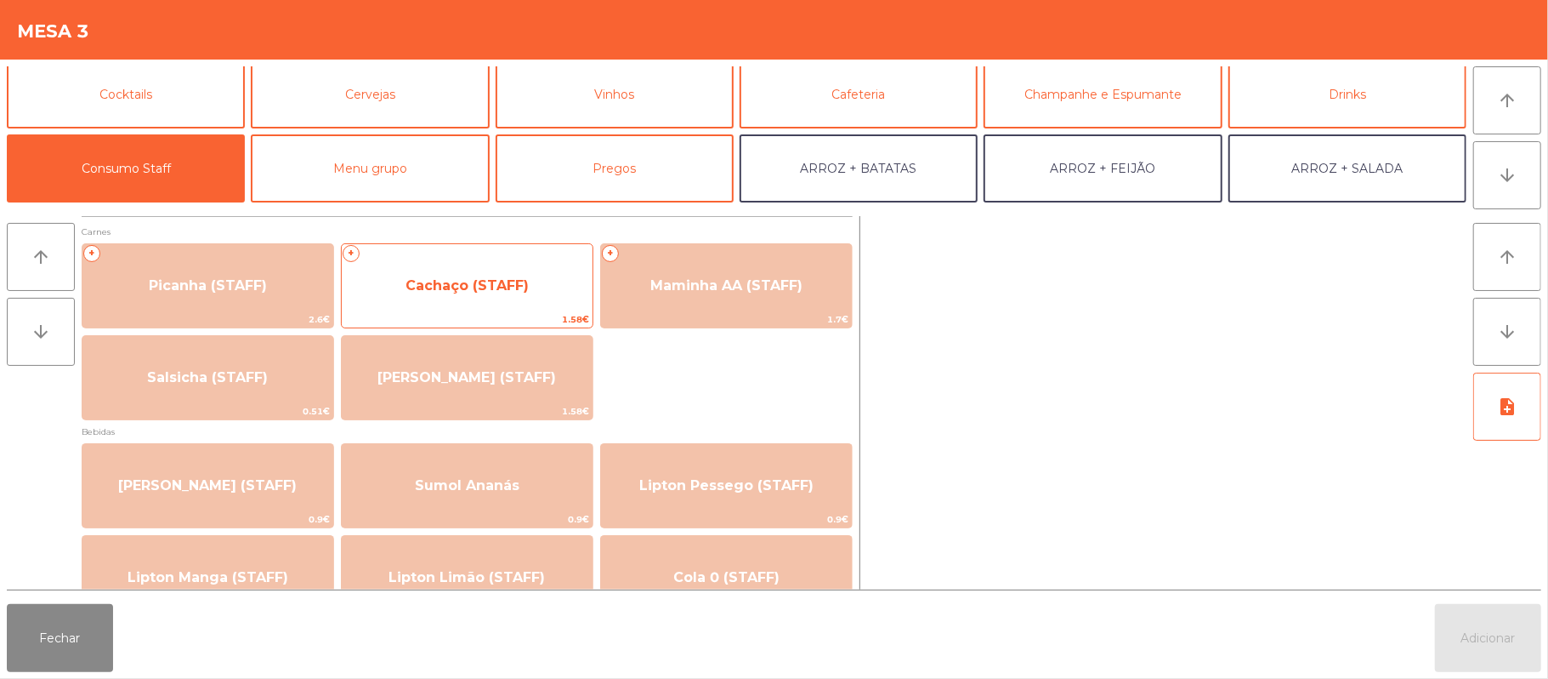
click at [451, 294] on span "Cachaço (STAFF)" at bounding box center [467, 286] width 251 height 46
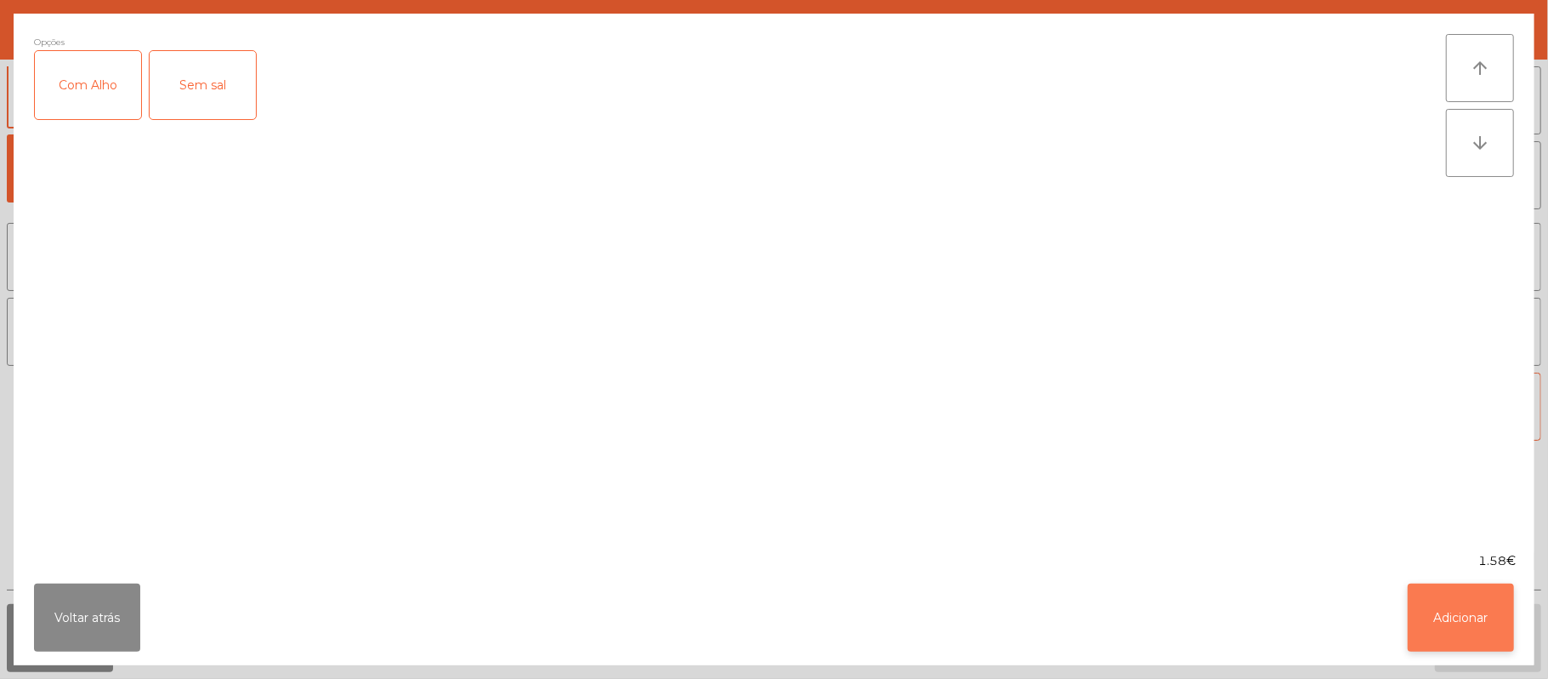
click at [1466, 616] on button "Adicionar" at bounding box center [1461, 617] width 106 height 68
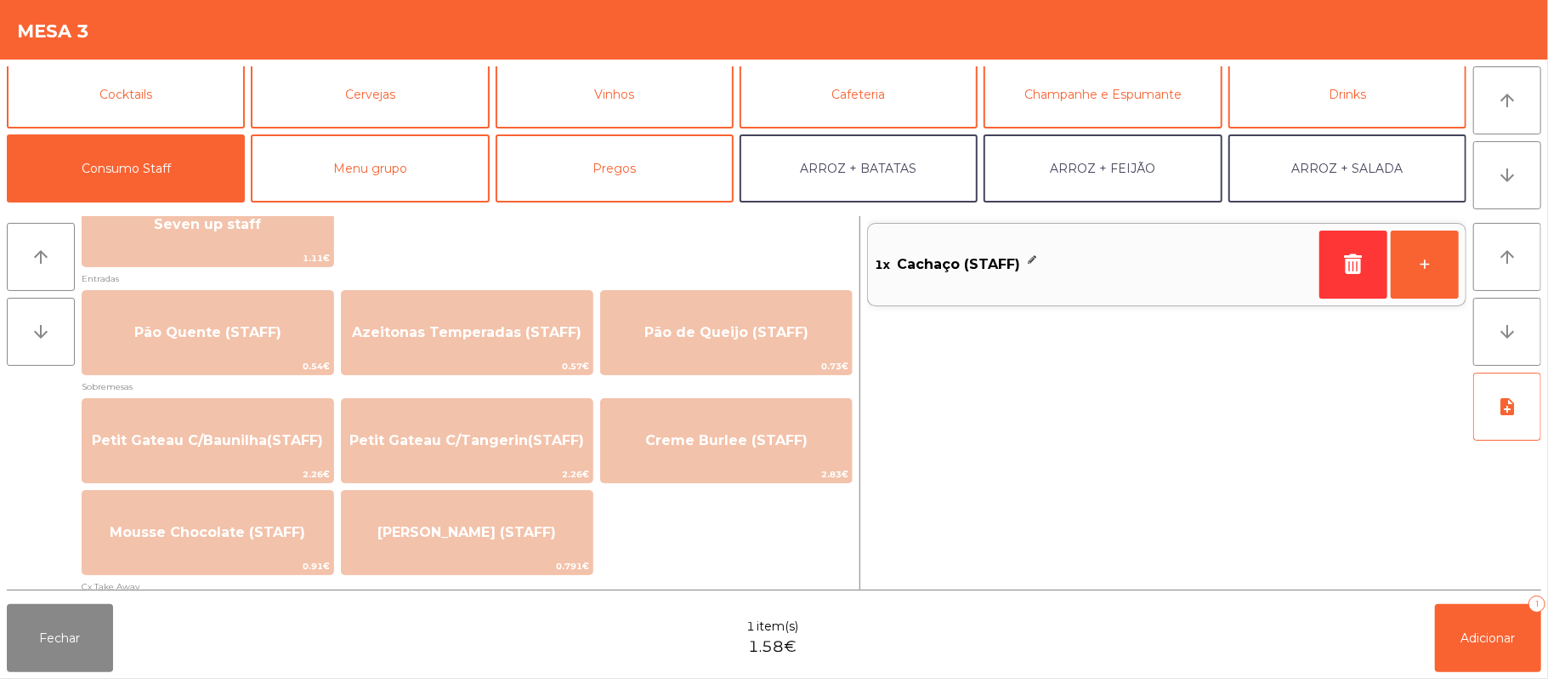
scroll to position [1090, 0]
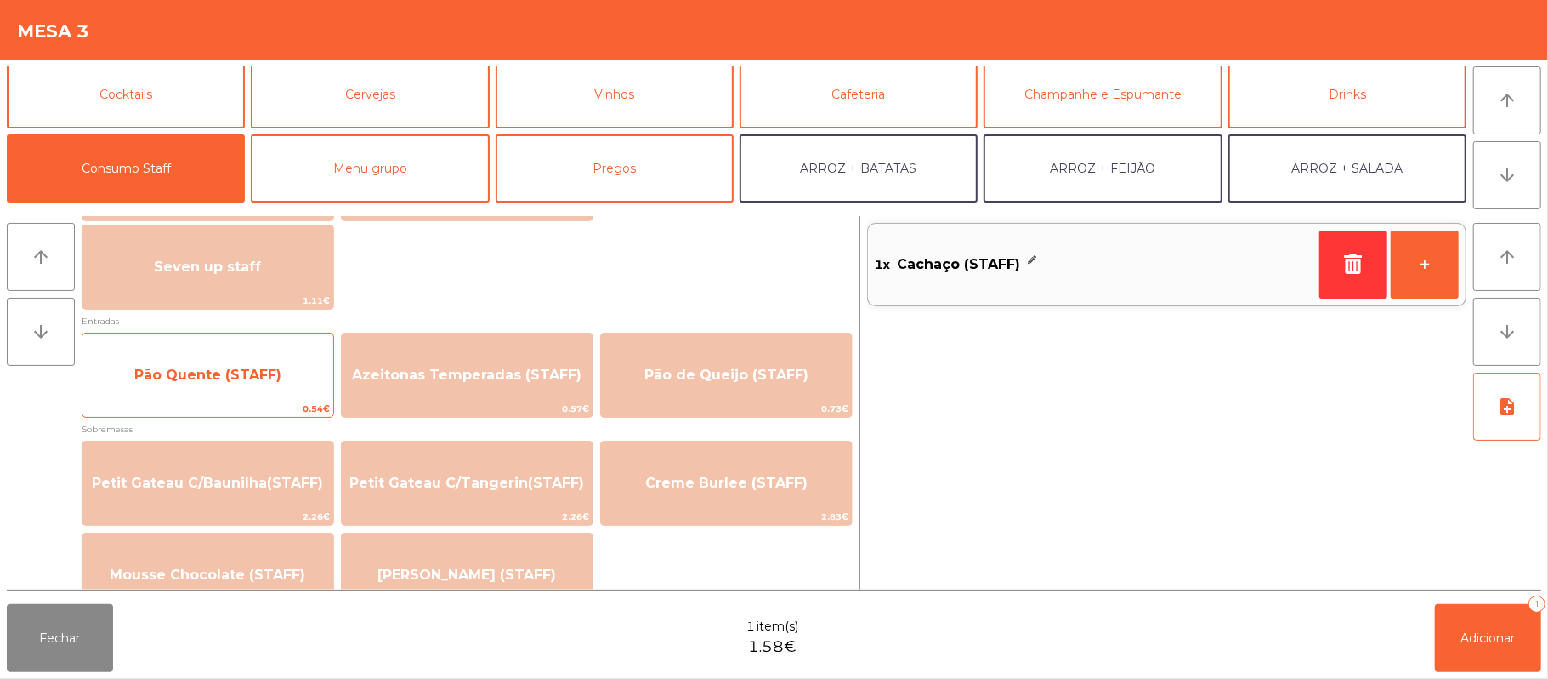
click at [238, 358] on span "Pão Quente (STAFF)" at bounding box center [207, 375] width 251 height 46
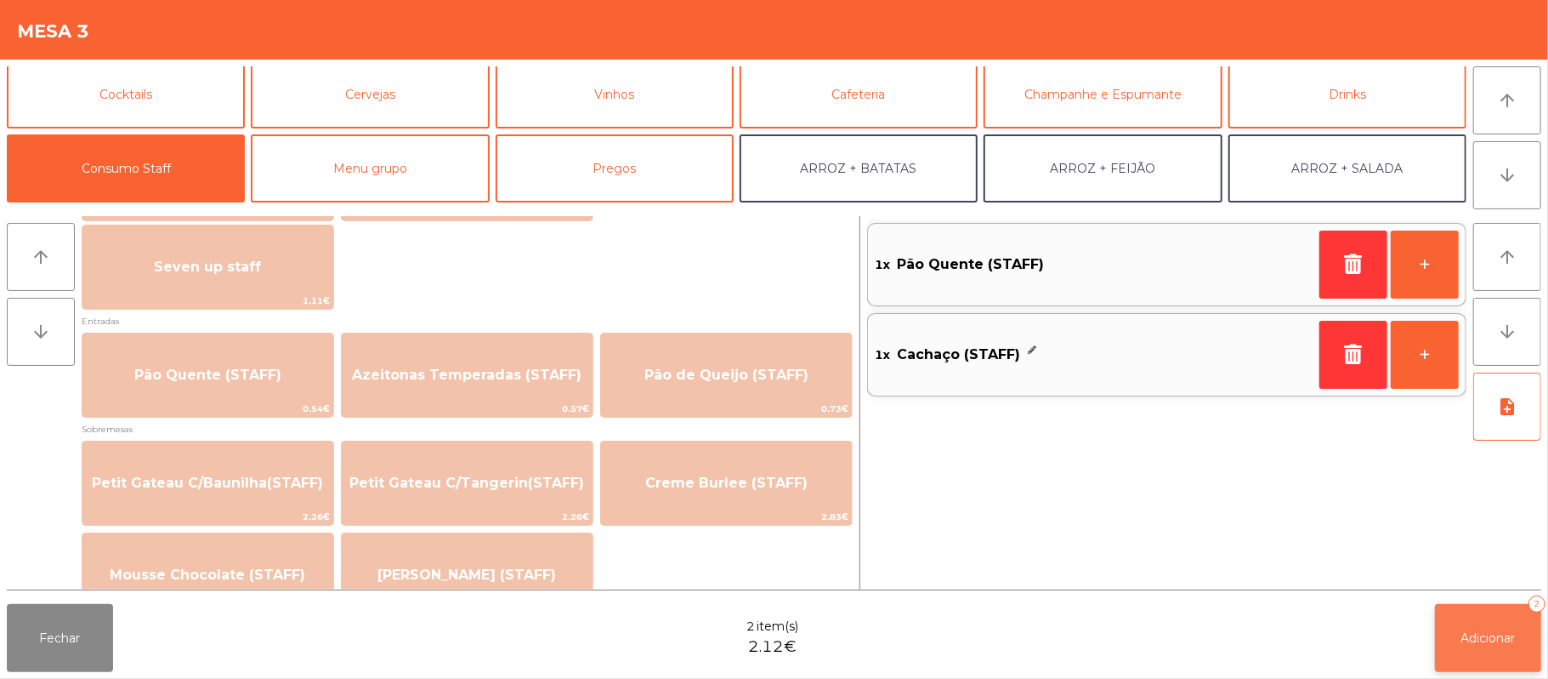
click at [1485, 640] on span "Adicionar" at bounding box center [1489, 637] width 54 height 15
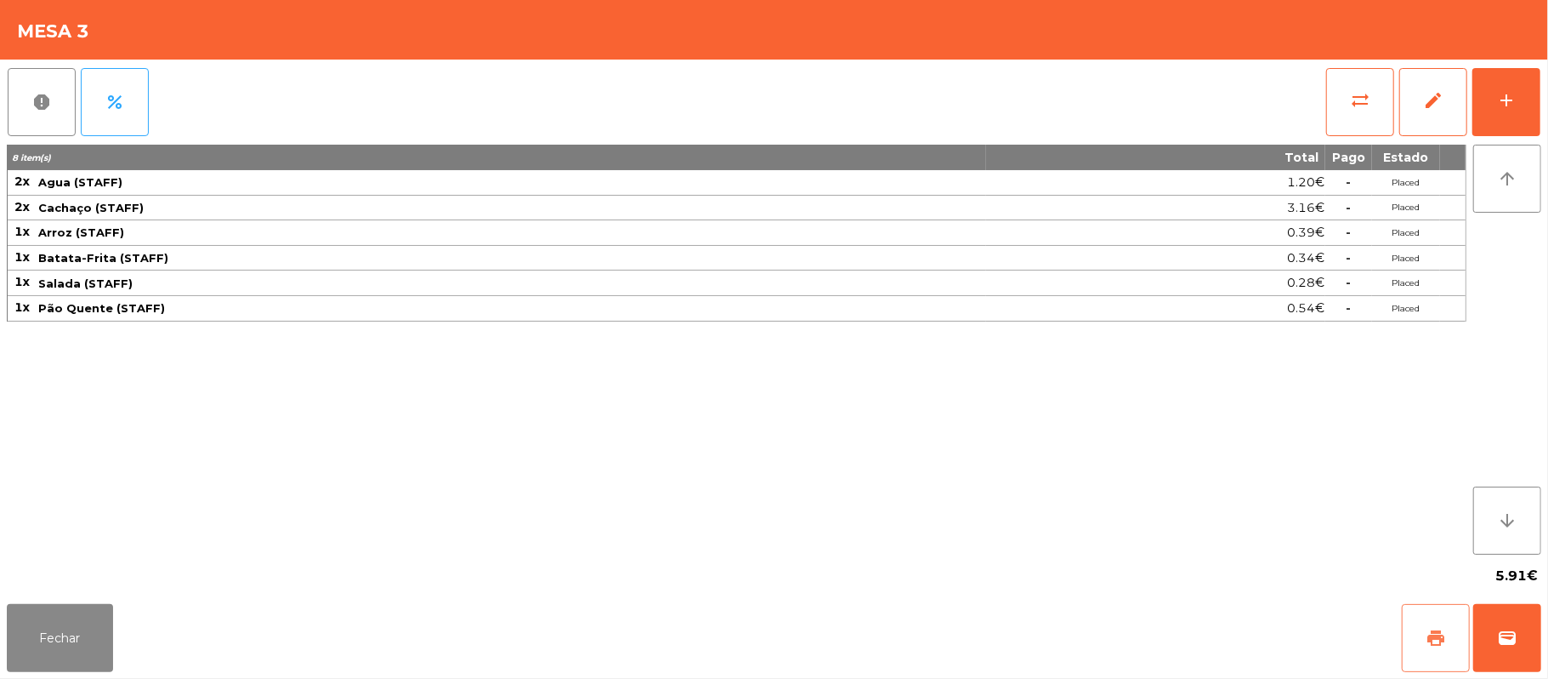
click at [1422, 633] on button "print" at bounding box center [1436, 638] width 68 height 68
click at [1425, 624] on button "print" at bounding box center [1436, 638] width 68 height 68
click at [1372, 100] on button "sync_alt" at bounding box center [1361, 102] width 68 height 68
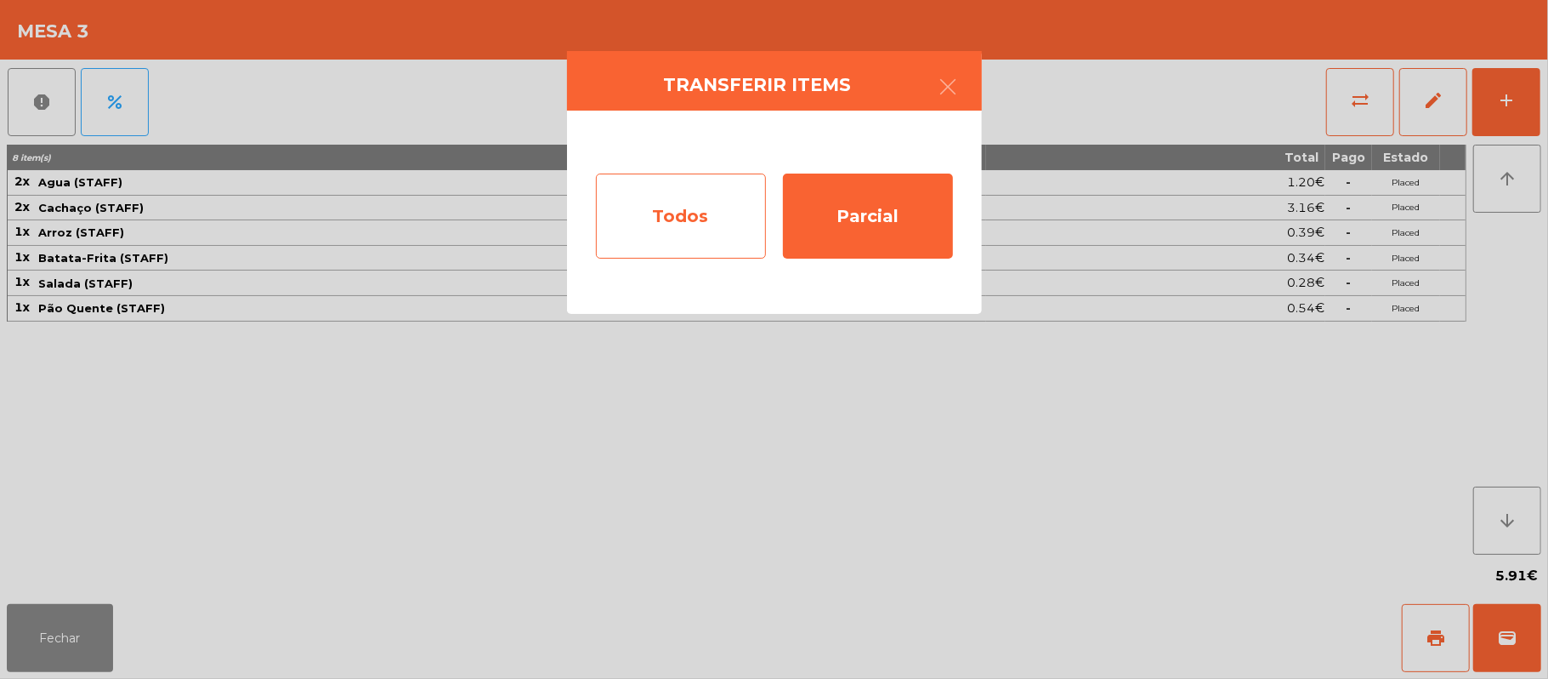
click at [706, 215] on div "Todos" at bounding box center [681, 215] width 170 height 85
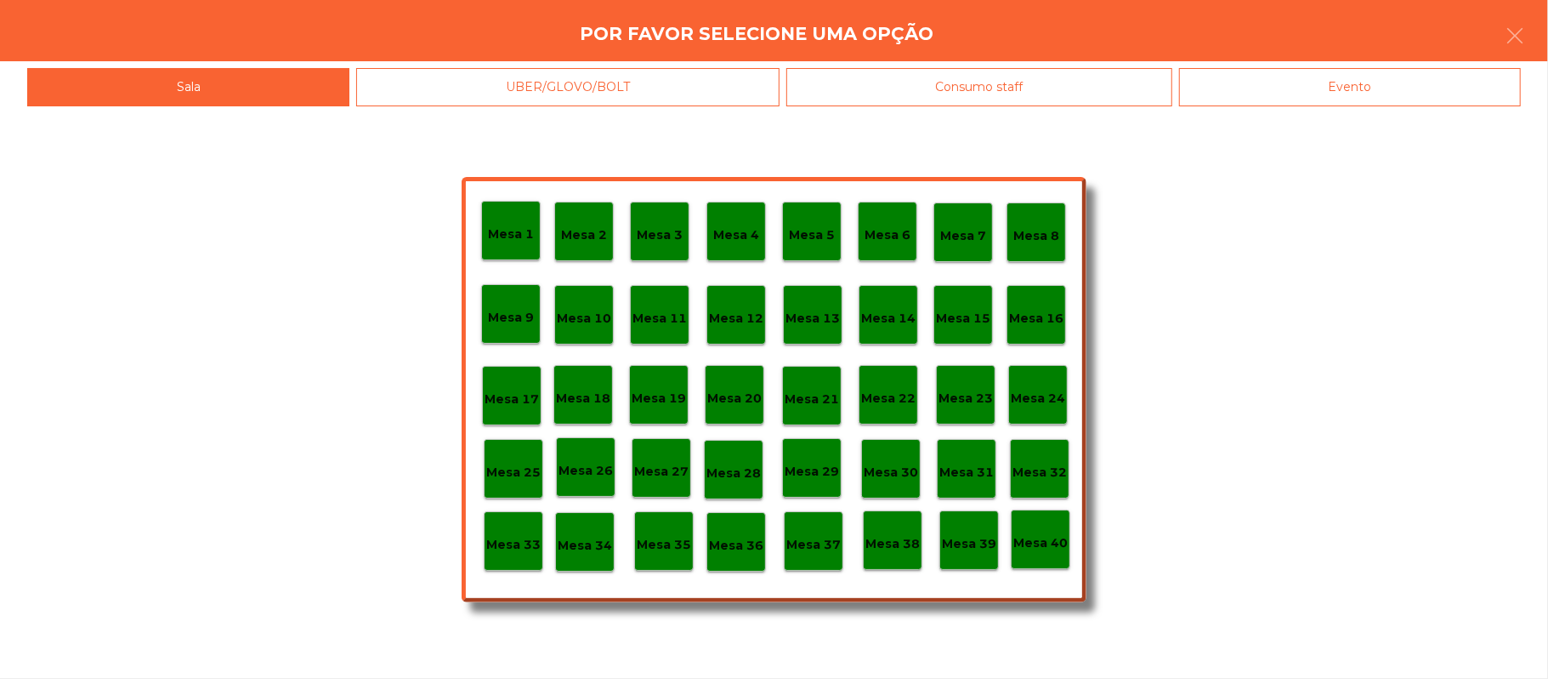
click at [966, 535] on p "Mesa 39" at bounding box center [969, 544] width 54 height 20
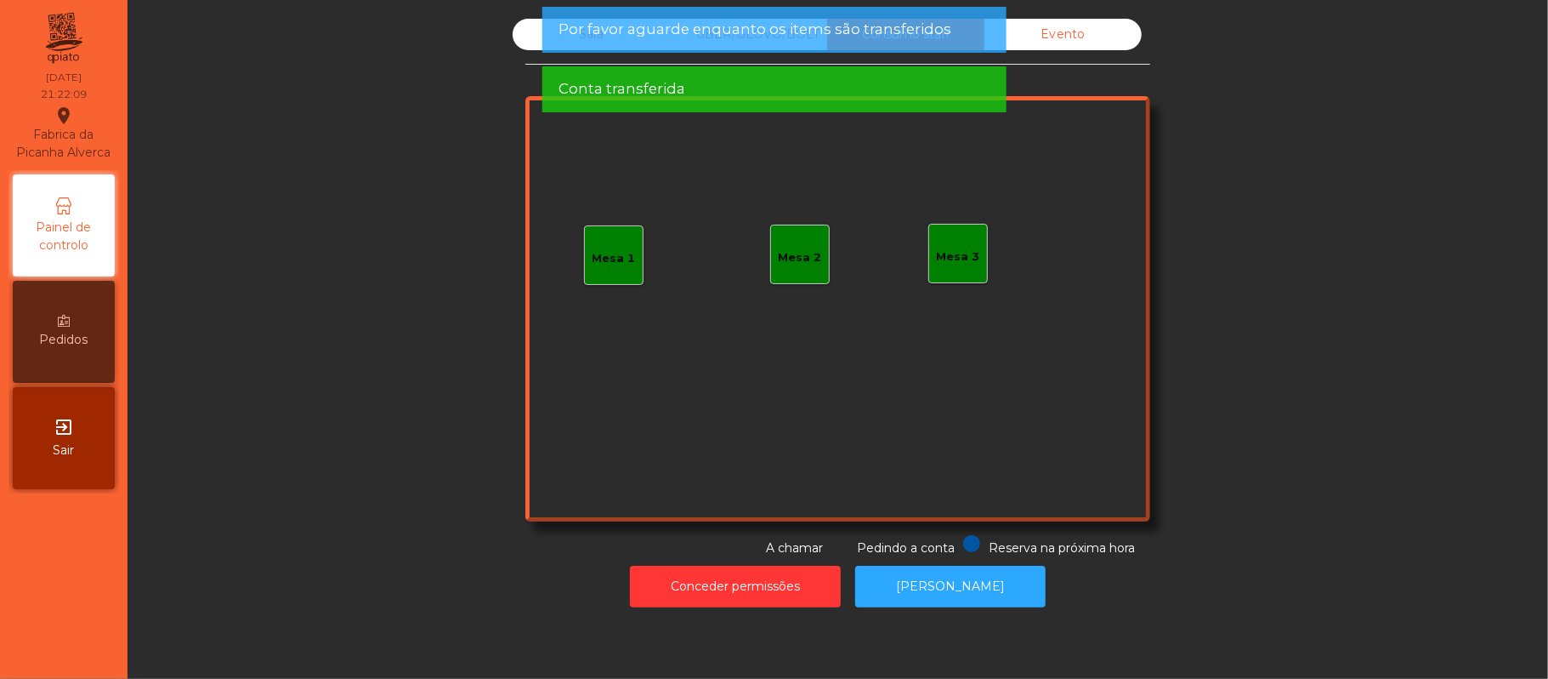
click at [1080, 24] on div "Evento" at bounding box center [1063, 34] width 157 height 31
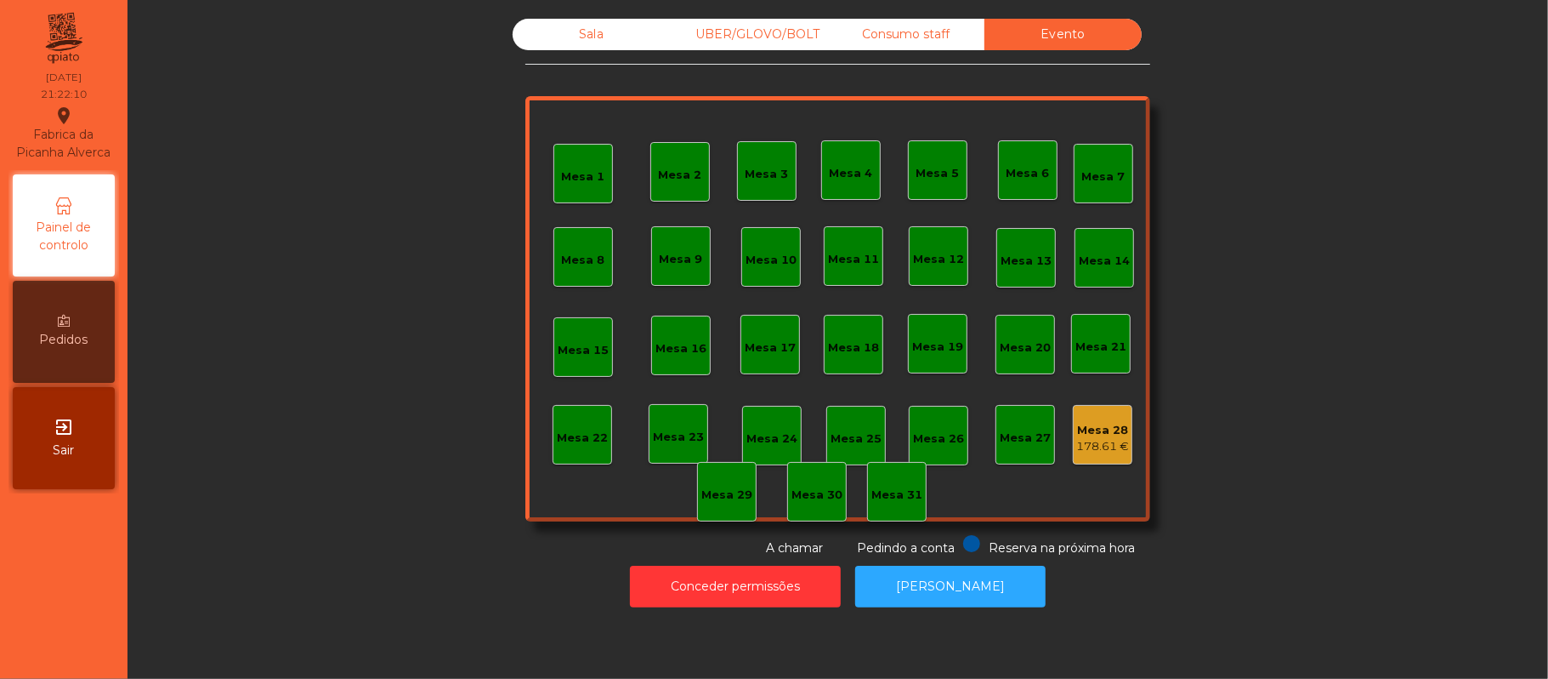
click at [922, 32] on div "Conta transferida" at bounding box center [774, 29] width 430 height 21
click at [920, 34] on div "Consumo staff" at bounding box center [905, 34] width 157 height 31
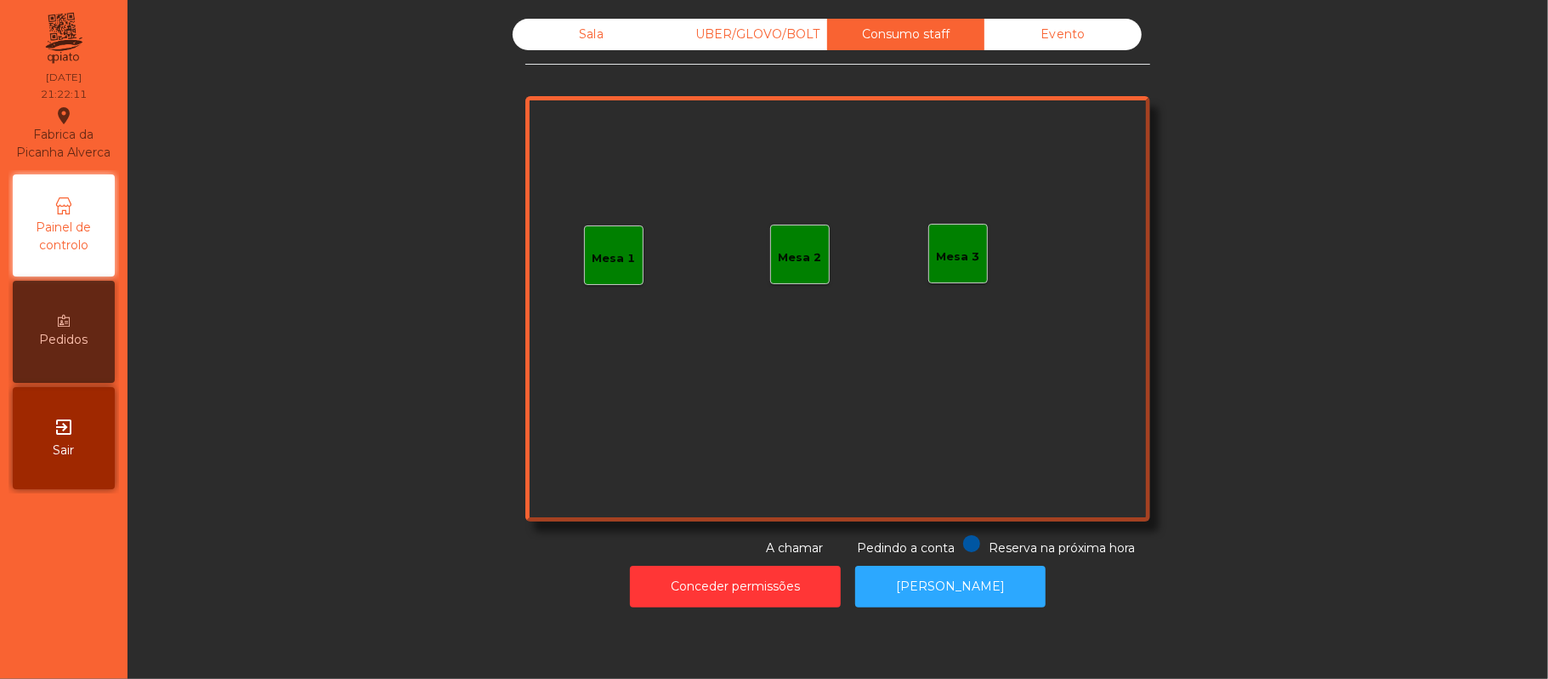
click at [772, 37] on div "UBER/GLOVO/BOLT" at bounding box center [748, 34] width 157 height 31
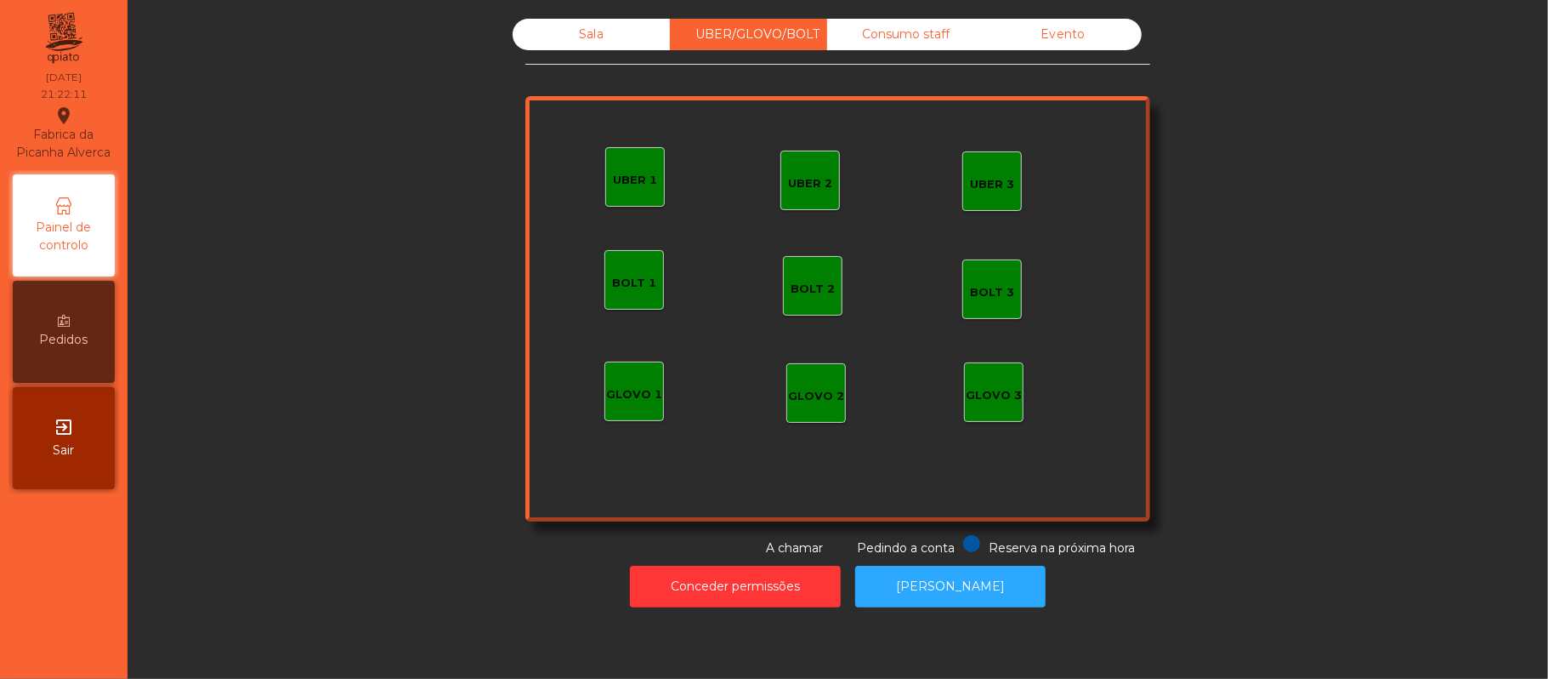
click at [607, 48] on div "Sala" at bounding box center [591, 34] width 157 height 31
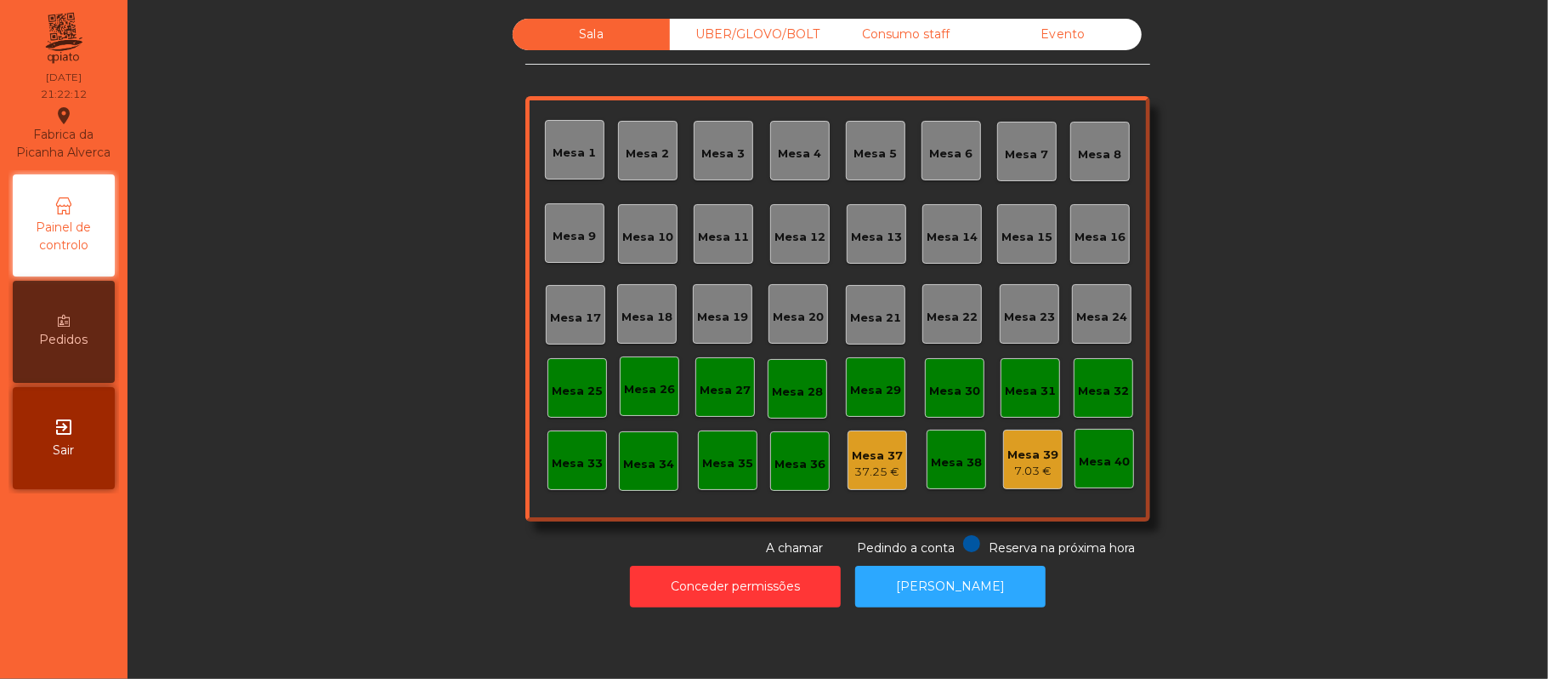
click at [1027, 460] on div "Mesa 39" at bounding box center [1033, 454] width 51 height 17
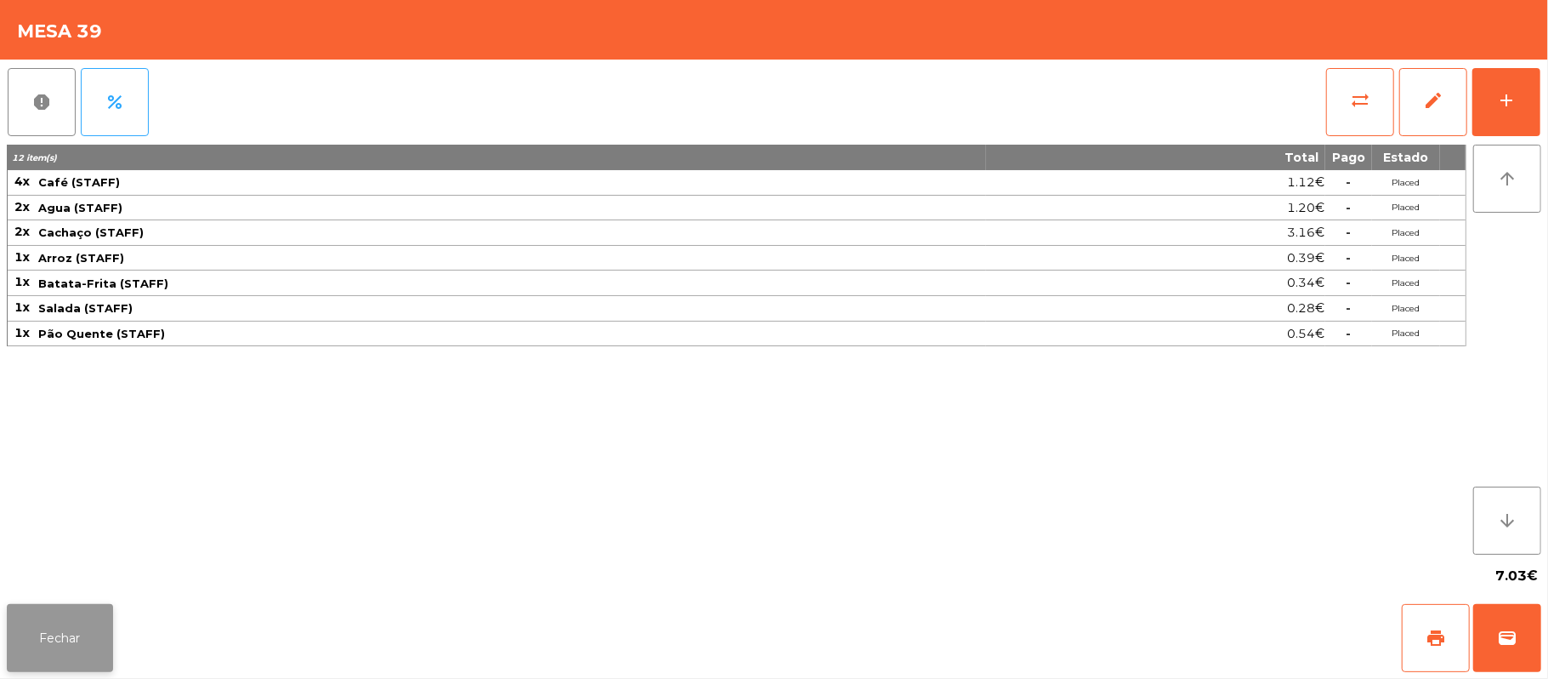
click at [55, 639] on button "Fechar" at bounding box center [60, 638] width 106 height 68
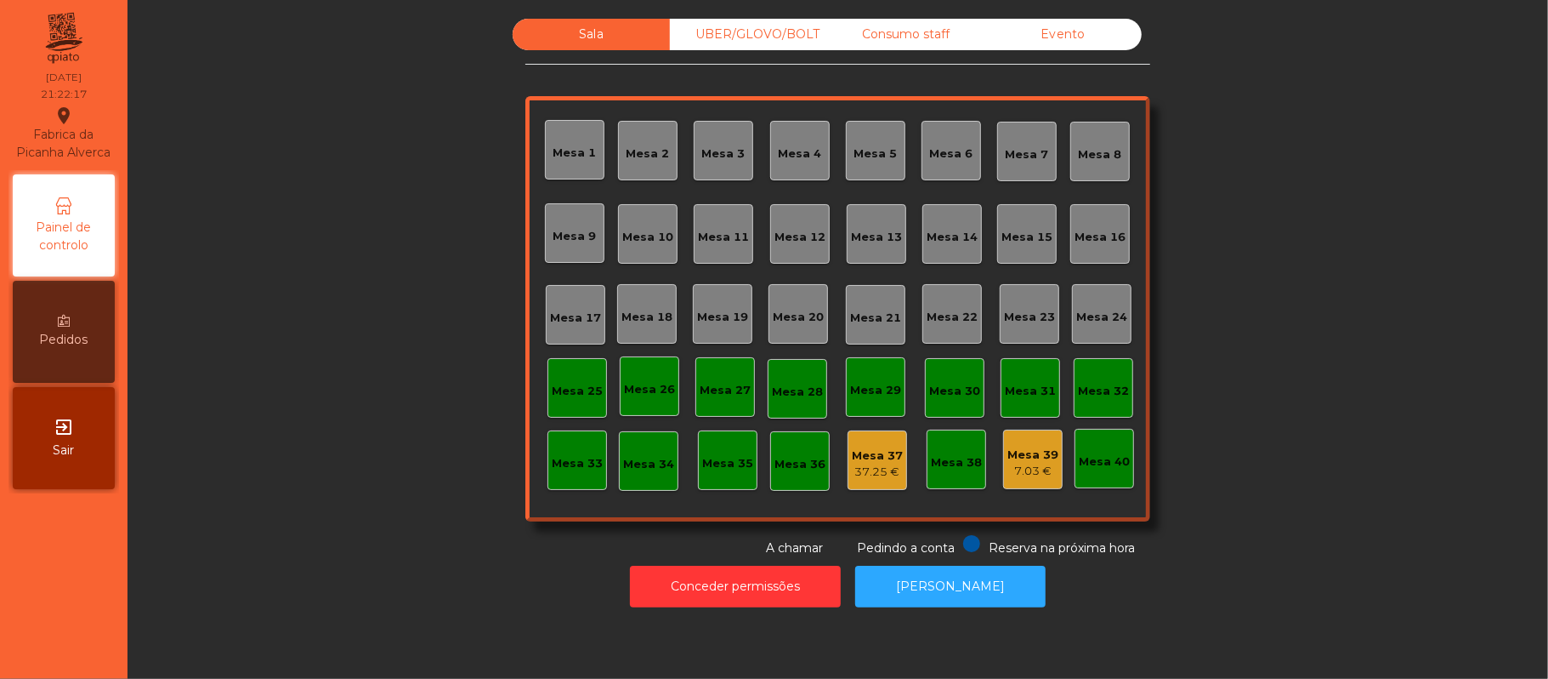
click at [923, 32] on div "Consumo staff" at bounding box center [905, 34] width 157 height 31
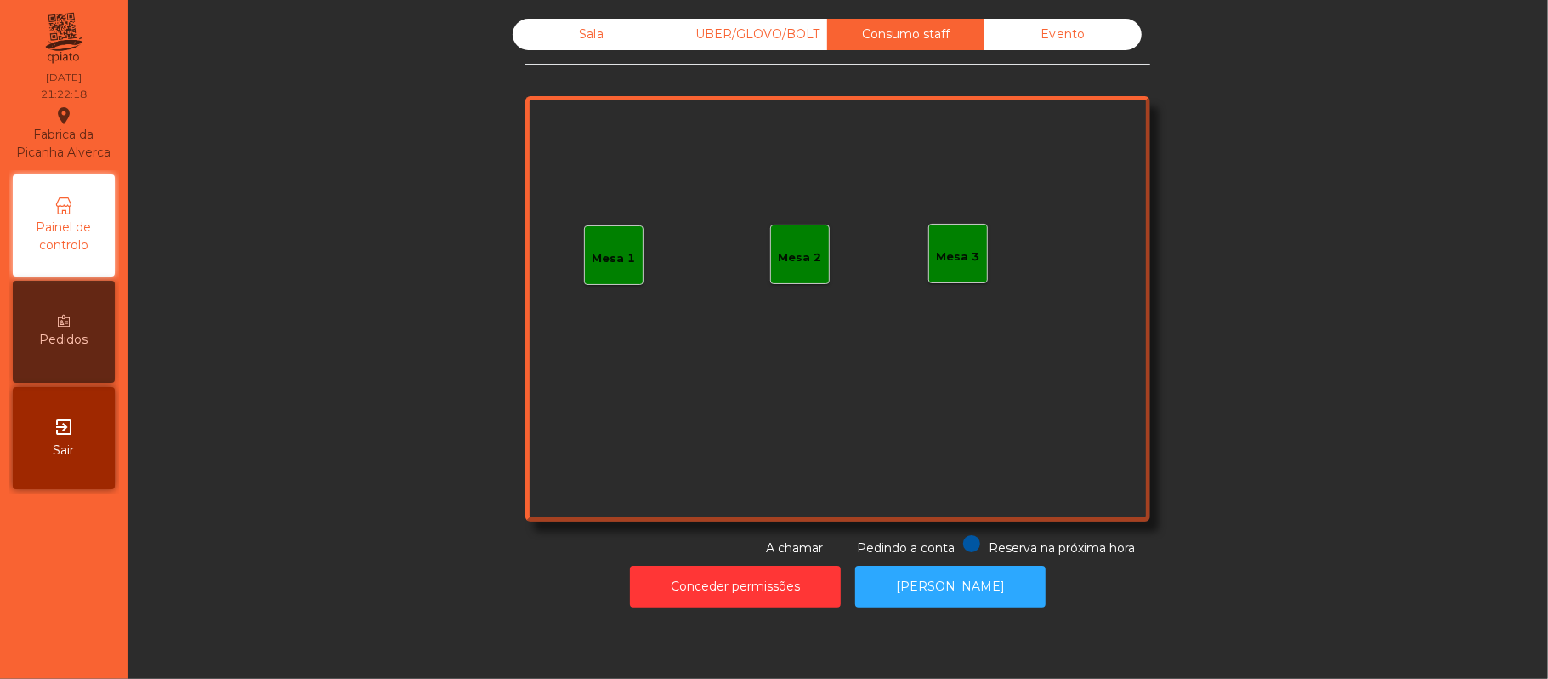
click at [622, 252] on div "Mesa 1" at bounding box center [614, 258] width 43 height 17
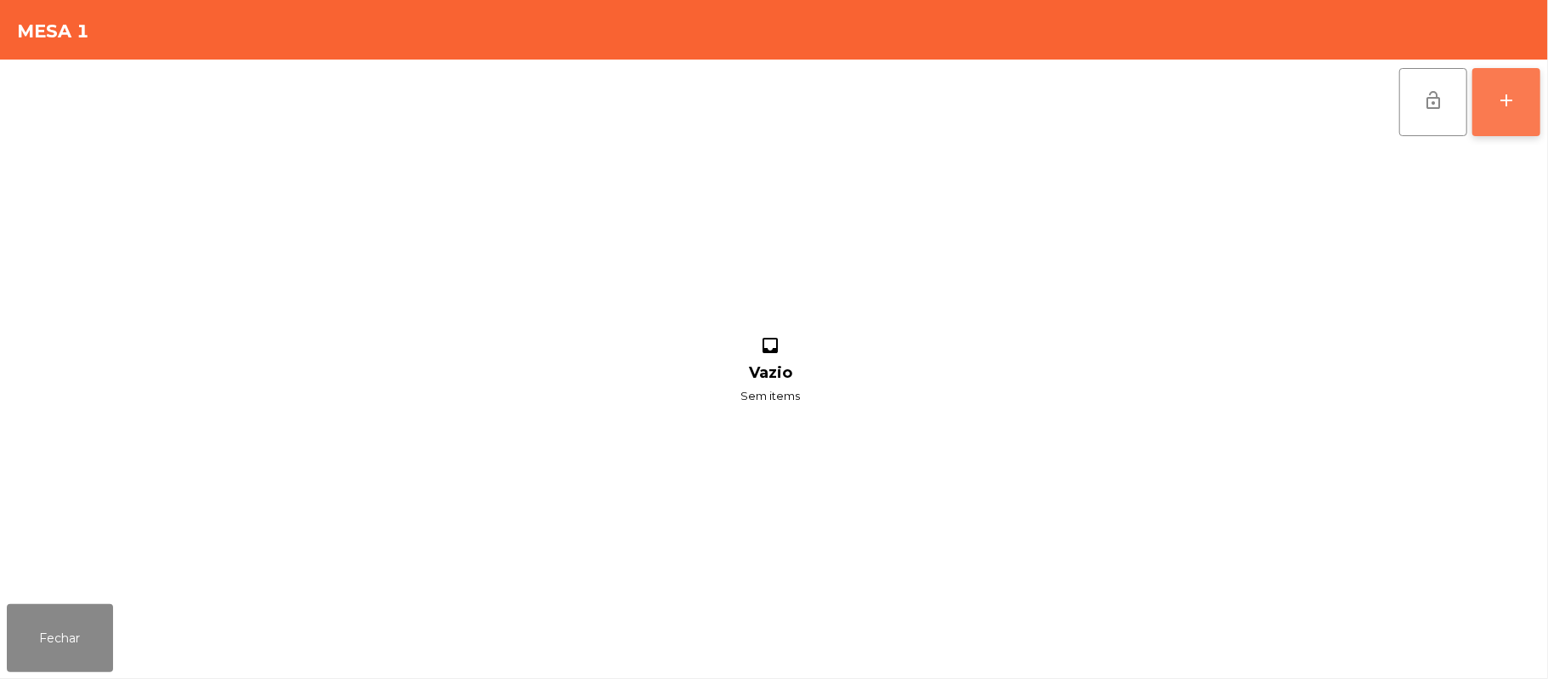
click at [1503, 112] on button "add" at bounding box center [1507, 102] width 68 height 68
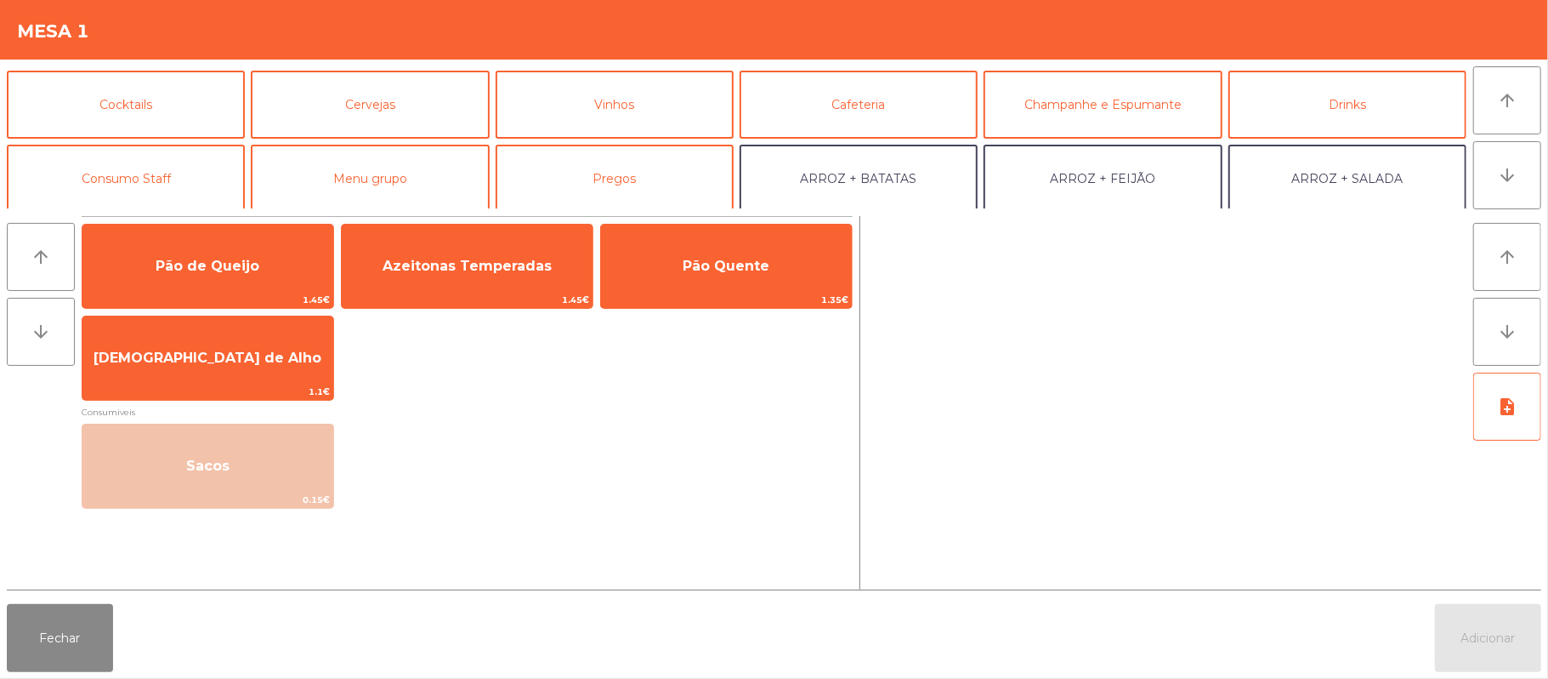
scroll to position [82, 0]
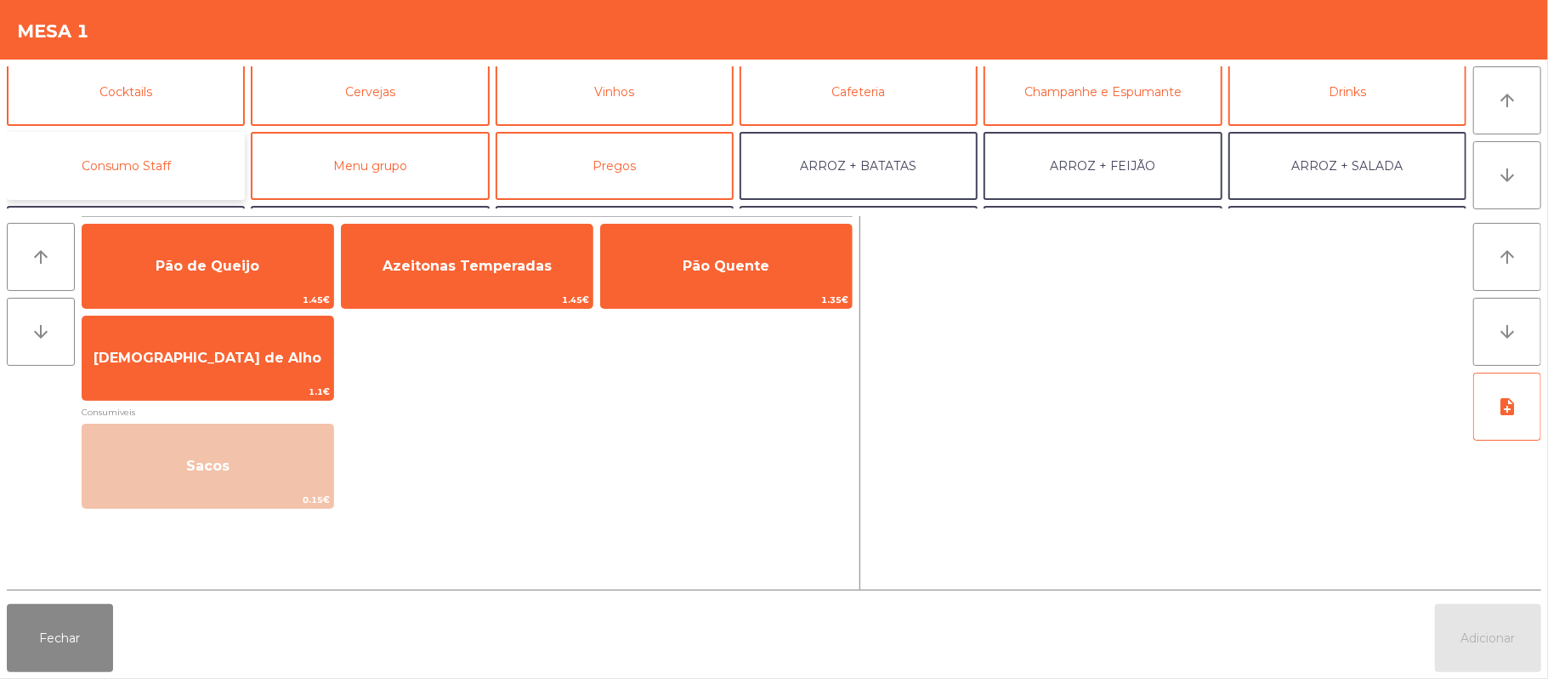
click at [140, 151] on button "Consumo Staff" at bounding box center [126, 166] width 238 height 68
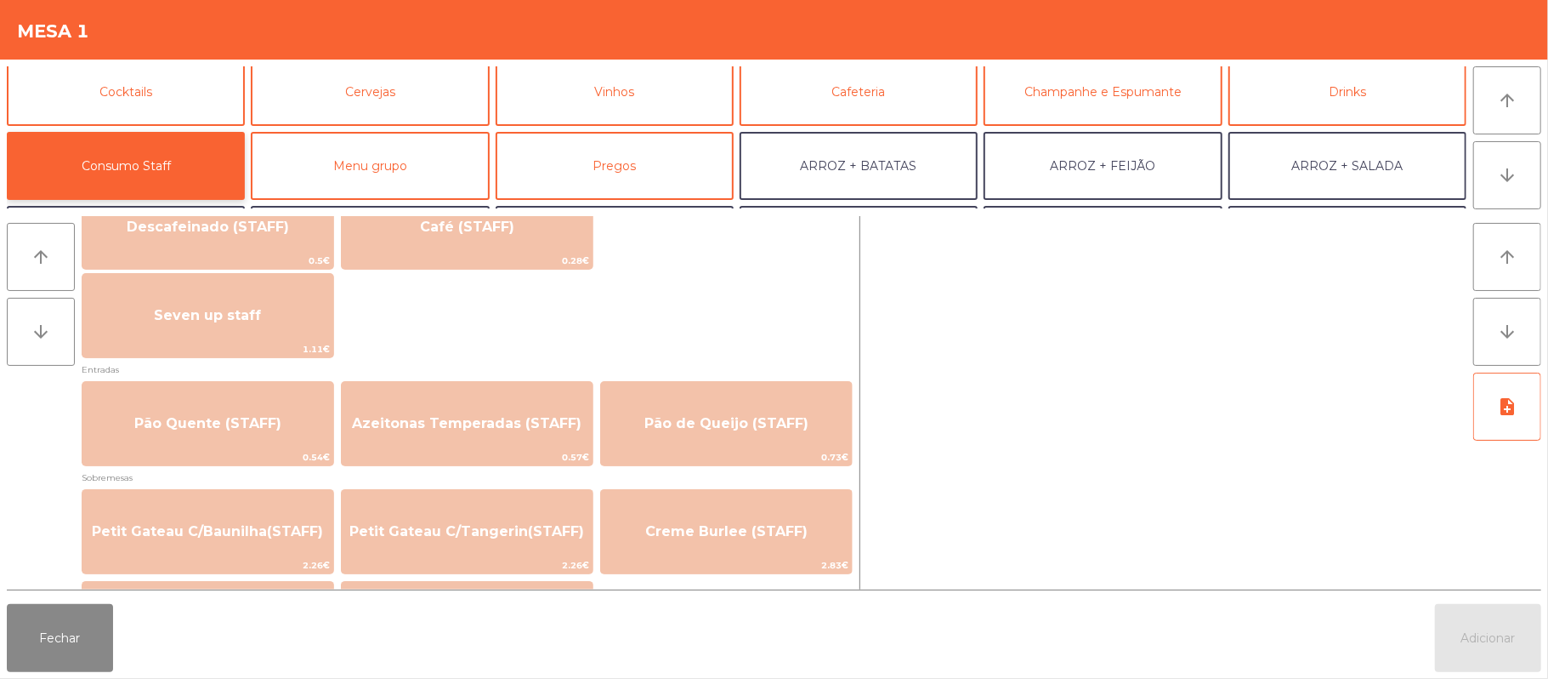
scroll to position [1099, 0]
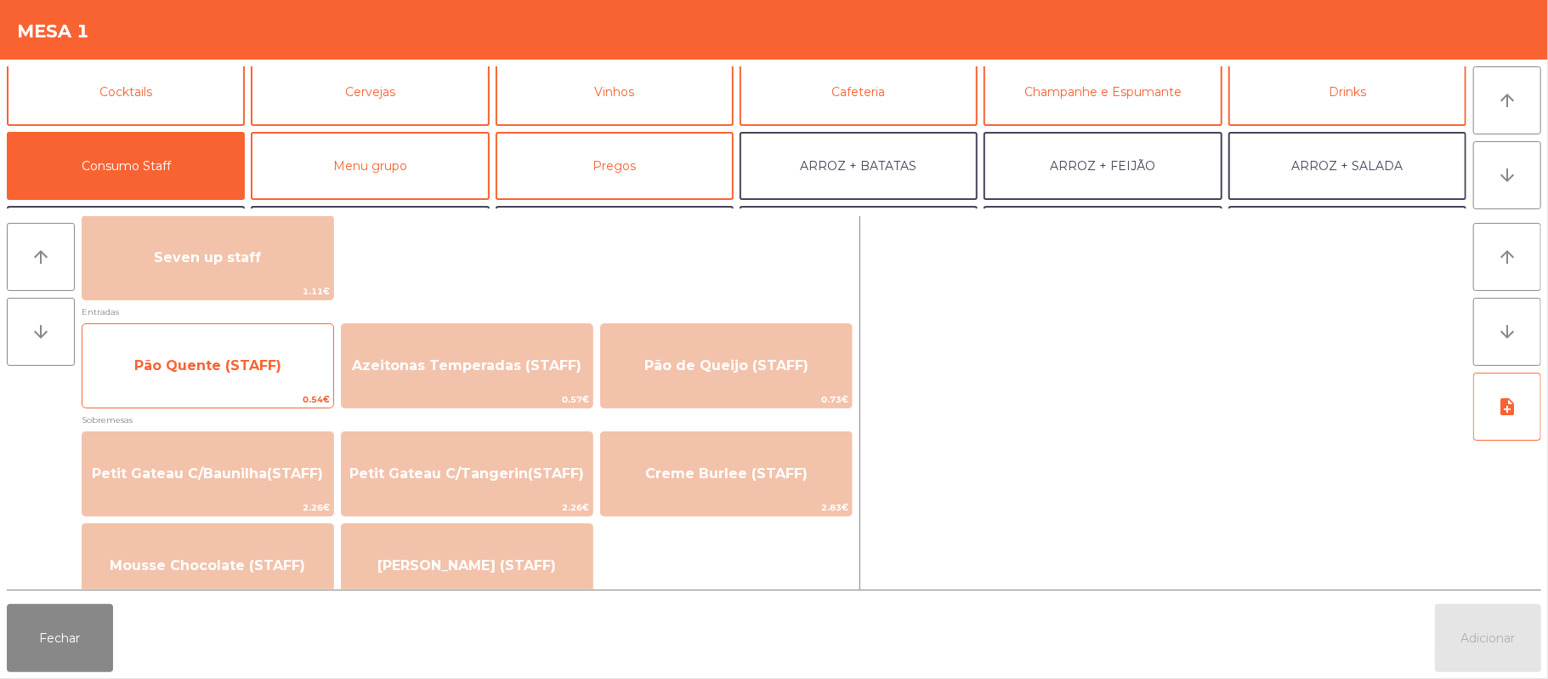
click at [272, 383] on span "Pão Quente (STAFF)" at bounding box center [207, 366] width 251 height 46
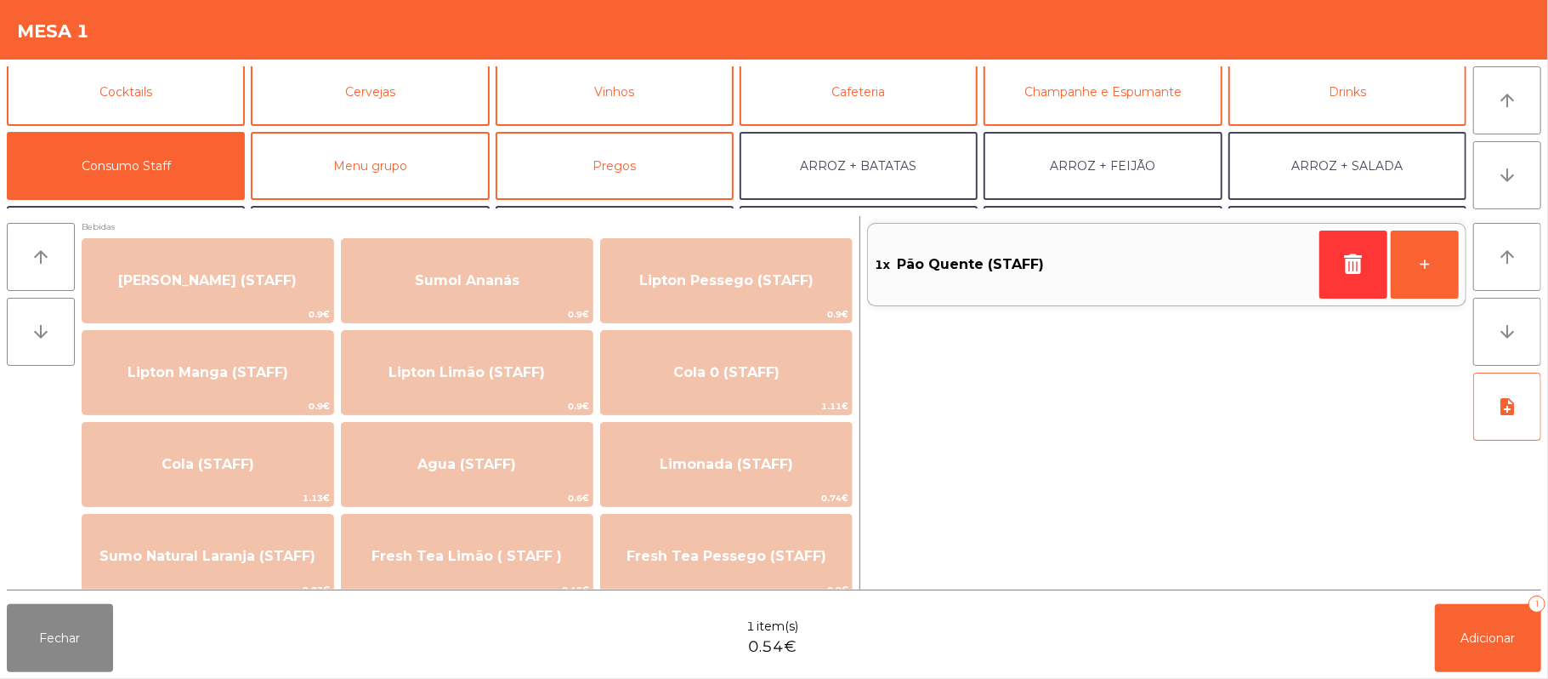
scroll to position [0, 0]
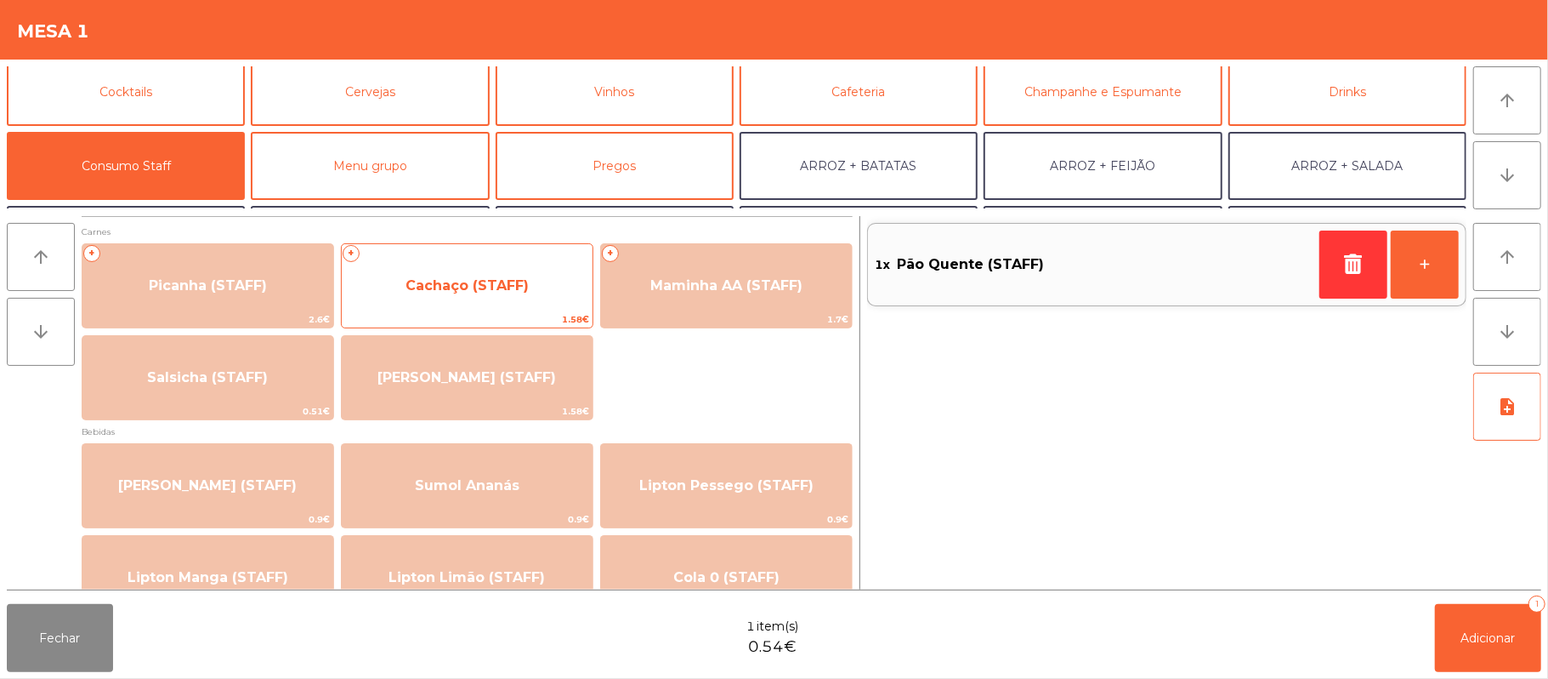
click at [512, 283] on span "Cachaço (STAFF)" at bounding box center [467, 285] width 123 height 16
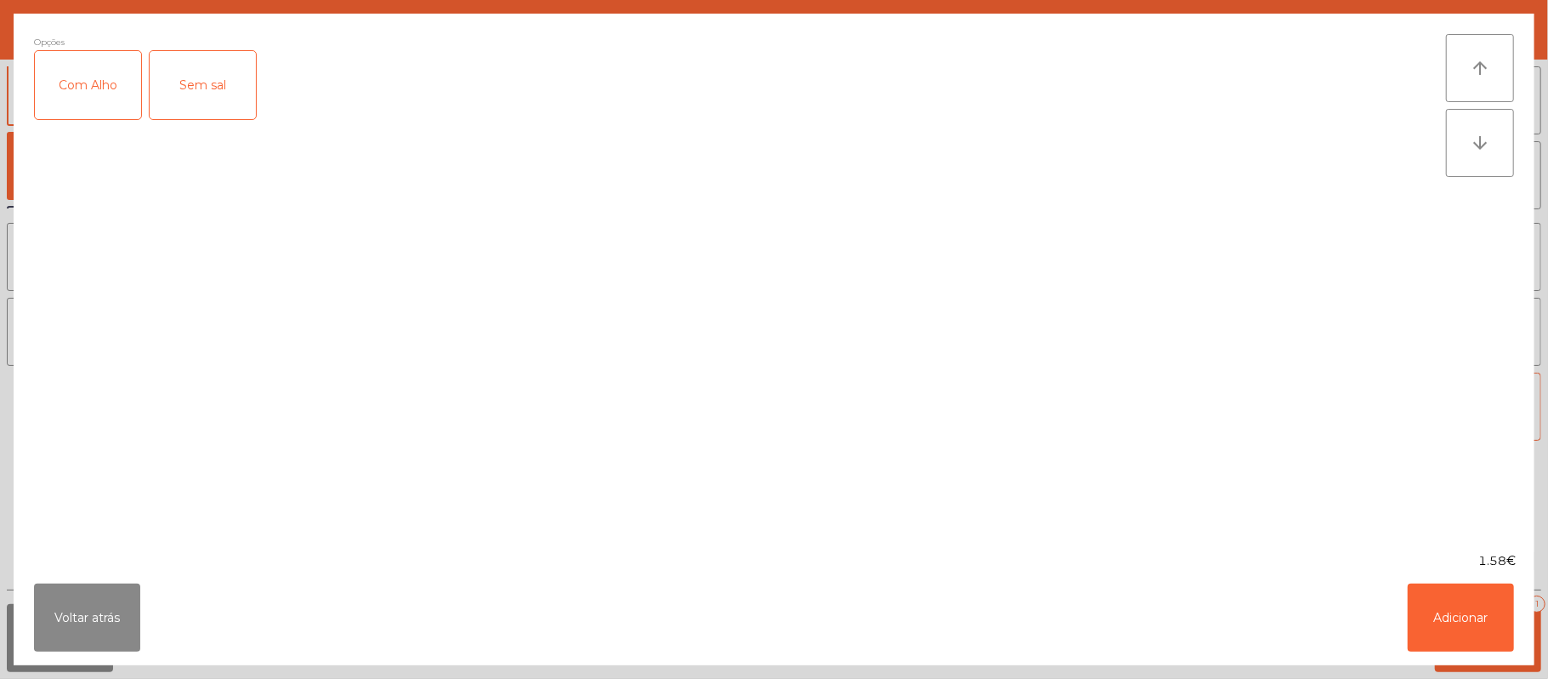
click at [93, 90] on div "Com Alho" at bounding box center [88, 85] width 106 height 68
click at [1476, 620] on button "Adicionar" at bounding box center [1461, 617] width 106 height 68
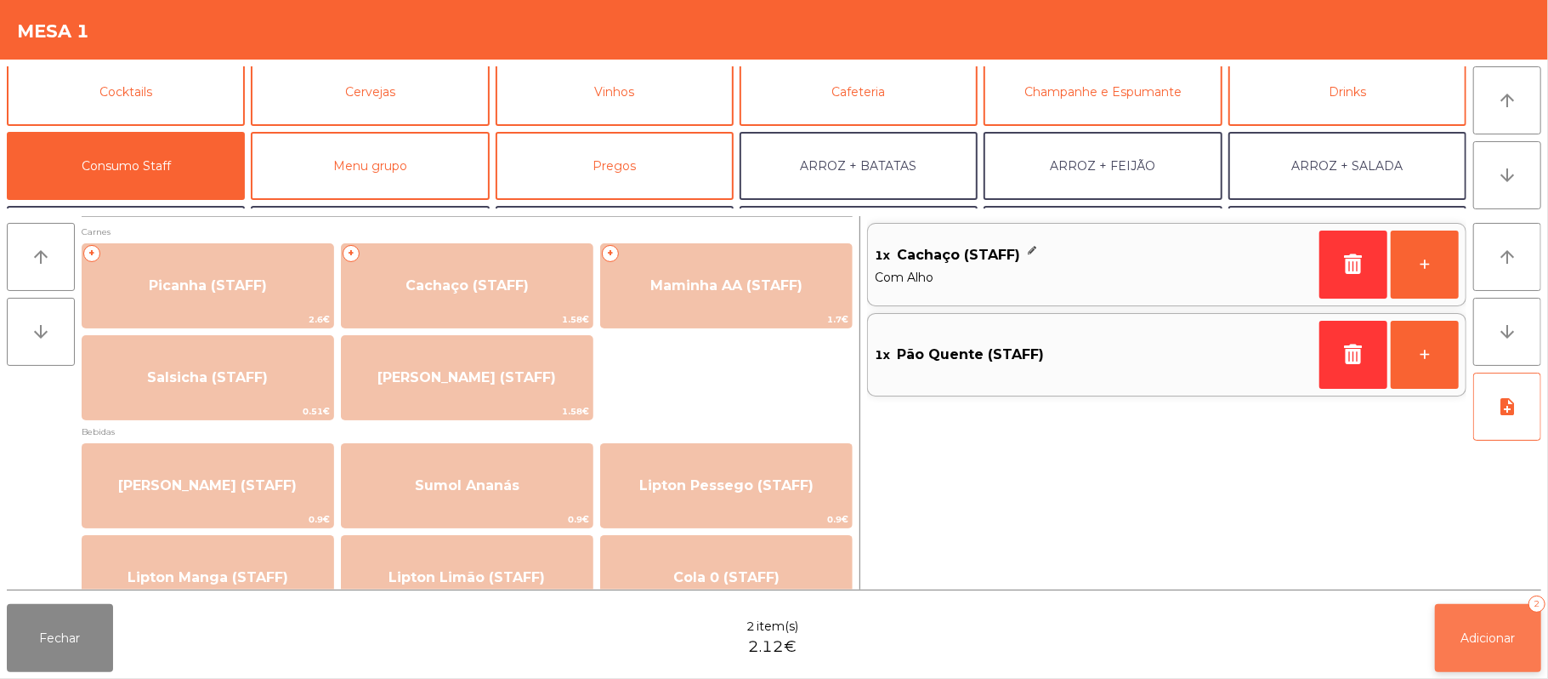
click at [1491, 639] on span "Adicionar" at bounding box center [1489, 637] width 54 height 15
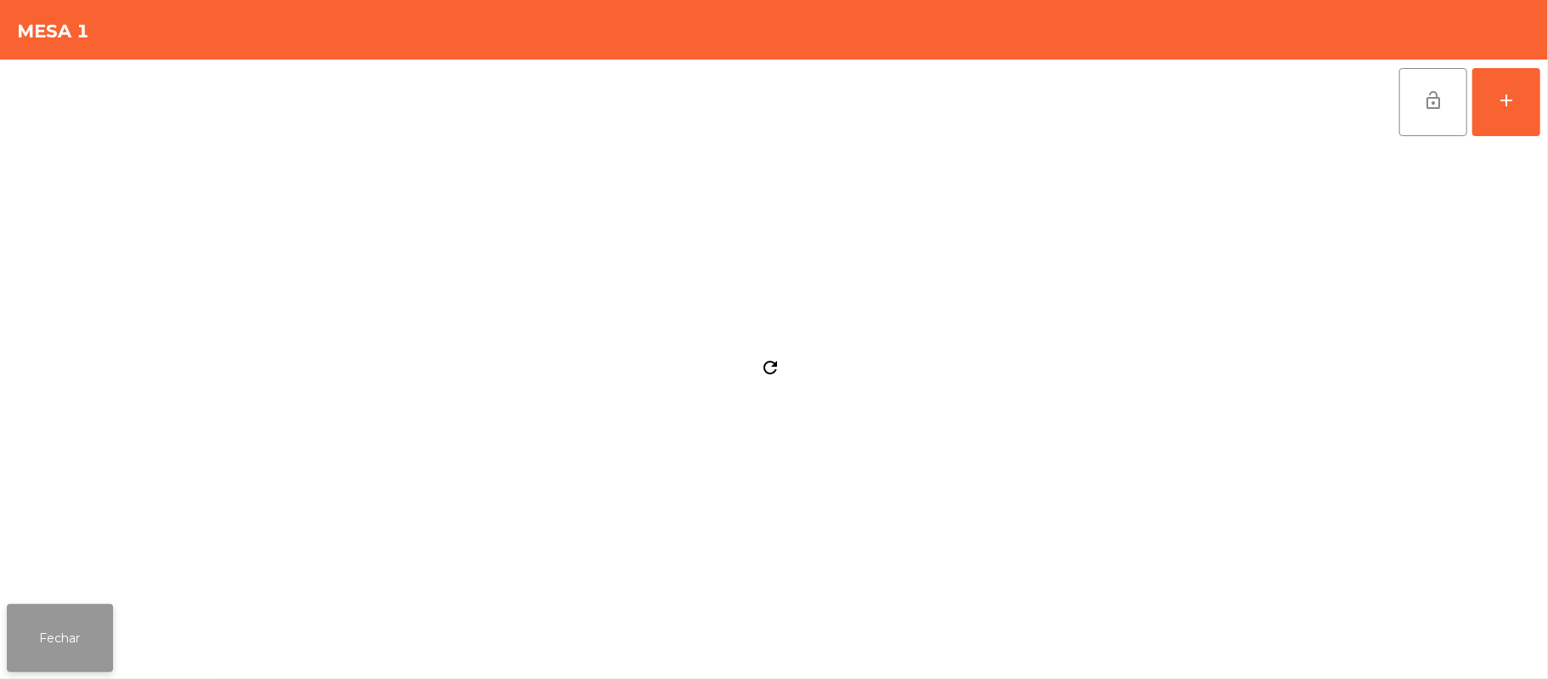
click at [60, 647] on button "Fechar" at bounding box center [60, 638] width 106 height 68
